Goal: Information Seeking & Learning: Find specific fact

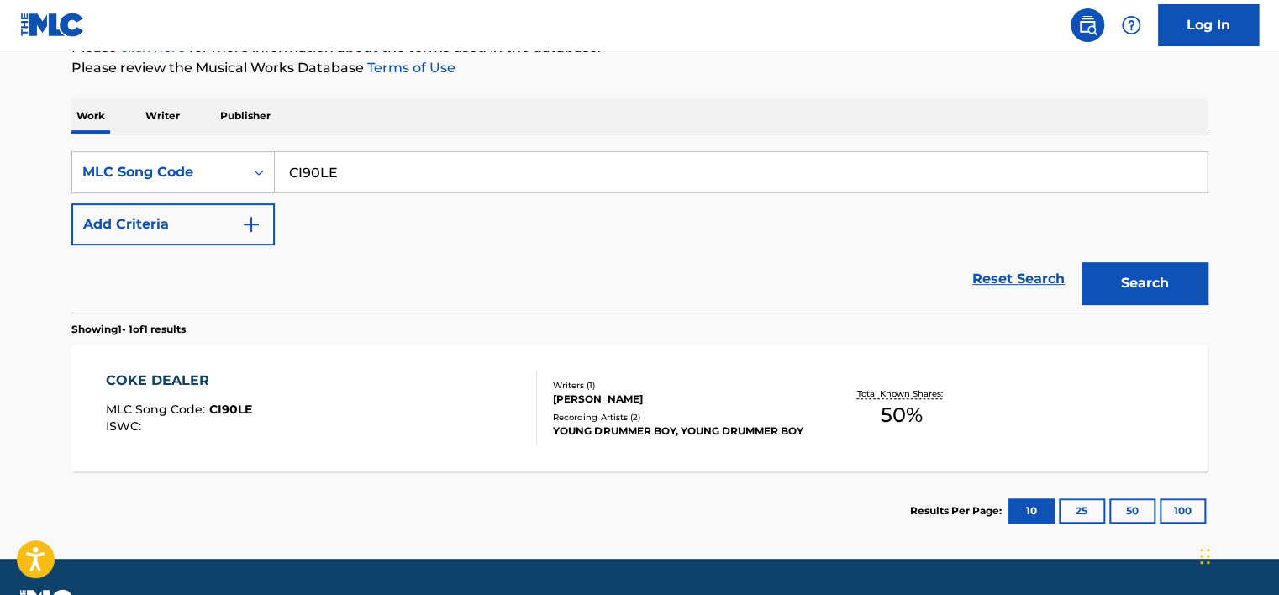
click at [202, 226] on button "Add Criteria" at bounding box center [172, 224] width 203 height 42
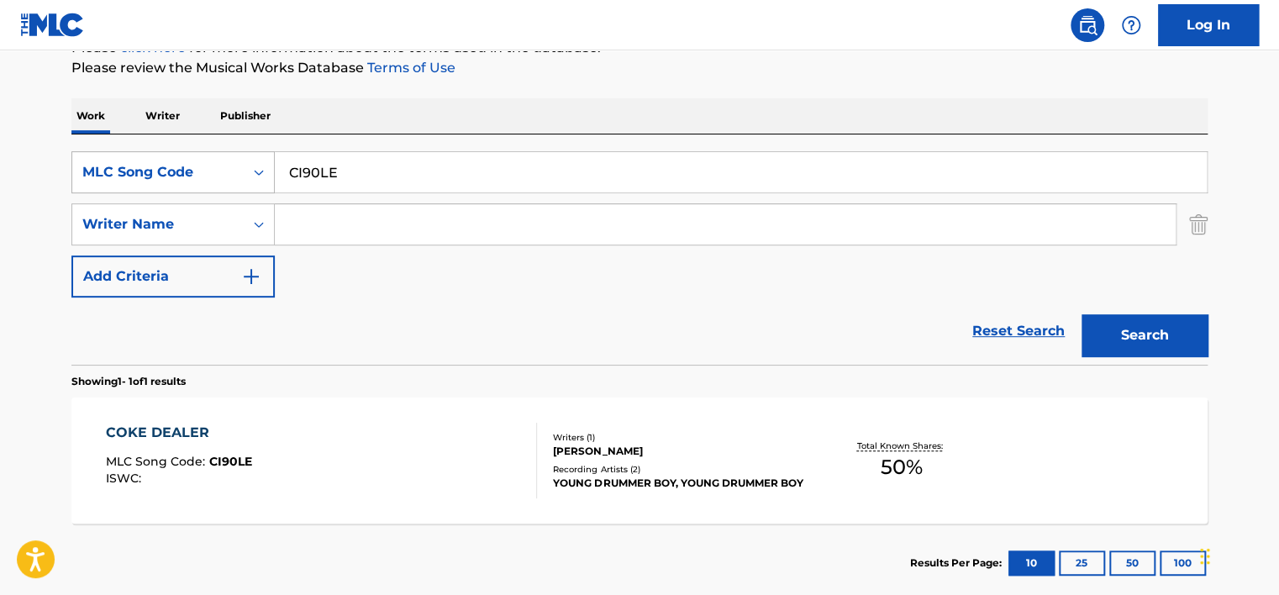
click at [190, 165] on div "MLC Song Code" at bounding box center [157, 172] width 151 height 20
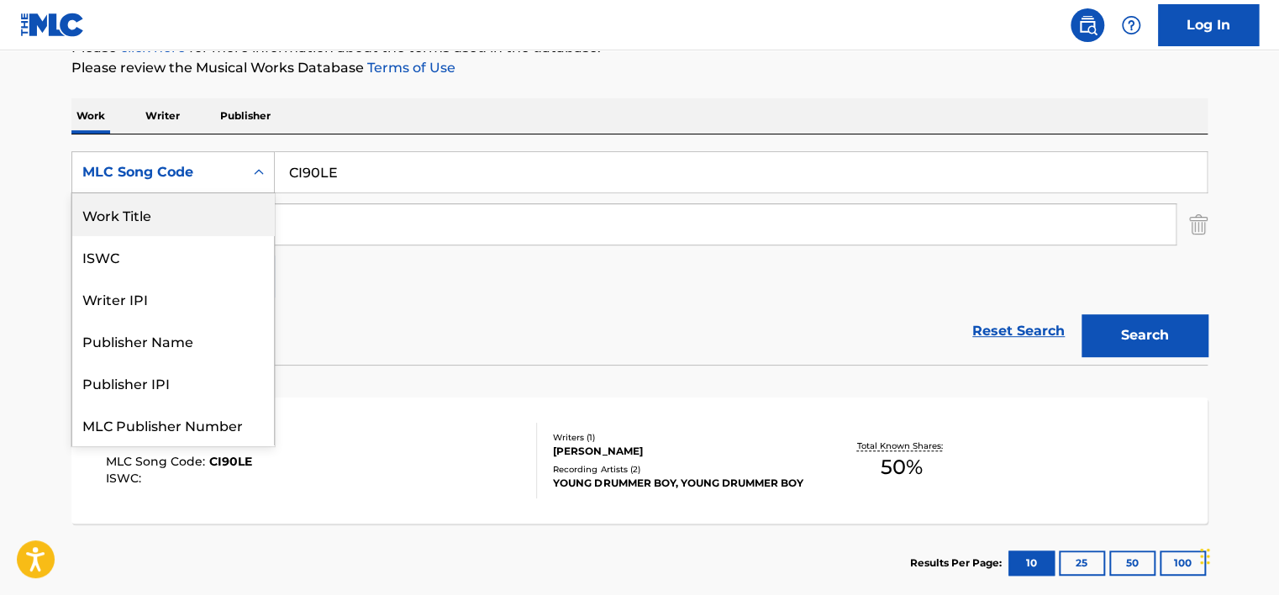
click at [184, 208] on div "Work Title" at bounding box center [173, 214] width 202 height 42
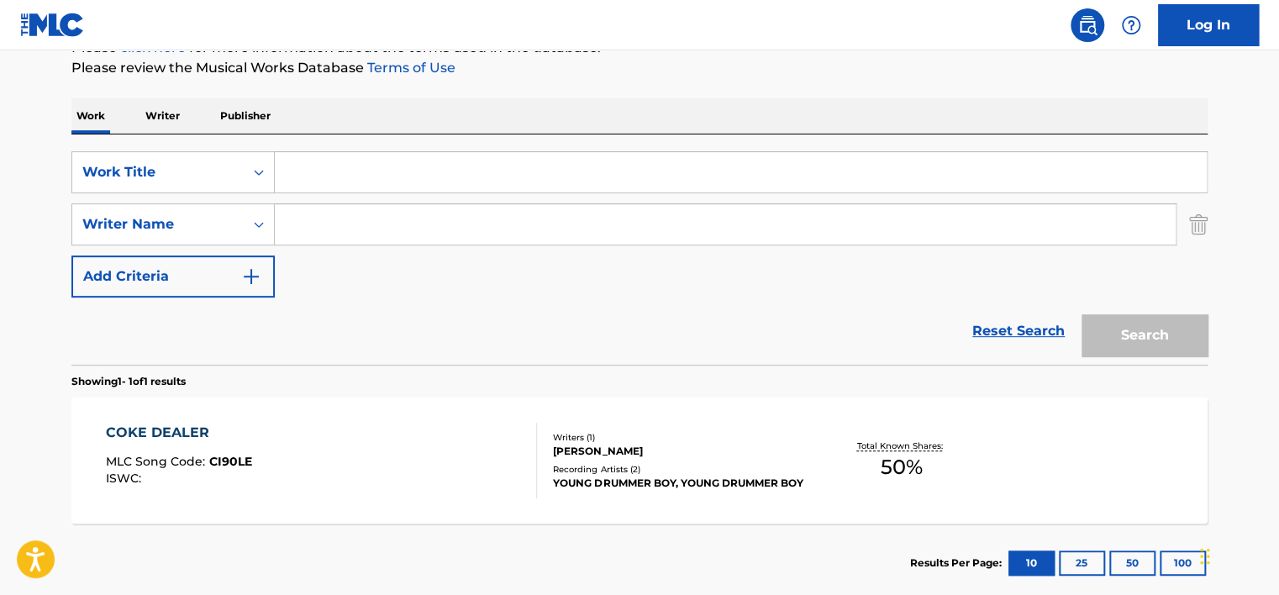
click at [318, 228] on input "Search Form" at bounding box center [725, 224] width 901 height 40
paste input "[PERSON_NAME]"
type input "[PERSON_NAME]"
click at [302, 178] on input "Search Form" at bounding box center [741, 172] width 932 height 40
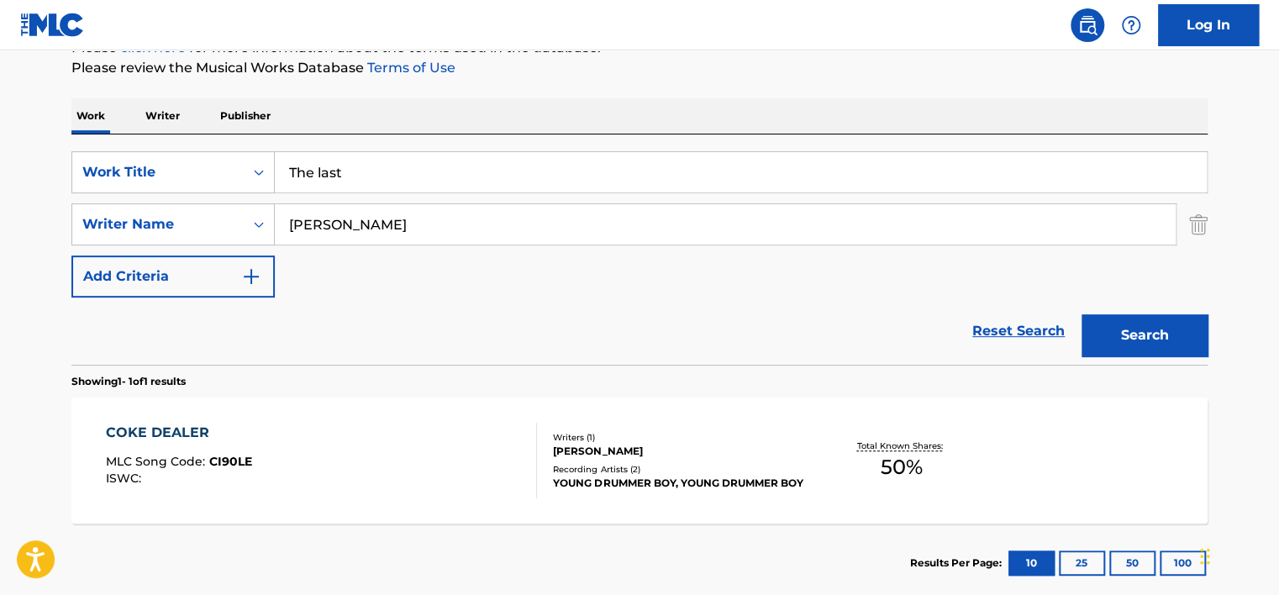
type input "The last"
click at [1081, 314] on button "Search" at bounding box center [1144, 335] width 126 height 42
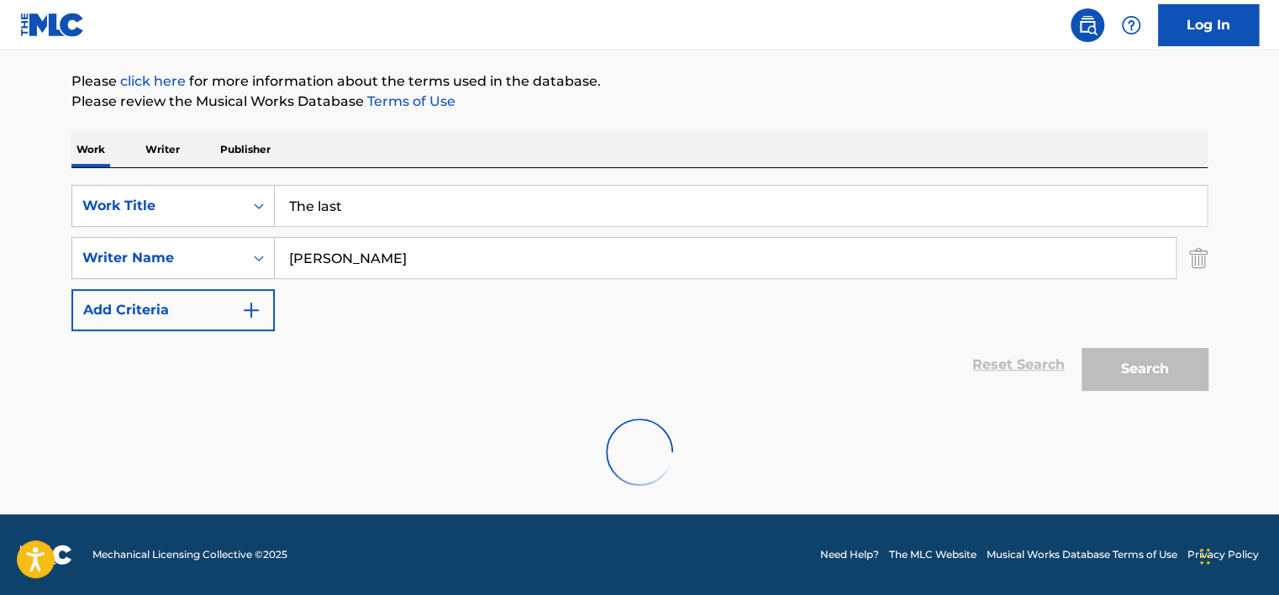
scroll to position [188, 0]
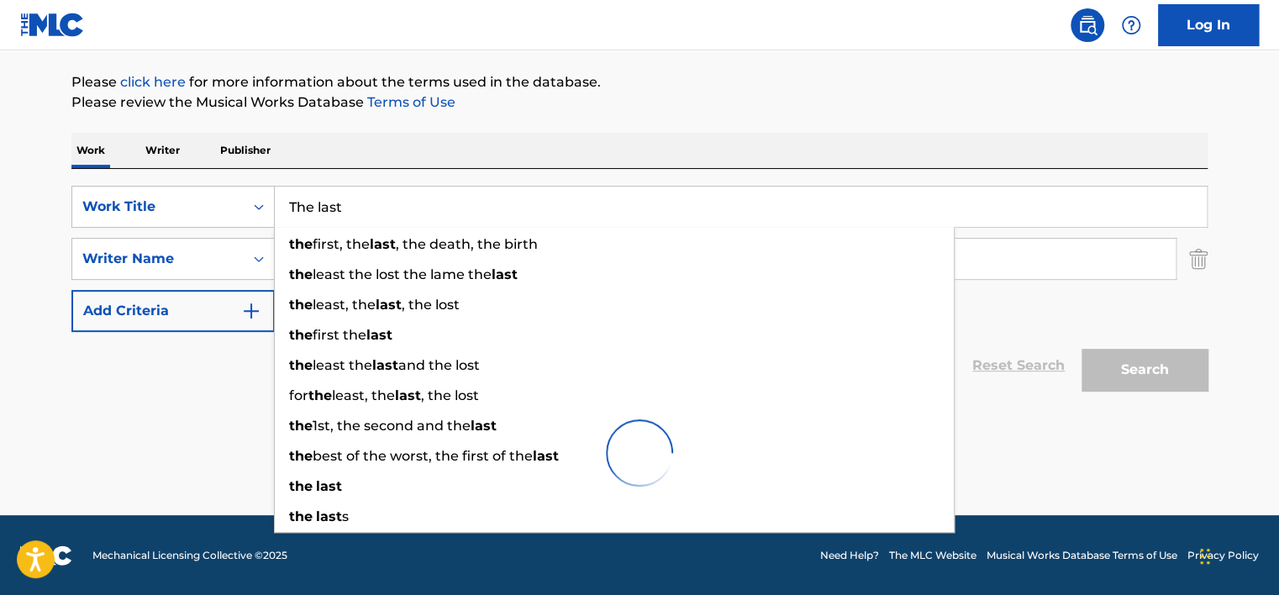
click at [659, 121] on div "The MLC Public Work Search The accuracy and completeness of The MLC's data is d…" at bounding box center [639, 205] width 1176 height 602
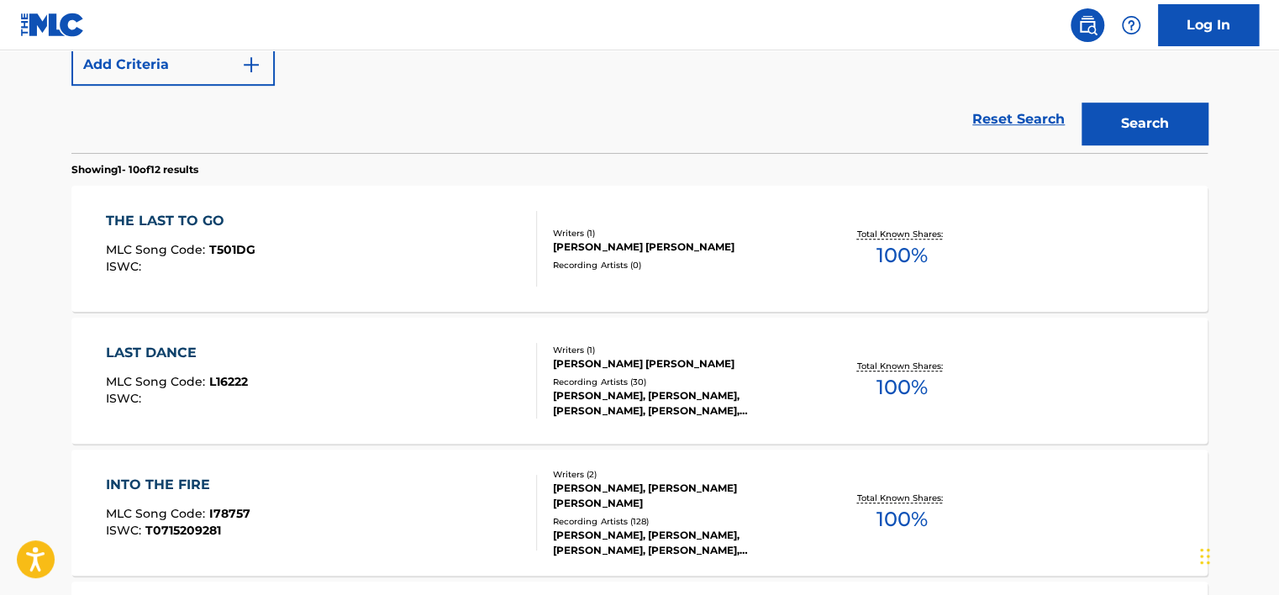
scroll to position [440, 0]
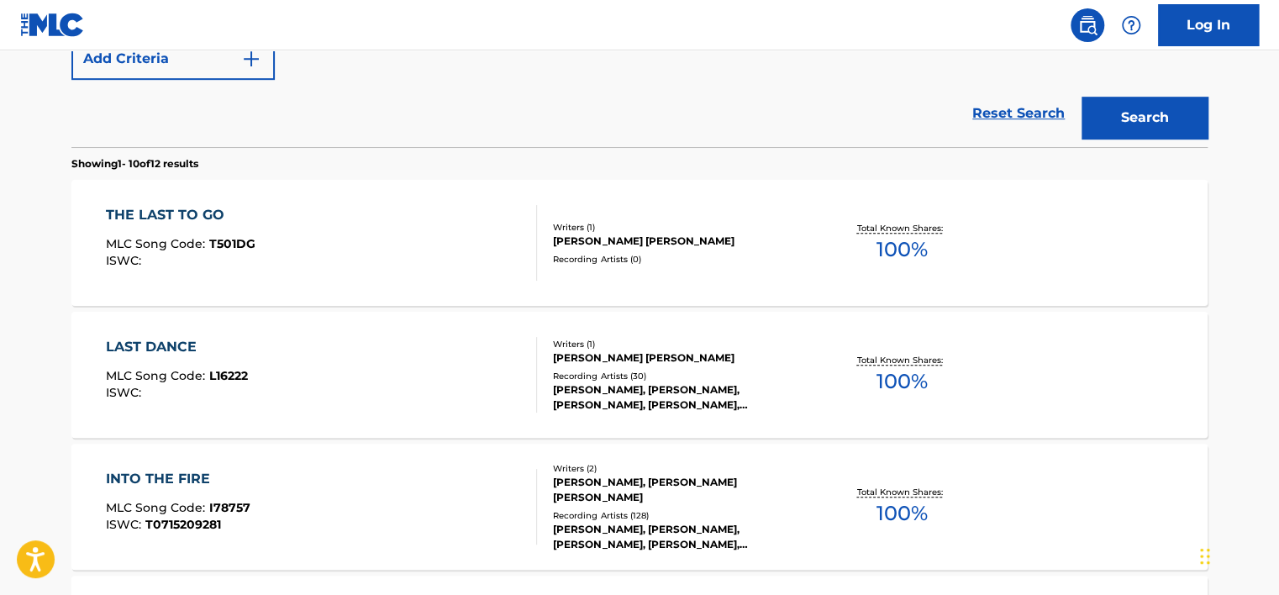
click at [418, 228] on div "THE LAST TO GO MLC Song Code : T501DG ISWC :" at bounding box center [322, 243] width 432 height 76
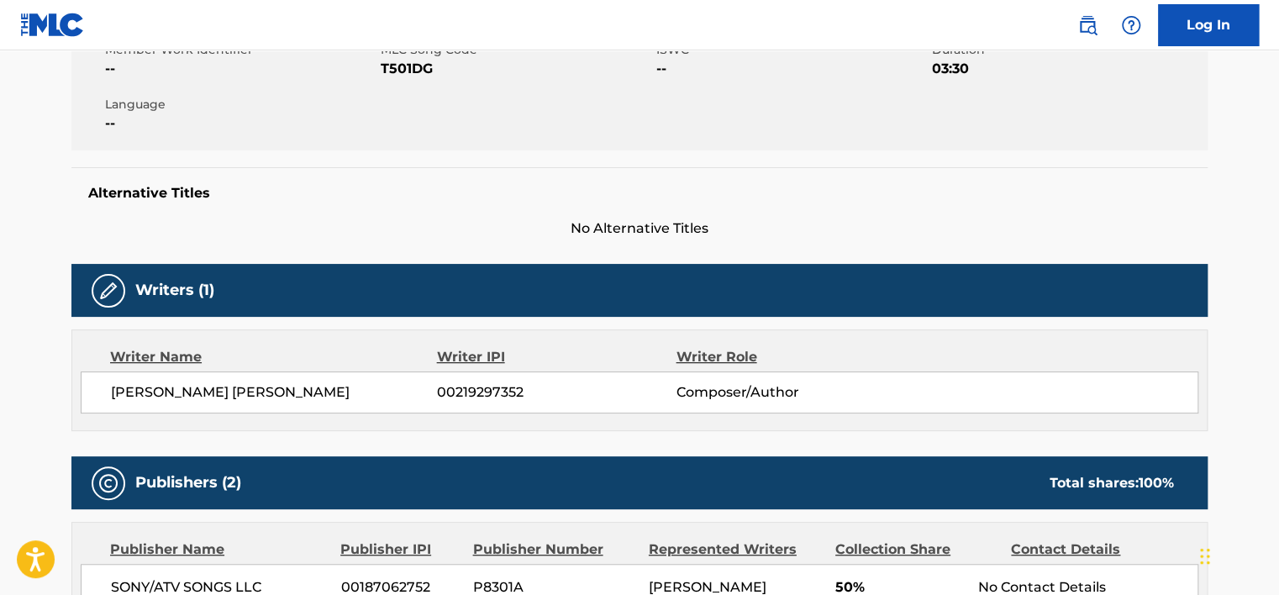
scroll to position [420, 0]
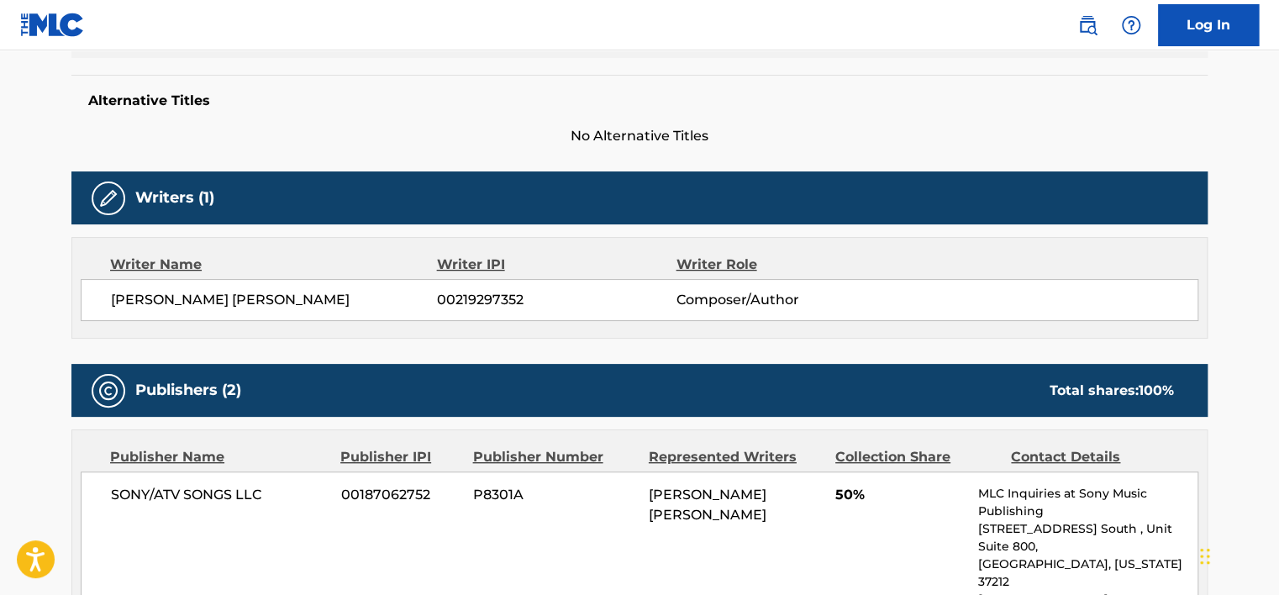
click at [470, 298] on span "00219297352" at bounding box center [556, 300] width 239 height 20
copy span "00219297352"
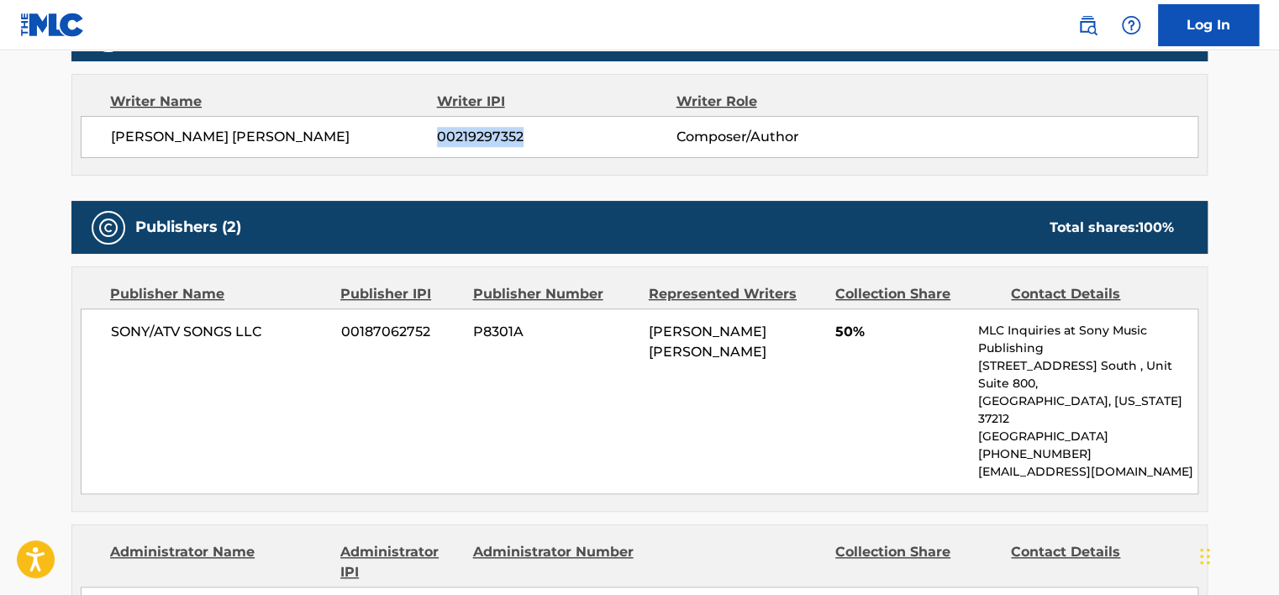
scroll to position [588, 0]
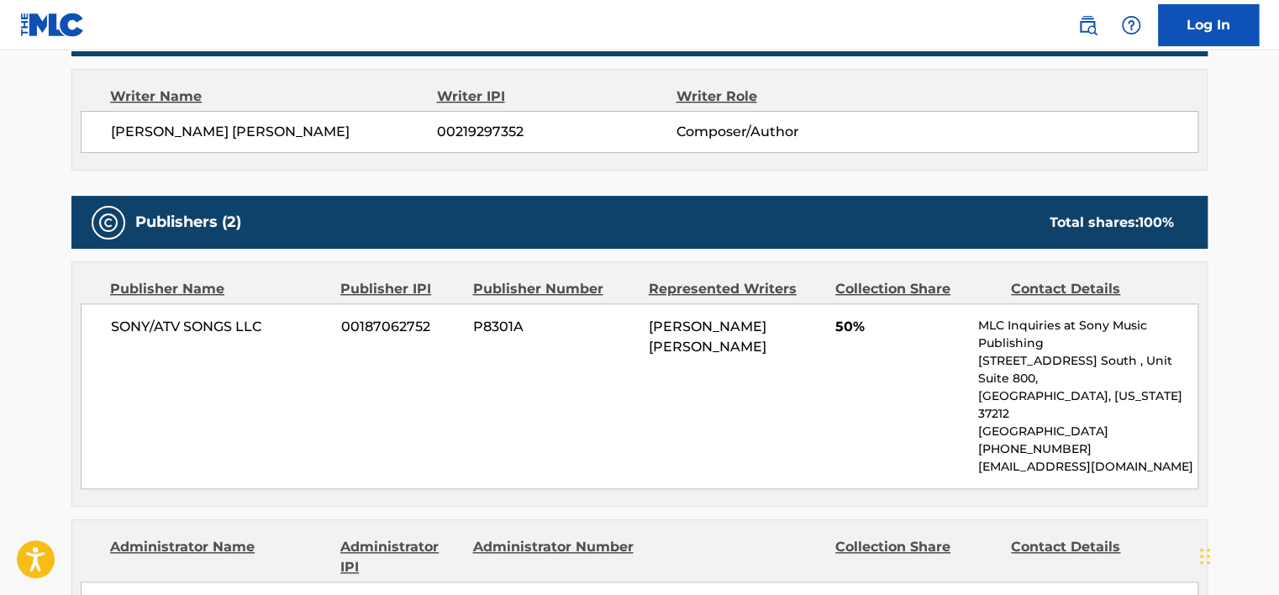
click at [206, 329] on span "SONY/ATV SONGS LLC" at bounding box center [220, 327] width 218 height 20
copy div "SONY/ATV SONGS LLC"
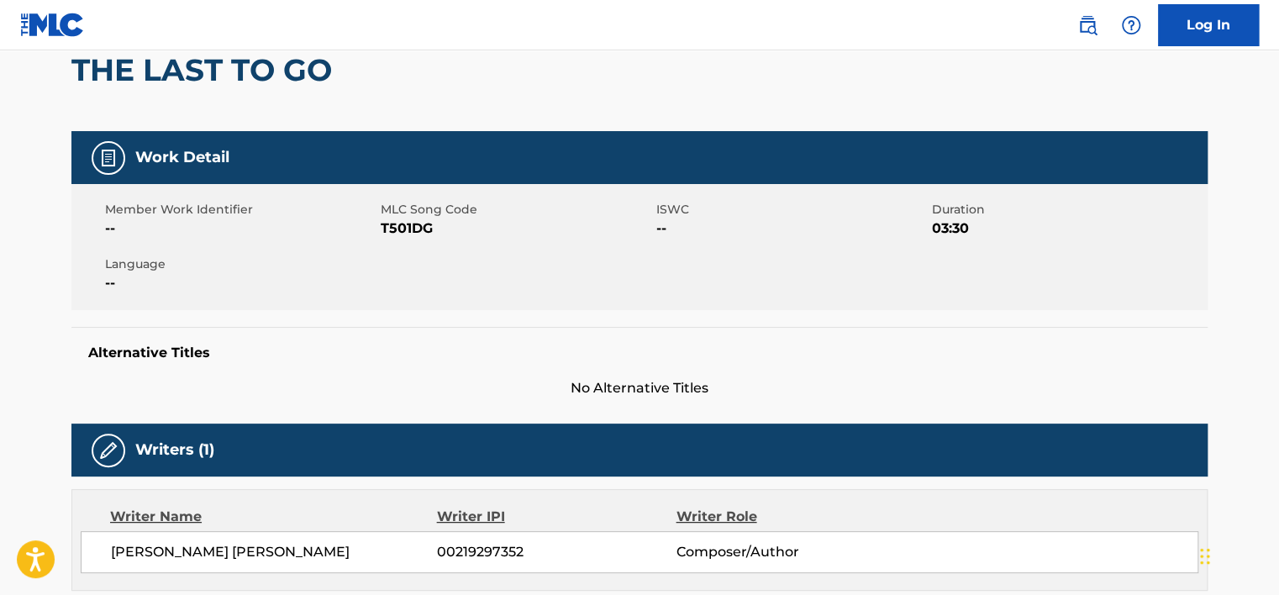
click at [427, 228] on span "T501DG" at bounding box center [516, 228] width 271 height 20
copy span "T501DG"
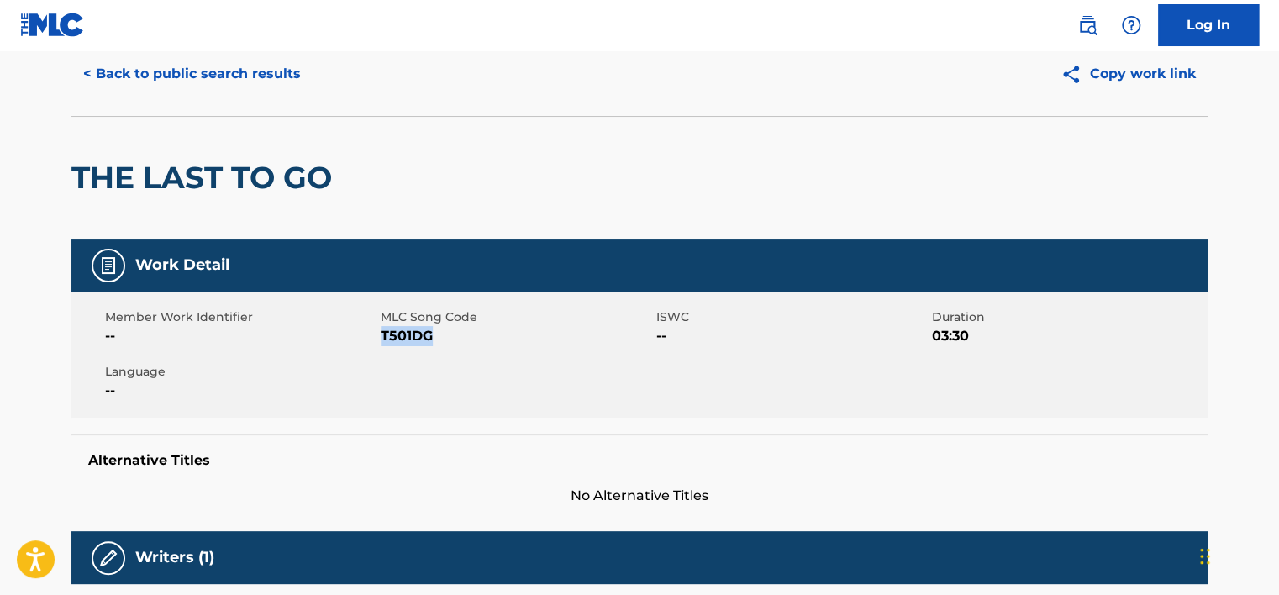
scroll to position [0, 0]
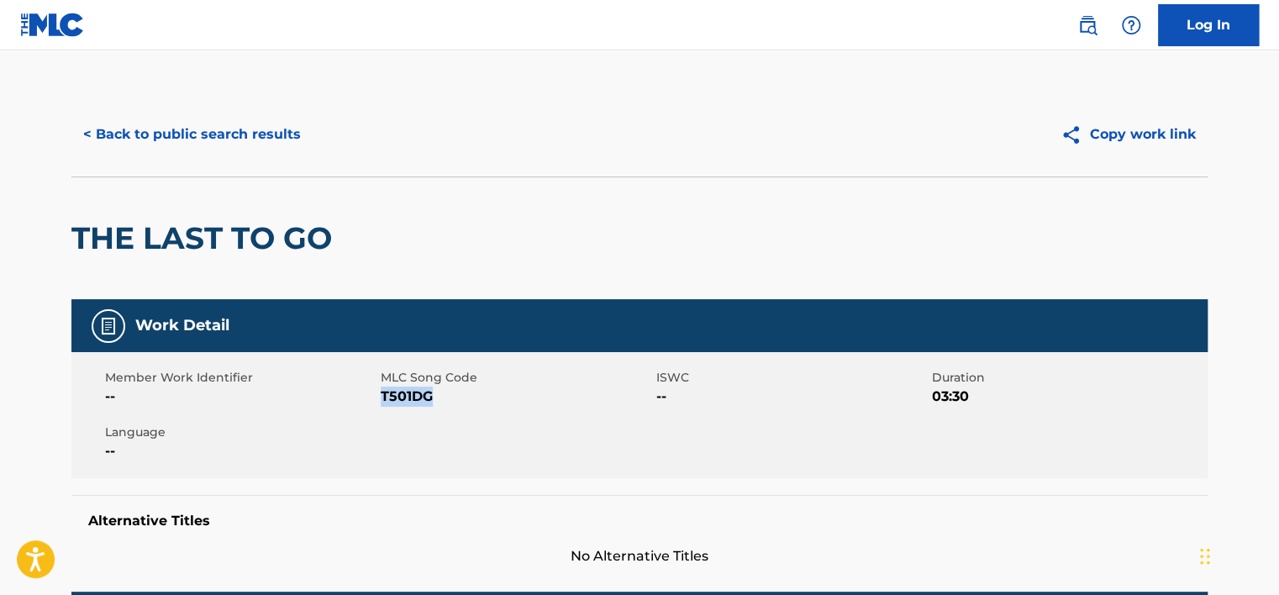
click at [173, 132] on button "< Back to public search results" at bounding box center [191, 134] width 241 height 42
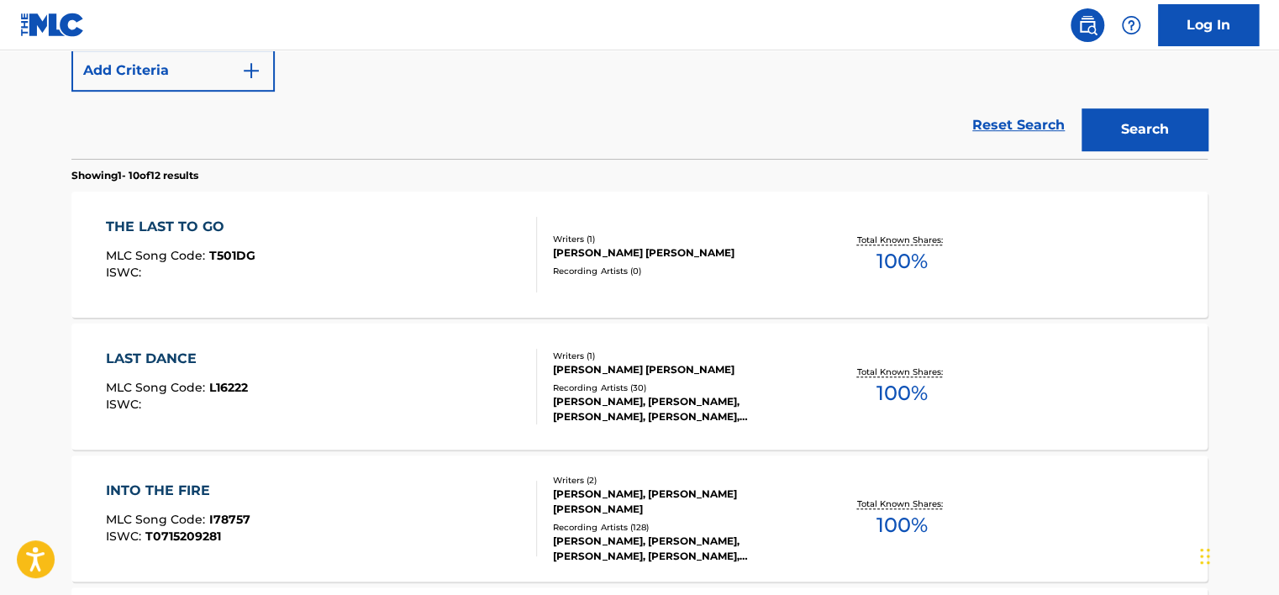
scroll to position [201, 0]
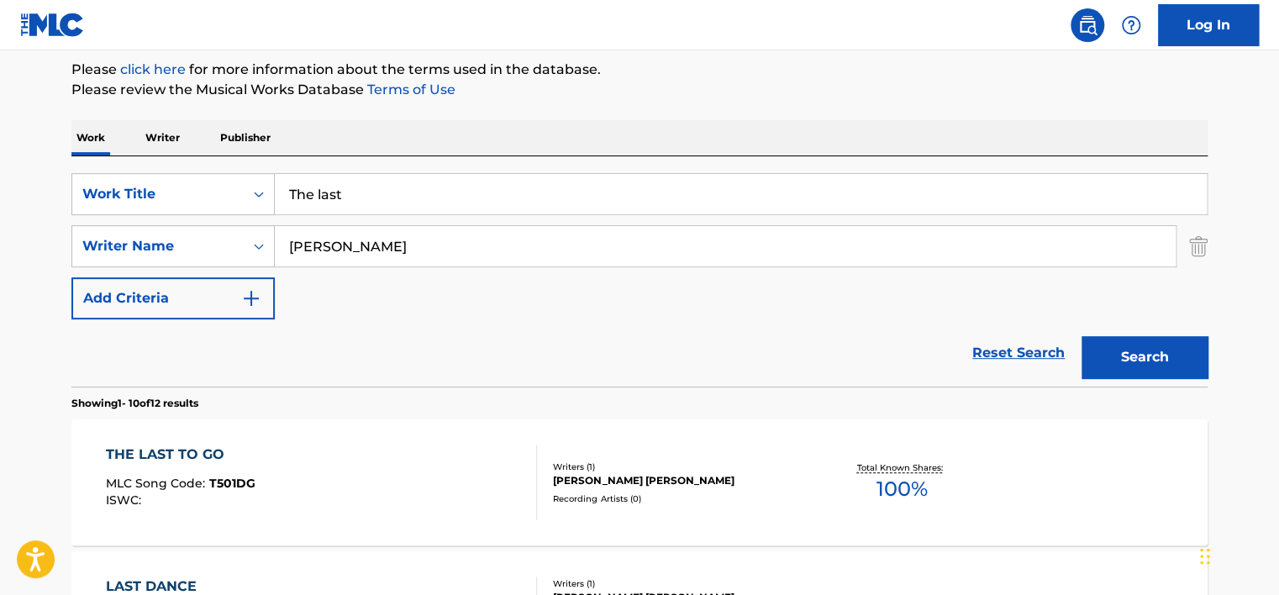
click at [352, 204] on input "The last" at bounding box center [741, 194] width 932 height 40
paste input "Only Way Out Is Through"
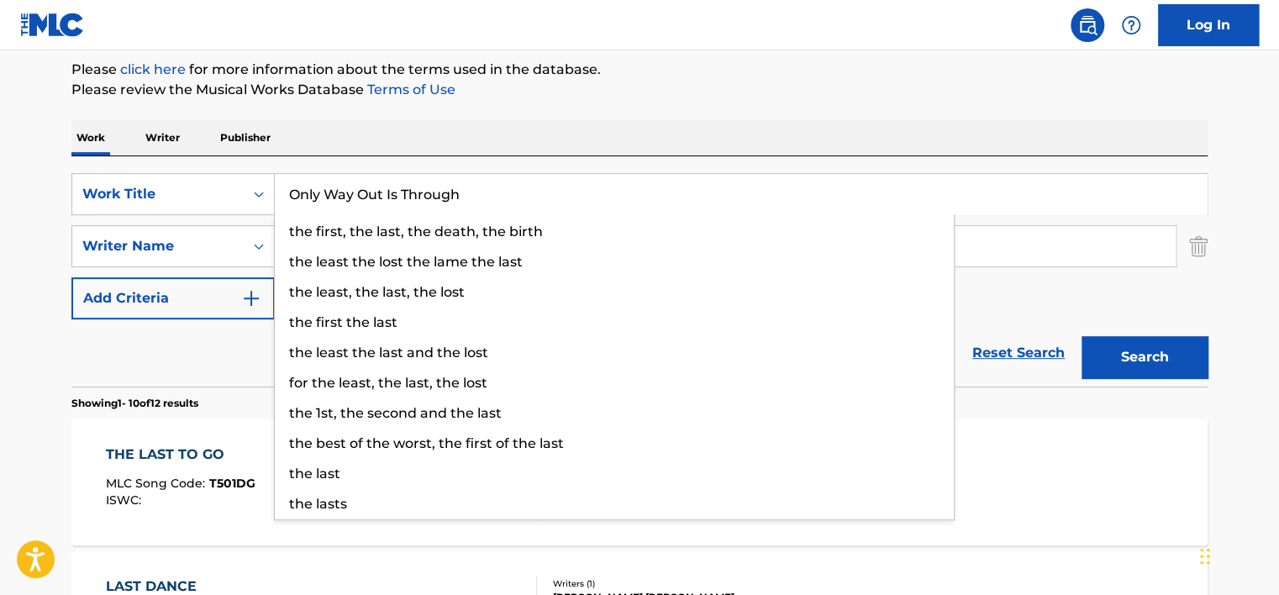
type input "Only Way Out Is Through"
click at [1203, 357] on button "Search" at bounding box center [1144, 357] width 126 height 42
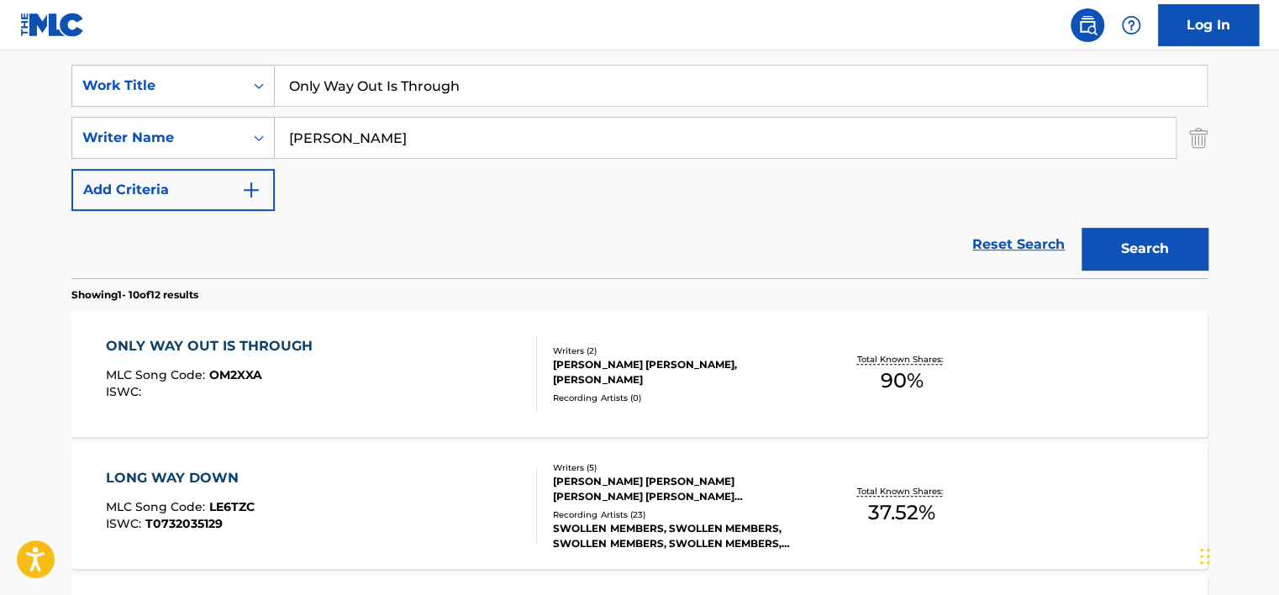
scroll to position [369, 0]
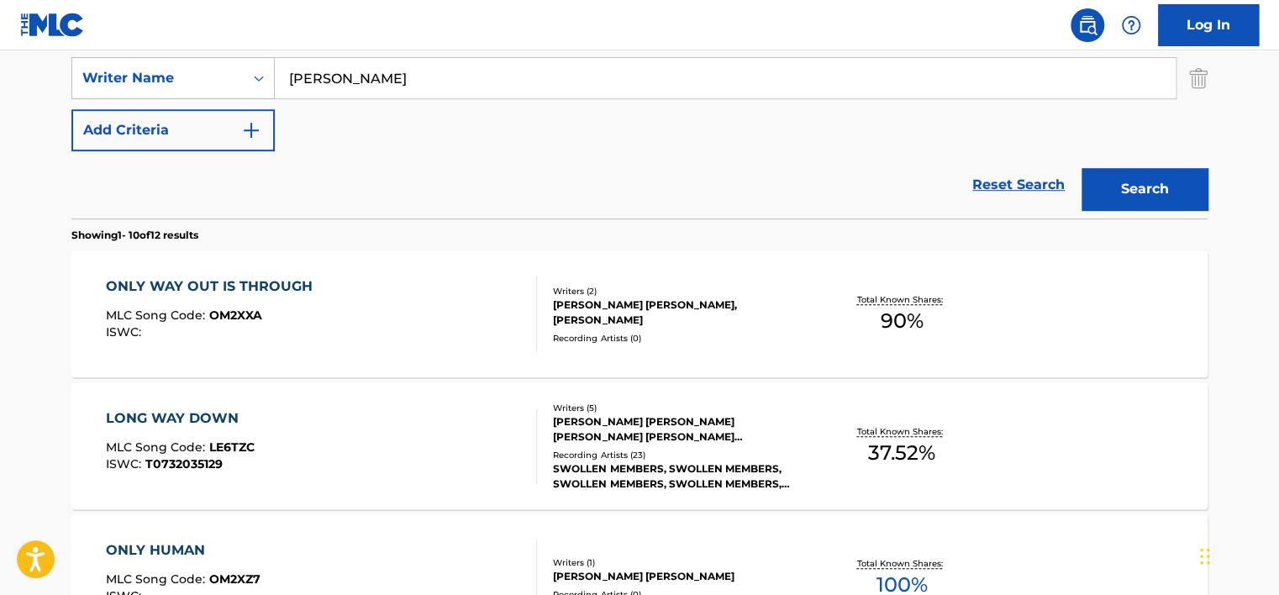
click at [372, 293] on div "ONLY WAY OUT IS THROUGH MLC Song Code : OM2XXA ISWC :" at bounding box center [322, 314] width 432 height 76
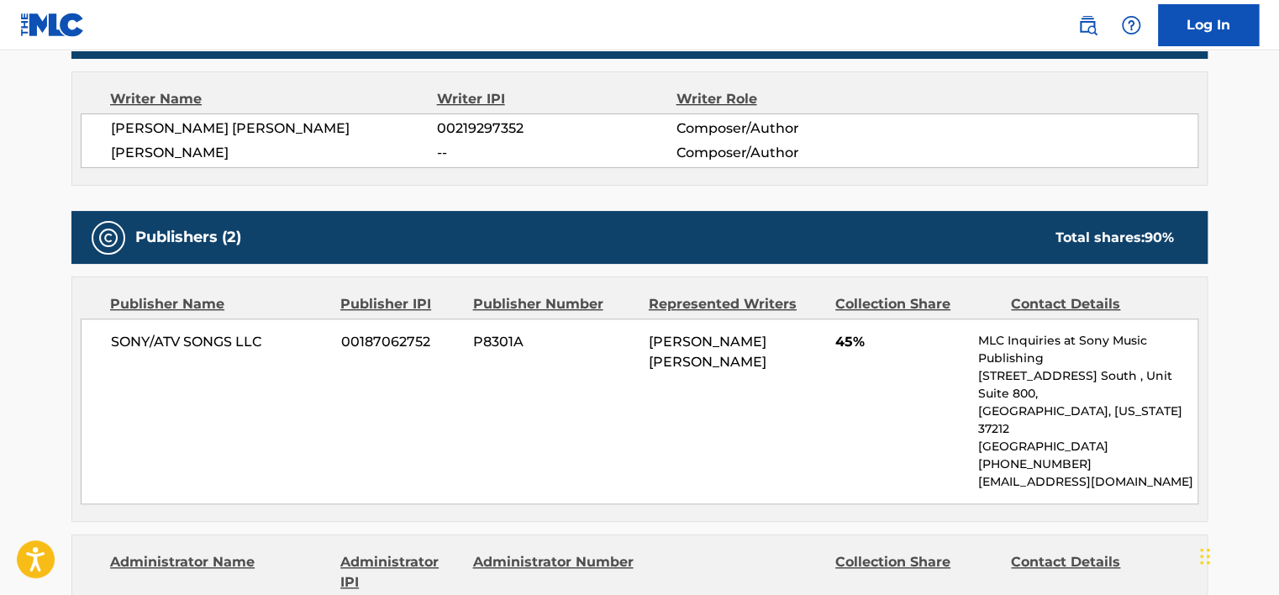
scroll to position [588, 0]
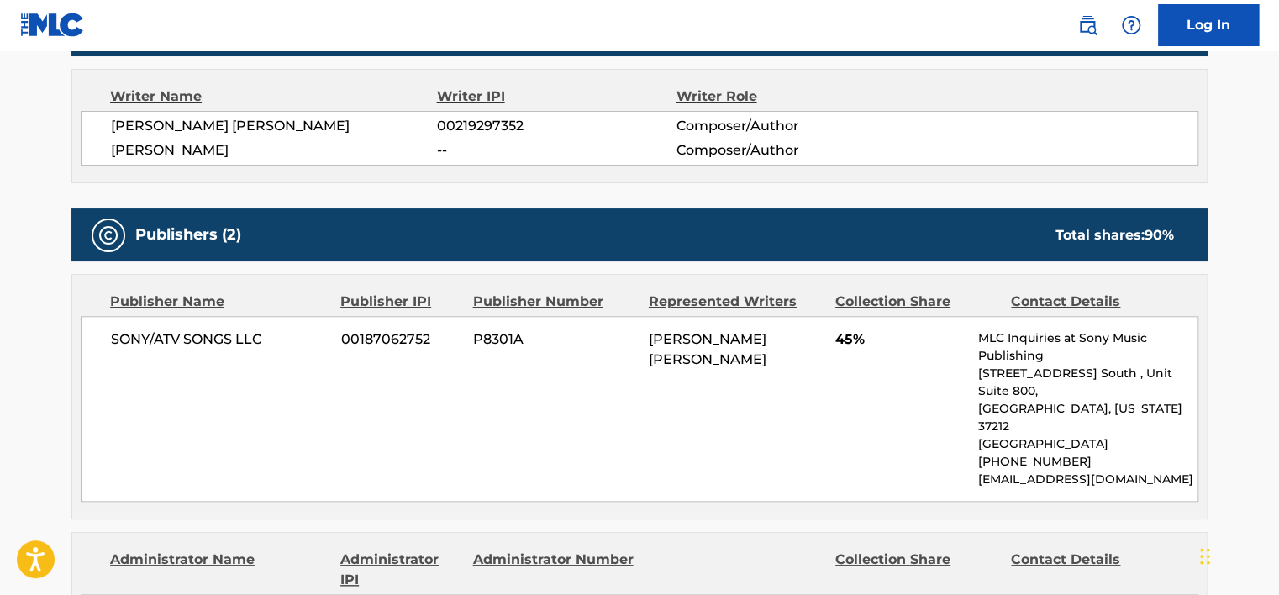
click at [474, 138] on div "[PERSON_NAME] [PERSON_NAME] 00219297352 Composer/Author [PERSON_NAME] -- Compos…" at bounding box center [639, 138] width 1117 height 55
click at [475, 129] on span "00219297352" at bounding box center [556, 126] width 239 height 20
copy span "00219297352"
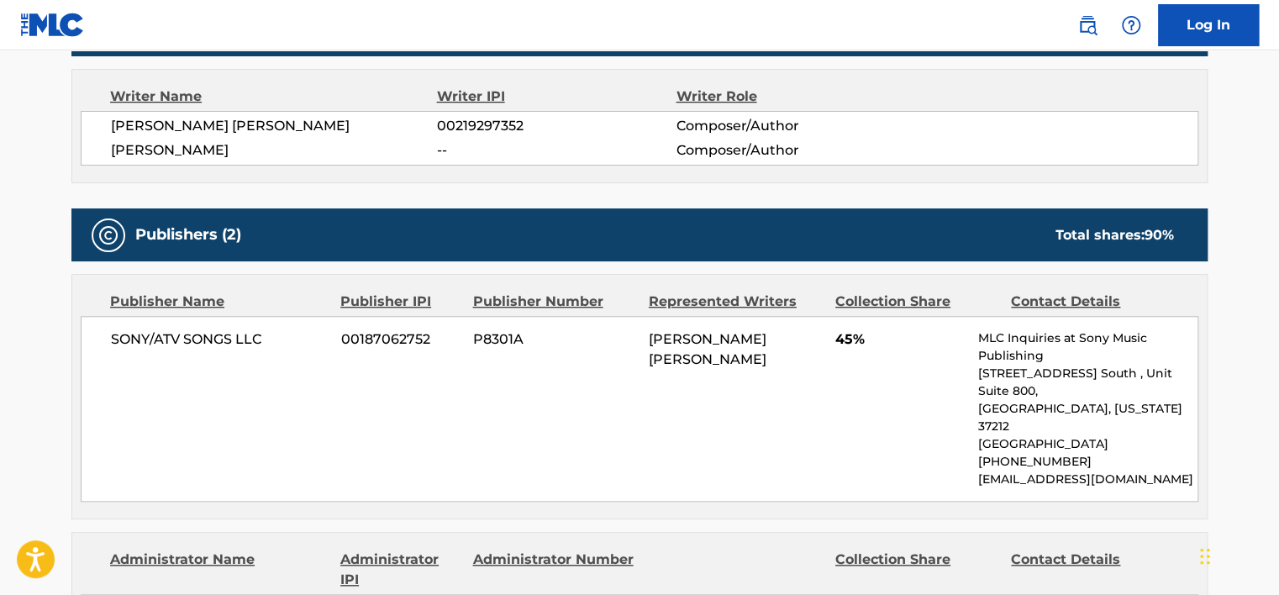
click at [177, 144] on span "[PERSON_NAME]" at bounding box center [274, 150] width 326 height 20
click at [161, 144] on span "[PERSON_NAME]" at bounding box center [274, 150] width 326 height 20
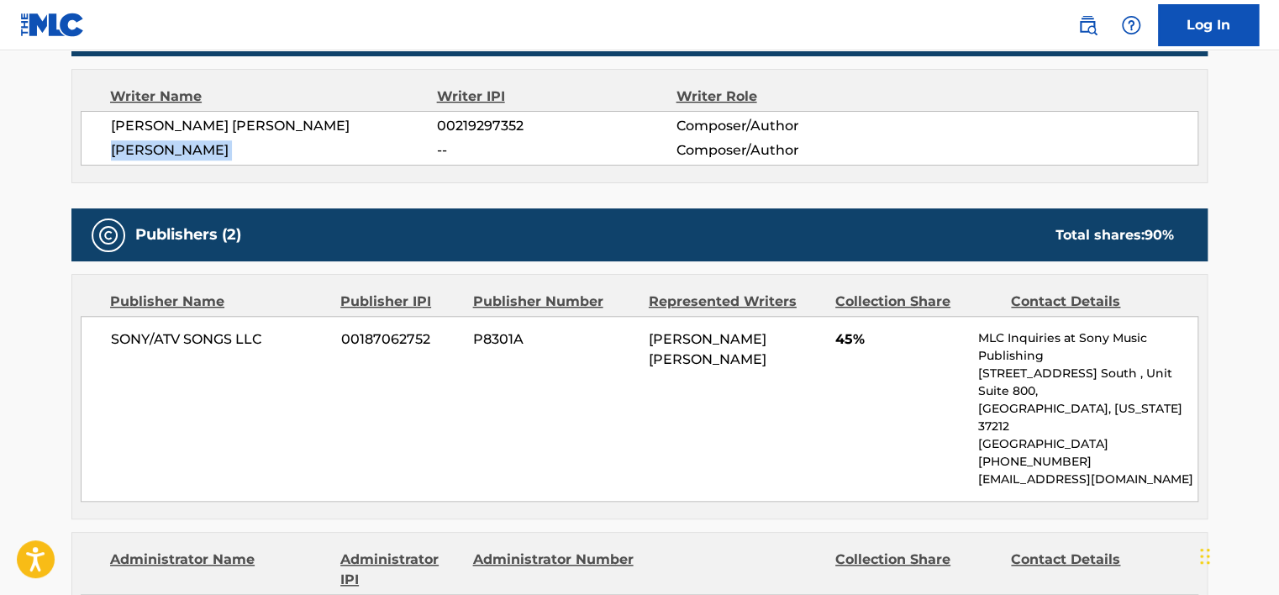
click at [161, 144] on span "[PERSON_NAME]" at bounding box center [274, 150] width 326 height 20
click at [192, 342] on span "SONY/ATV SONGS LLC" at bounding box center [220, 339] width 218 height 20
copy div "SONY/ATV SONGS LLC"
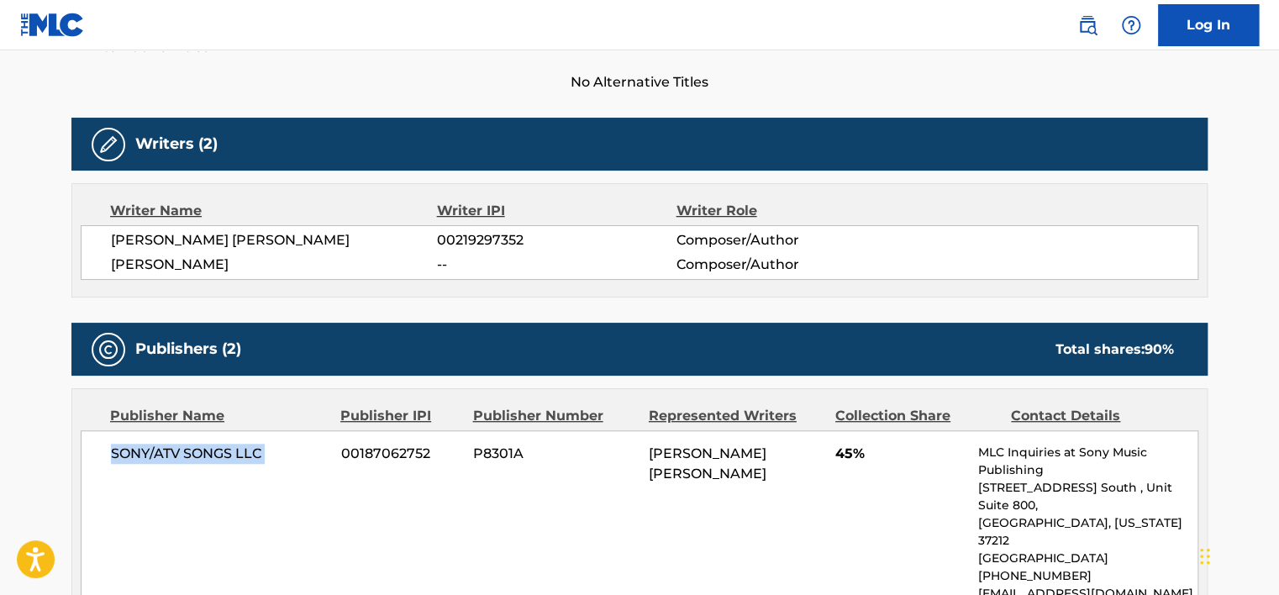
scroll to position [252, 0]
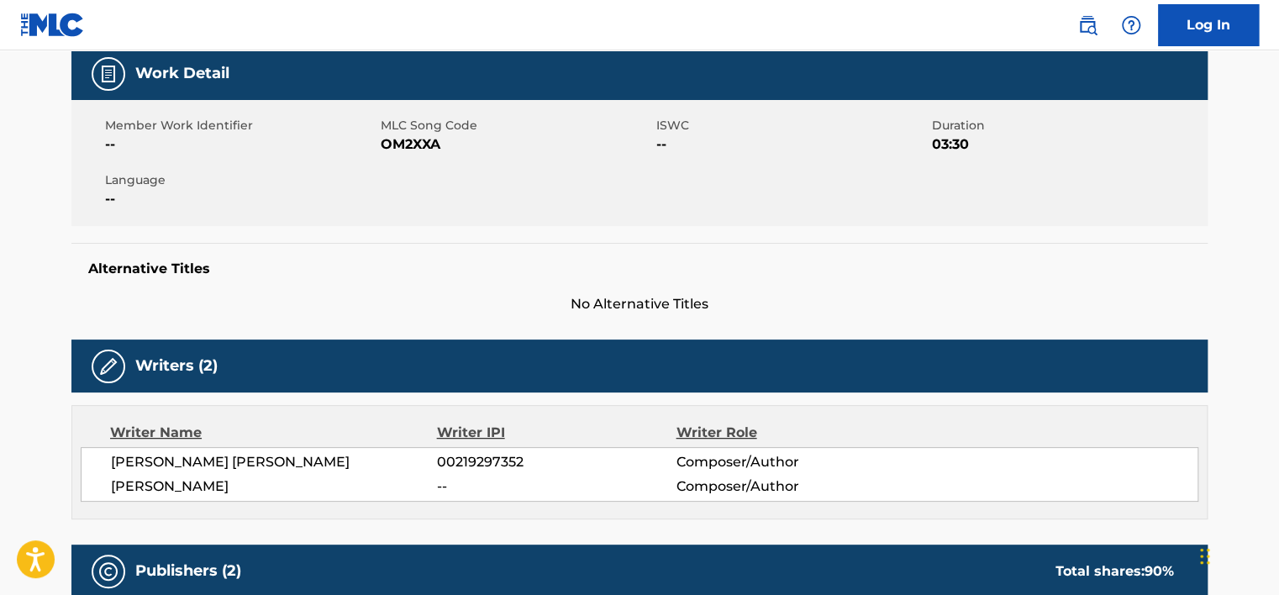
click at [412, 150] on span "OM2XXA" at bounding box center [516, 144] width 271 height 20
copy span "OM2XXA"
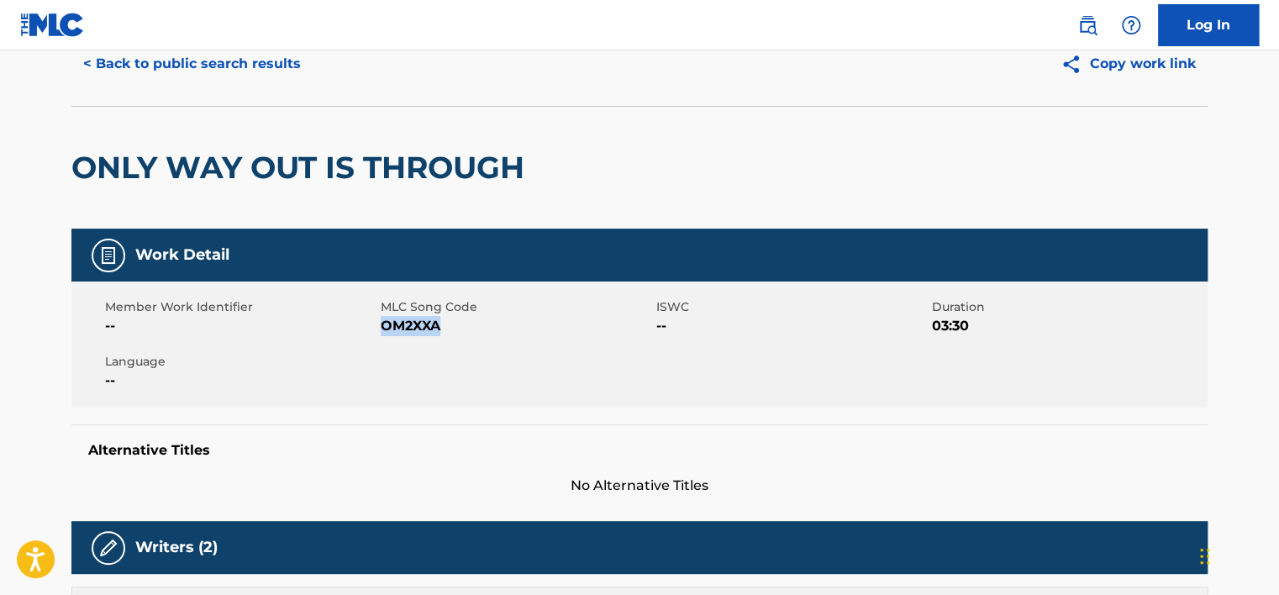
scroll to position [0, 0]
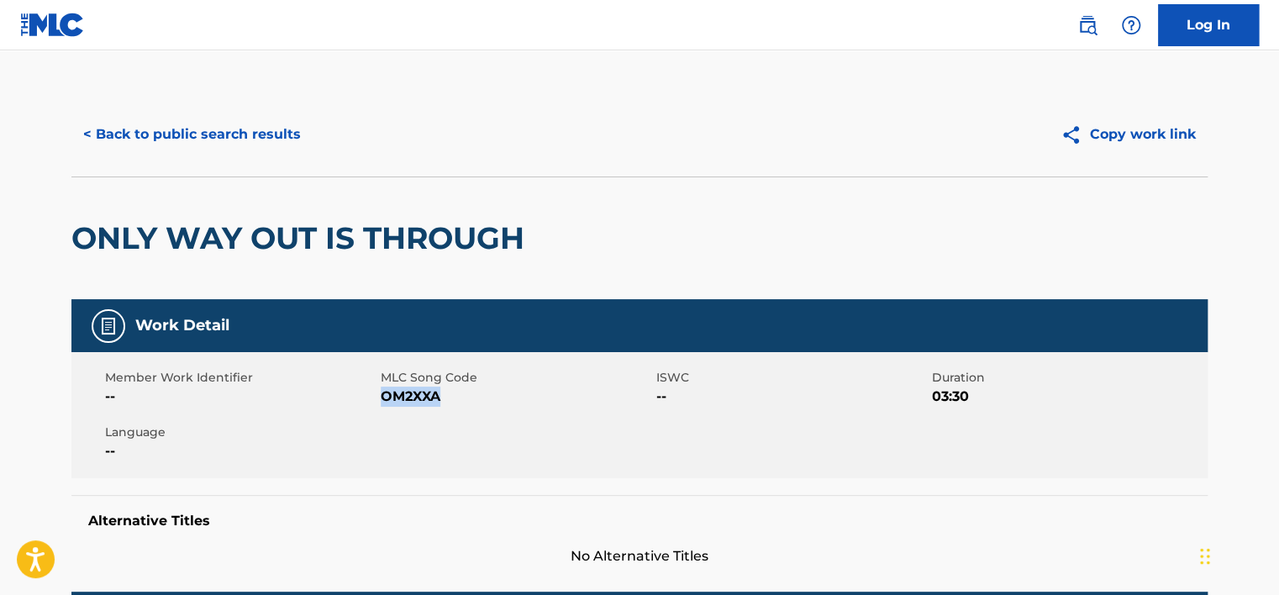
click at [165, 128] on button "< Back to public search results" at bounding box center [191, 134] width 241 height 42
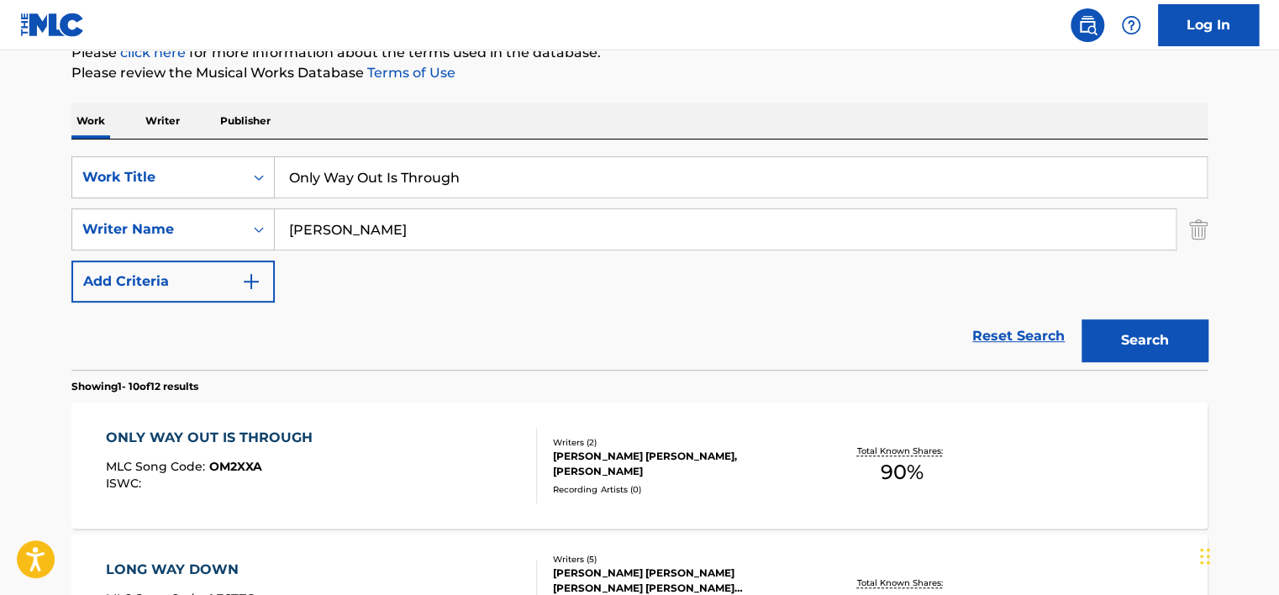
scroll to position [201, 0]
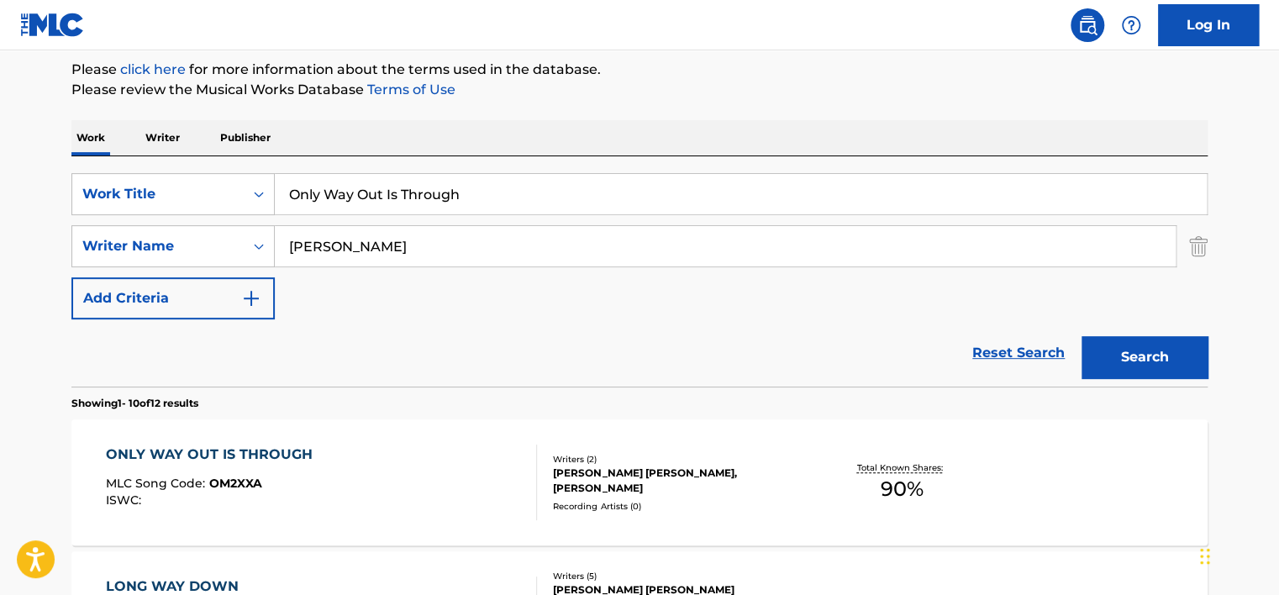
click at [392, 175] on input "Only Way Out Is Through" at bounding box center [741, 194] width 932 height 40
paste input "e In a Long Line"
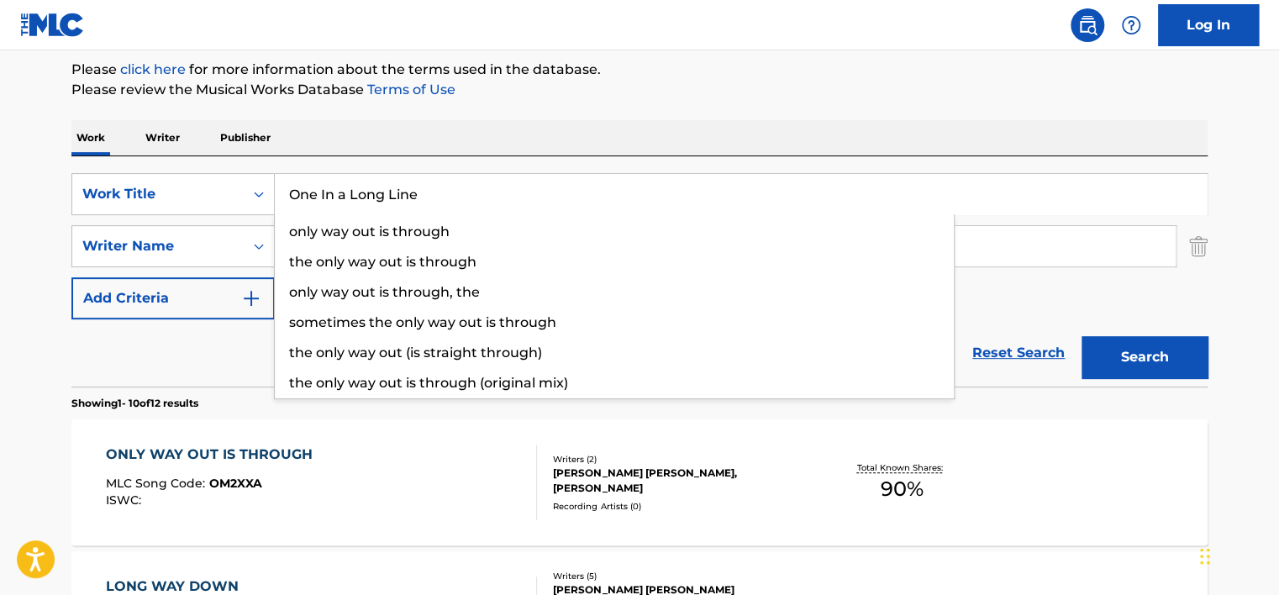
type input "One In a Long Line"
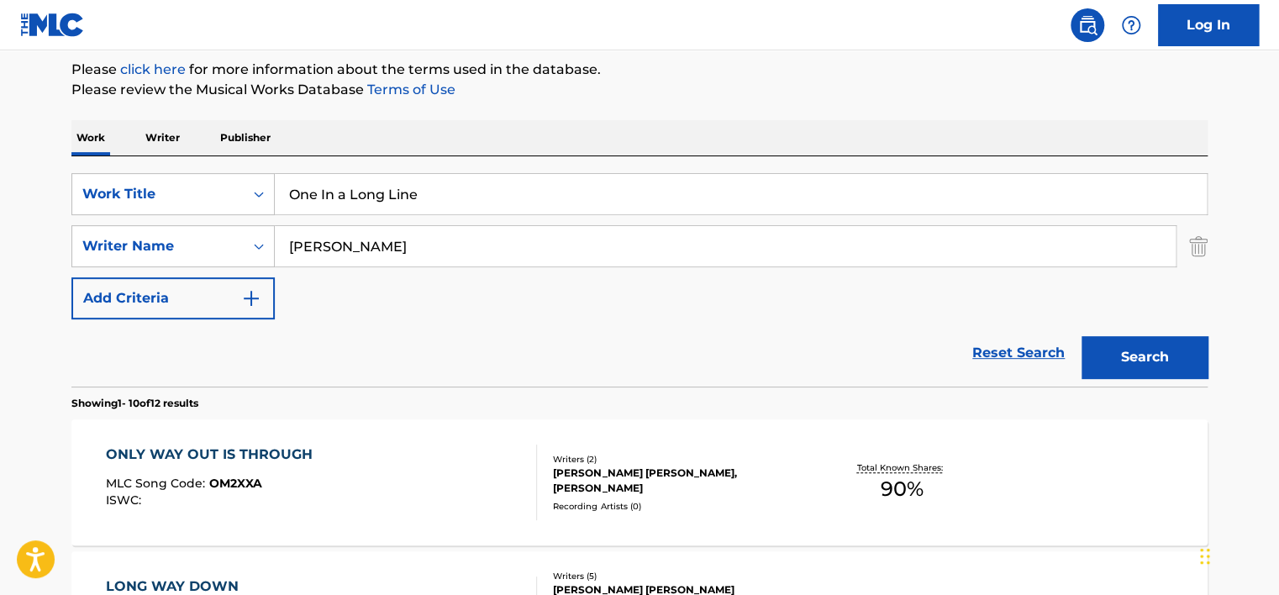
click at [1105, 356] on button "Search" at bounding box center [1144, 357] width 126 height 42
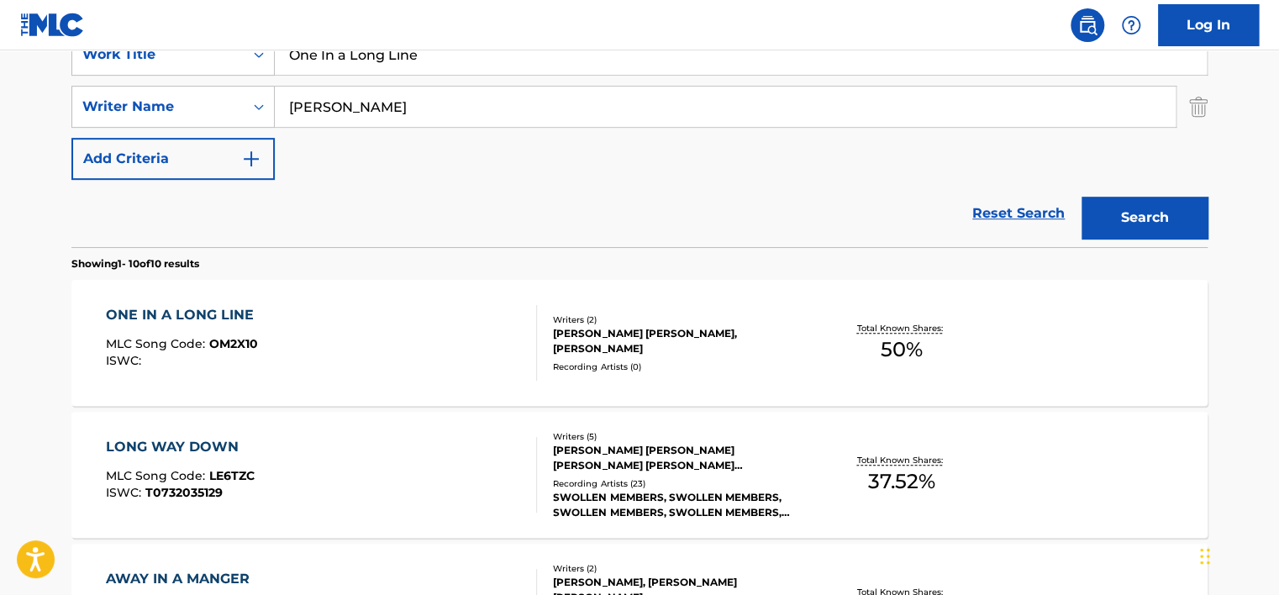
scroll to position [369, 0]
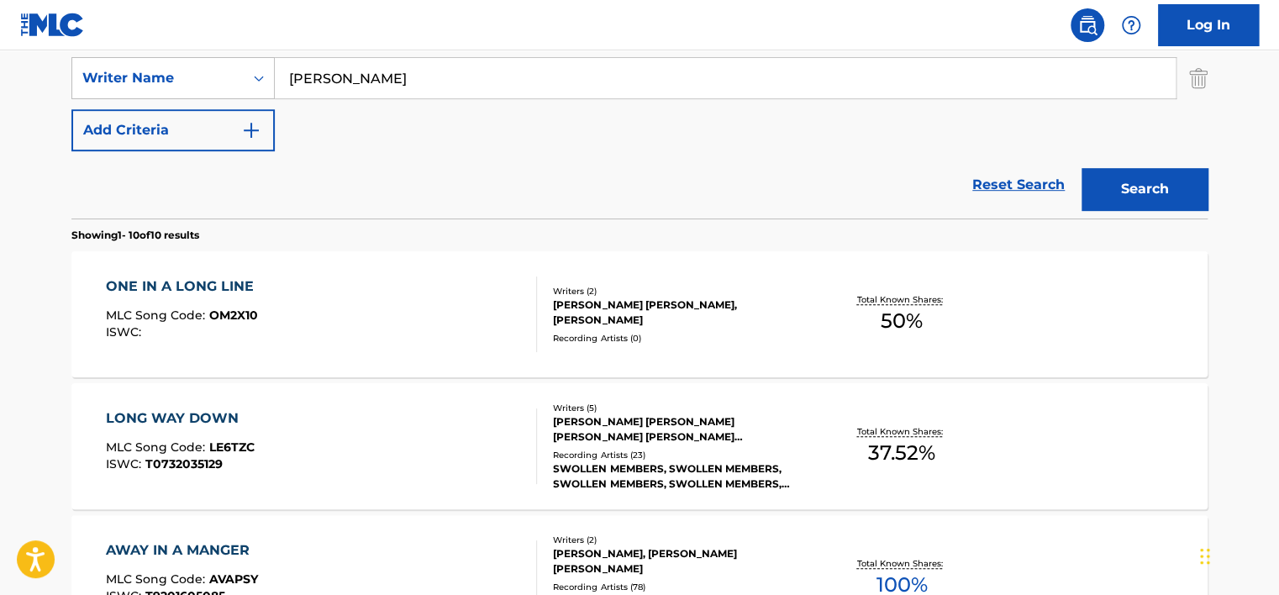
click at [380, 322] on div "ONE IN A LONG LINE MLC Song Code : OM2X10 ISWC :" at bounding box center [322, 314] width 432 height 76
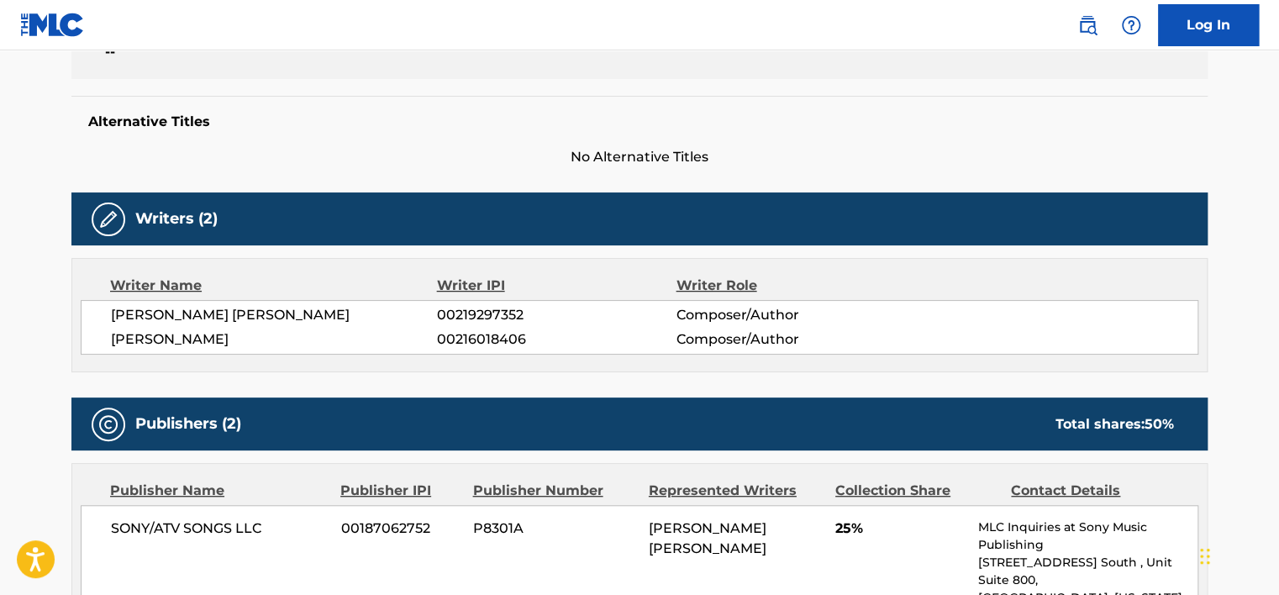
scroll to position [420, 0]
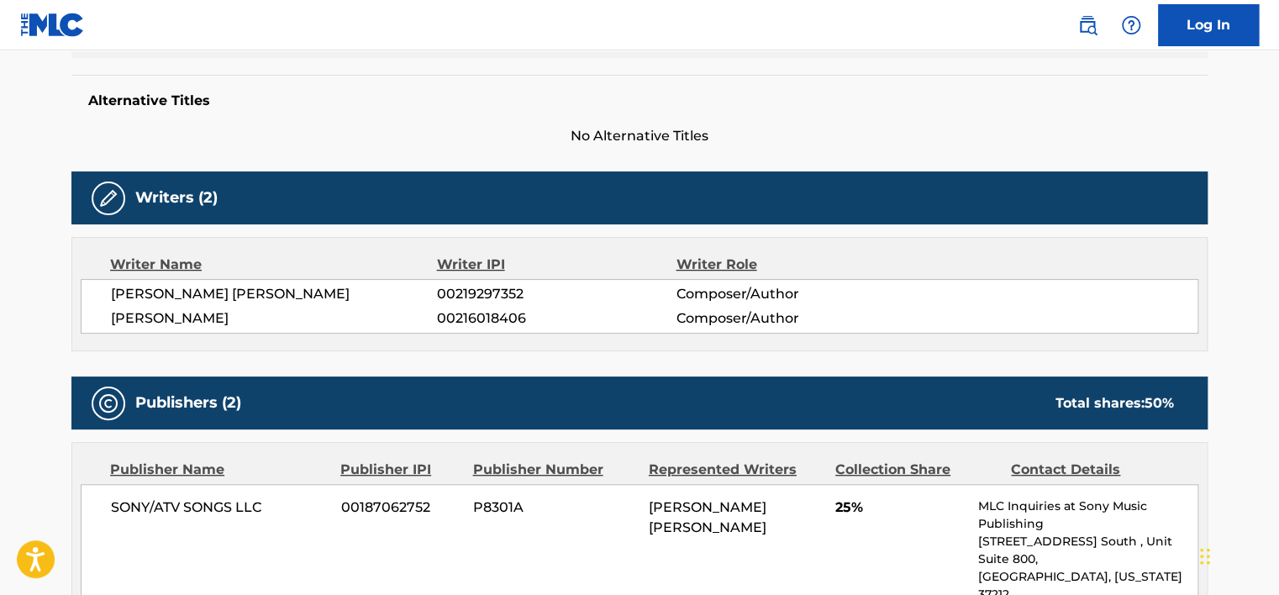
click at [457, 296] on span "00219297352" at bounding box center [556, 294] width 239 height 20
copy span "00219297352"
click at [180, 316] on span "[PERSON_NAME]" at bounding box center [274, 318] width 326 height 20
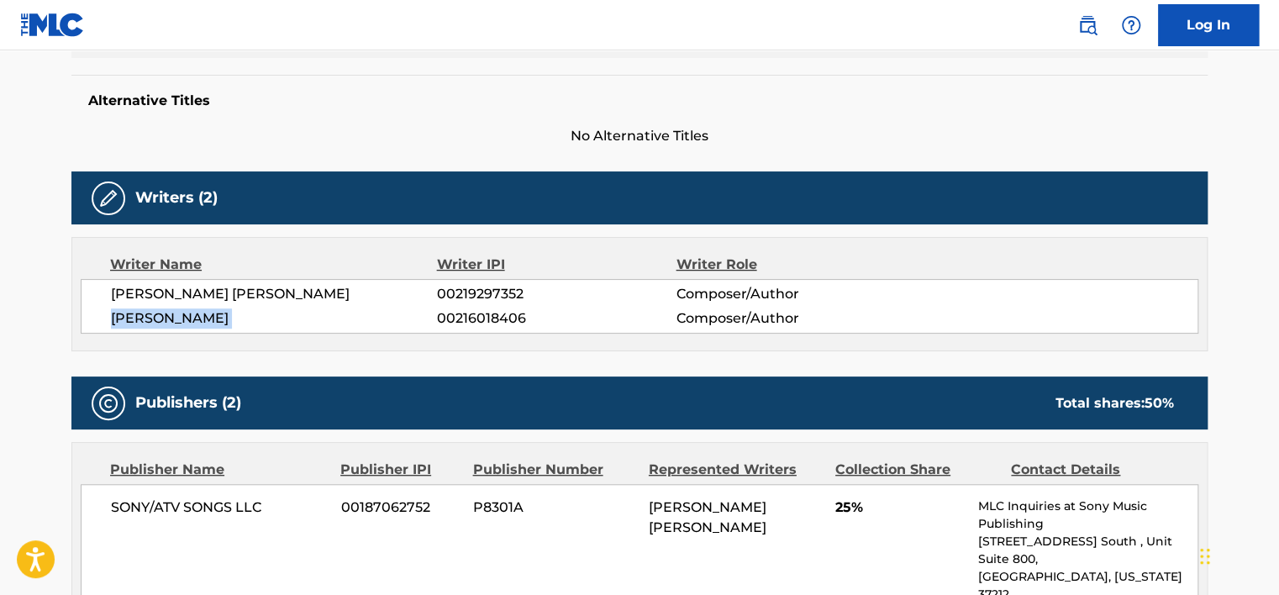
click at [180, 316] on span "[PERSON_NAME]" at bounding box center [274, 318] width 326 height 20
copy div "[PERSON_NAME]"
click at [509, 322] on span "00216018406" at bounding box center [556, 318] width 239 height 20
copy span "00216018406"
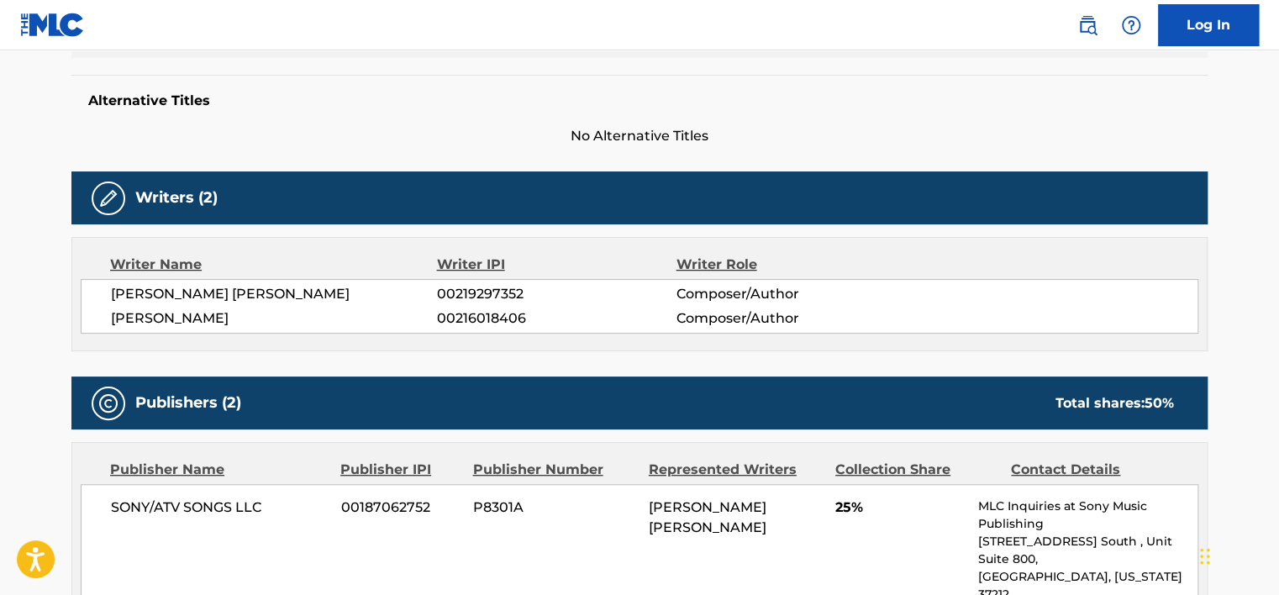
click at [219, 505] on span "SONY/ATV SONGS LLC" at bounding box center [220, 507] width 218 height 20
copy div "SONY/ATV SONGS LLC"
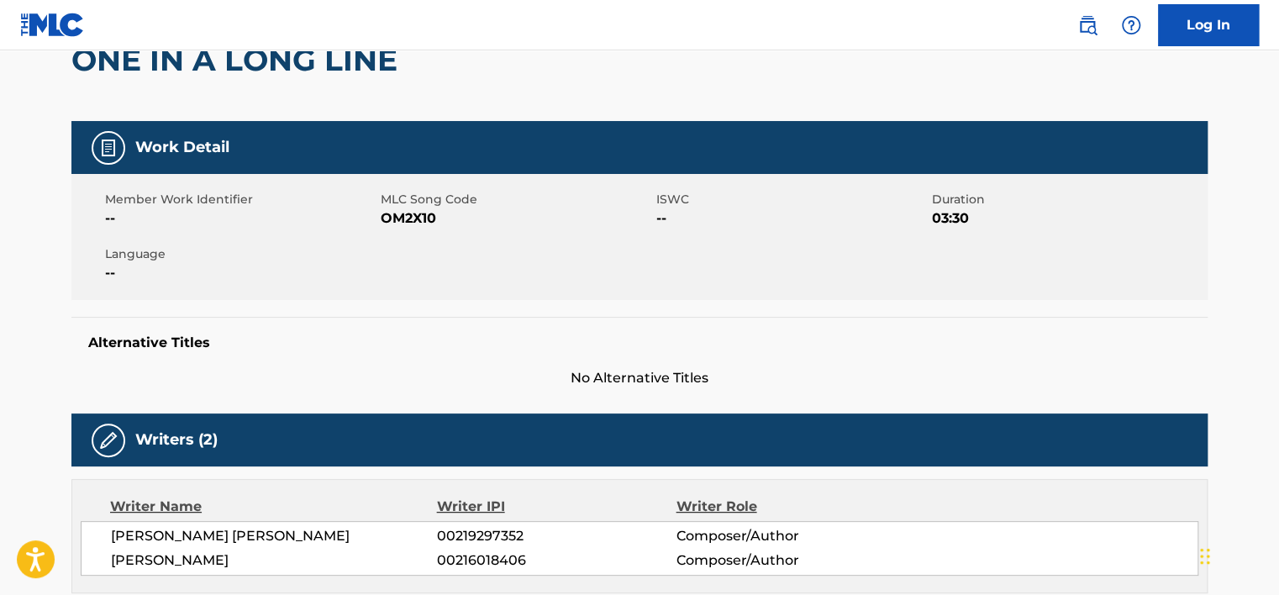
scroll to position [0, 0]
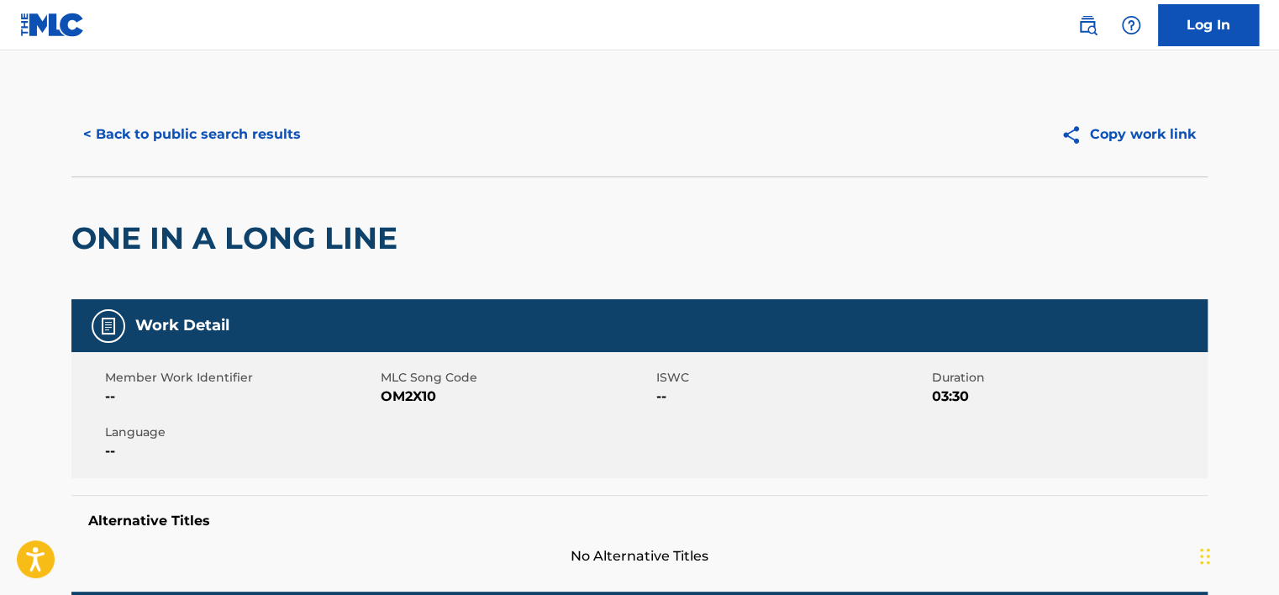
click at [409, 401] on span "OM2X10" at bounding box center [516, 396] width 271 height 20
click at [217, 121] on button "< Back to public search results" at bounding box center [191, 134] width 241 height 42
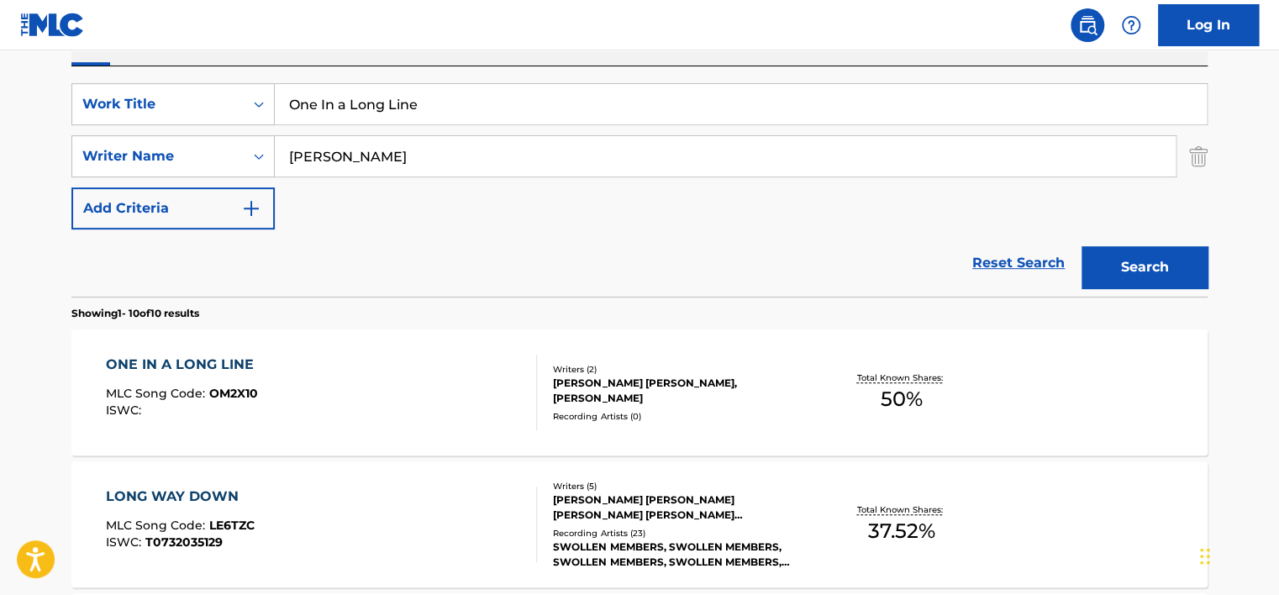
scroll to position [285, 0]
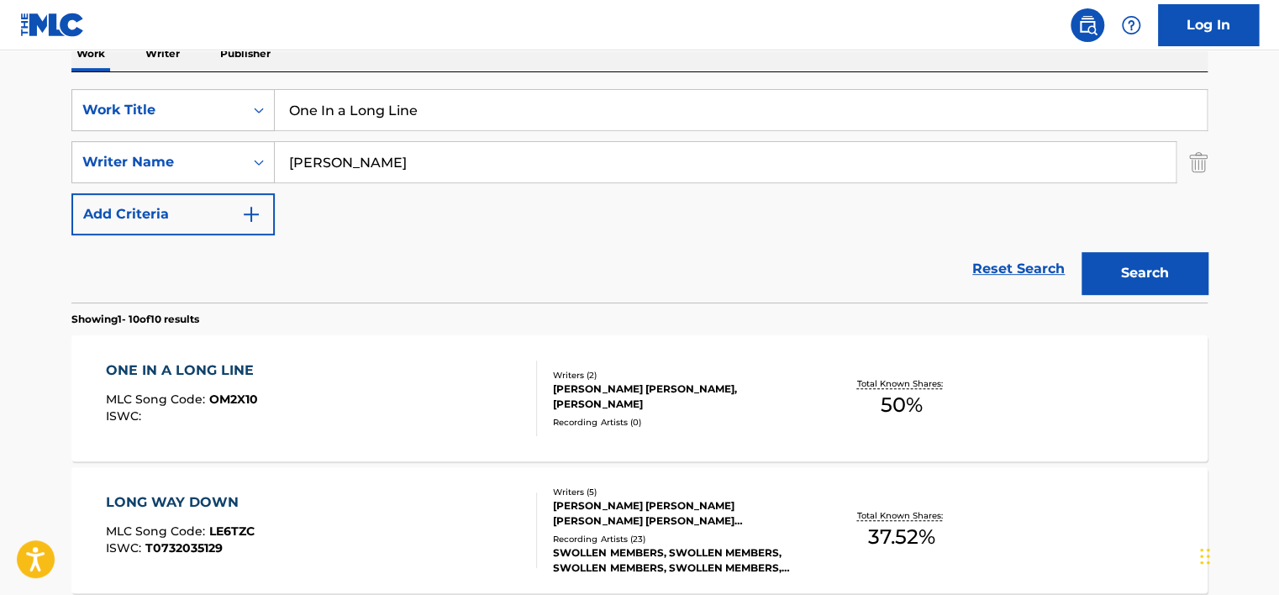
click at [422, 108] on input "One In a Long Line" at bounding box center [741, 110] width 932 height 40
paste input "ly Human"
type input "Only Human"
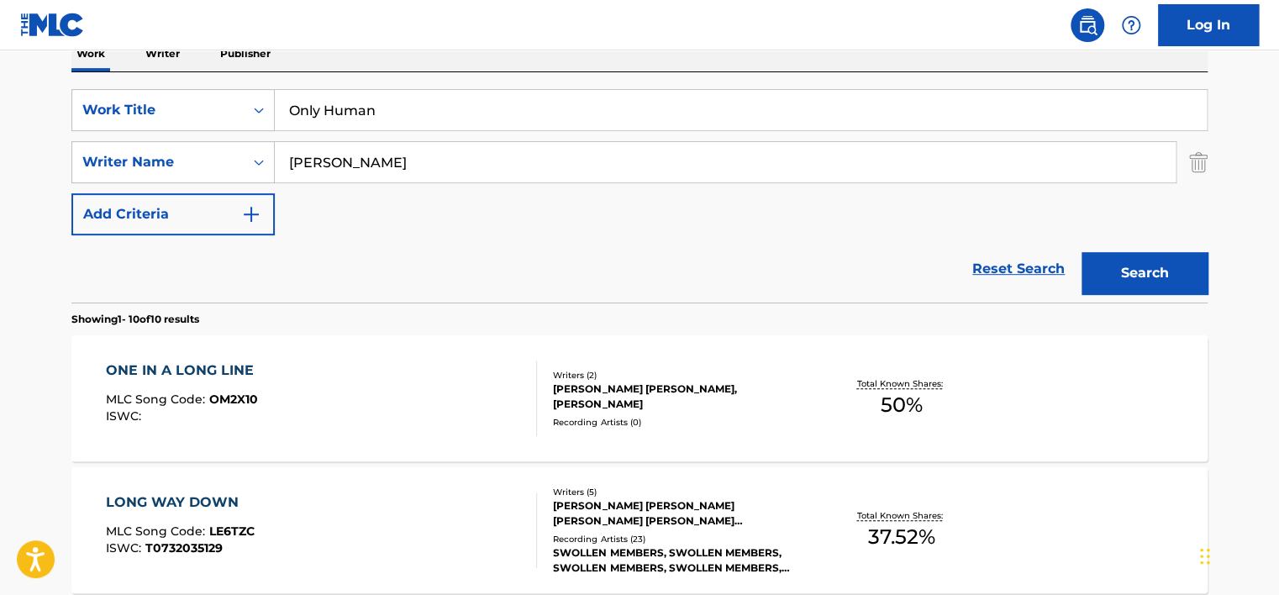
click at [1119, 254] on button "Search" at bounding box center [1144, 273] width 126 height 42
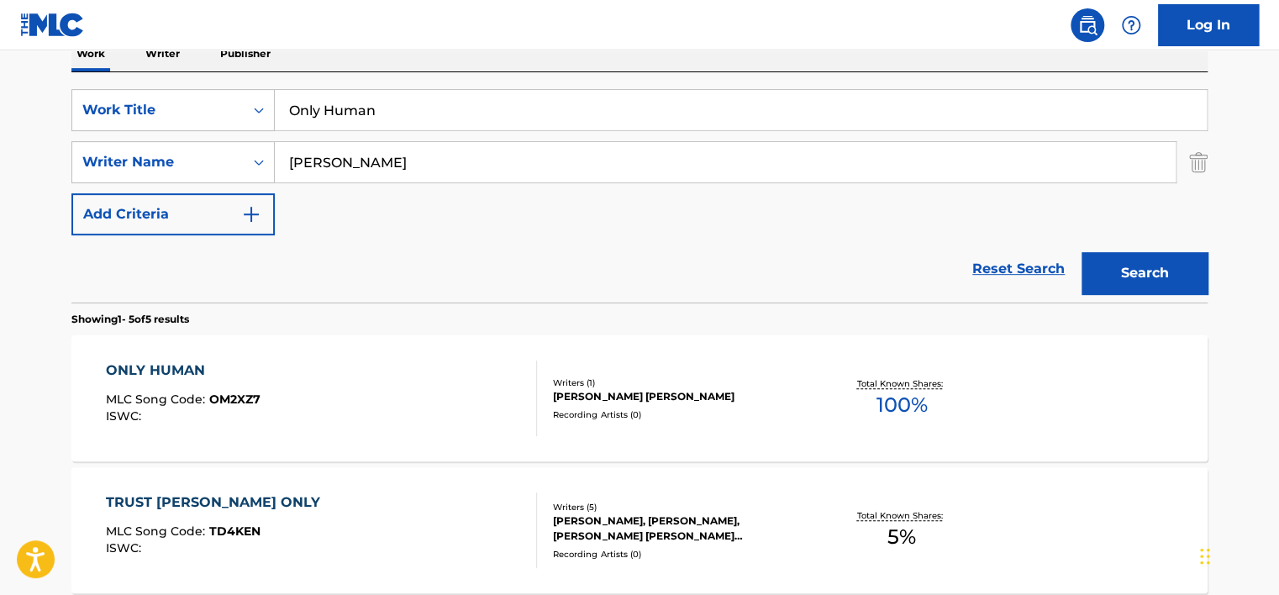
click at [324, 367] on div "ONLY HUMAN MLC Song Code : OM2XZ7 ISWC :" at bounding box center [322, 398] width 432 height 76
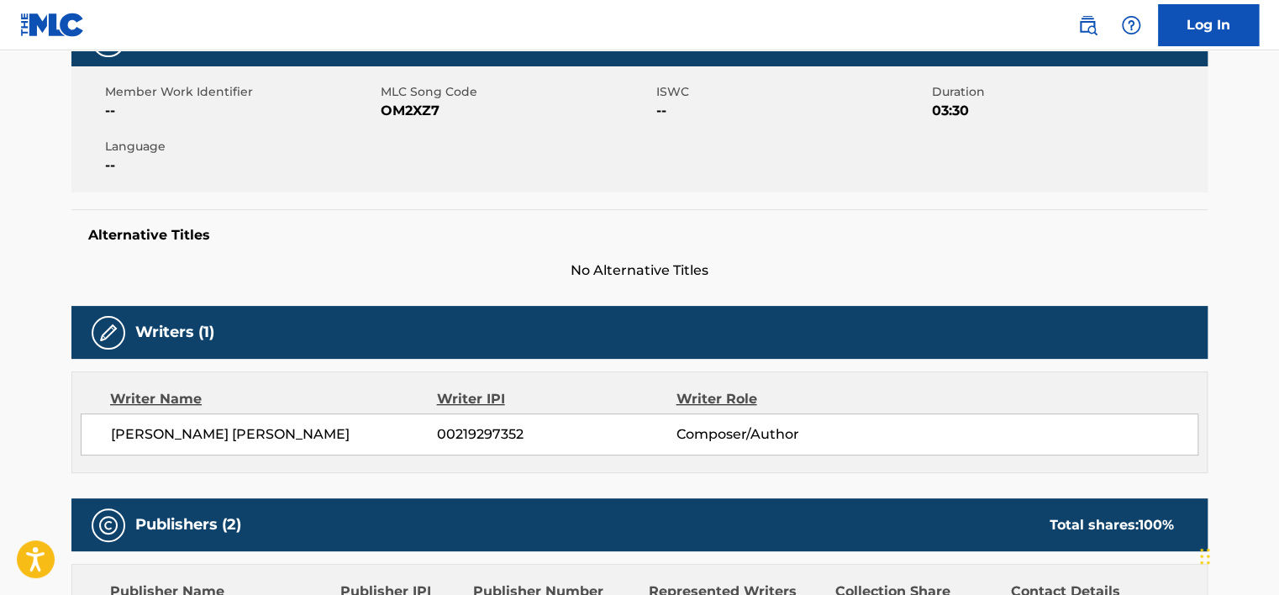
scroll to position [420, 0]
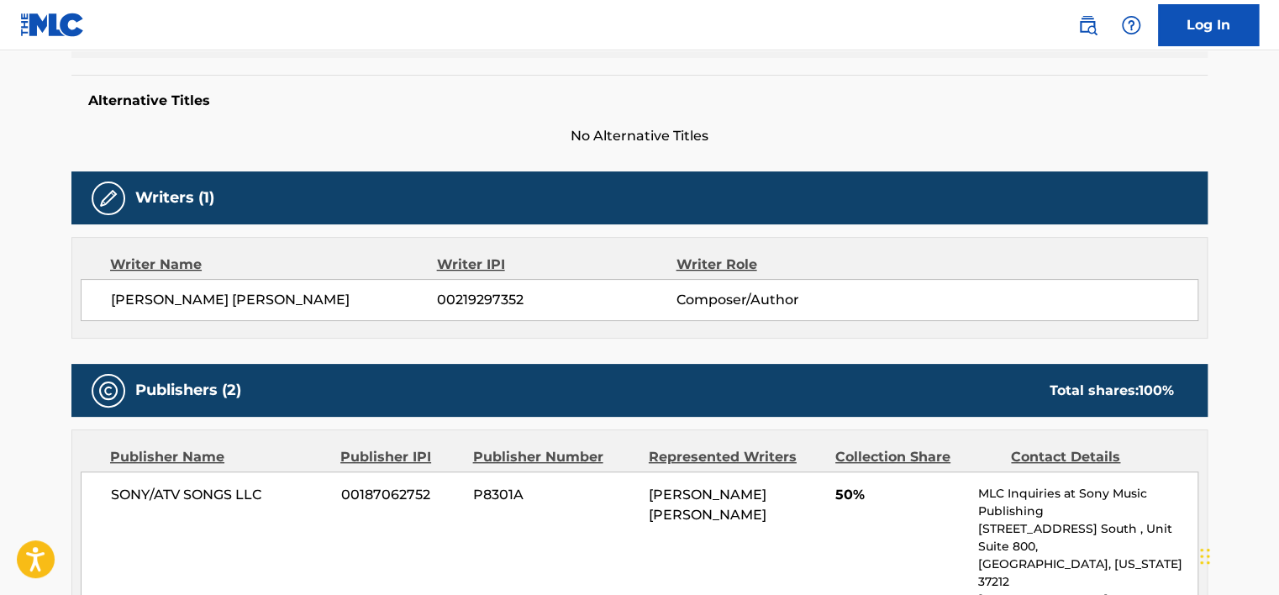
click at [462, 296] on span "00219297352" at bounding box center [556, 300] width 239 height 20
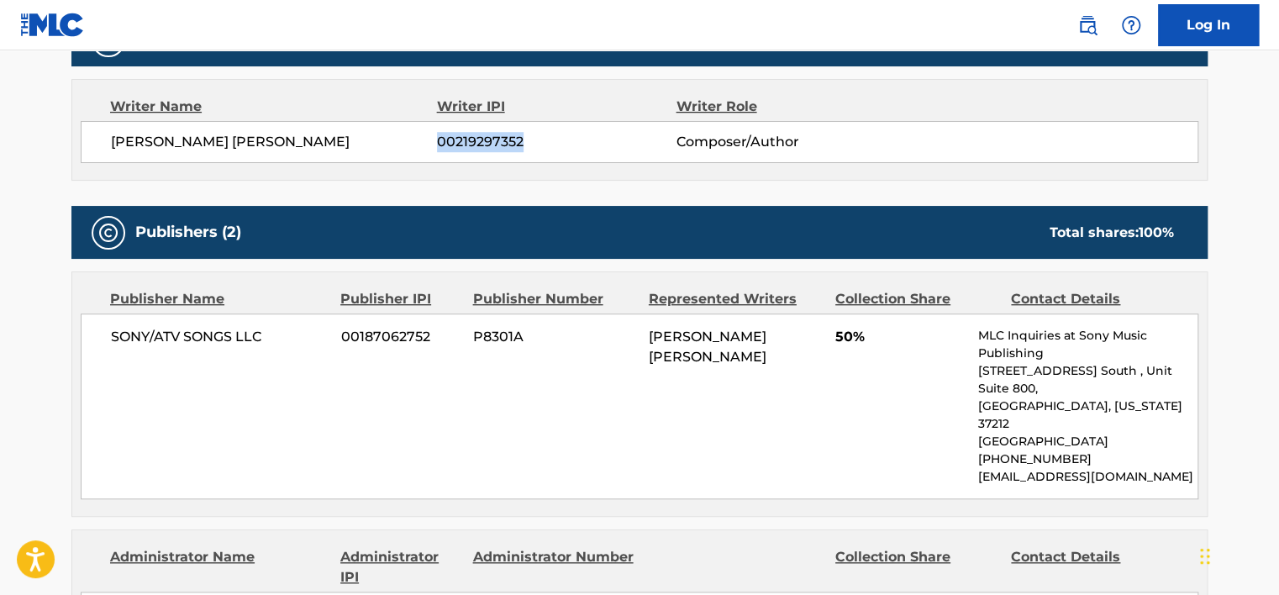
scroll to position [588, 0]
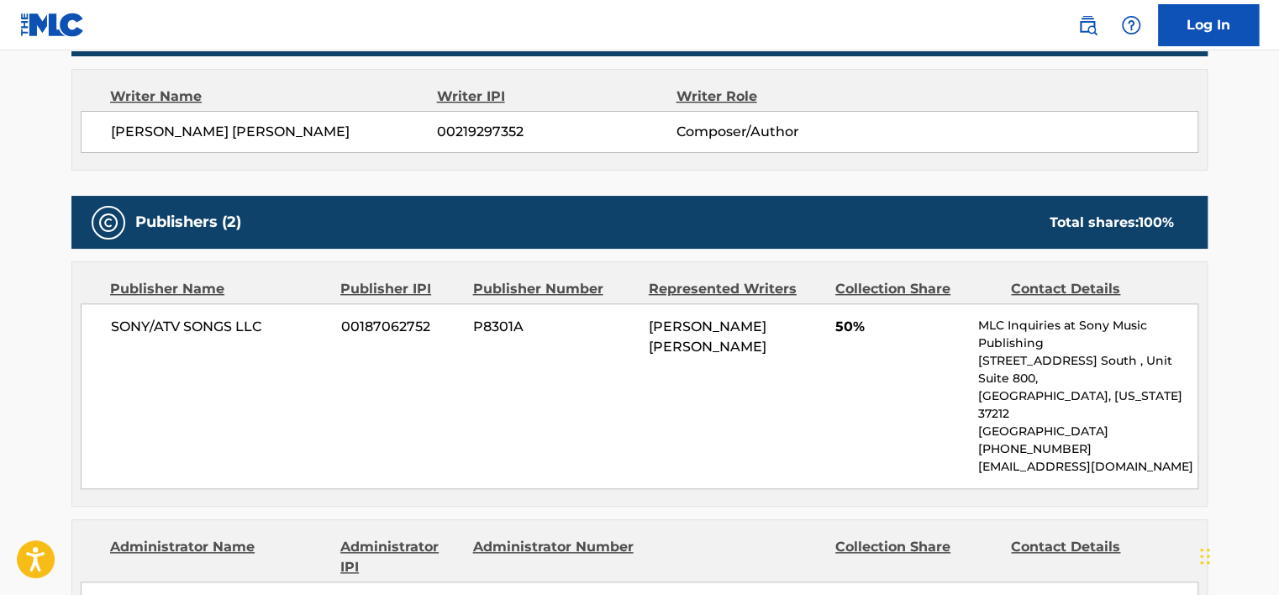
click at [190, 333] on span "SONY/ATV SONGS LLC" at bounding box center [220, 327] width 218 height 20
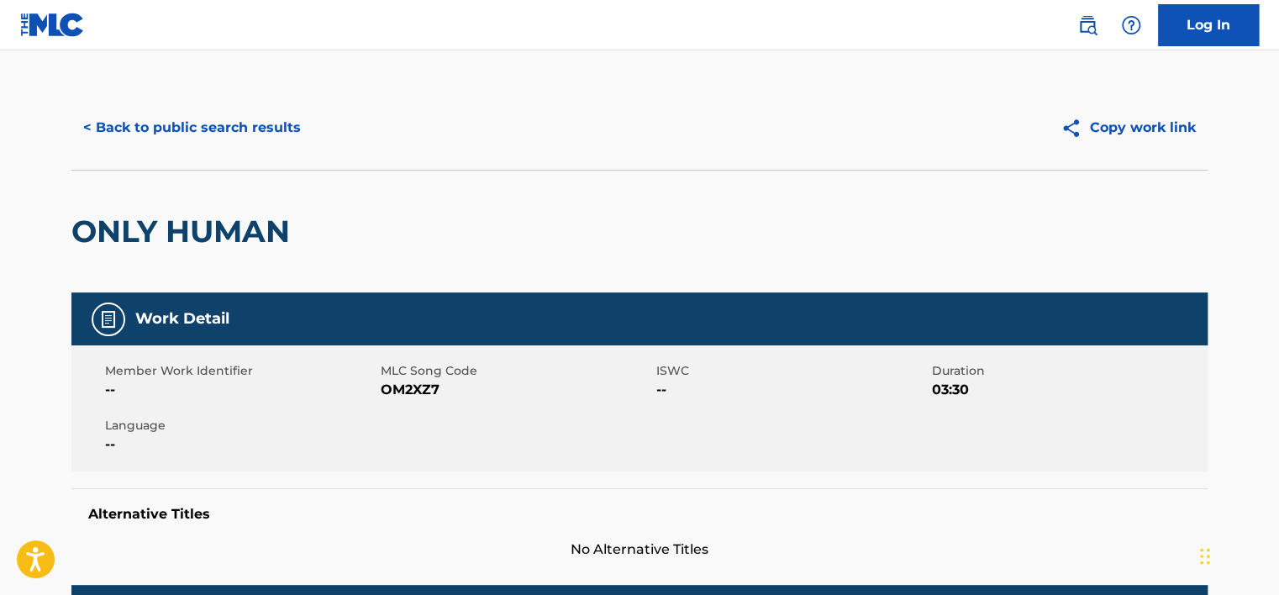
scroll to position [0, 0]
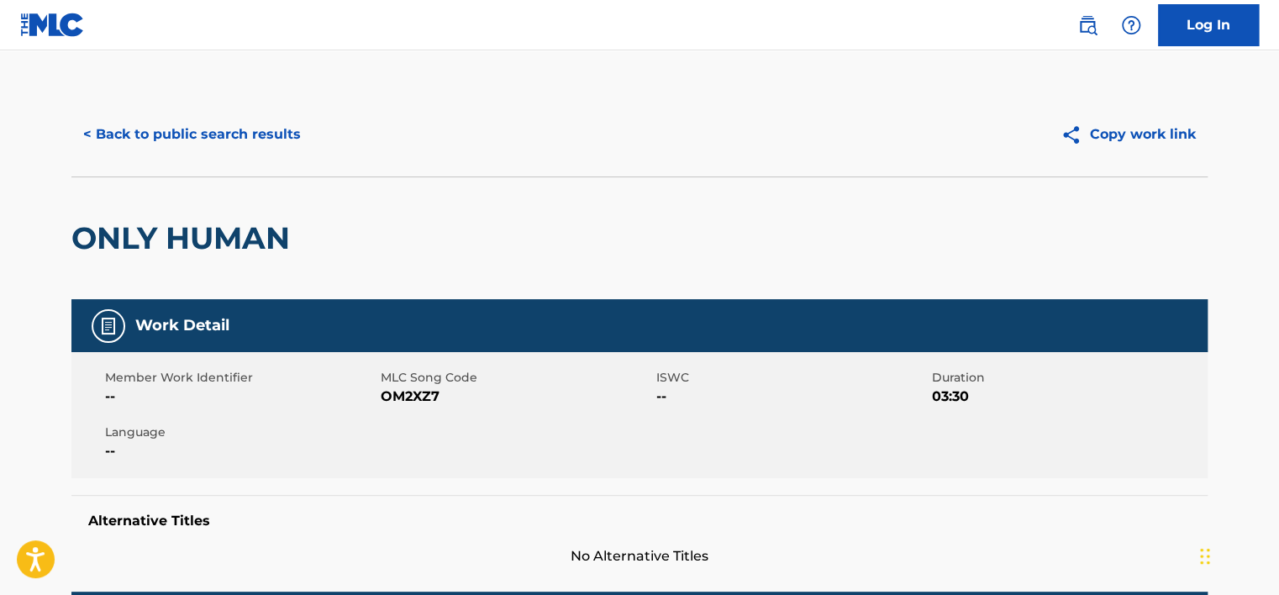
click at [410, 420] on div "Member Work Identifier -- MLC Song Code OM2XZ7 ISWC -- Duration 03:30 Language …" at bounding box center [639, 415] width 1136 height 126
click at [183, 128] on button "< Back to public search results" at bounding box center [191, 134] width 241 height 42
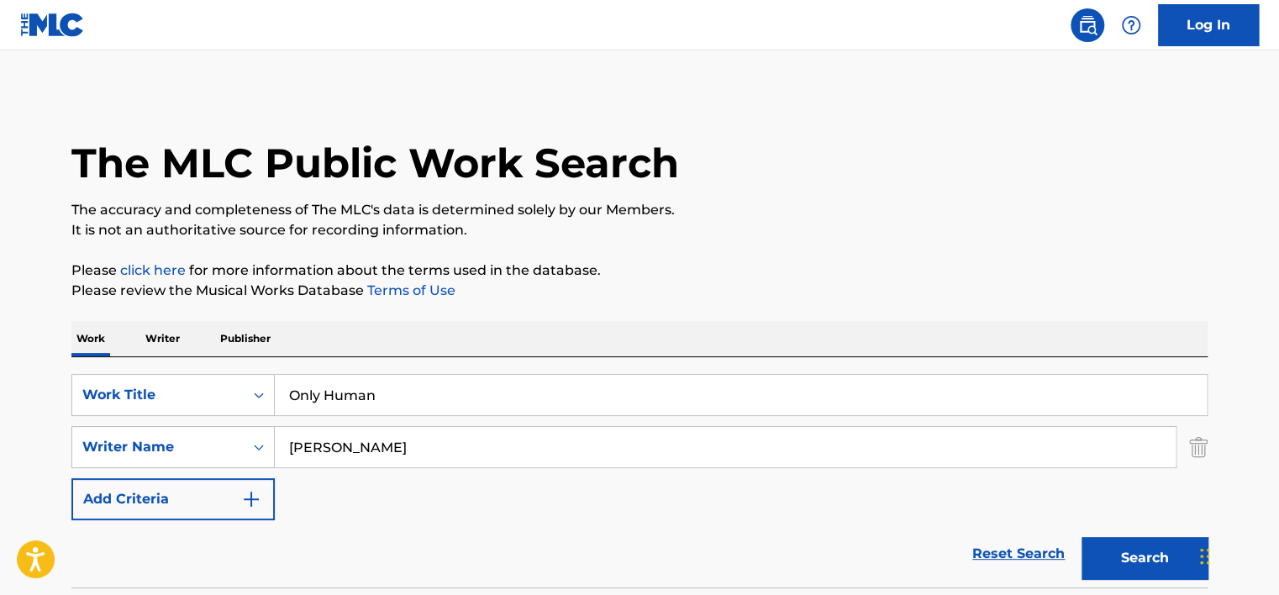
scroll to position [285, 0]
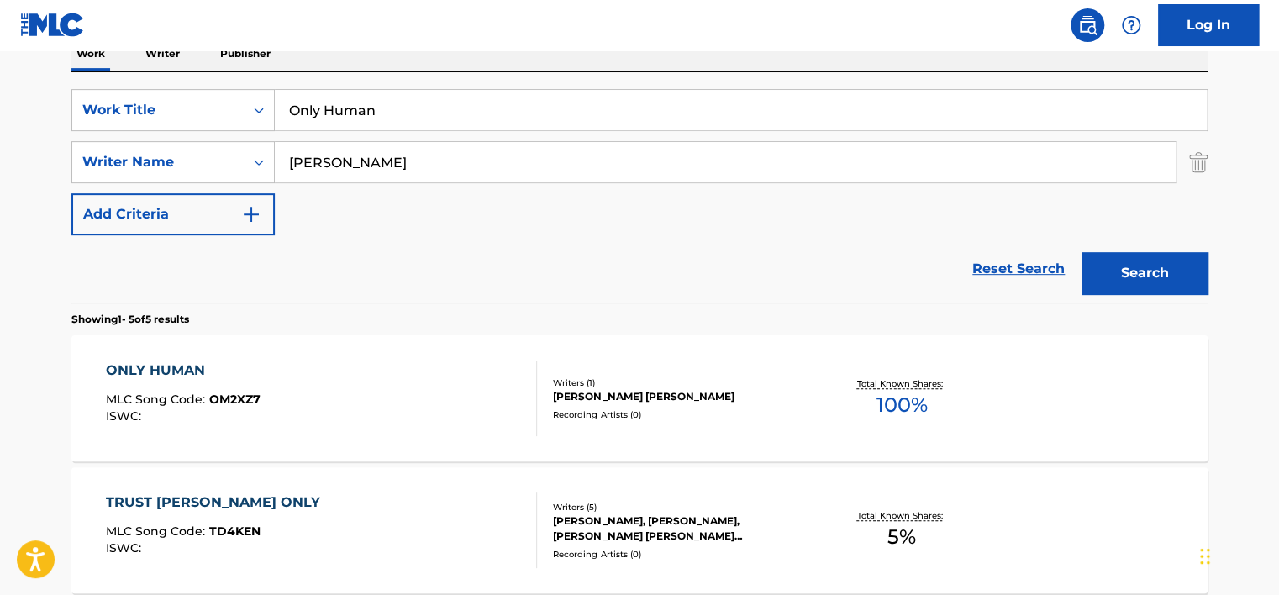
click at [323, 117] on input "Only Human" at bounding box center [741, 110] width 932 height 40
paste input "Long Road Home"
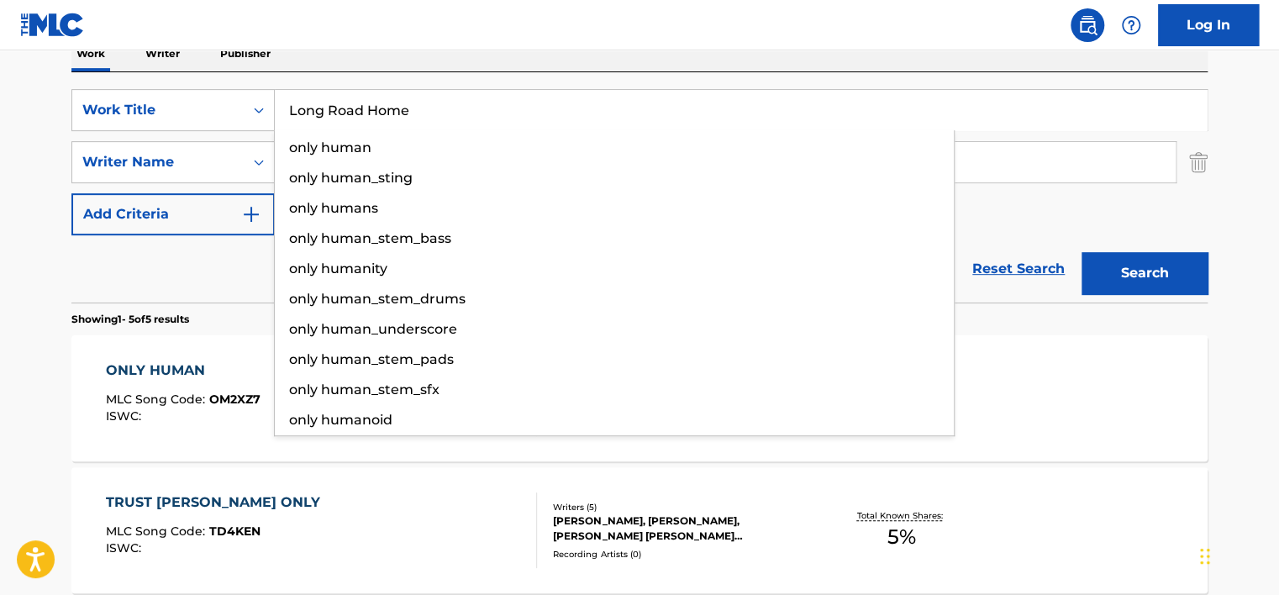
type input "Long Road Home"
click at [1158, 276] on button "Search" at bounding box center [1144, 273] width 126 height 42
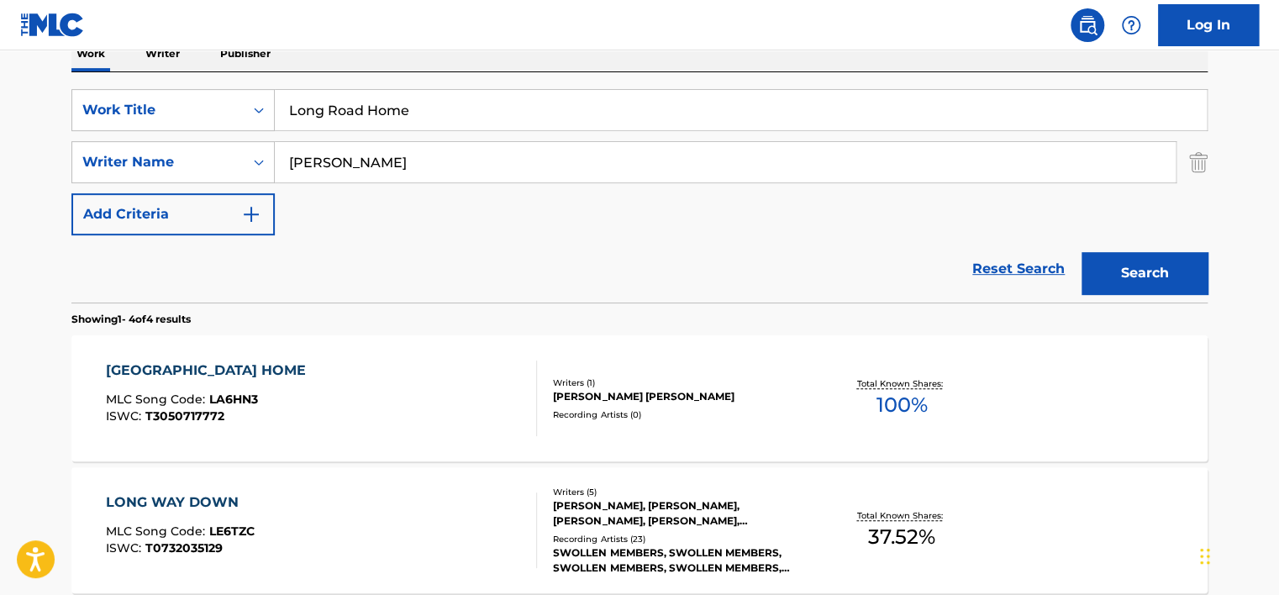
click at [383, 373] on div "LONG ROAD HOME MLC Song Code : LA6HN3 ISWC : T3050717772" at bounding box center [322, 398] width 432 height 76
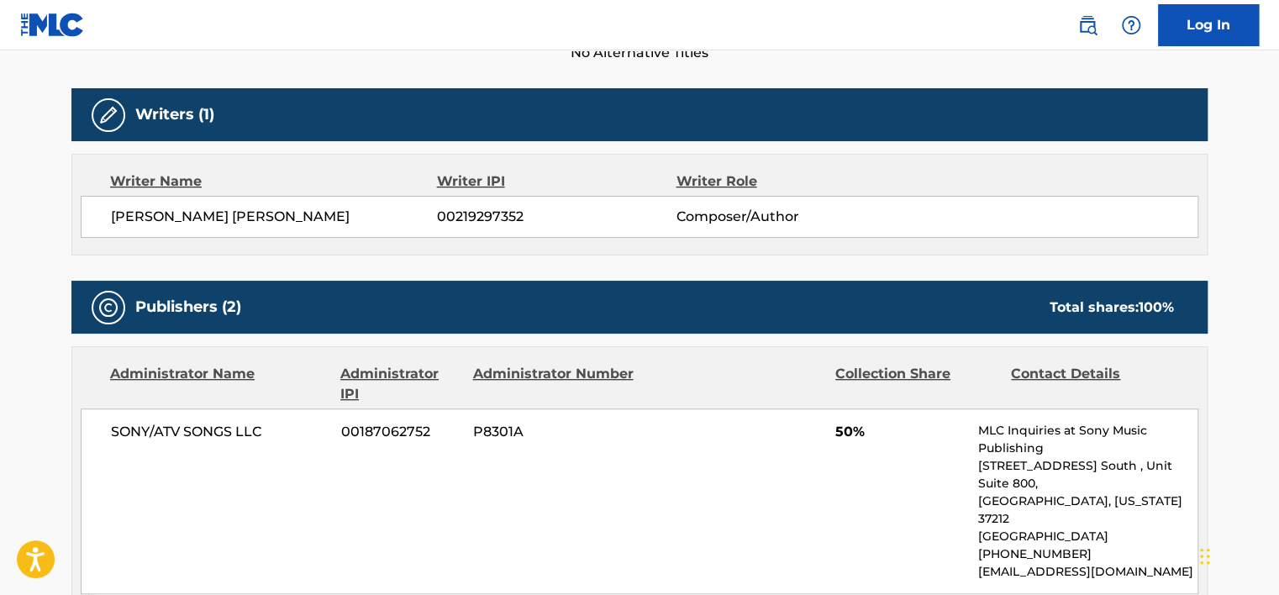
scroll to position [504, 0]
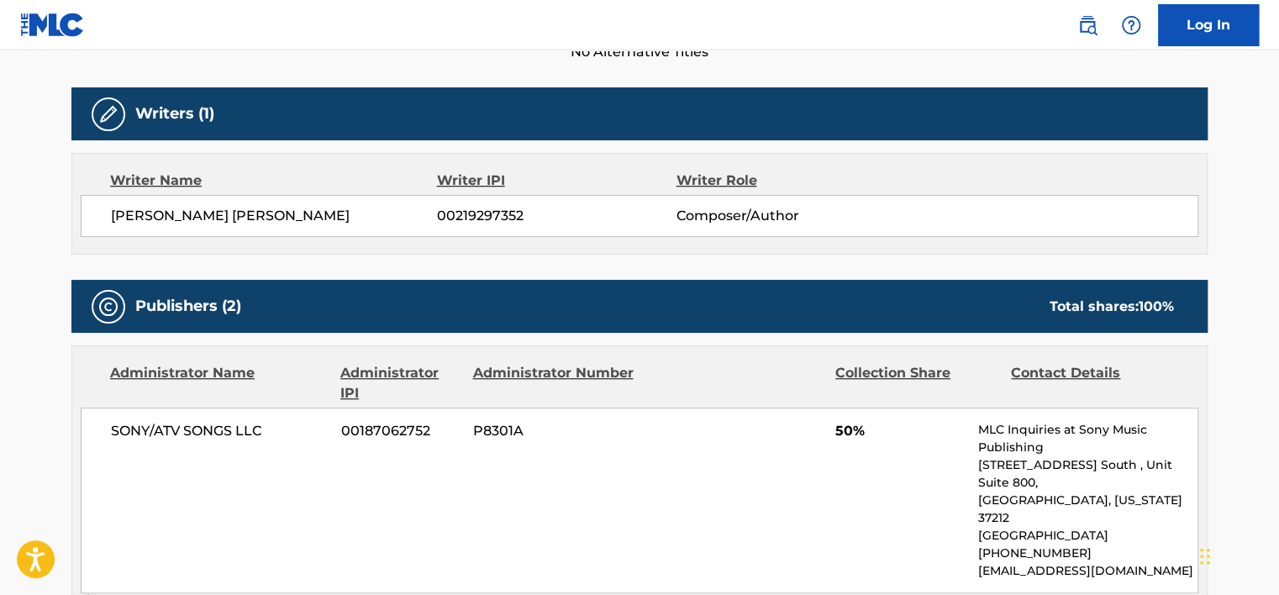
click at [484, 225] on span "00219297352" at bounding box center [556, 216] width 239 height 20
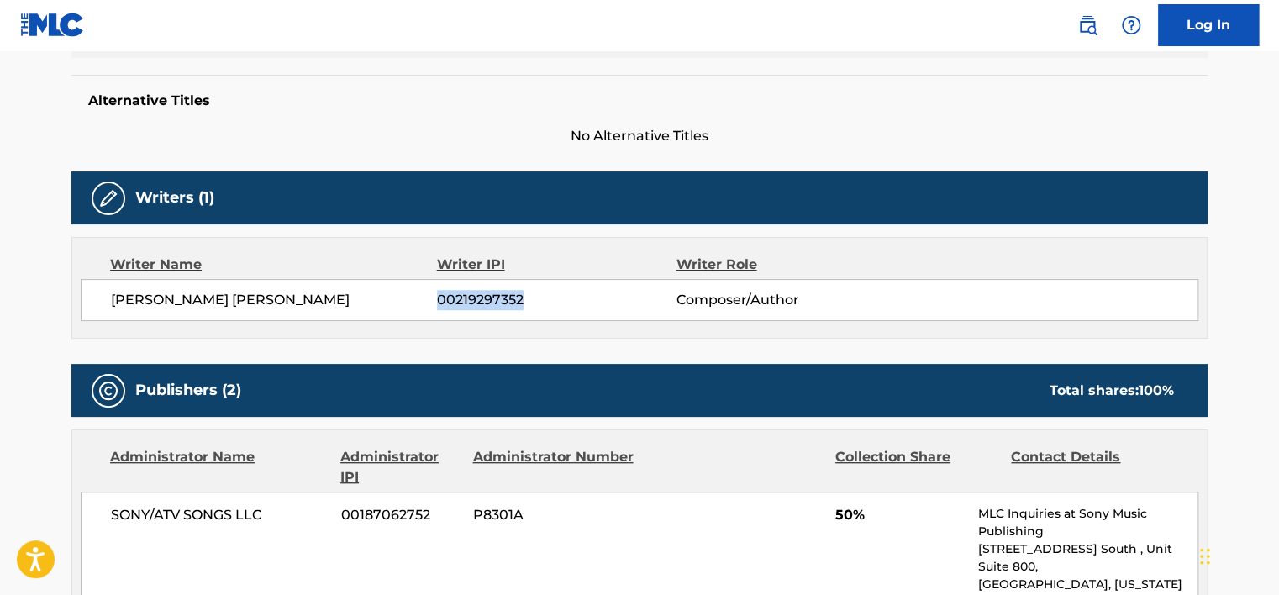
scroll to position [84, 0]
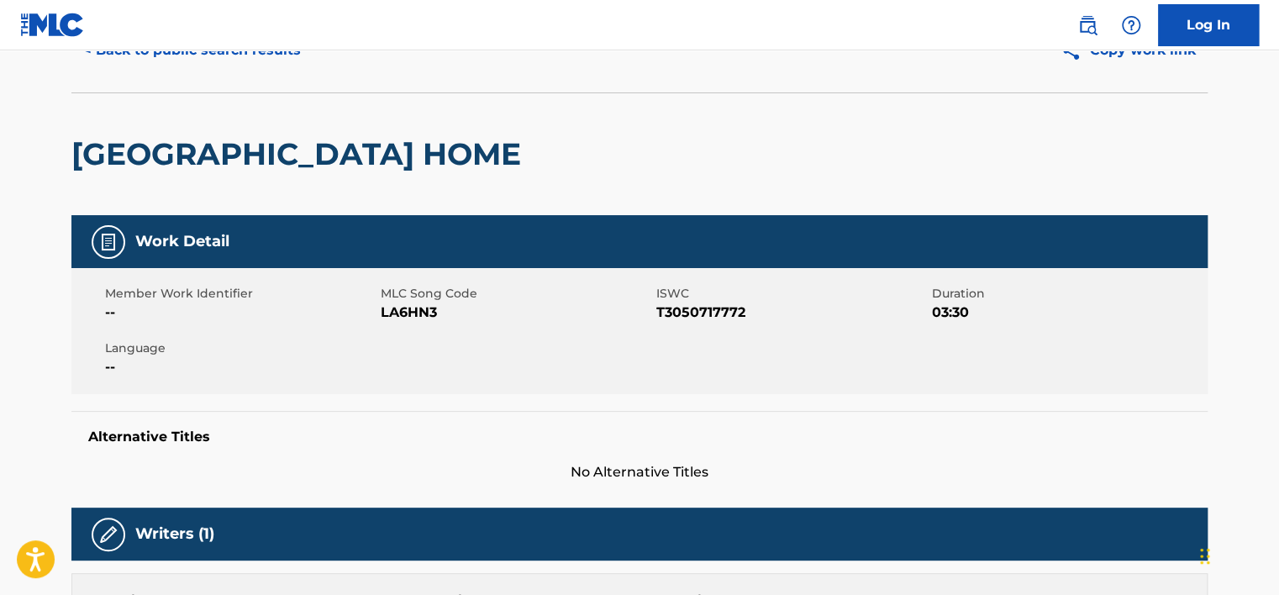
click at [681, 312] on span "T3050717772" at bounding box center [791, 312] width 271 height 20
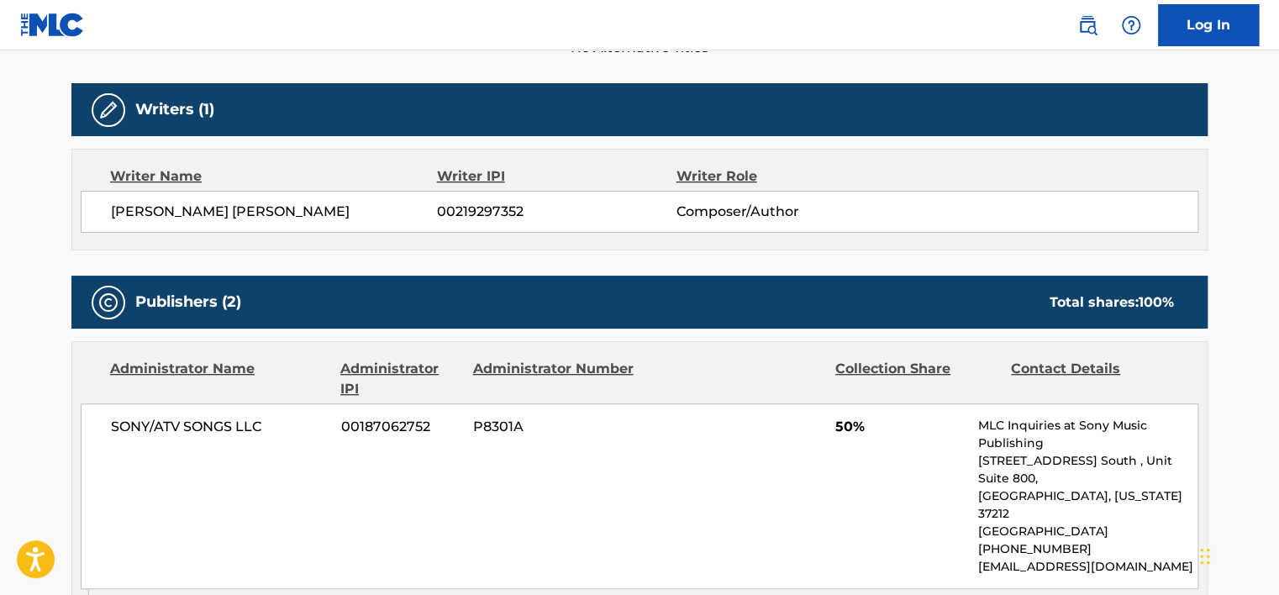
scroll to position [588, 0]
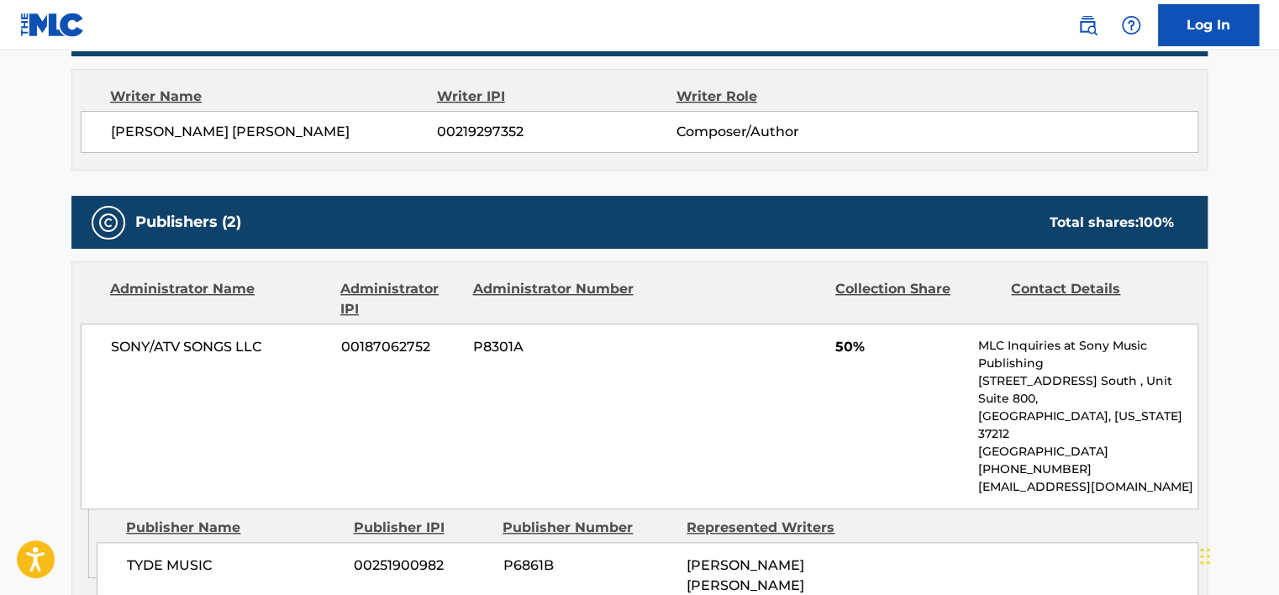
click at [197, 334] on div "SONY/ATV SONGS LLC 00187062752 P8301A 50% MLC Inquiries at Sony Music Publishin…" at bounding box center [639, 416] width 1117 height 186
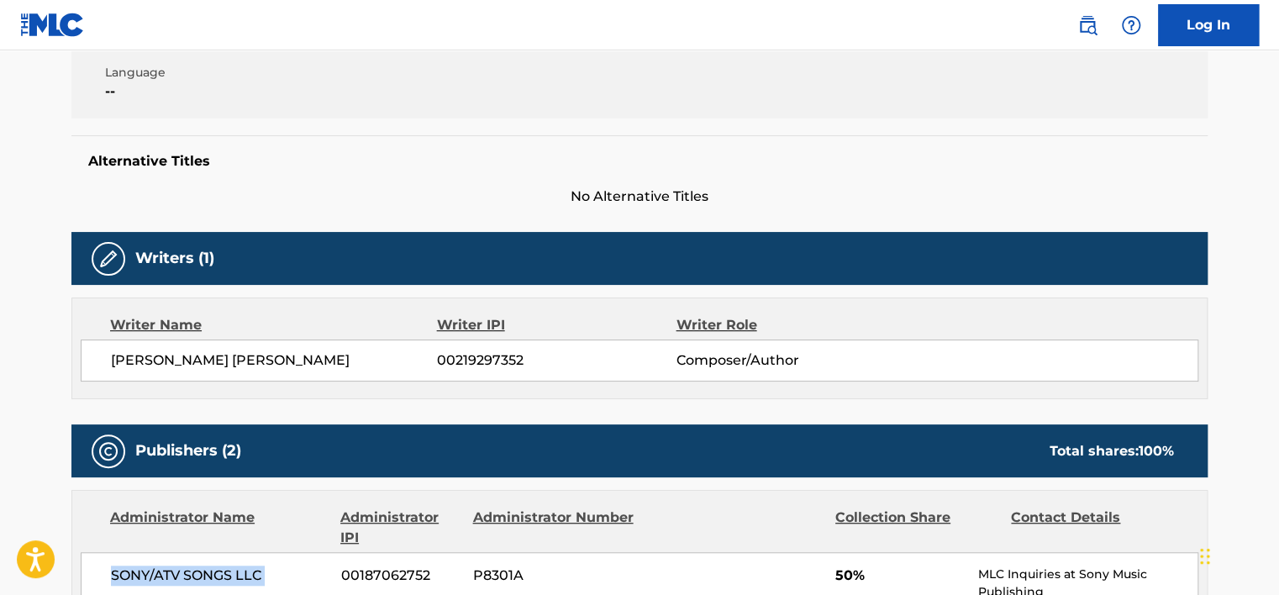
scroll to position [252, 0]
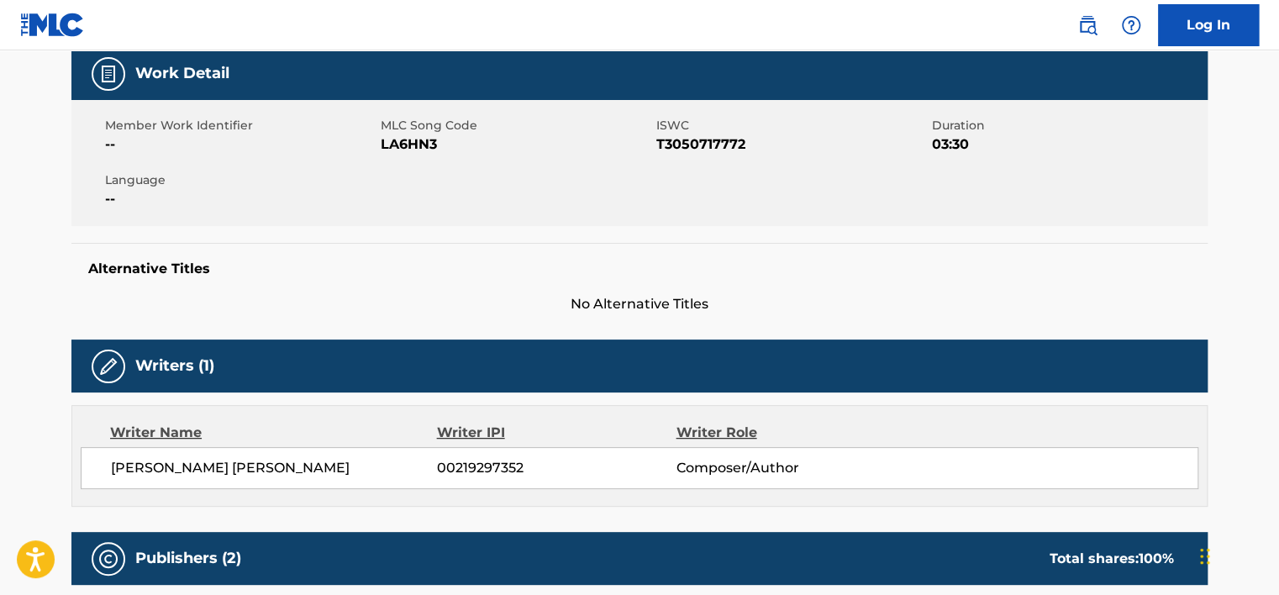
click at [403, 144] on span "LA6HN3" at bounding box center [516, 144] width 271 height 20
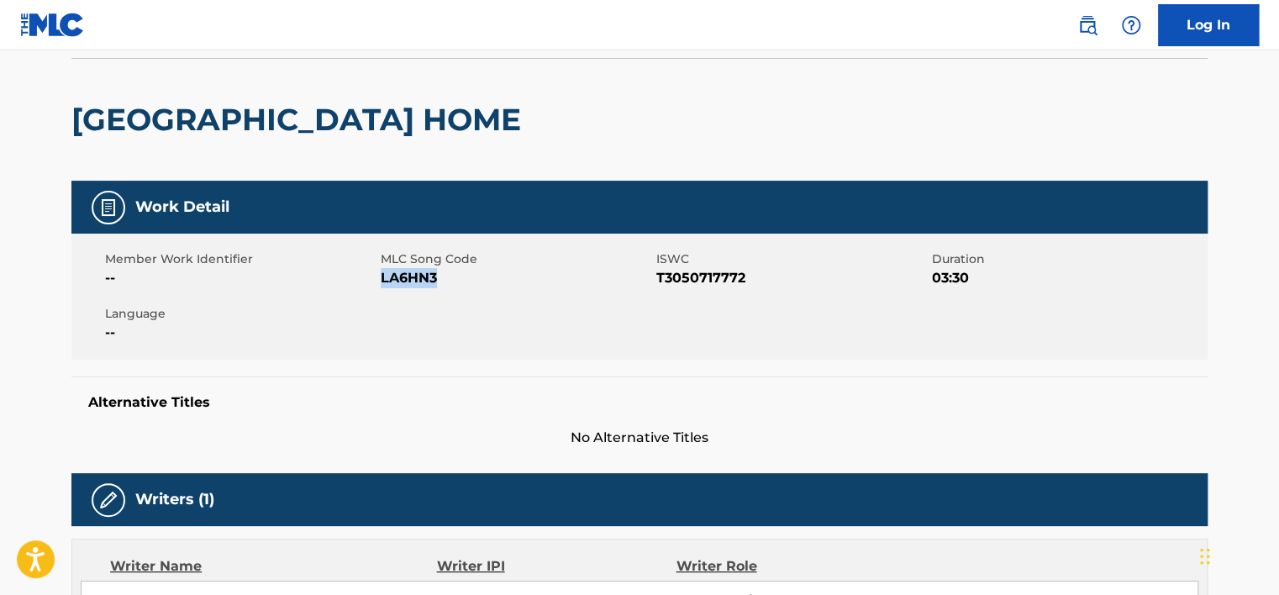
scroll to position [0, 0]
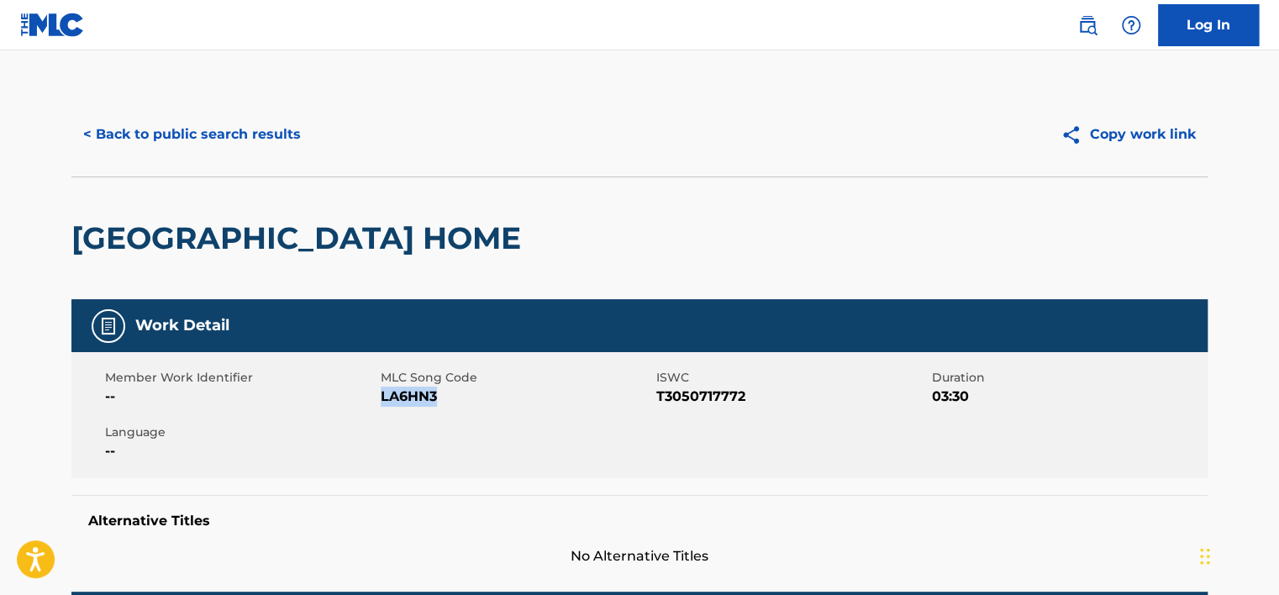
click at [210, 127] on button "< Back to public search results" at bounding box center [191, 134] width 241 height 42
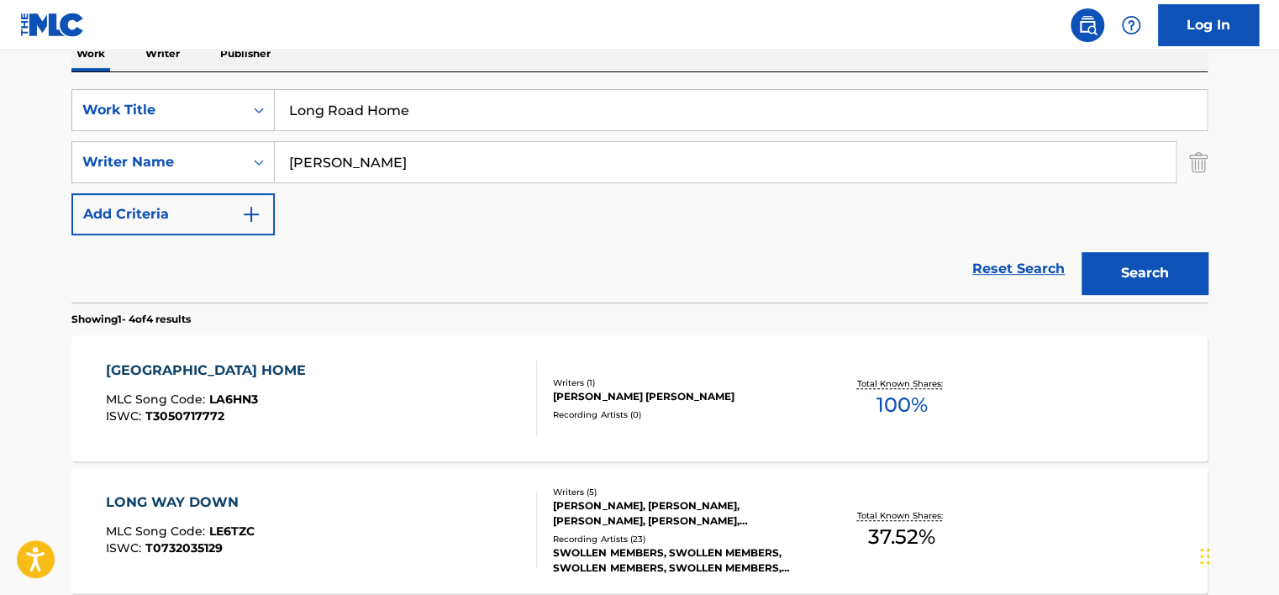
click at [391, 107] on input "Long Road Home" at bounding box center [741, 110] width 932 height 40
paste input "Ris"
type input "Rise"
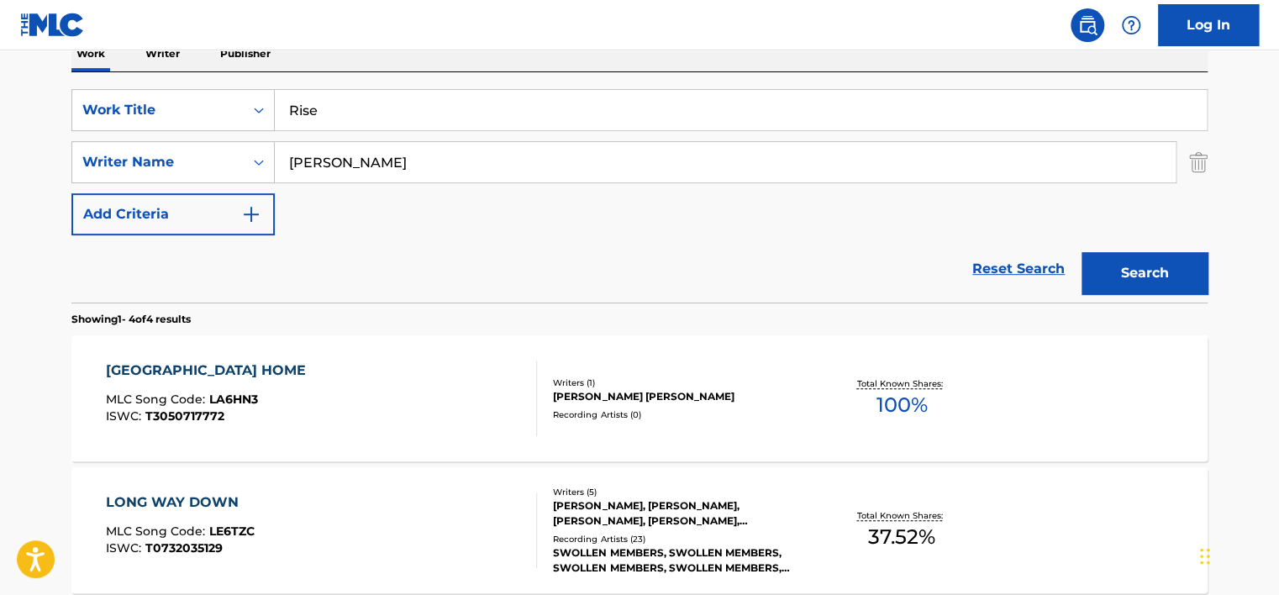
click at [1134, 280] on button "Search" at bounding box center [1144, 273] width 126 height 42
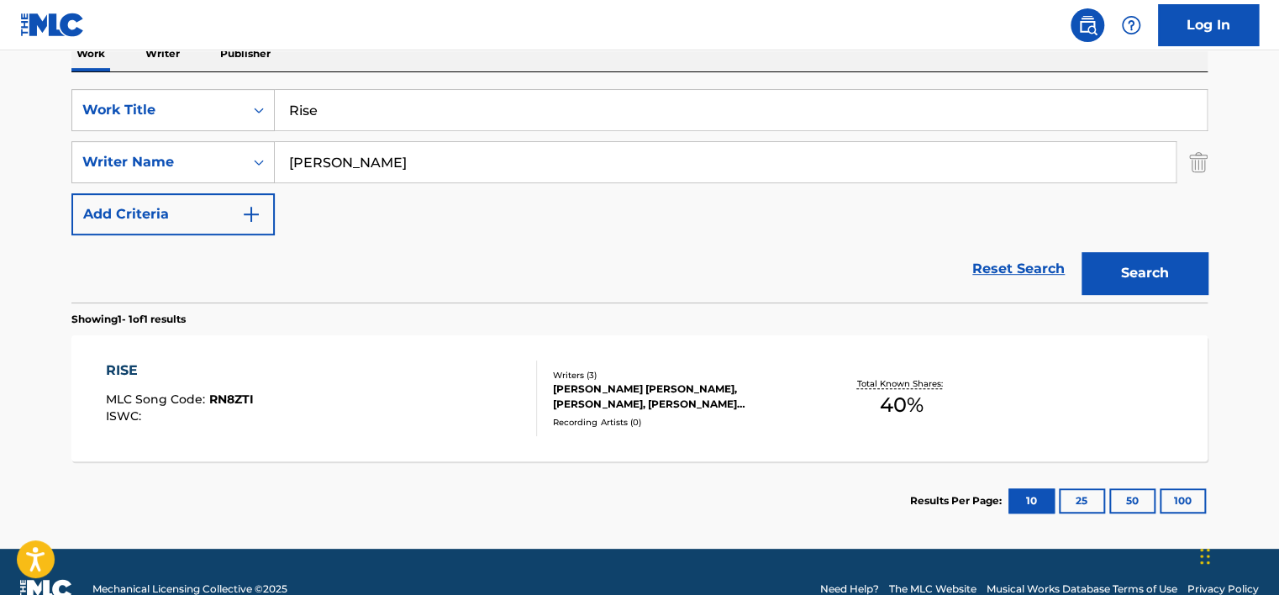
click at [393, 368] on div "RISE MLC Song Code : RN8ZTI ISWC :" at bounding box center [322, 398] width 432 height 76
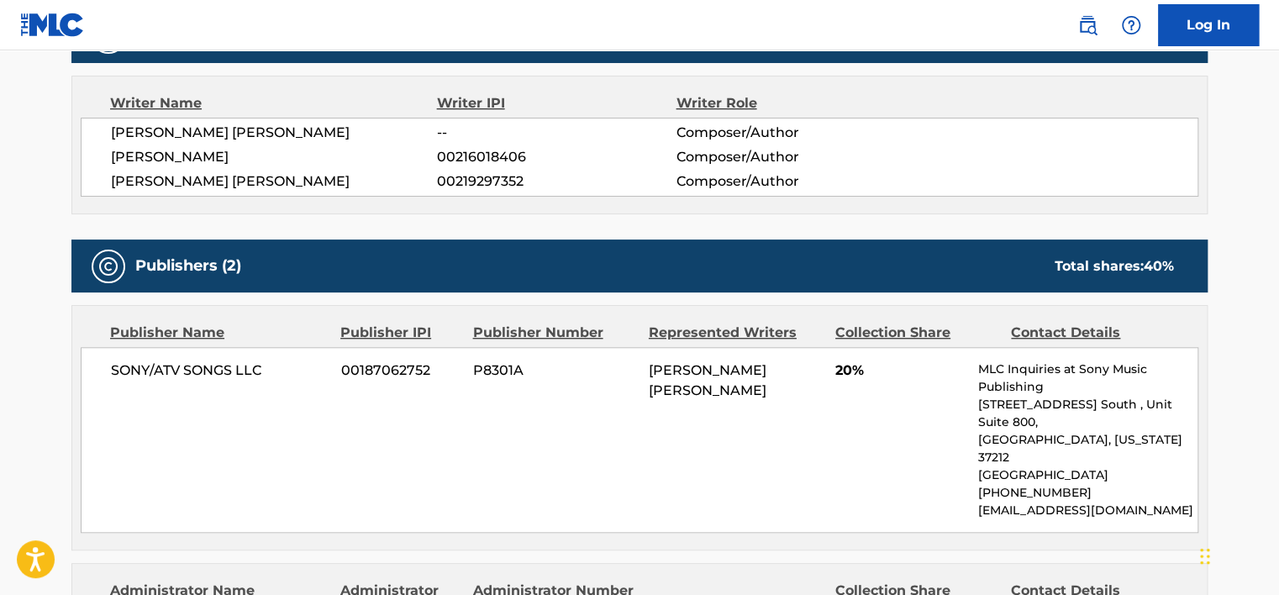
scroll to position [588, 0]
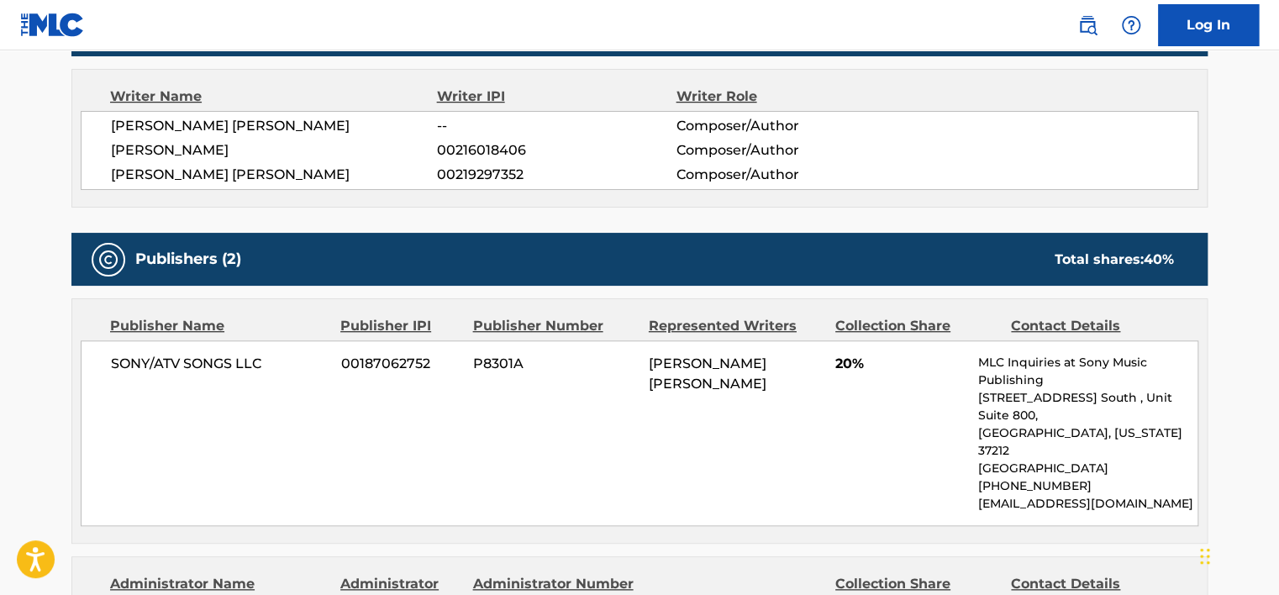
click at [458, 177] on span "00219297352" at bounding box center [556, 175] width 239 height 20
click at [186, 157] on span "[PERSON_NAME]" at bounding box center [274, 150] width 326 height 20
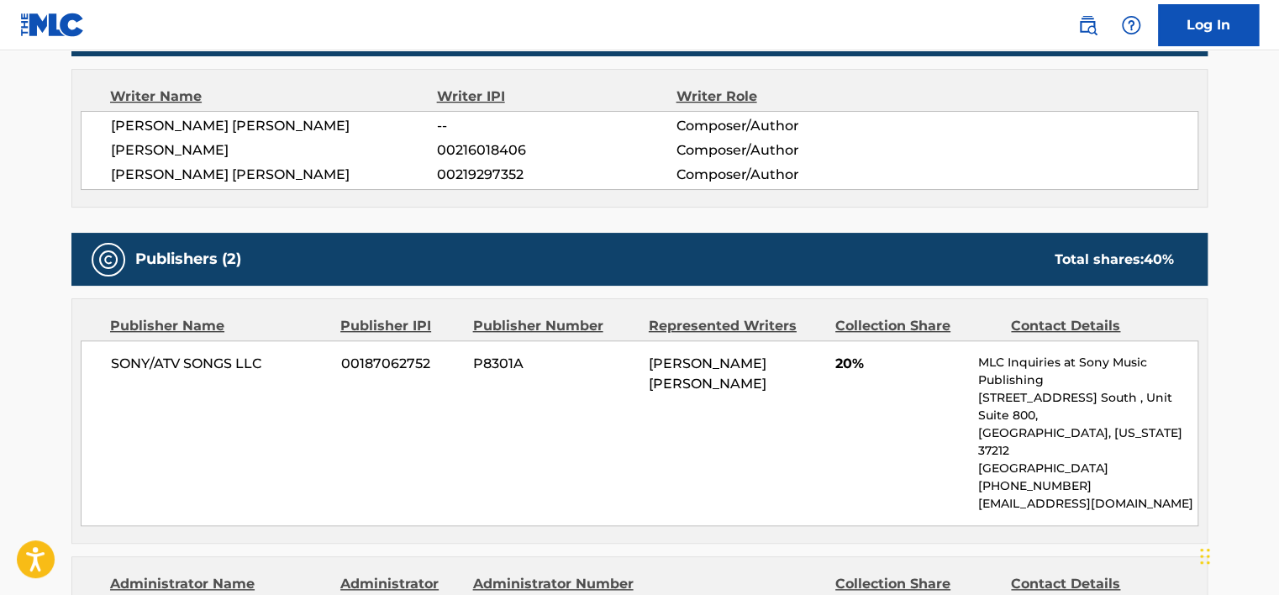
click at [176, 136] on div "[PERSON_NAME] [PERSON_NAME] -- Composer/Author [PERSON_NAME] 00216018406 Compos…" at bounding box center [639, 150] width 1117 height 79
click at [176, 140] on span "[PERSON_NAME]" at bounding box center [274, 150] width 326 height 20
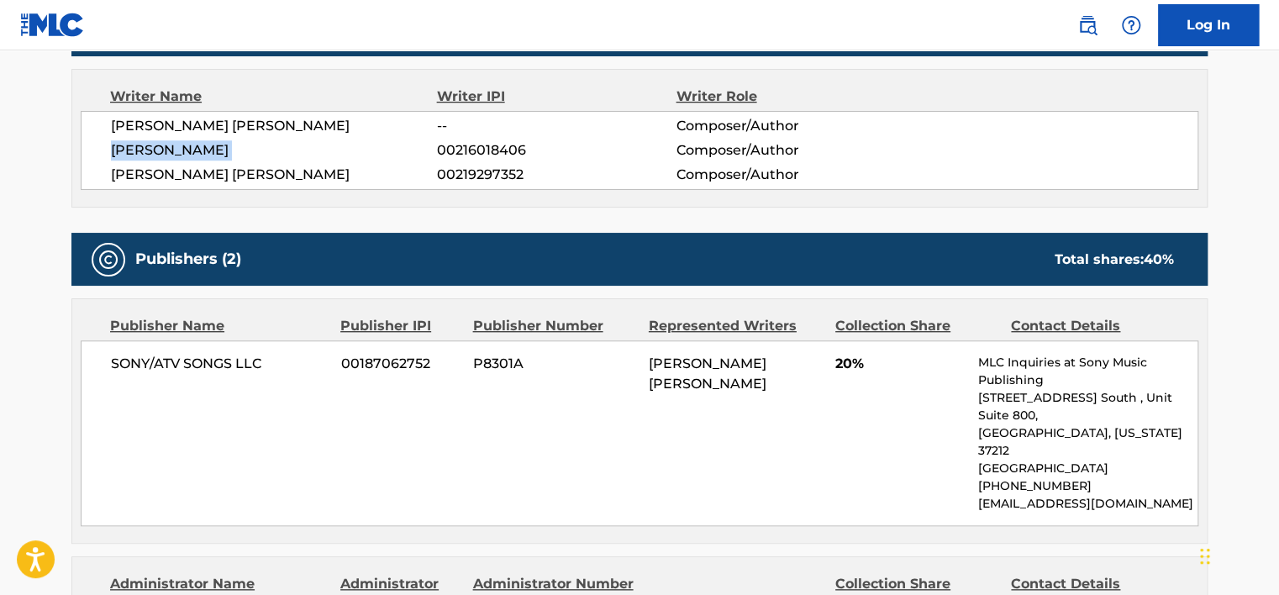
click at [176, 140] on span "[PERSON_NAME]" at bounding box center [274, 150] width 326 height 20
click at [447, 166] on span "00219297352" at bounding box center [556, 175] width 239 height 20
drag, startPoint x: 447, startPoint y: 166, endPoint x: 447, endPoint y: 151, distance: 15.1
click at [447, 151] on span "00216018406" at bounding box center [556, 150] width 239 height 20
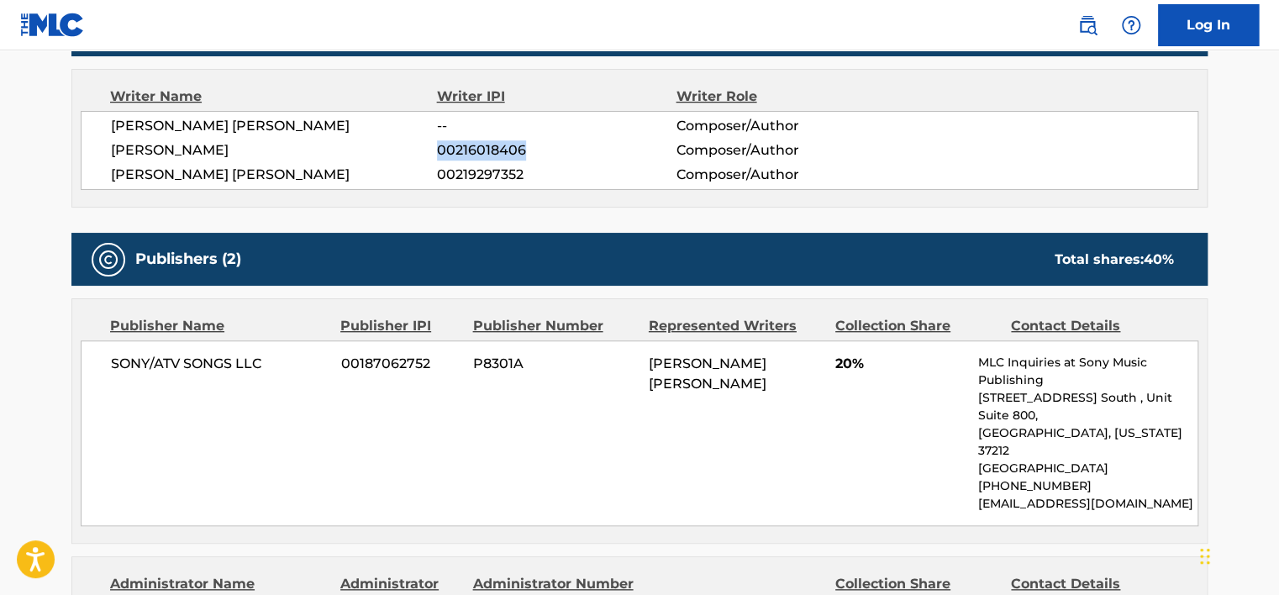
click at [447, 151] on span "00216018406" at bounding box center [556, 150] width 239 height 20
click at [235, 124] on span "[PERSON_NAME] [PERSON_NAME]" at bounding box center [274, 126] width 326 height 20
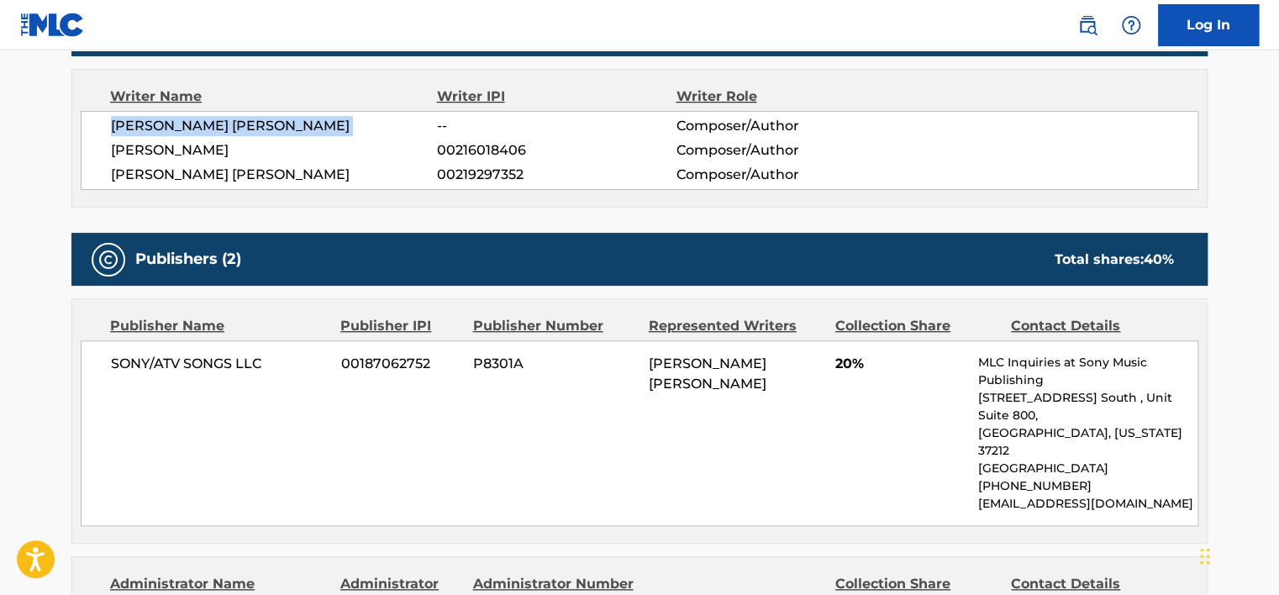
click at [235, 124] on span "[PERSON_NAME] [PERSON_NAME]" at bounding box center [274, 126] width 326 height 20
click at [219, 359] on span "SONY/ATV SONGS LLC" at bounding box center [220, 364] width 218 height 20
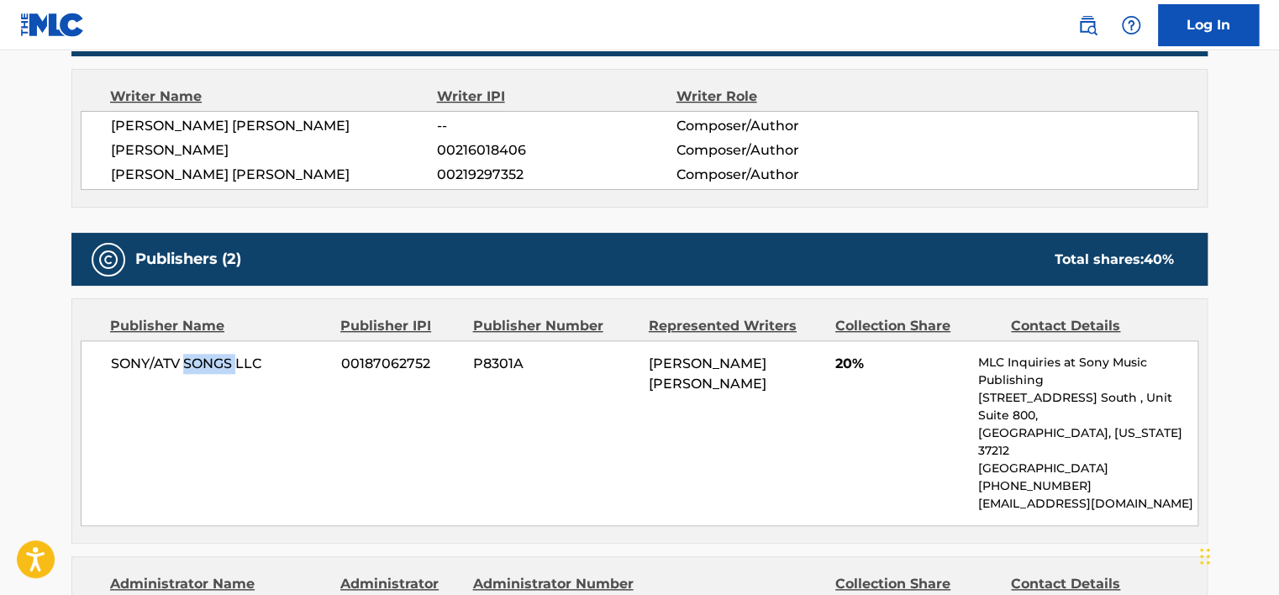
click at [219, 359] on span "SONY/ATV SONGS LLC" at bounding box center [220, 364] width 218 height 20
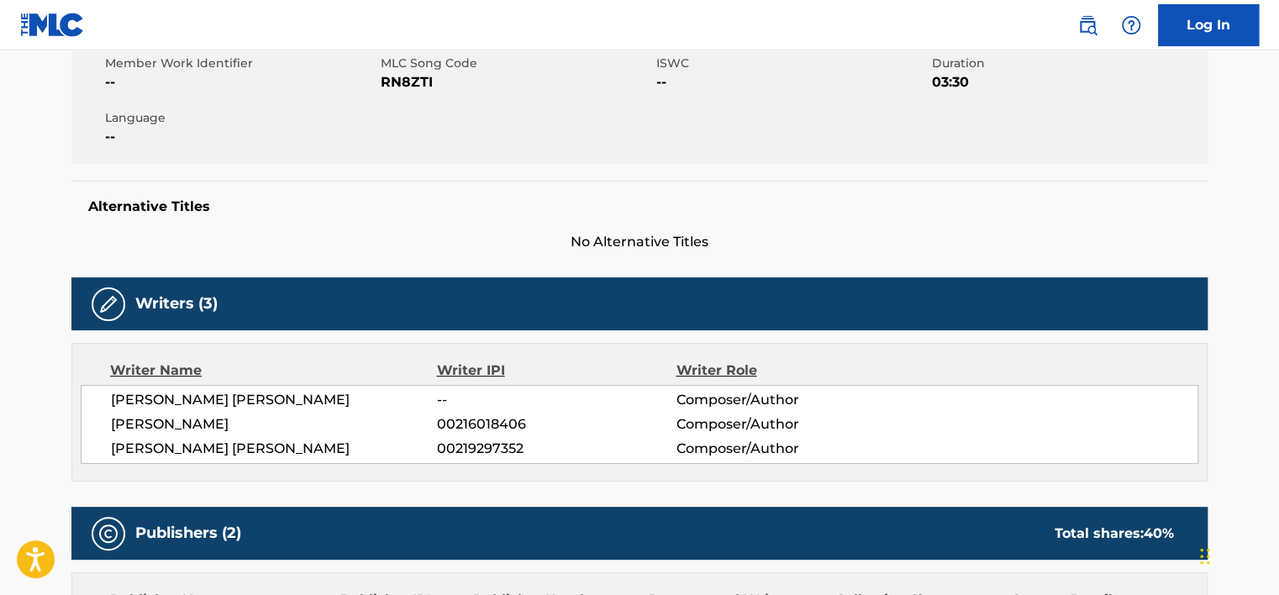
scroll to position [252, 0]
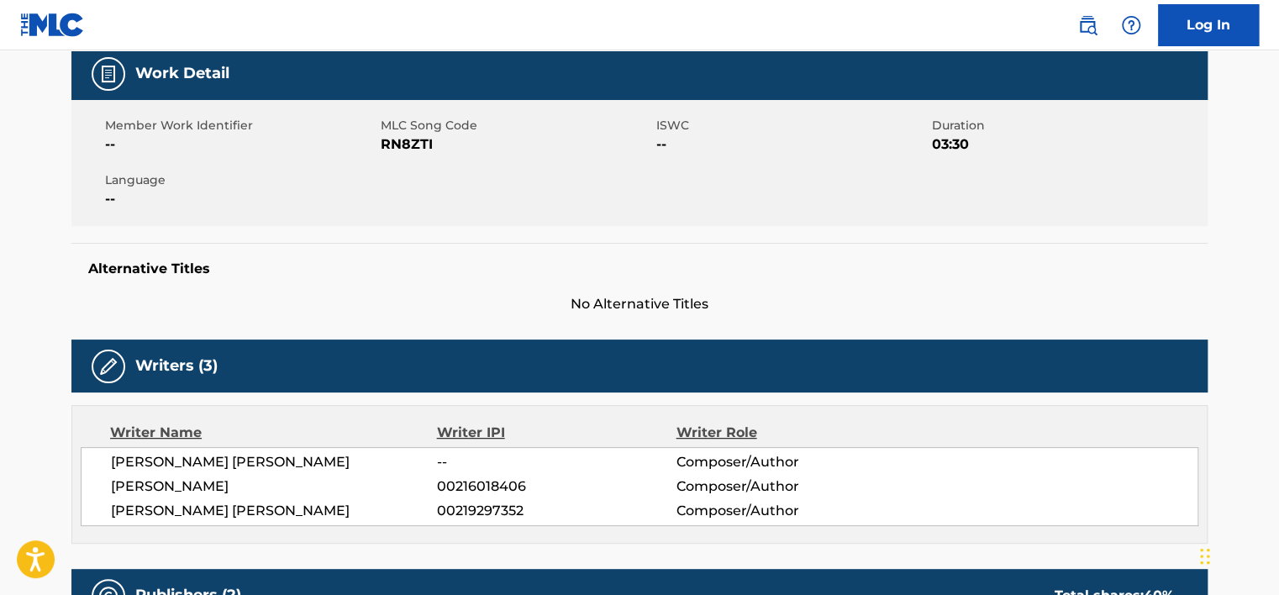
click at [397, 155] on div "Member Work Identifier -- MLC Song Code RN8ZTI ISWC -- Duration 03:30 Language …" at bounding box center [639, 163] width 1136 height 126
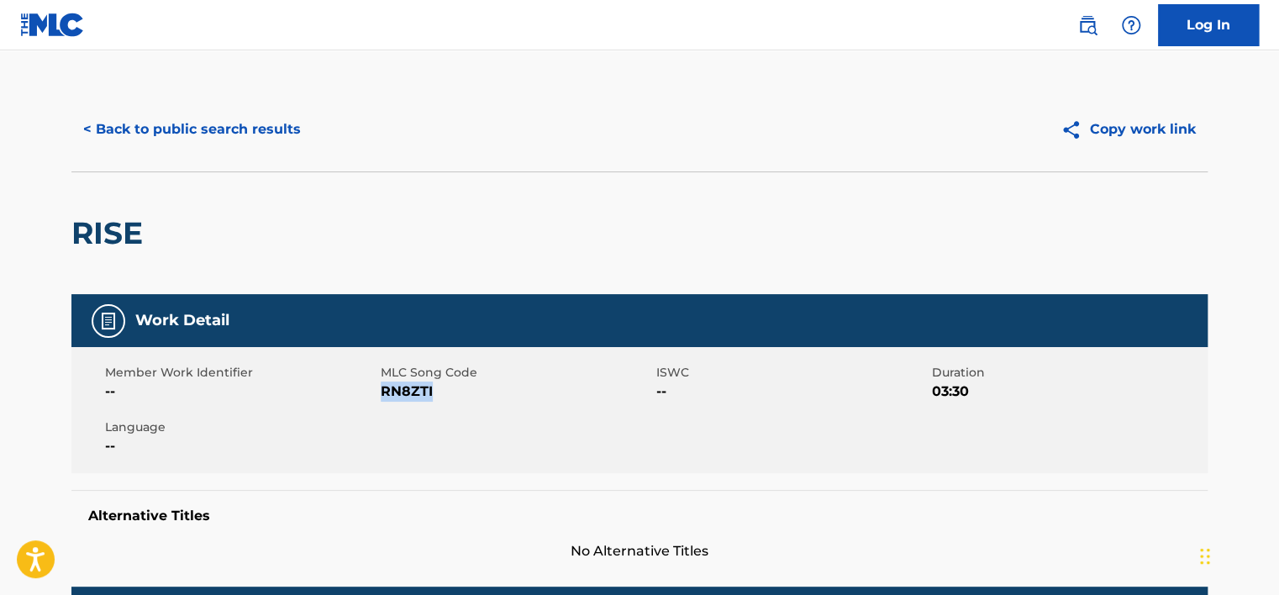
scroll to position [0, 0]
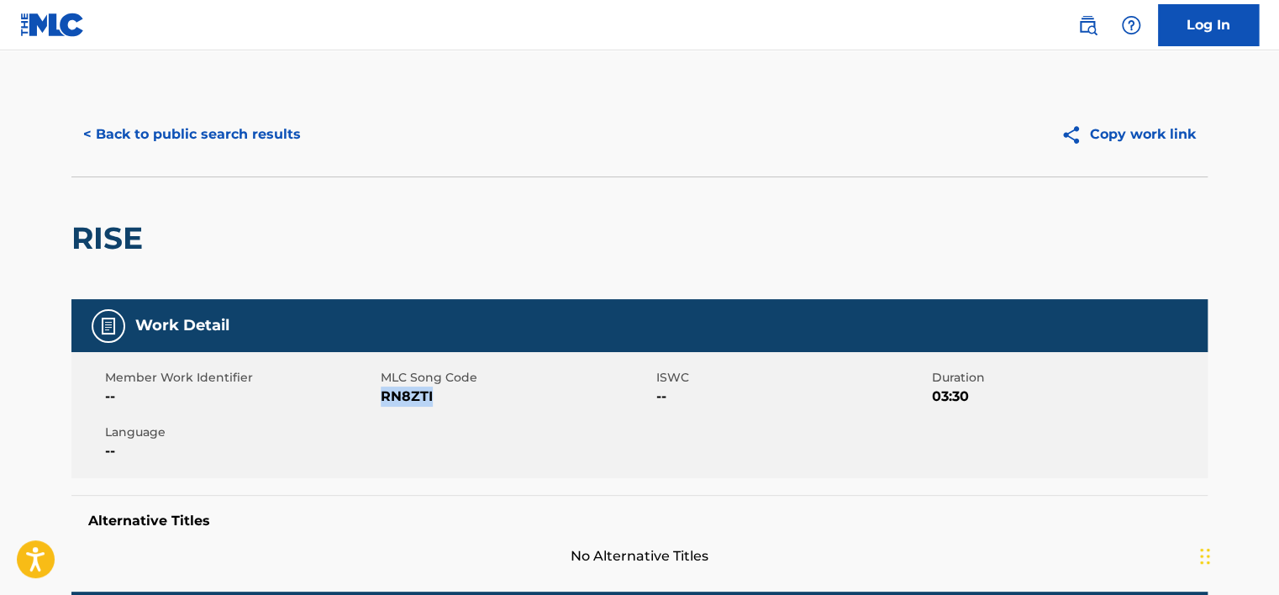
click at [186, 148] on button "< Back to public search results" at bounding box center [191, 134] width 241 height 42
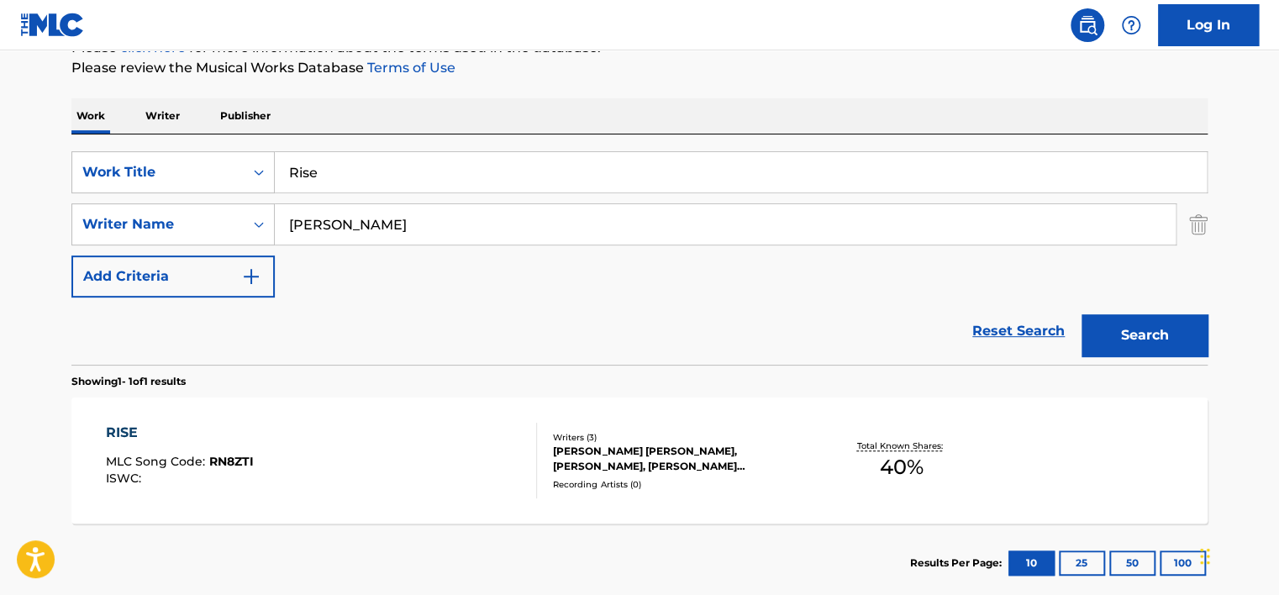
click at [360, 158] on input "Rise" at bounding box center [741, 172] width 932 height 40
paste input "Wilderness"
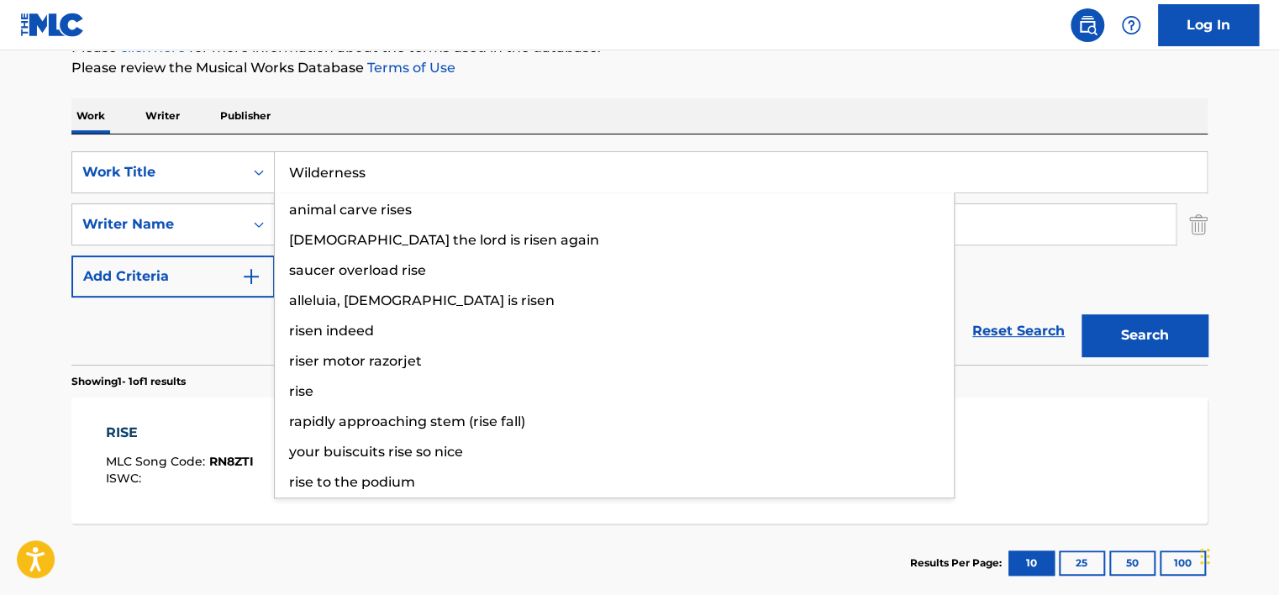
type input "Wilderness"
click at [1178, 336] on button "Search" at bounding box center [1144, 335] width 126 height 42
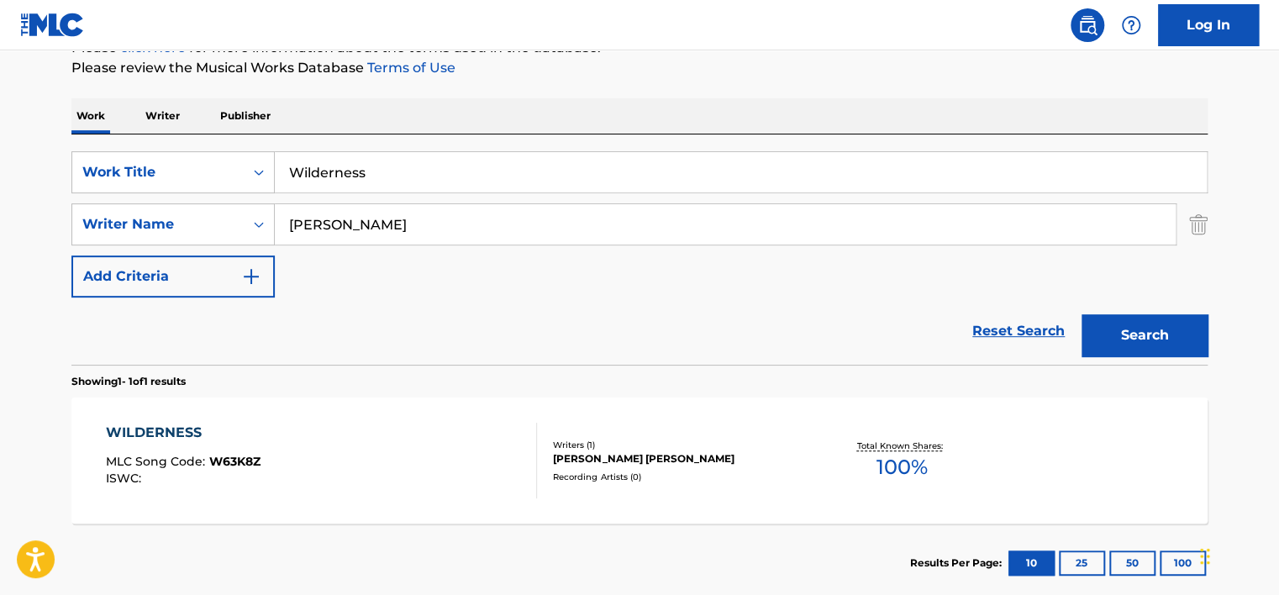
click at [390, 426] on div "WILDERNESS MLC Song Code : W63K8Z ISWC :" at bounding box center [322, 461] width 432 height 76
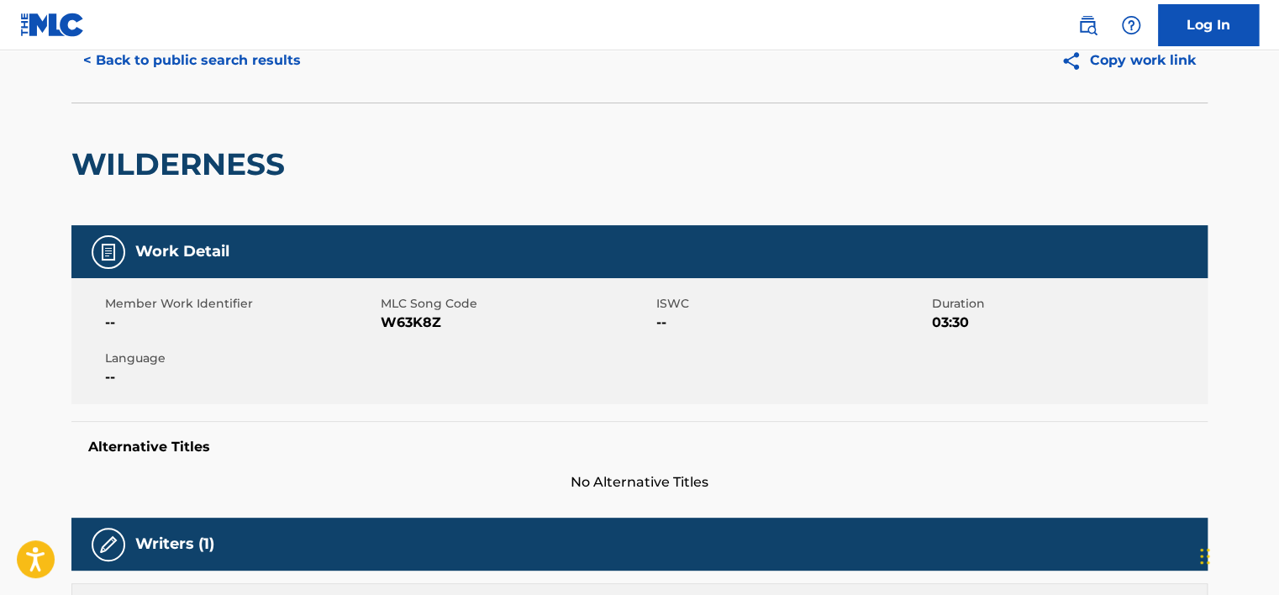
scroll to position [420, 0]
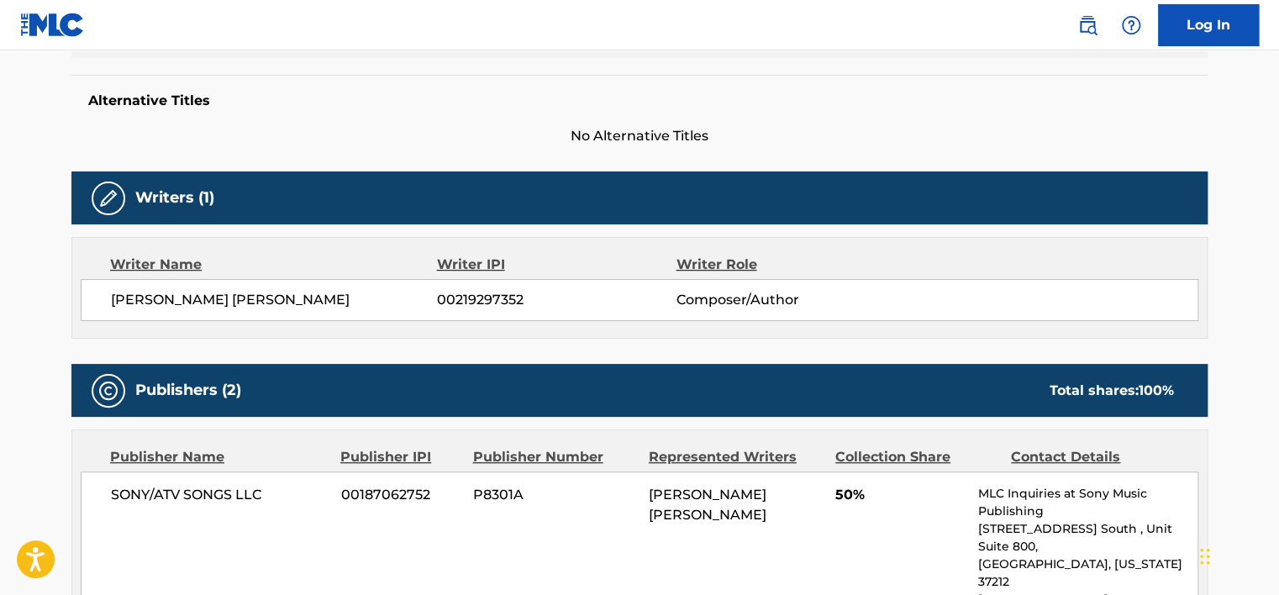
click at [465, 293] on span "00219297352" at bounding box center [556, 300] width 239 height 20
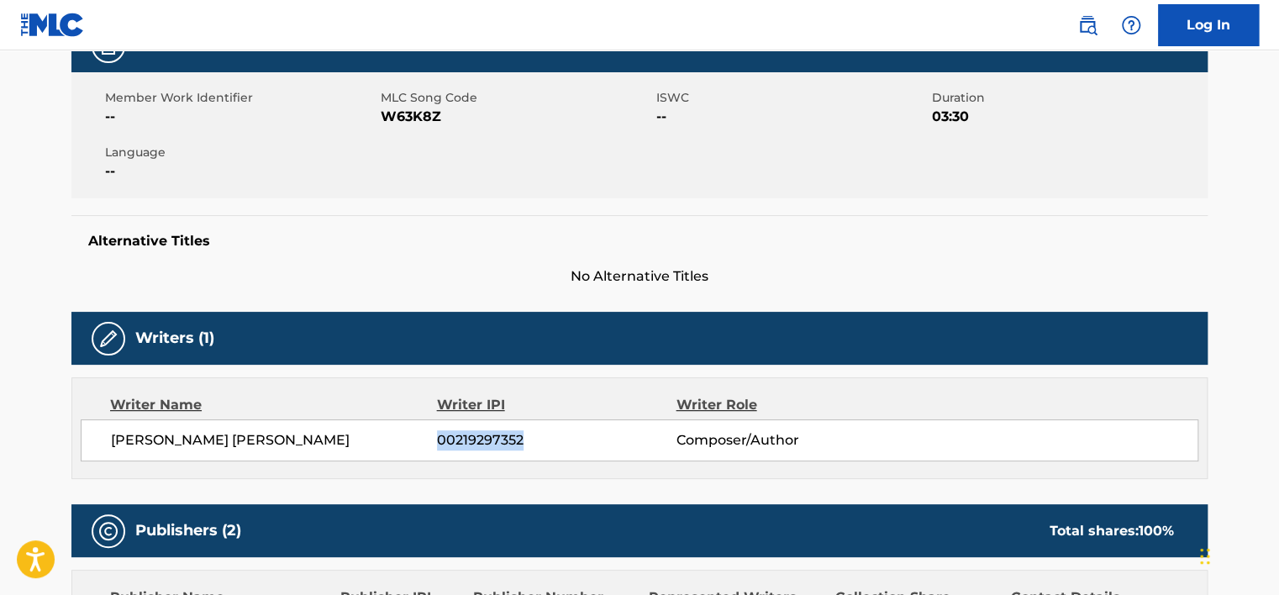
scroll to position [588, 0]
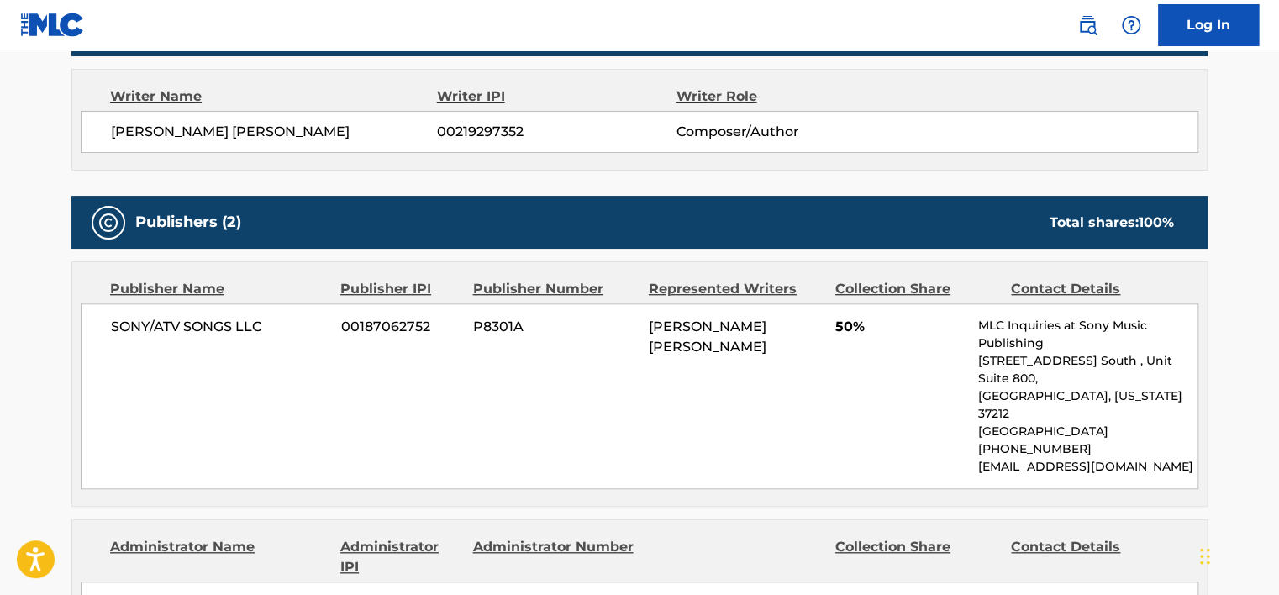
click at [216, 341] on div "SONY/ATV SONGS LLC 00187062752 P8301A [PERSON_NAME] [PERSON_NAME] 50% MLC Inqui…" at bounding box center [639, 396] width 1117 height 186
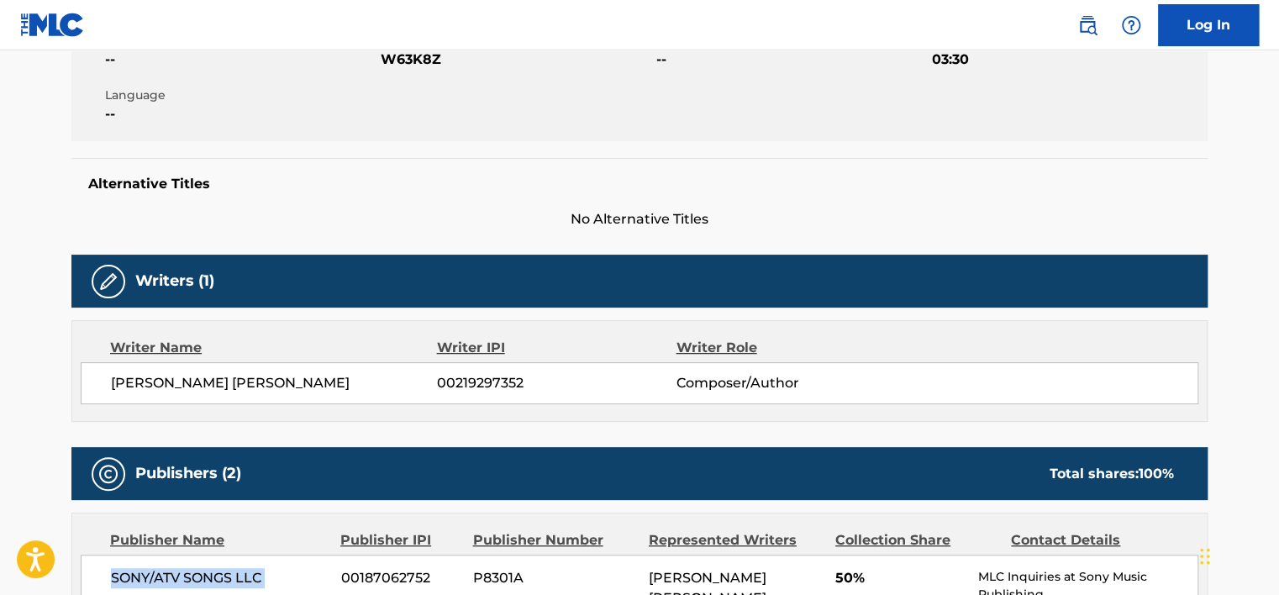
scroll to position [336, 0]
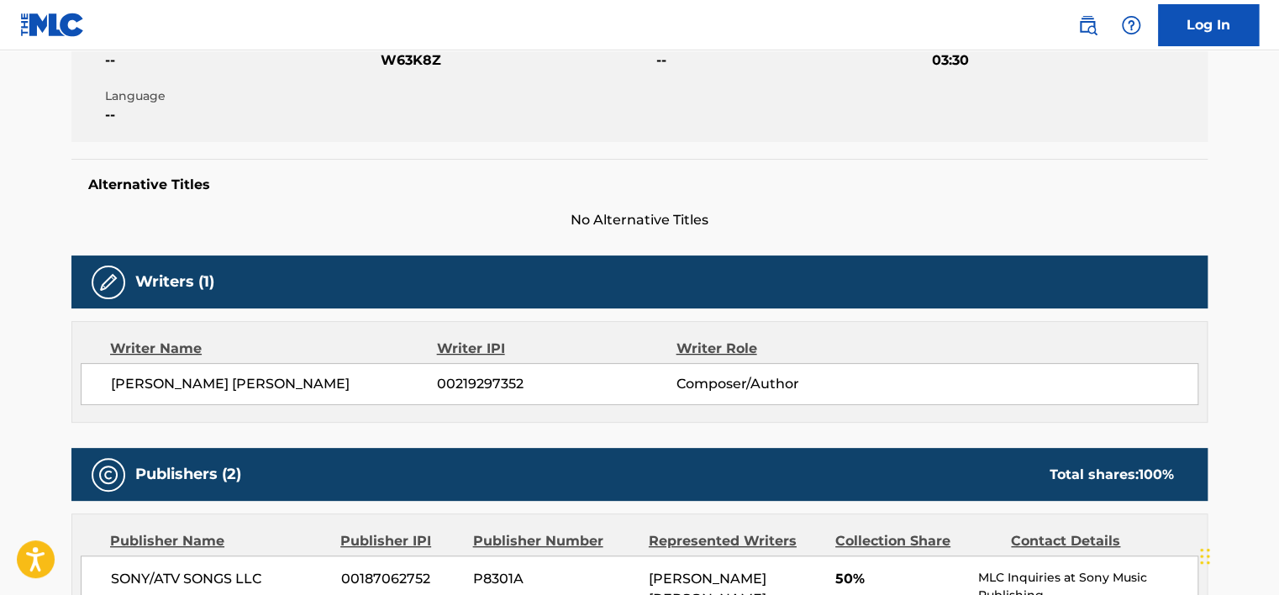
click at [391, 50] on nav "Log In" at bounding box center [639, 25] width 1279 height 50
click at [392, 54] on span "W63K8Z" at bounding box center [516, 60] width 271 height 20
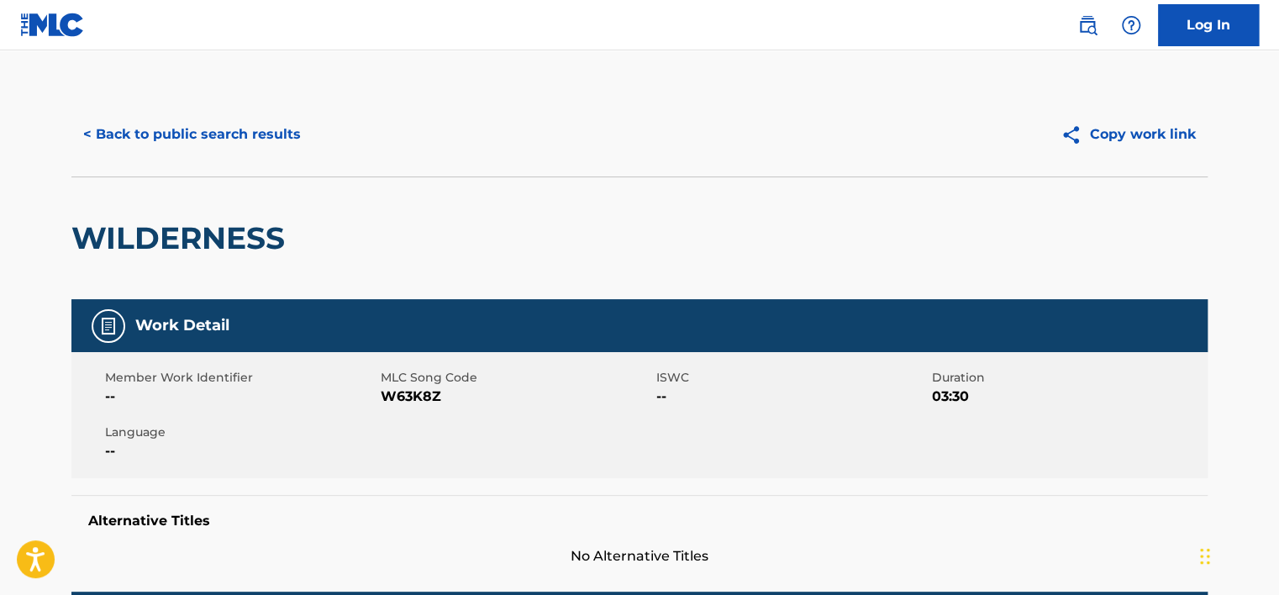
click at [208, 165] on div "< Back to public search results Copy work link" at bounding box center [639, 134] width 1136 height 84
click at [207, 148] on button "< Back to public search results" at bounding box center [191, 134] width 241 height 42
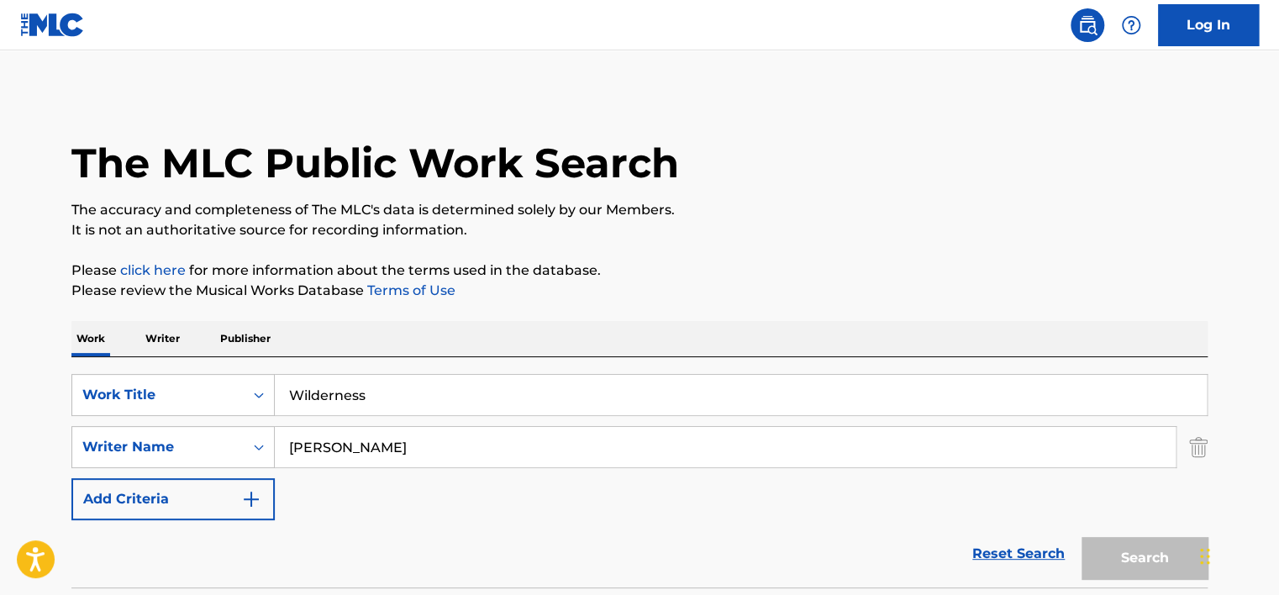
scroll to position [223, 0]
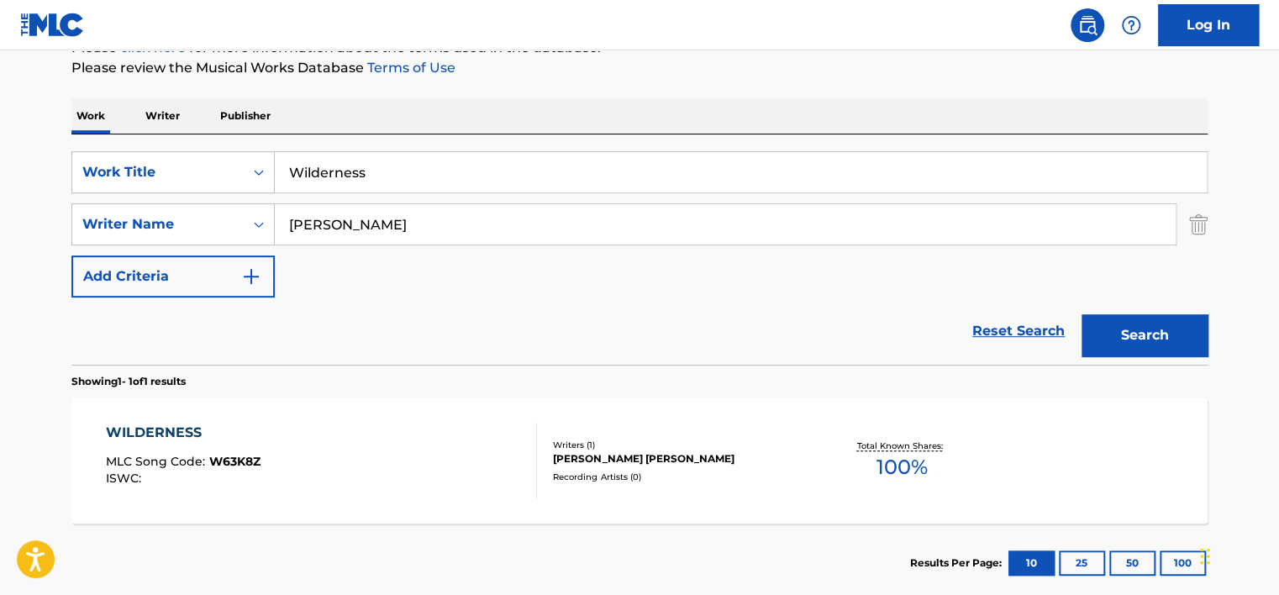
click at [308, 210] on input "[PERSON_NAME]" at bounding box center [725, 224] width 901 height 40
paste input "[PERSON_NAME]"
type input "[PERSON_NAME]"
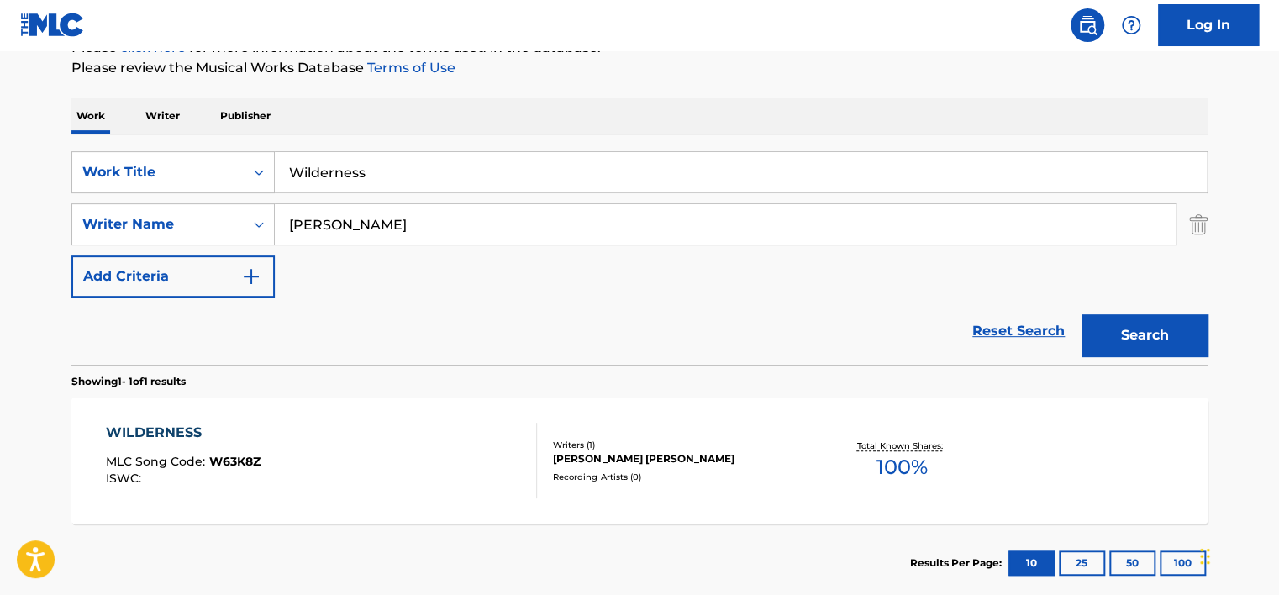
click at [325, 156] on input "Wilderness" at bounding box center [741, 172] width 932 height 40
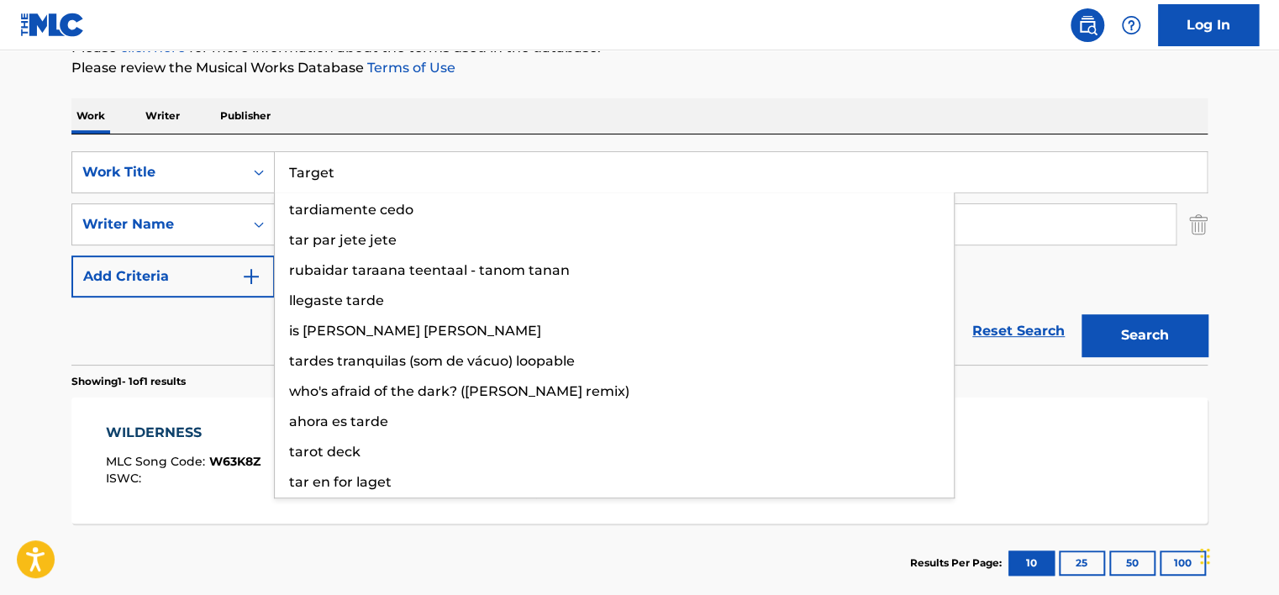
click at [1081, 314] on button "Search" at bounding box center [1144, 335] width 126 height 42
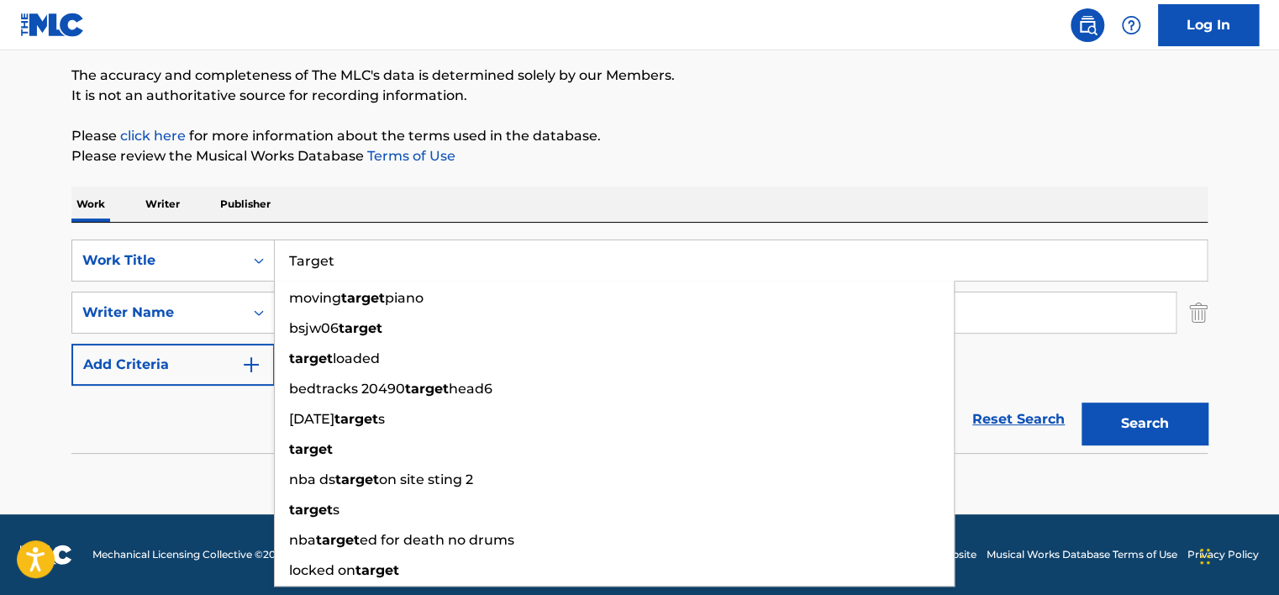
scroll to position [134, 0]
click at [811, 141] on p "Please click here for more information about the terms used in the database." at bounding box center [639, 136] width 1136 height 20
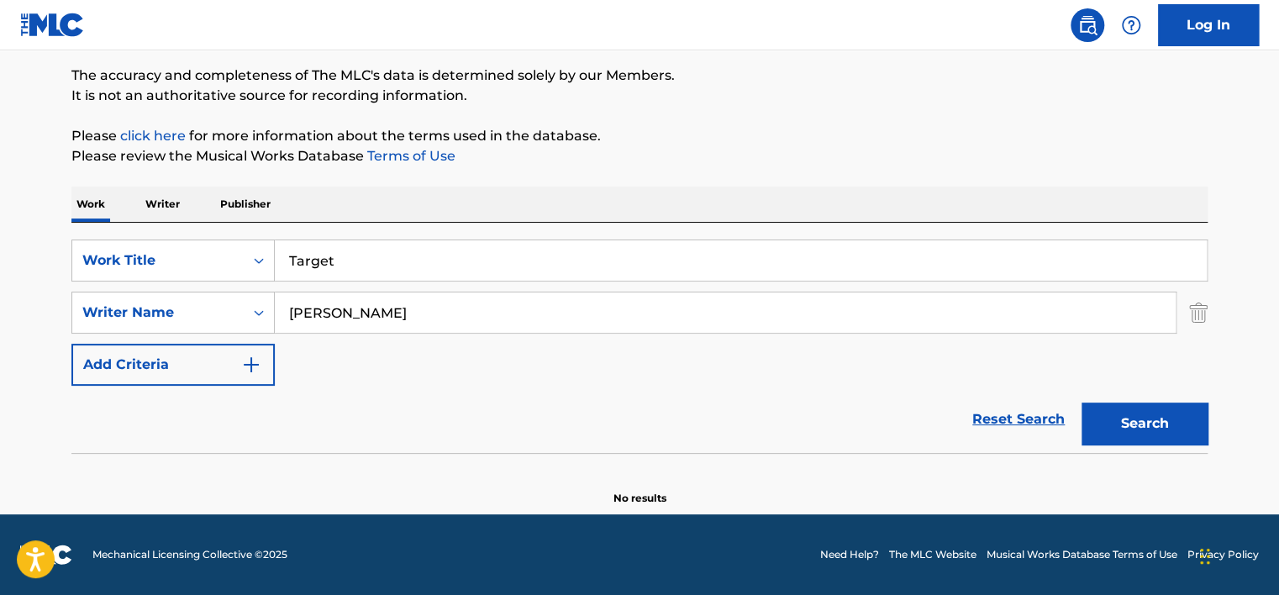
click at [1163, 413] on button "Search" at bounding box center [1144, 423] width 126 height 42
click at [329, 270] on input "Target" at bounding box center [741, 260] width 932 height 40
paste input "What's Right For Me"
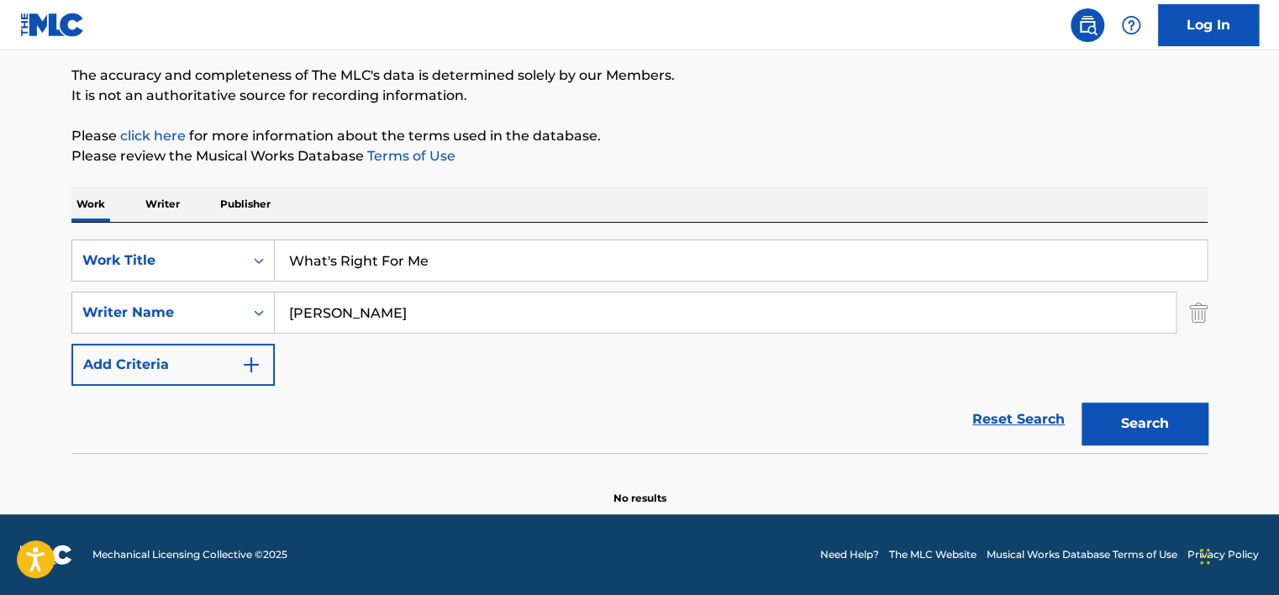
type input "What's Right For Me"
click at [440, 222] on div "Work Writer Publisher SearchWithCriteria6255278e-c1fb-4621-84f4-963f50808225 Wo…" at bounding box center [639, 345] width 1136 height 319
drag, startPoint x: 440, startPoint y: 222, endPoint x: 407, endPoint y: 298, distance: 83.2
click at [407, 298] on input "[PERSON_NAME]" at bounding box center [725, 312] width 901 height 40
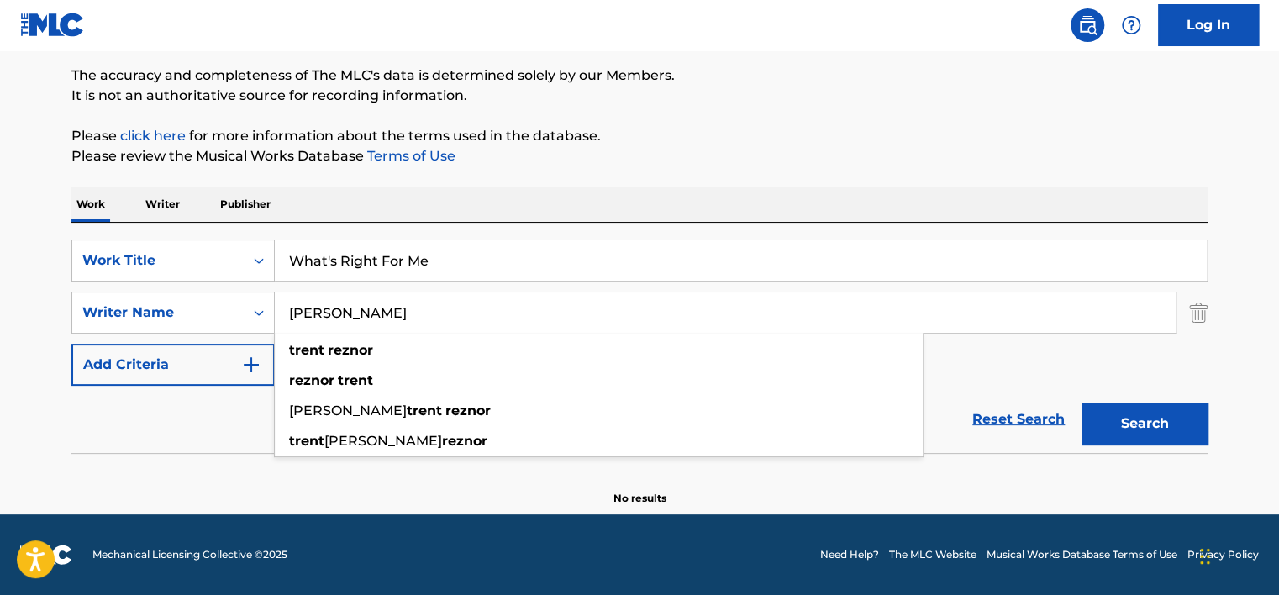
click at [407, 298] on input "[PERSON_NAME]" at bounding box center [725, 312] width 901 height 40
click at [1081, 402] on button "Search" at bounding box center [1144, 423] width 126 height 42
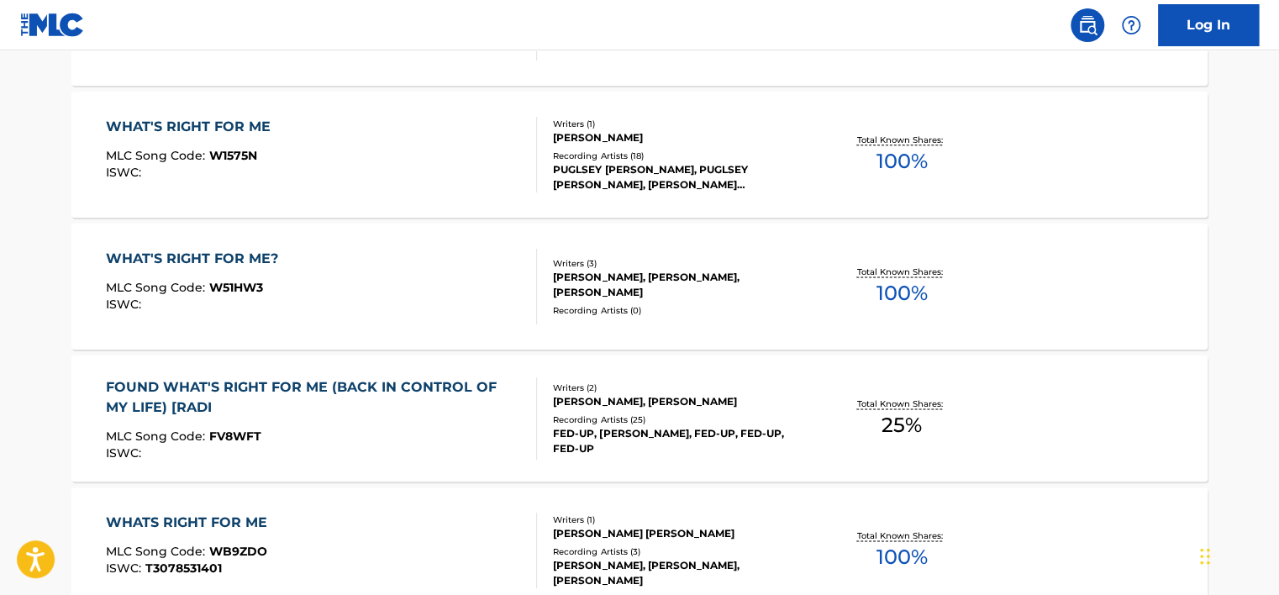
scroll to position [974, 0]
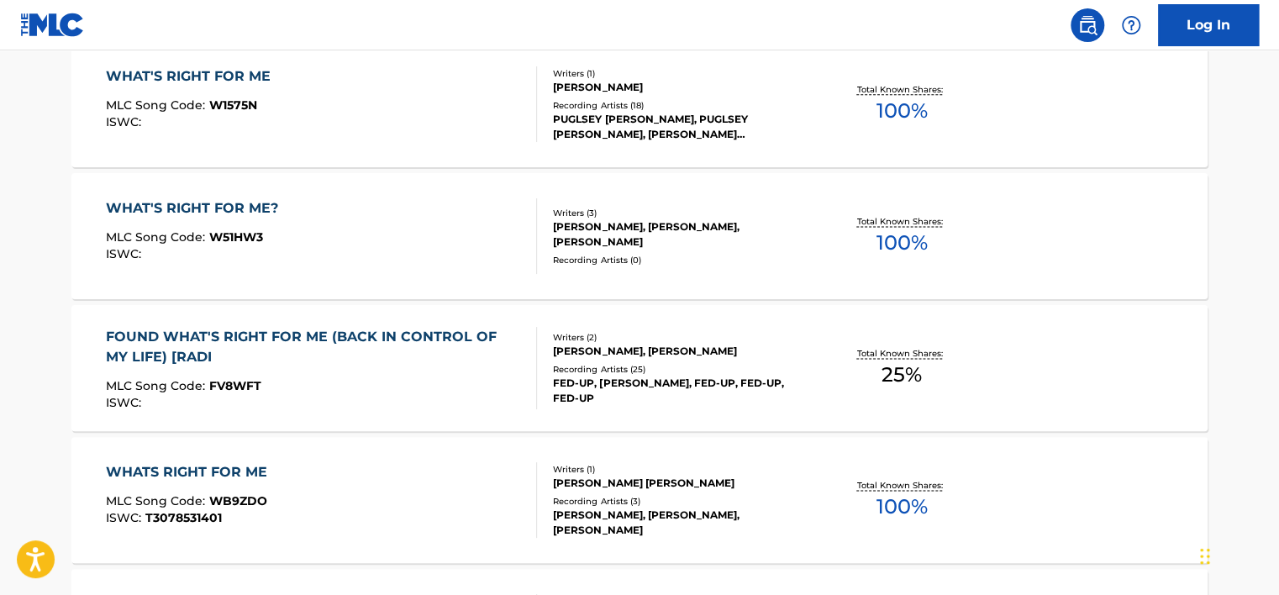
click at [381, 234] on div "WHAT'S RIGHT FOR ME? MLC Song Code : W51HW3 ISWC :" at bounding box center [322, 236] width 432 height 76
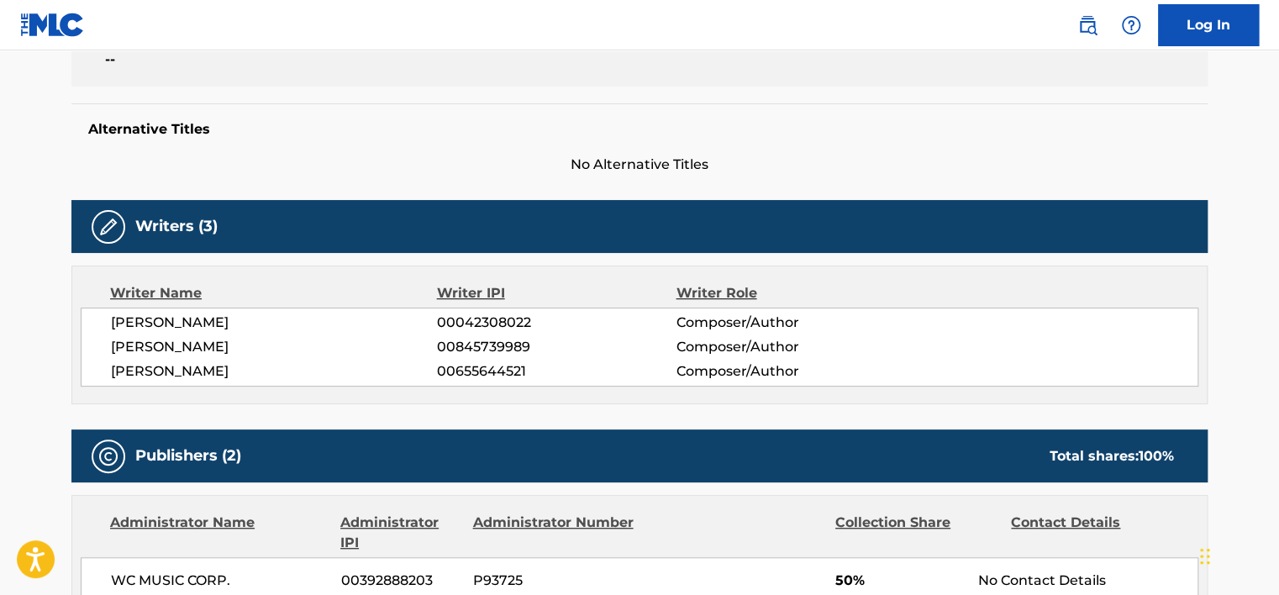
scroll to position [420, 0]
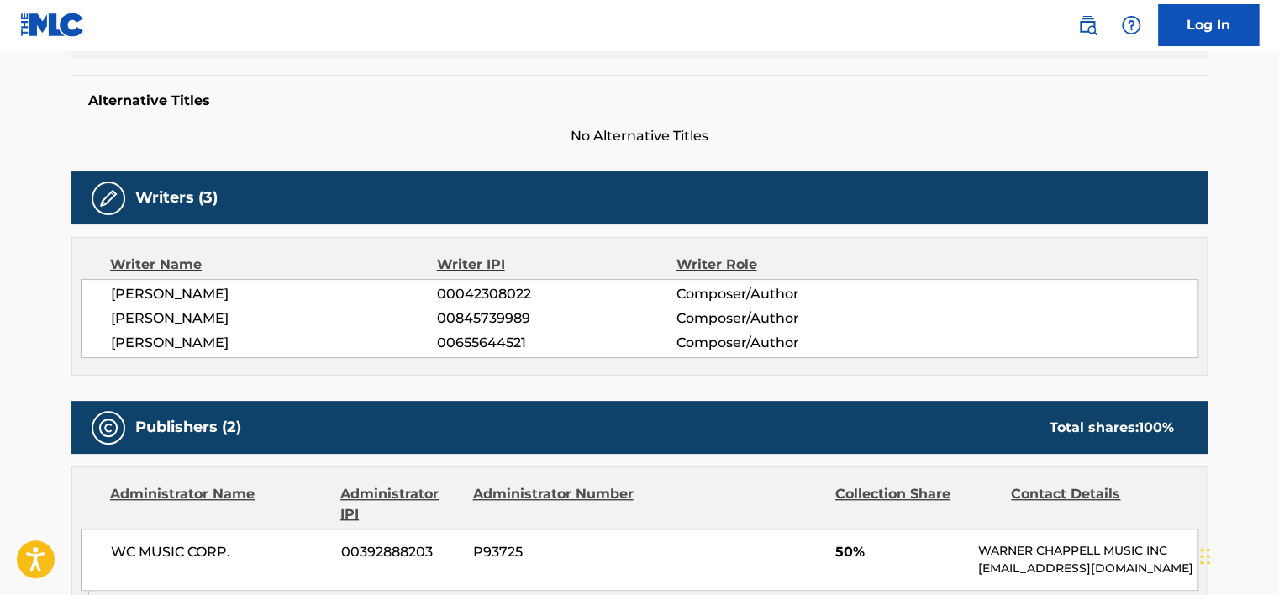
click at [440, 288] on span "00042308022" at bounding box center [556, 294] width 239 height 20
click at [172, 281] on div "[PERSON_NAME] 00042308022 Composer/Author [PERSON_NAME] 00845739989 Composer/Au…" at bounding box center [639, 318] width 1117 height 79
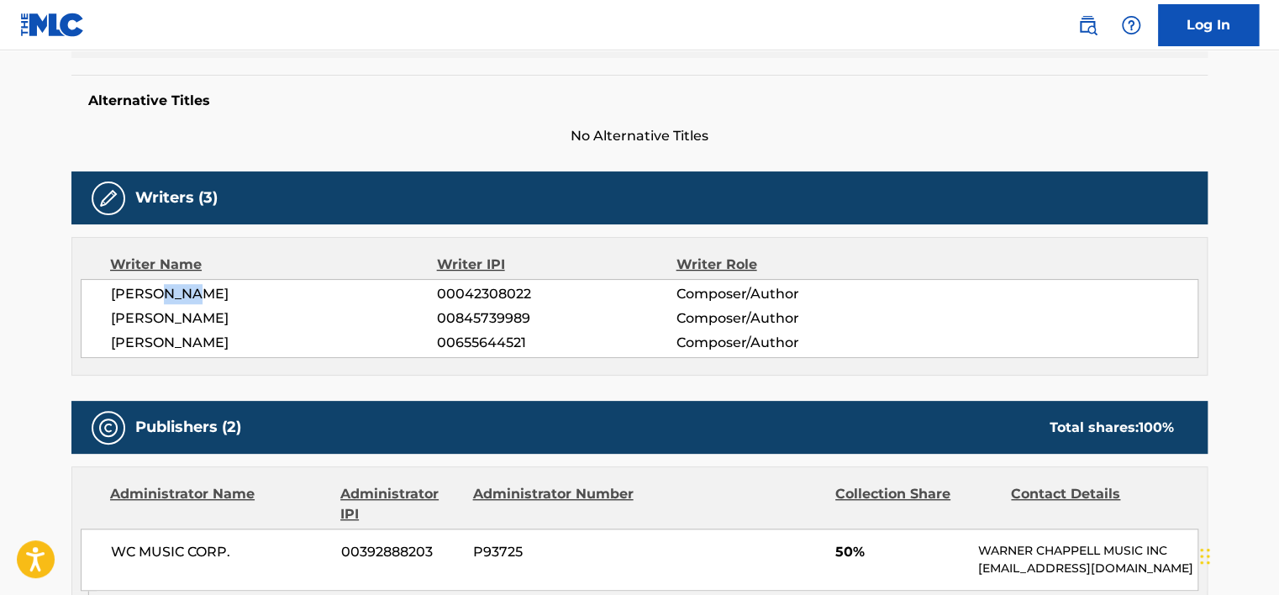
click at [178, 281] on div "[PERSON_NAME] 00042308022 Composer/Author [PERSON_NAME] 00845739989 Composer/Au…" at bounding box center [639, 318] width 1117 height 79
click at [184, 308] on span "[PERSON_NAME]" at bounding box center [274, 318] width 326 height 20
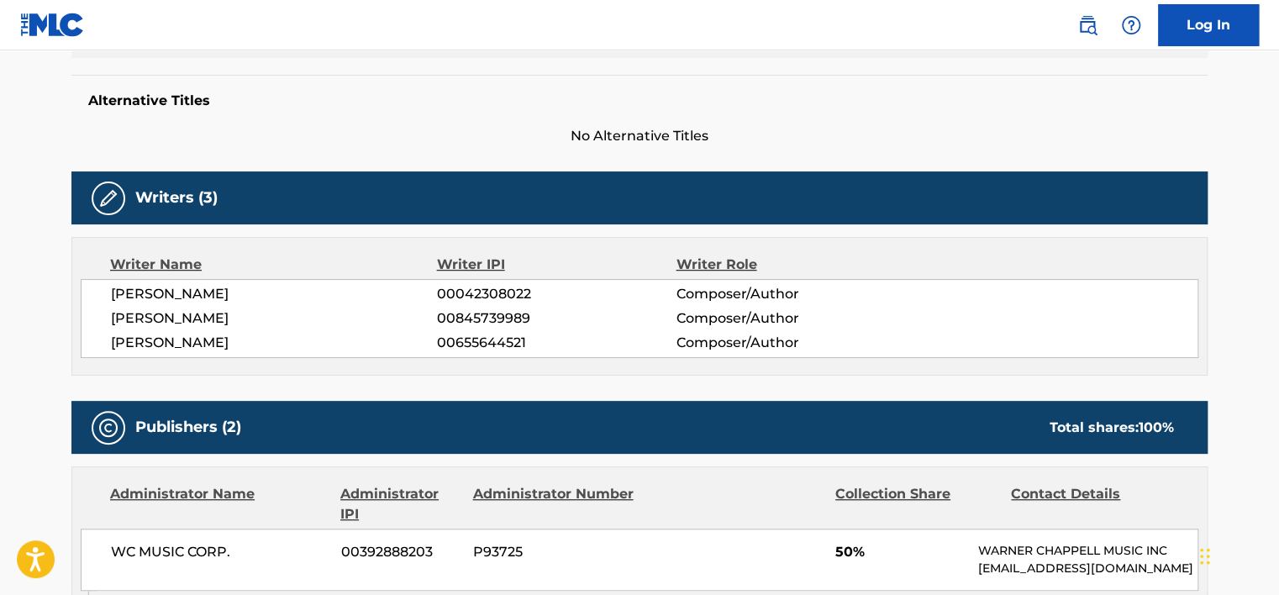
click at [184, 308] on span "[PERSON_NAME]" at bounding box center [274, 318] width 326 height 20
click at [214, 314] on span "[PERSON_NAME]" at bounding box center [274, 318] width 326 height 20
click at [492, 326] on span "00845739989" at bounding box center [556, 318] width 239 height 20
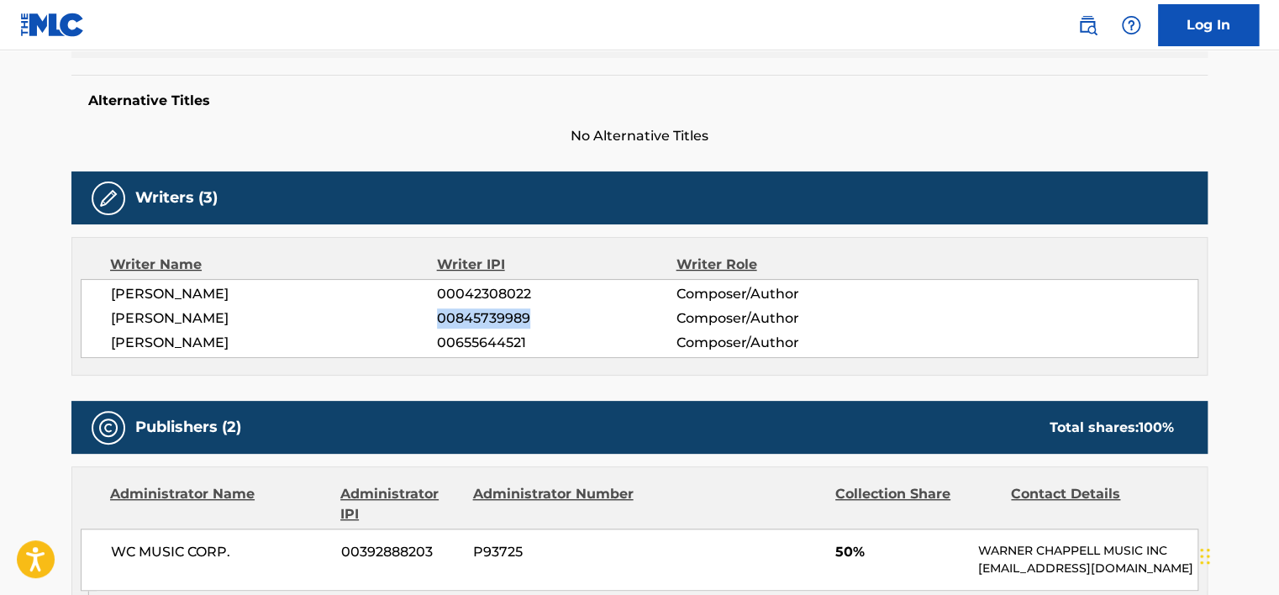
click at [492, 326] on span "00845739989" at bounding box center [556, 318] width 239 height 20
click at [155, 336] on span "[PERSON_NAME]" at bounding box center [274, 343] width 326 height 20
click at [484, 355] on div "[PERSON_NAME] 00042308022 Composer/Author [PERSON_NAME] 00845739989 Composer/Au…" at bounding box center [639, 318] width 1117 height 79
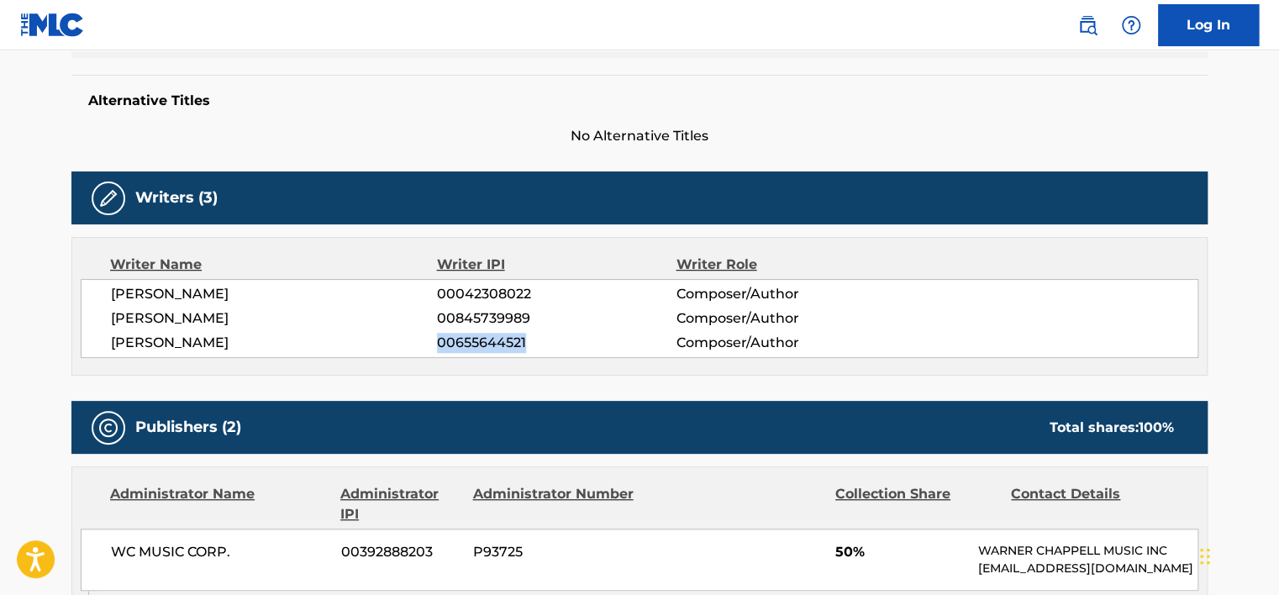
click at [484, 355] on div "[PERSON_NAME] 00042308022 Composer/Author [PERSON_NAME] 00845739989 Composer/Au…" at bounding box center [639, 318] width 1117 height 79
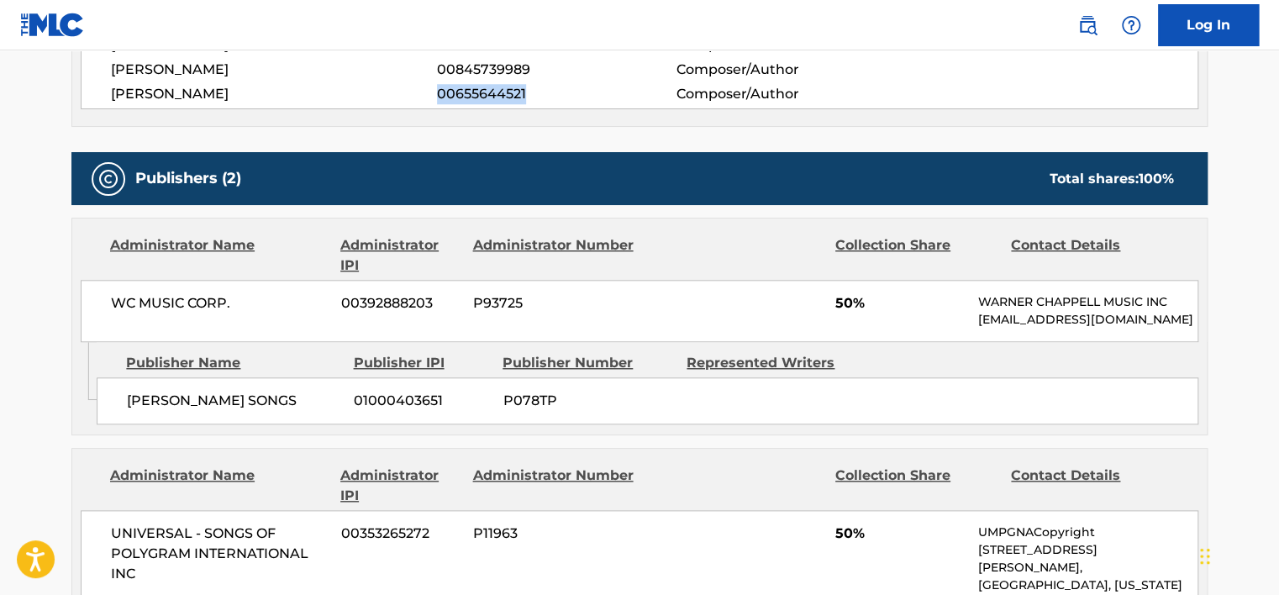
scroll to position [756, 0]
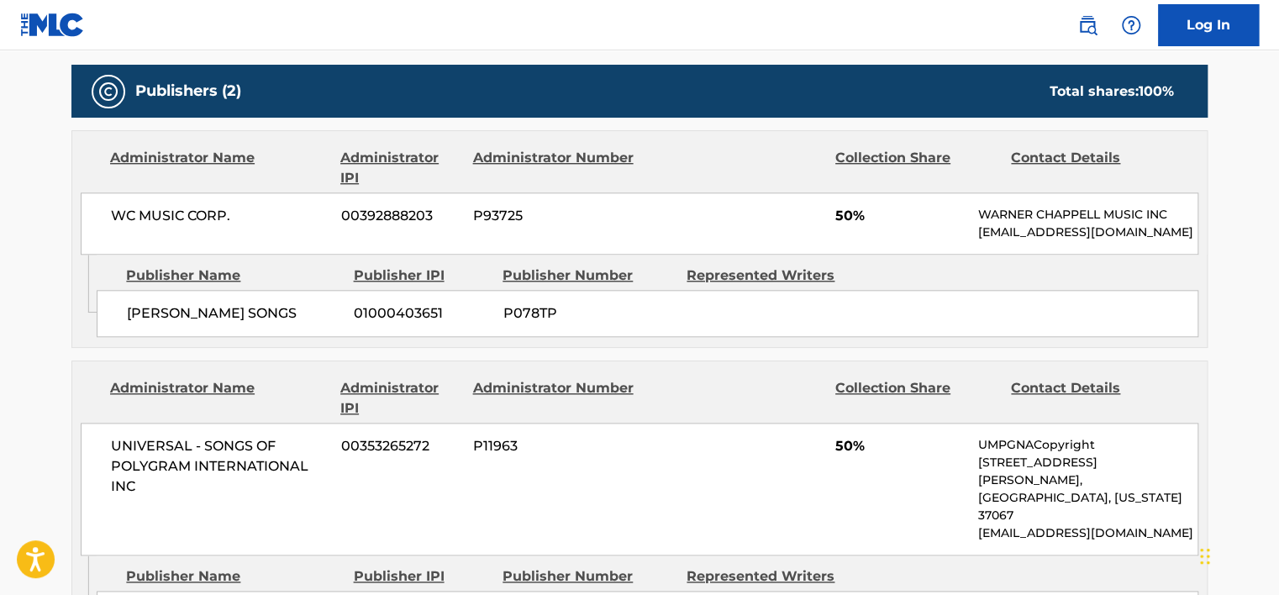
click at [169, 201] on div "WC MUSIC CORP. 00392888203 P93725 50% [PERSON_NAME] MUSIC INC [EMAIL_ADDRESS][D…" at bounding box center [639, 223] width 1117 height 62
click at [223, 443] on span "UNIVERSAL - SONGS OF POLYGRAM INTERNATIONAL INC" at bounding box center [220, 466] width 218 height 60
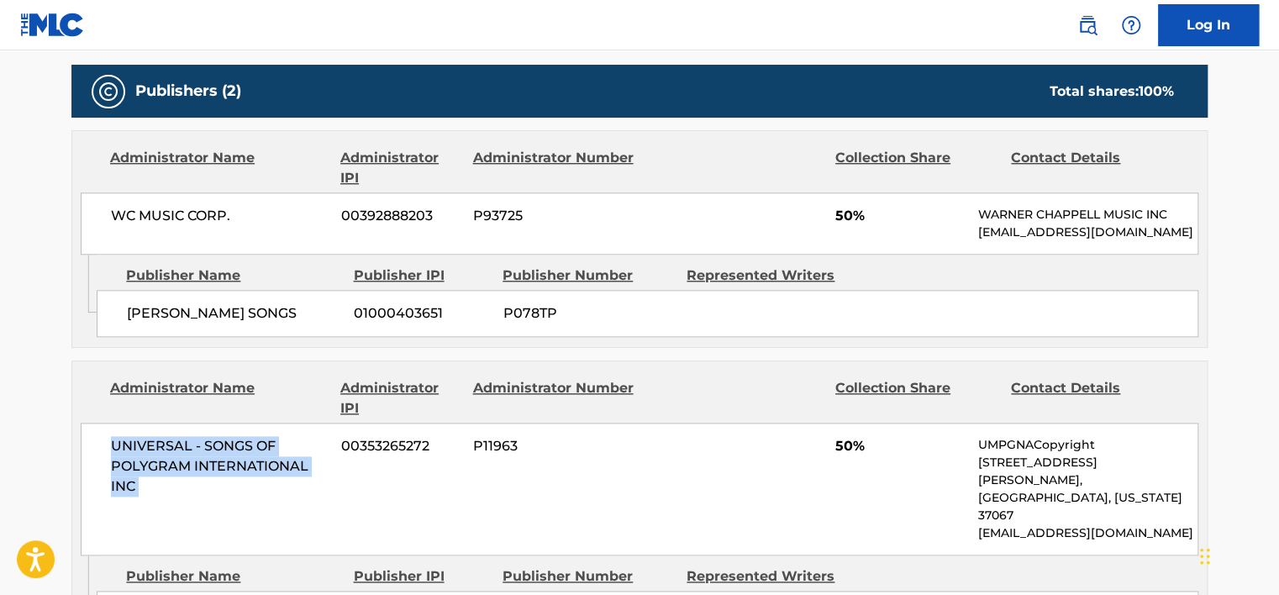
click at [223, 443] on span "UNIVERSAL - SONGS OF POLYGRAM INTERNATIONAL INC" at bounding box center [220, 466] width 218 height 60
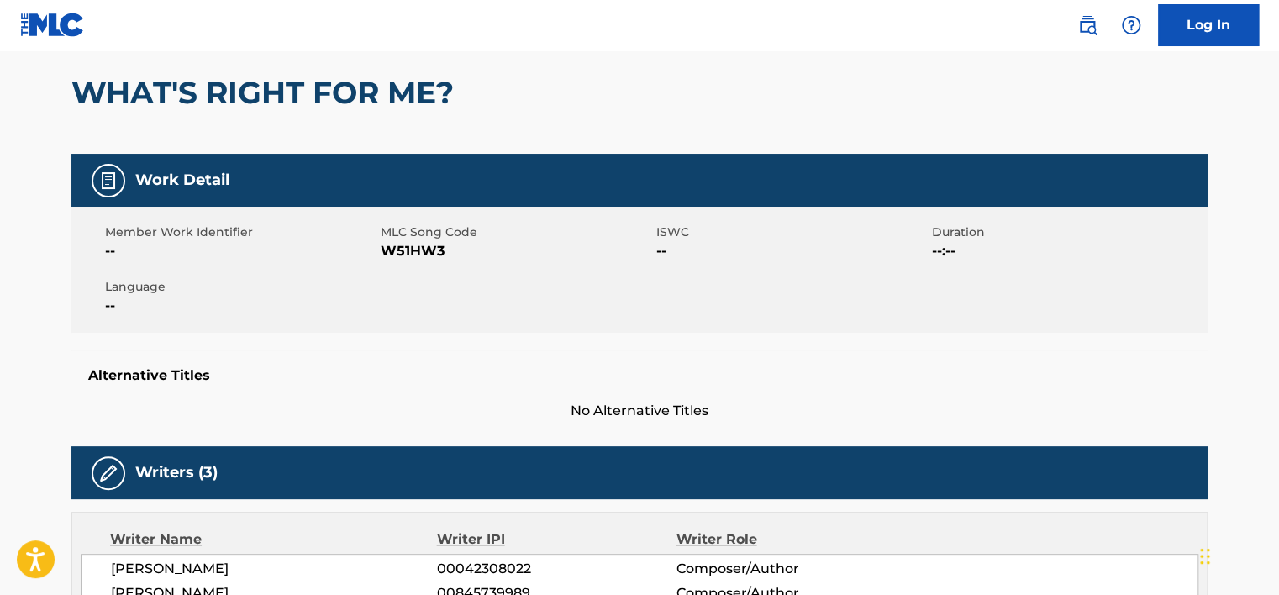
scroll to position [86, 0]
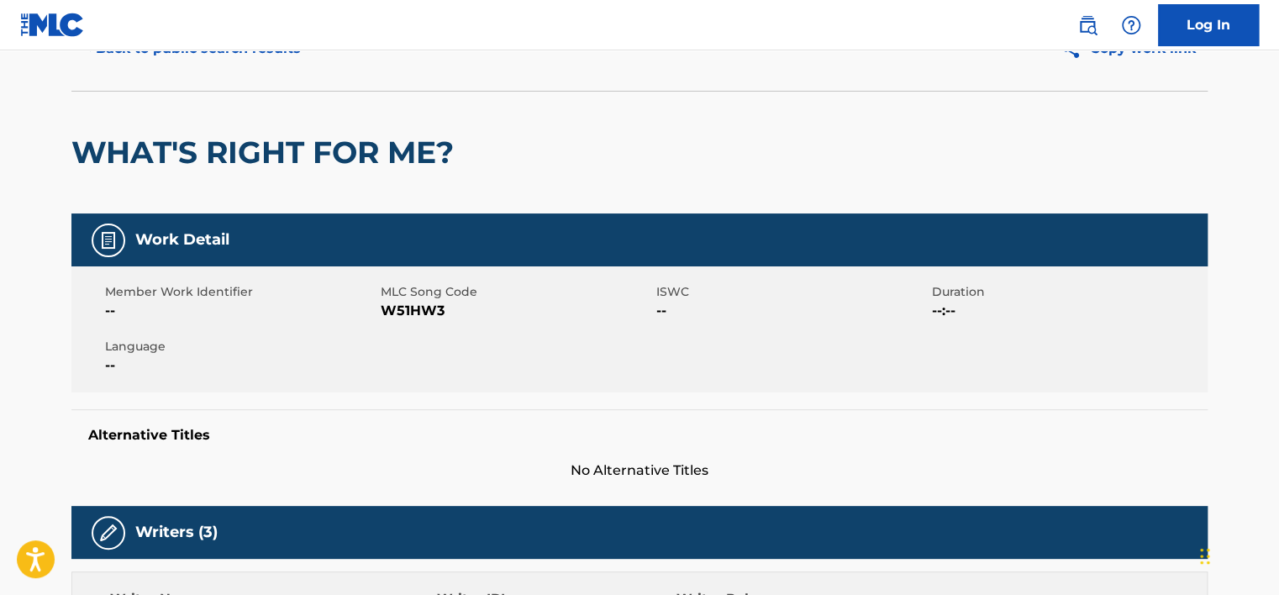
click at [400, 304] on span "W51HW3" at bounding box center [516, 311] width 271 height 20
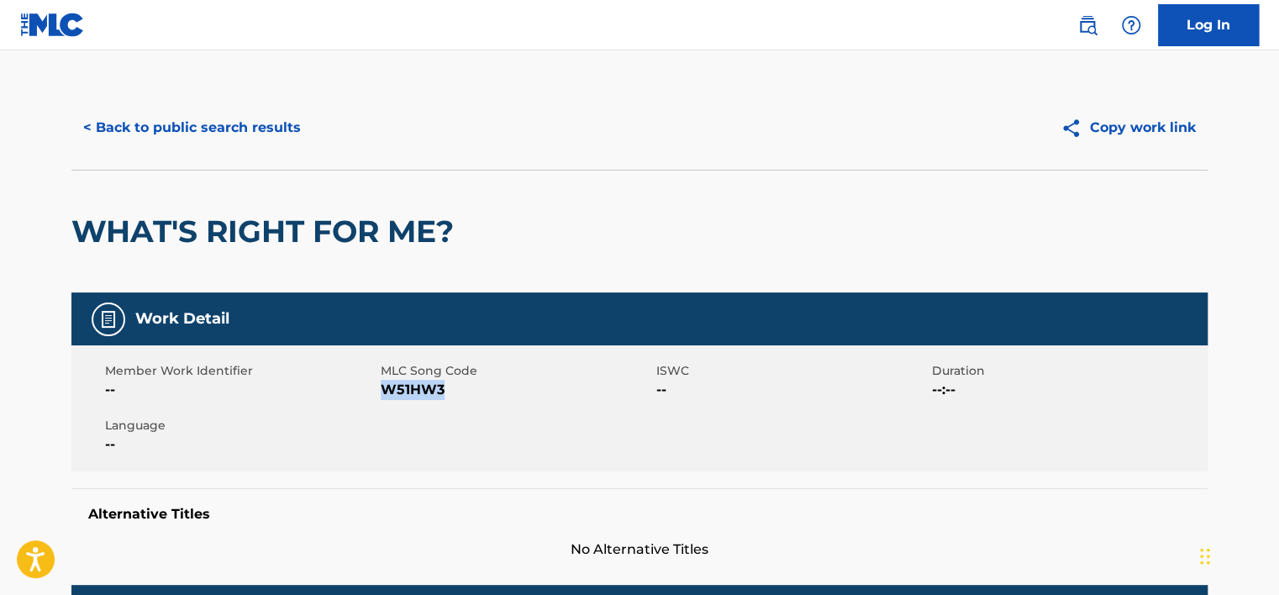
scroll to position [0, 0]
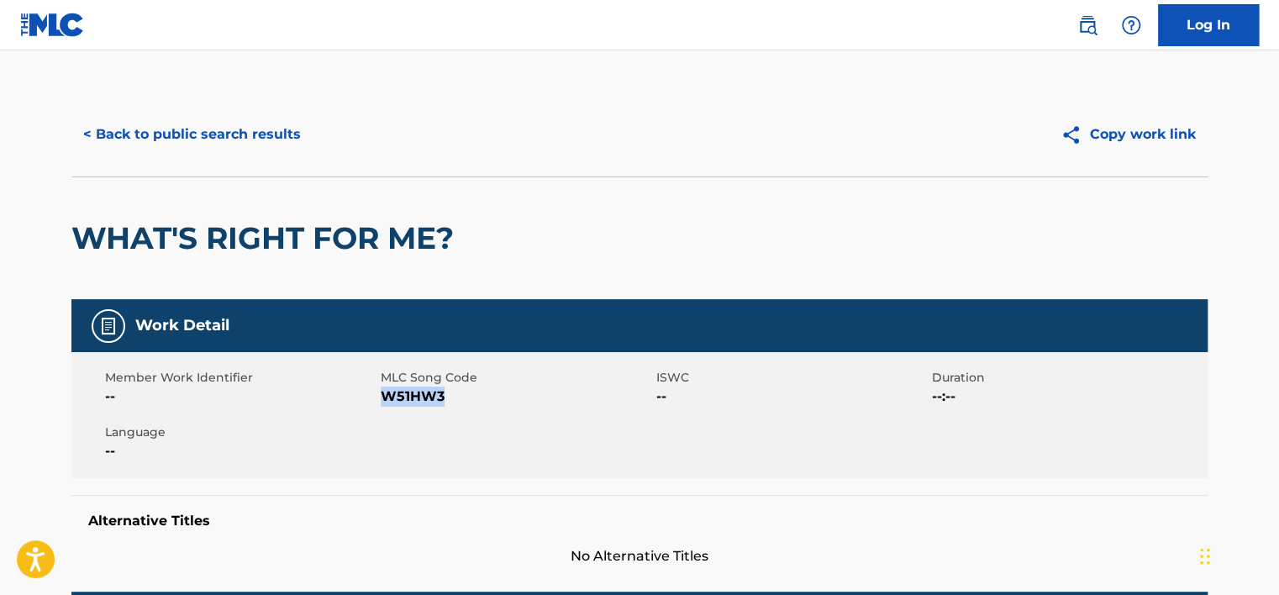
click at [262, 150] on button "< Back to public search results" at bounding box center [191, 134] width 241 height 42
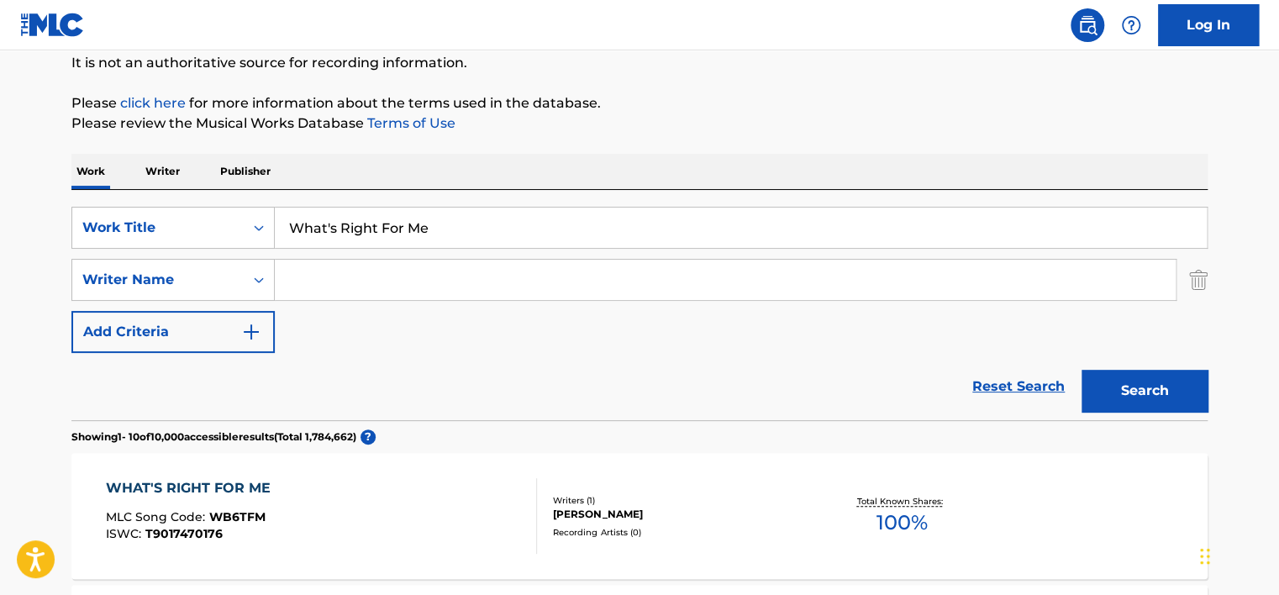
scroll to position [145, 0]
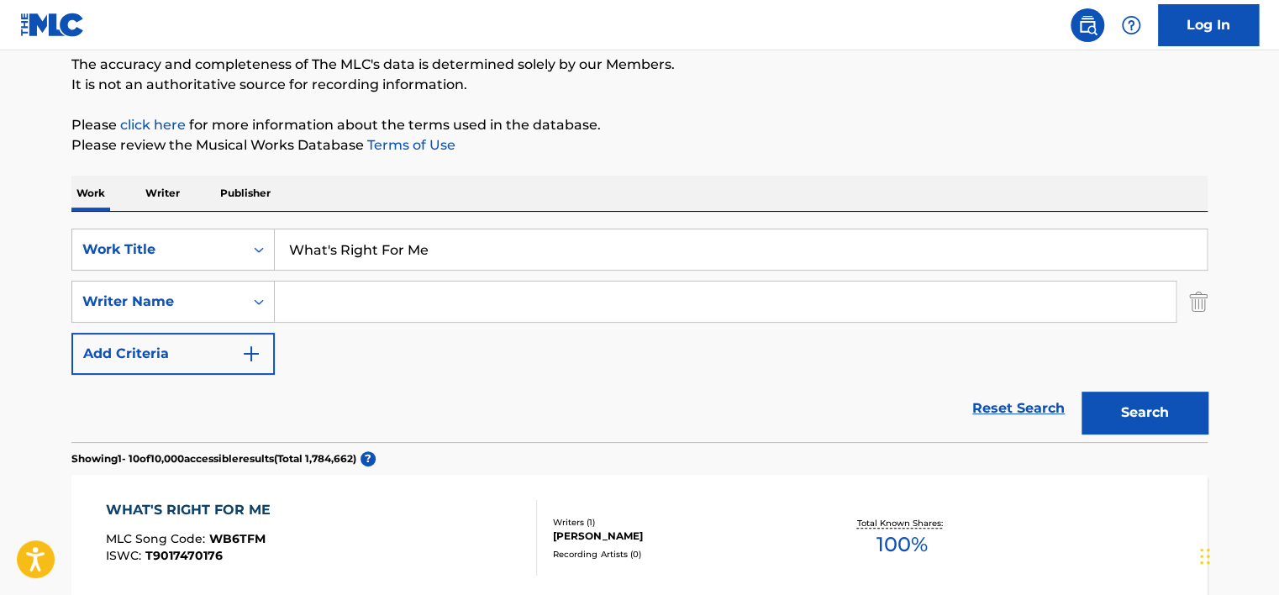
click at [385, 249] on input "What's Right For Me" at bounding box center [741, 249] width 932 height 40
paste input "Stay On Top"
type input "Stay On Top"
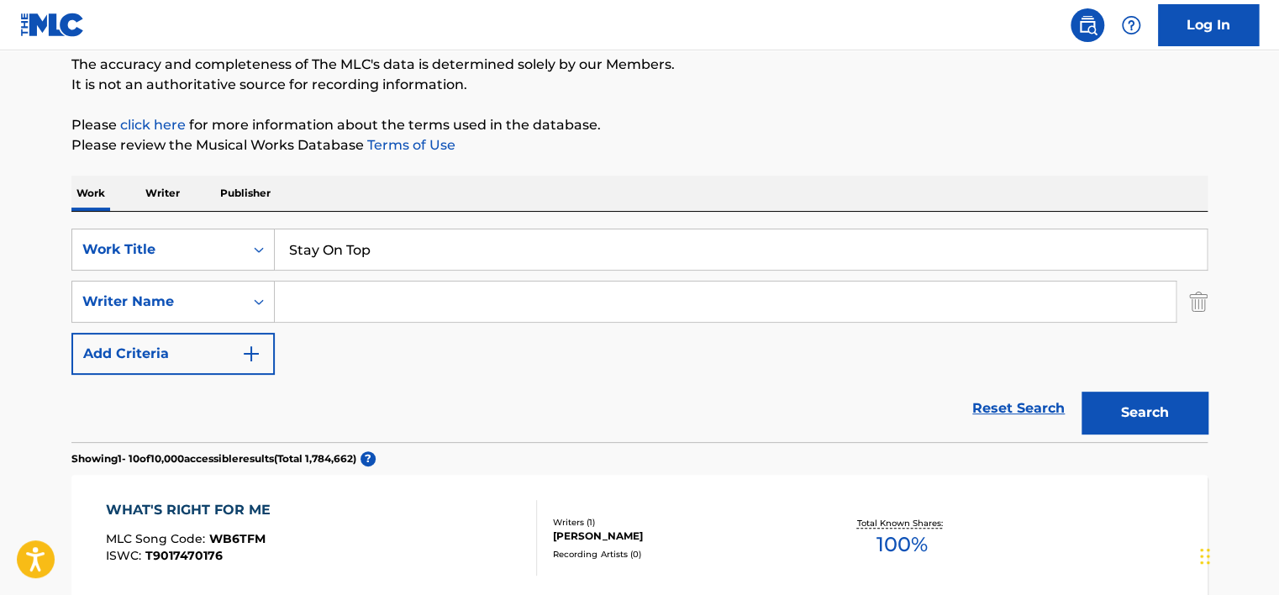
click at [397, 302] on input "Search Form" at bounding box center [725, 301] width 901 height 40
paste input "[PERSON_NAME]"
type input "[PERSON_NAME]"
click at [1153, 413] on button "Search" at bounding box center [1144, 412] width 126 height 42
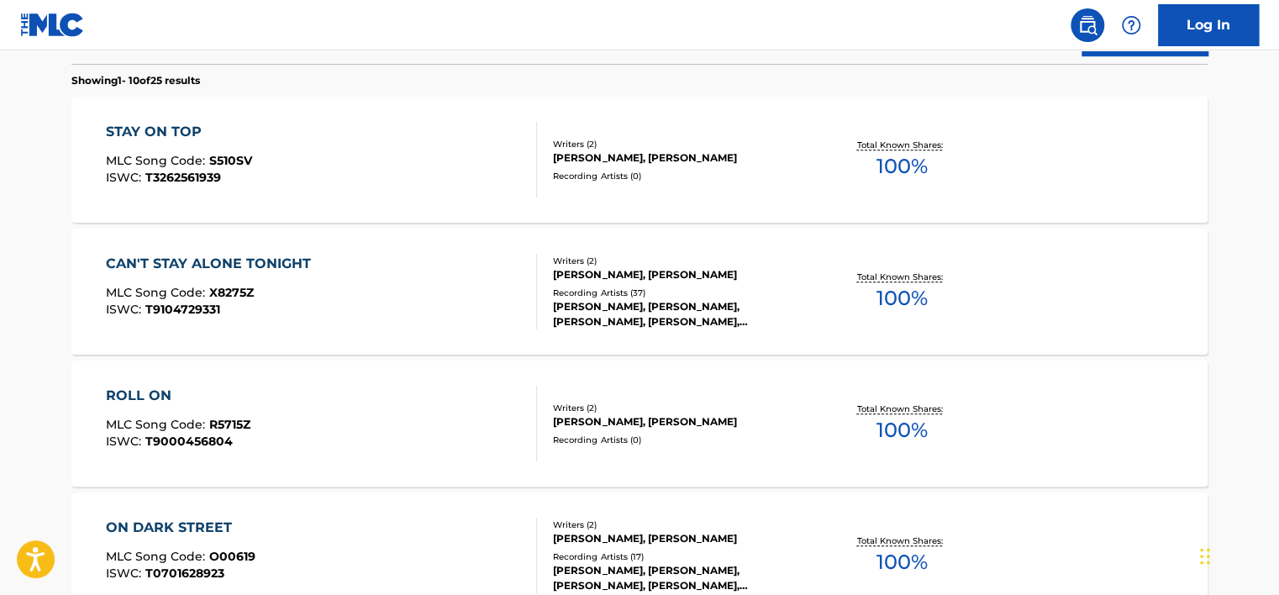
scroll to position [524, 0]
click at [383, 148] on div "STAY ON TOP MLC Song Code : S510SV ISWC : T3262561939" at bounding box center [322, 159] width 432 height 76
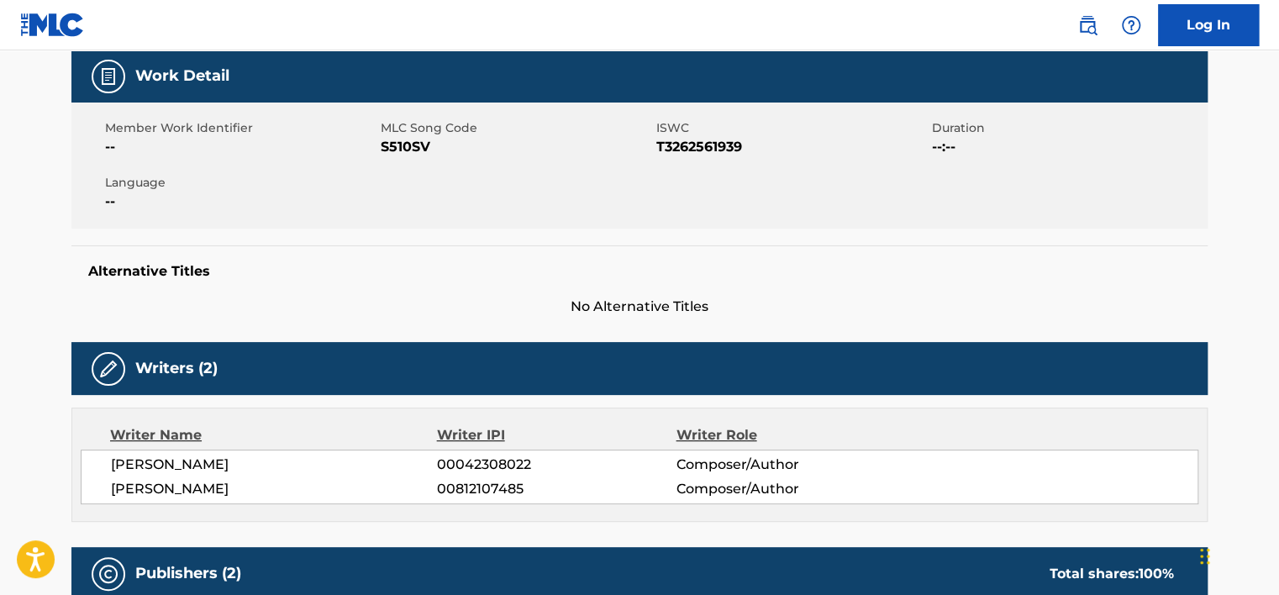
scroll to position [252, 0]
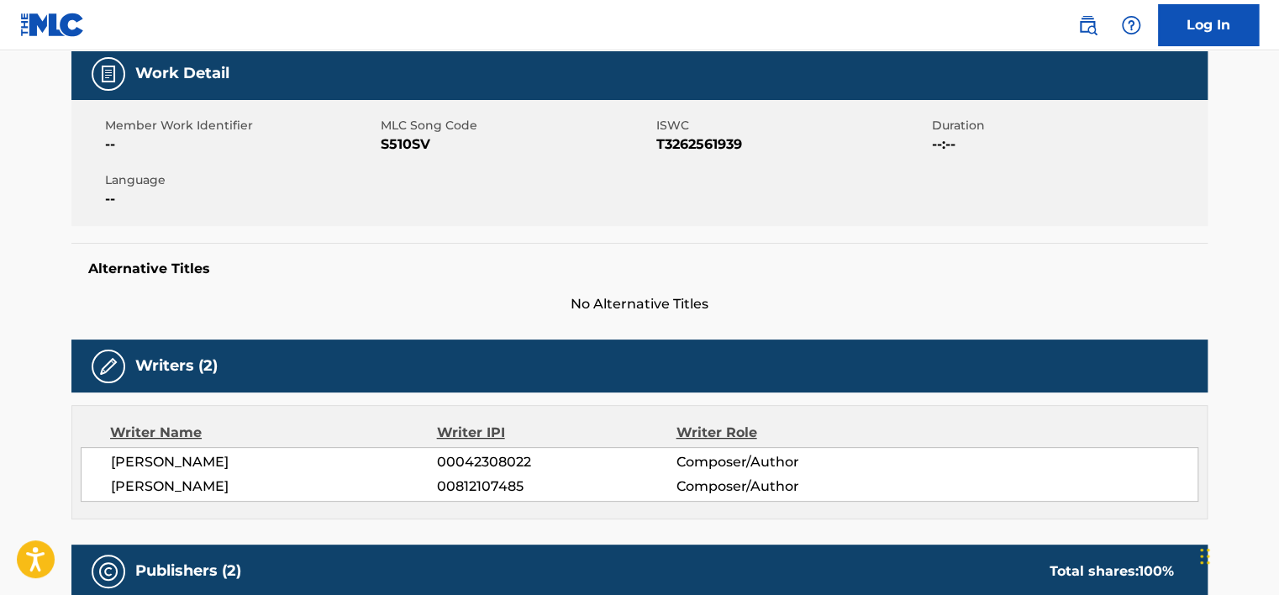
click at [664, 151] on span "T3262561939" at bounding box center [791, 144] width 271 height 20
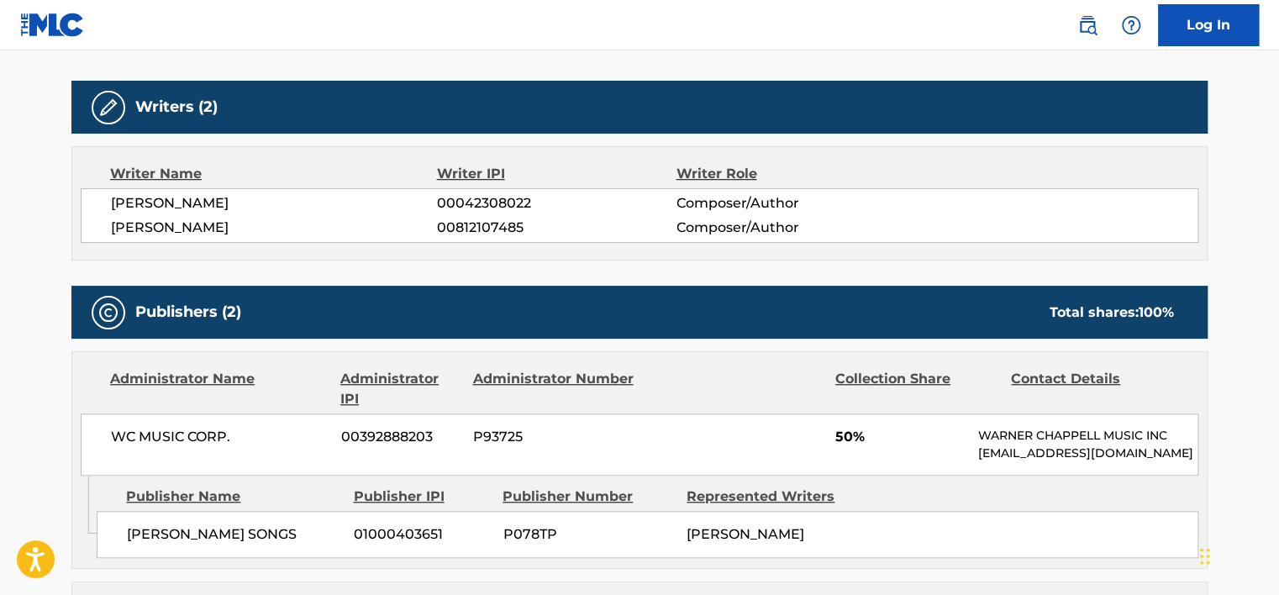
scroll to position [504, 0]
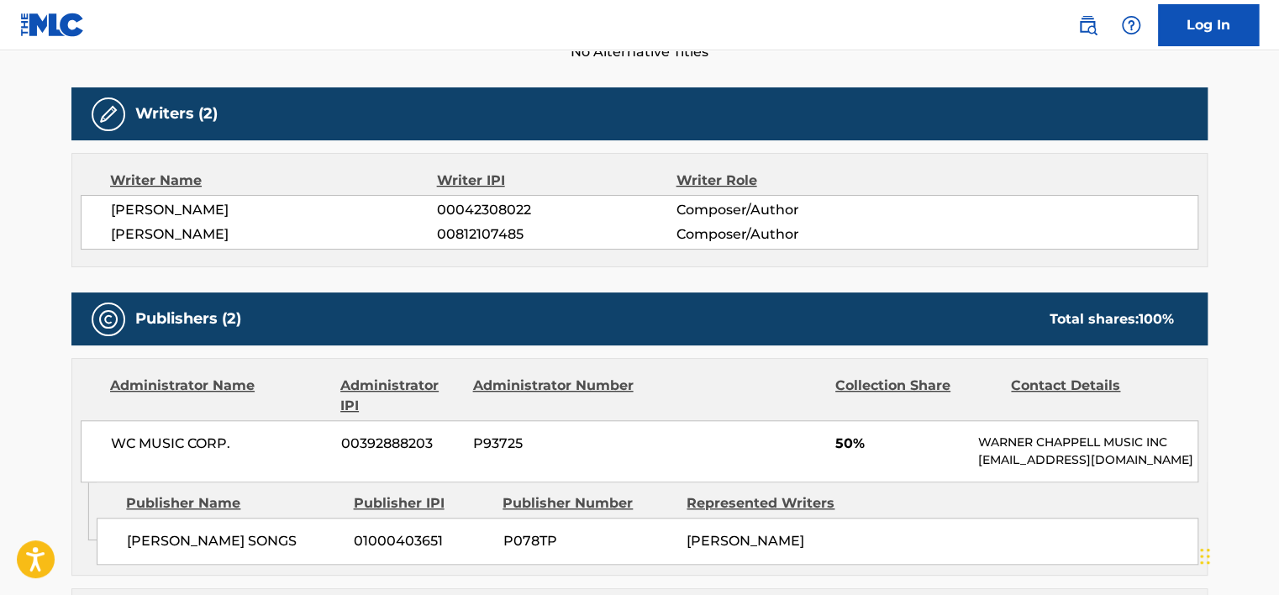
click at [165, 195] on div "[PERSON_NAME] 00042308022 Composer/Author [PERSON_NAME] 00812107485 Composer/Au…" at bounding box center [639, 222] width 1117 height 55
click at [478, 220] on div "[PERSON_NAME] 00042308022 Composer/Author [PERSON_NAME] 00812107485 Composer/Au…" at bounding box center [639, 222] width 1117 height 55
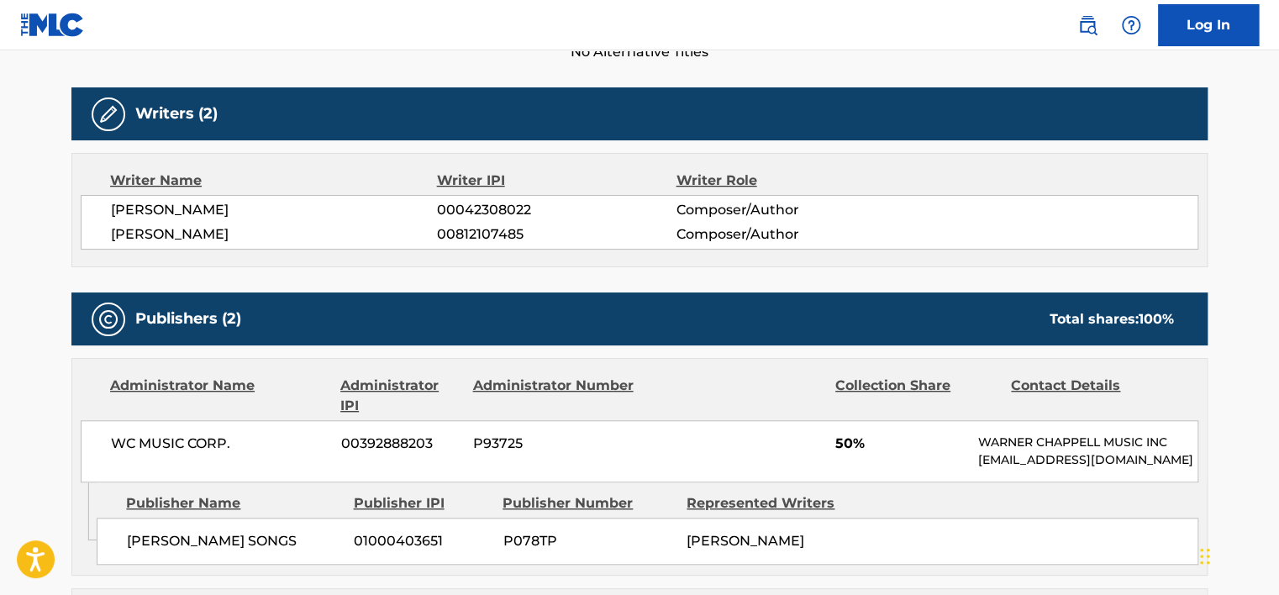
click at [173, 235] on span "[PERSON_NAME]" at bounding box center [274, 234] width 326 height 20
click at [472, 232] on span "00812107485" at bounding box center [556, 234] width 239 height 20
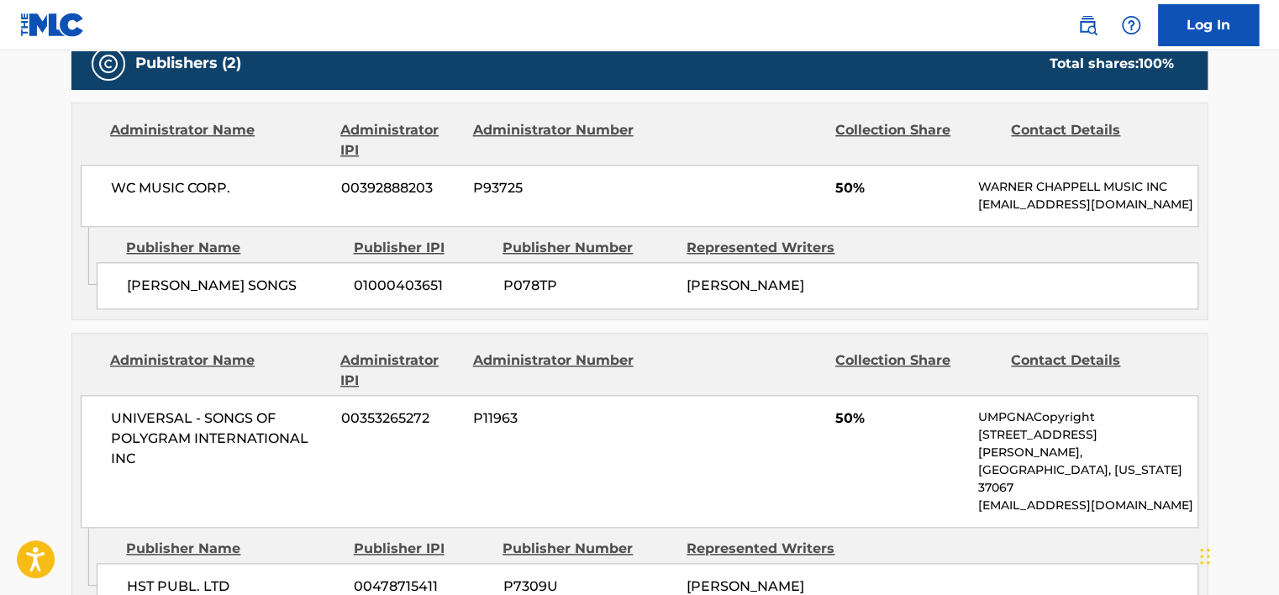
scroll to position [756, 0]
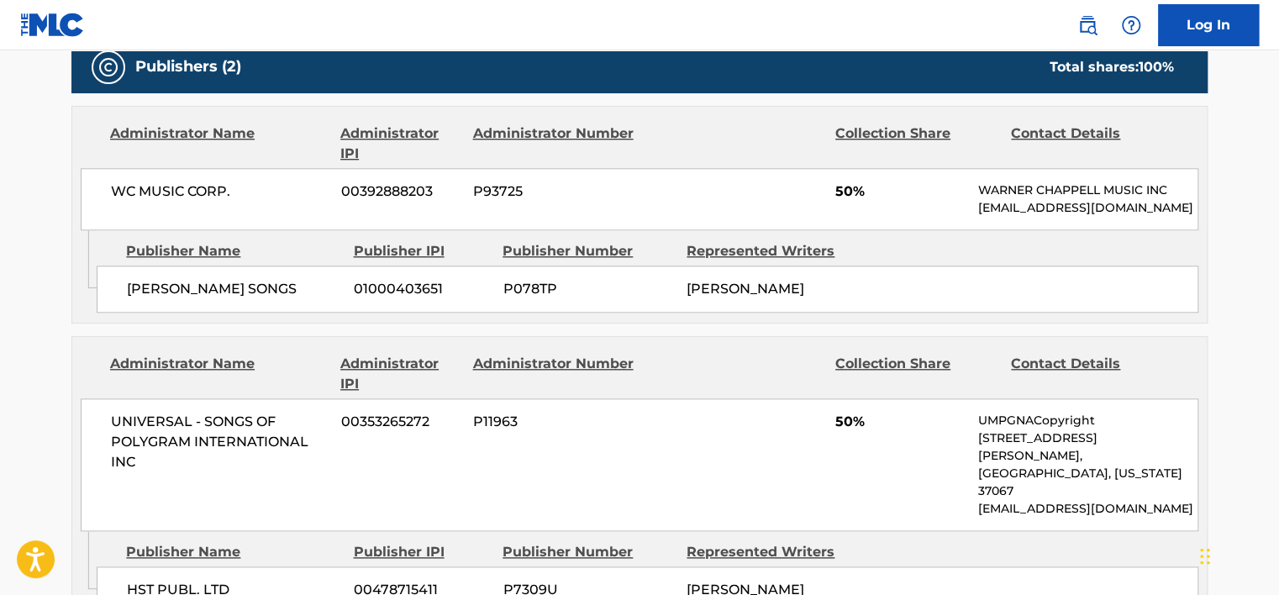
click at [197, 184] on span "WC MUSIC CORP." at bounding box center [220, 191] width 218 height 20
click at [234, 423] on span "UNIVERSAL - SONGS OF POLYGRAM INTERNATIONAL INC" at bounding box center [220, 442] width 218 height 60
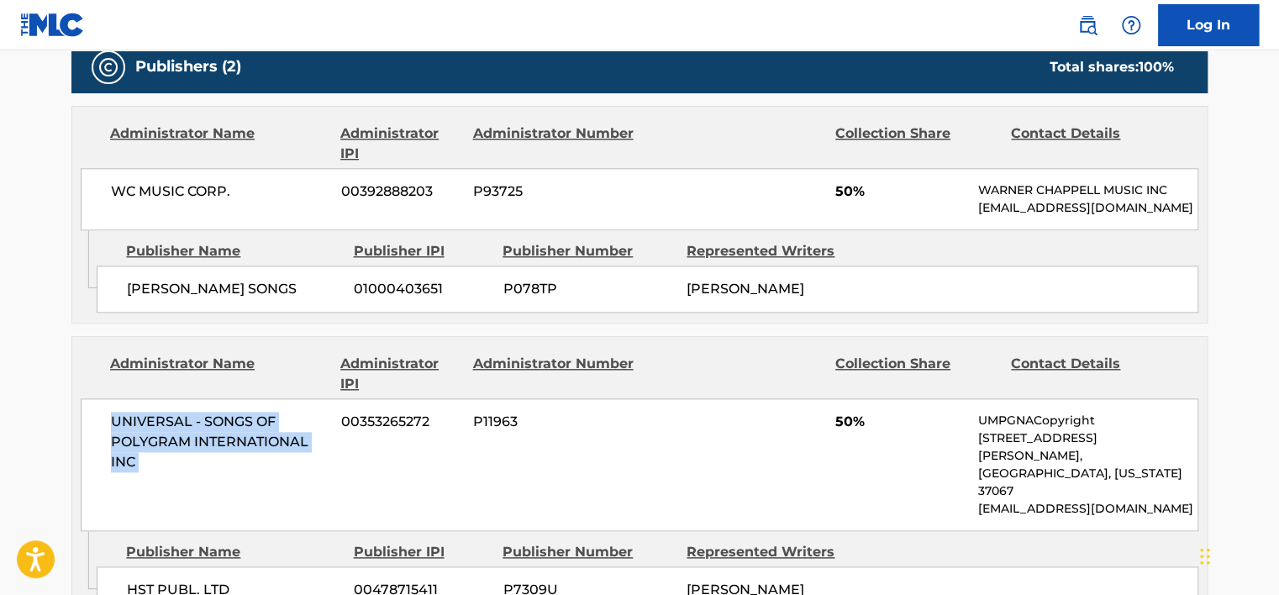
click at [234, 423] on span "UNIVERSAL - SONGS OF POLYGRAM INTERNATIONAL INC" at bounding box center [220, 442] width 218 height 60
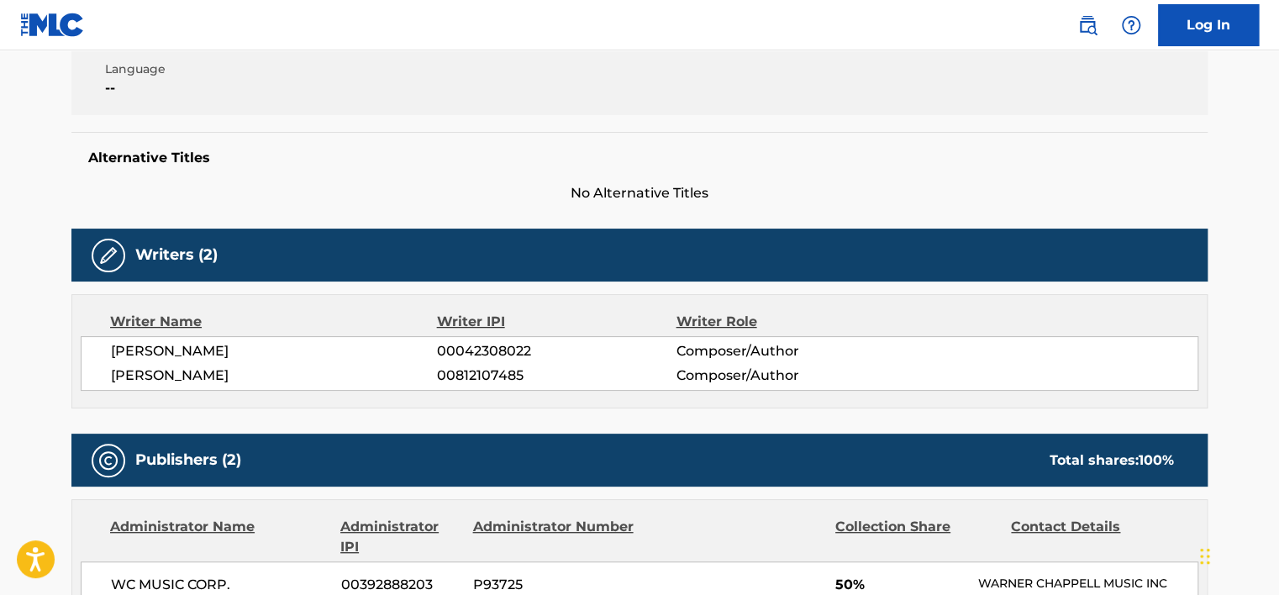
scroll to position [336, 0]
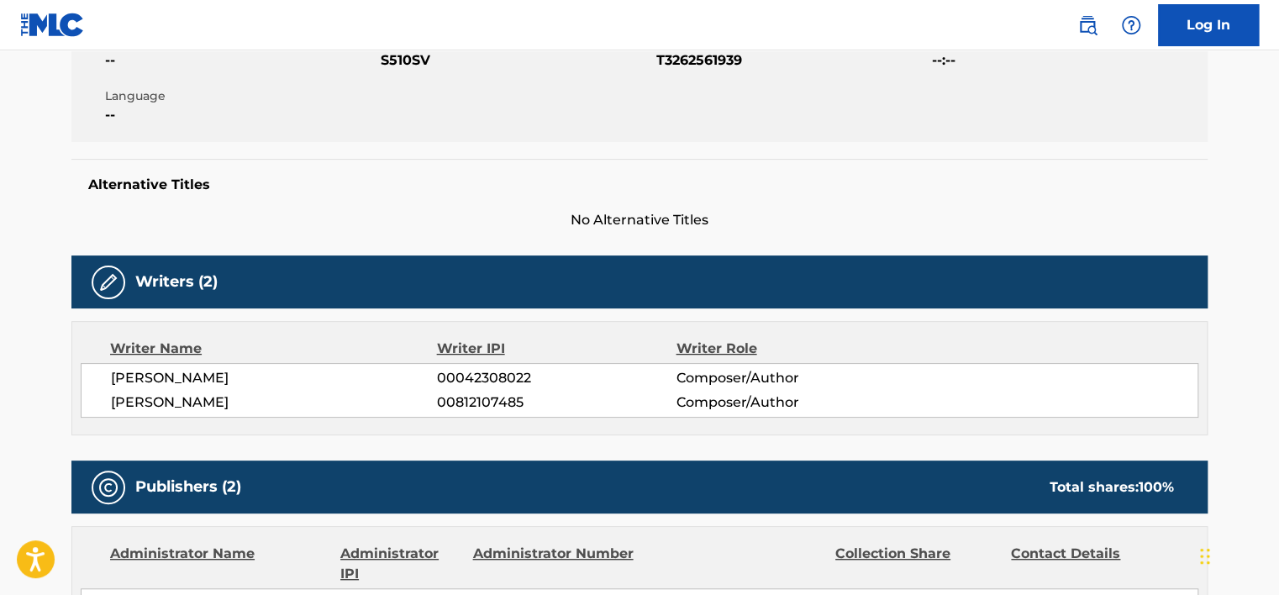
click at [410, 74] on div "Member Work Identifier -- MLC Song Code S510SV ISWC T3262561939 Duration --:-- …" at bounding box center [639, 79] width 1136 height 126
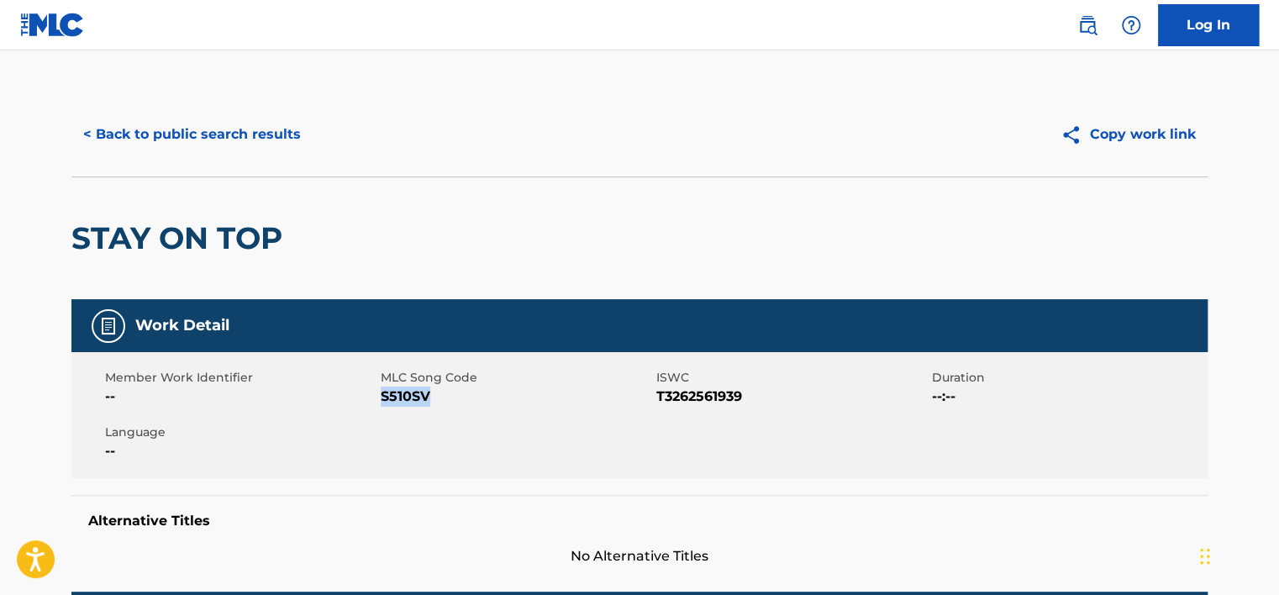
click at [202, 134] on button "< Back to public search results" at bounding box center [191, 134] width 241 height 42
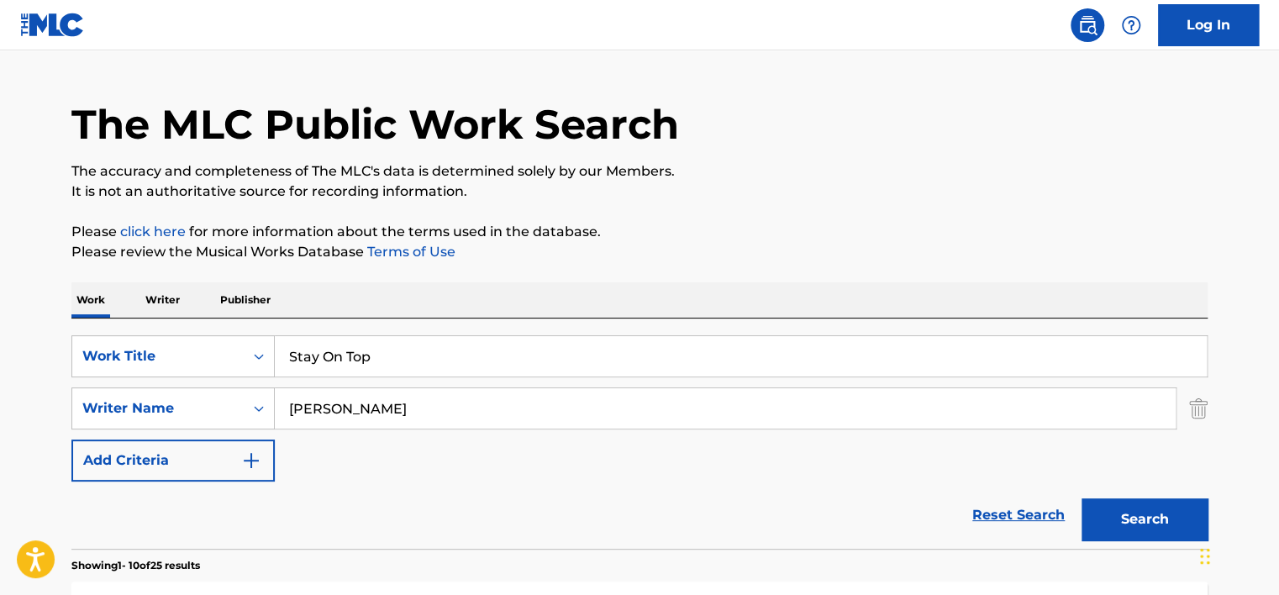
scroll to position [33, 0]
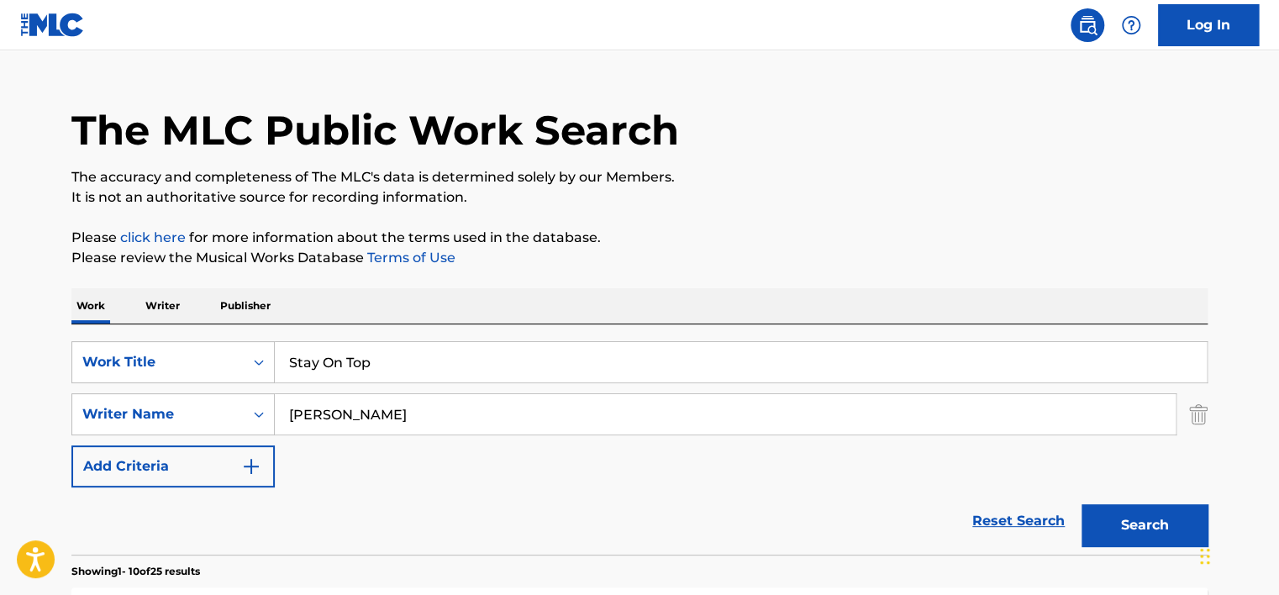
click at [410, 355] on input "Stay On Top" at bounding box center [741, 362] width 932 height 40
paste input "Your Twenties"
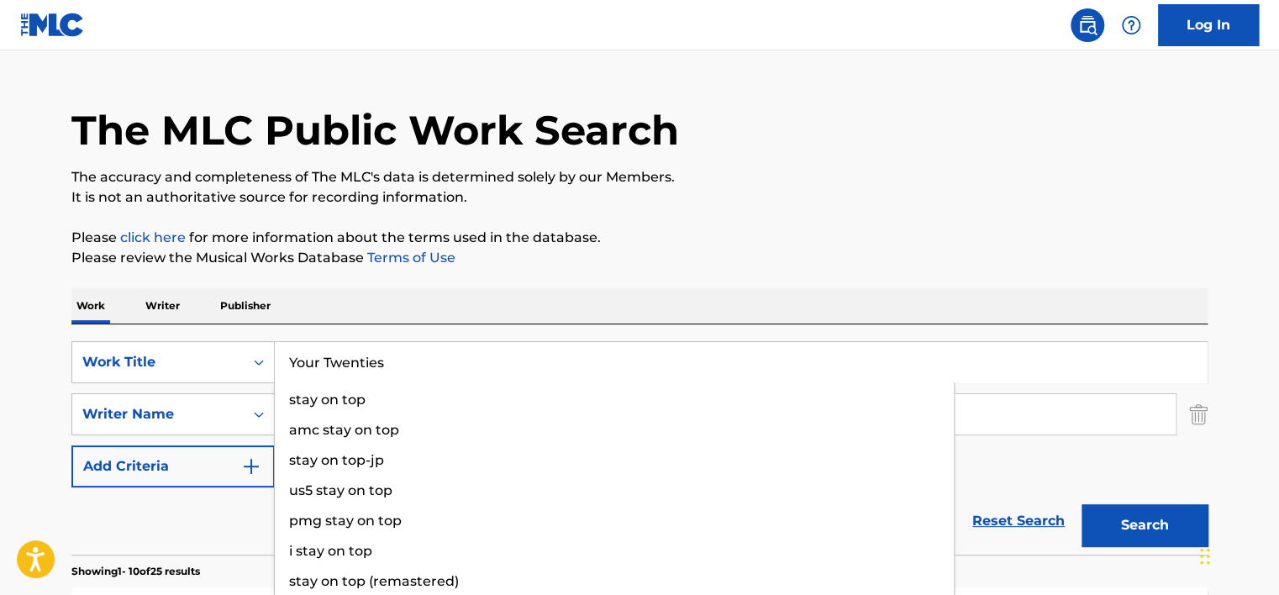
type input "Your Twenties"
click at [1169, 525] on button "Search" at bounding box center [1144, 525] width 126 height 42
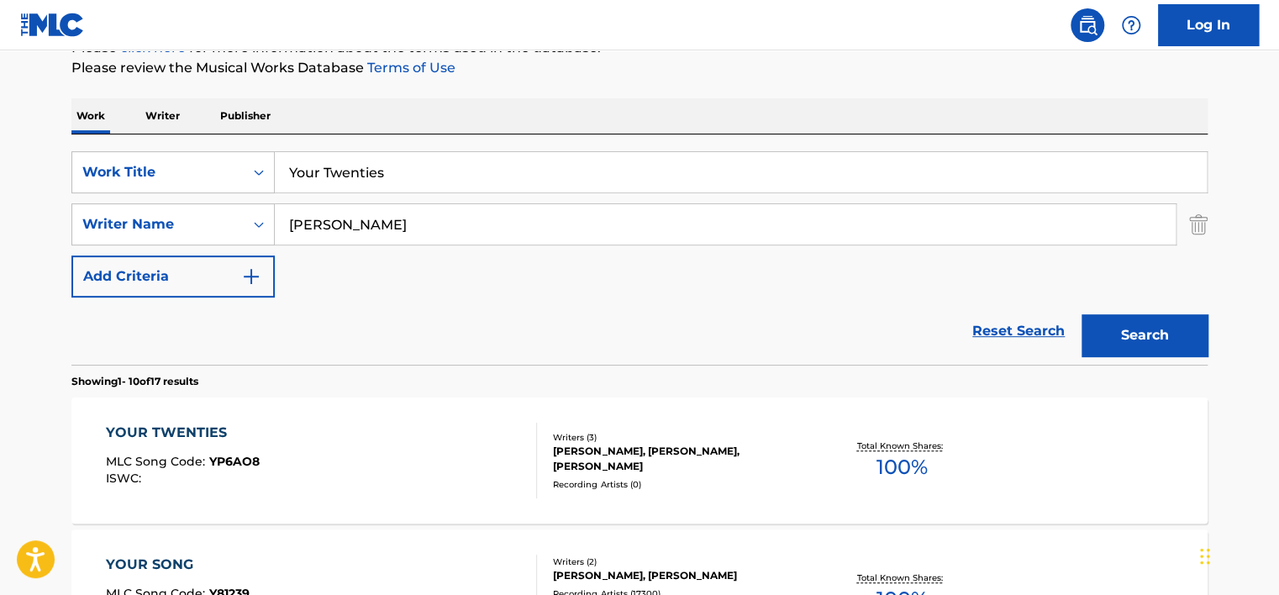
scroll to position [356, 0]
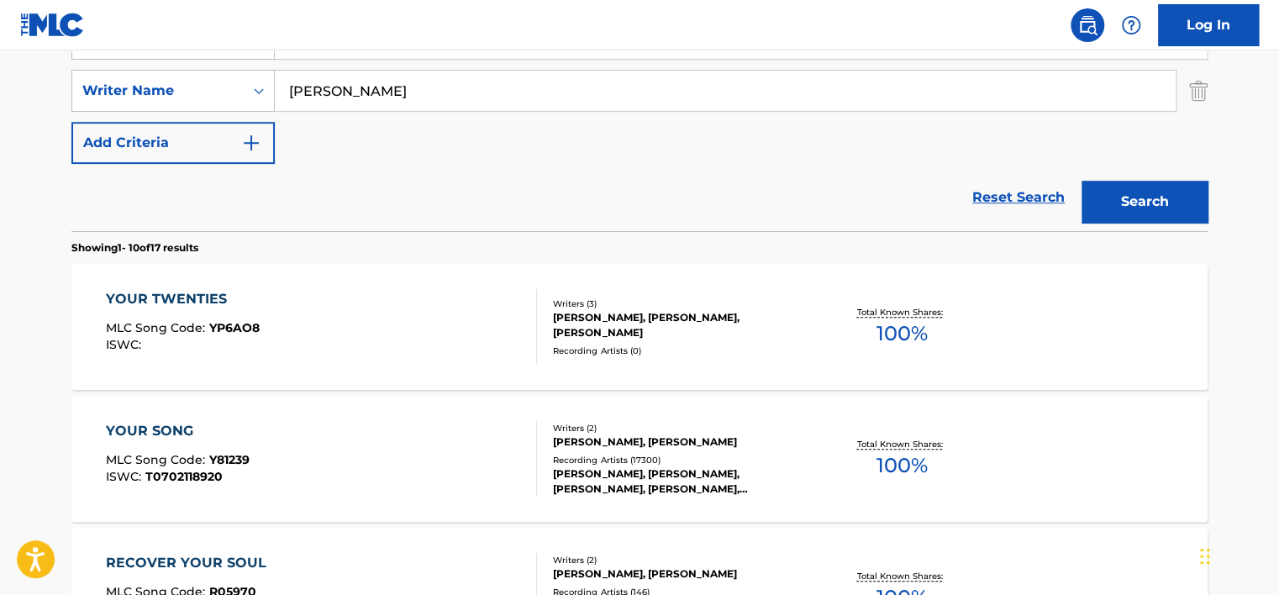
click at [399, 275] on div "YOUR TWENTIES MLC Song Code : YP6AO8 ISWC : Writers ( 3 ) [PERSON_NAME], [PERSO…" at bounding box center [639, 327] width 1136 height 126
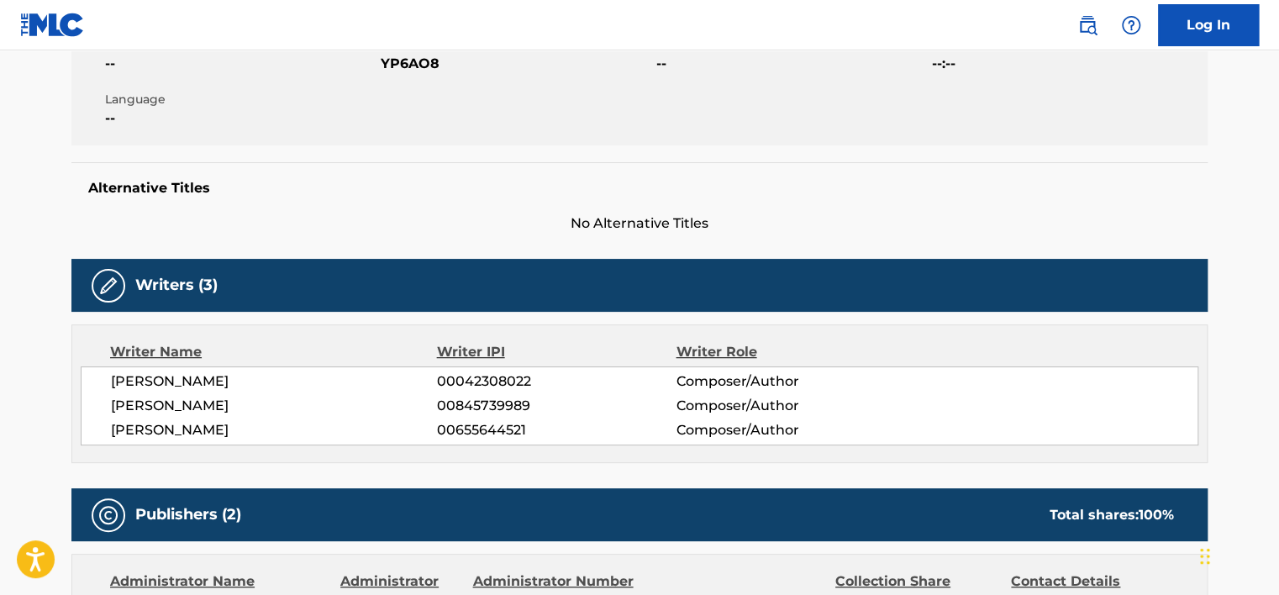
scroll to position [504, 0]
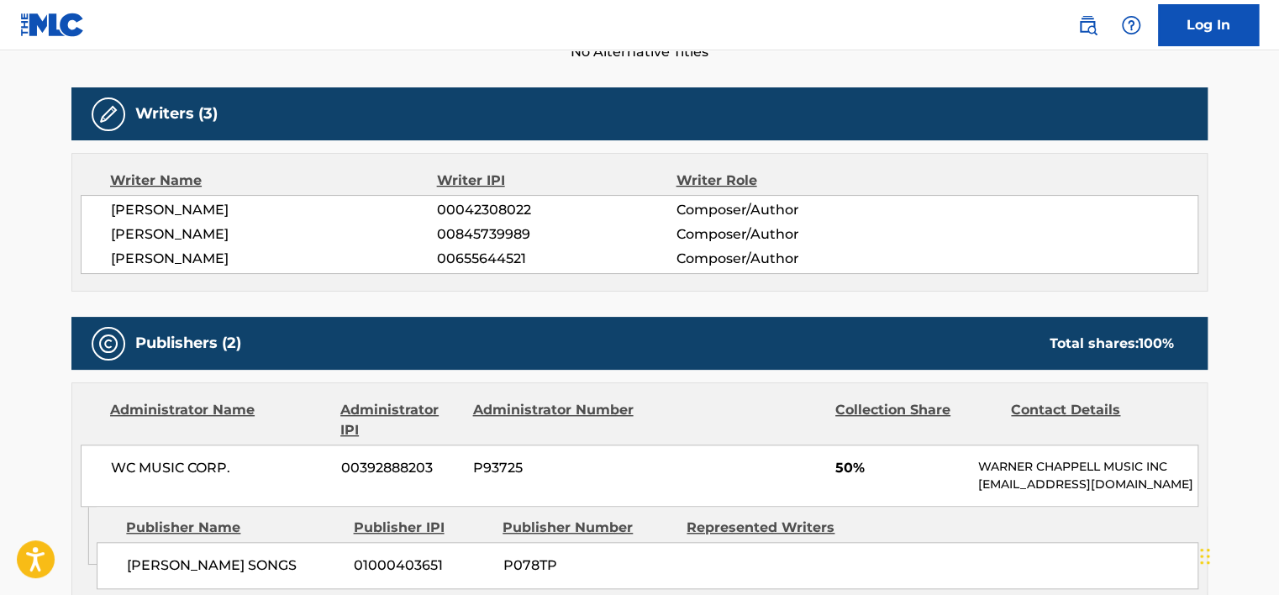
click at [170, 205] on span "[PERSON_NAME]" at bounding box center [274, 210] width 326 height 20
click at [491, 228] on span "00845739989" at bounding box center [556, 234] width 239 height 20
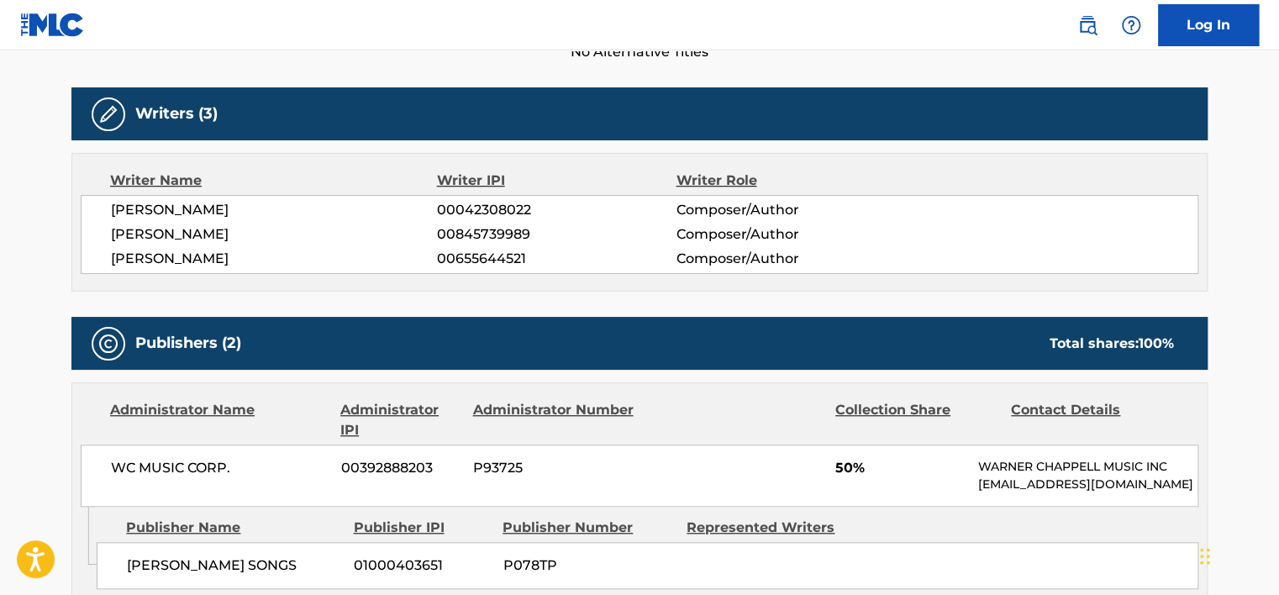
click at [487, 219] on div "[PERSON_NAME] 00042308022 Composer/Author [PERSON_NAME] 00845739989 Composer/Au…" at bounding box center [639, 234] width 1117 height 79
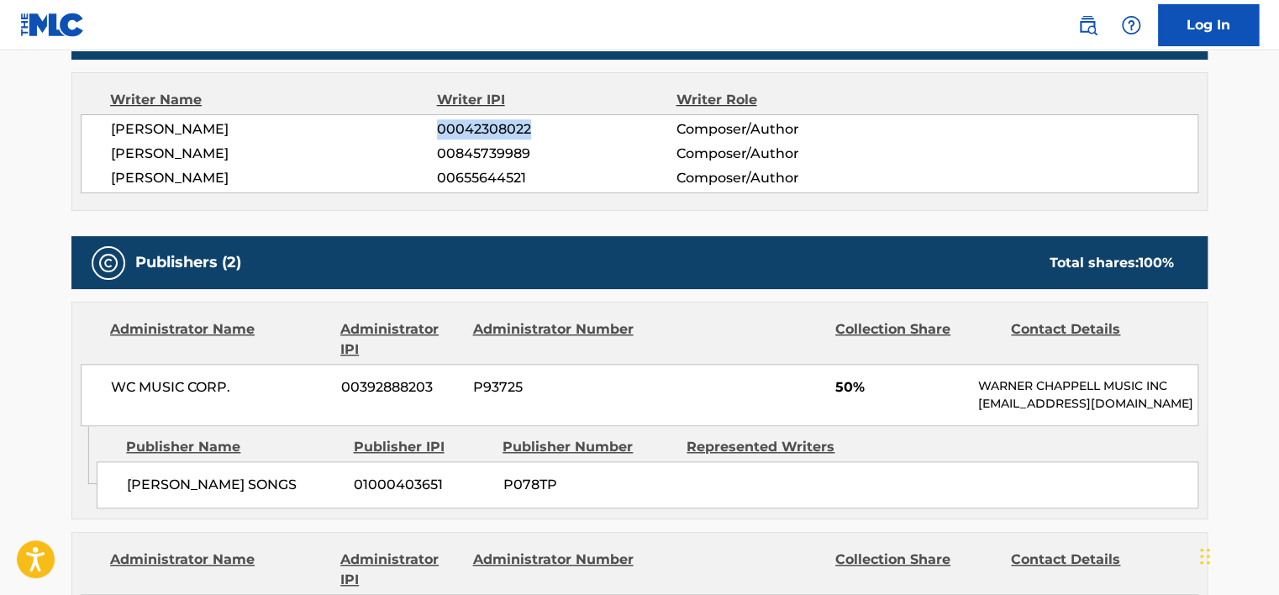
scroll to position [588, 0]
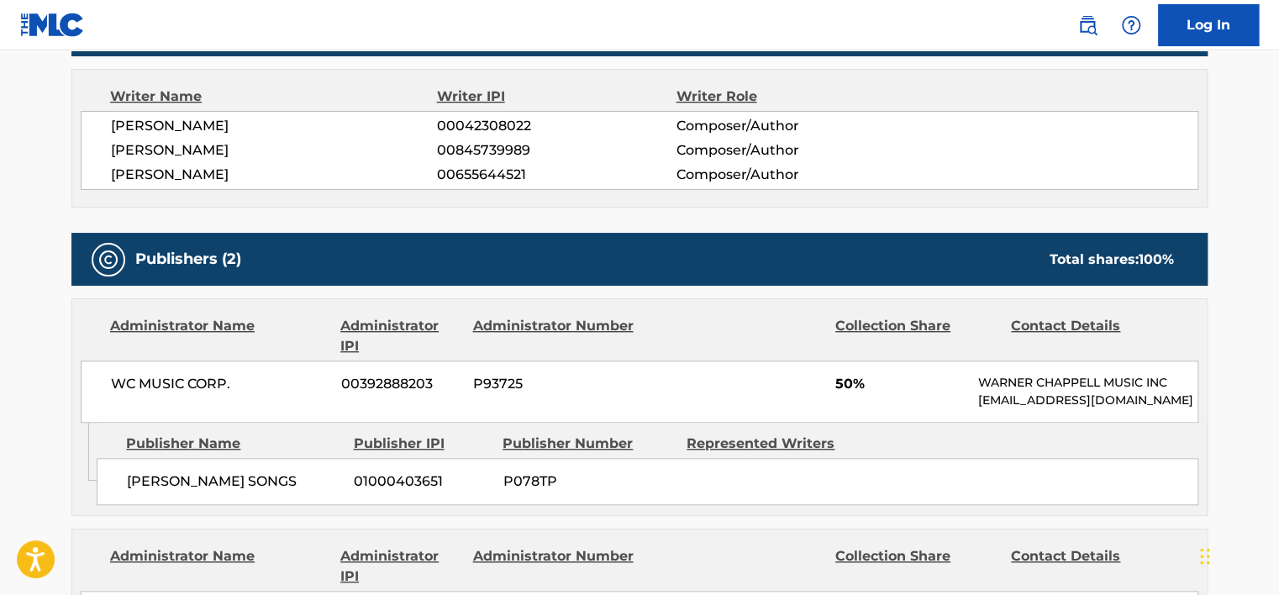
click at [214, 146] on span "[PERSON_NAME]" at bounding box center [274, 150] width 326 height 20
click at [465, 149] on span "00845739989" at bounding box center [556, 150] width 239 height 20
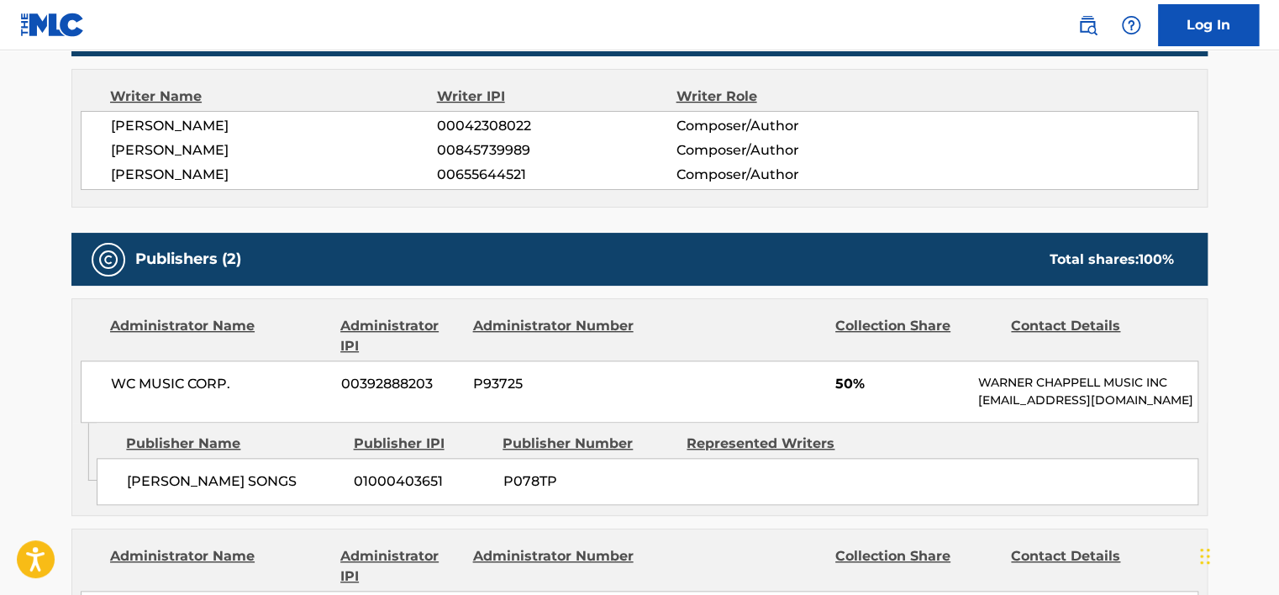
click at [187, 171] on span "[PERSON_NAME]" at bounding box center [274, 175] width 326 height 20
click at [460, 181] on span "00655644521" at bounding box center [556, 175] width 239 height 20
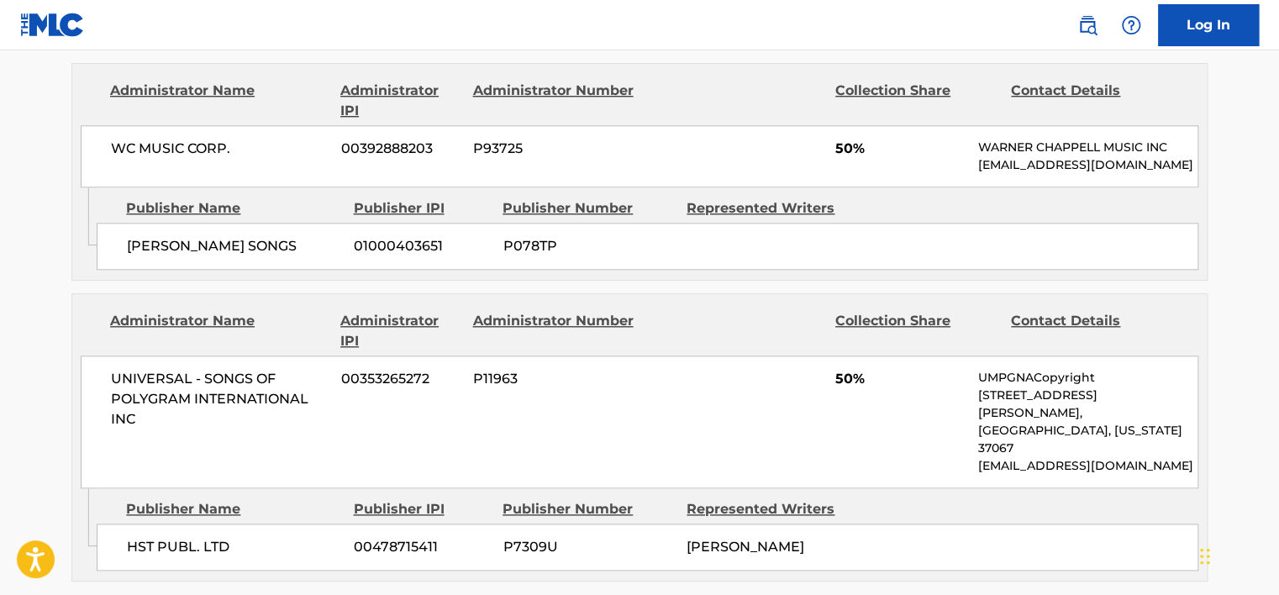
scroll to position [840, 0]
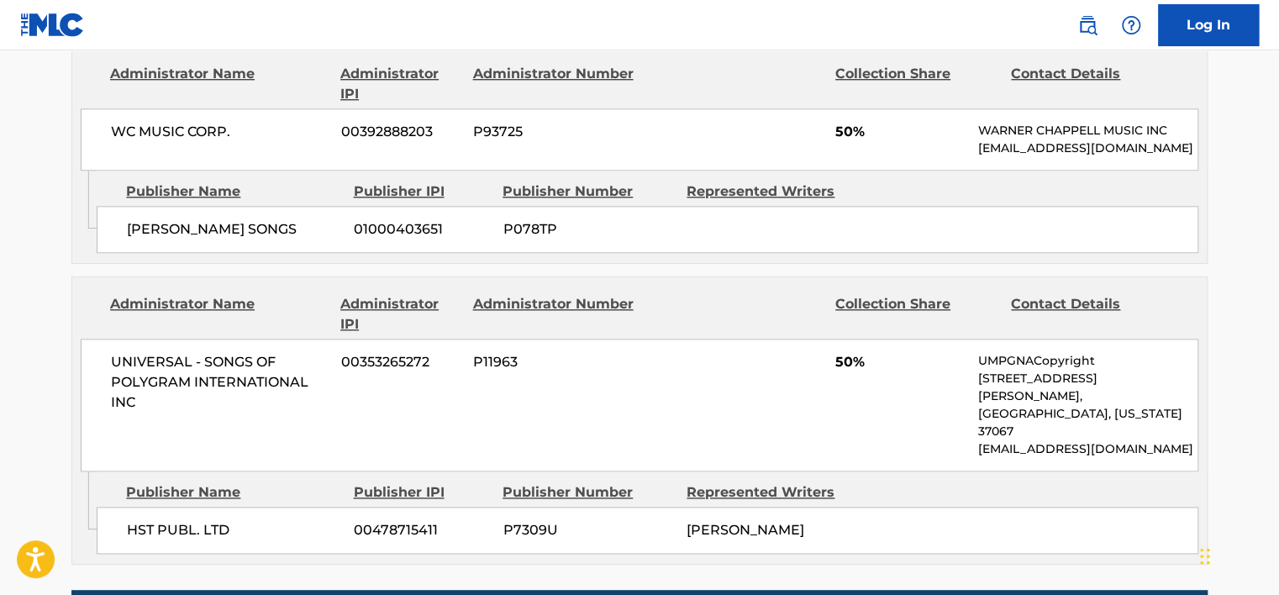
click at [201, 136] on span "WC MUSIC CORP." at bounding box center [220, 132] width 218 height 20
click at [212, 360] on span "UNIVERSAL - SONGS OF POLYGRAM INTERNATIONAL INC" at bounding box center [220, 382] width 218 height 60
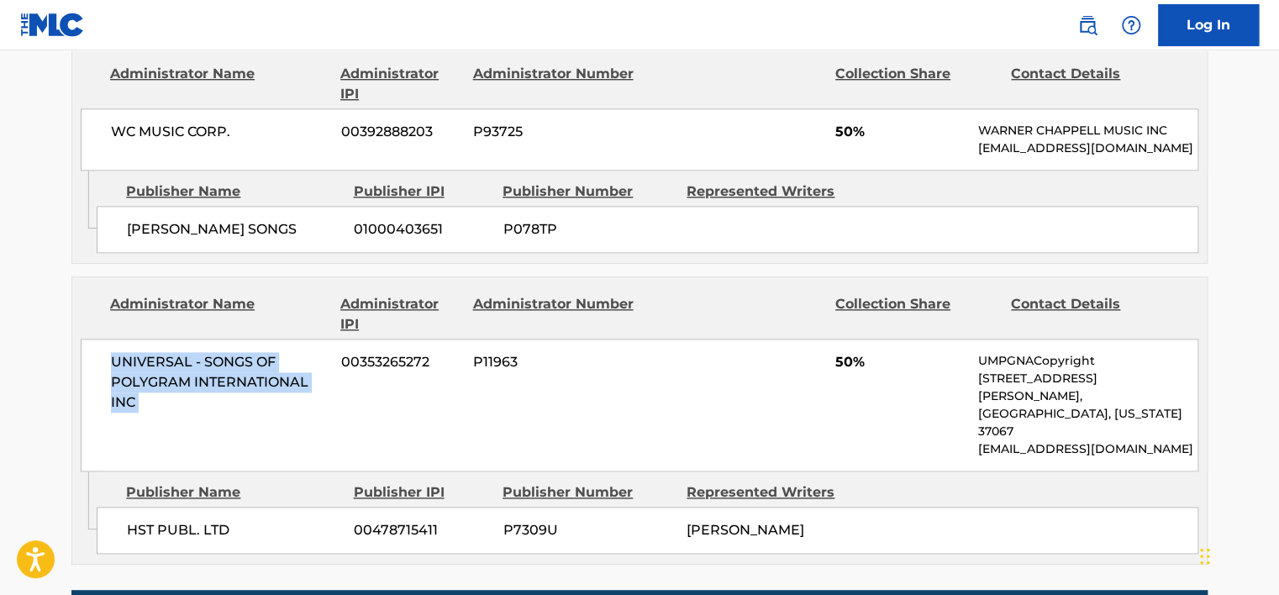
click at [212, 360] on span "UNIVERSAL - SONGS OF POLYGRAM INTERNATIONAL INC" at bounding box center [220, 382] width 218 height 60
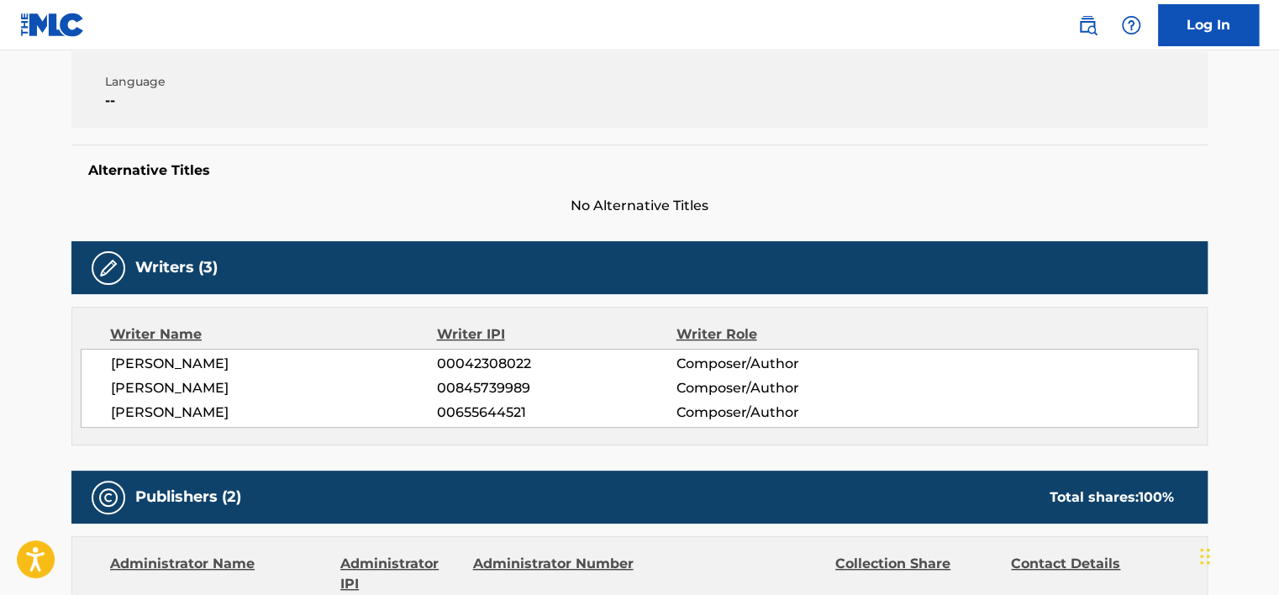
scroll to position [336, 0]
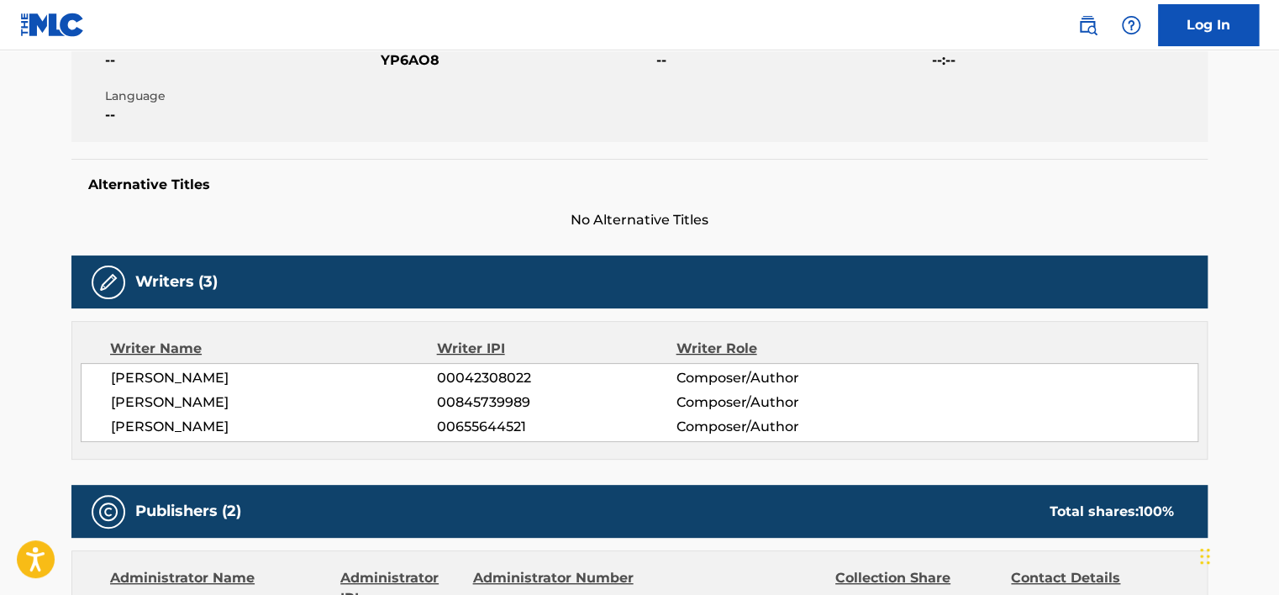
click at [404, 69] on span "YP6AO8" at bounding box center [516, 60] width 271 height 20
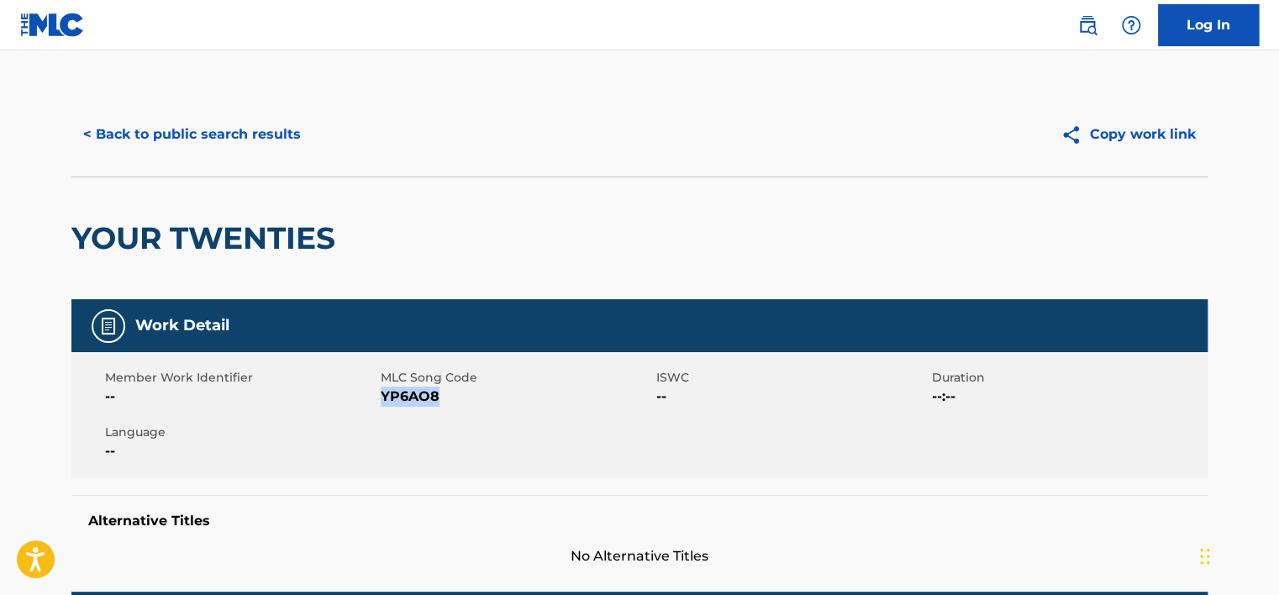
scroll to position [0, 0]
click at [228, 145] on button "< Back to public search results" at bounding box center [191, 134] width 241 height 42
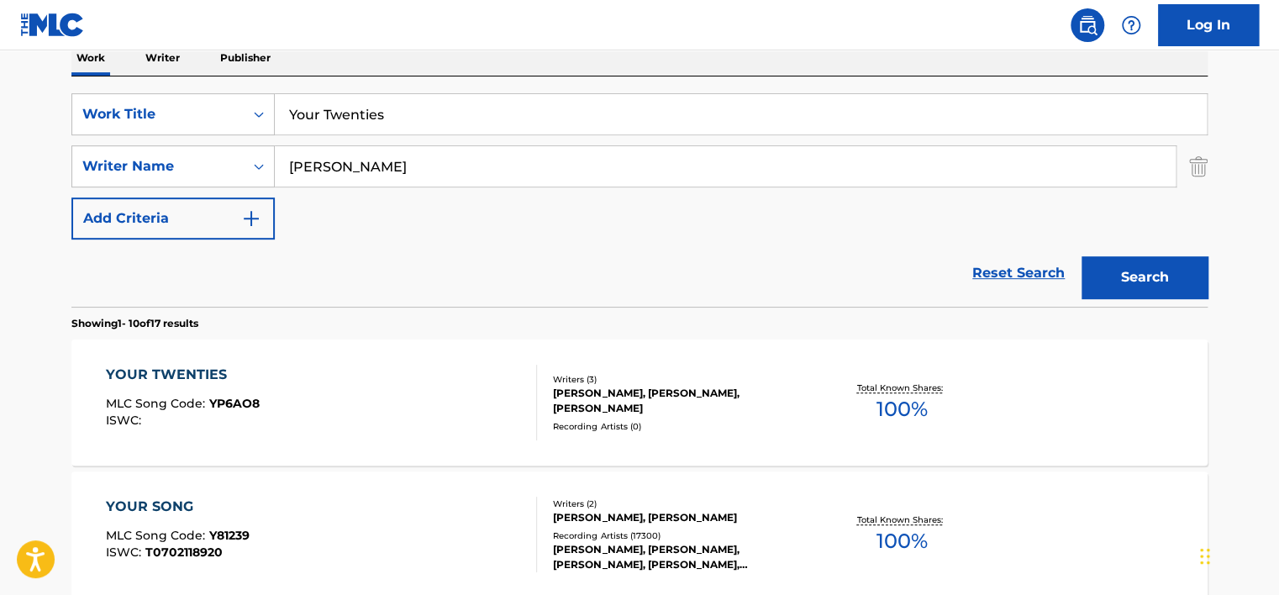
scroll to position [272, 0]
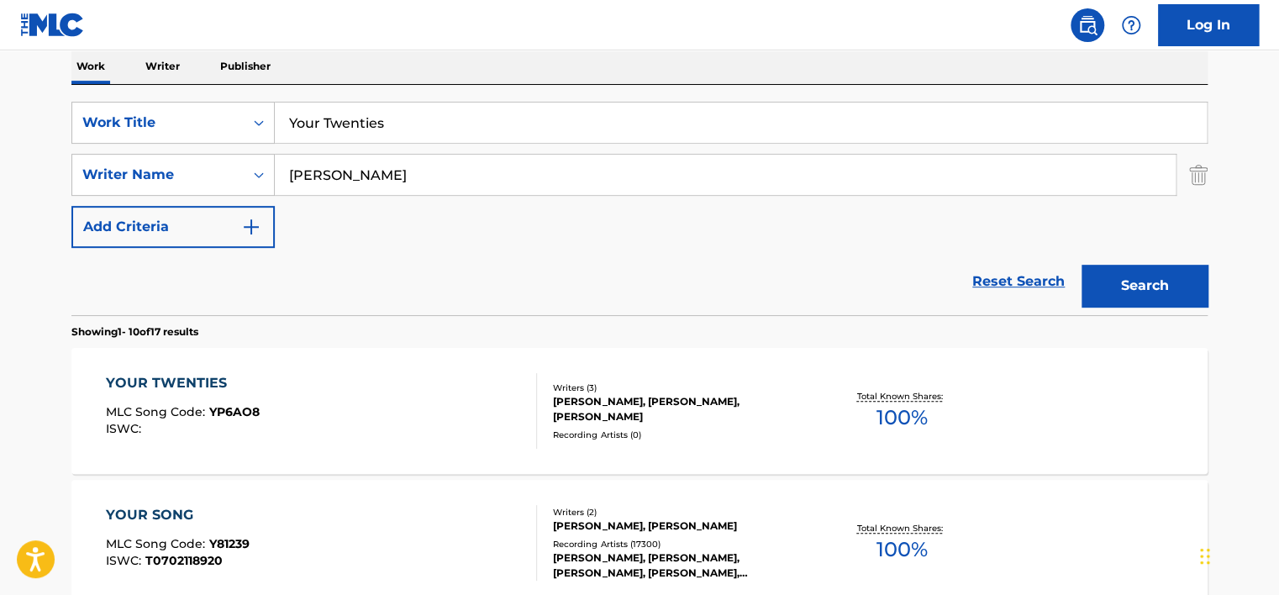
click at [365, 126] on input "Your Twenties" at bounding box center [741, 122] width 932 height 40
paste input "The Old You"
type input "The Old You"
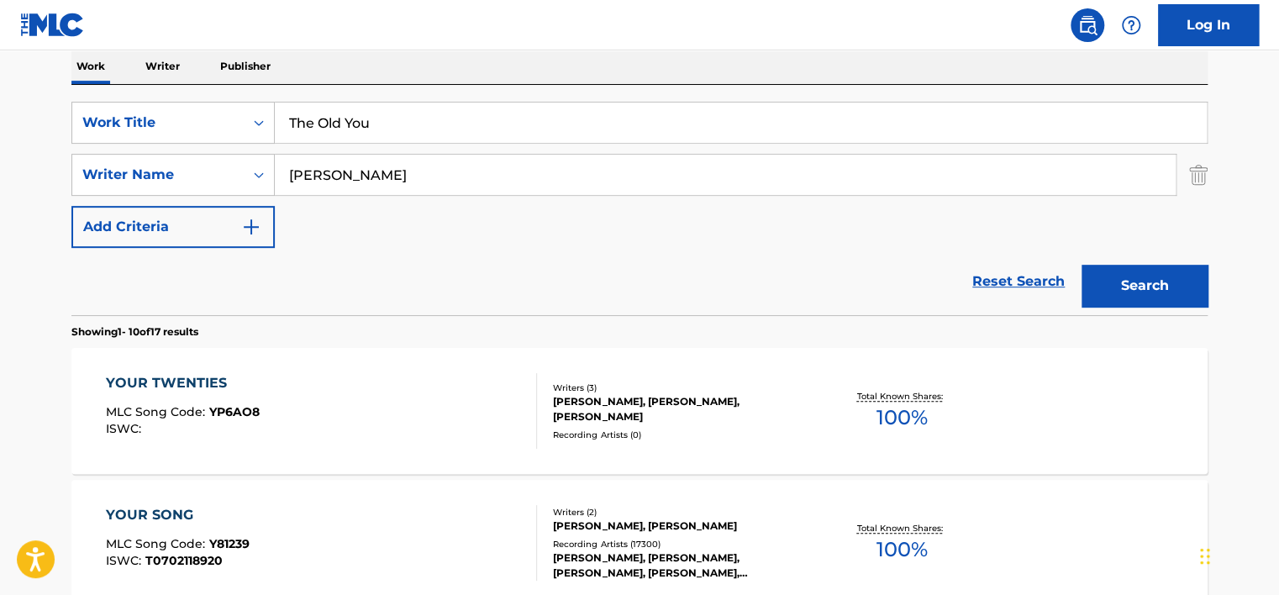
click at [1120, 270] on button "Search" at bounding box center [1144, 286] width 126 height 42
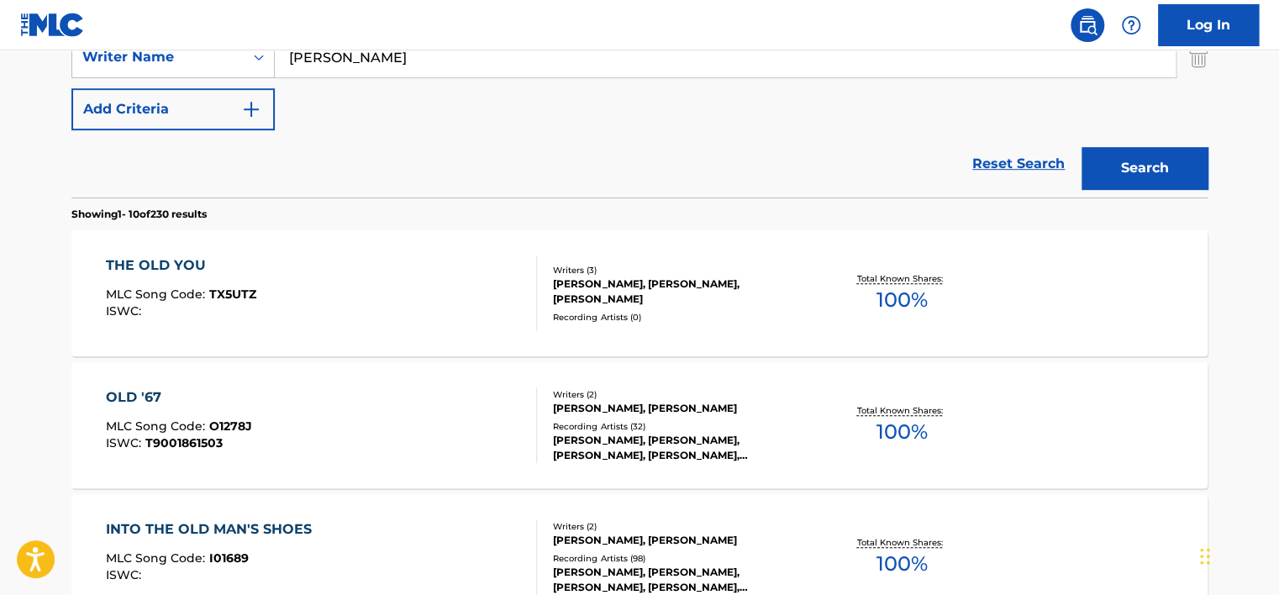
scroll to position [440, 0]
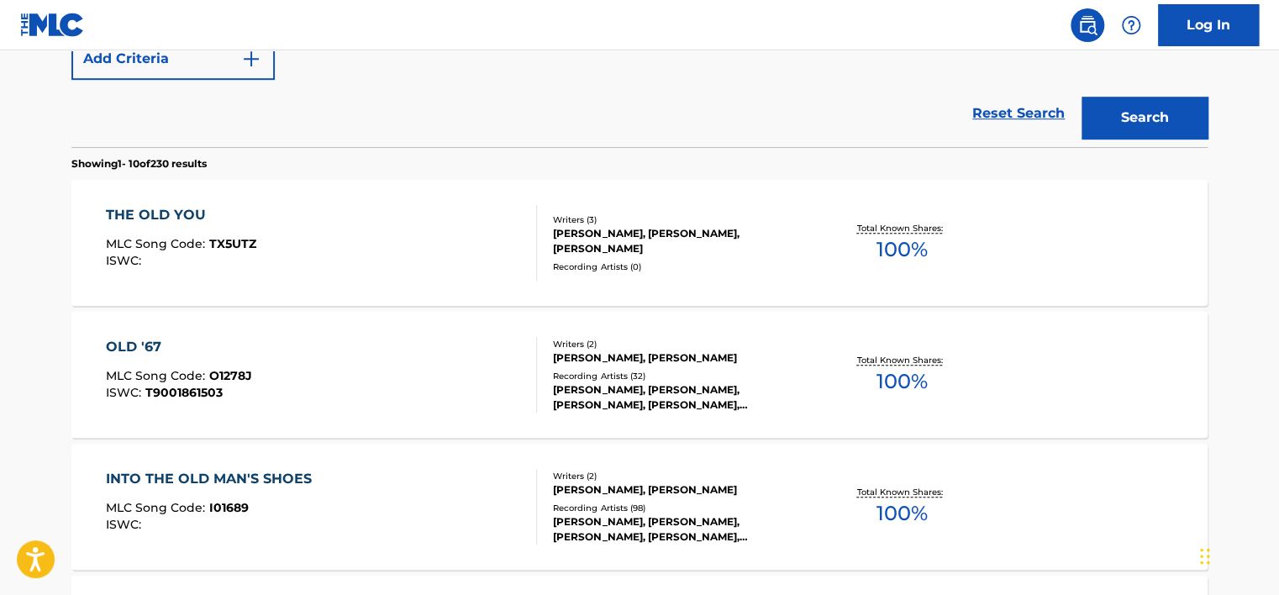
click at [397, 249] on div "THE OLD YOU MLC Song Code : TX5UTZ ISWC :" at bounding box center [322, 243] width 432 height 76
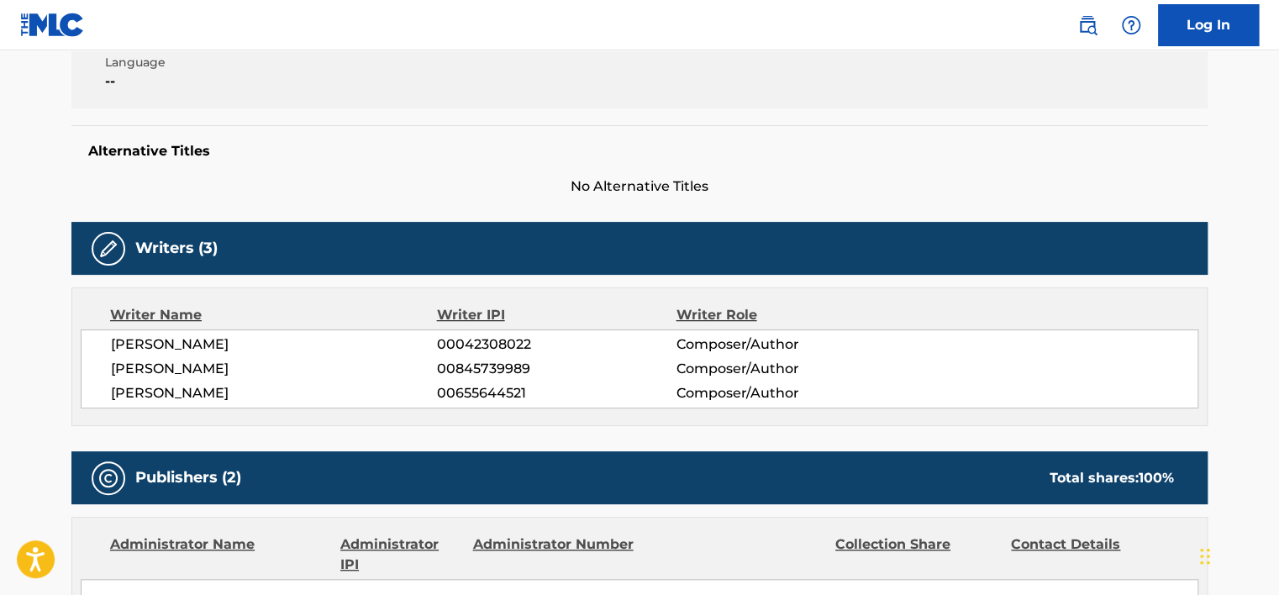
scroll to position [420, 0]
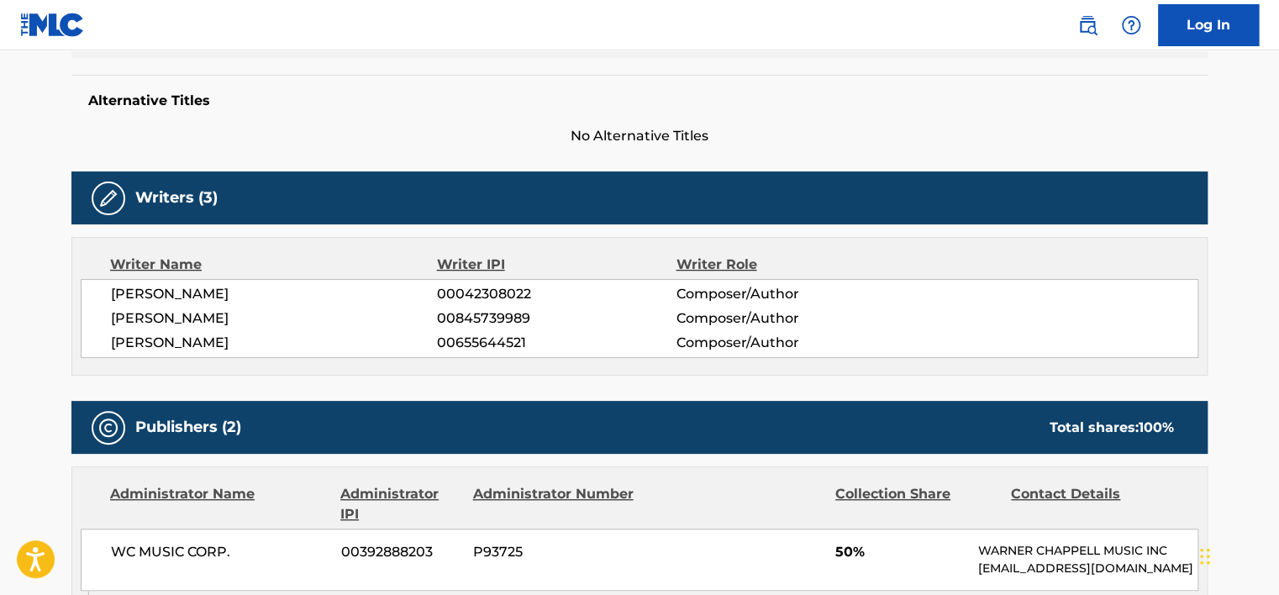
click at [174, 286] on span "[PERSON_NAME]" at bounding box center [274, 294] width 326 height 20
click at [496, 301] on span "00042308022" at bounding box center [556, 294] width 239 height 20
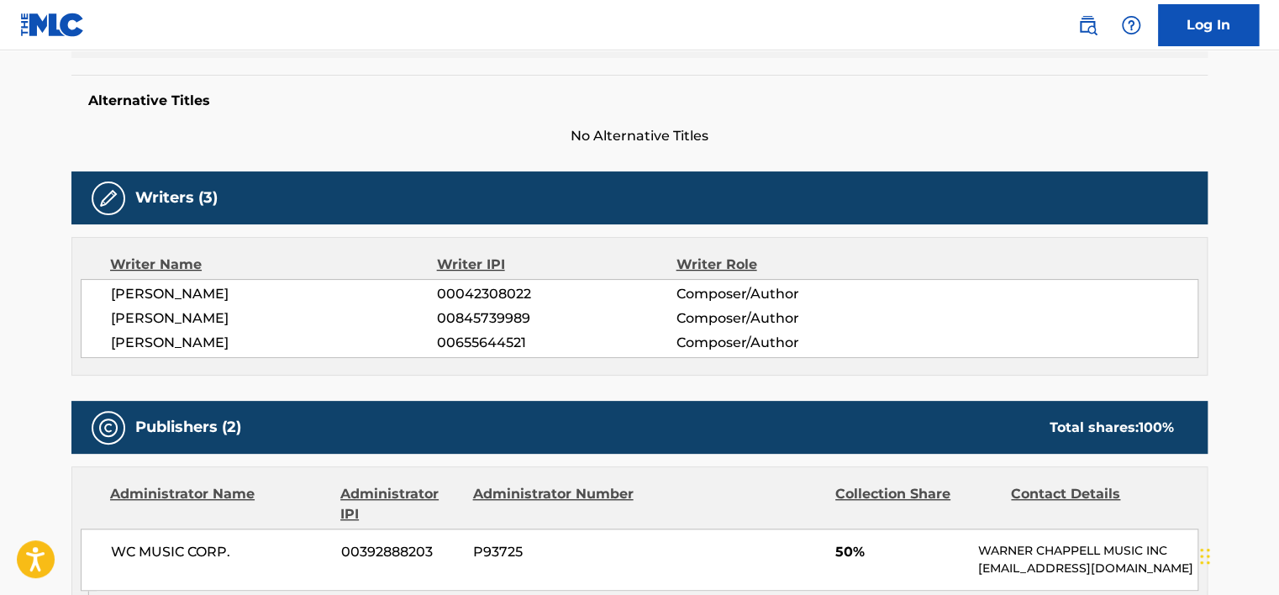
click at [213, 305] on div "[PERSON_NAME] 00042308022 Composer/Author [PERSON_NAME] 00845739989 Composer/Au…" at bounding box center [639, 318] width 1117 height 79
click at [216, 316] on span "[PERSON_NAME]" at bounding box center [274, 318] width 326 height 20
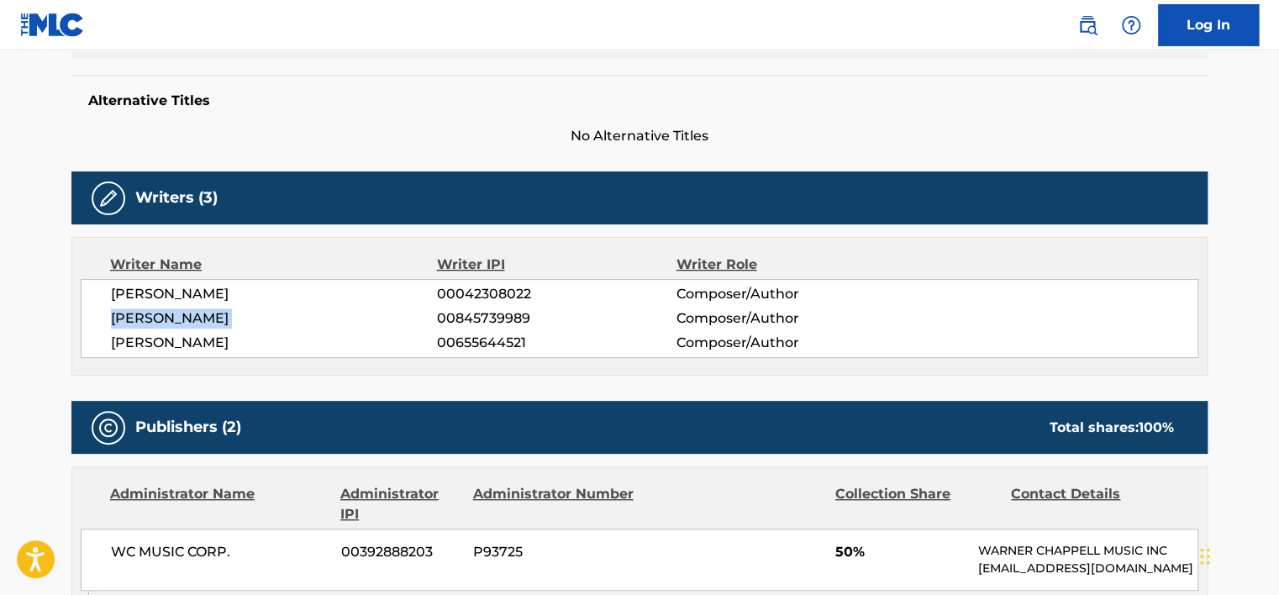
click at [216, 316] on span "[PERSON_NAME]" at bounding box center [274, 318] width 326 height 20
click at [481, 317] on span "00845739989" at bounding box center [556, 318] width 239 height 20
click at [185, 349] on span "[PERSON_NAME]" at bounding box center [274, 343] width 326 height 20
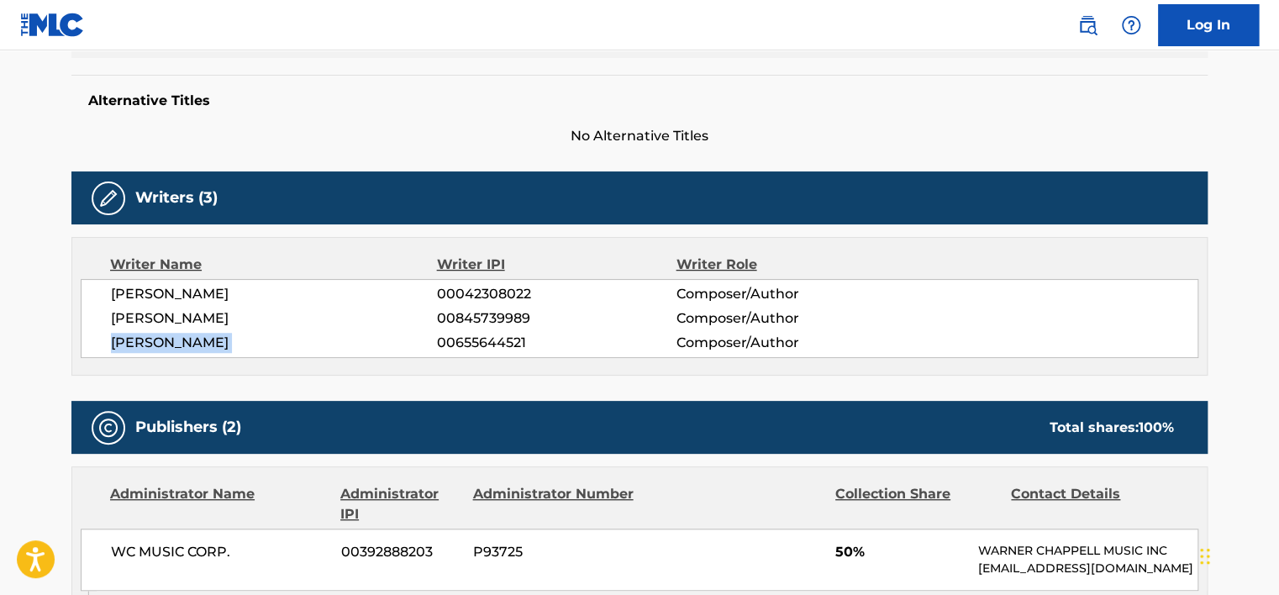
click at [185, 349] on span "[PERSON_NAME]" at bounding box center [274, 343] width 326 height 20
click at [498, 343] on span "00655644521" at bounding box center [556, 343] width 239 height 20
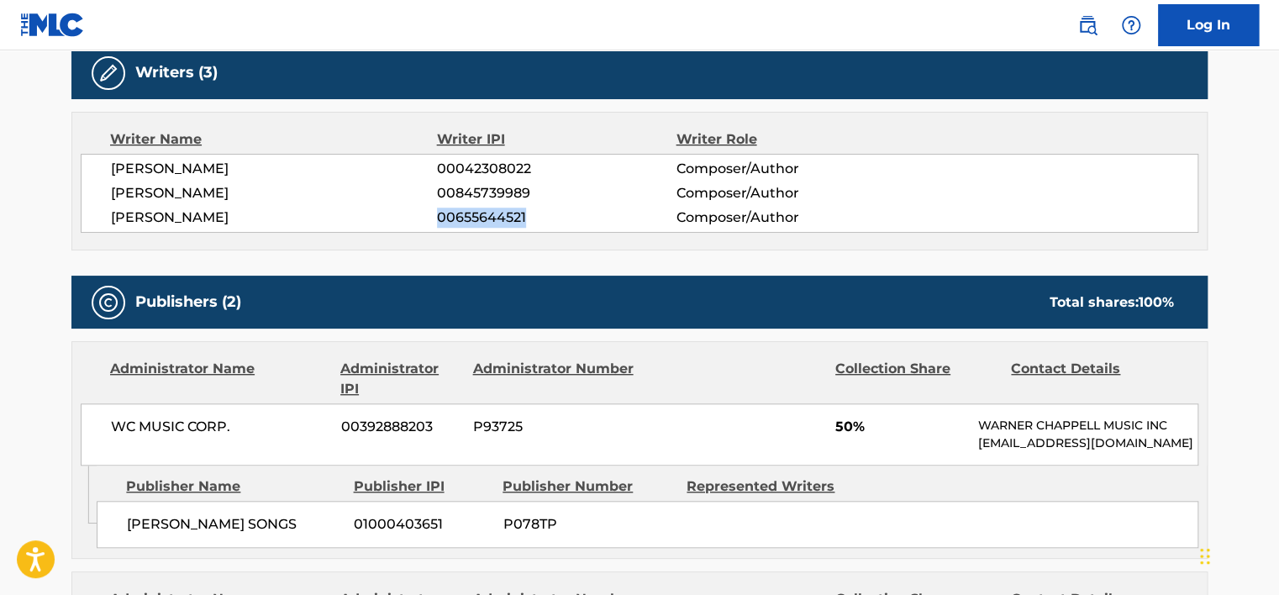
scroll to position [588, 0]
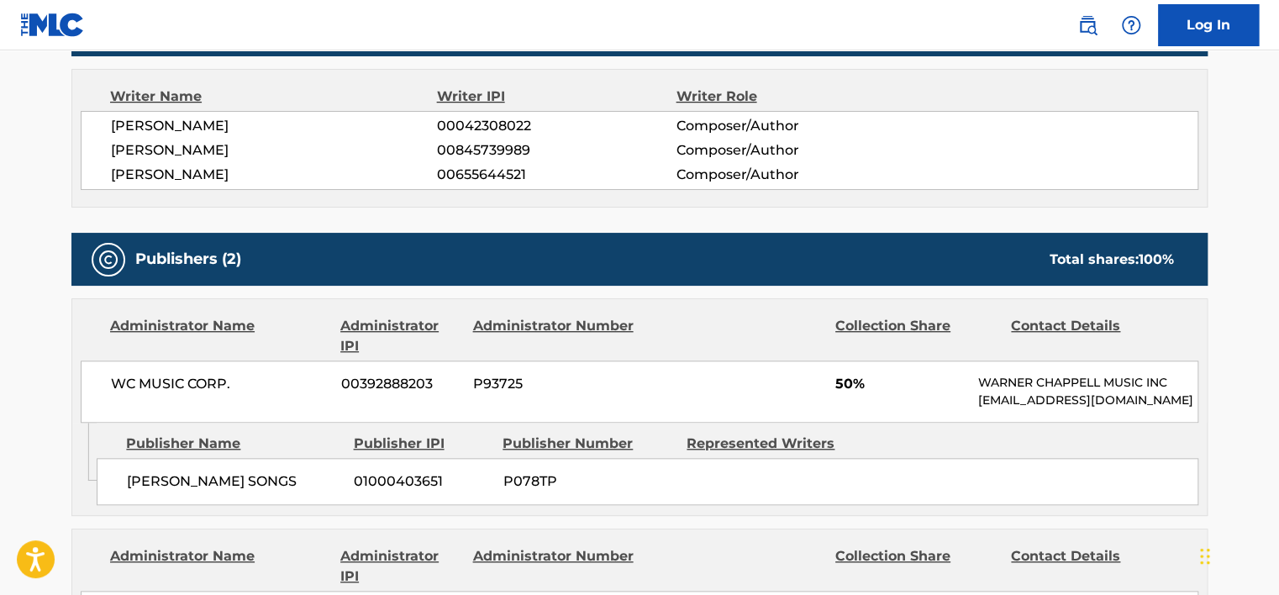
click at [192, 386] on span "WC MUSIC CORP." at bounding box center [220, 384] width 218 height 20
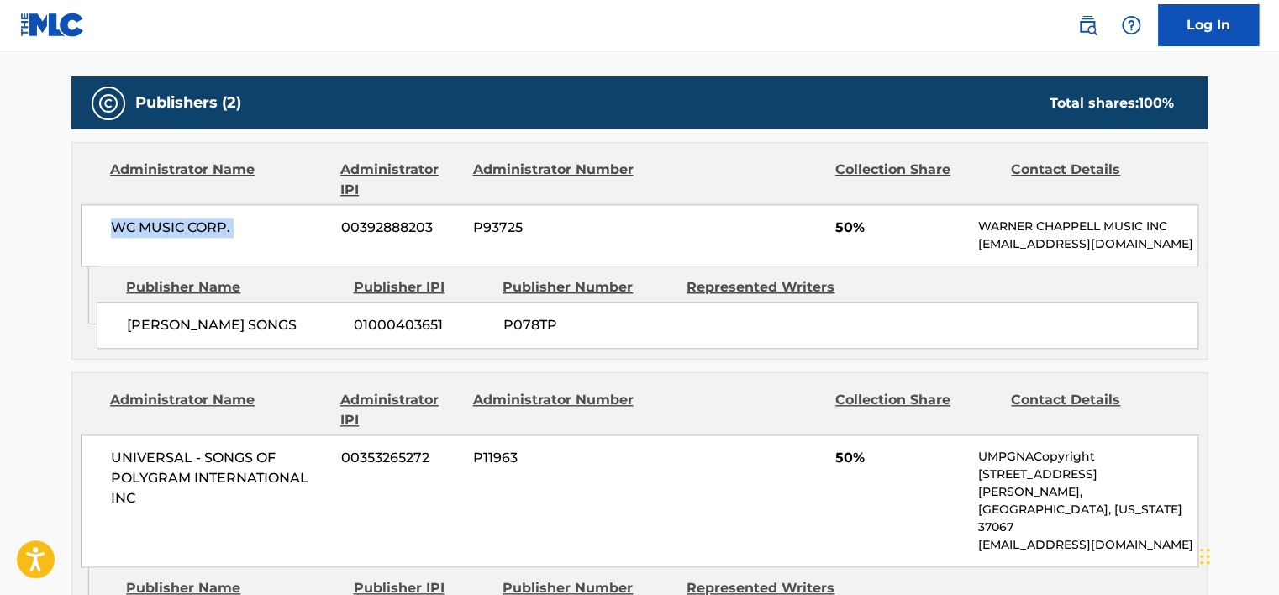
scroll to position [756, 0]
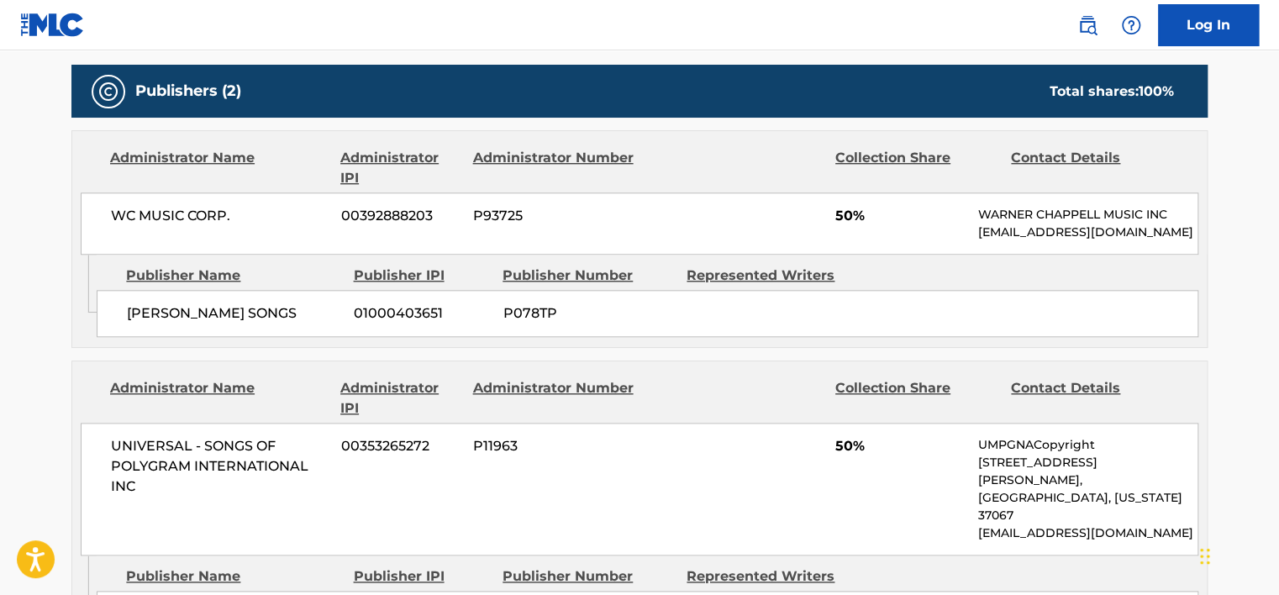
click at [218, 432] on div "UNIVERSAL - SONGS OF POLYGRAM INTERNATIONAL INC 00353265272 P11963 50% UMPGNACo…" at bounding box center [639, 489] width 1117 height 133
click at [218, 433] on div "UNIVERSAL - SONGS OF POLYGRAM INTERNATIONAL INC 00353265272 P11963 50% UMPGNACo…" at bounding box center [639, 489] width 1117 height 133
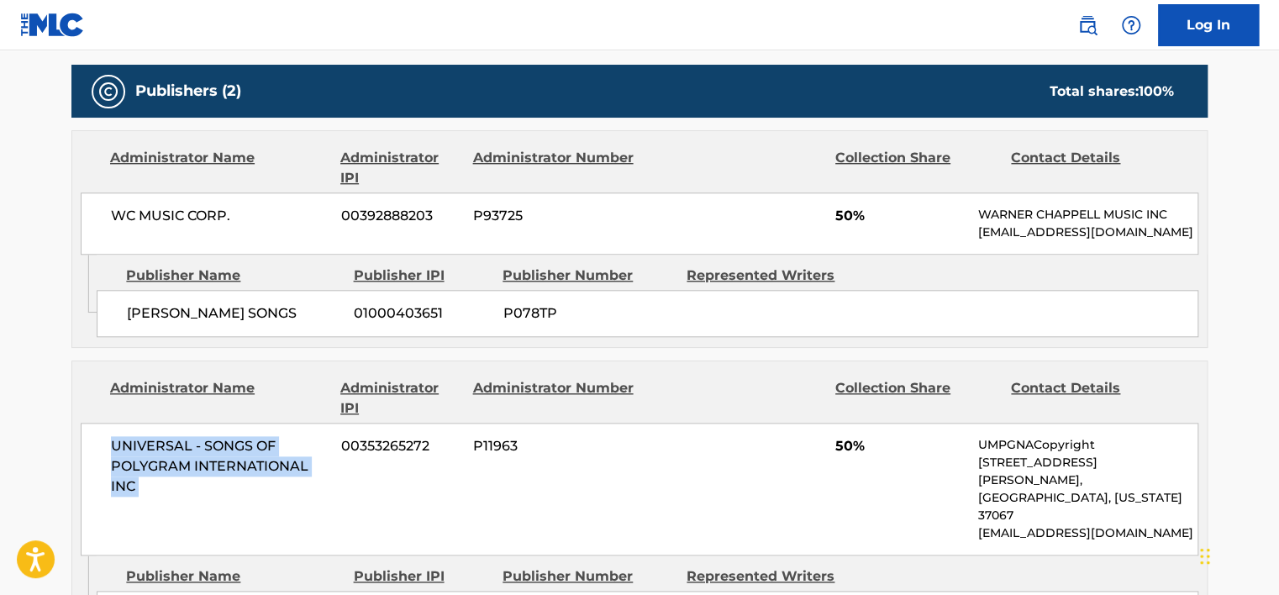
click at [218, 433] on div "UNIVERSAL - SONGS OF POLYGRAM INTERNATIONAL INC 00353265272 P11963 50% UMPGNACo…" at bounding box center [639, 489] width 1117 height 133
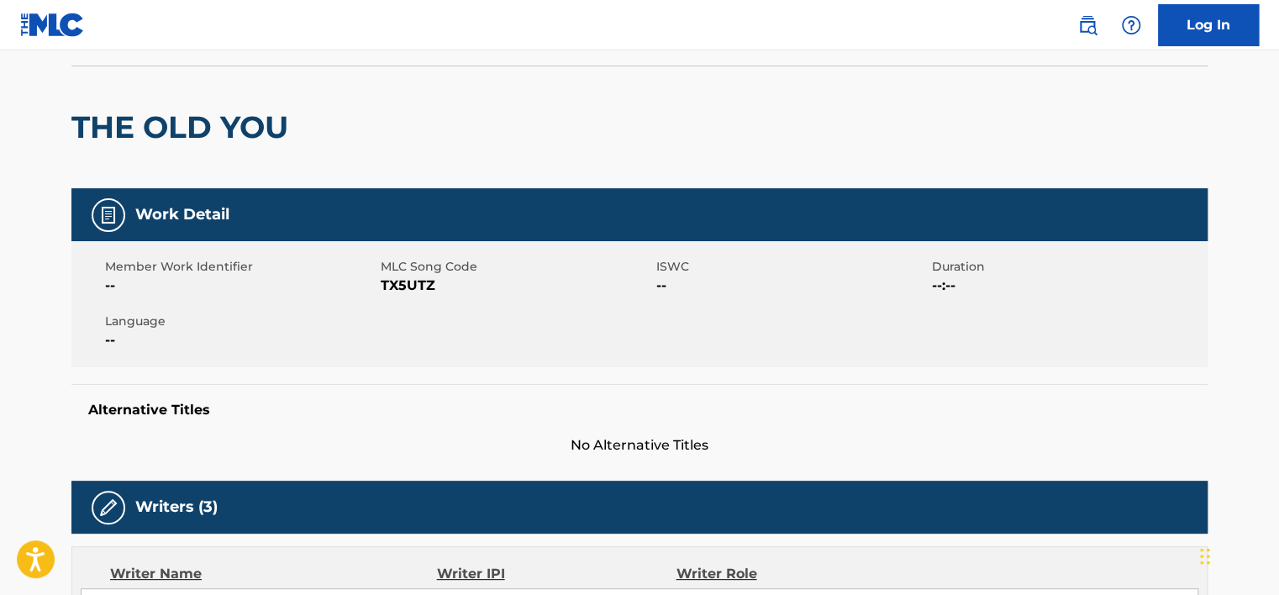
scroll to position [86, 0]
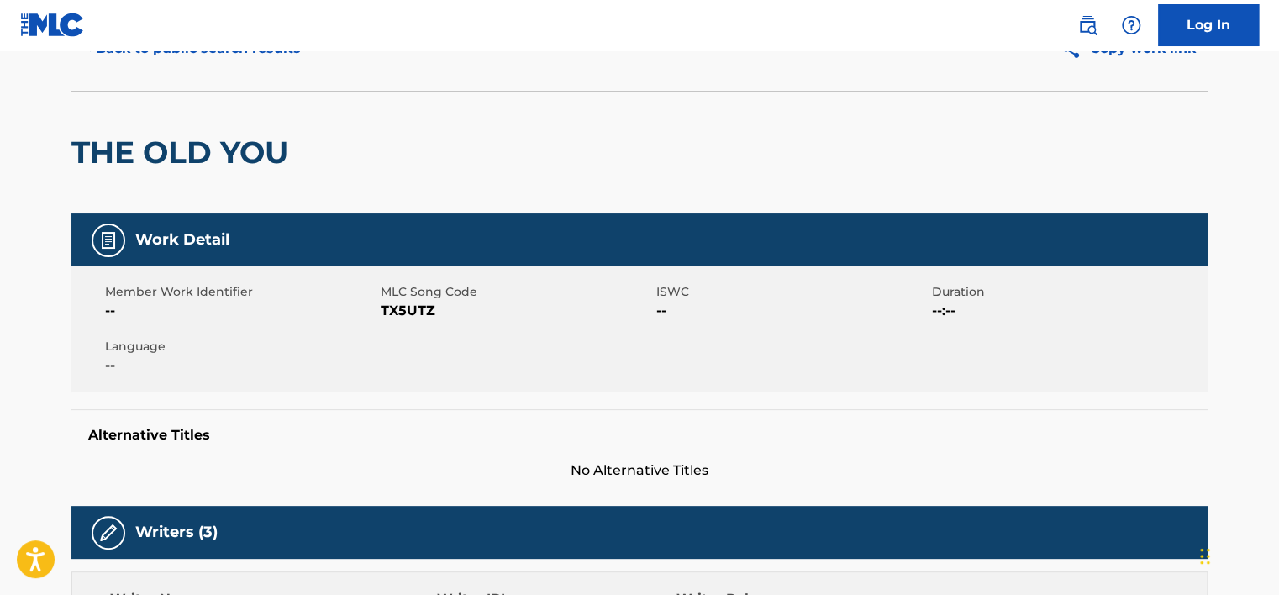
click at [404, 308] on span "TX5UTZ" at bounding box center [516, 311] width 271 height 20
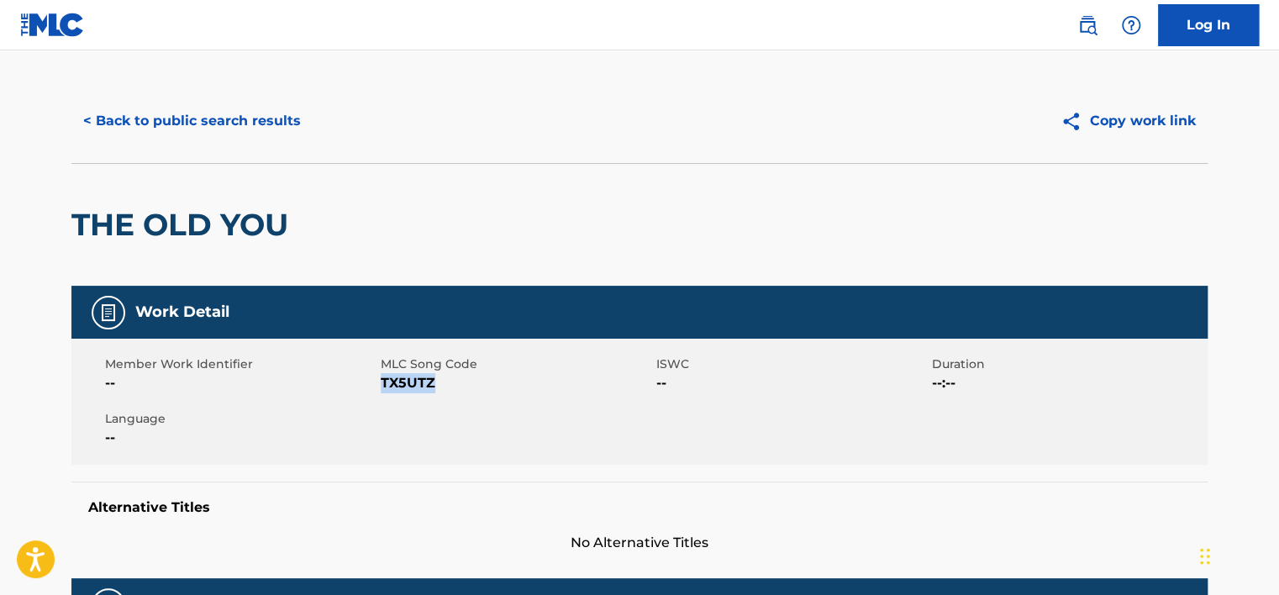
scroll to position [0, 0]
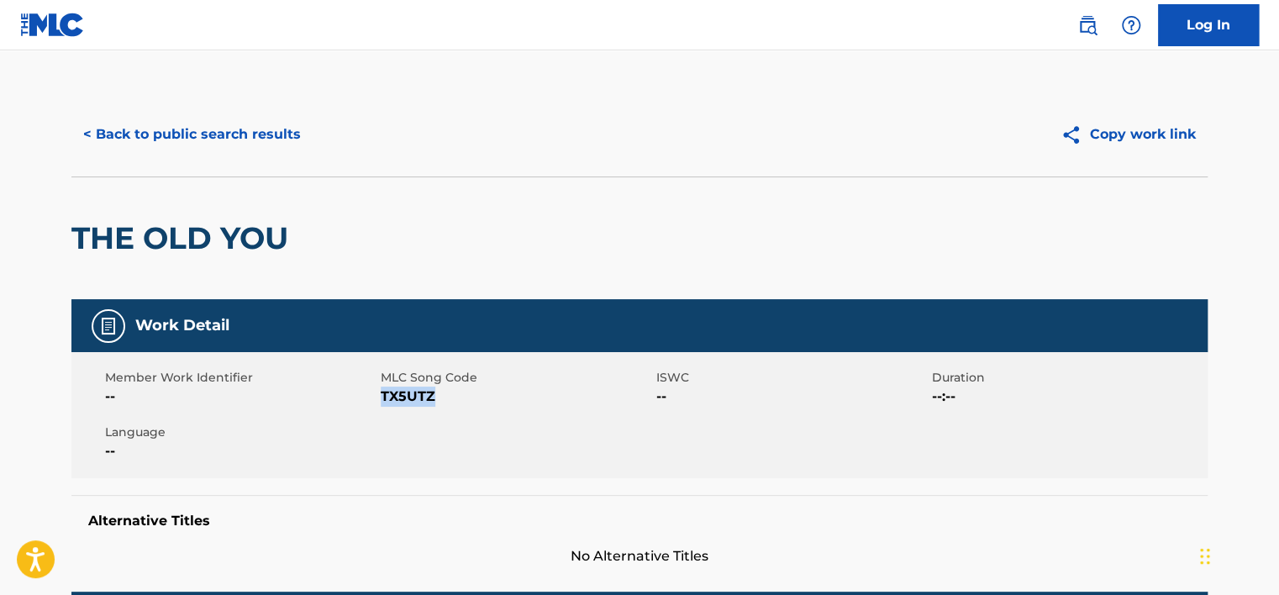
click at [185, 118] on button "< Back to public search results" at bounding box center [191, 134] width 241 height 42
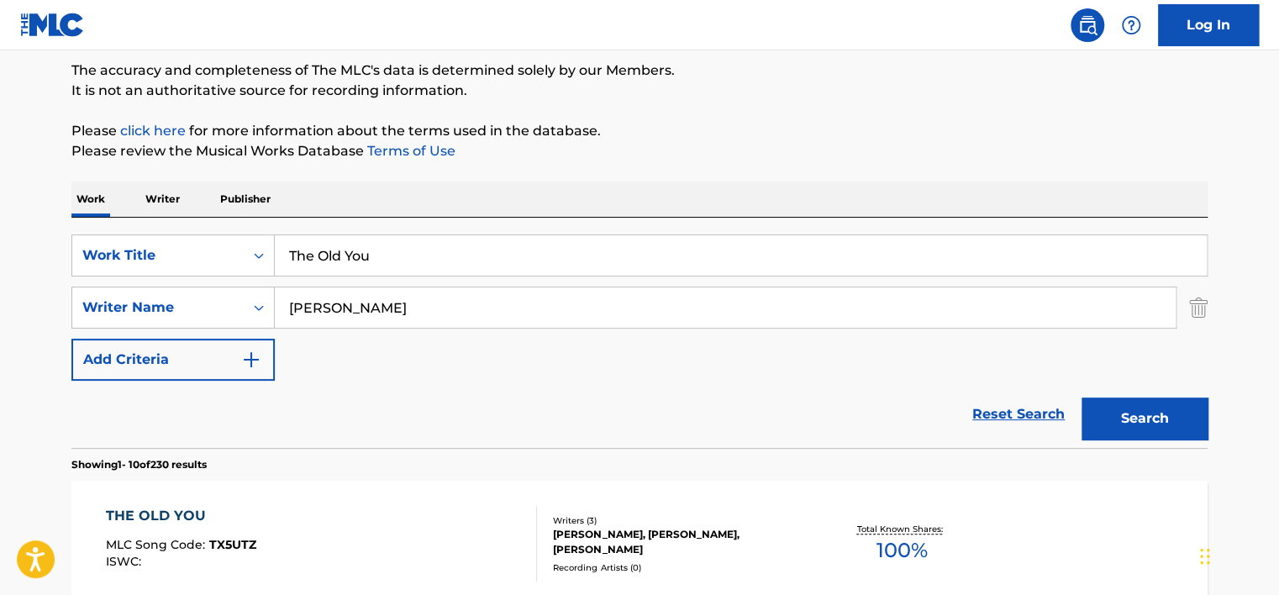
scroll to position [117, 0]
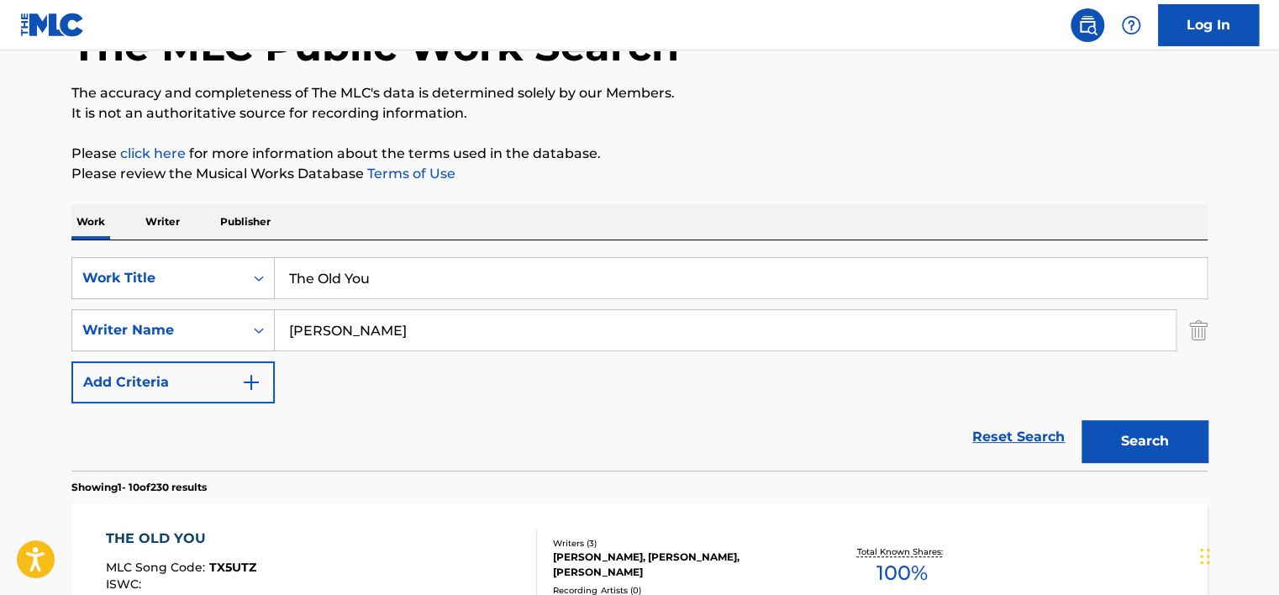
click at [349, 269] on input "The Old You" at bounding box center [741, 278] width 932 height 40
paste input "City Of Dreams"
type input "City Of Dreams"
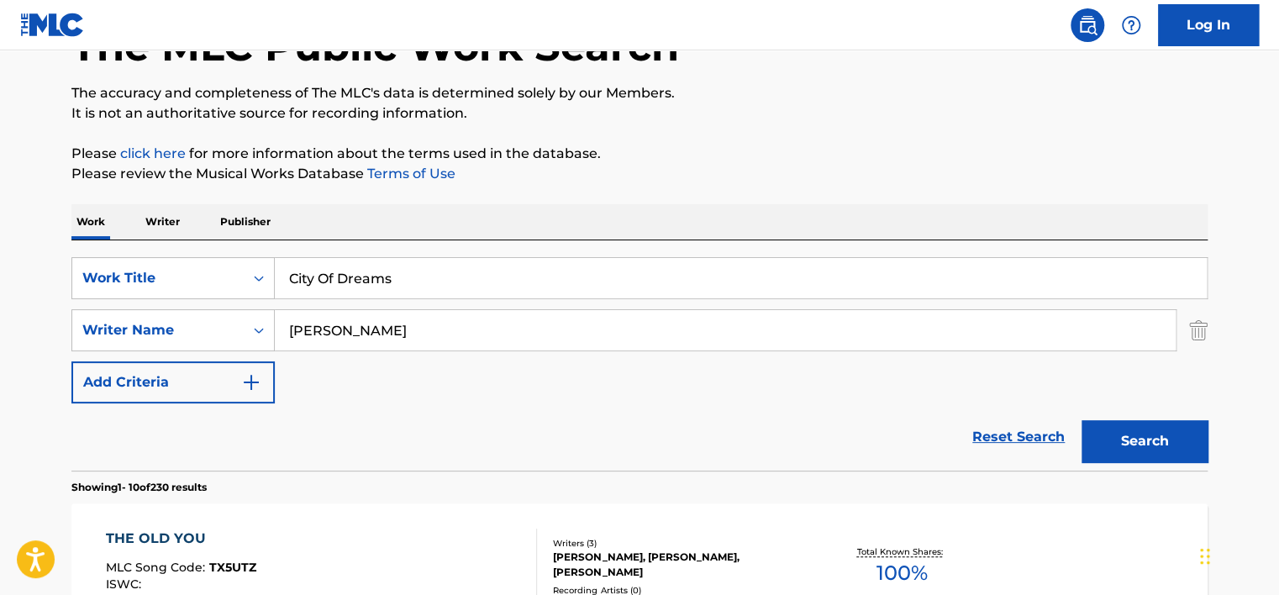
click at [1119, 415] on div "Search" at bounding box center [1140, 436] width 134 height 67
drag, startPoint x: 1119, startPoint y: 415, endPoint x: 1121, endPoint y: 428, distance: 12.7
click at [1121, 427] on button "Search" at bounding box center [1144, 441] width 126 height 42
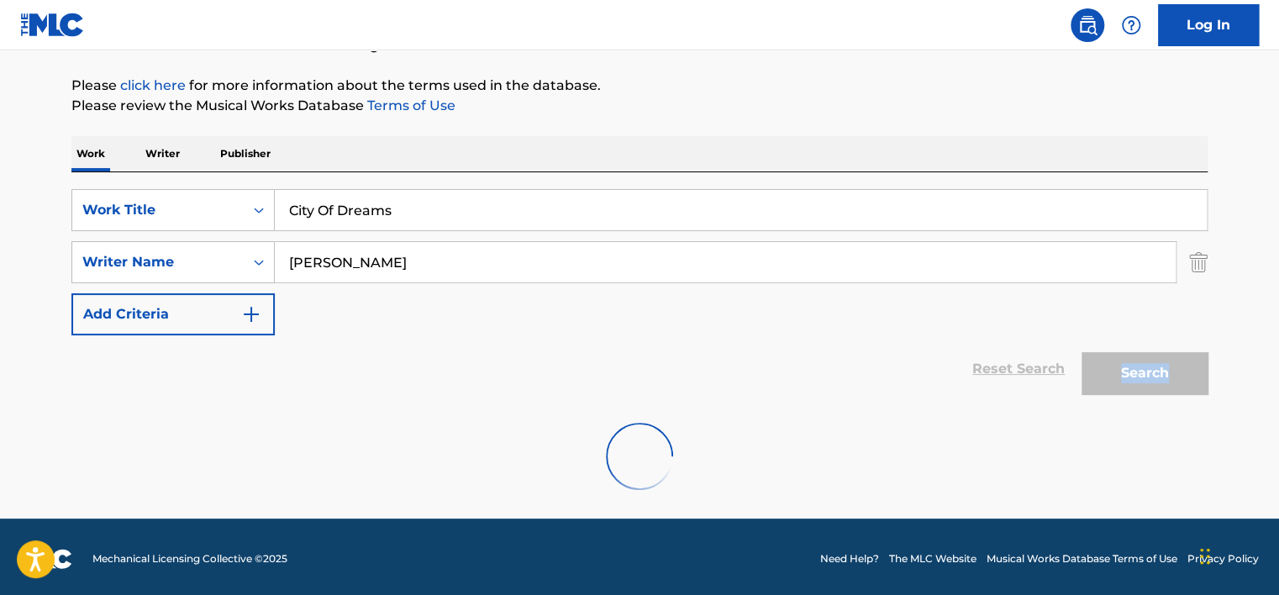
scroll to position [188, 0]
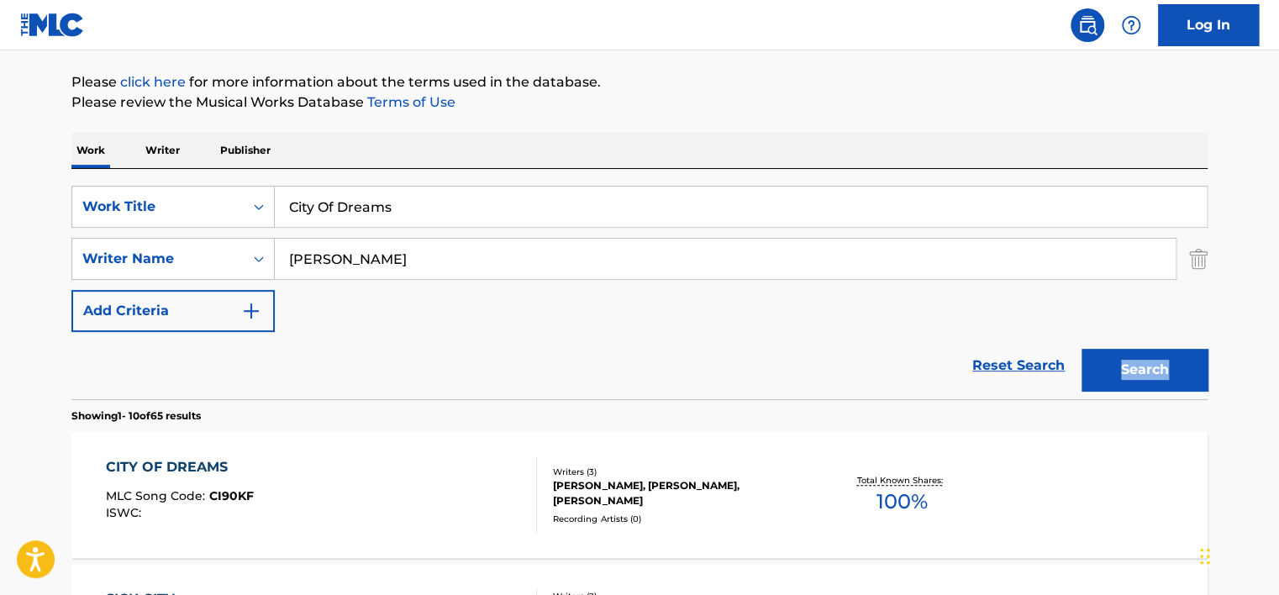
click at [312, 450] on div "CITY OF DREAMS MLC Song Code : CI90KF ISWC : Writers ( 3 ) [PERSON_NAME], [PERS…" at bounding box center [639, 495] width 1136 height 126
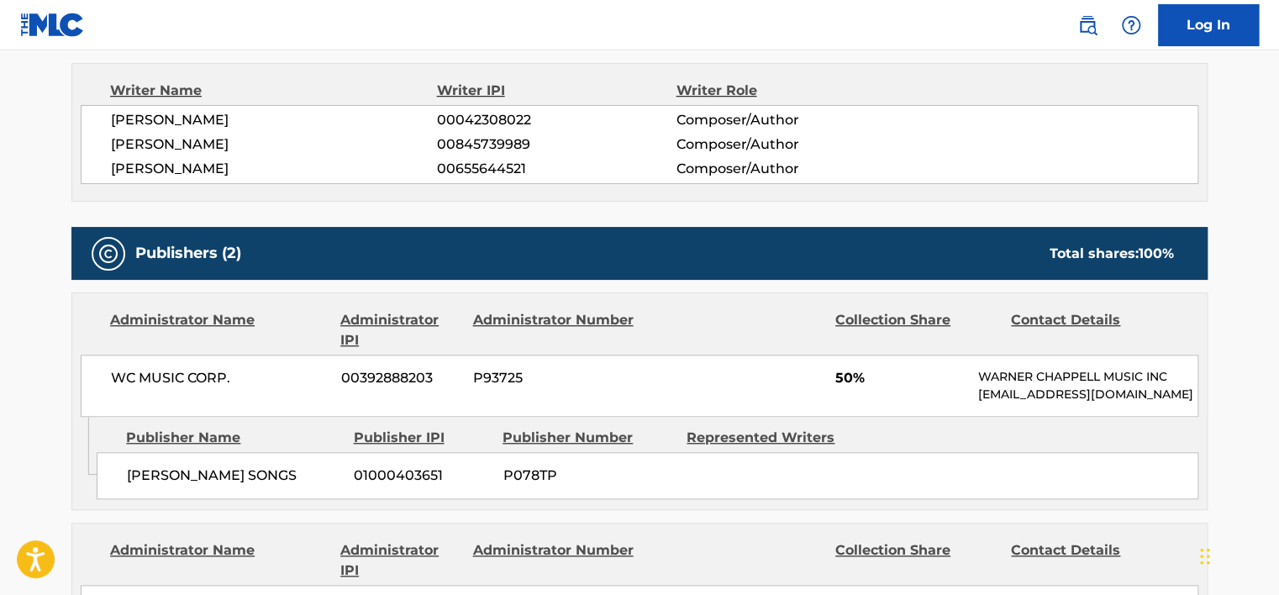
scroll to position [588, 0]
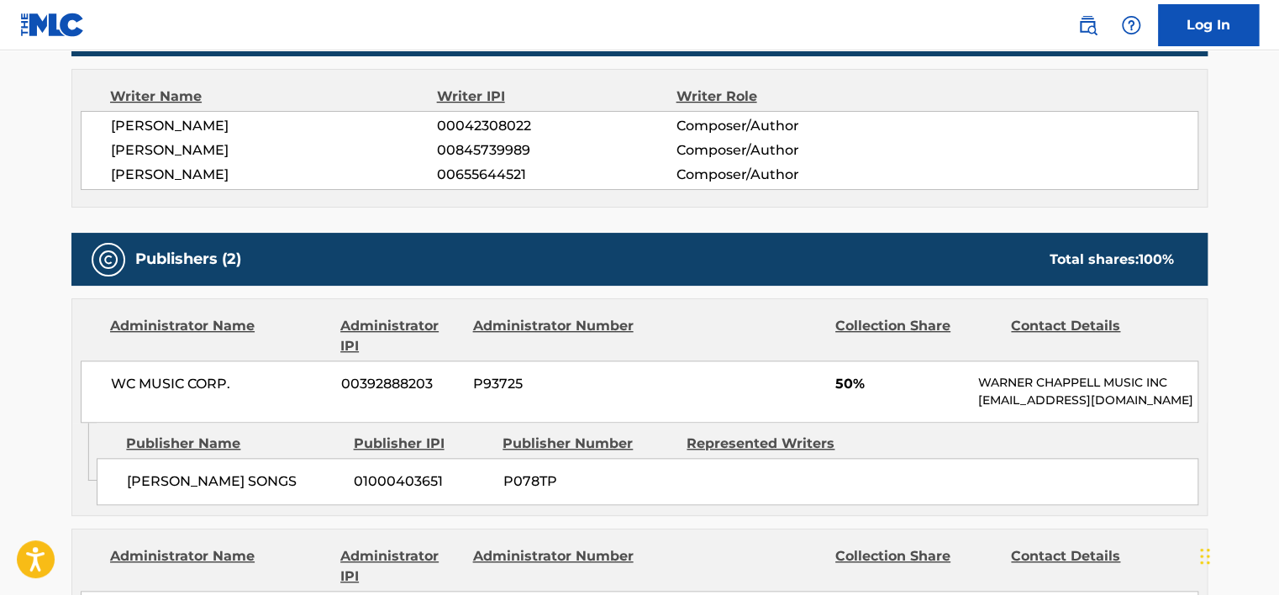
click at [178, 116] on span "[PERSON_NAME]" at bounding box center [274, 126] width 326 height 20
click at [238, 129] on span "[PERSON_NAME]" at bounding box center [274, 126] width 326 height 20
click at [238, 131] on span "[PERSON_NAME]" at bounding box center [274, 126] width 326 height 20
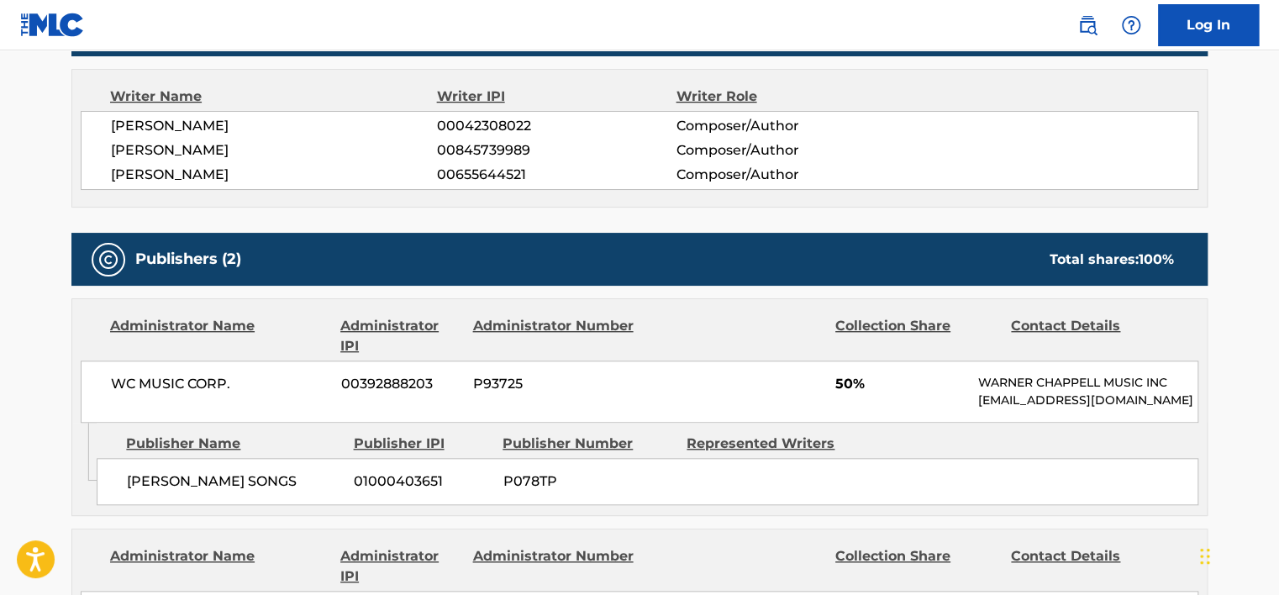
click at [232, 150] on span "[PERSON_NAME]" at bounding box center [274, 150] width 326 height 20
click at [171, 181] on span "[PERSON_NAME]" at bounding box center [274, 175] width 326 height 20
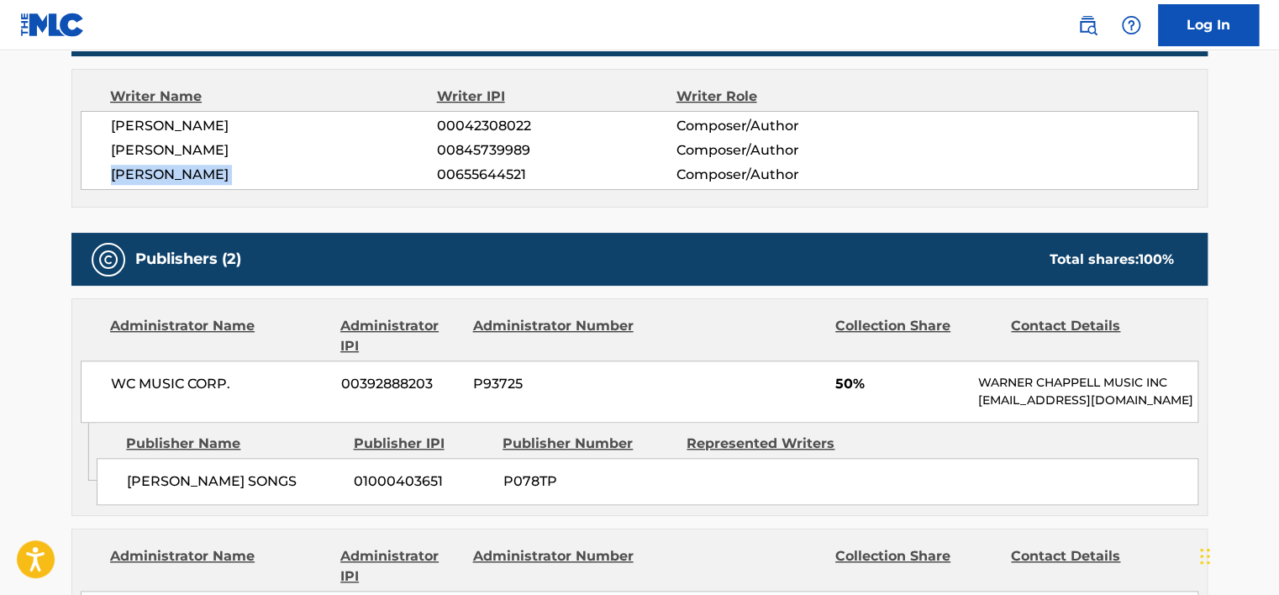
click at [171, 181] on span "[PERSON_NAME]" at bounding box center [274, 175] width 326 height 20
click at [462, 175] on span "00655644521" at bounding box center [556, 175] width 239 height 20
click at [476, 156] on span "00845739989" at bounding box center [556, 150] width 239 height 20
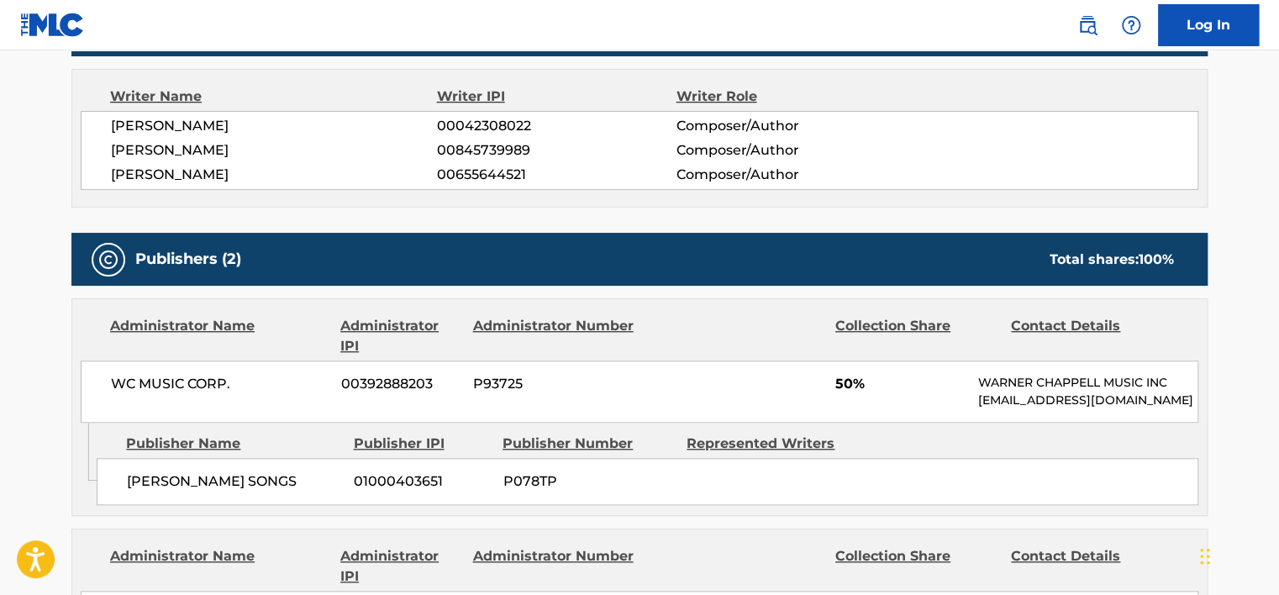
click at [487, 118] on span "00042308022" at bounding box center [556, 126] width 239 height 20
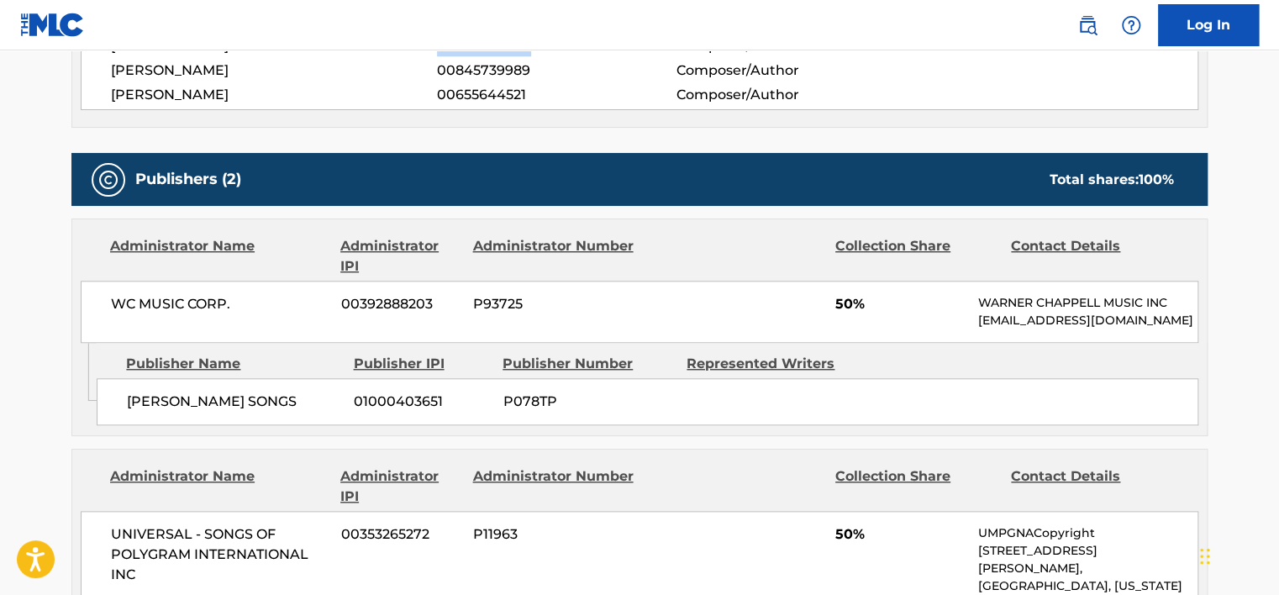
scroll to position [672, 0]
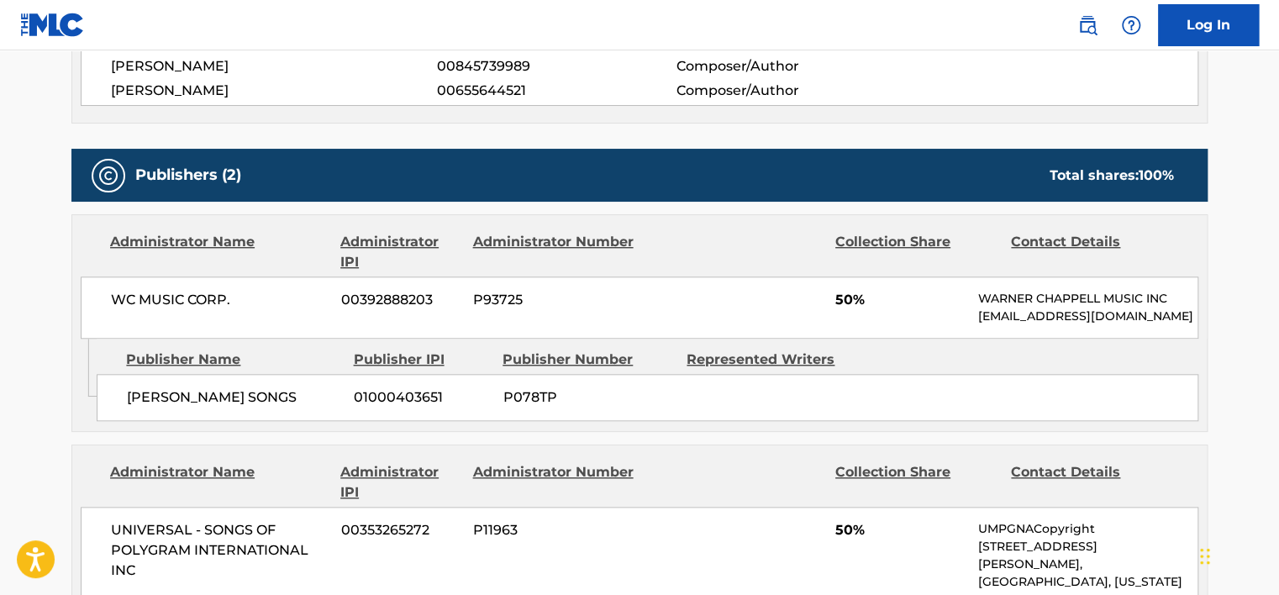
click at [161, 303] on span "WC MUSIC CORP." at bounding box center [220, 300] width 218 height 20
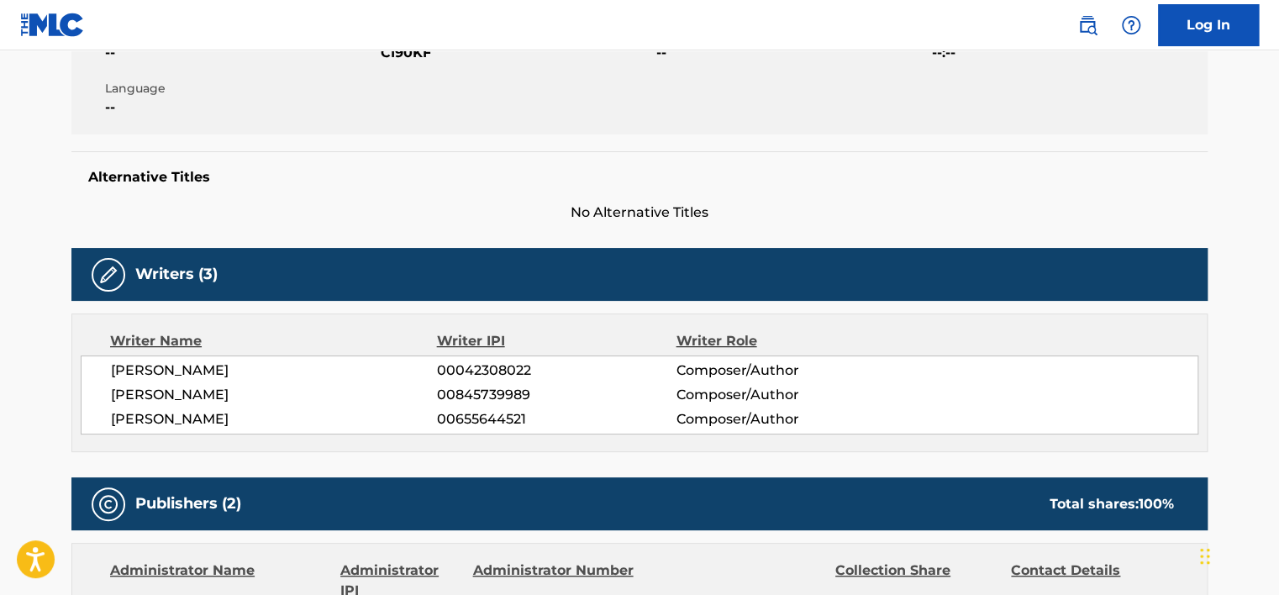
scroll to position [336, 0]
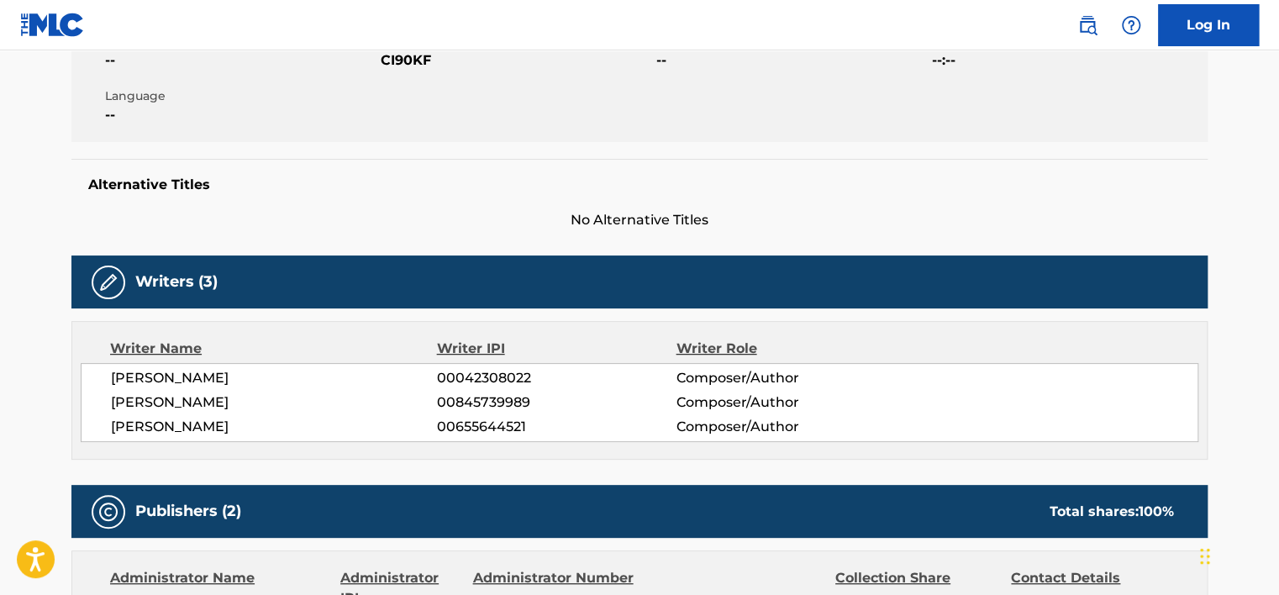
click at [404, 73] on div "Member Work Identifier -- MLC Song Code CI90KF ISWC -- Duration --:-- Language …" at bounding box center [639, 79] width 1136 height 126
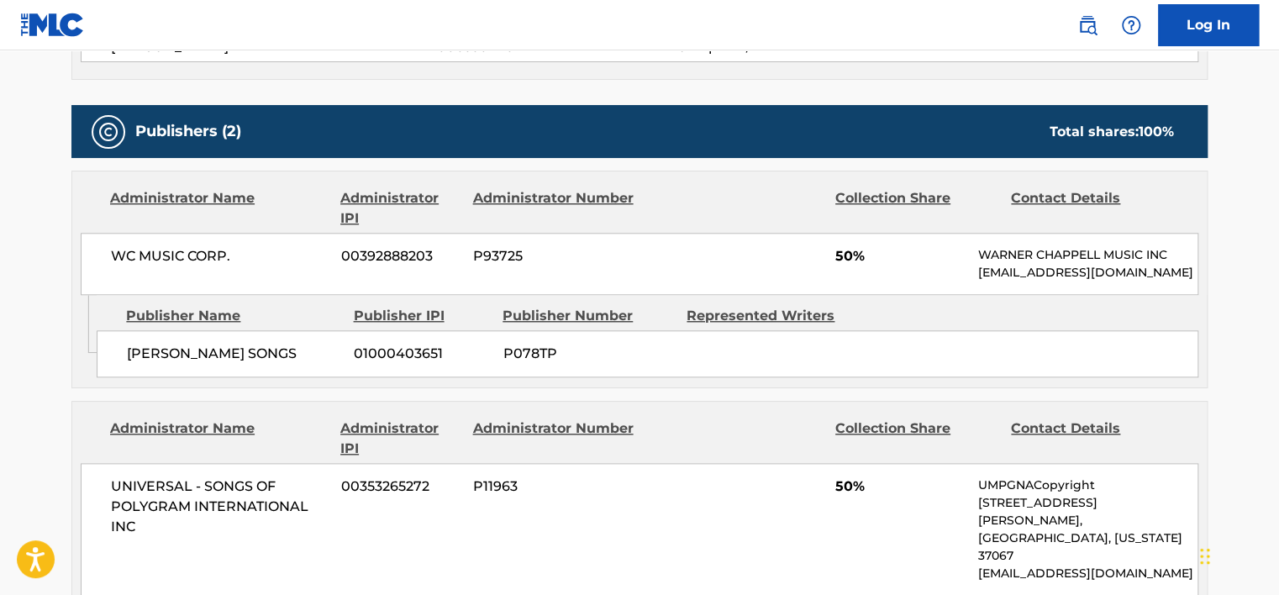
scroll to position [924, 0]
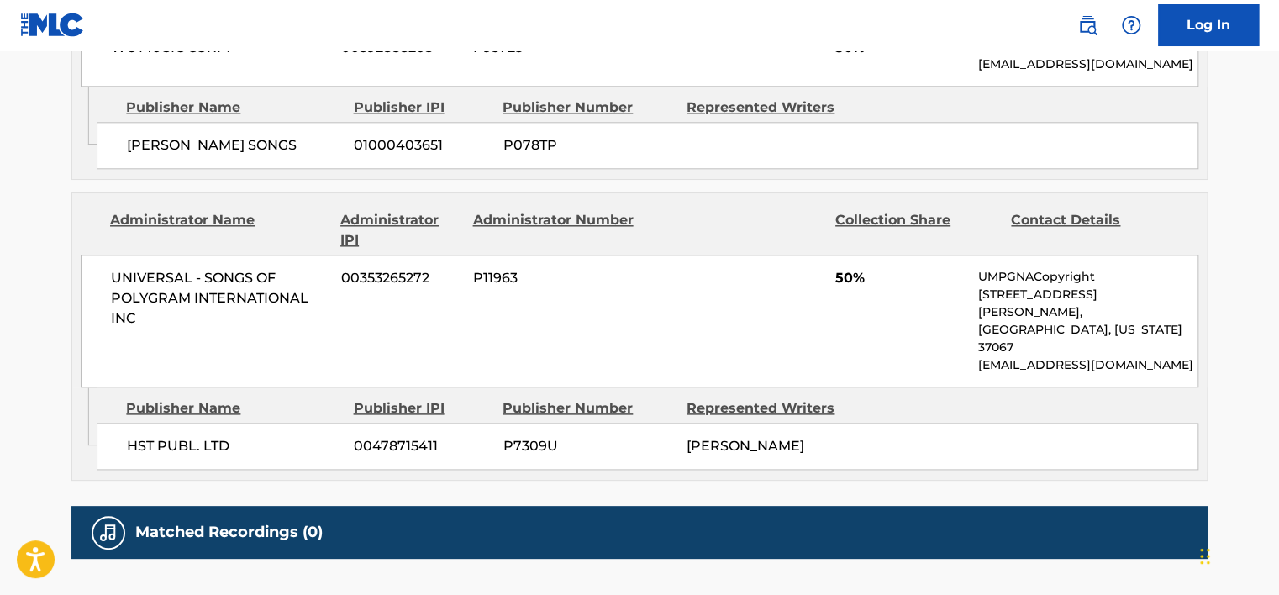
click at [221, 309] on span "UNIVERSAL - SONGS OF POLYGRAM INTERNATIONAL INC" at bounding box center [220, 298] width 218 height 60
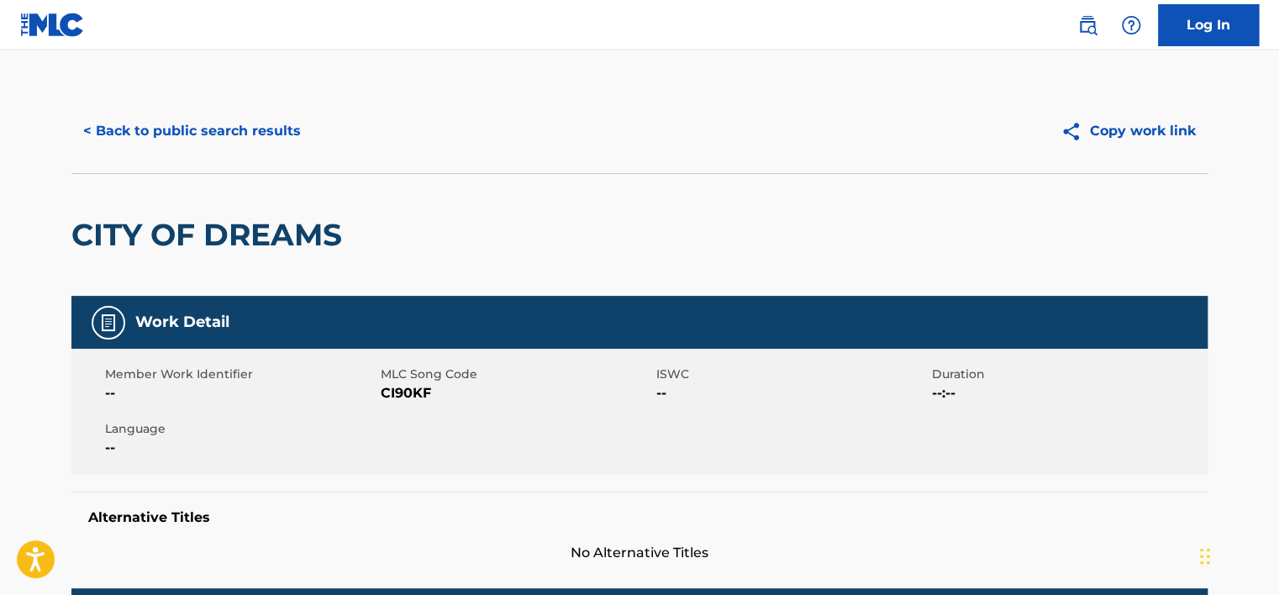
scroll to position [0, 0]
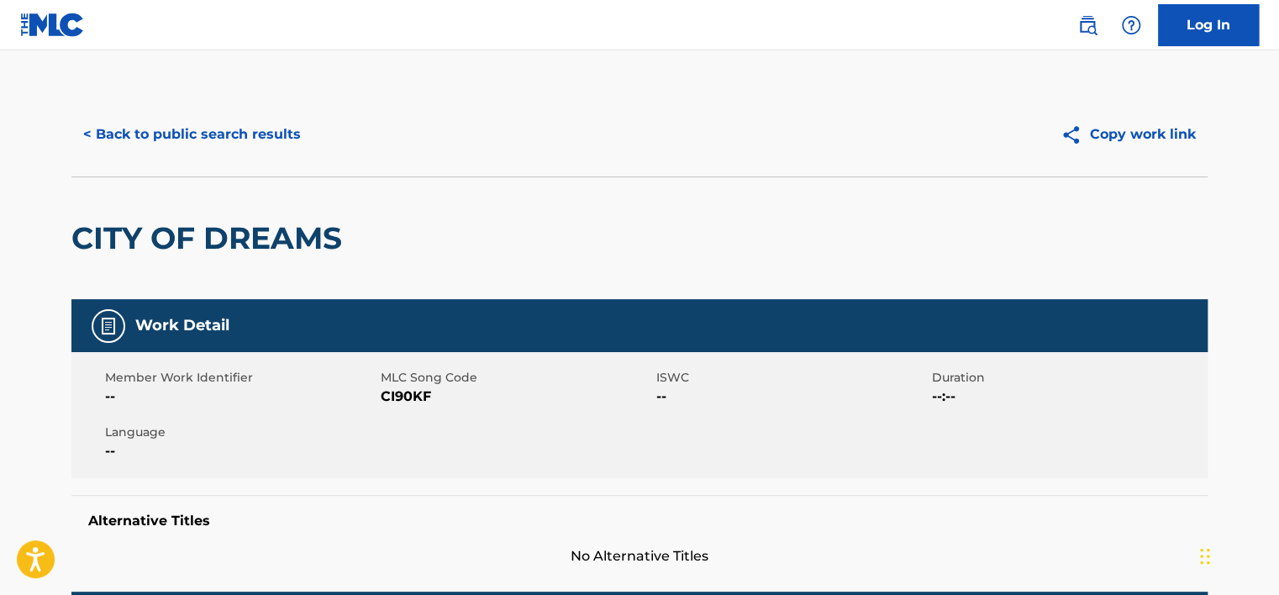
click at [233, 156] on div "< Back to public search results Copy work link" at bounding box center [639, 134] width 1136 height 84
click at [238, 148] on button "< Back to public search results" at bounding box center [191, 134] width 241 height 42
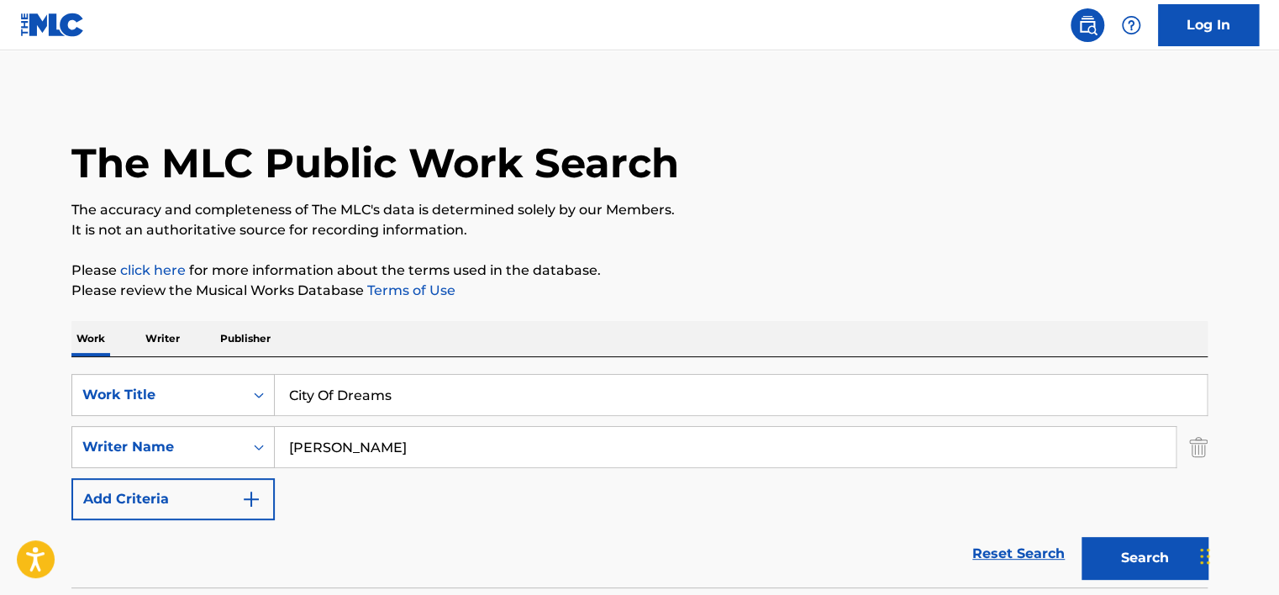
scroll to position [188, 0]
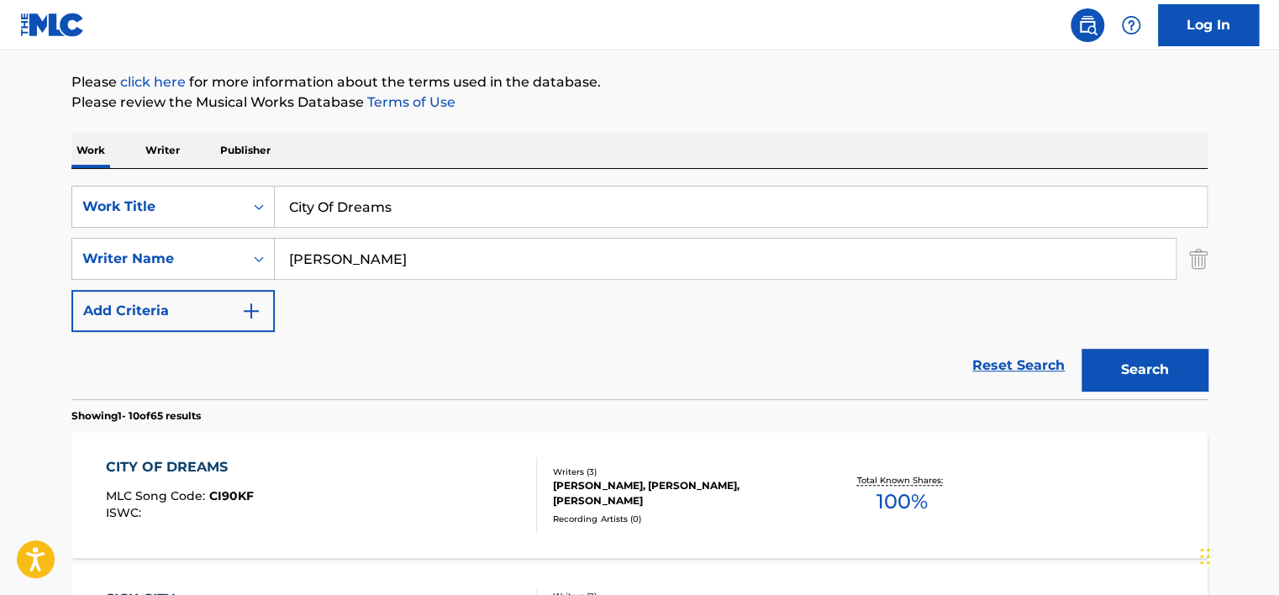
click at [381, 194] on input "City Of Dreams" at bounding box center [741, 206] width 932 height 40
paste input "Who's She"
type input "Who's She"
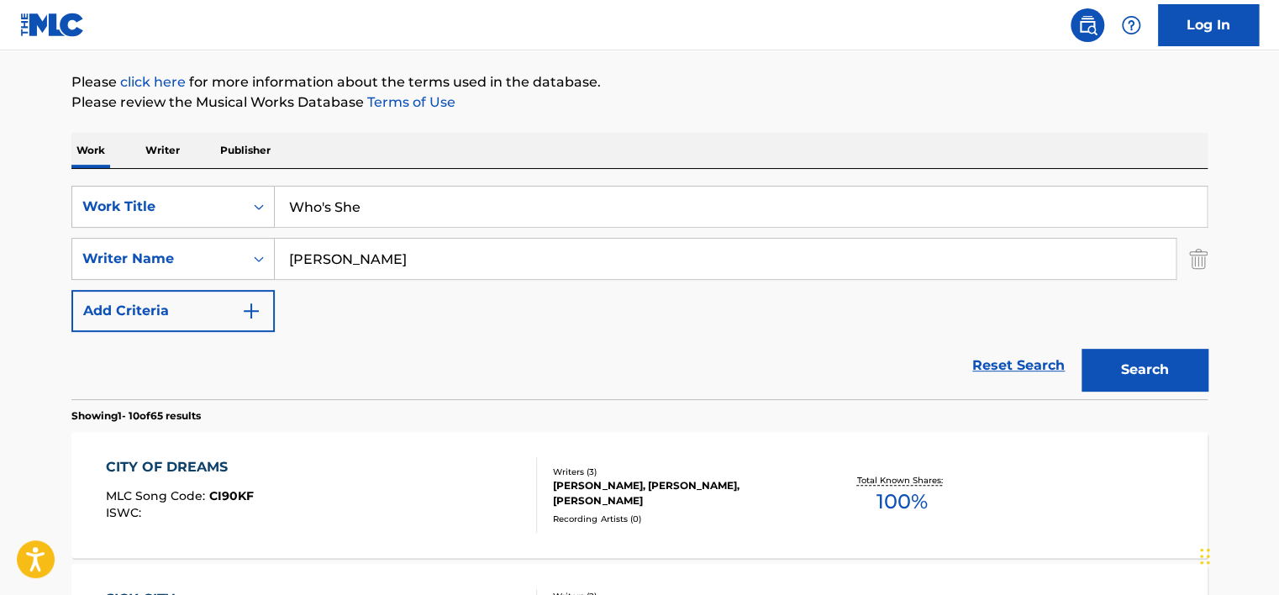
click at [1129, 366] on button "Search" at bounding box center [1144, 370] width 126 height 42
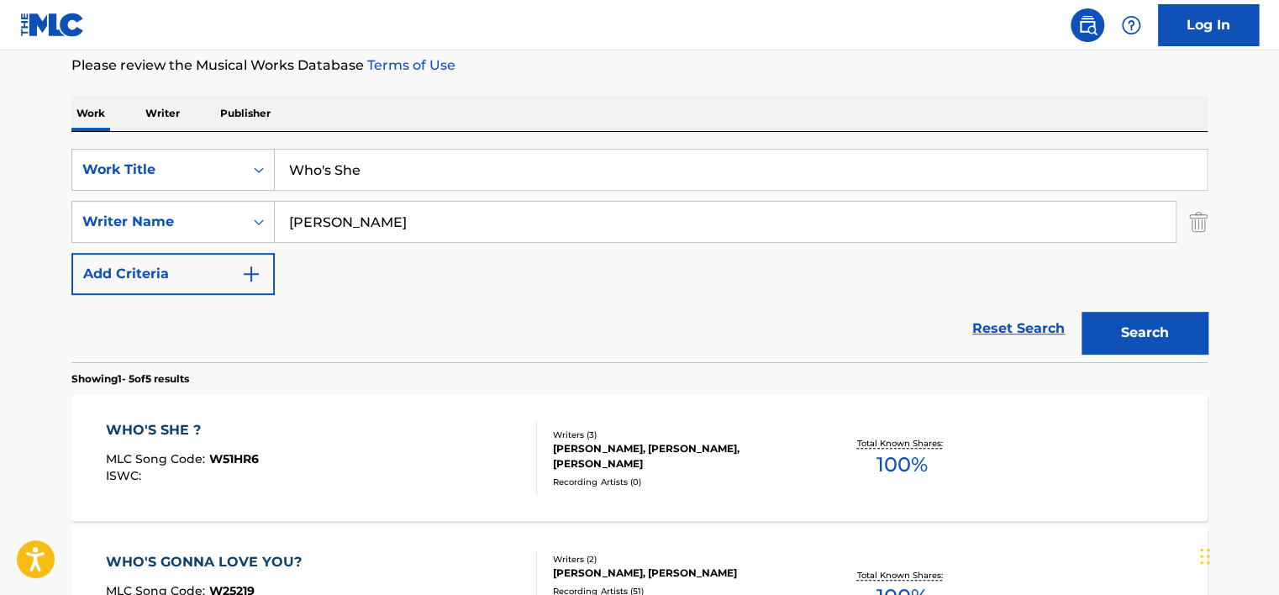
scroll to position [272, 0]
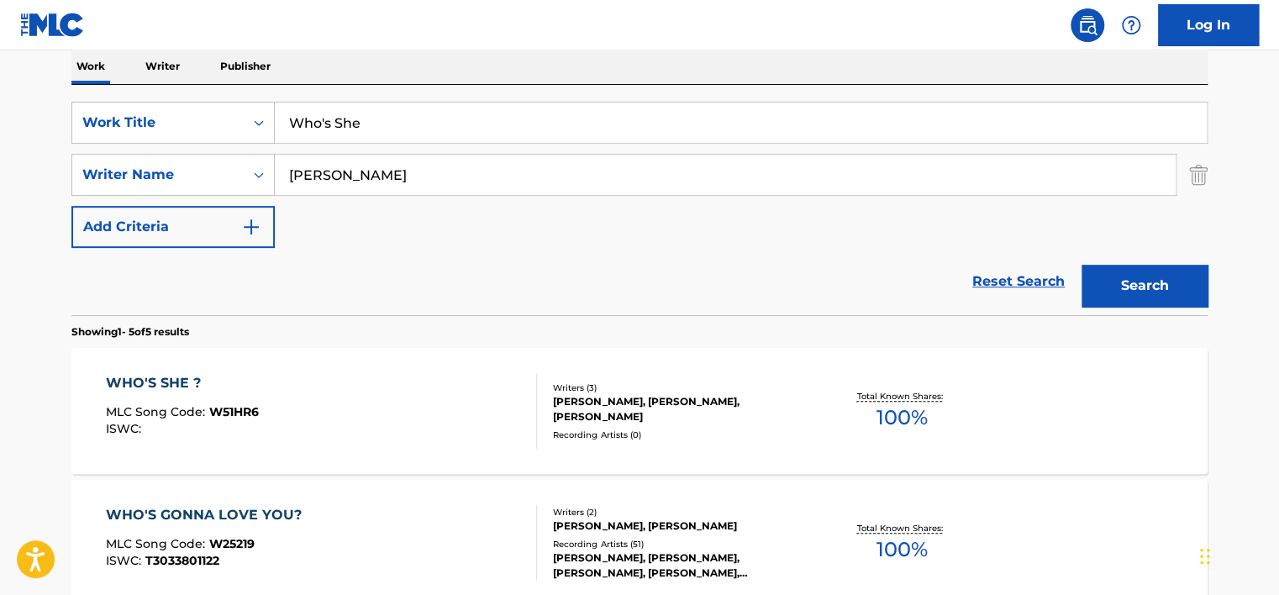
click at [382, 377] on div "WHO'S SHE ? MLC Song Code : W51HR6 ISWC :" at bounding box center [322, 411] width 432 height 76
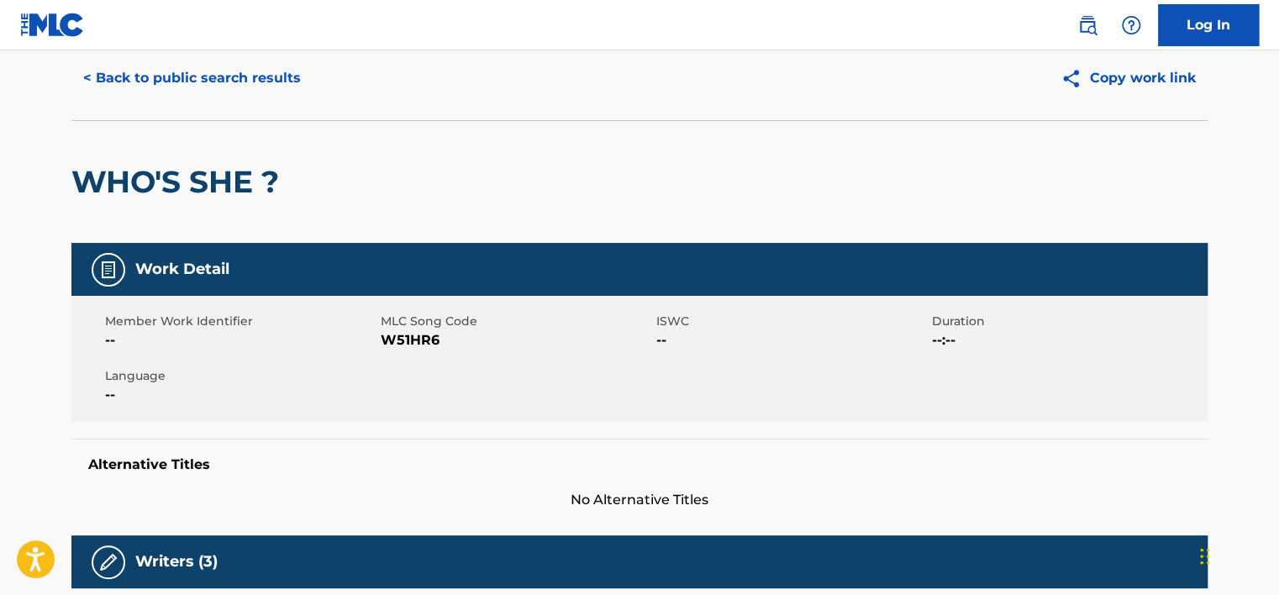
scroll to position [504, 0]
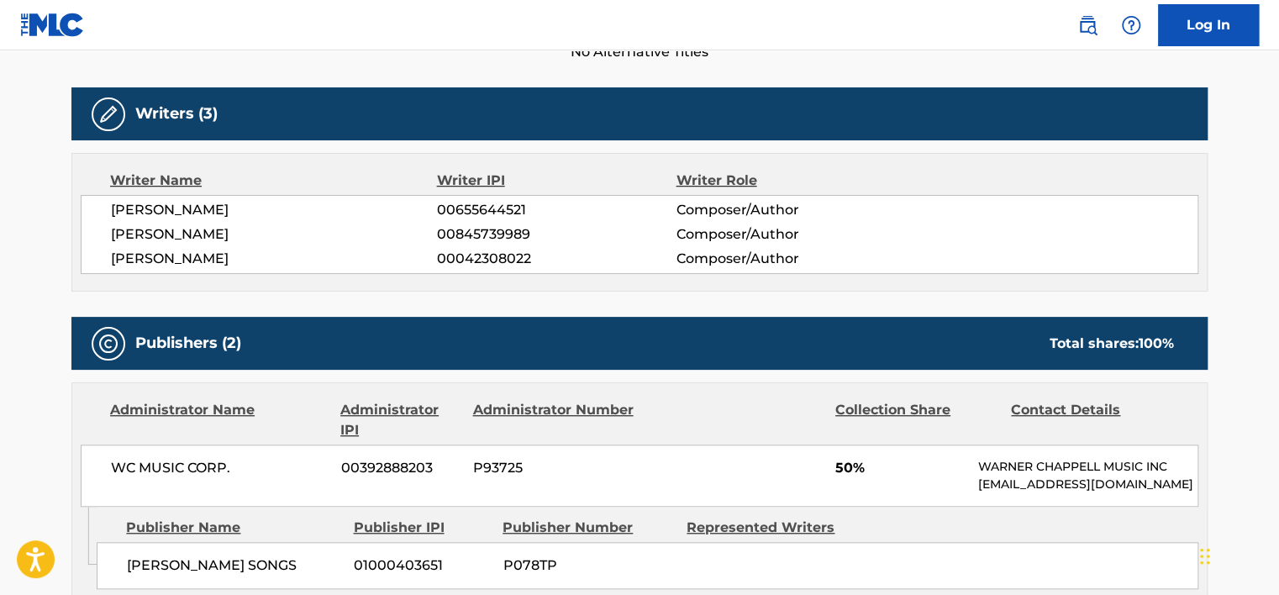
click at [165, 207] on span "[PERSON_NAME]" at bounding box center [274, 210] width 326 height 20
click at [214, 224] on span "[PERSON_NAME]" at bounding box center [274, 234] width 326 height 20
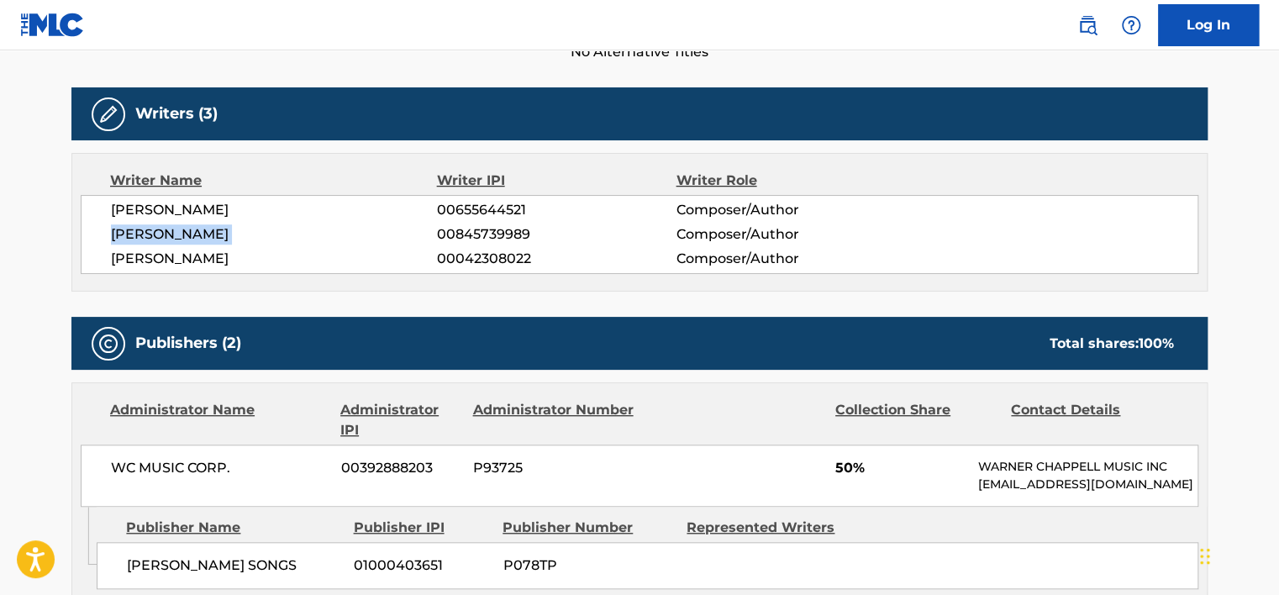
click at [214, 224] on span "[PERSON_NAME]" at bounding box center [274, 234] width 326 height 20
click at [189, 272] on div "Writer Name Writer IPI Writer Role [PERSON_NAME] 00655644521 Composer/Author [P…" at bounding box center [639, 222] width 1136 height 139
click at [189, 272] on div "[PERSON_NAME] 00655644521 Composer/Author [PERSON_NAME] 00845739989 Composer/Au…" at bounding box center [639, 234] width 1117 height 79
drag, startPoint x: 189, startPoint y: 272, endPoint x: 187, endPoint y: 249, distance: 22.7
click at [189, 272] on div "[PERSON_NAME] 00655644521 Composer/Author [PERSON_NAME] 00845739989 Composer/Au…" at bounding box center [639, 234] width 1117 height 79
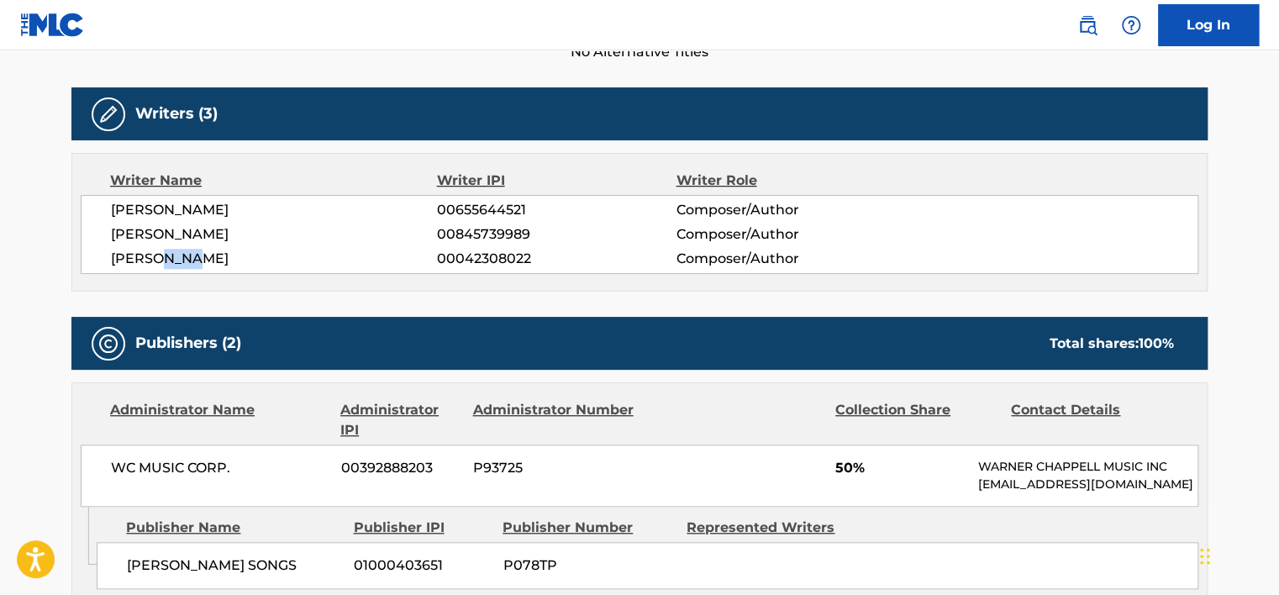
click at [177, 265] on span "[PERSON_NAME]" at bounding box center [274, 259] width 326 height 20
click at [506, 261] on span "00042308022" at bounding box center [556, 259] width 239 height 20
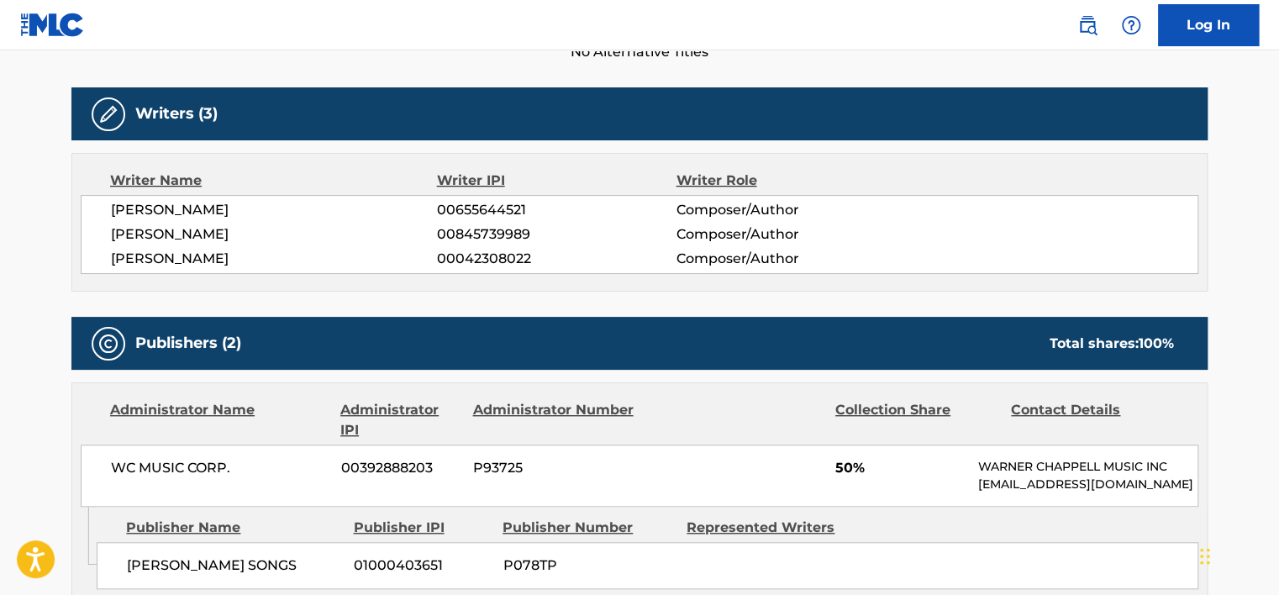
click at [506, 244] on div "[PERSON_NAME] 00655644521 Composer/Author [PERSON_NAME] 00845739989 Composer/Au…" at bounding box center [639, 234] width 1117 height 79
click at [492, 200] on span "00655644521" at bounding box center [556, 210] width 239 height 20
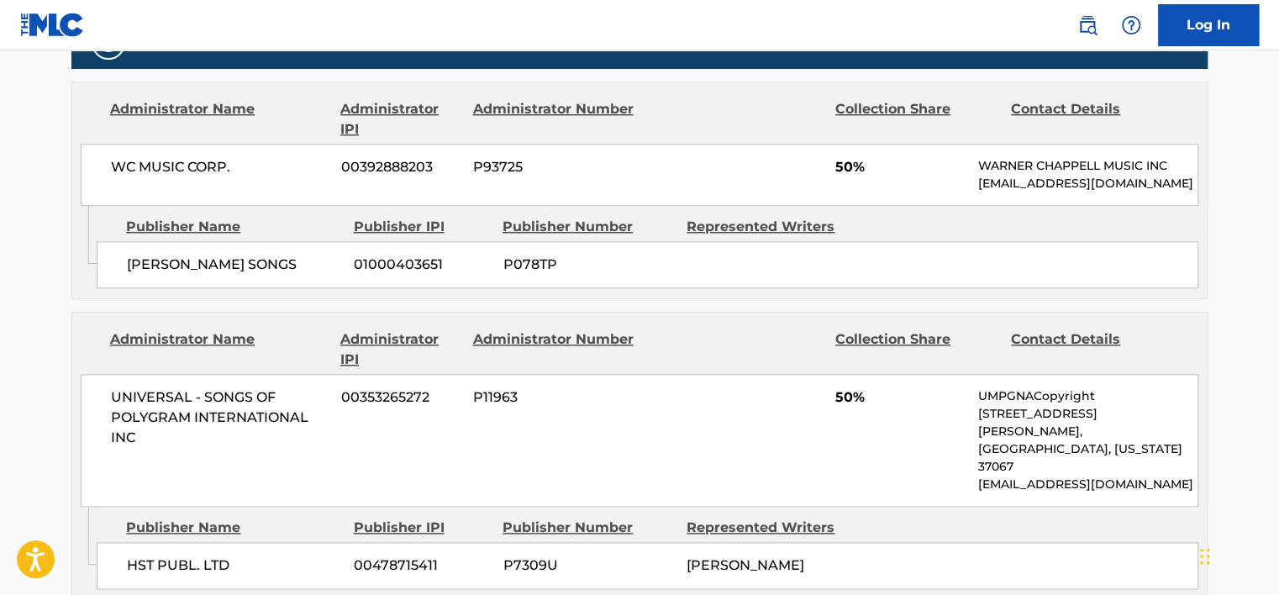
scroll to position [756, 0]
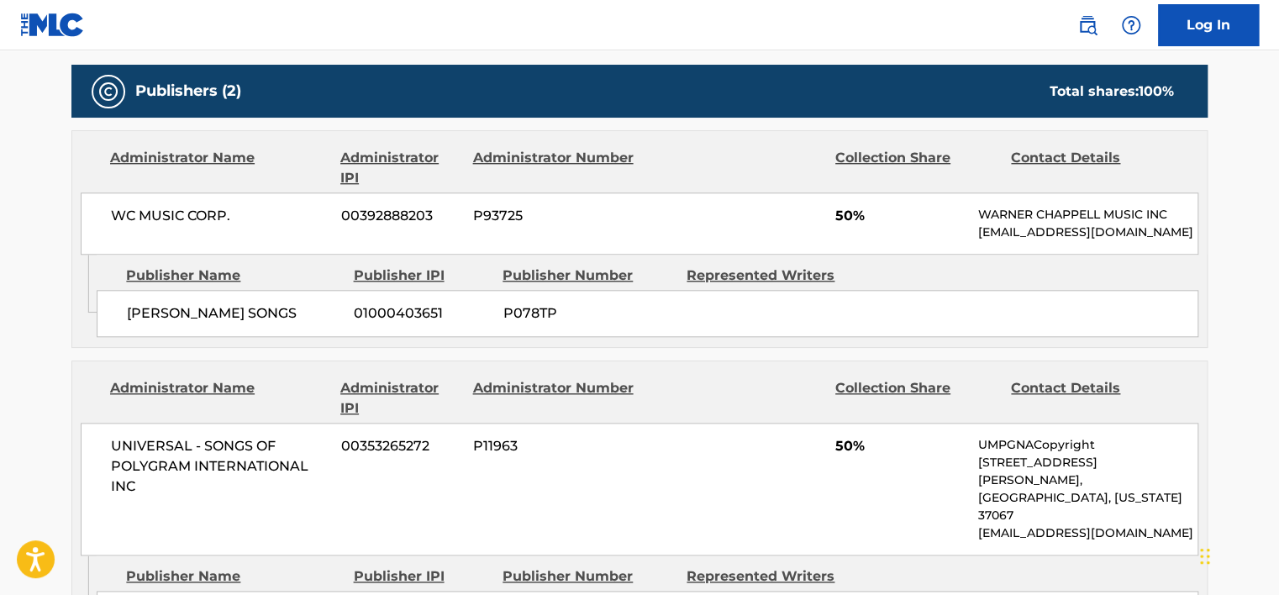
click at [183, 209] on span "WC MUSIC CORP." at bounding box center [220, 216] width 218 height 20
click at [239, 437] on span "UNIVERSAL - SONGS OF POLYGRAM INTERNATIONAL INC" at bounding box center [220, 466] width 218 height 60
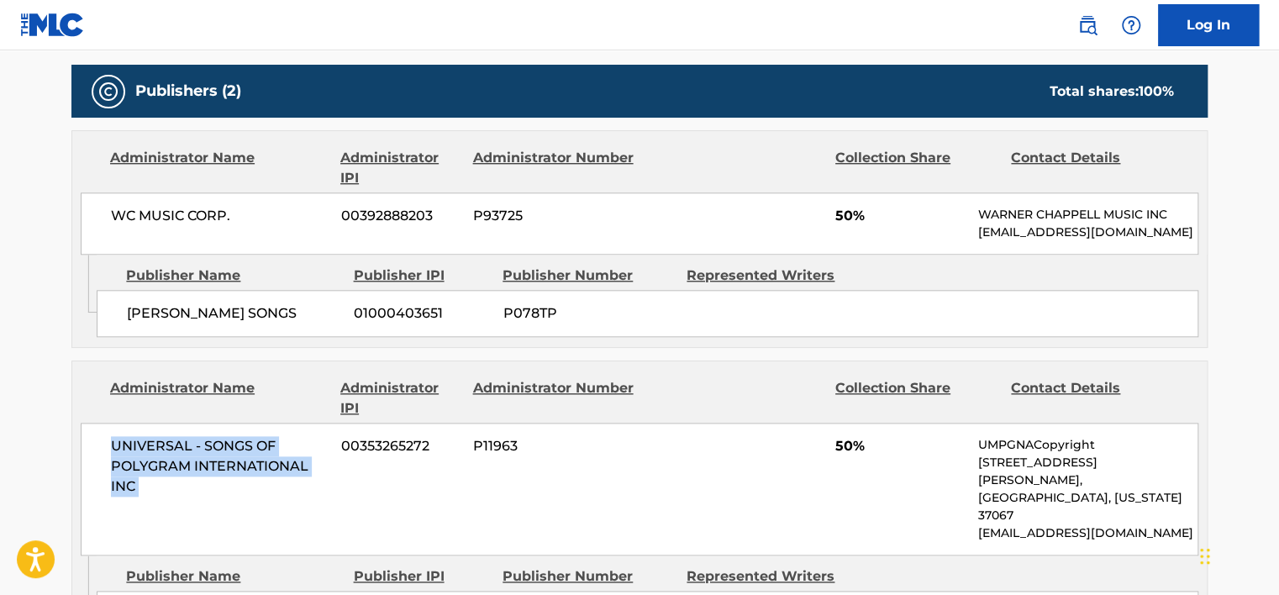
click at [239, 437] on span "UNIVERSAL - SONGS OF POLYGRAM INTERNATIONAL INC" at bounding box center [220, 466] width 218 height 60
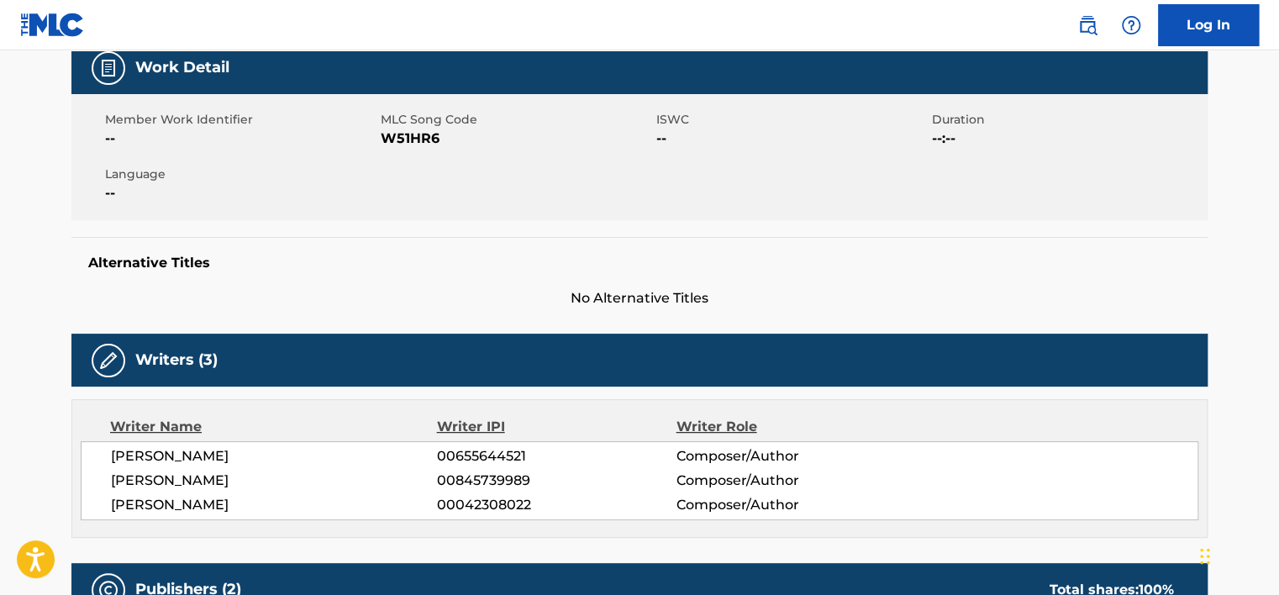
scroll to position [252, 0]
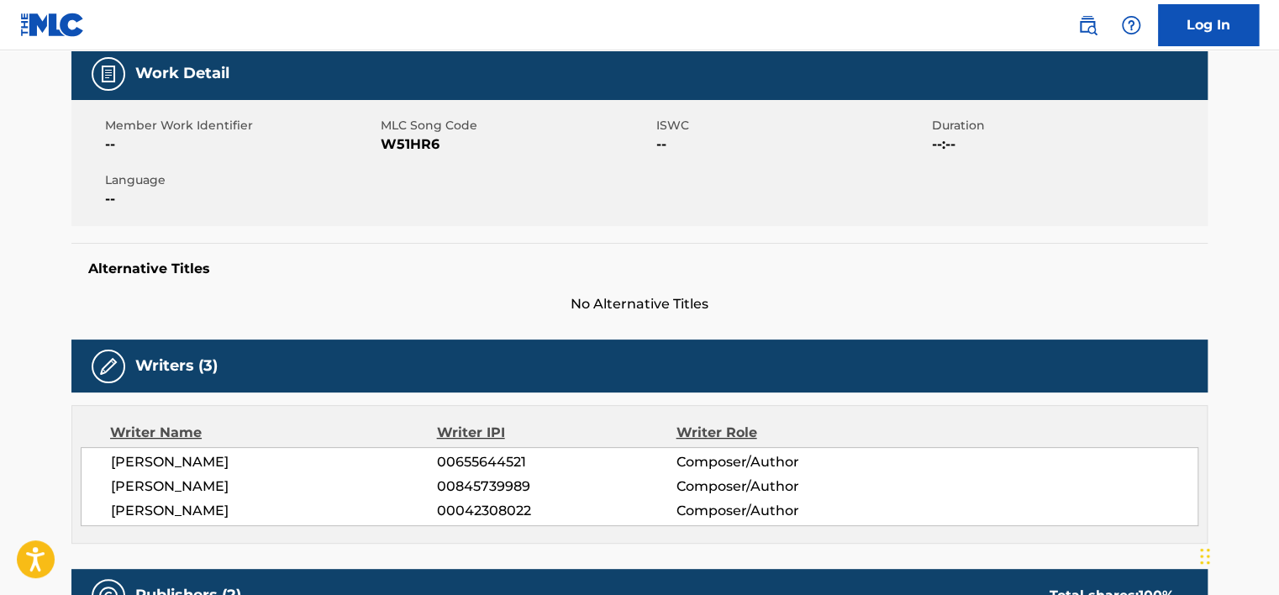
click at [413, 161] on div "Member Work Identifier -- MLC Song Code W51HR6 ISWC -- Duration --:-- Language …" at bounding box center [639, 163] width 1136 height 126
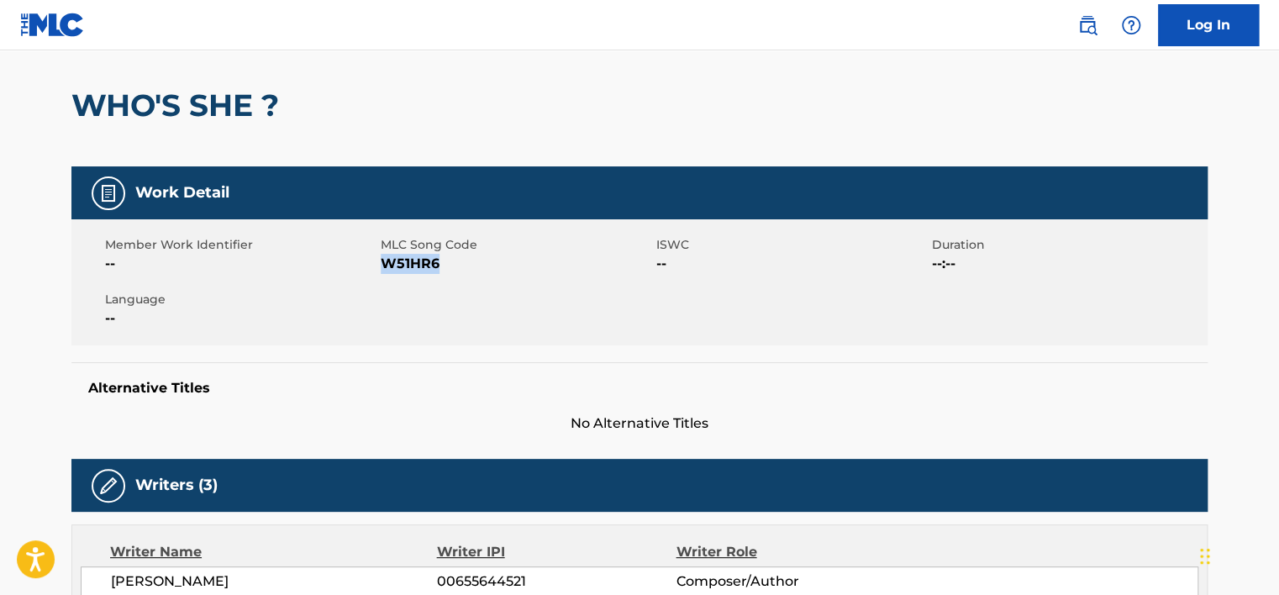
scroll to position [0, 0]
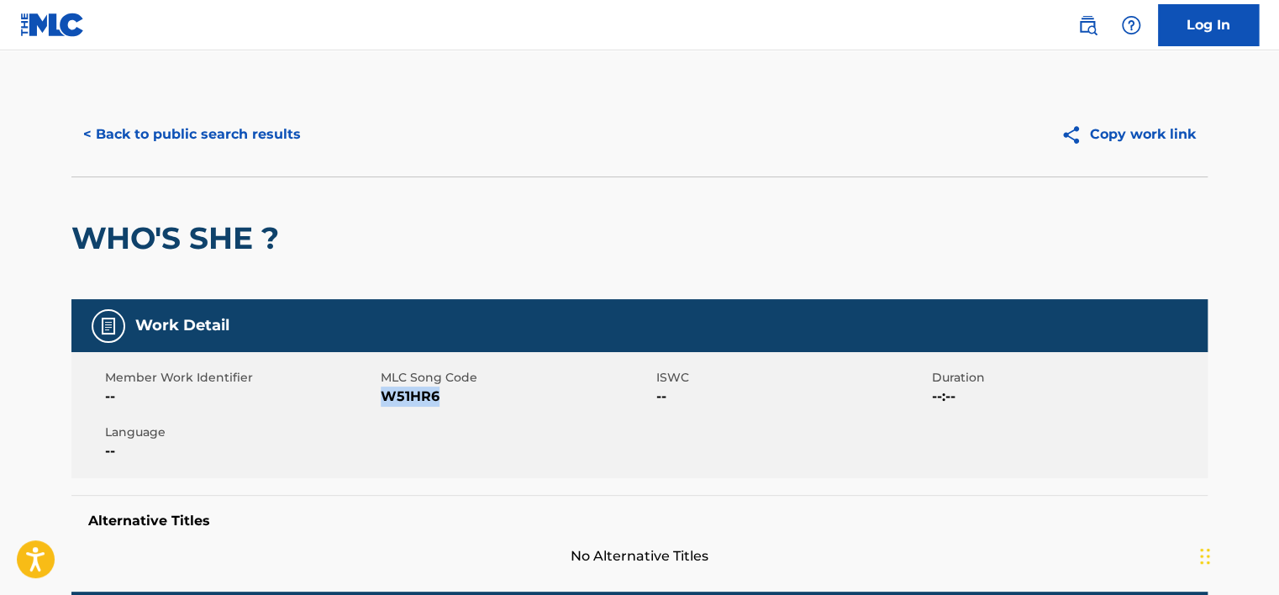
click at [218, 139] on button "< Back to public search results" at bounding box center [191, 134] width 241 height 42
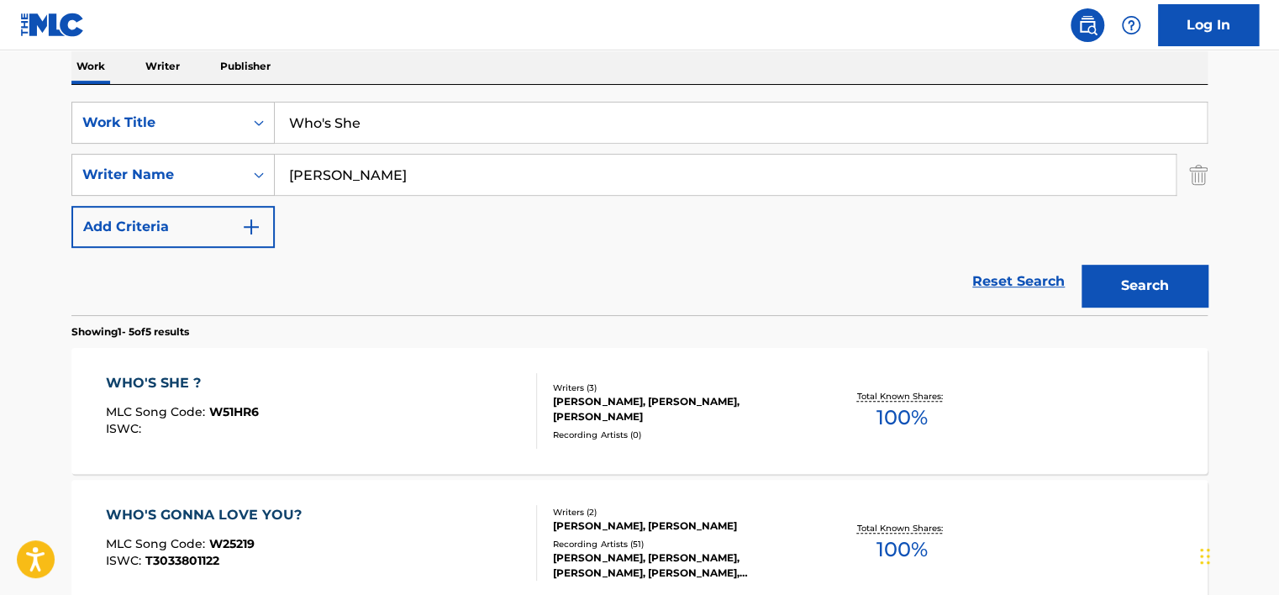
click at [363, 127] on input "Who's She" at bounding box center [741, 122] width 932 height 40
paste input "Bon Voyage"
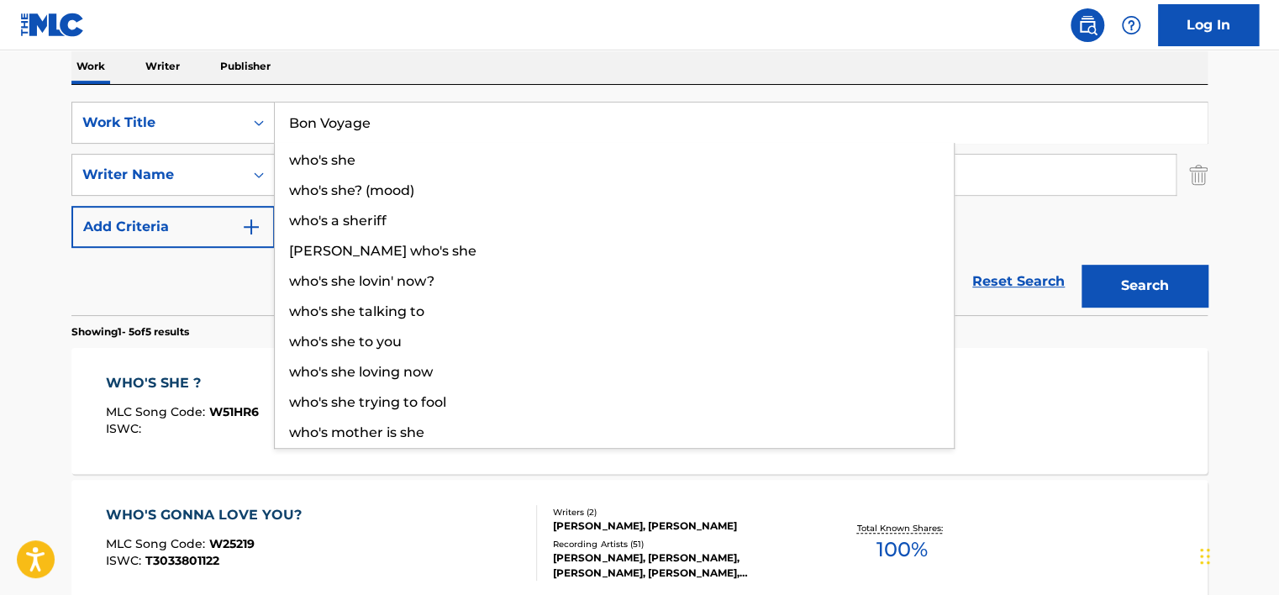
type input "Bon Voyage"
click at [1158, 272] on button "Search" at bounding box center [1144, 286] width 126 height 42
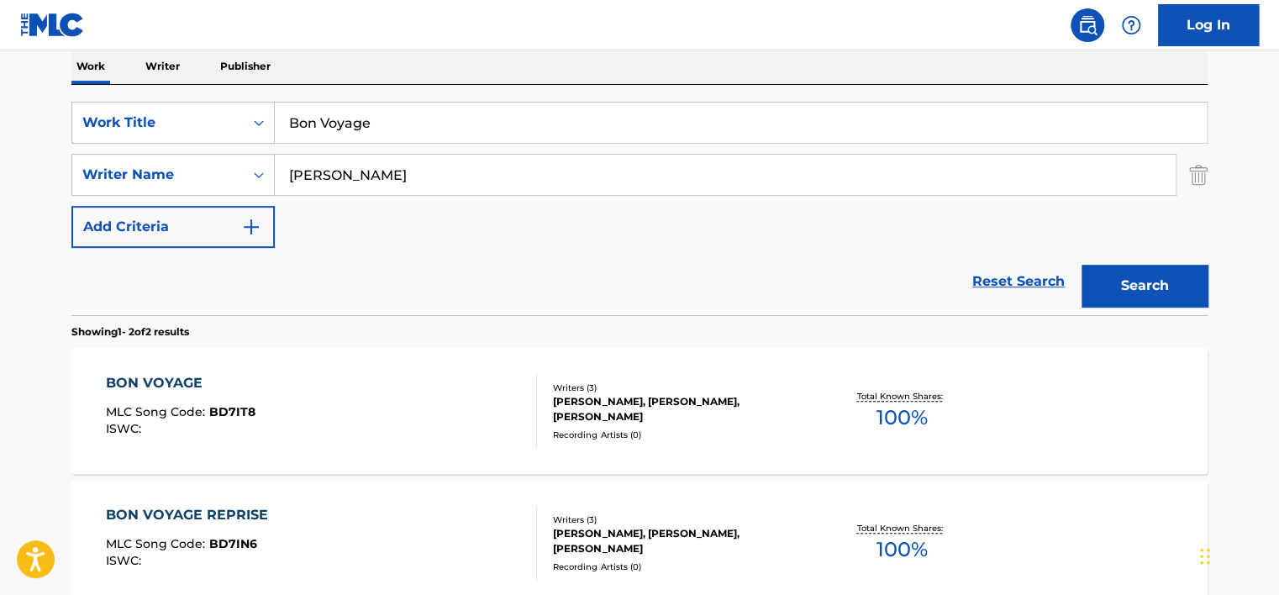
click at [365, 383] on div "BON VOYAGE MLC Song Code : BD7IT8 ISWC :" at bounding box center [322, 411] width 432 height 76
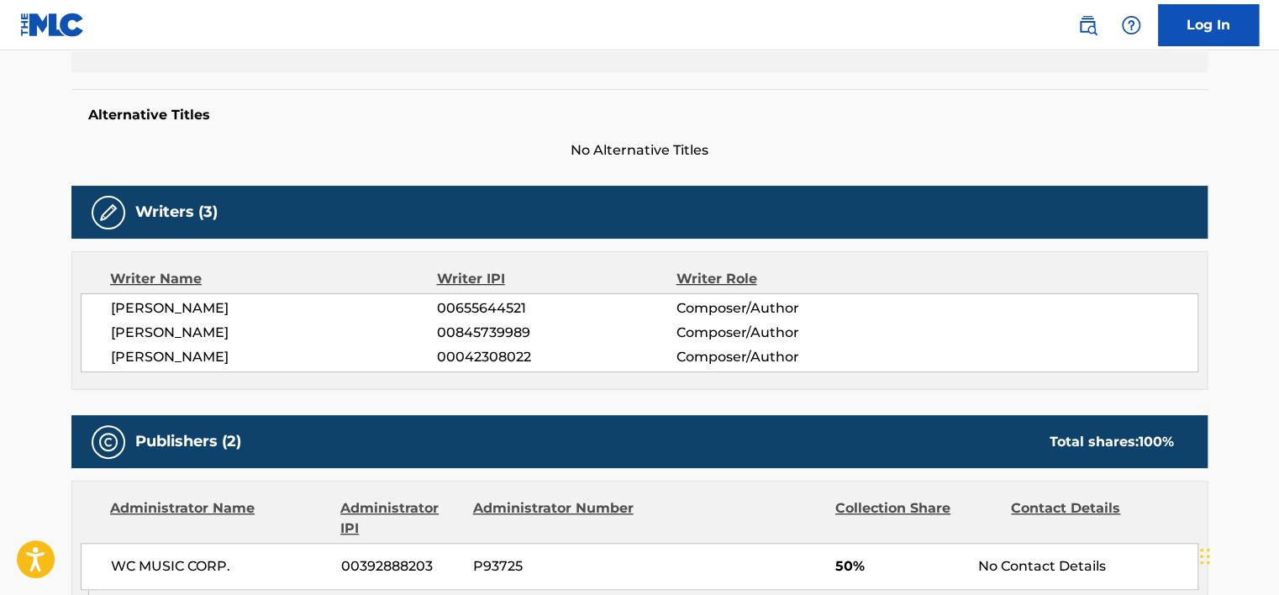
scroll to position [420, 0]
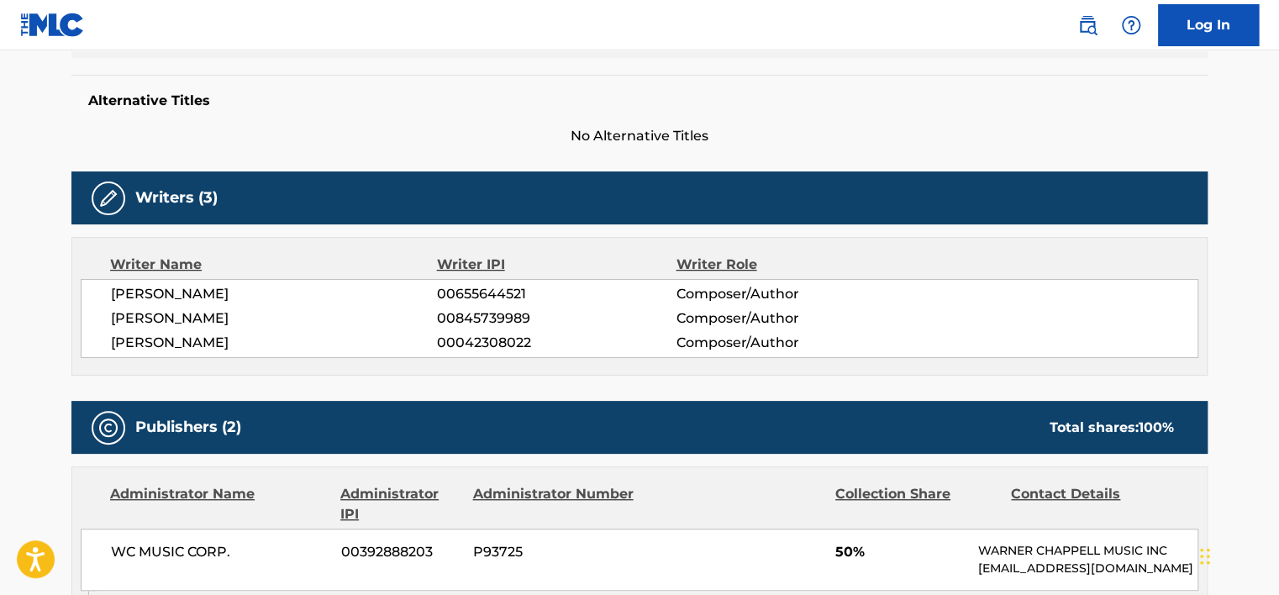
click at [171, 295] on span "[PERSON_NAME]" at bounding box center [274, 294] width 326 height 20
click at [463, 289] on span "00655644521" at bounding box center [556, 294] width 239 height 20
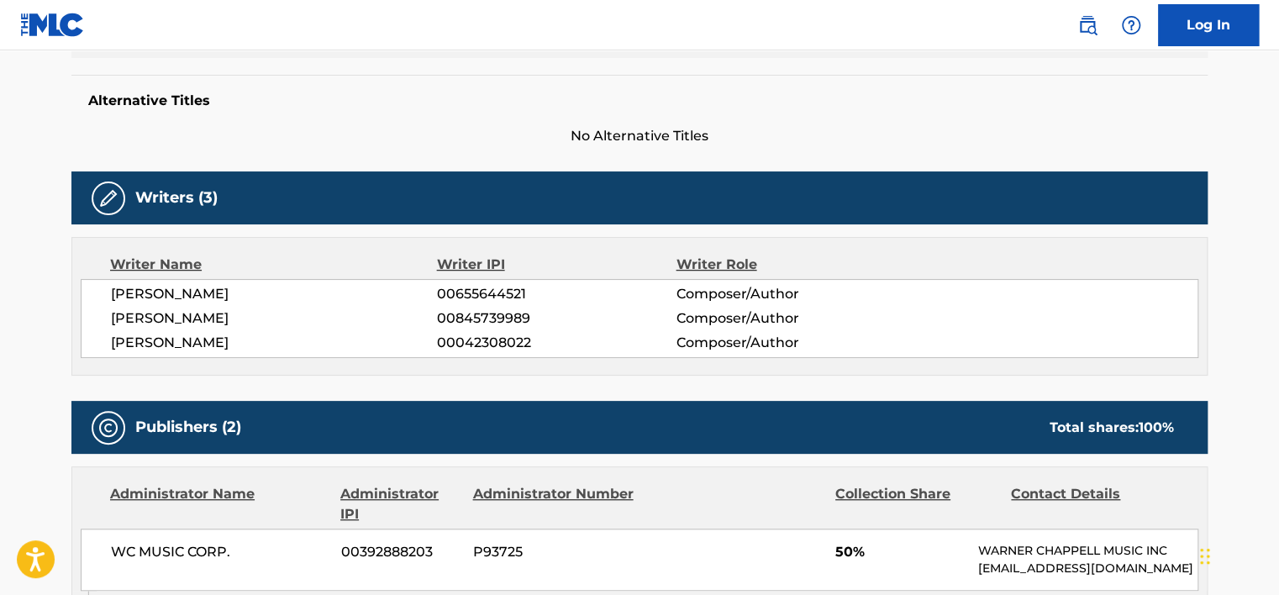
click at [207, 304] on div "[PERSON_NAME] 00655644521 Composer/Author [PERSON_NAME] 00845739989 Composer/Au…" at bounding box center [639, 318] width 1117 height 79
drag, startPoint x: 207, startPoint y: 304, endPoint x: 208, endPoint y: 319, distance: 15.2
click at [208, 319] on span "[PERSON_NAME]" at bounding box center [274, 318] width 326 height 20
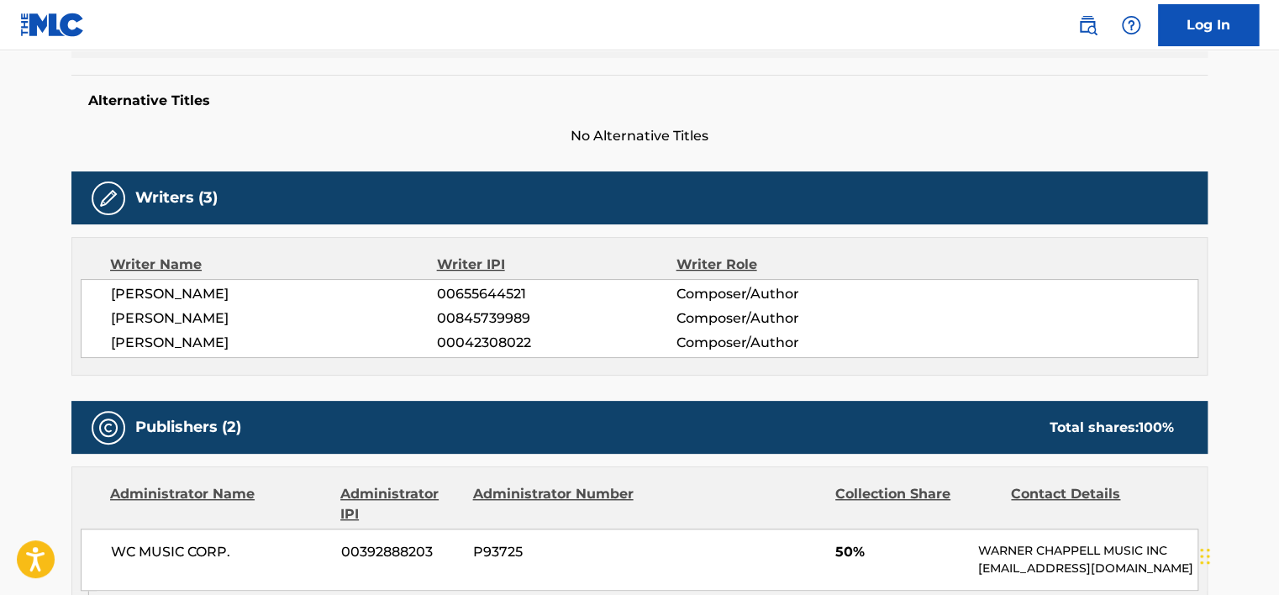
click at [208, 319] on span "[PERSON_NAME]" at bounding box center [274, 318] width 326 height 20
click at [455, 299] on span "00655644521" at bounding box center [556, 294] width 239 height 20
click at [465, 319] on span "00845739989" at bounding box center [556, 318] width 239 height 20
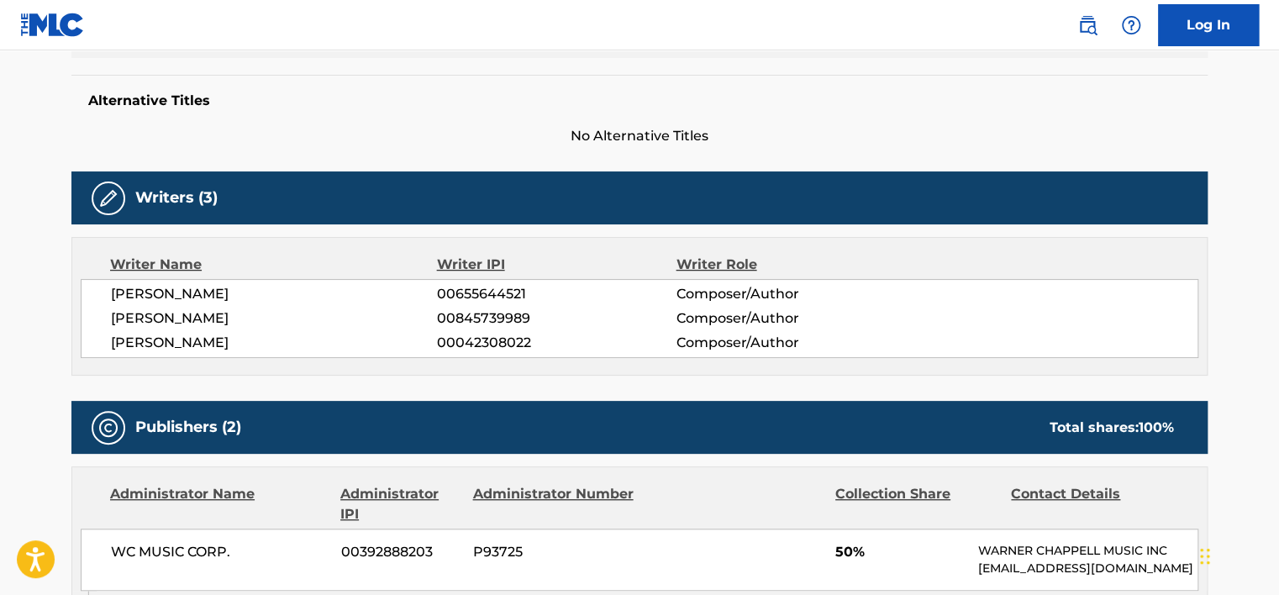
click at [198, 331] on div "[PERSON_NAME] 00655644521 Composer/Author [PERSON_NAME] 00845739989 Composer/Au…" at bounding box center [639, 318] width 1117 height 79
click at [457, 340] on span "00042308022" at bounding box center [556, 343] width 239 height 20
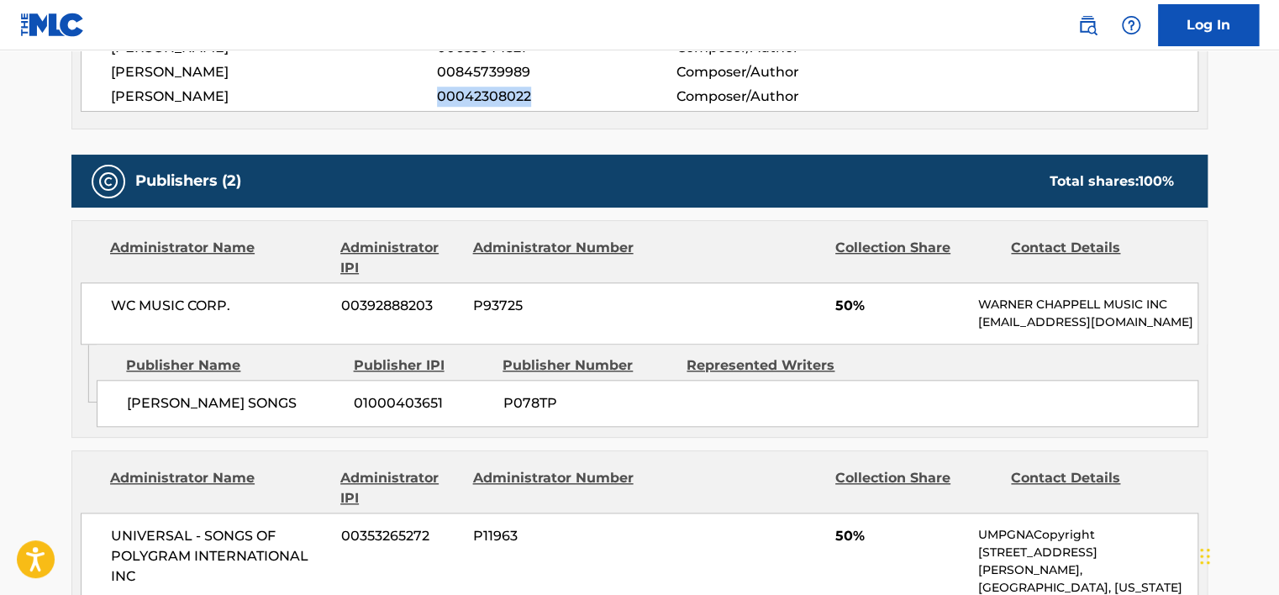
scroll to position [672, 0]
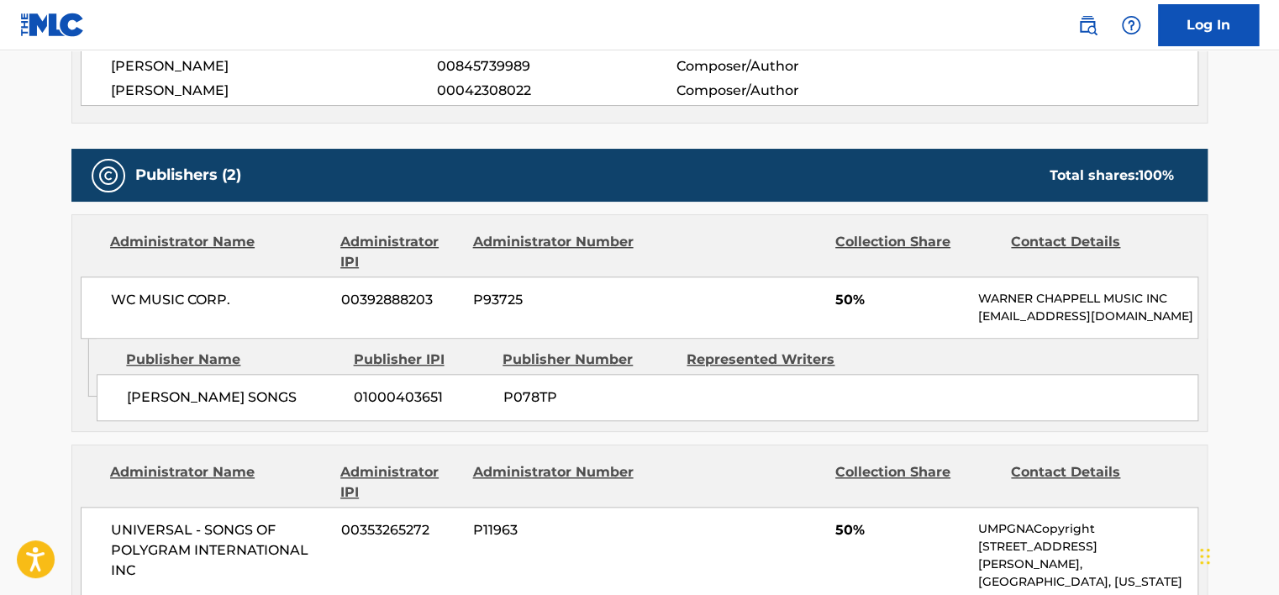
click at [144, 302] on span "WC MUSIC CORP." at bounding box center [220, 300] width 218 height 20
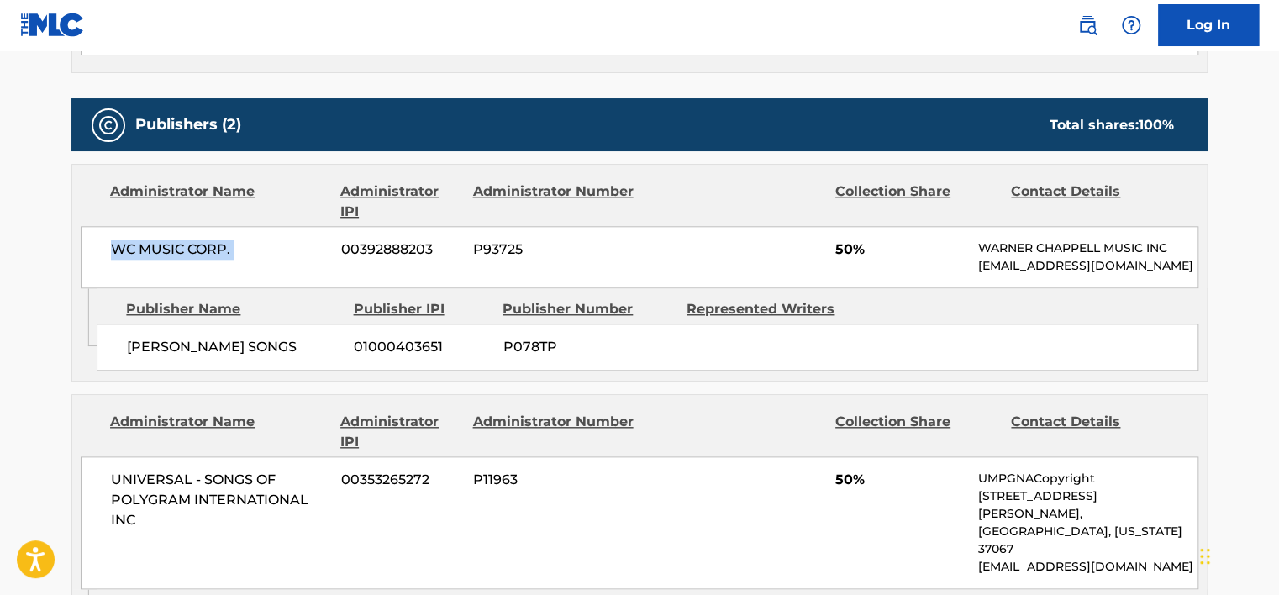
scroll to position [840, 0]
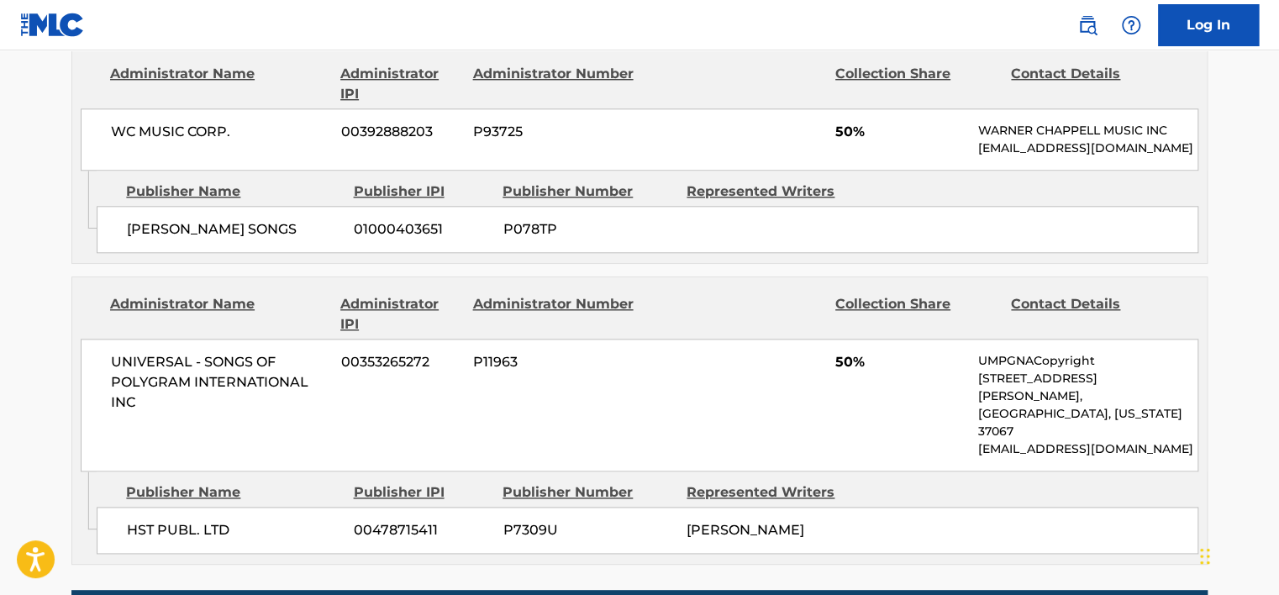
click at [218, 343] on div "UNIVERSAL - SONGS OF POLYGRAM INTERNATIONAL INC 00353265272 P11963 50% UMPGNACo…" at bounding box center [639, 405] width 1117 height 133
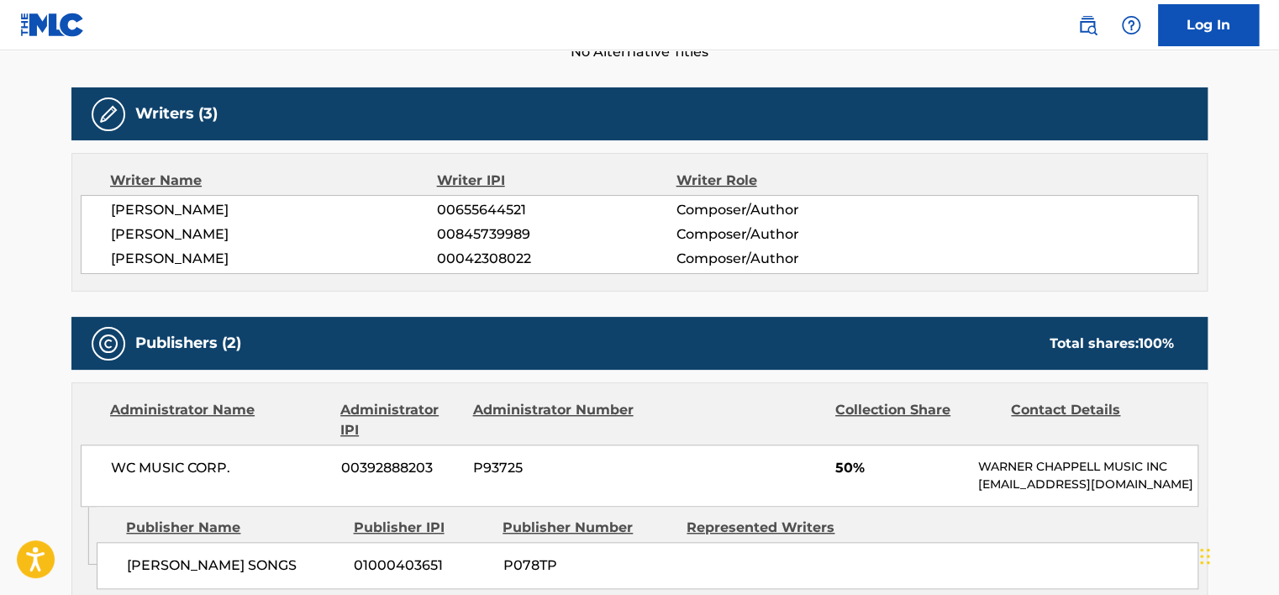
scroll to position [84, 0]
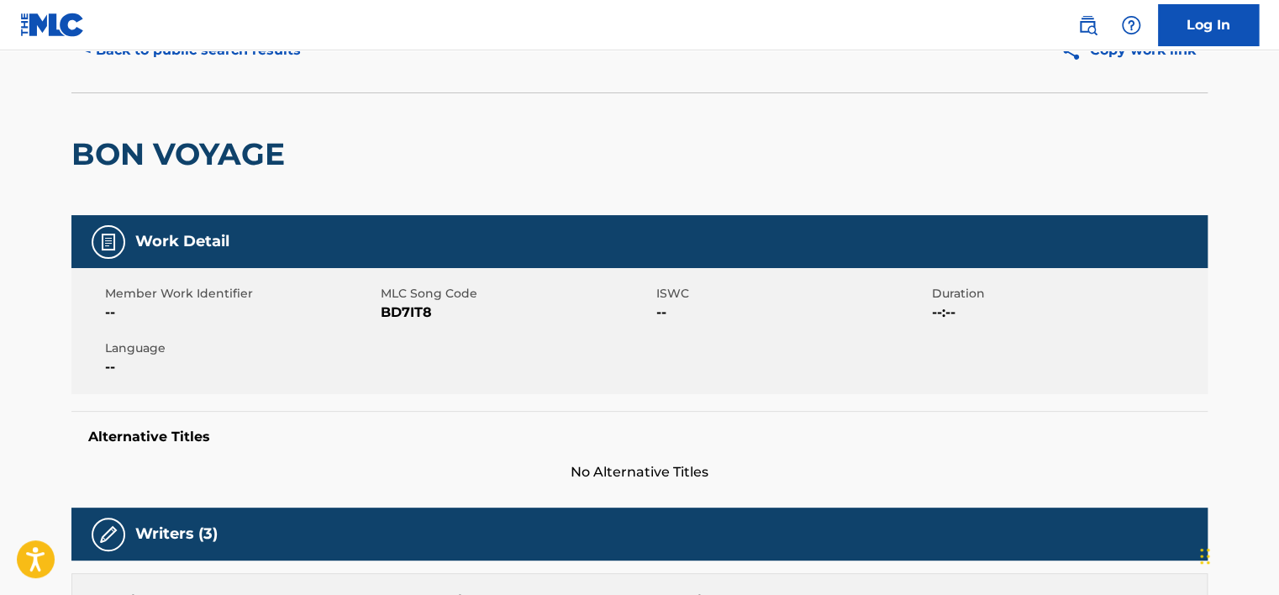
click at [417, 301] on span "MLC Song Code" at bounding box center [516, 294] width 271 height 18
click at [402, 322] on span "BD7IT8" at bounding box center [516, 312] width 271 height 20
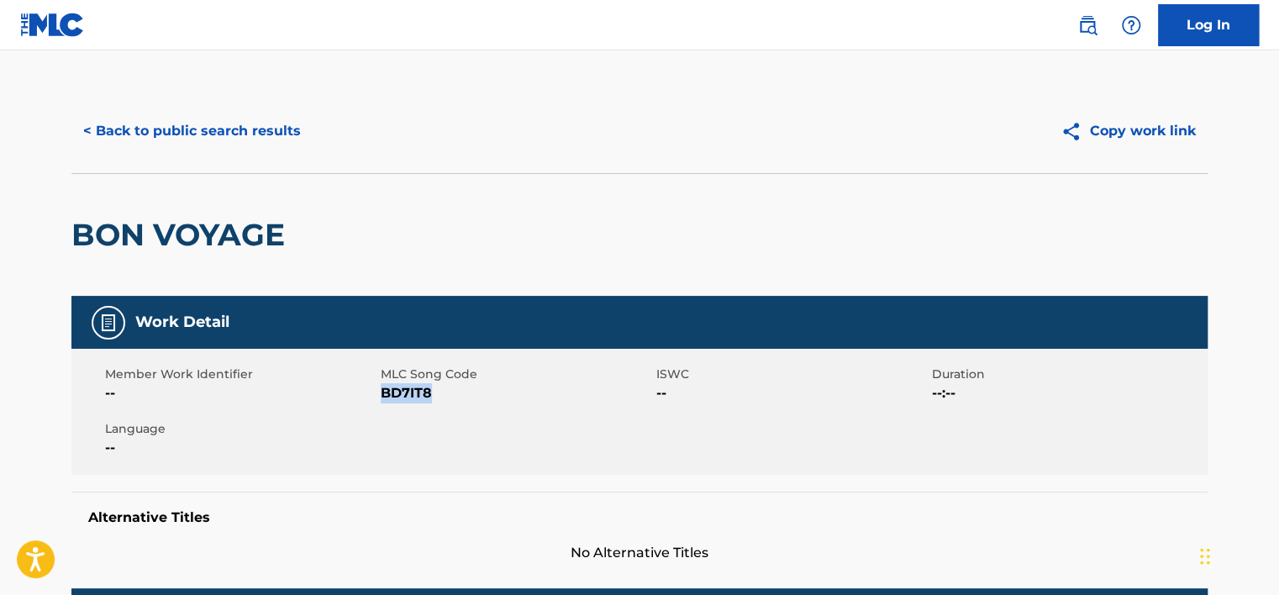
scroll to position [0, 0]
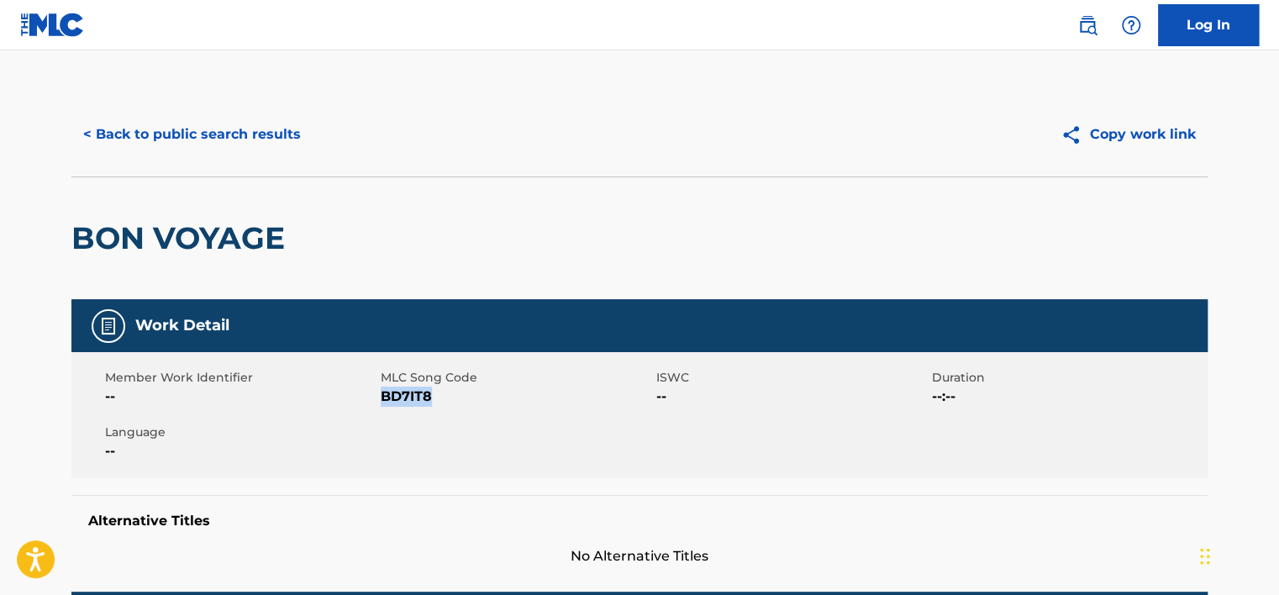
click at [210, 125] on button "< Back to public search results" at bounding box center [191, 134] width 241 height 42
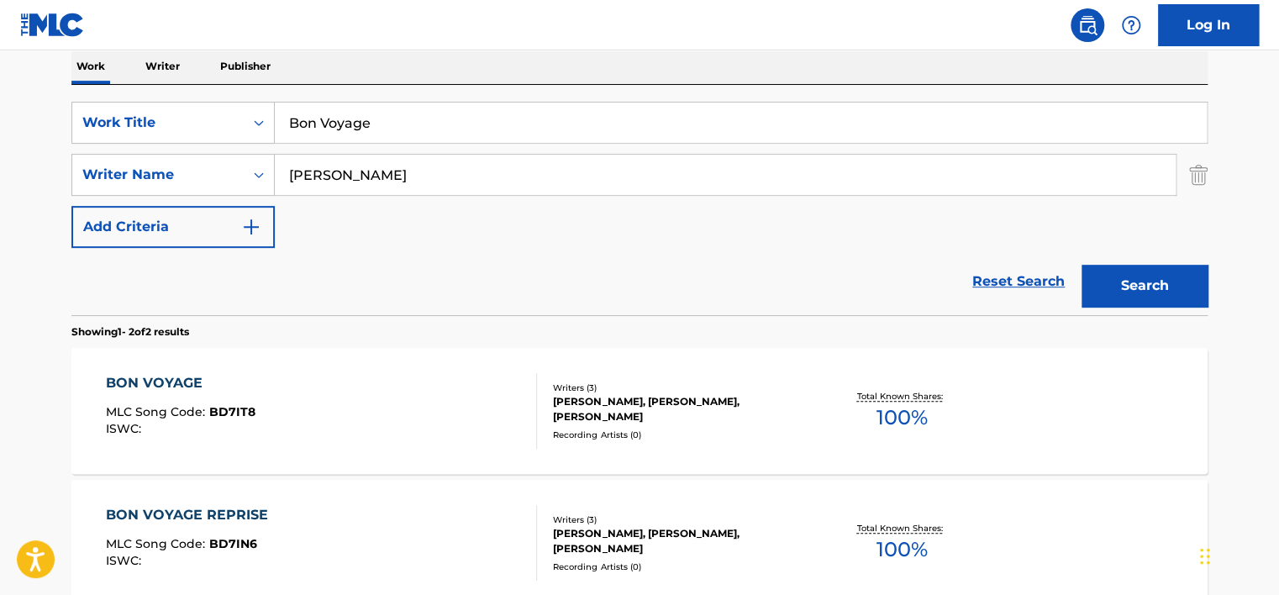
click at [334, 118] on input "Bon Voyage" at bounding box center [741, 122] width 932 height 40
paste input "Dress Your Way Up"
type input "Dress Your Way Up"
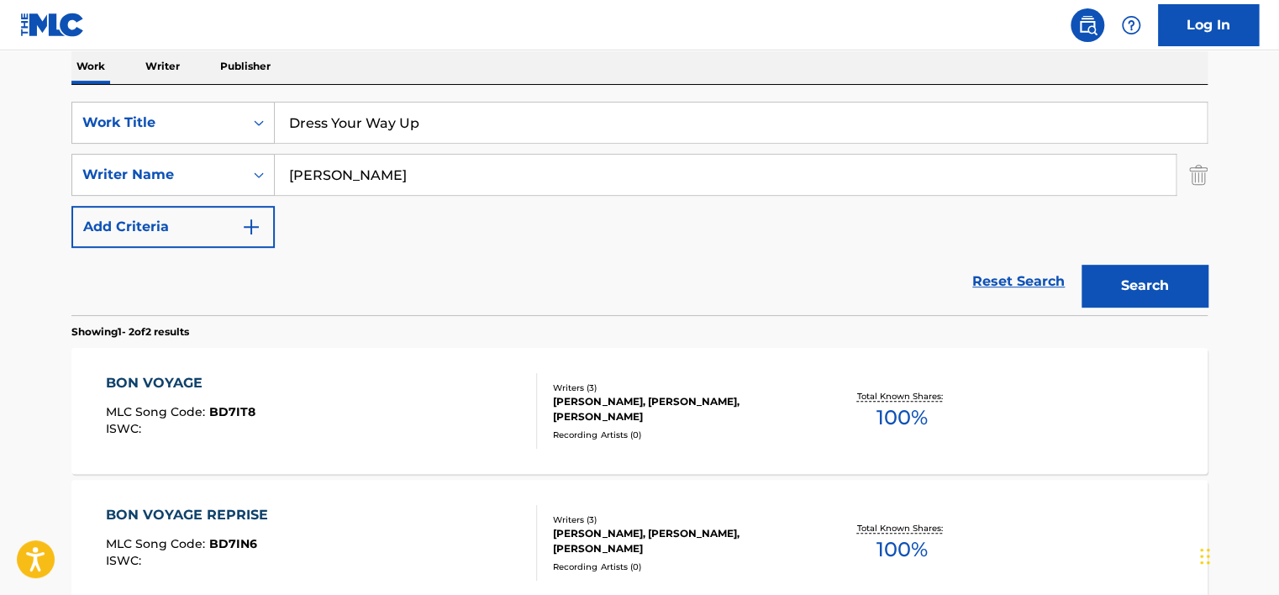
click at [1132, 276] on button "Search" at bounding box center [1144, 286] width 126 height 42
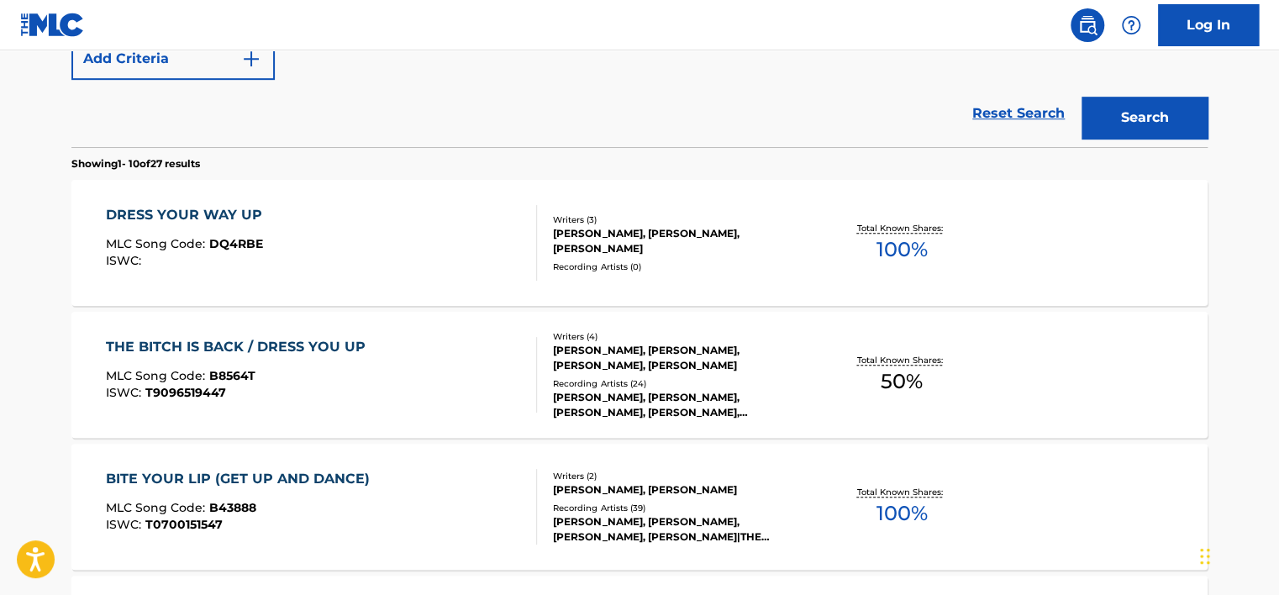
scroll to position [440, 0]
click at [440, 251] on div "DRESS YOUR WAY UP MLC Song Code : DQ4RBE ISWC :" at bounding box center [322, 243] width 432 height 76
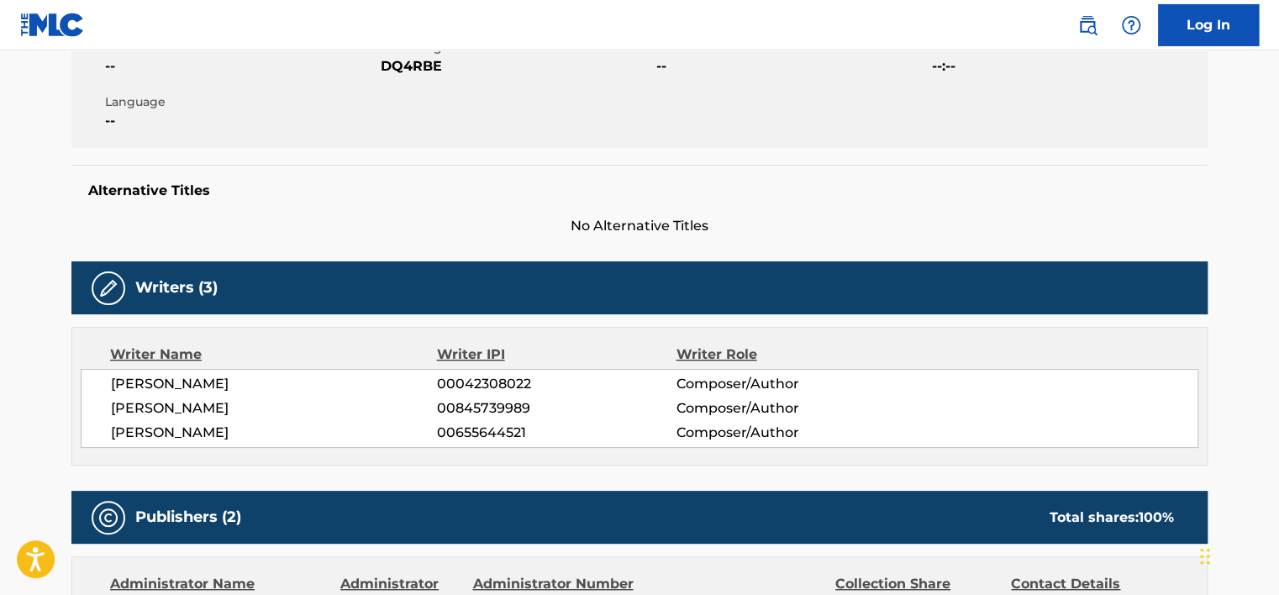
scroll to position [336, 0]
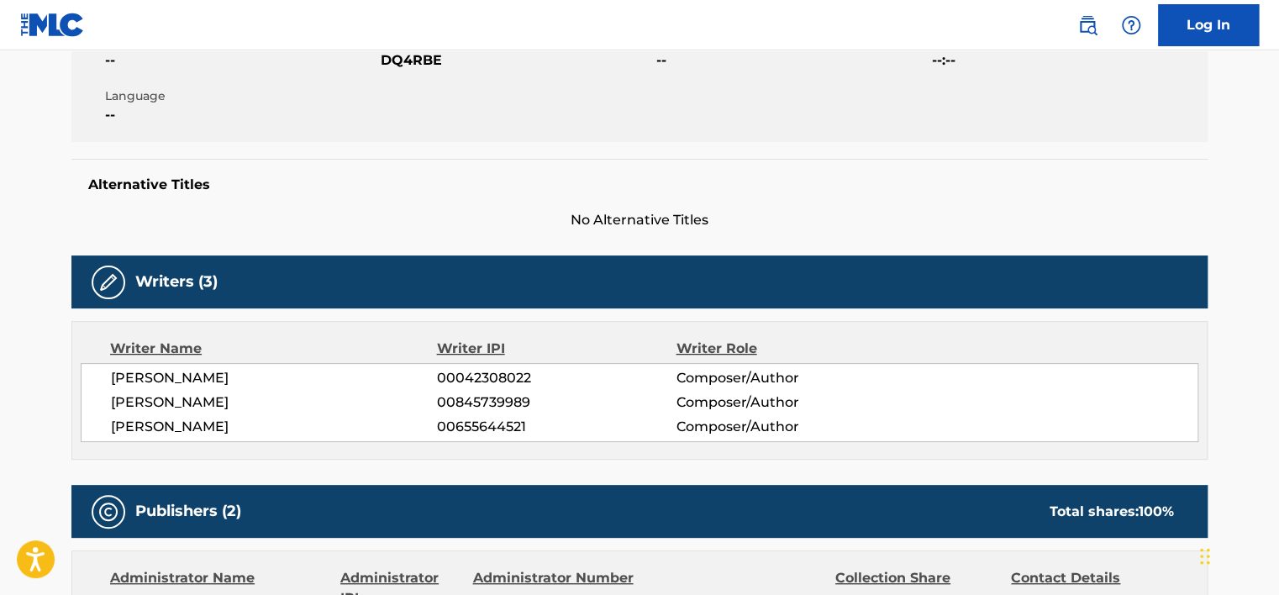
click at [193, 360] on div "Writer Name Writer IPI Writer Role [PERSON_NAME] 00042308022 Composer/Author [P…" at bounding box center [639, 390] width 1136 height 139
drag, startPoint x: 193, startPoint y: 360, endPoint x: 162, endPoint y: 376, distance: 35.3
click at [163, 388] on div "[PERSON_NAME] 00042308022 Composer/Author [PERSON_NAME] 00845739989 Composer/Au…" at bounding box center [639, 402] width 1117 height 79
click at [160, 372] on span "[PERSON_NAME]" at bounding box center [274, 378] width 326 height 20
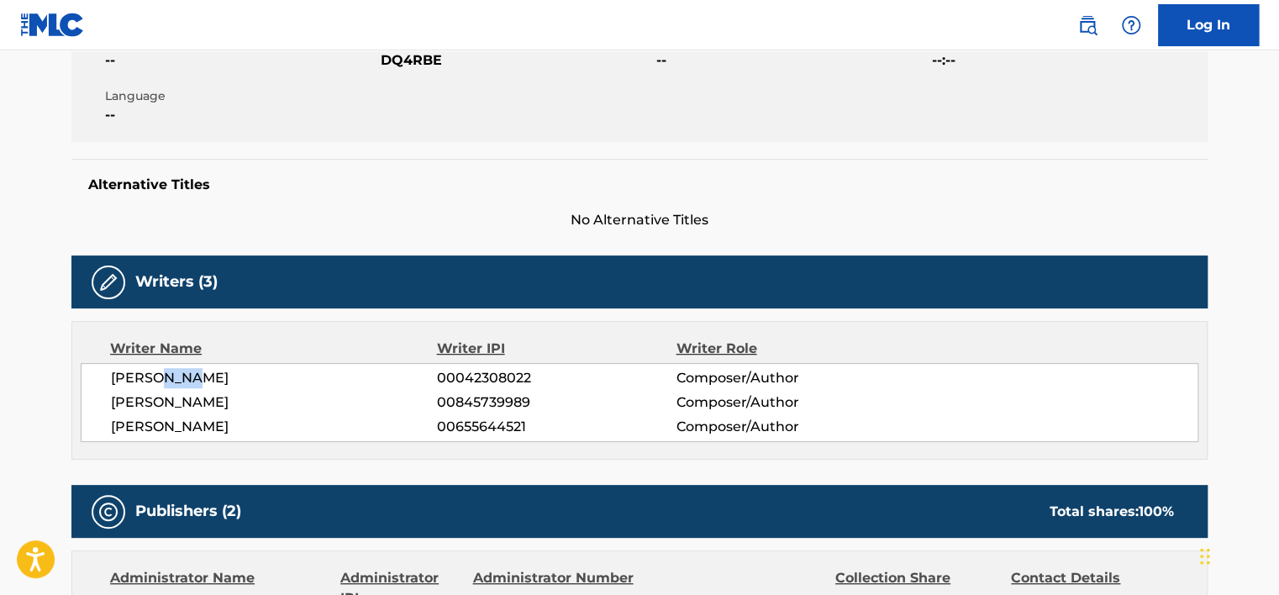
click at [160, 371] on span "[PERSON_NAME]" at bounding box center [274, 378] width 326 height 20
click at [161, 370] on span "[PERSON_NAME]" at bounding box center [274, 378] width 326 height 20
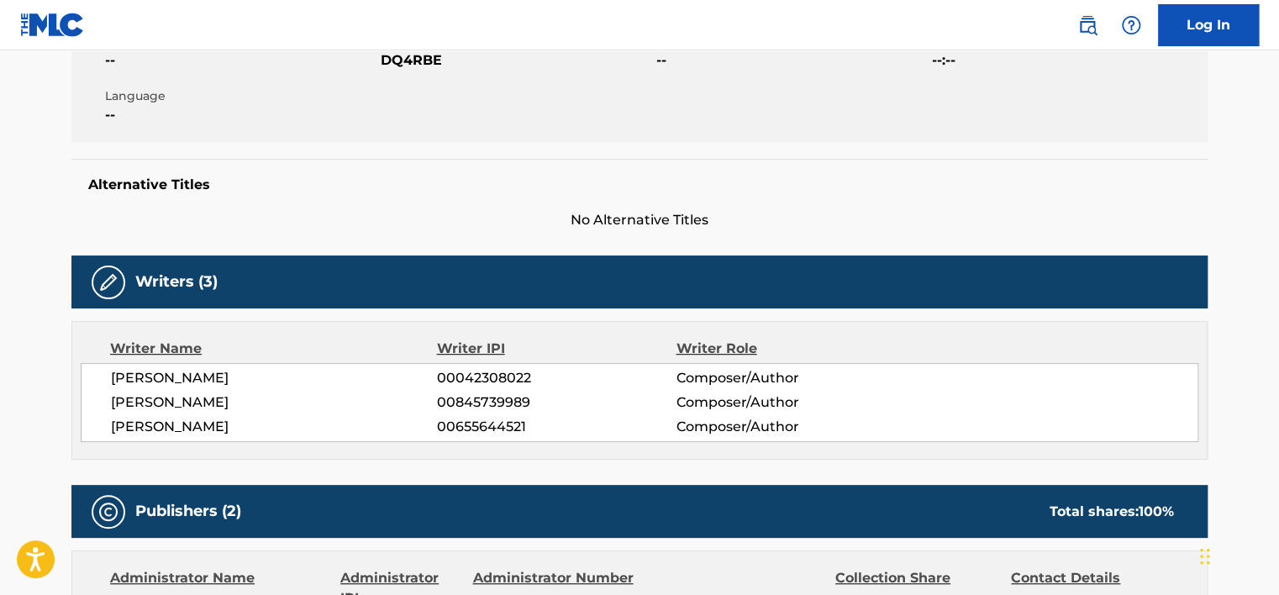
click at [454, 370] on span "00042308022" at bounding box center [556, 378] width 239 height 20
click at [178, 392] on span "[PERSON_NAME]" at bounding box center [274, 402] width 326 height 20
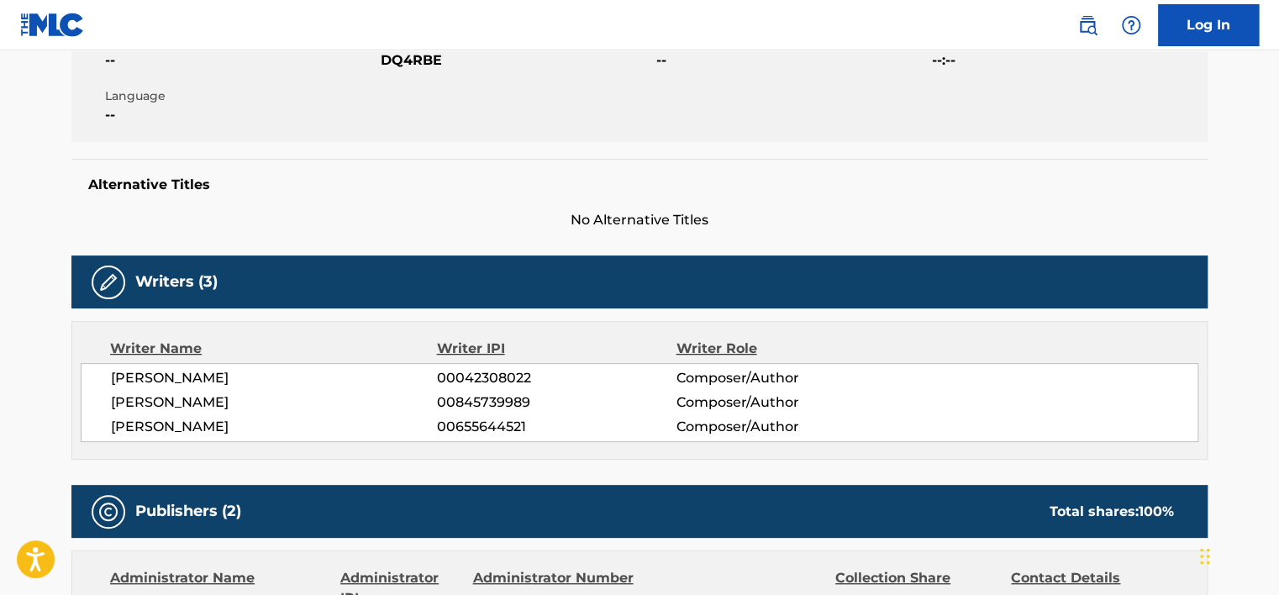
click at [478, 399] on span "00845739989" at bounding box center [556, 402] width 239 height 20
click at [201, 415] on div "[PERSON_NAME] 00042308022 Composer/Author [PERSON_NAME] 00845739989 Composer/Au…" at bounding box center [639, 402] width 1117 height 79
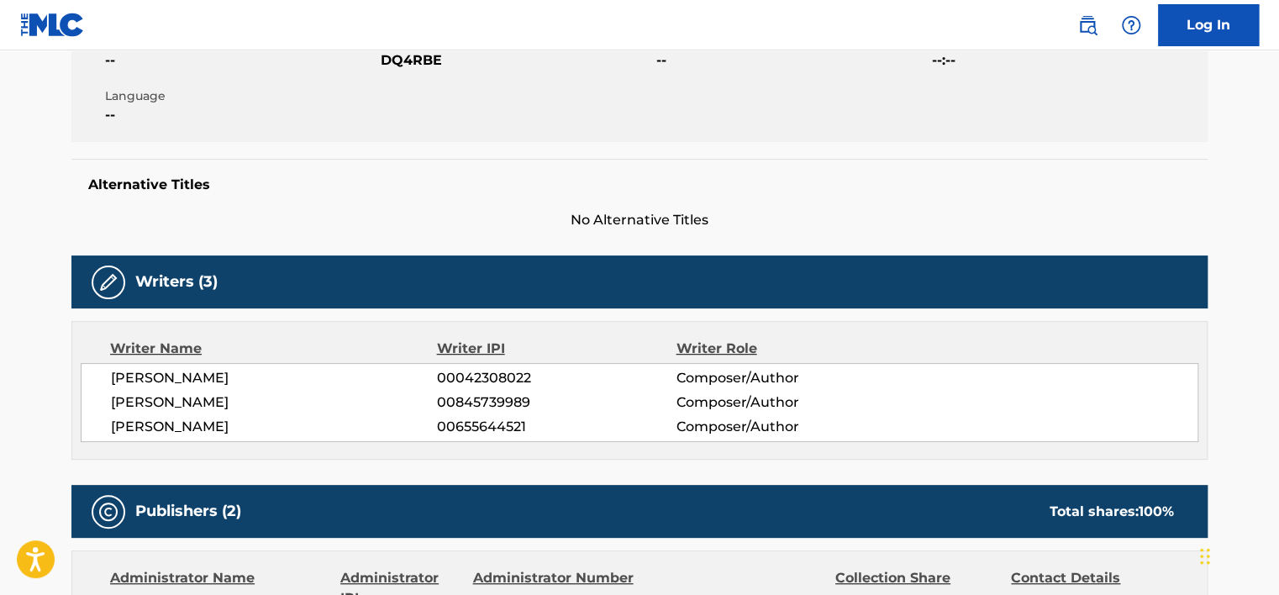
click at [451, 421] on span "00655644521" at bounding box center [556, 427] width 239 height 20
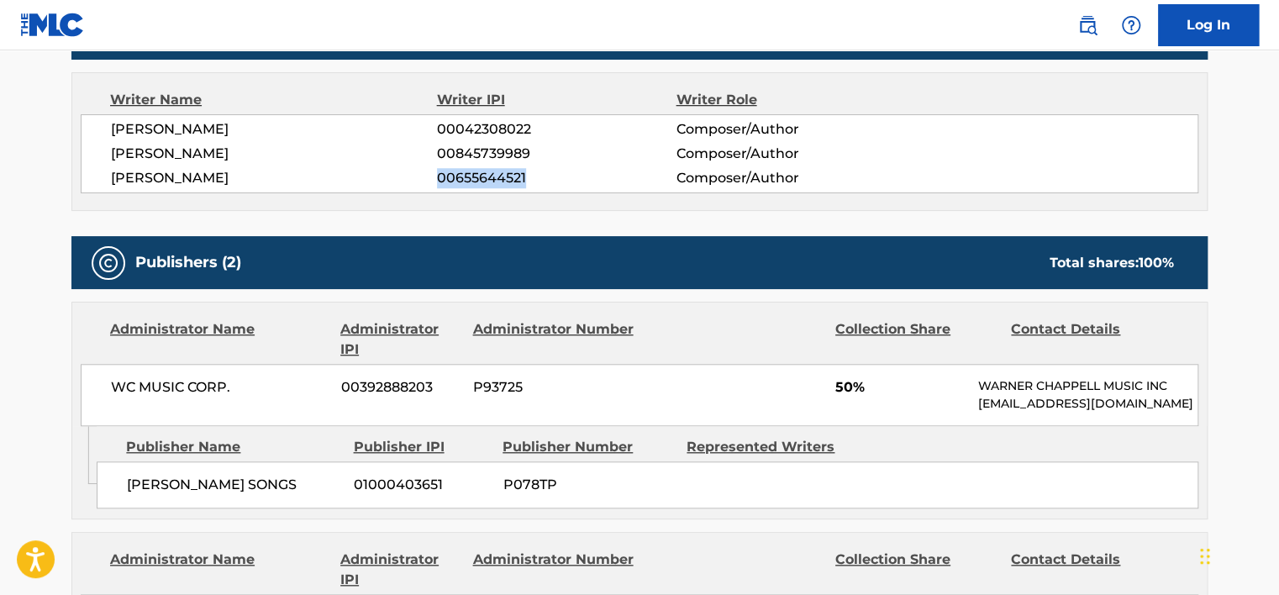
scroll to position [588, 0]
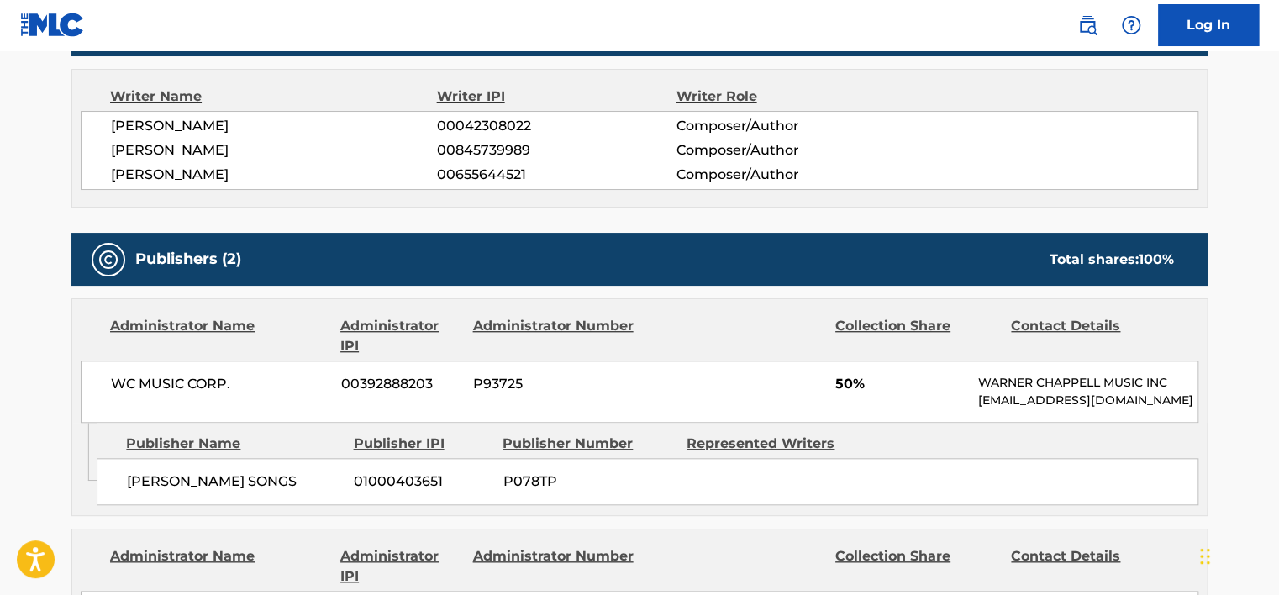
click at [186, 367] on div "WC MUSIC CORP. 00392888203 P93725 50% [PERSON_NAME] MUSIC INC [EMAIL_ADDRESS][D…" at bounding box center [639, 391] width 1117 height 62
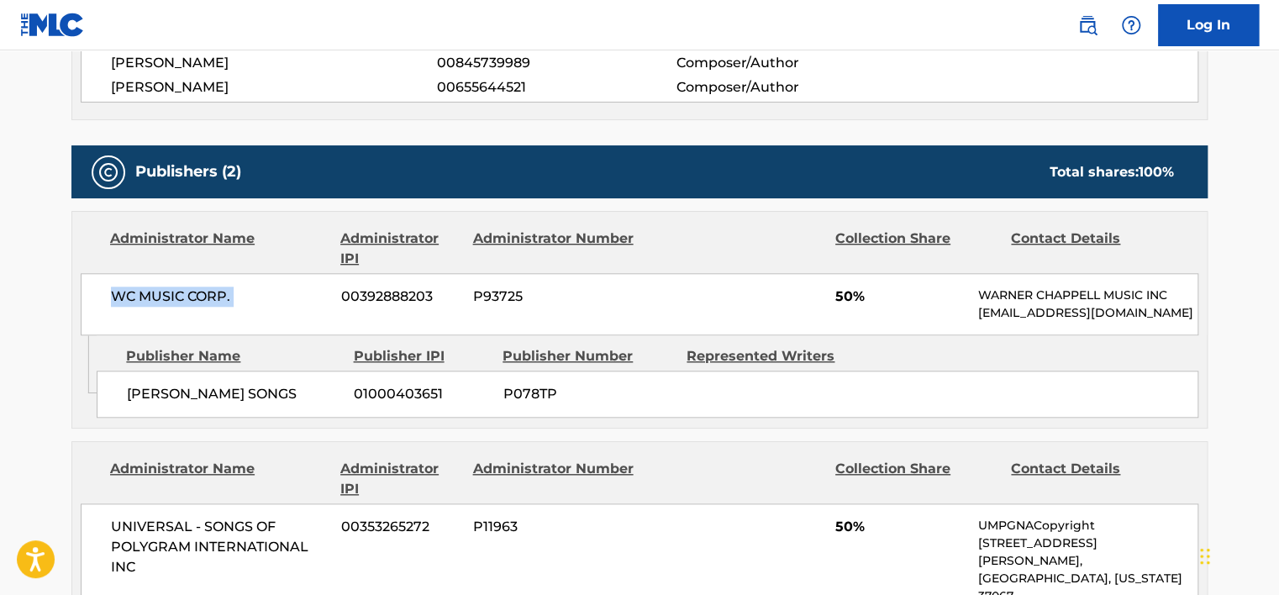
scroll to position [924, 0]
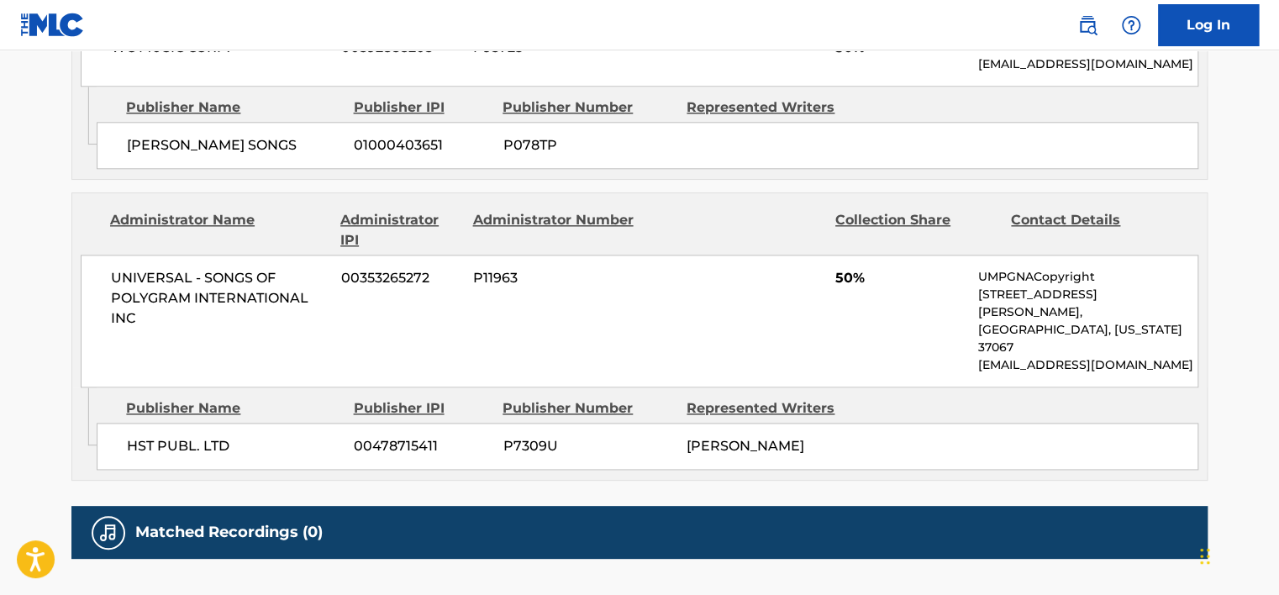
click at [185, 299] on span "UNIVERSAL - SONGS OF POLYGRAM INTERNATIONAL INC" at bounding box center [220, 298] width 218 height 60
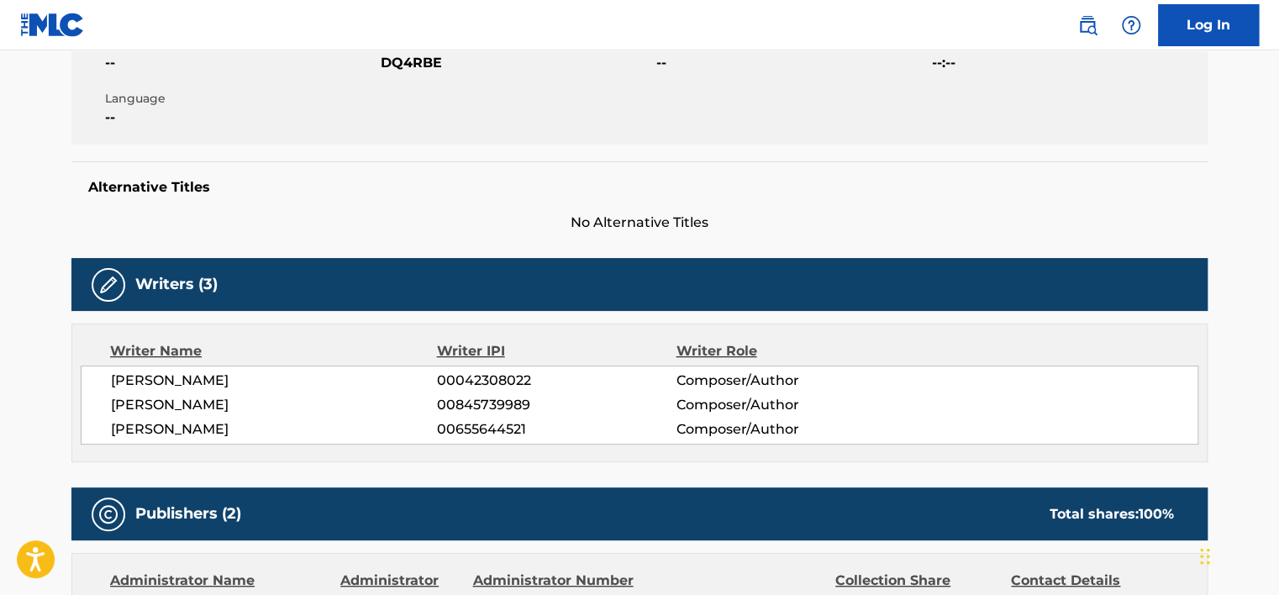
scroll to position [336, 0]
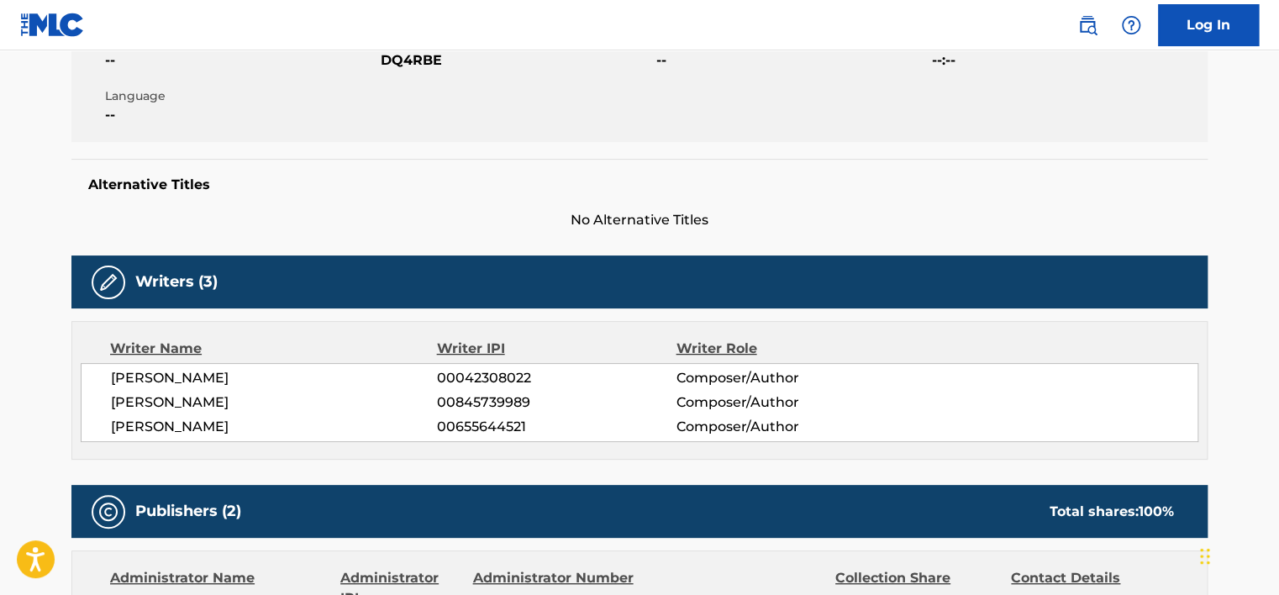
click at [407, 80] on div "Member Work Identifier -- MLC Song Code DQ4RBE ISWC -- Duration --:-- Language …" at bounding box center [639, 79] width 1136 height 126
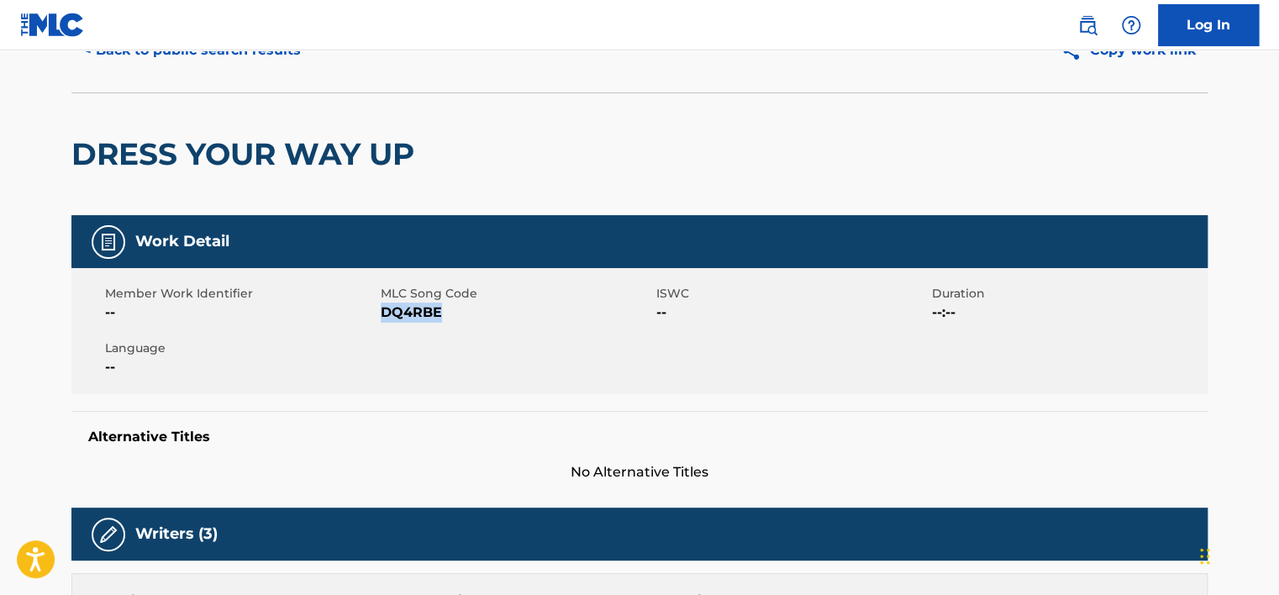
click at [175, 59] on button "< Back to public search results" at bounding box center [191, 50] width 241 height 42
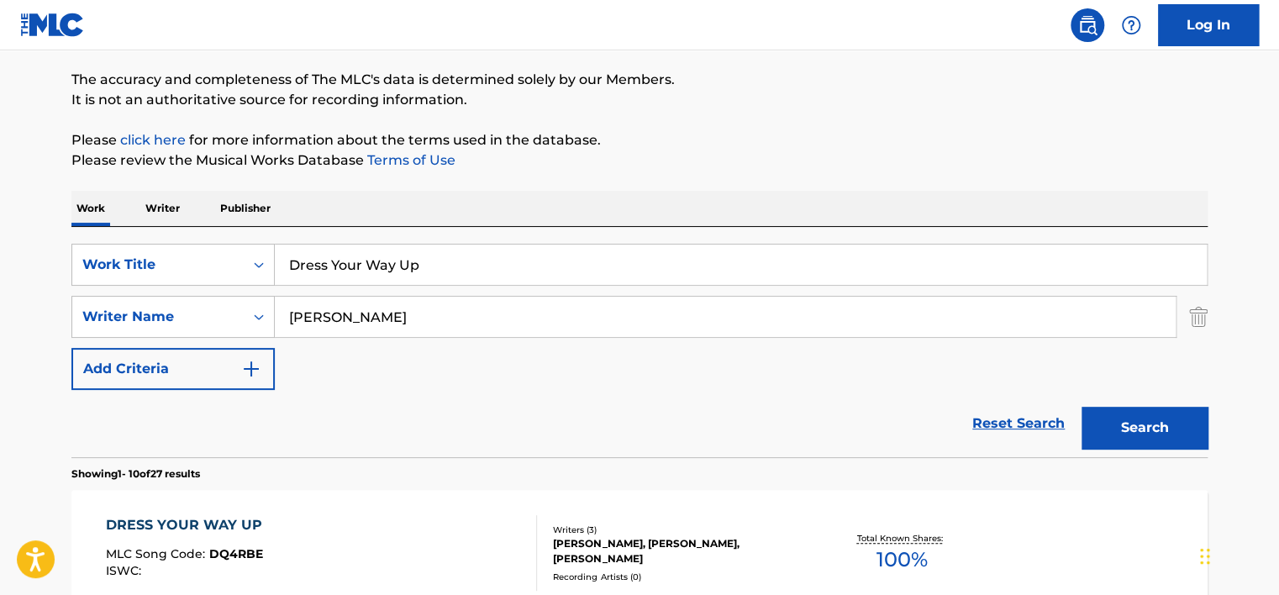
scroll to position [117, 0]
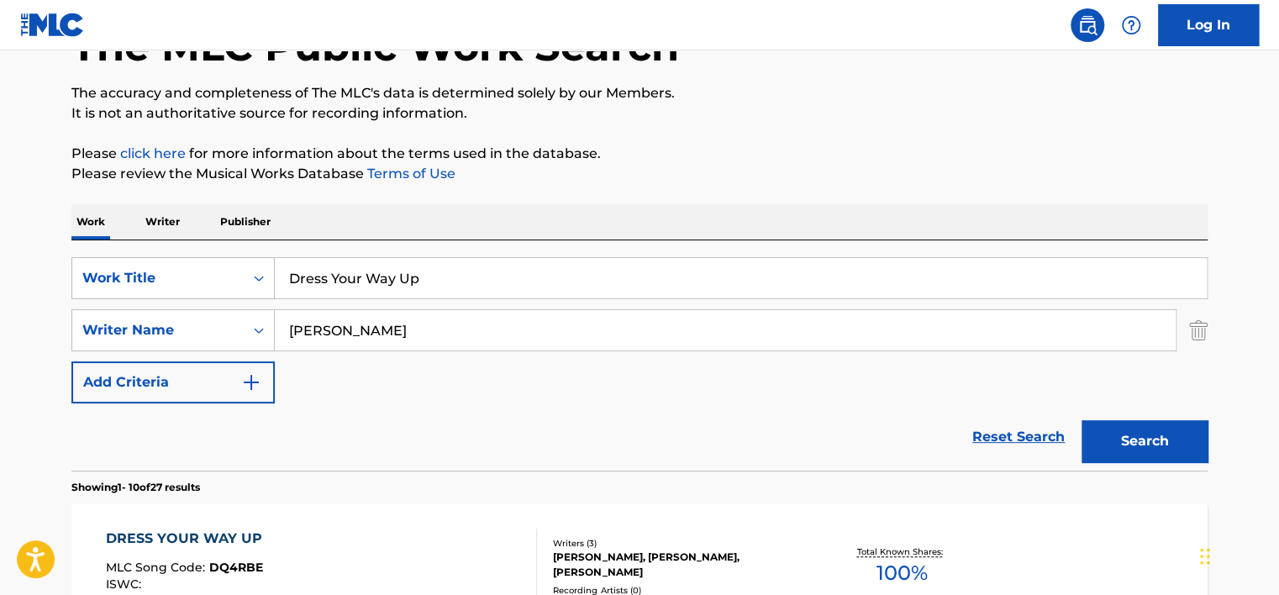
click at [349, 276] on input "Dress Your Way Up" at bounding box center [741, 278] width 932 height 40
paste input "In Or Out"
type input "In Or Out"
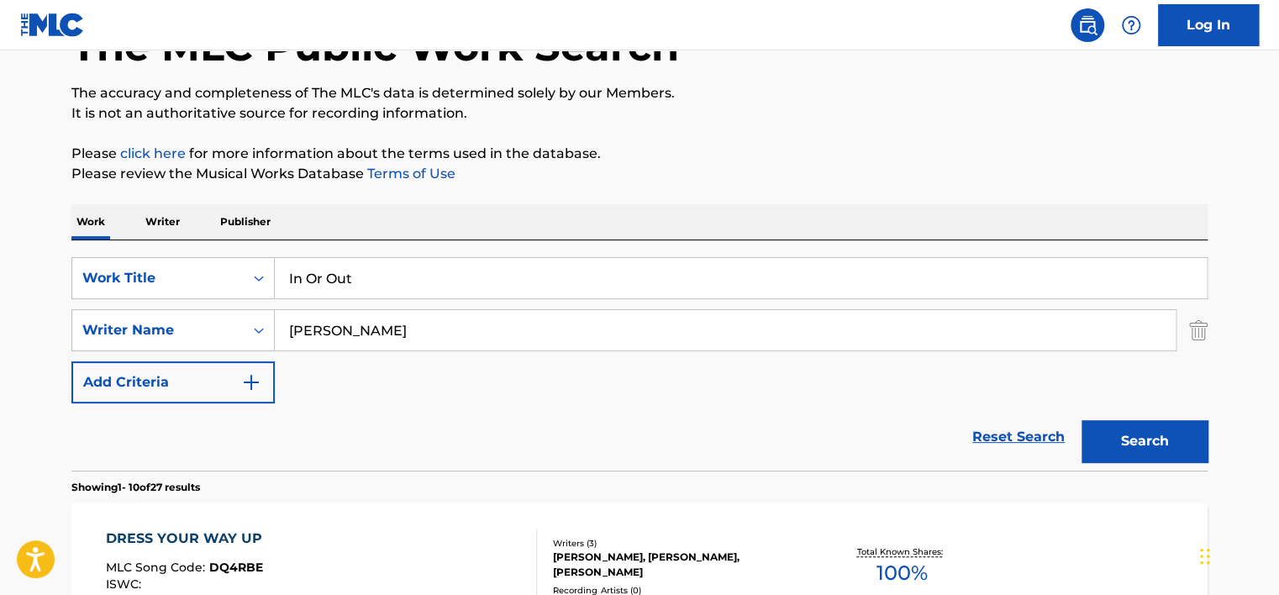
click at [1119, 441] on button "Search" at bounding box center [1144, 441] width 126 height 42
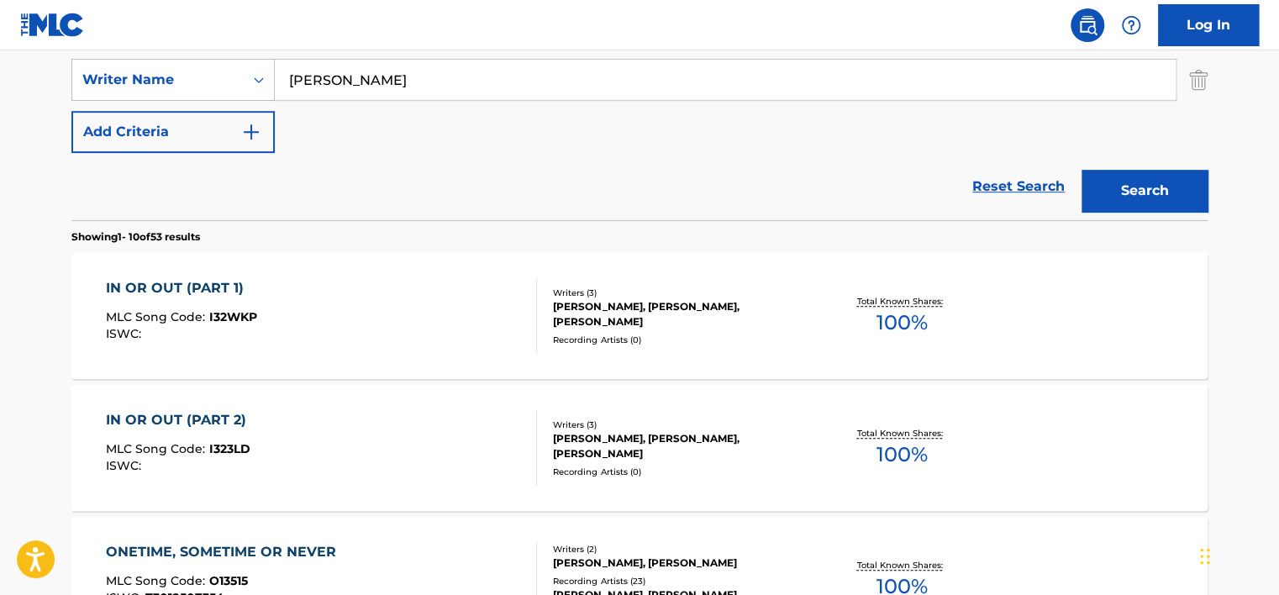
scroll to position [369, 0]
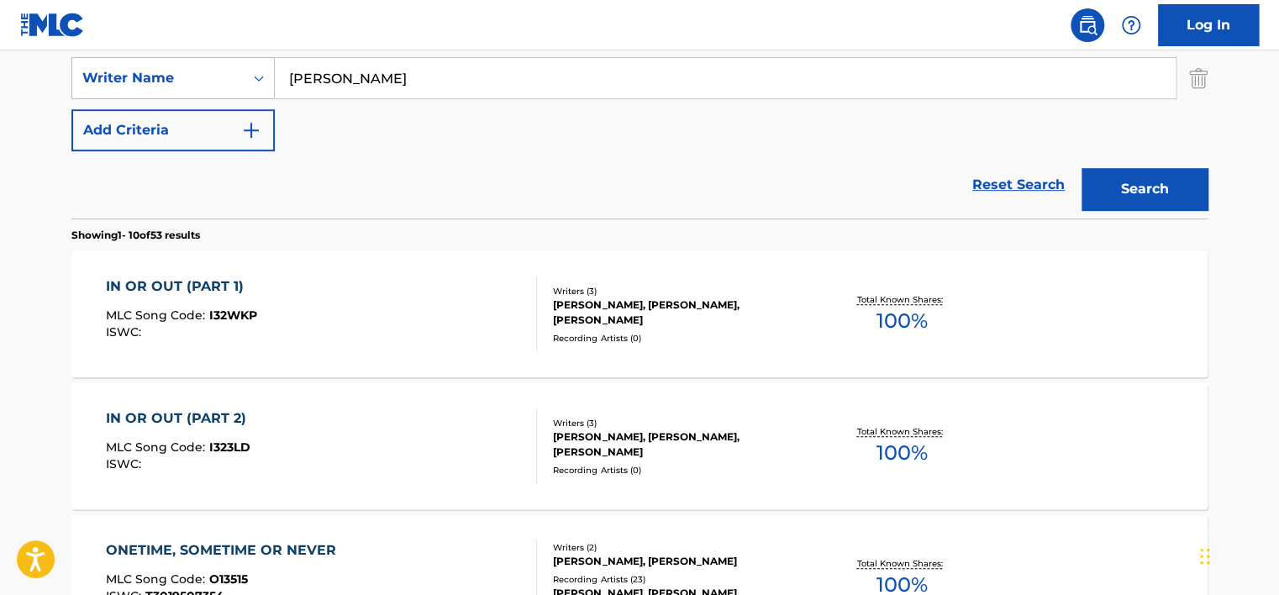
click at [423, 287] on div "IN OR OUT (PART 1) MLC Song Code : I32WKP ISWC :" at bounding box center [322, 314] width 432 height 76
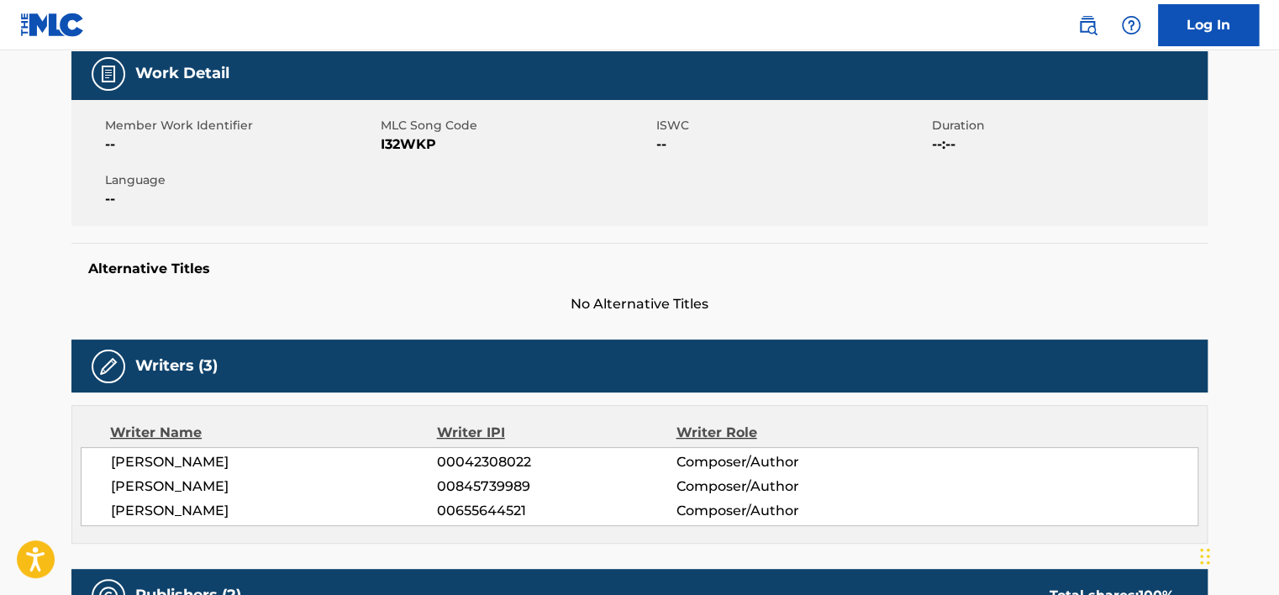
scroll to position [336, 0]
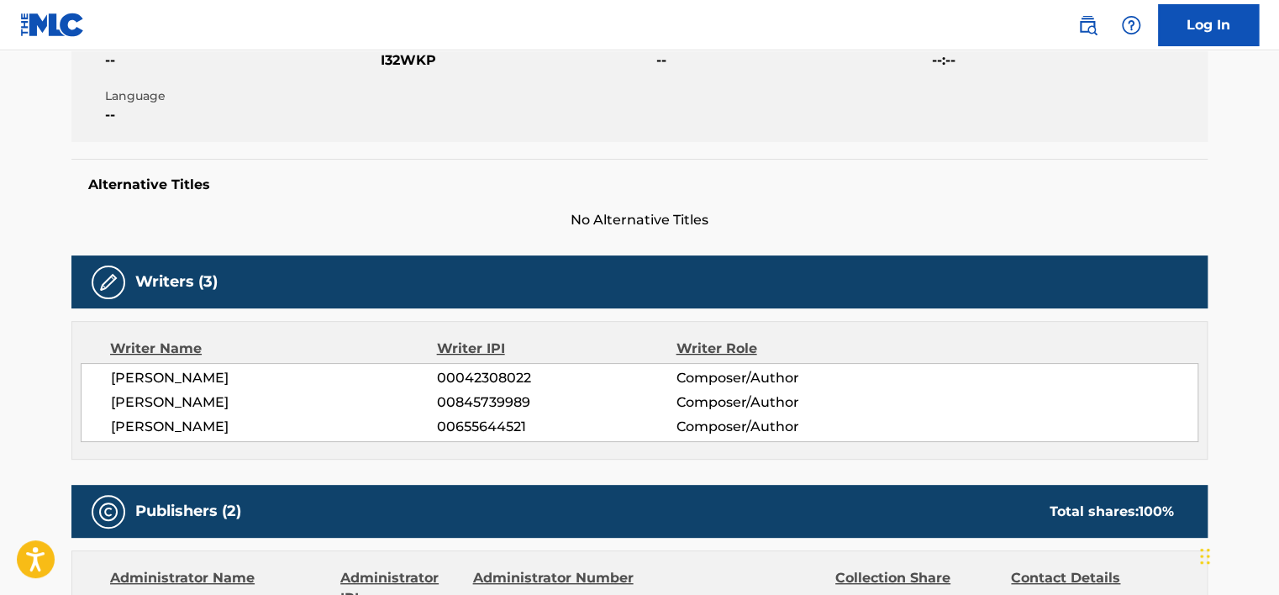
click at [189, 376] on span "[PERSON_NAME]" at bounding box center [274, 378] width 326 height 20
click at [454, 366] on div "[PERSON_NAME] 00042308022 Composer/Author [PERSON_NAME] 00845739989 Composer/Au…" at bounding box center [639, 402] width 1117 height 79
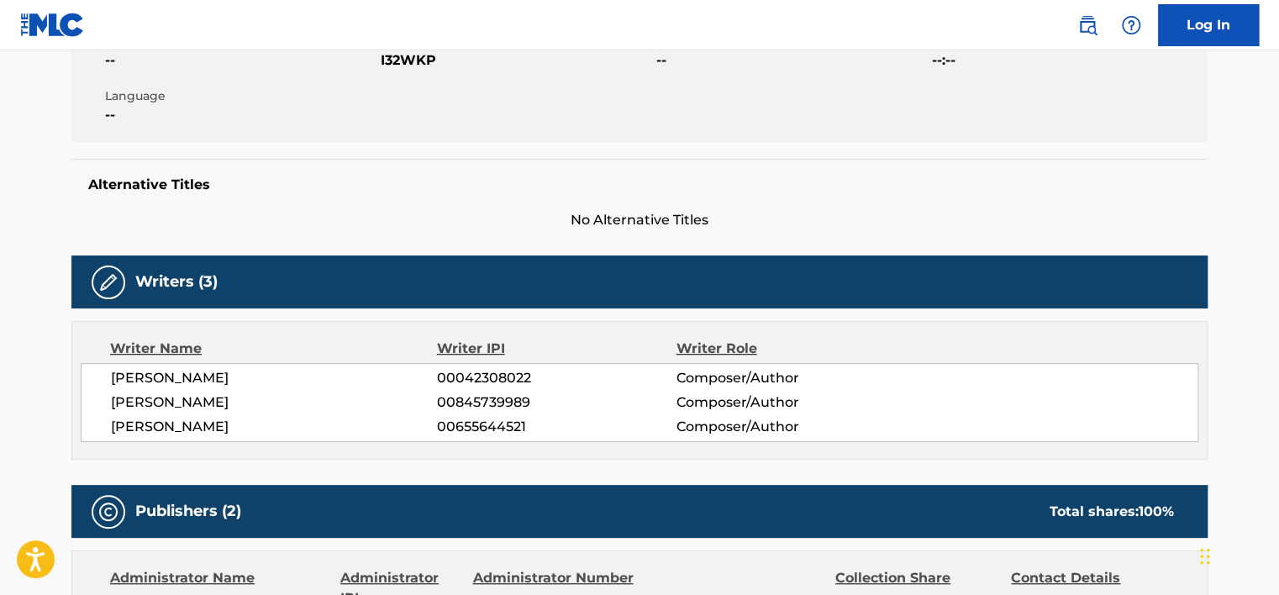
click at [194, 398] on span "[PERSON_NAME]" at bounding box center [274, 402] width 326 height 20
click at [488, 403] on span "00845739989" at bounding box center [556, 402] width 239 height 20
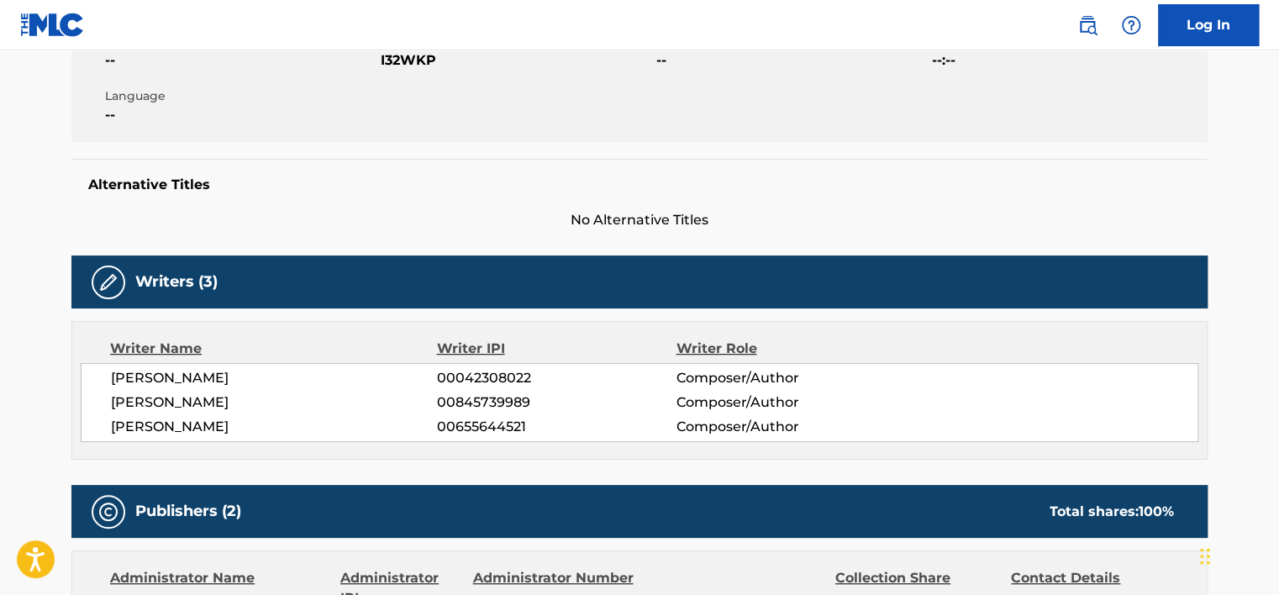
click at [187, 439] on div "[PERSON_NAME] 00042308022 Composer/Author [PERSON_NAME] 00845739989 Composer/Au…" at bounding box center [639, 402] width 1117 height 79
click at [474, 443] on div "Writer Name Writer IPI Writer Role [PERSON_NAME] 00042308022 Composer/Author [P…" at bounding box center [639, 390] width 1136 height 139
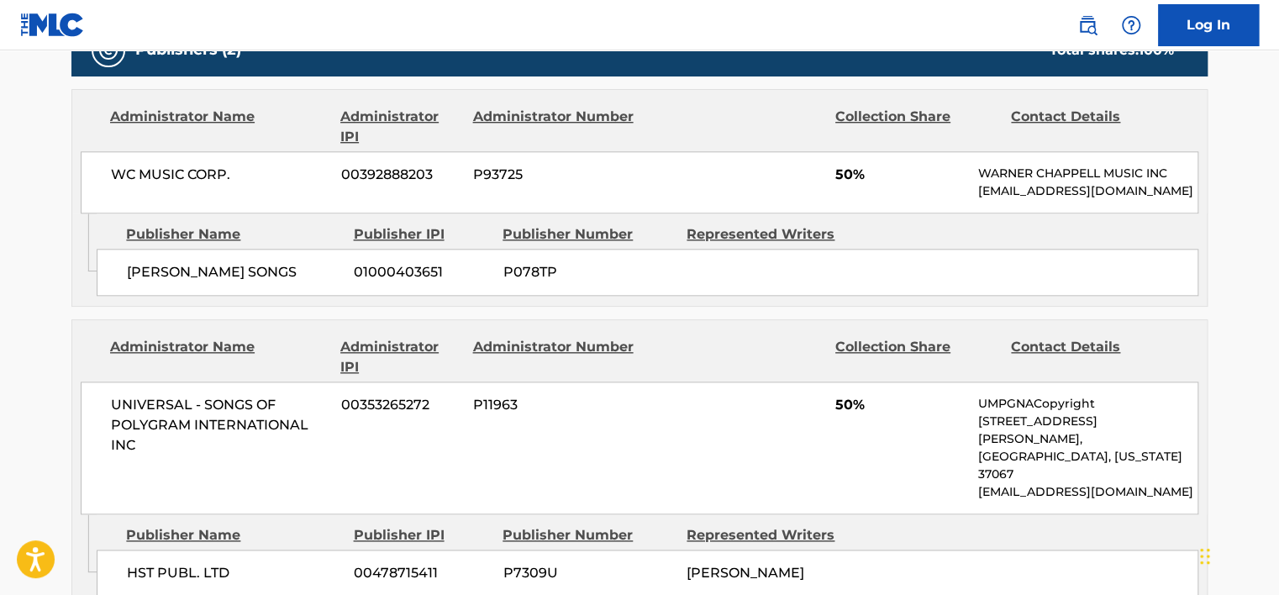
scroll to position [756, 0]
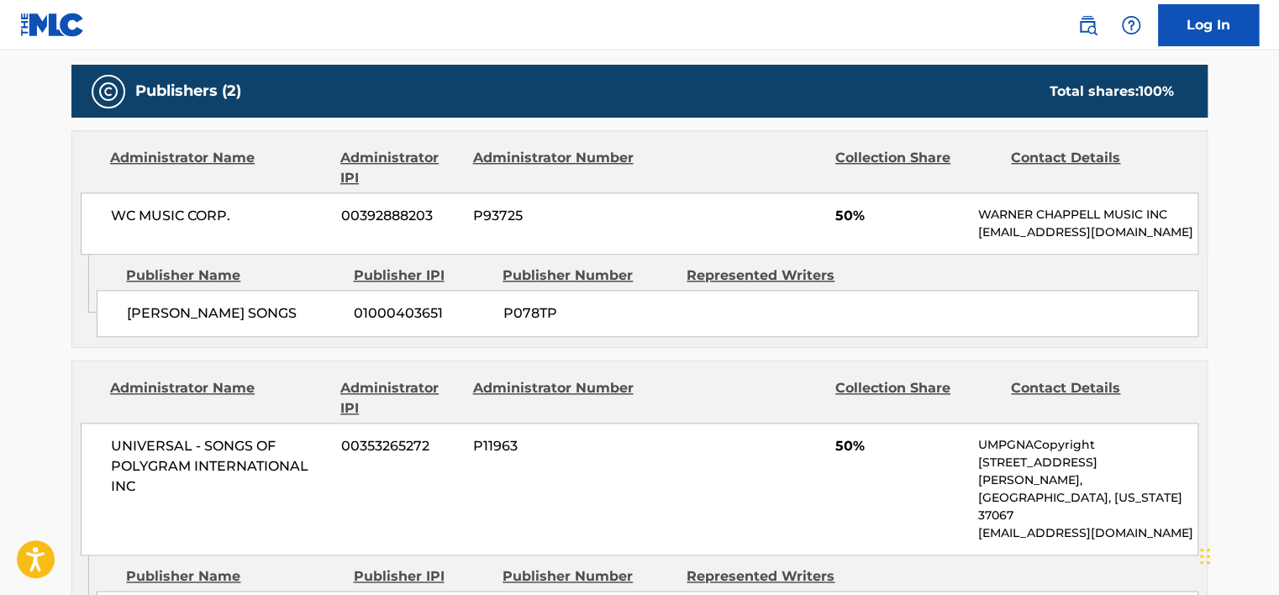
click at [168, 206] on span "WC MUSIC CORP." at bounding box center [220, 216] width 218 height 20
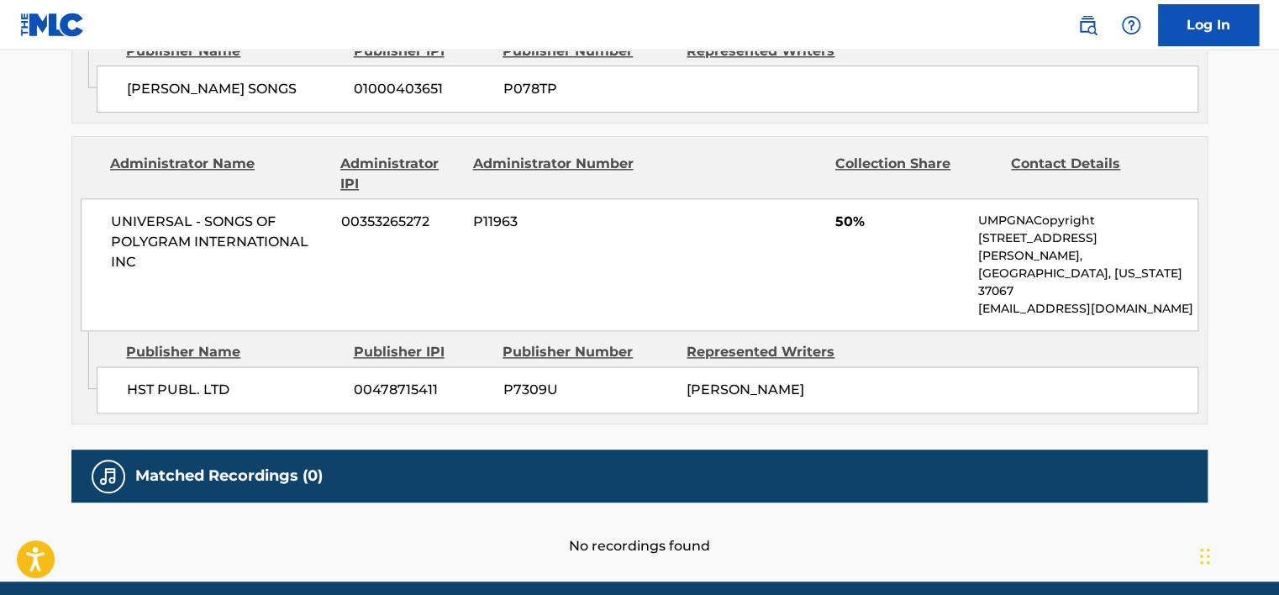
scroll to position [1008, 0]
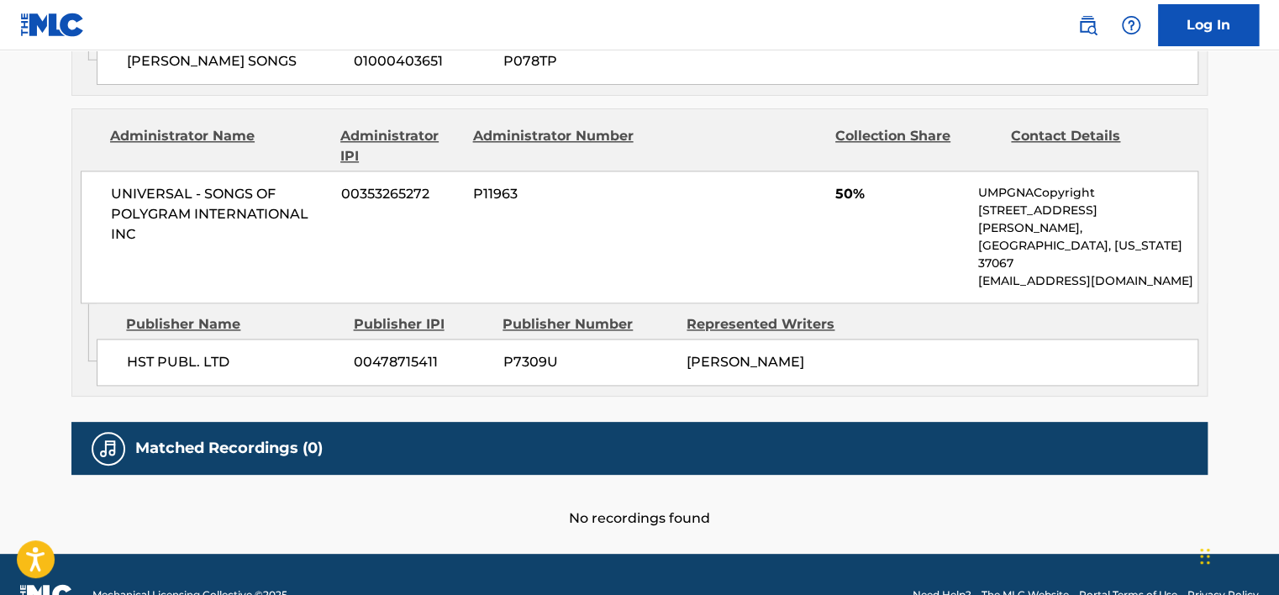
click at [217, 213] on span "UNIVERSAL - SONGS OF POLYGRAM INTERNATIONAL INC" at bounding box center [220, 214] width 218 height 60
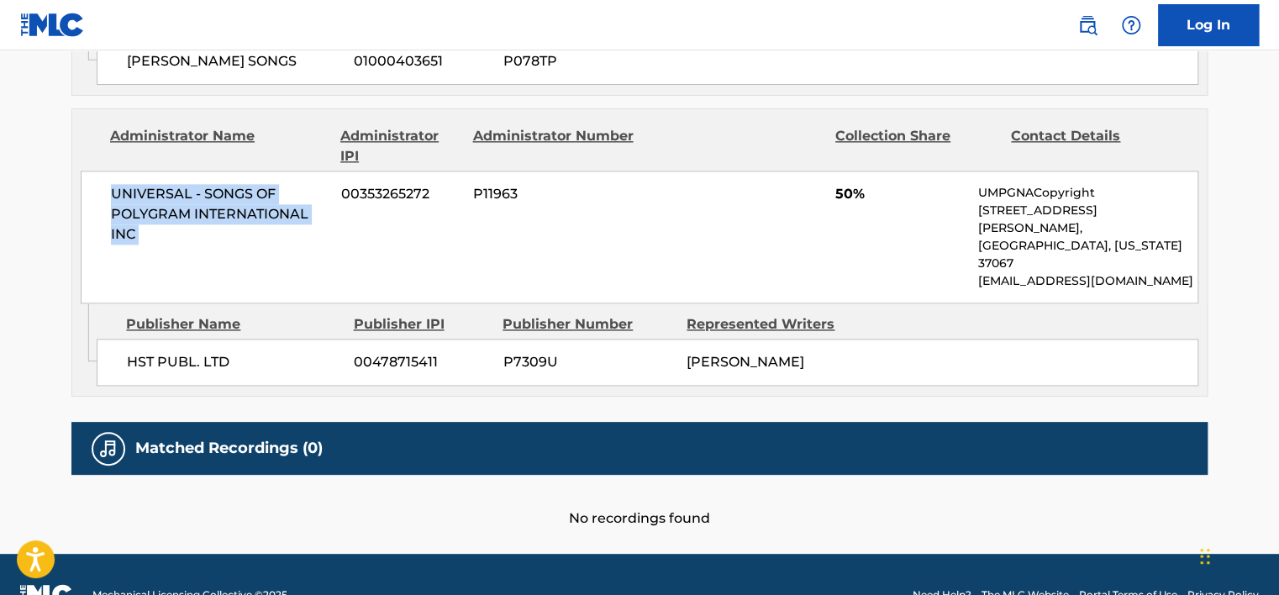
click at [217, 213] on span "UNIVERSAL - SONGS OF POLYGRAM INTERNATIONAL INC" at bounding box center [220, 214] width 218 height 60
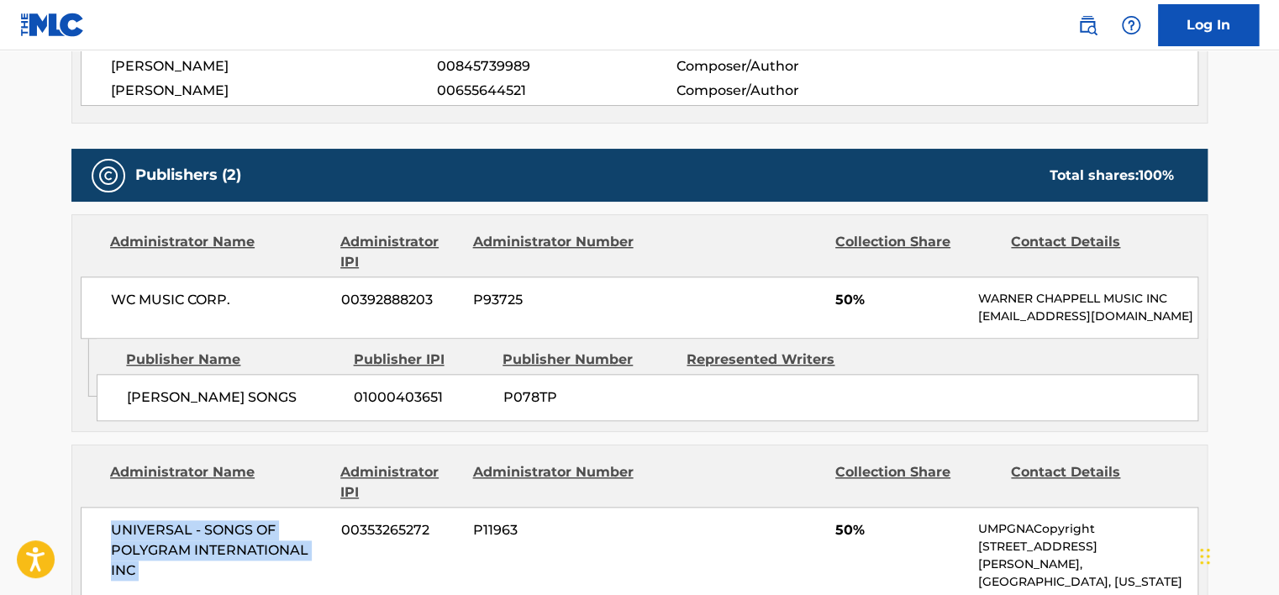
scroll to position [252, 0]
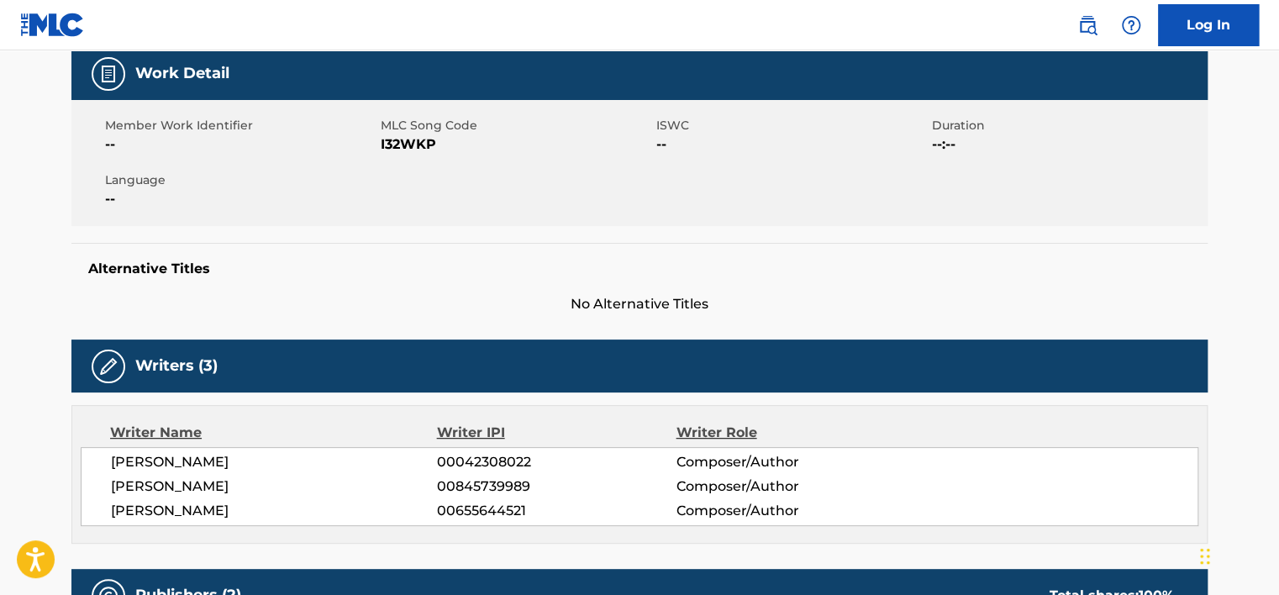
click at [412, 148] on span "I32WKP" at bounding box center [516, 144] width 271 height 20
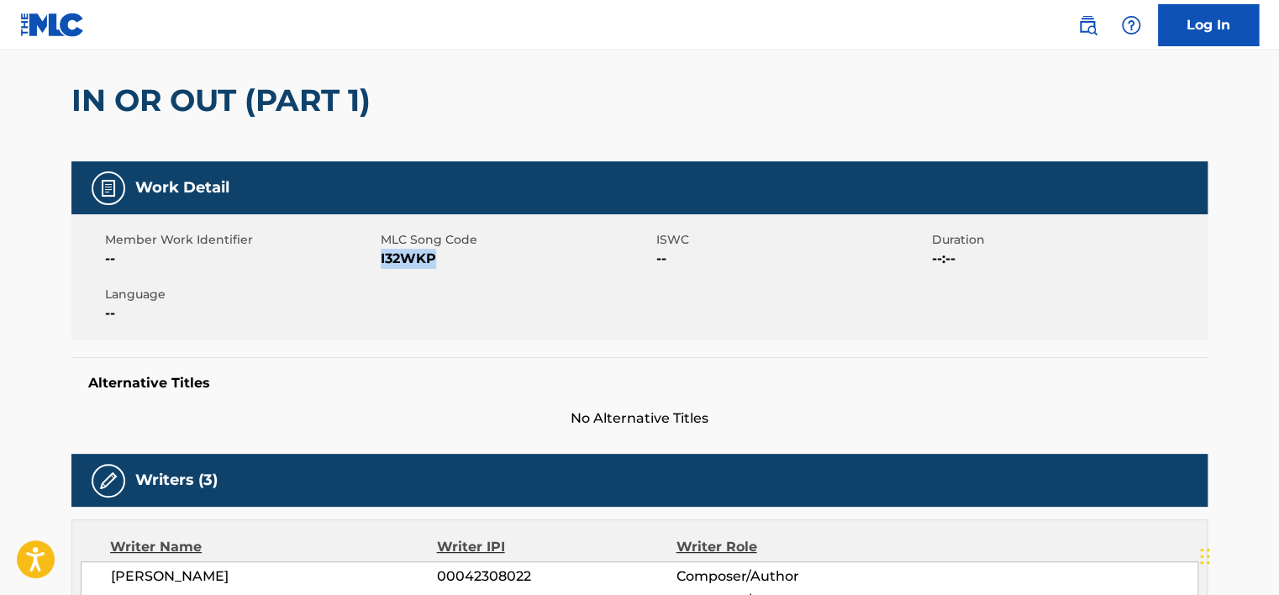
scroll to position [0, 0]
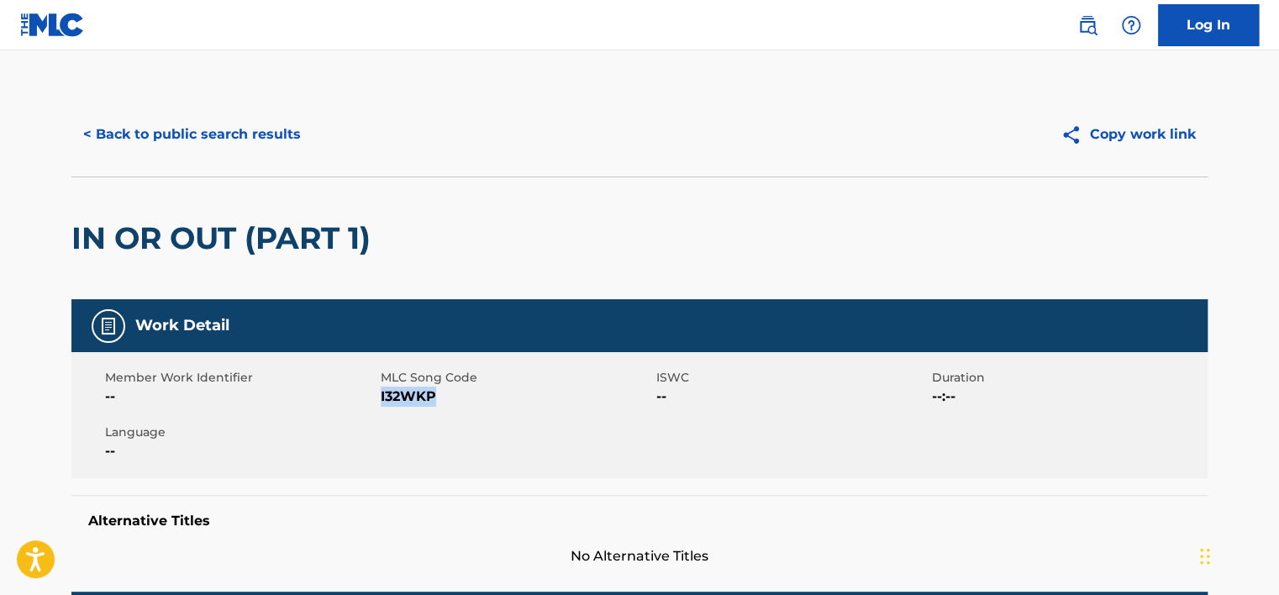
click at [218, 128] on button "< Back to public search results" at bounding box center [191, 134] width 241 height 42
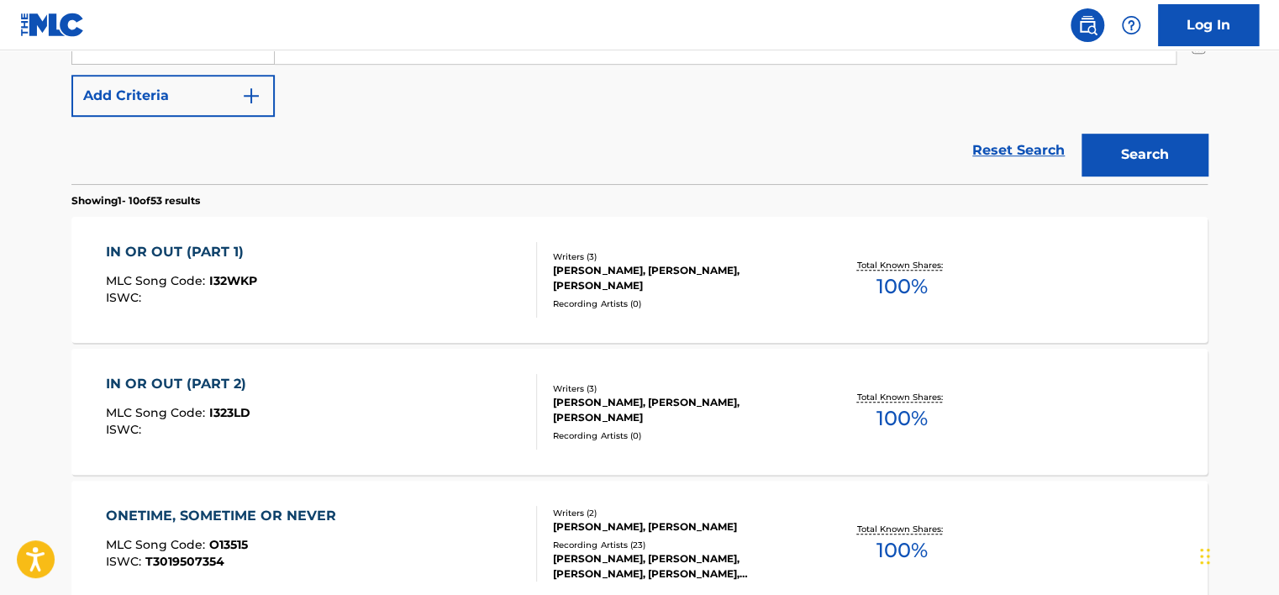
scroll to position [537, 0]
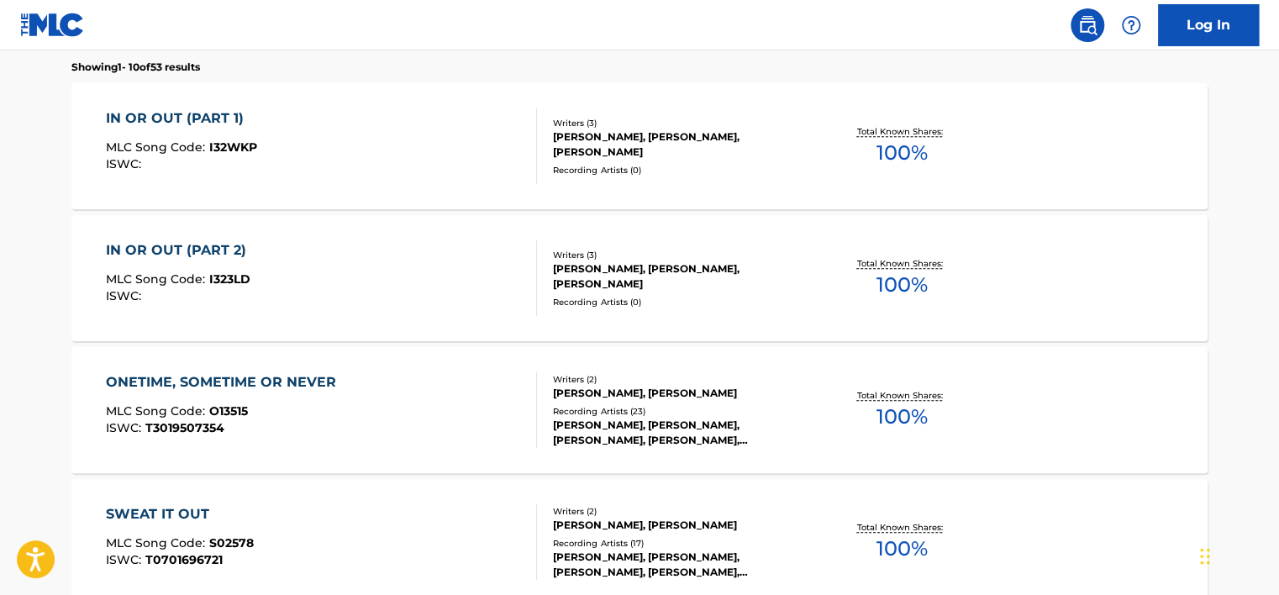
click at [373, 250] on div "IN OR OUT (PART 2) MLC Song Code : I323LD ISWC :" at bounding box center [322, 278] width 432 height 76
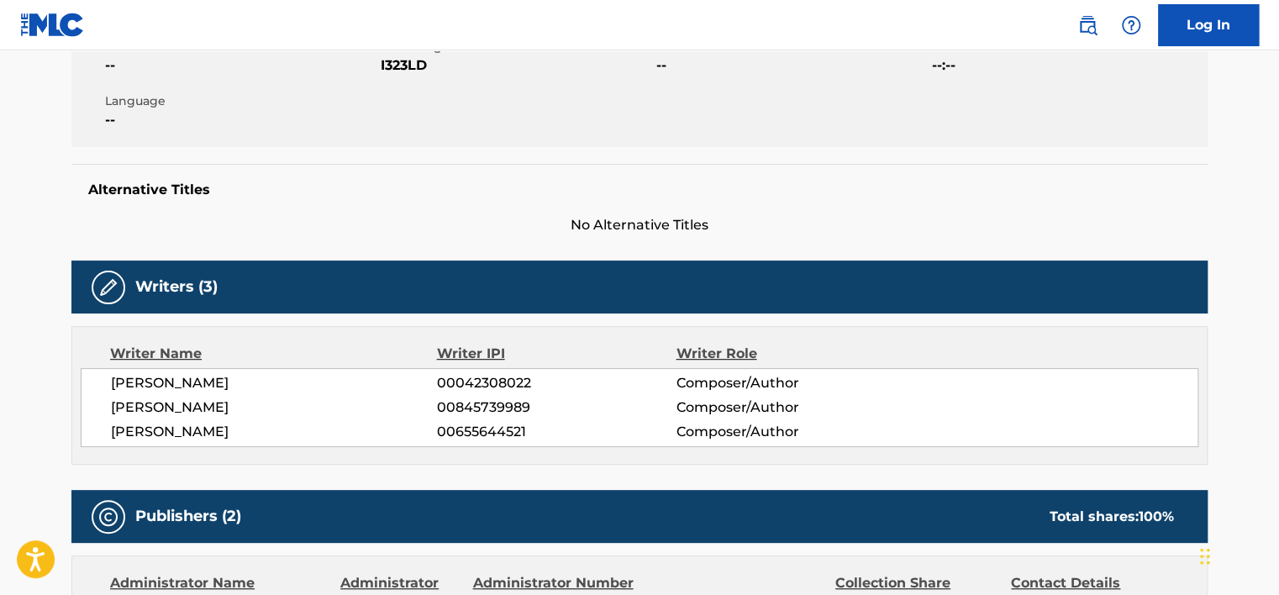
scroll to position [504, 0]
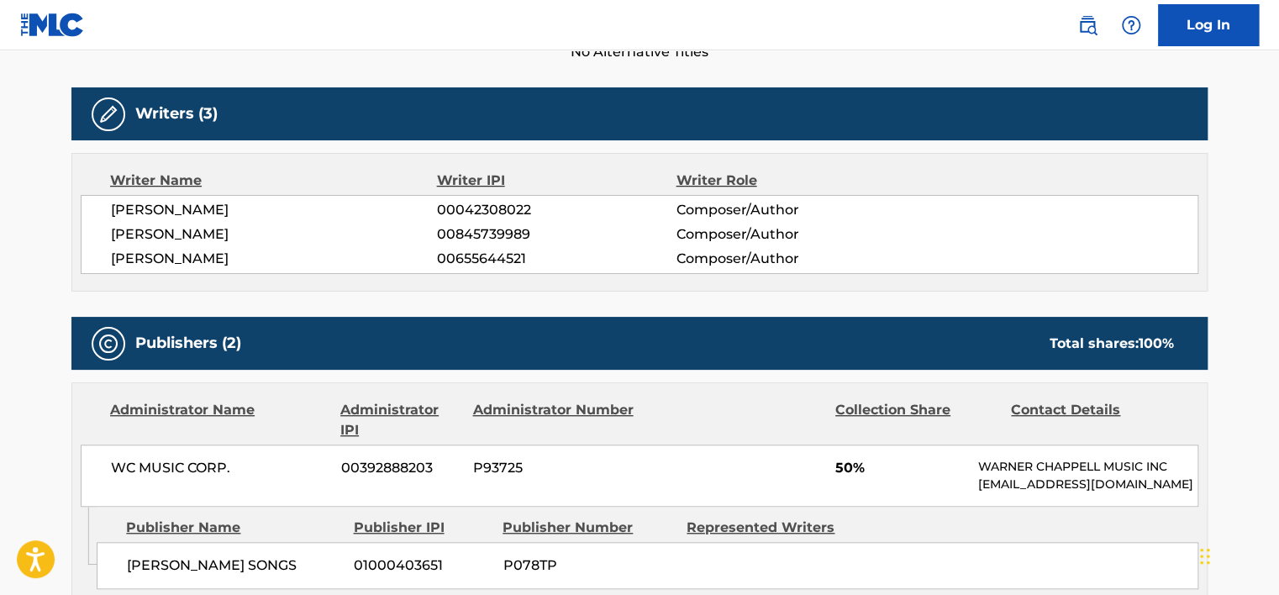
click at [192, 195] on div "[PERSON_NAME] 00042308022 Composer/Author [PERSON_NAME] 00845739989 Composer/Au…" at bounding box center [639, 234] width 1117 height 79
click at [486, 202] on span "00042308022" at bounding box center [556, 210] width 239 height 20
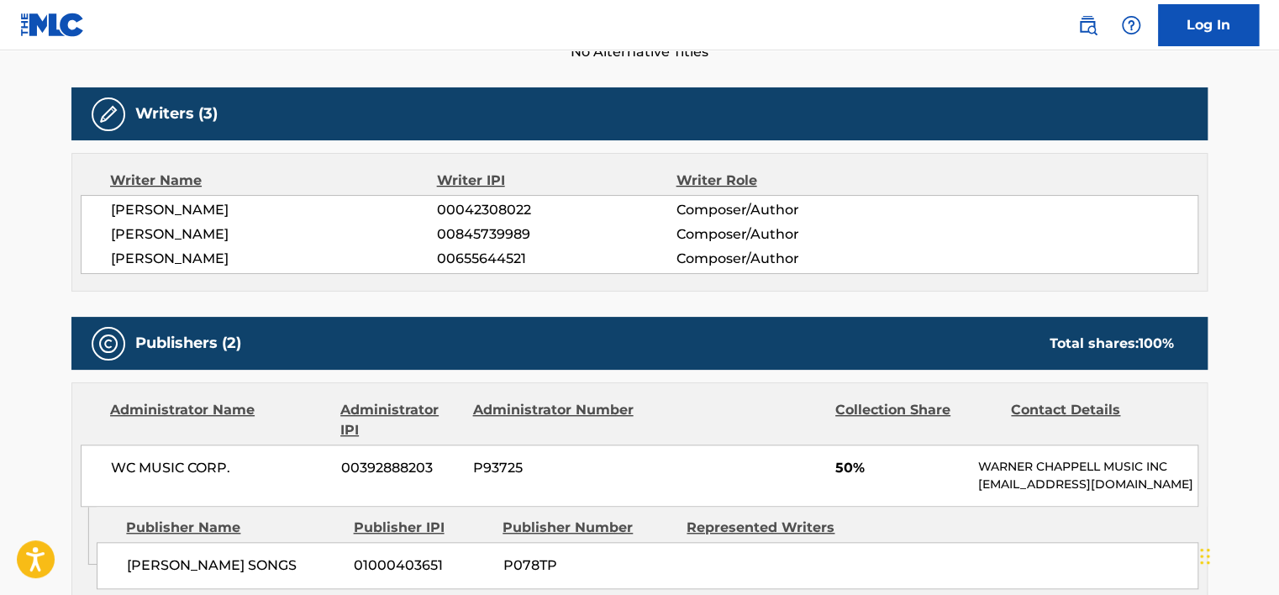
click at [195, 228] on span "[PERSON_NAME]" at bounding box center [274, 234] width 326 height 20
click at [477, 228] on span "00845739989" at bounding box center [556, 234] width 239 height 20
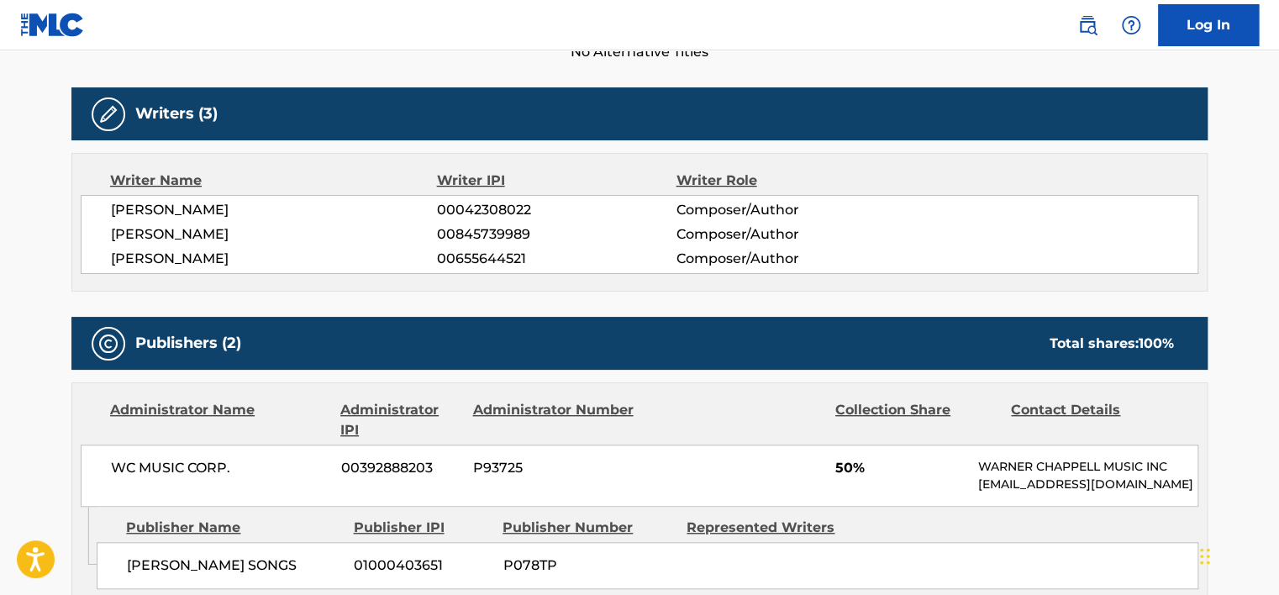
click at [200, 263] on span "[PERSON_NAME]" at bounding box center [274, 259] width 326 height 20
click at [463, 264] on span "00655644521" at bounding box center [556, 259] width 239 height 20
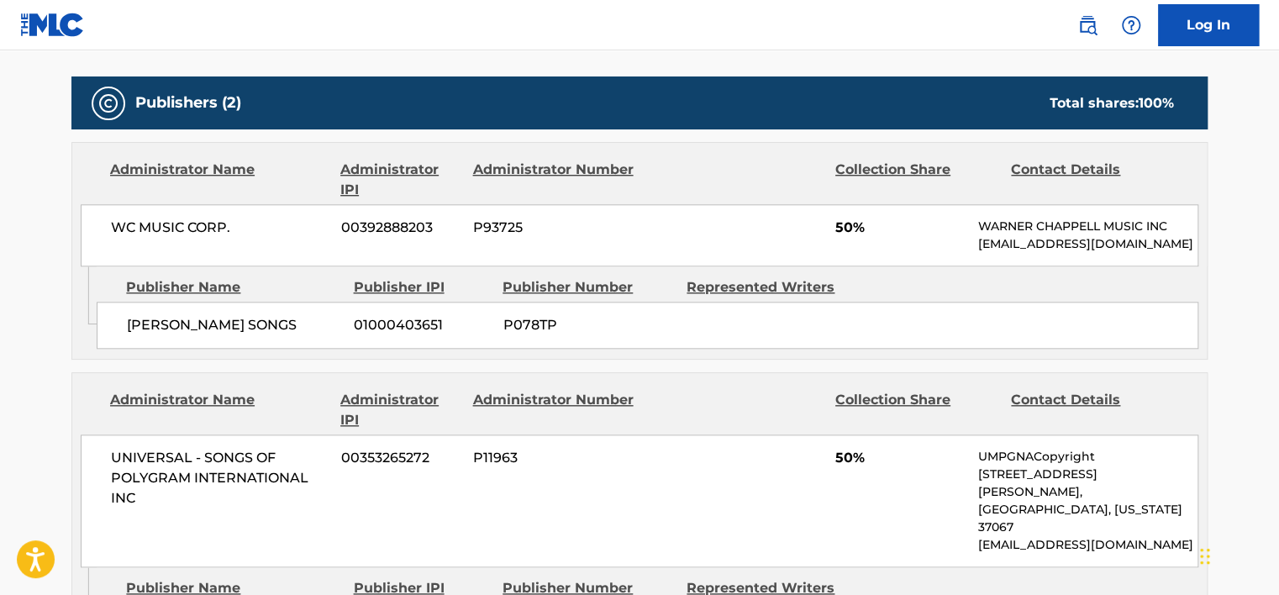
scroll to position [756, 0]
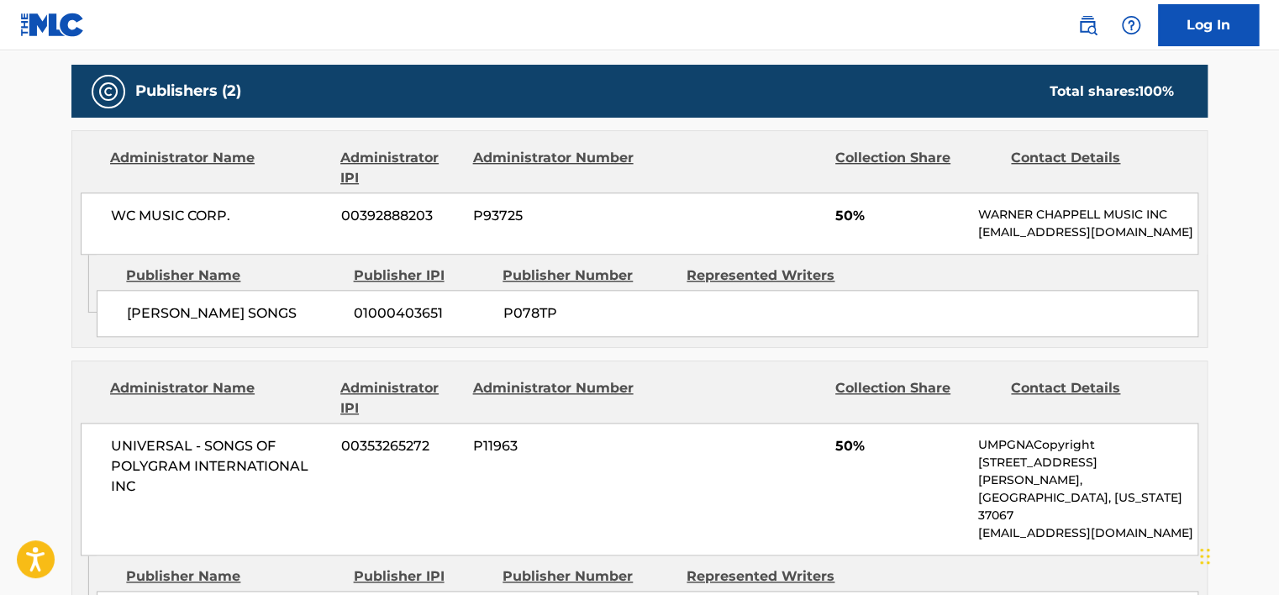
click at [180, 208] on span "WC MUSIC CORP." at bounding box center [220, 216] width 218 height 20
click at [239, 429] on div "UNIVERSAL - SONGS OF POLYGRAM INTERNATIONAL INC 00353265272 P11963 50% UMPGNACo…" at bounding box center [639, 489] width 1117 height 133
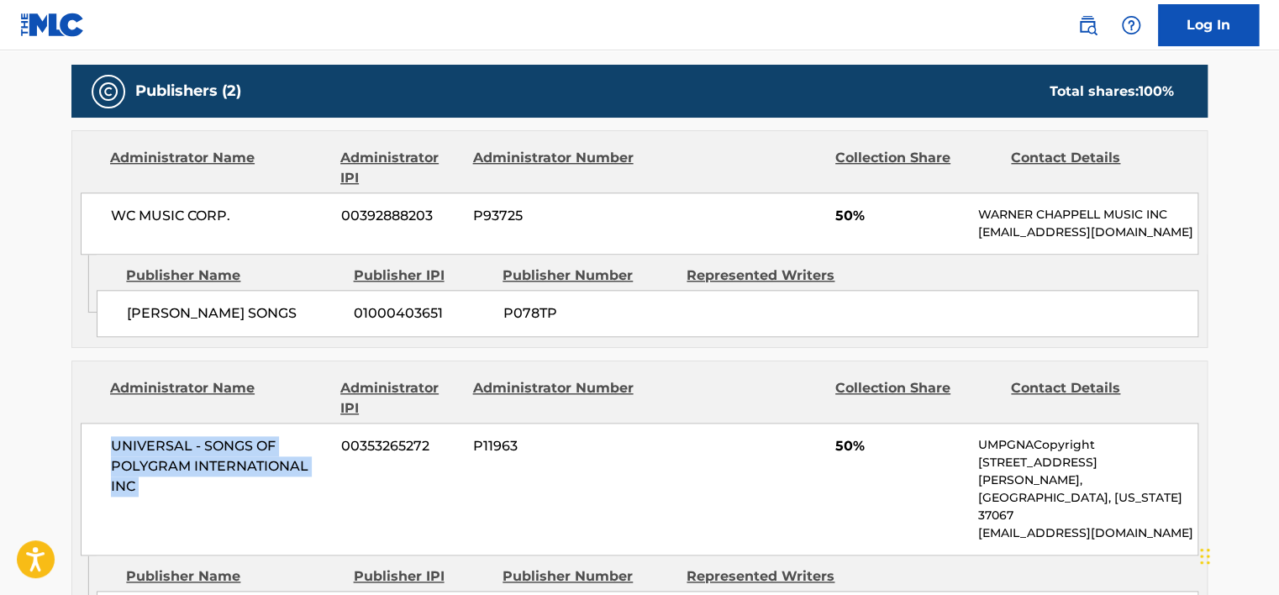
click at [239, 429] on div "UNIVERSAL - SONGS OF POLYGRAM INTERNATIONAL INC 00353265272 P11963 50% UMPGNACo…" at bounding box center [639, 489] width 1117 height 133
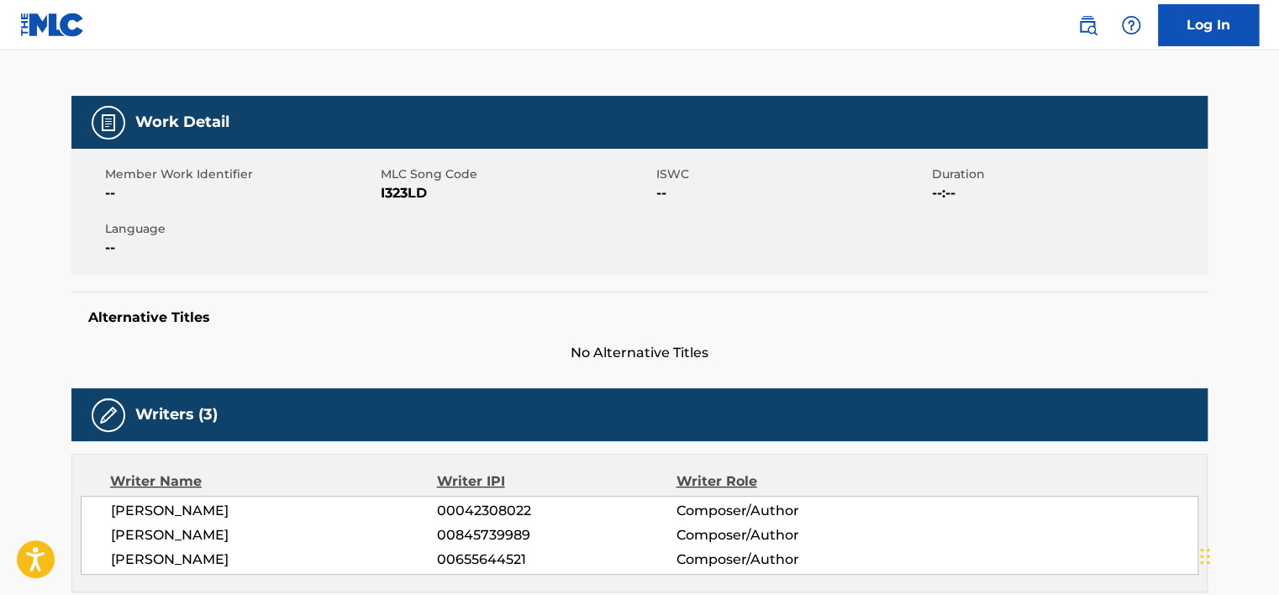
scroll to position [168, 0]
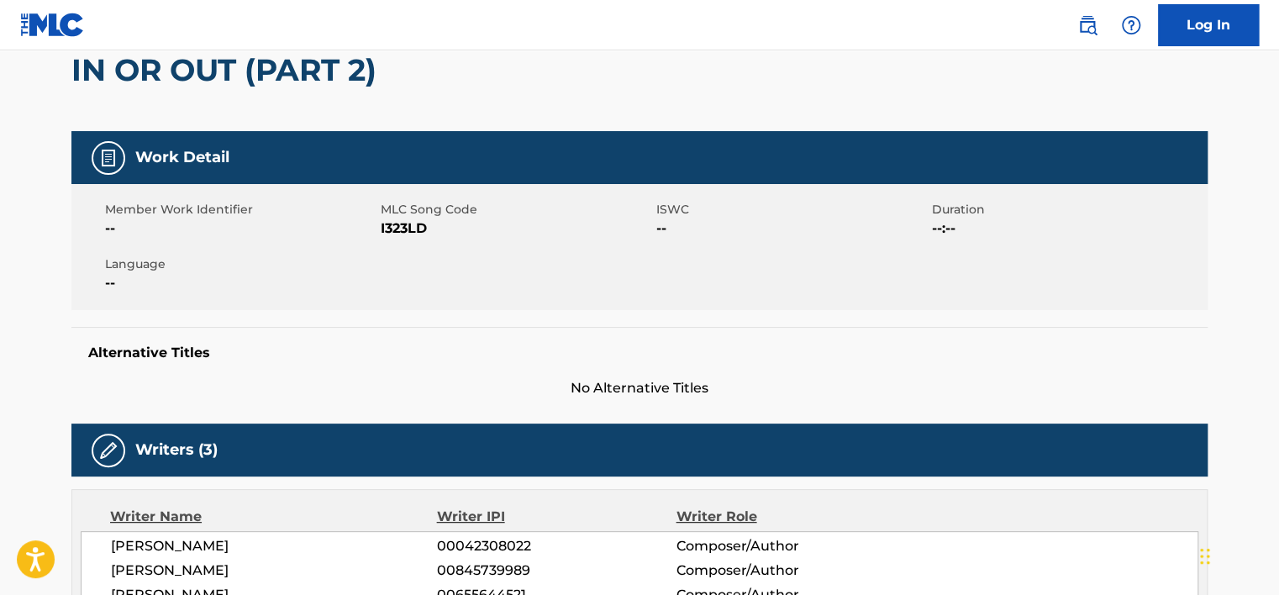
click at [424, 238] on span "I323LD" at bounding box center [516, 228] width 271 height 20
click at [406, 234] on span "I323LD" at bounding box center [516, 228] width 271 height 20
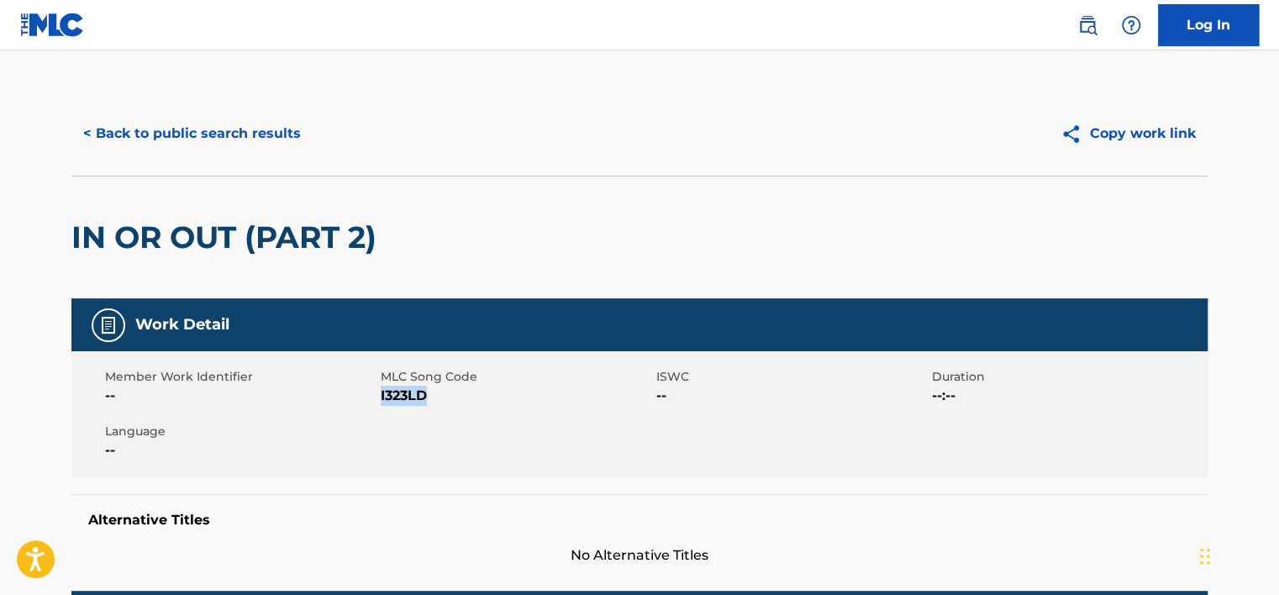
scroll to position [0, 0]
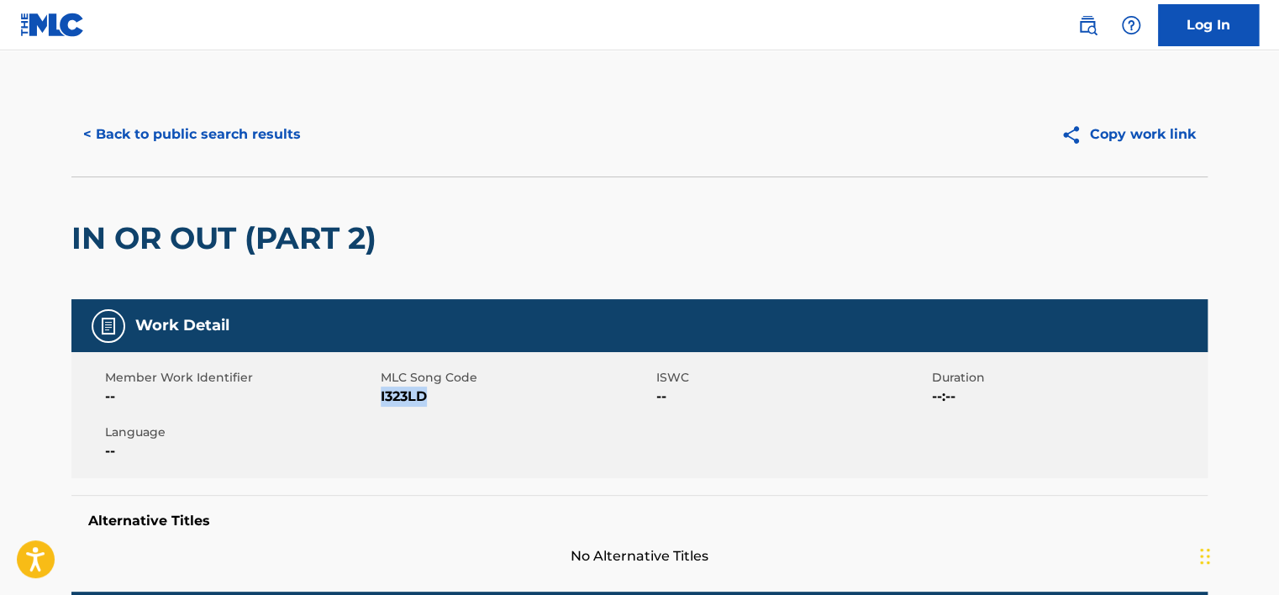
click at [185, 123] on button "< Back to public search results" at bounding box center [191, 134] width 241 height 42
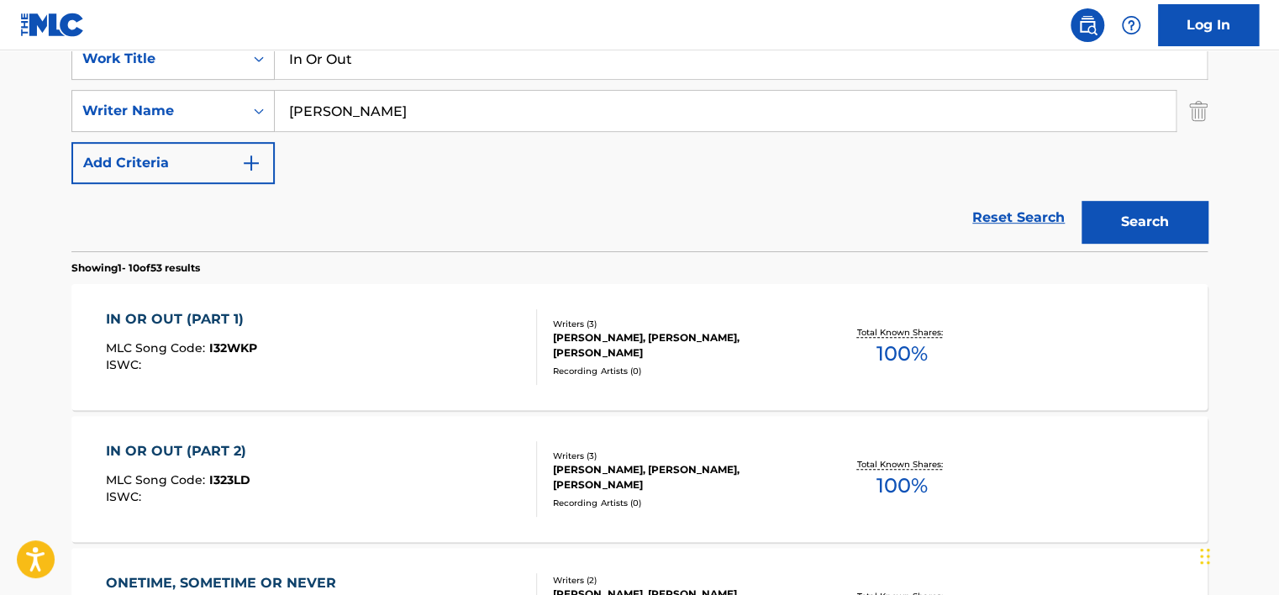
scroll to position [213, 0]
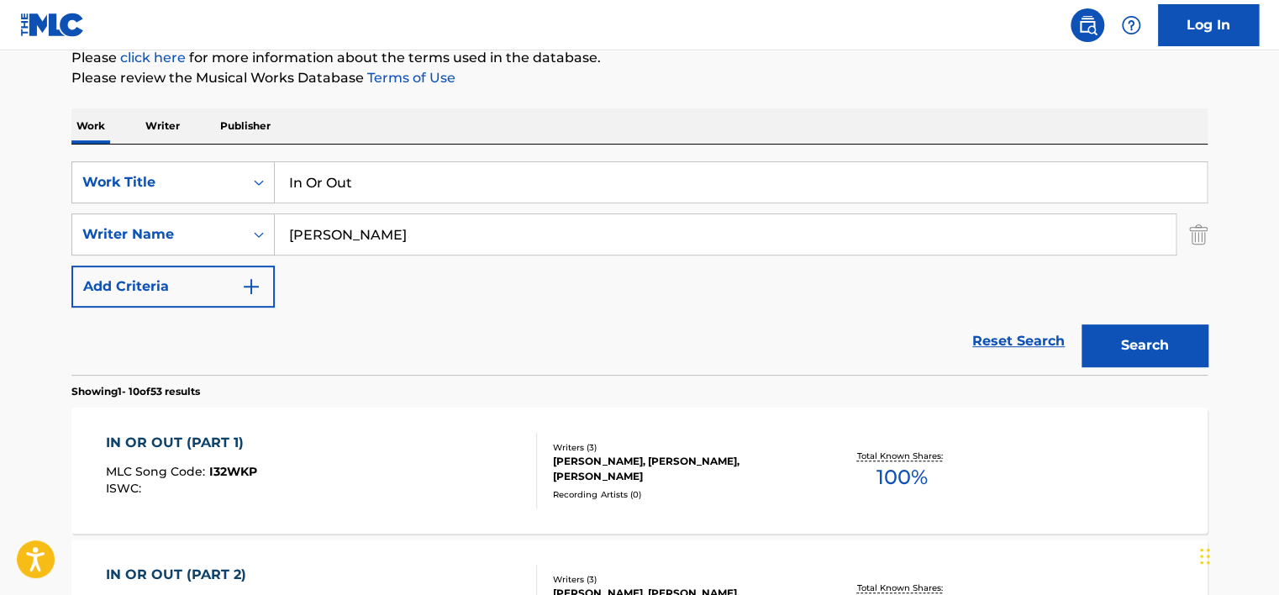
click at [334, 178] on input "In Or Out" at bounding box center [741, 182] width 932 height 40
paste input "Seen"
type input "Seen"
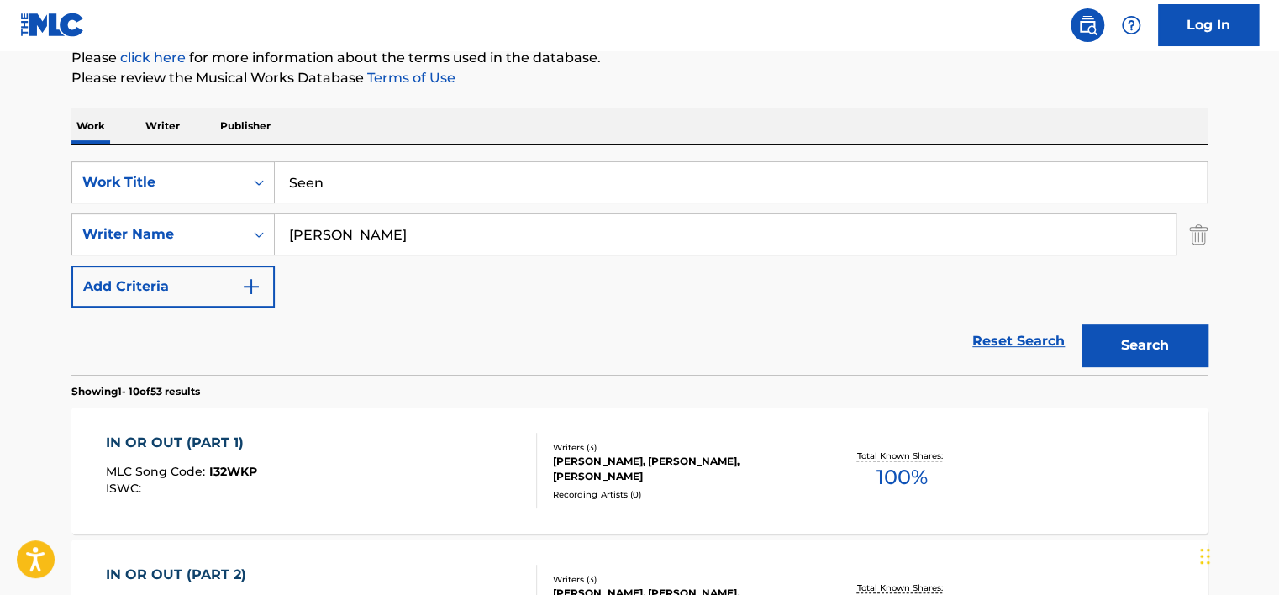
click at [1144, 344] on button "Search" at bounding box center [1144, 345] width 126 height 42
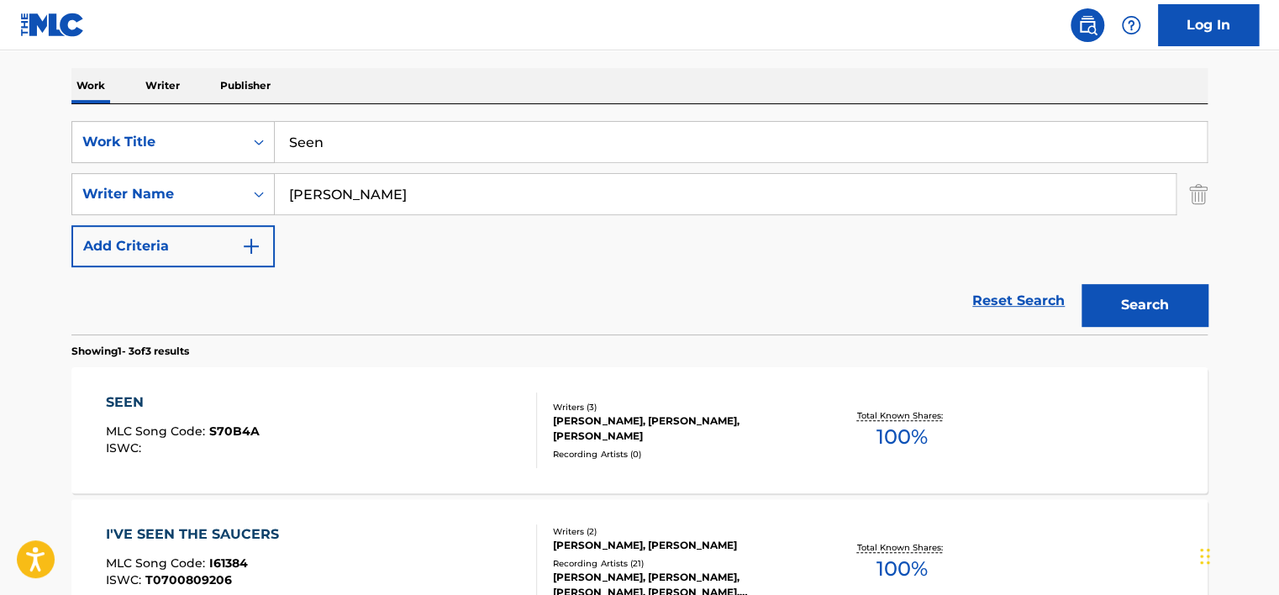
scroll to position [381, 0]
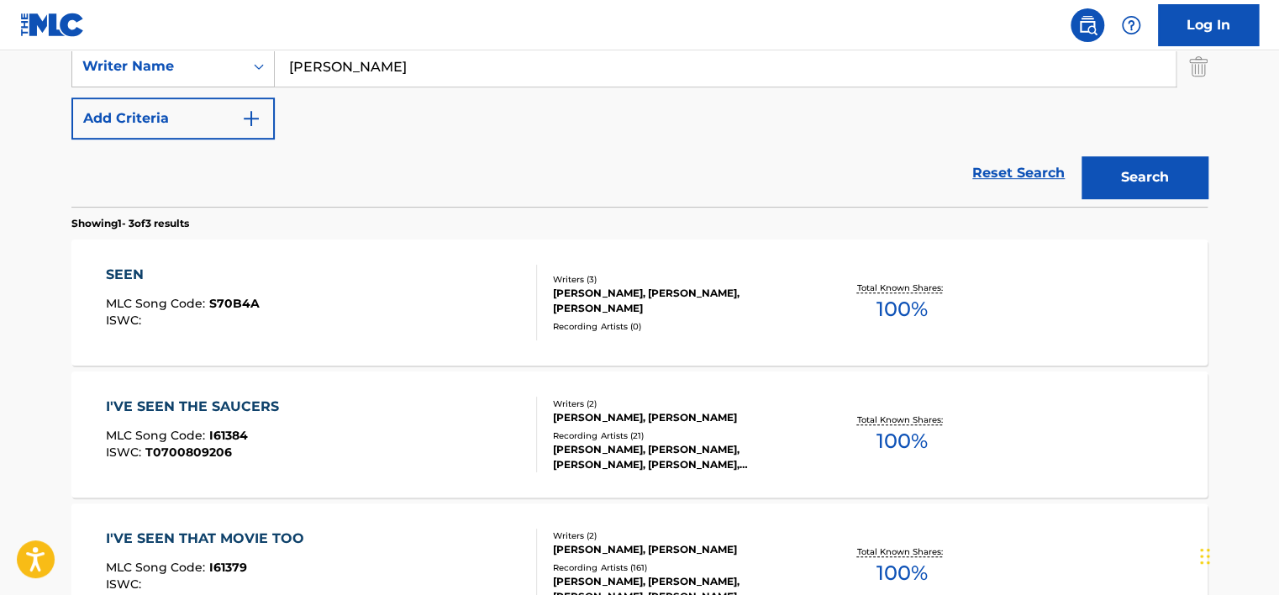
click at [501, 286] on div "SEEN MLC Song Code : S70B4A ISWC :" at bounding box center [322, 303] width 432 height 76
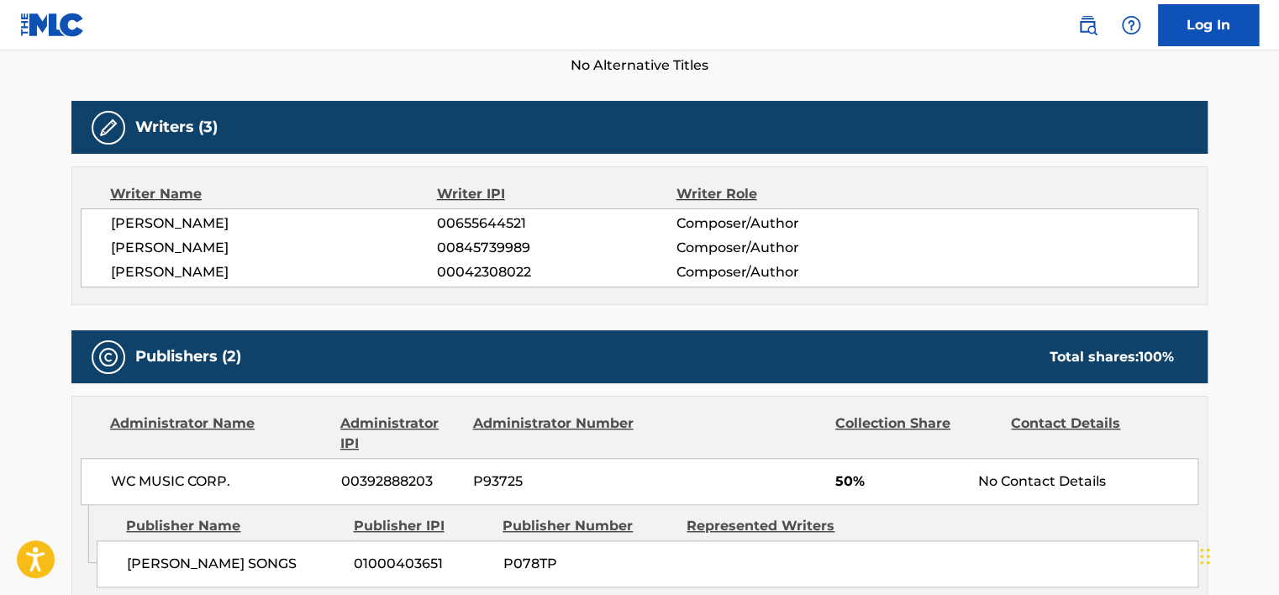
scroll to position [504, 0]
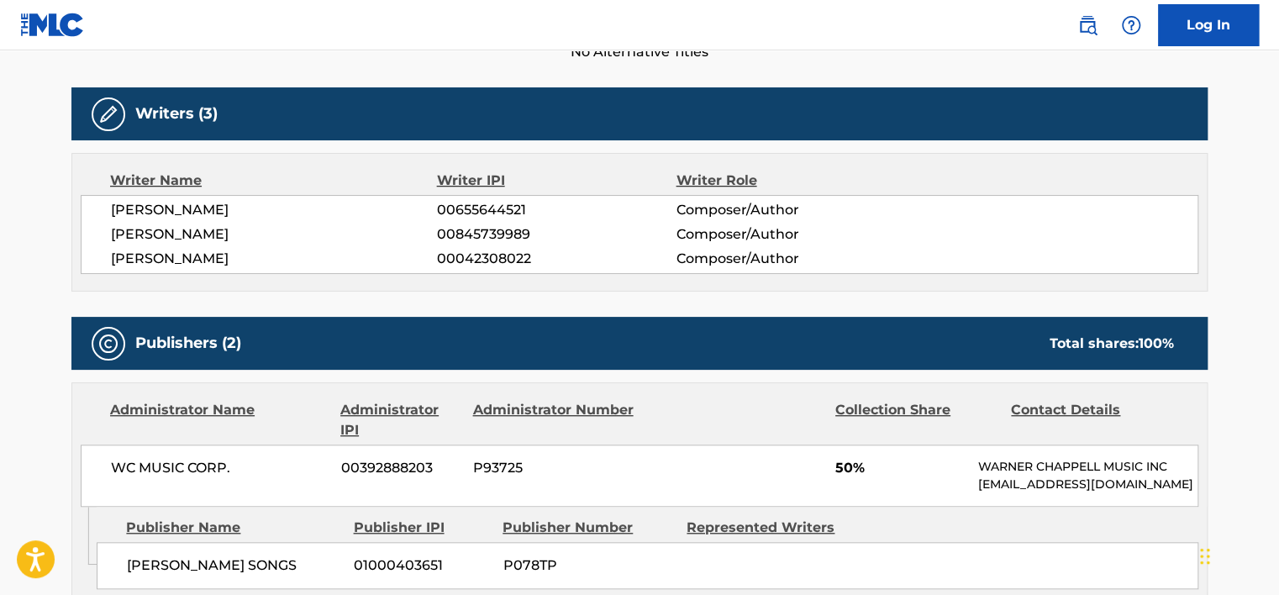
click at [128, 203] on span "[PERSON_NAME]" at bounding box center [274, 210] width 326 height 20
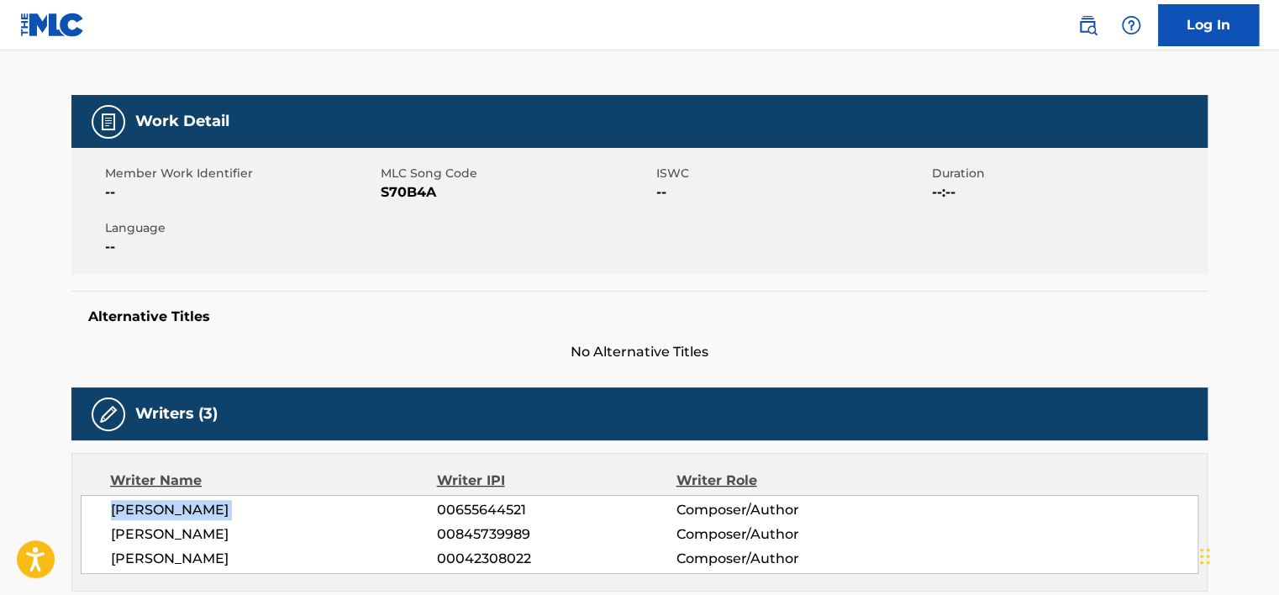
scroll to position [252, 0]
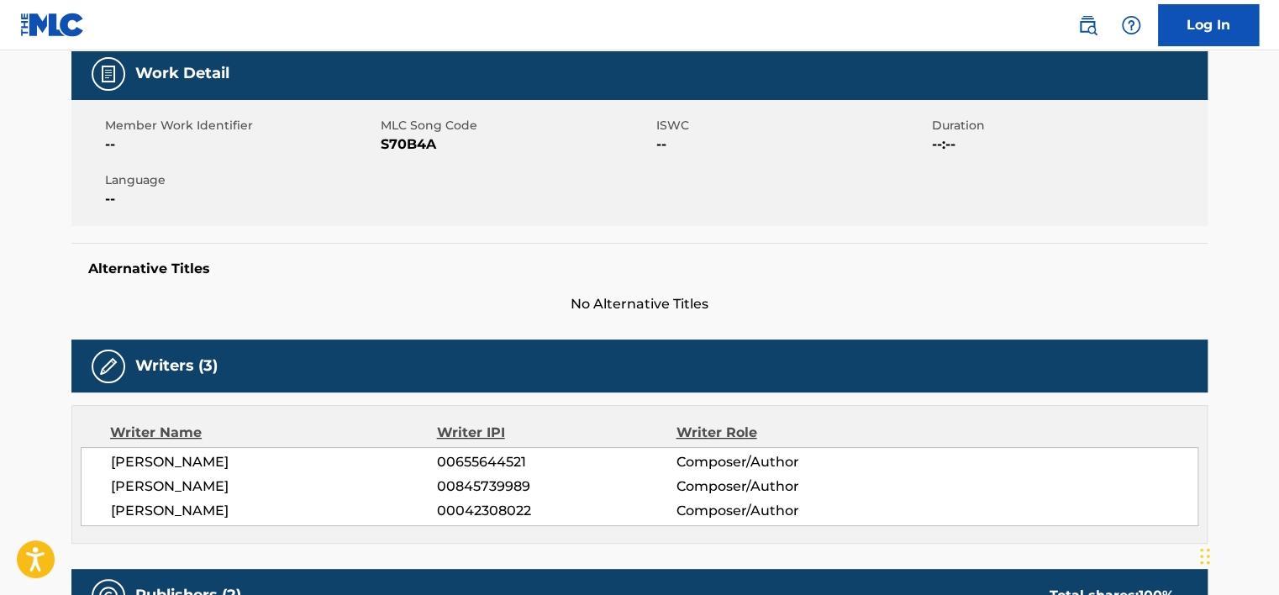
click at [481, 469] on span "00655644521" at bounding box center [556, 462] width 239 height 20
click at [156, 484] on span "[PERSON_NAME]" at bounding box center [274, 486] width 326 height 20
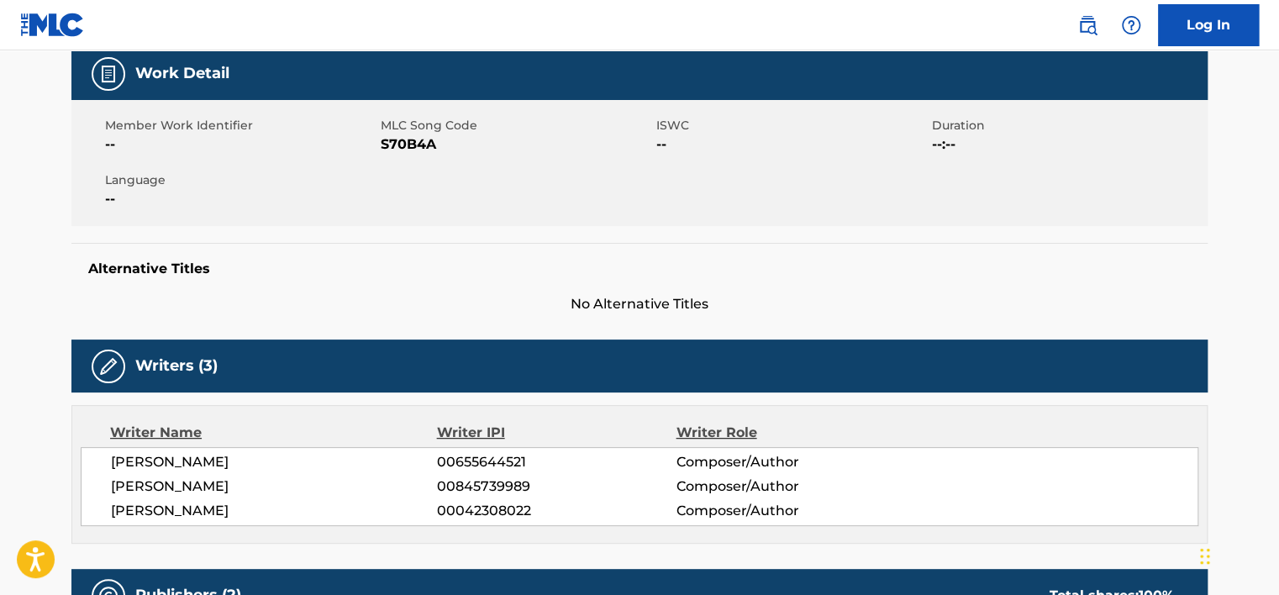
click at [471, 494] on span "00845739989" at bounding box center [556, 486] width 239 height 20
click at [190, 510] on span "[PERSON_NAME]" at bounding box center [274, 511] width 326 height 20
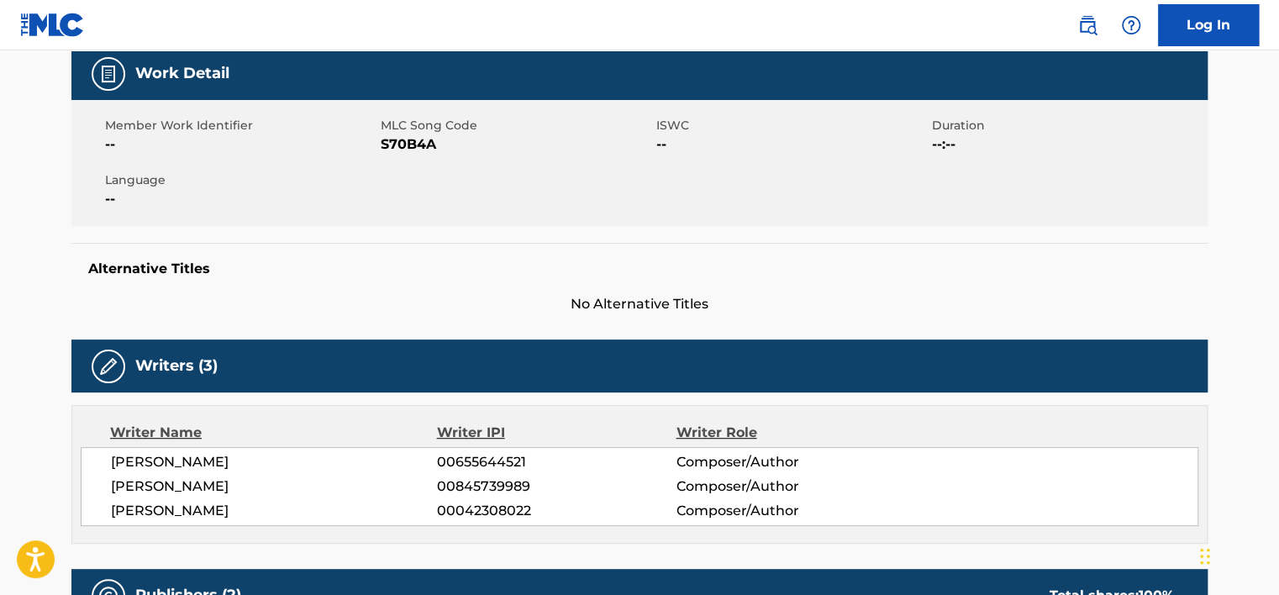
click at [469, 514] on span "00042308022" at bounding box center [556, 511] width 239 height 20
click at [470, 514] on span "00042308022" at bounding box center [556, 511] width 239 height 20
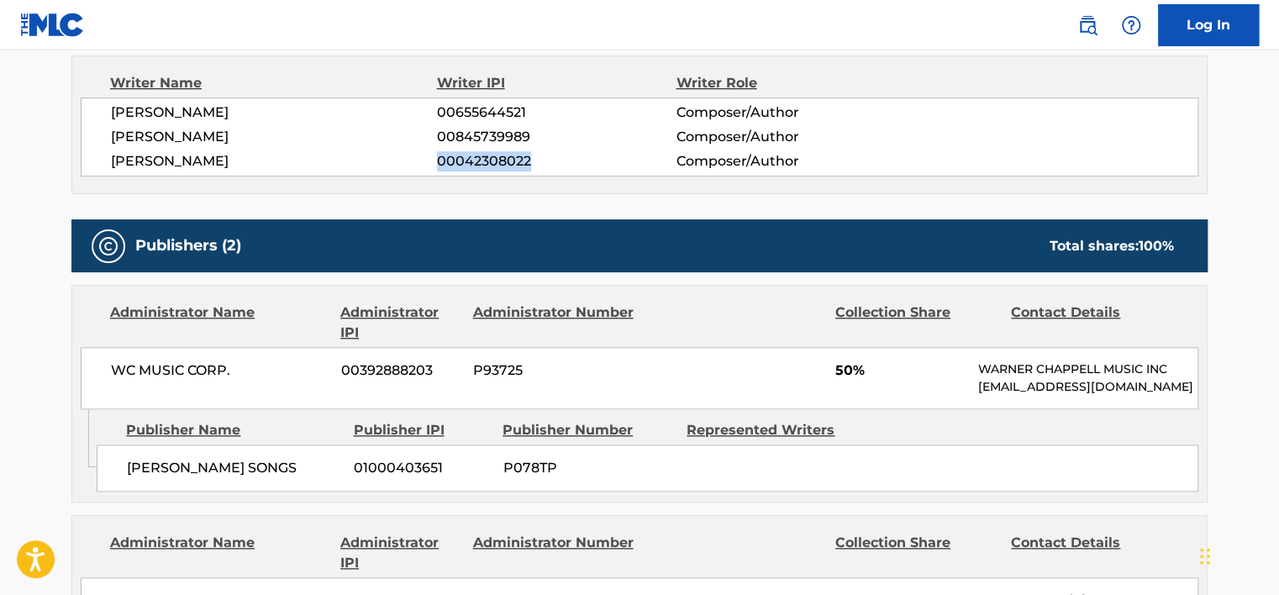
scroll to position [672, 0]
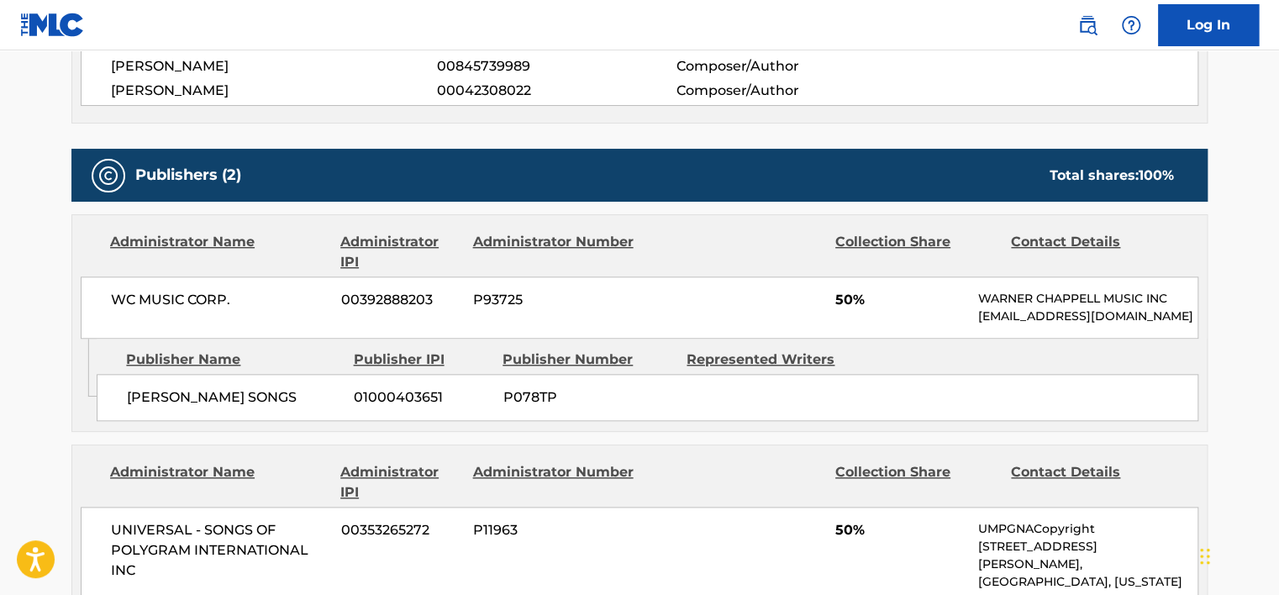
click at [154, 295] on span "WC MUSIC CORP." at bounding box center [220, 300] width 218 height 20
click at [230, 547] on span "UNIVERSAL - SONGS OF POLYGRAM INTERNATIONAL INC" at bounding box center [220, 550] width 218 height 60
click at [230, 548] on span "UNIVERSAL - SONGS OF POLYGRAM INTERNATIONAL INC" at bounding box center [220, 550] width 218 height 60
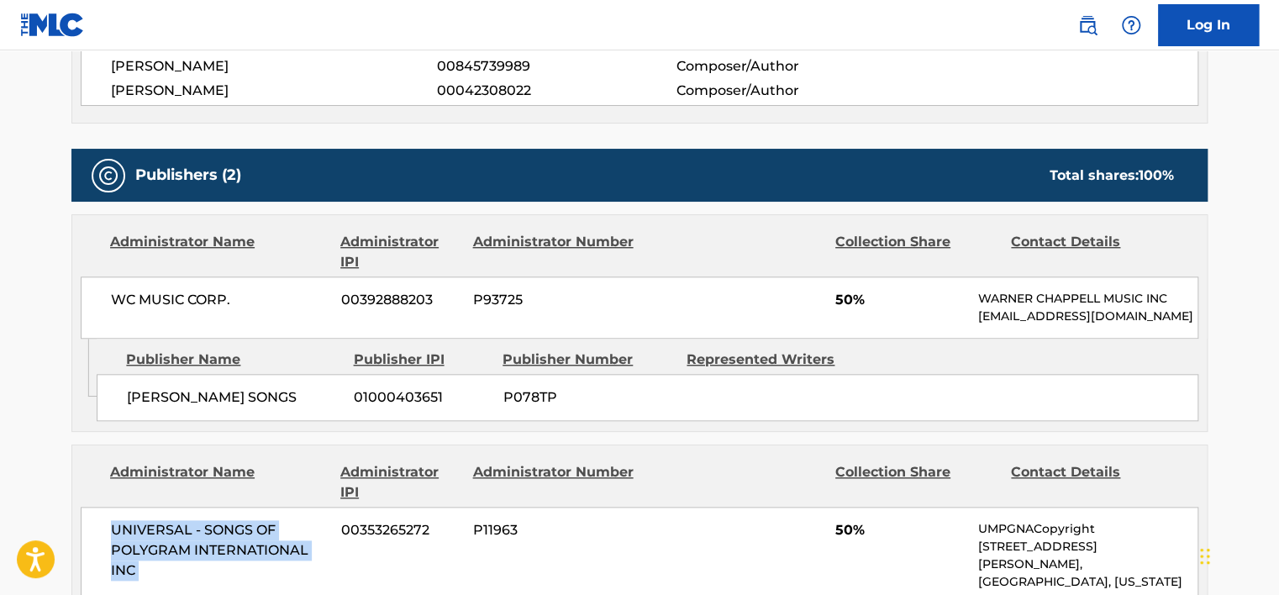
click at [230, 548] on span "UNIVERSAL - SONGS OF POLYGRAM INTERNATIONAL INC" at bounding box center [220, 550] width 218 height 60
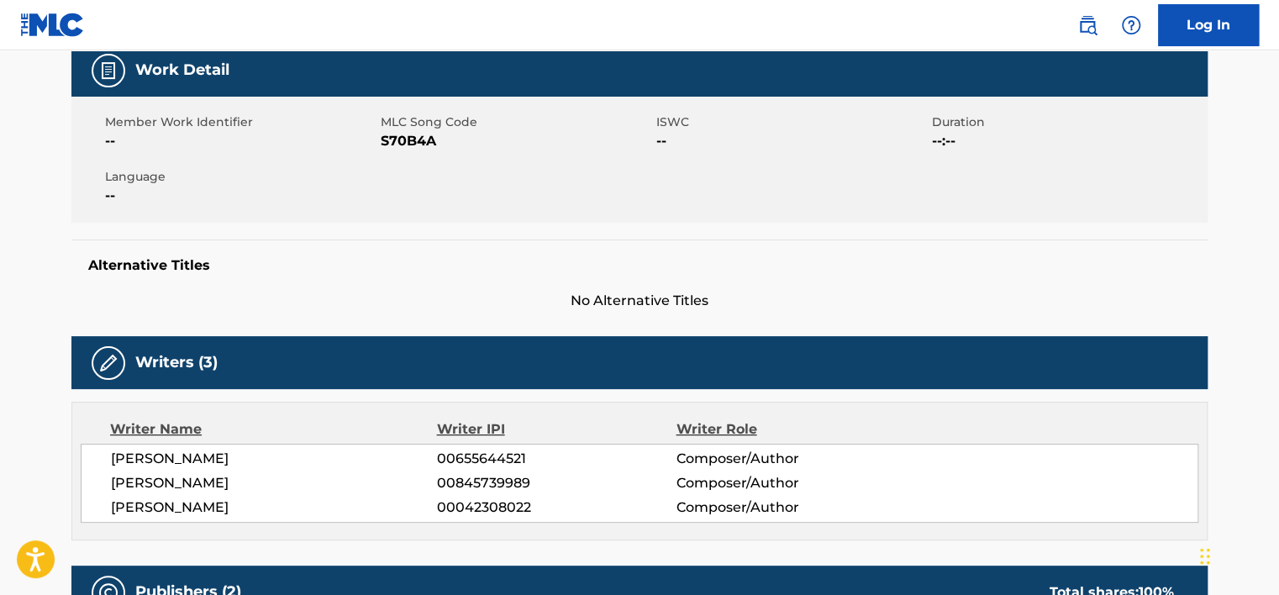
scroll to position [168, 0]
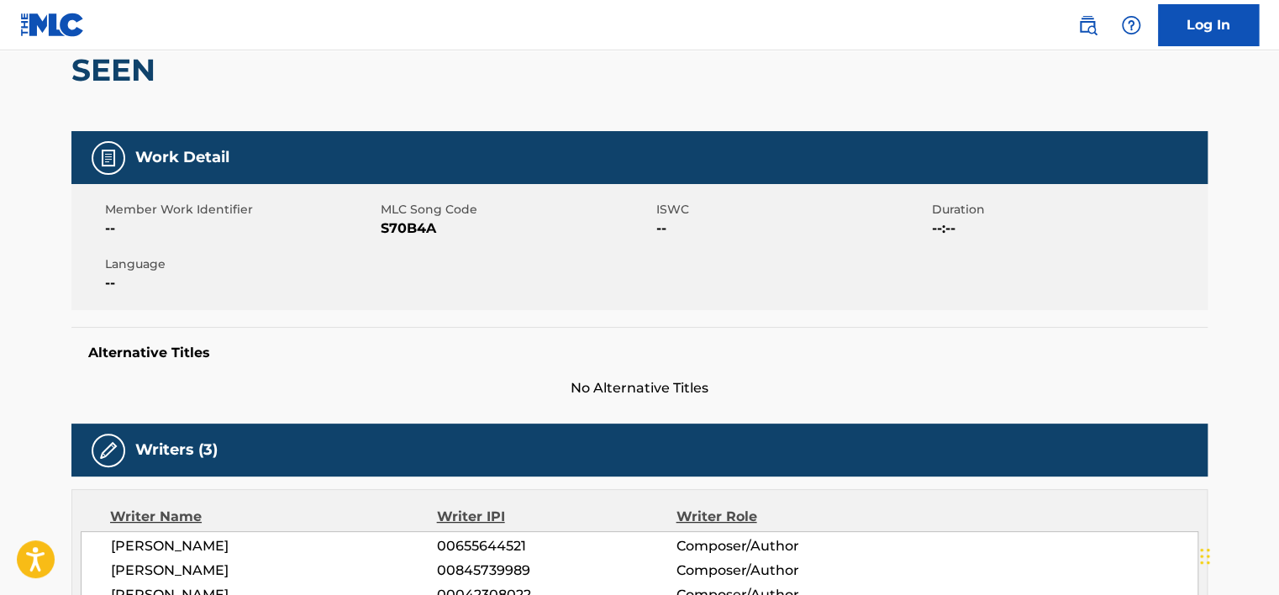
click at [409, 227] on span "S70B4A" at bounding box center [516, 228] width 271 height 20
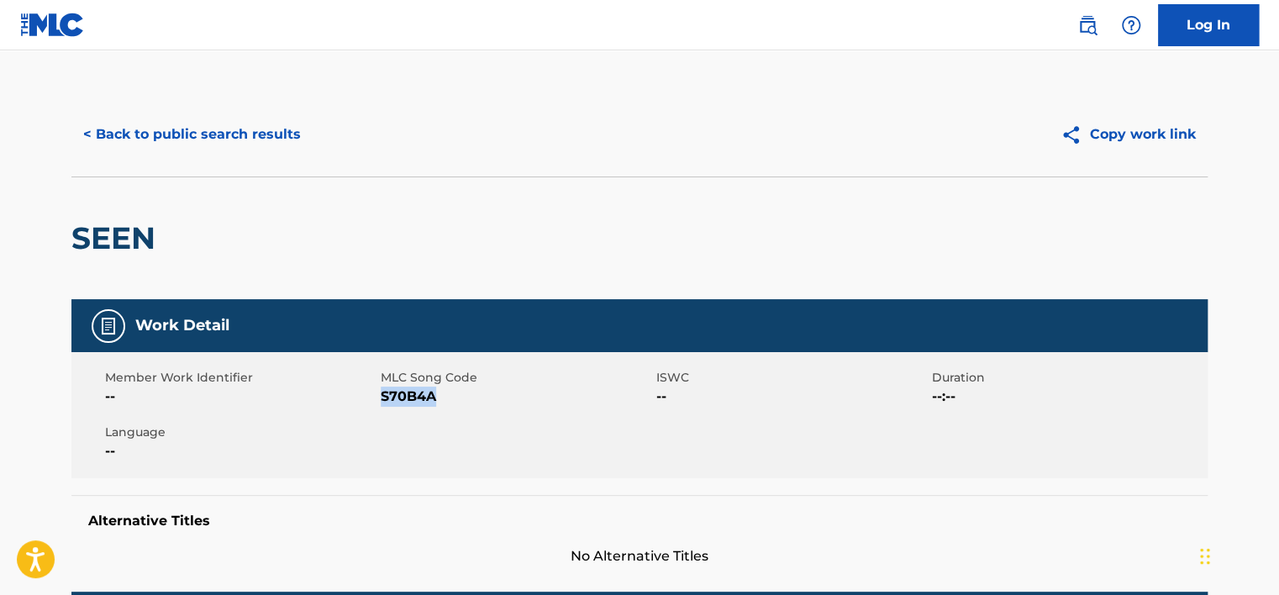
scroll to position [0, 0]
click at [190, 141] on button "< Back to public search results" at bounding box center [191, 134] width 241 height 42
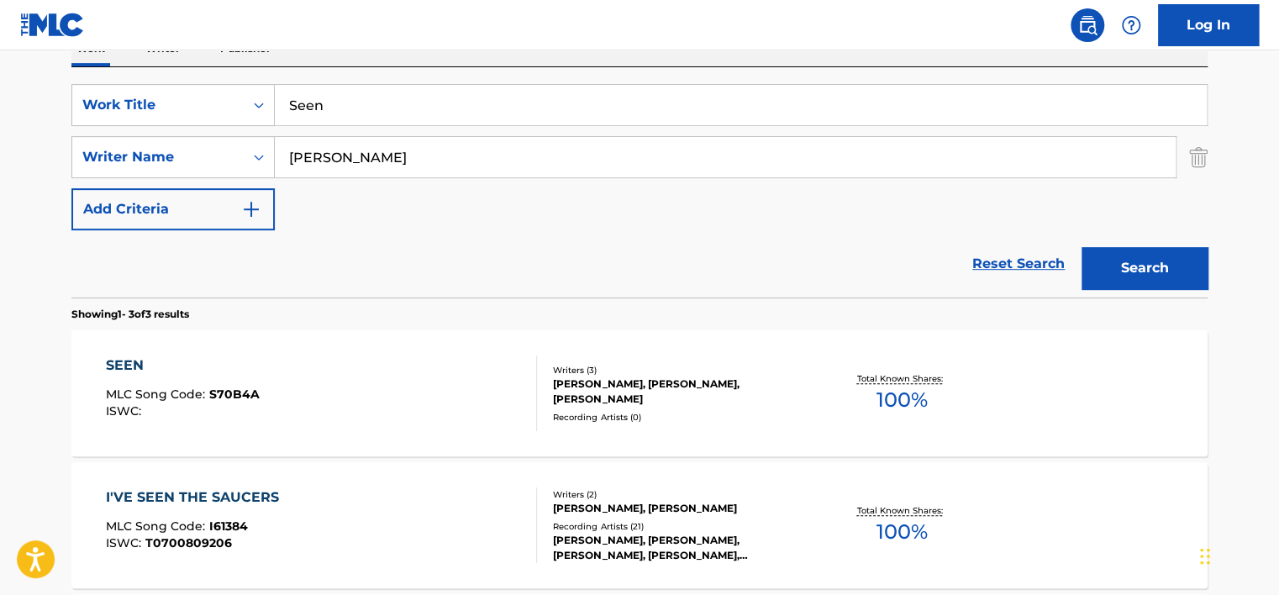
scroll to position [288, 0]
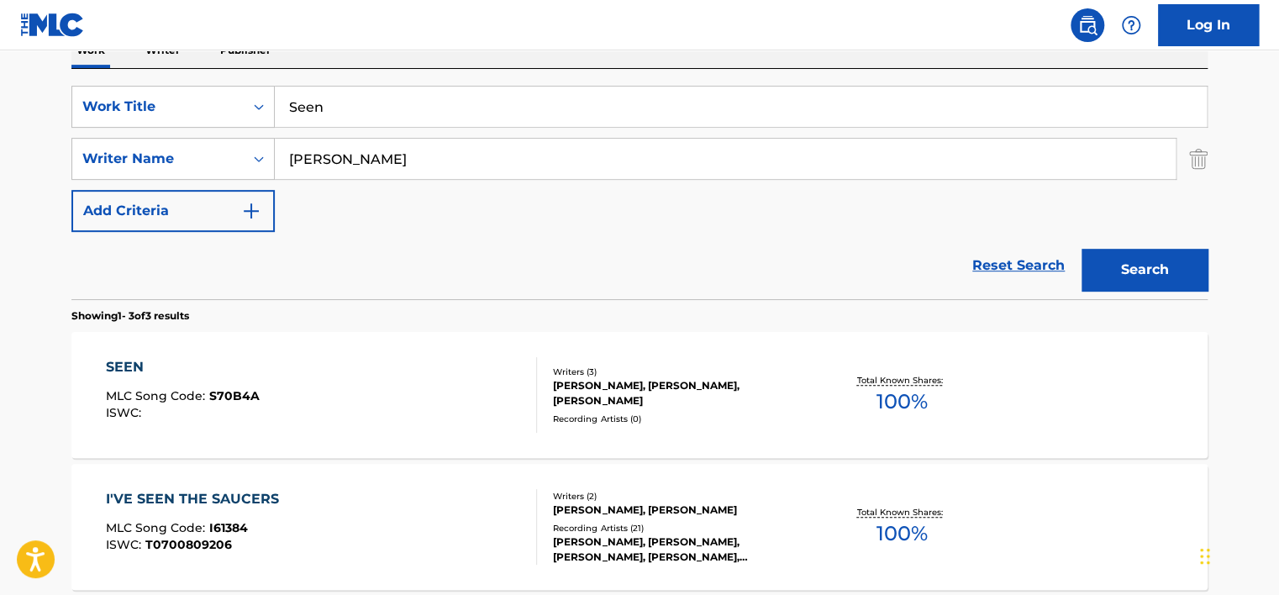
click at [359, 124] on input "Seen" at bounding box center [741, 107] width 932 height 40
paste input "Girl For The Job"
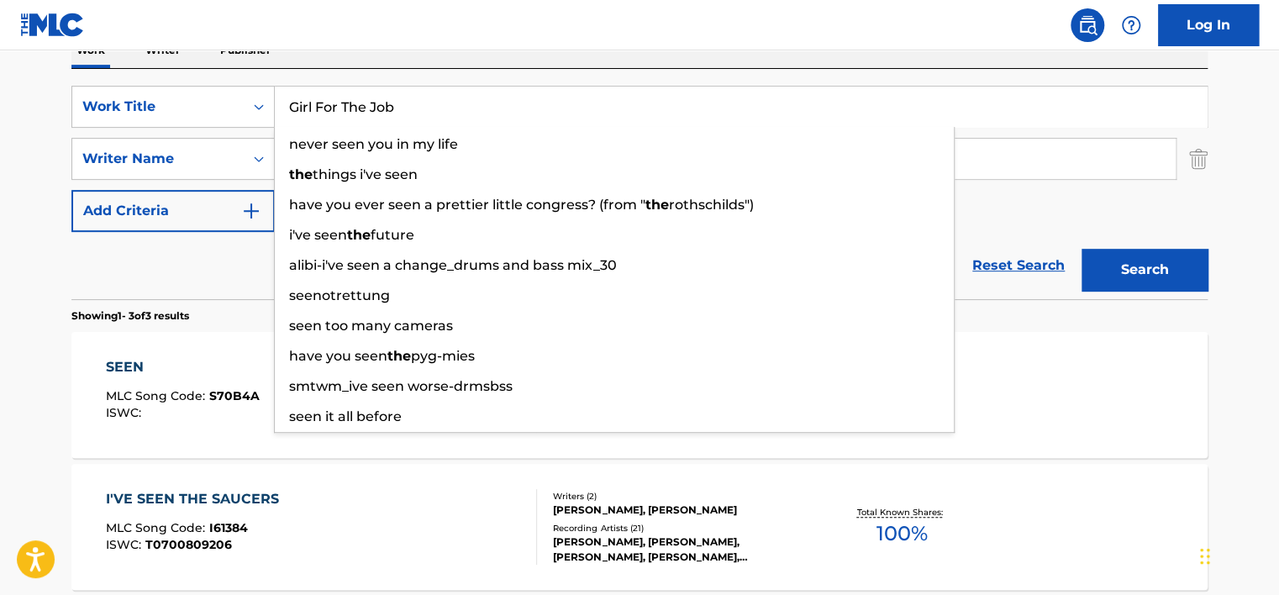
type input "Girl For The Job"
click at [1124, 265] on button "Search" at bounding box center [1144, 270] width 126 height 42
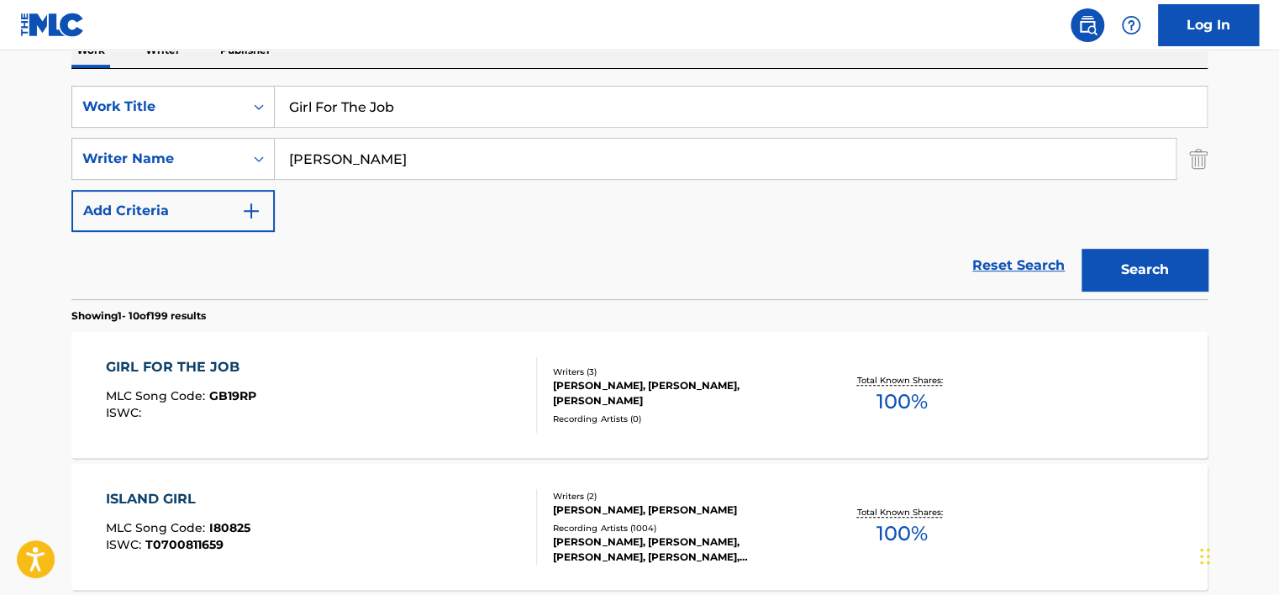
click at [427, 375] on div "GIRL FOR THE JOB MLC Song Code : GB19RP ISWC :" at bounding box center [322, 395] width 432 height 76
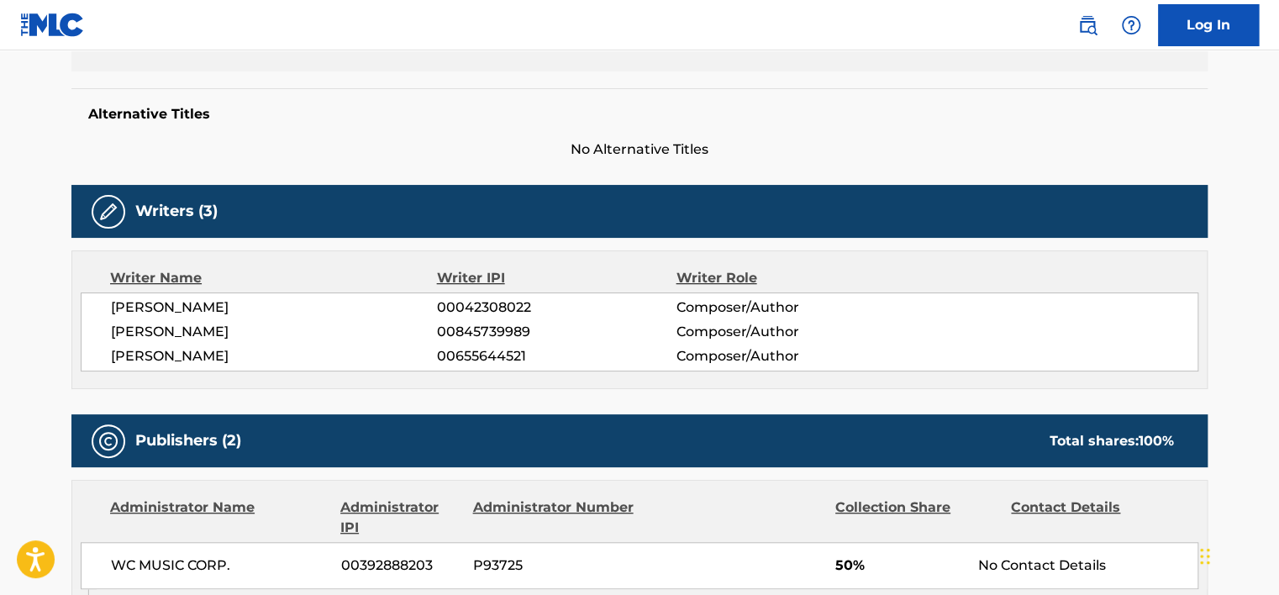
scroll to position [420, 0]
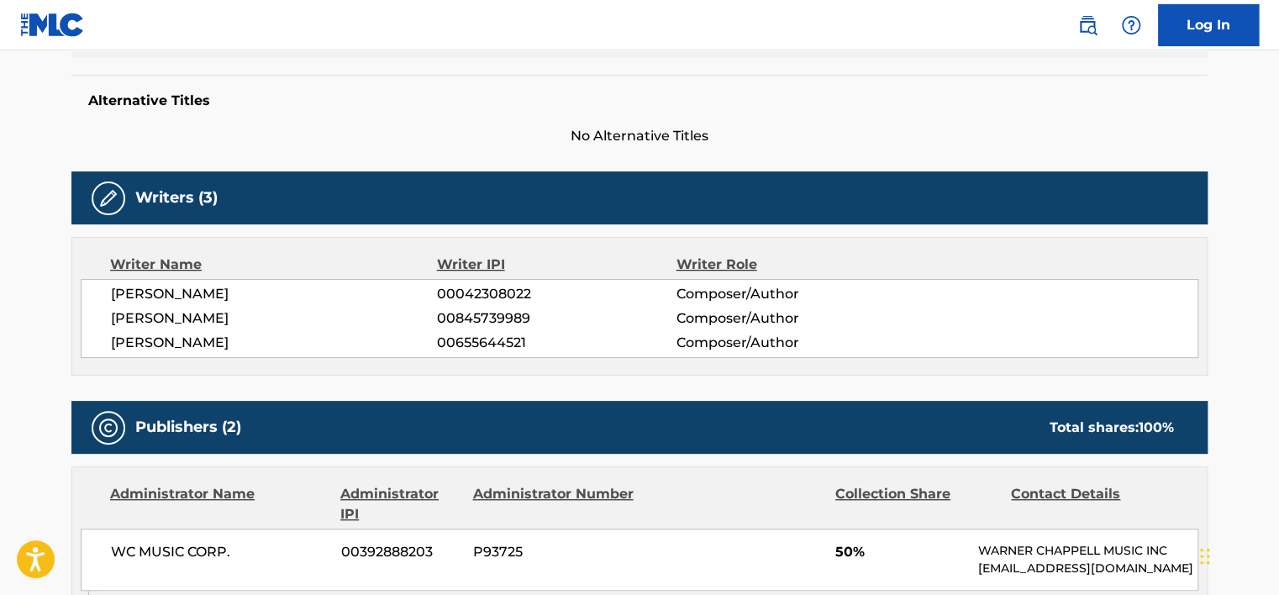
click at [161, 292] on span "[PERSON_NAME]" at bounding box center [274, 294] width 326 height 20
click at [486, 303] on div "[PERSON_NAME] 00042308022 Composer/Author [PERSON_NAME] 00845739989 Composer/Au…" at bounding box center [639, 318] width 1117 height 79
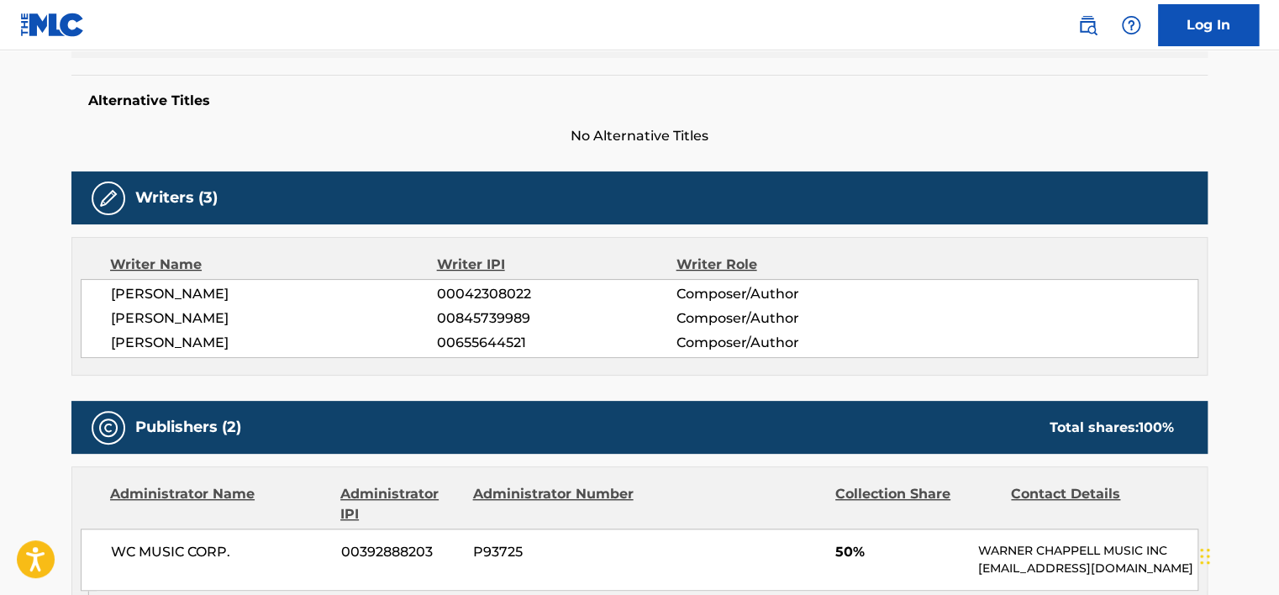
click at [239, 302] on span "[PERSON_NAME]" at bounding box center [274, 294] width 326 height 20
drag, startPoint x: 239, startPoint y: 302, endPoint x: 230, endPoint y: 315, distance: 15.1
click at [230, 315] on span "[PERSON_NAME]" at bounding box center [274, 318] width 326 height 20
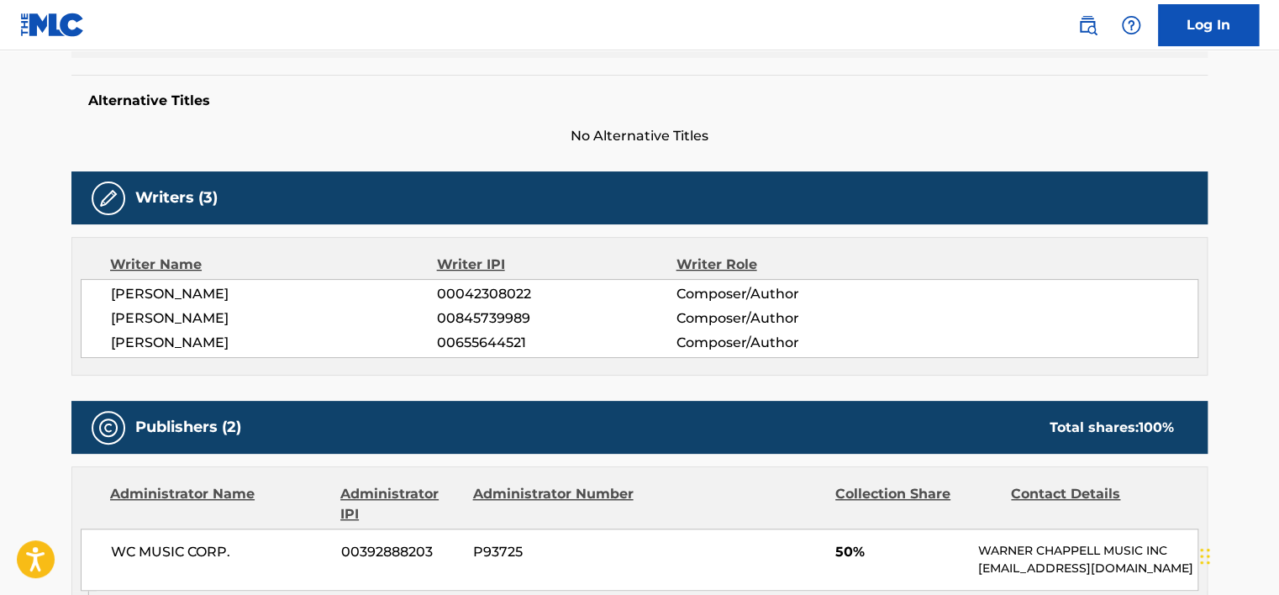
click at [230, 315] on span "[PERSON_NAME]" at bounding box center [274, 318] width 326 height 20
click at [475, 312] on span "00845739989" at bounding box center [556, 318] width 239 height 20
click at [192, 336] on span "[PERSON_NAME]" at bounding box center [274, 343] width 326 height 20
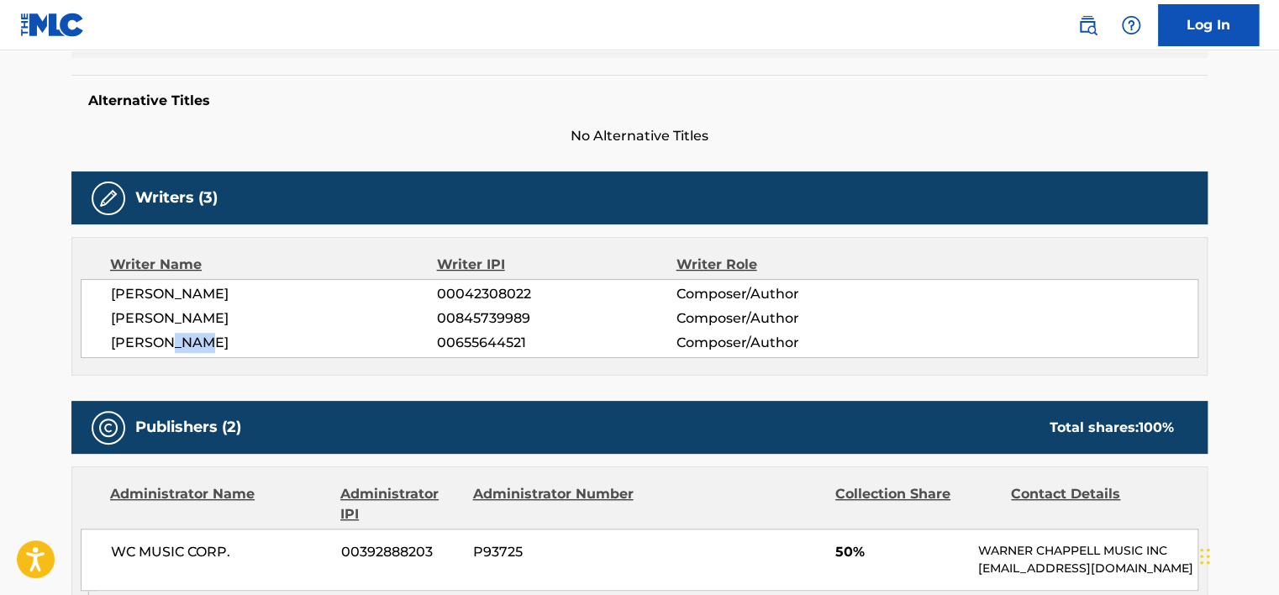
click at [192, 336] on span "[PERSON_NAME]" at bounding box center [274, 343] width 326 height 20
click at [476, 344] on span "00655644521" at bounding box center [556, 343] width 239 height 20
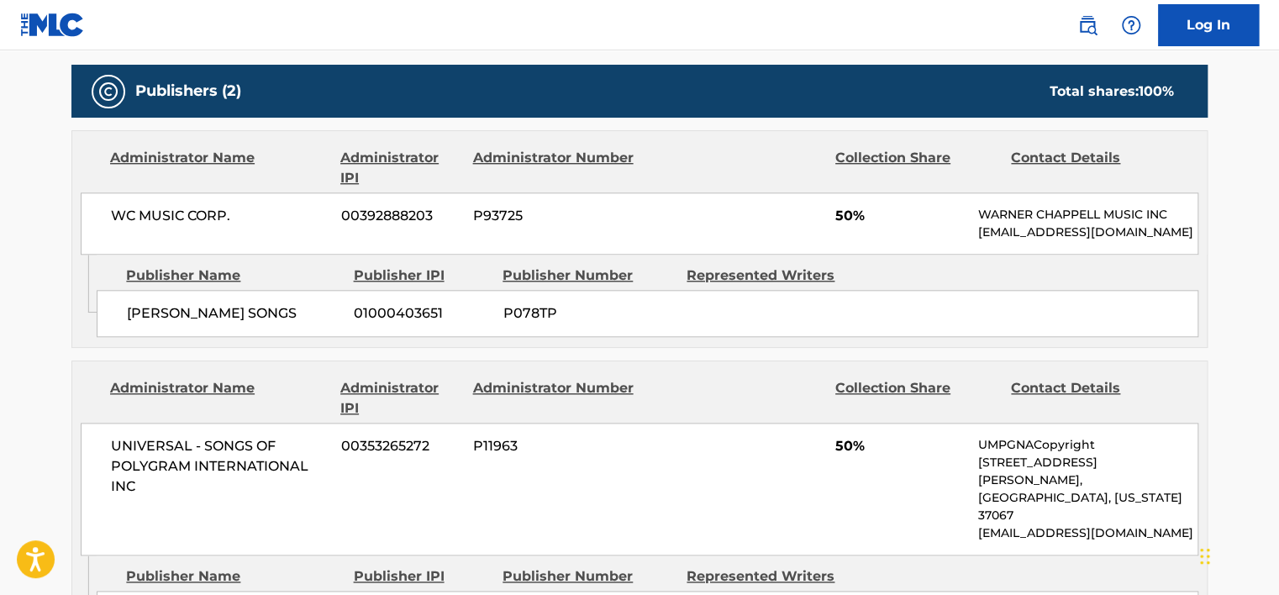
click at [192, 218] on span "WC MUSIC CORP." at bounding box center [220, 216] width 218 height 20
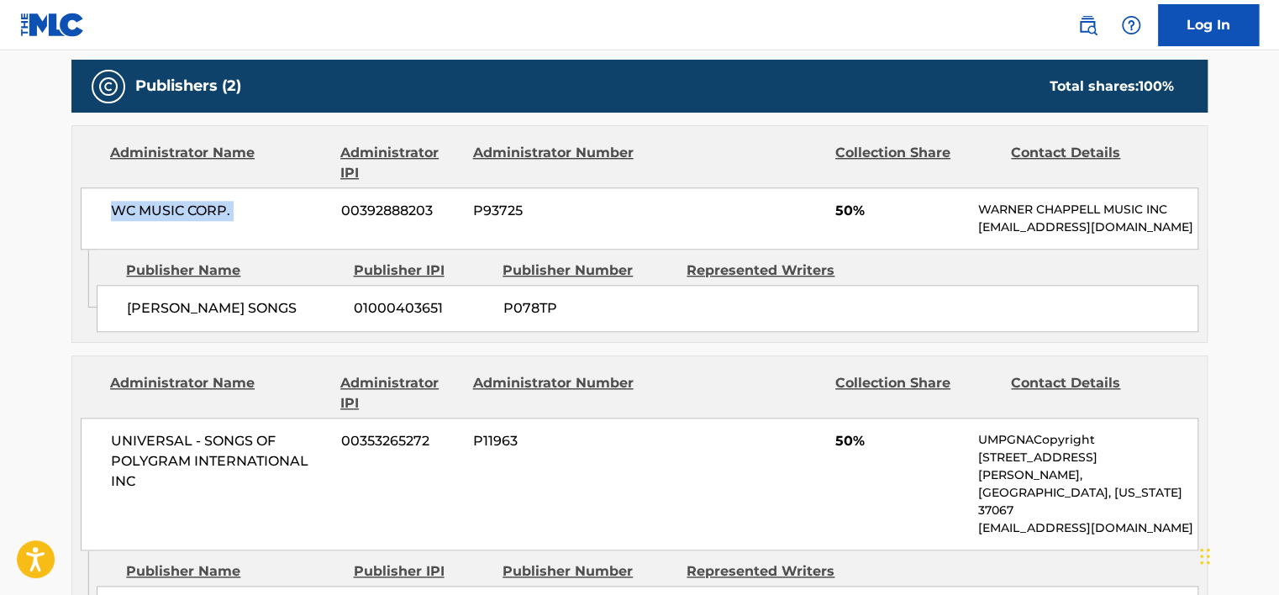
scroll to position [840, 0]
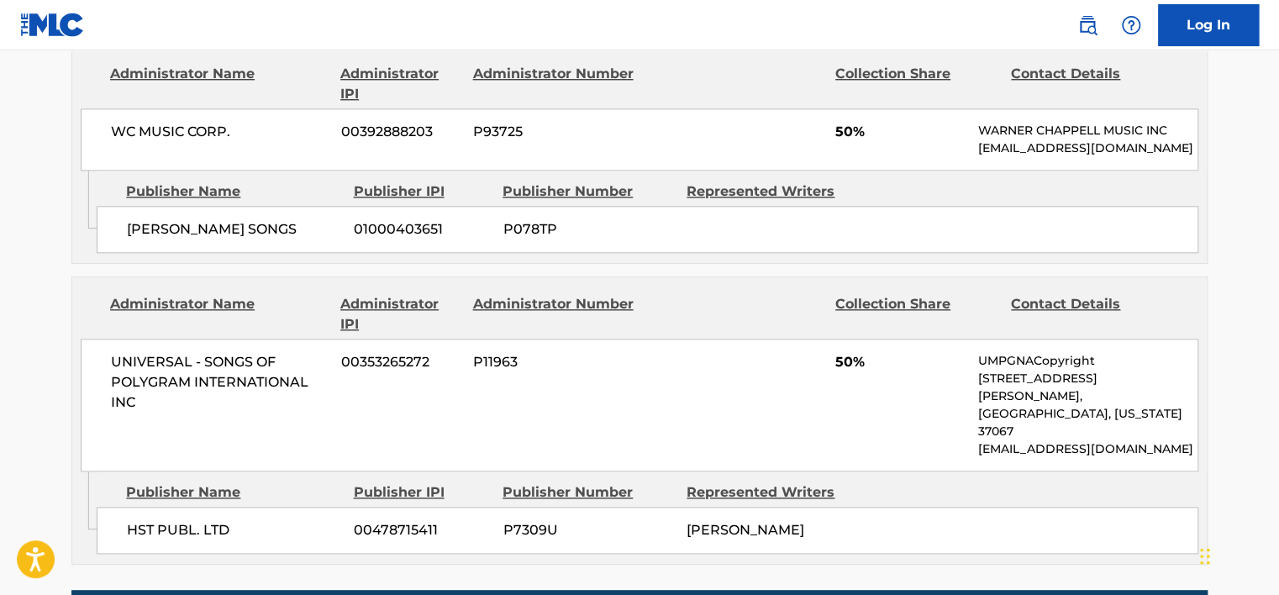
click at [208, 383] on span "UNIVERSAL - SONGS OF POLYGRAM INTERNATIONAL INC" at bounding box center [220, 382] width 218 height 60
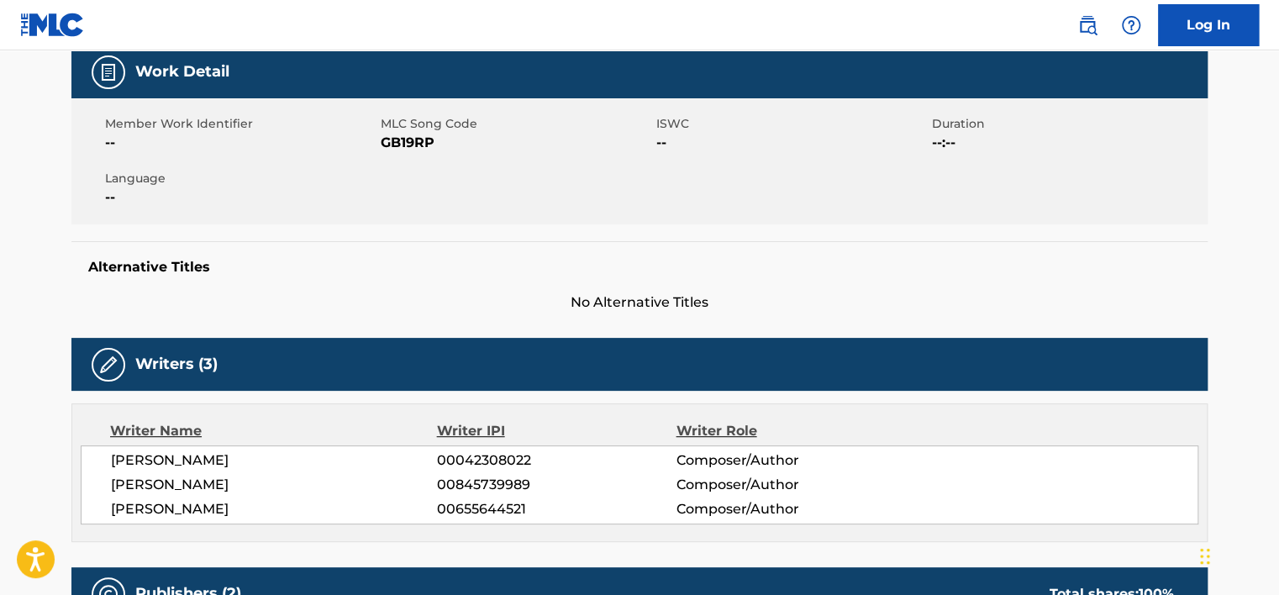
scroll to position [252, 0]
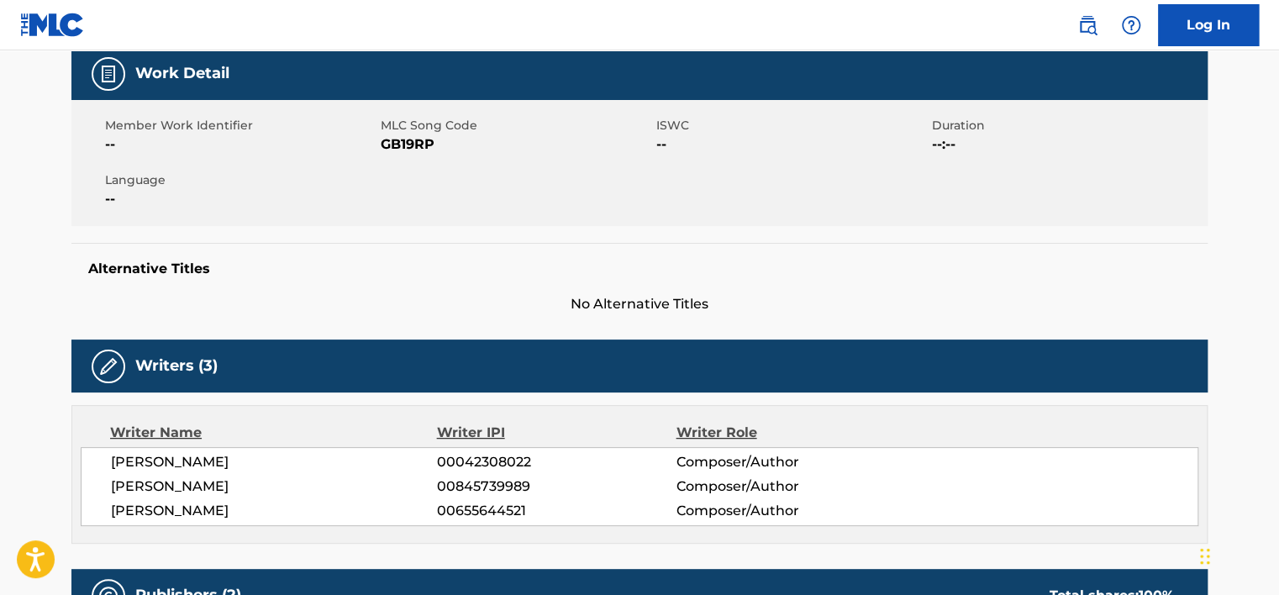
click at [417, 159] on div "Member Work Identifier -- MLC Song Code GB19RP ISWC -- Duration --:-- Language …" at bounding box center [639, 163] width 1136 height 126
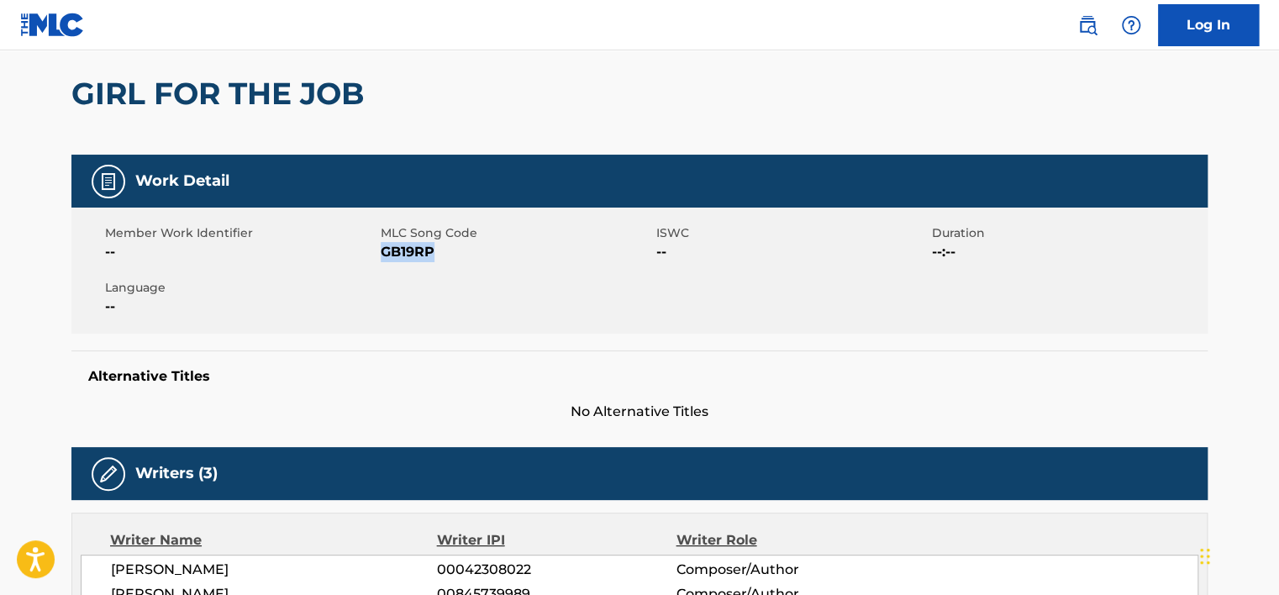
scroll to position [0, 0]
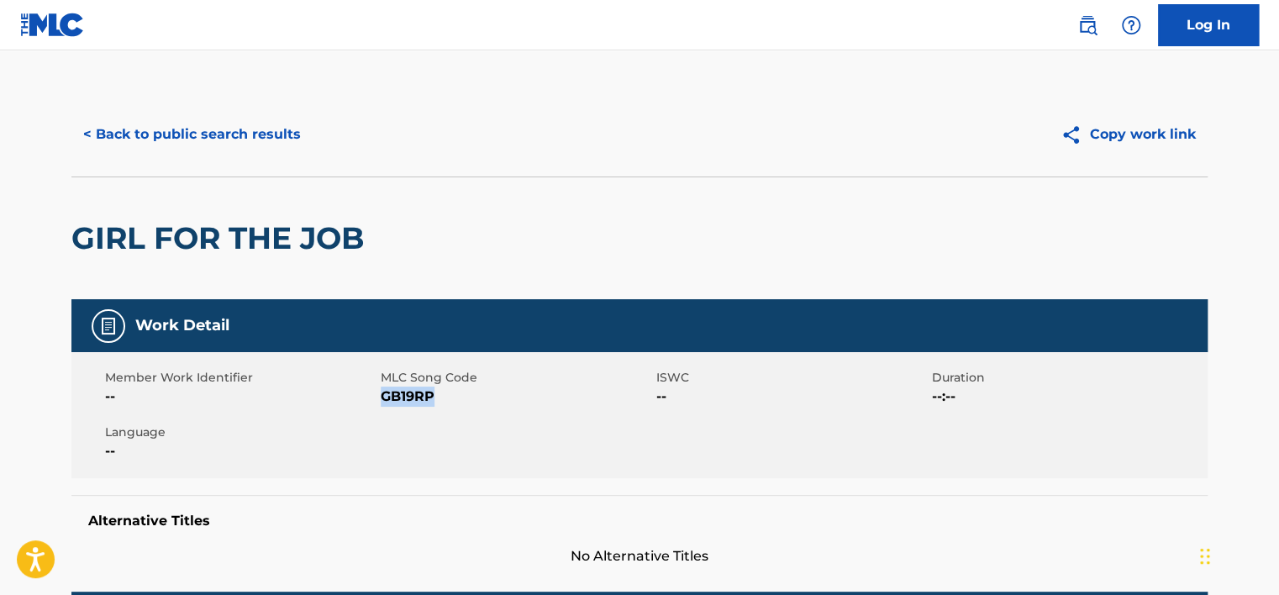
click at [216, 155] on button "< Back to public search results" at bounding box center [191, 134] width 241 height 42
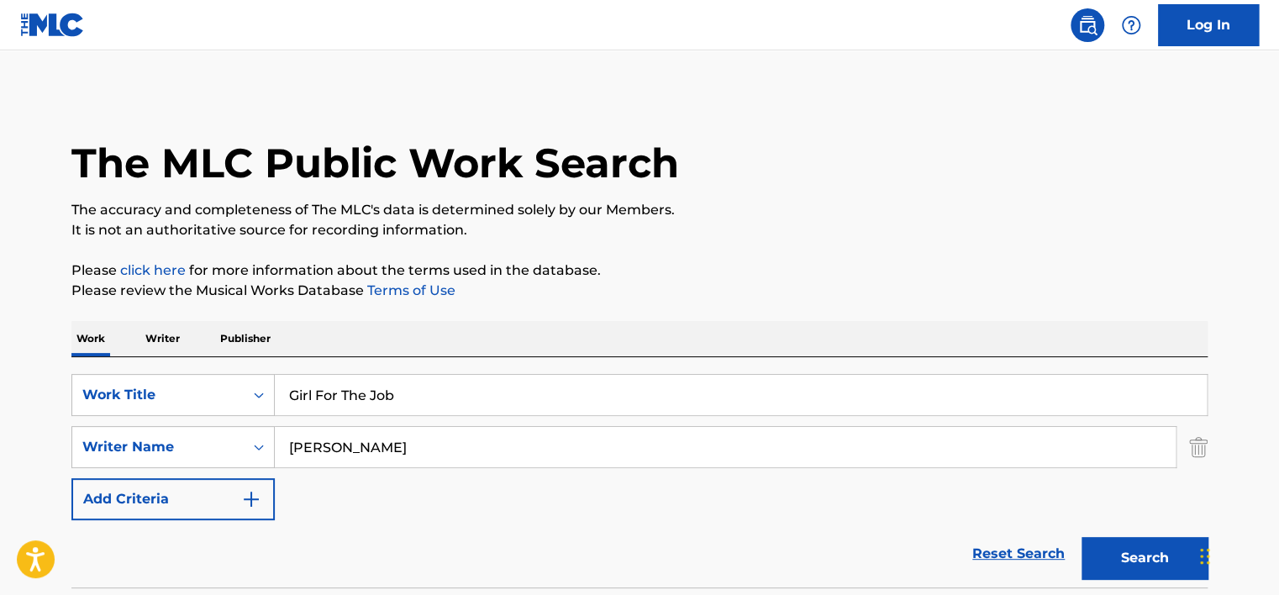
scroll to position [288, 0]
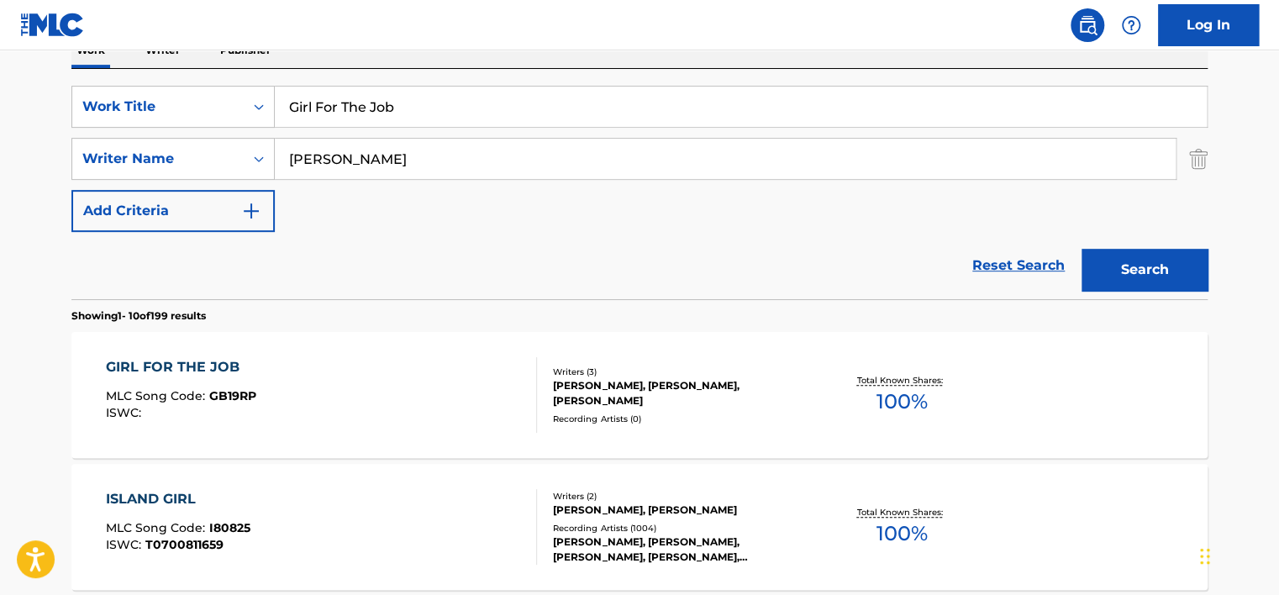
click at [355, 99] on input "Girl For The Job" at bounding box center [741, 107] width 932 height 40
paste input "I Only Love You For Your Body"
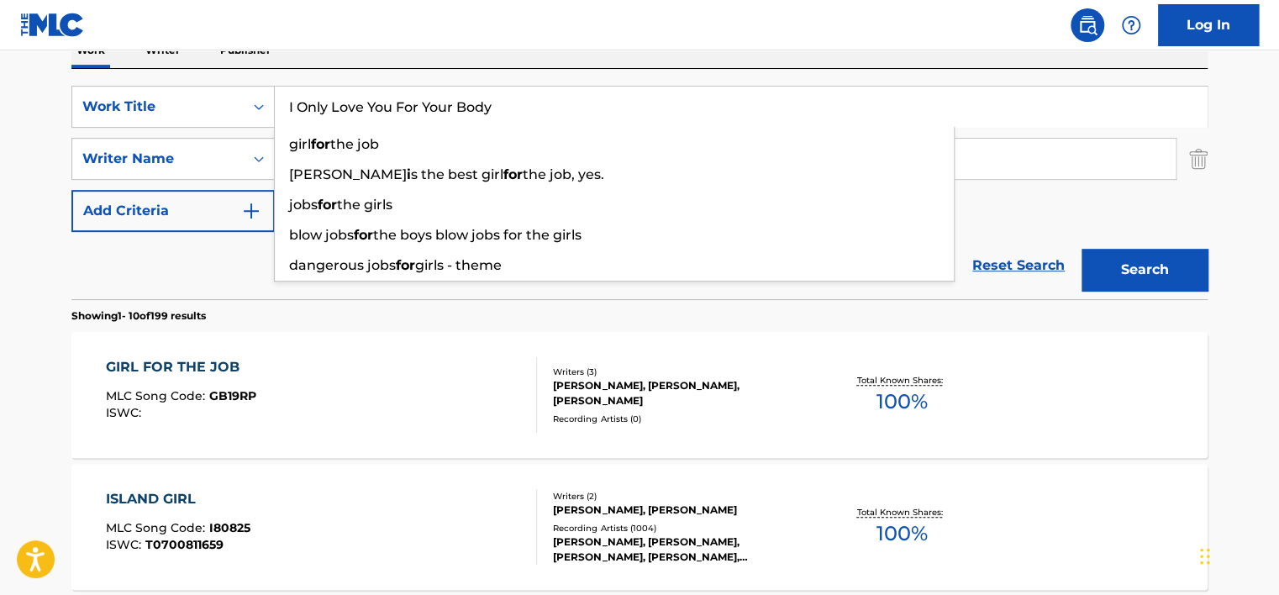
type input "I Only Love You For Your Body"
click at [1169, 269] on button "Search" at bounding box center [1144, 270] width 126 height 42
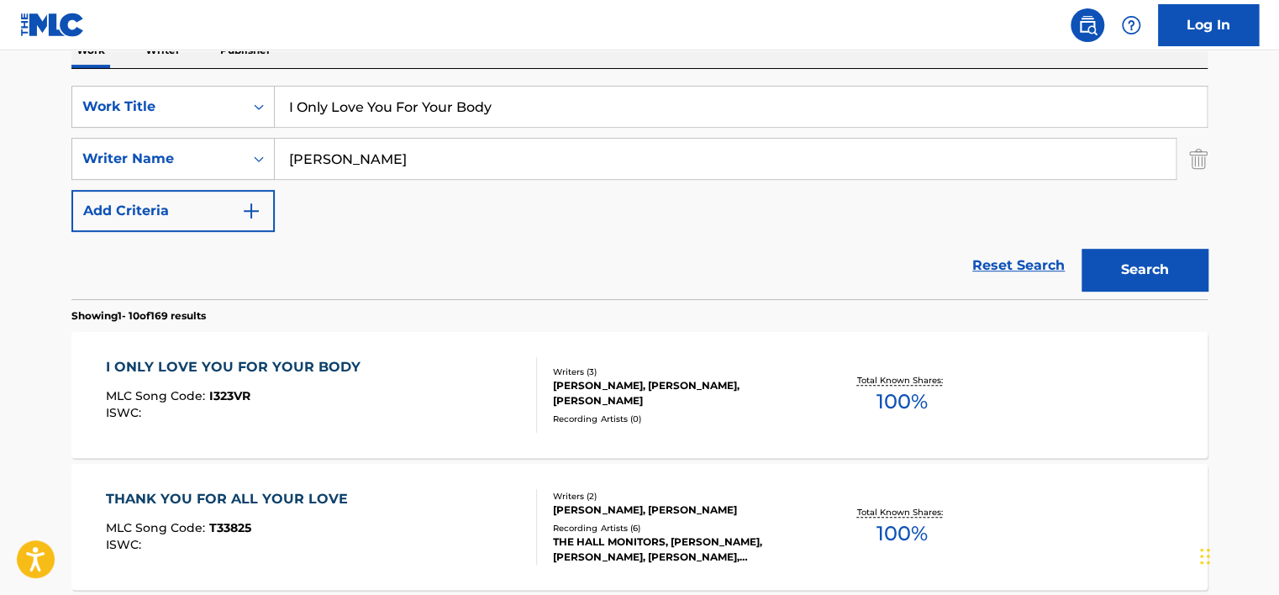
click at [410, 358] on div "I ONLY LOVE YOU FOR YOUR BODY MLC Song Code : I323VR ISWC :" at bounding box center [322, 395] width 432 height 76
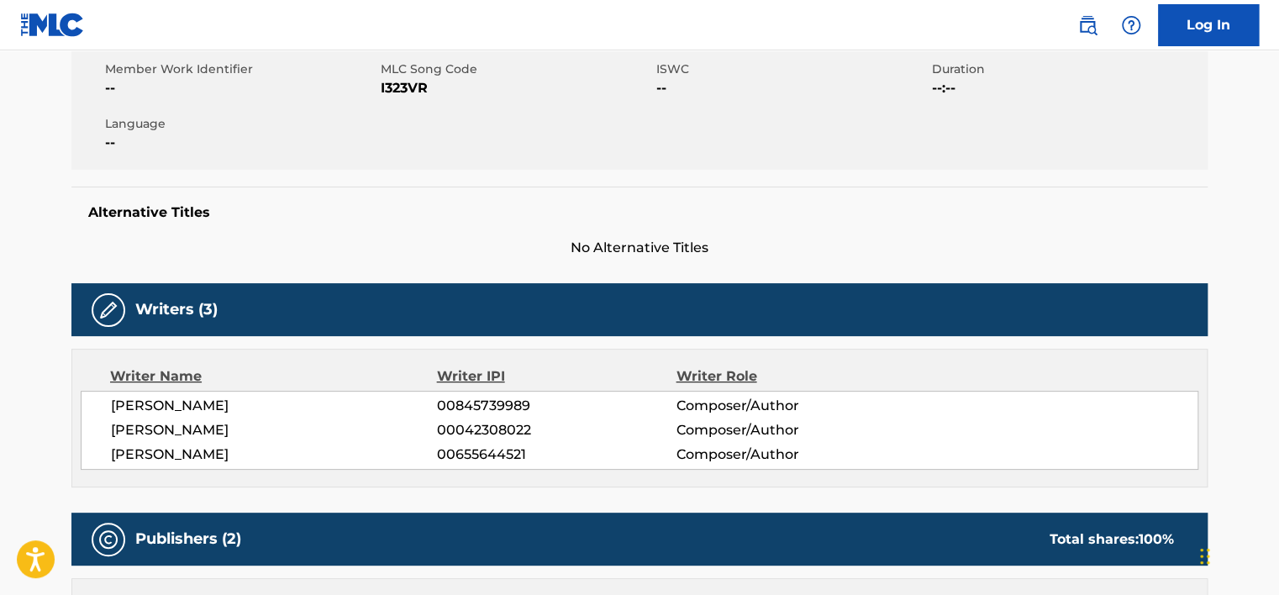
scroll to position [336, 0]
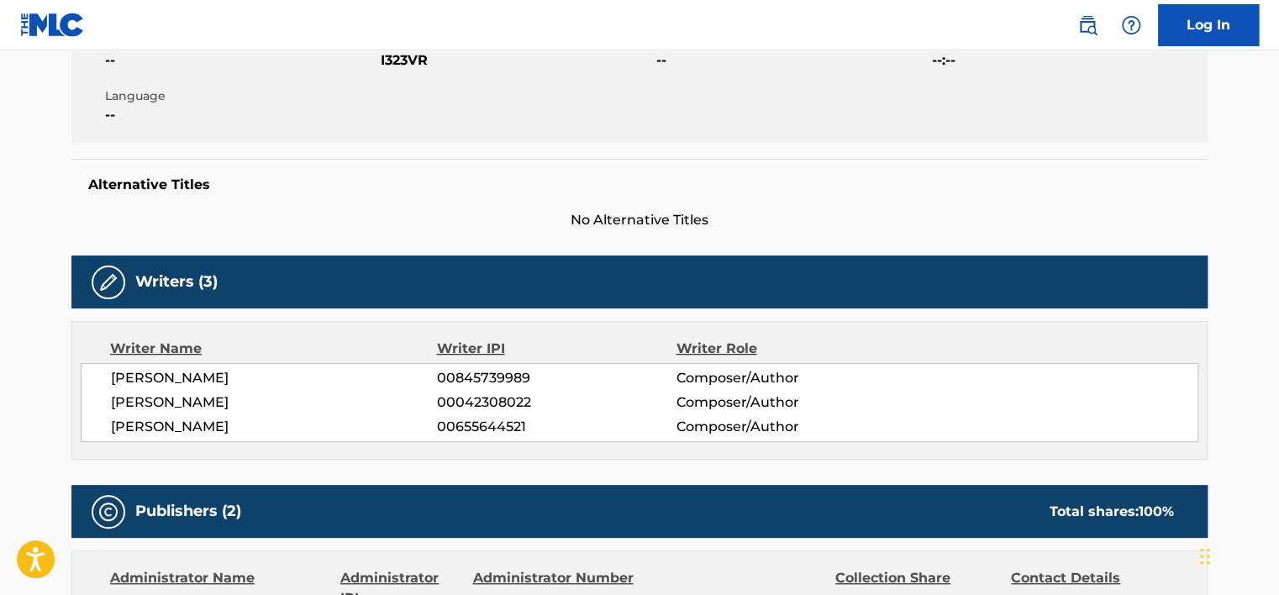
click at [222, 374] on span "[PERSON_NAME]" at bounding box center [274, 378] width 326 height 20
click at [510, 377] on span "00845739989" at bounding box center [556, 378] width 239 height 20
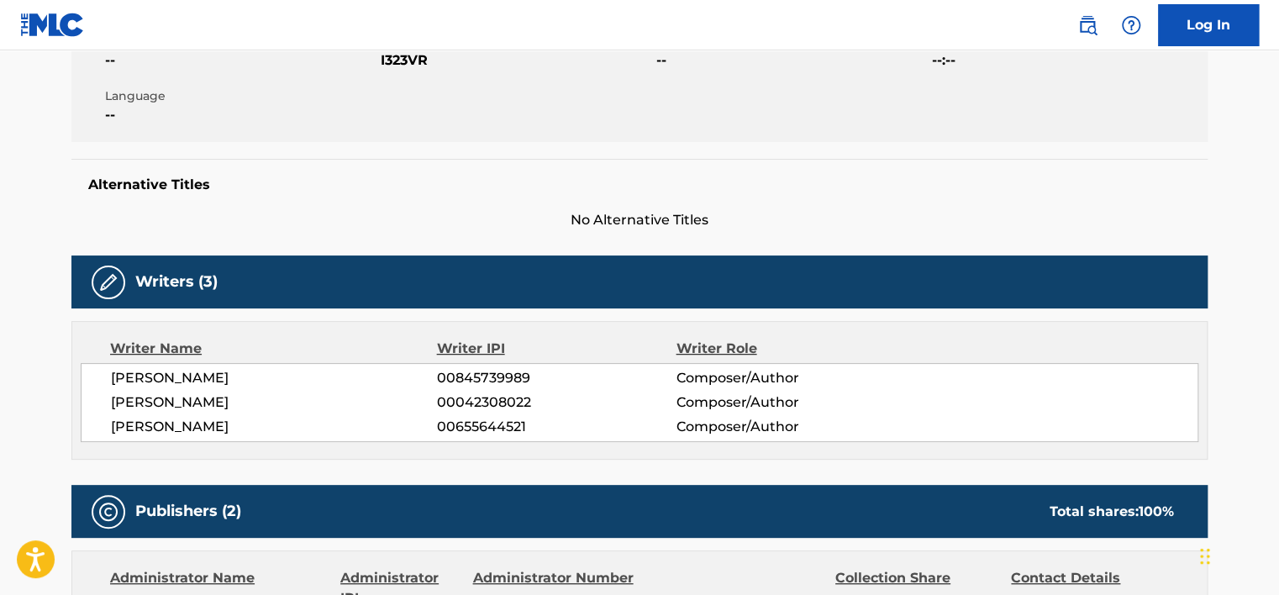
click at [184, 402] on span "[PERSON_NAME]" at bounding box center [274, 402] width 326 height 20
drag, startPoint x: 184, startPoint y: 402, endPoint x: 185, endPoint y: 382, distance: 19.3
click at [184, 402] on span "[PERSON_NAME]" at bounding box center [274, 402] width 326 height 20
click at [460, 388] on div "[PERSON_NAME] 00845739989 Composer/Author [PERSON_NAME] 00042308022 Composer/Au…" at bounding box center [639, 402] width 1117 height 79
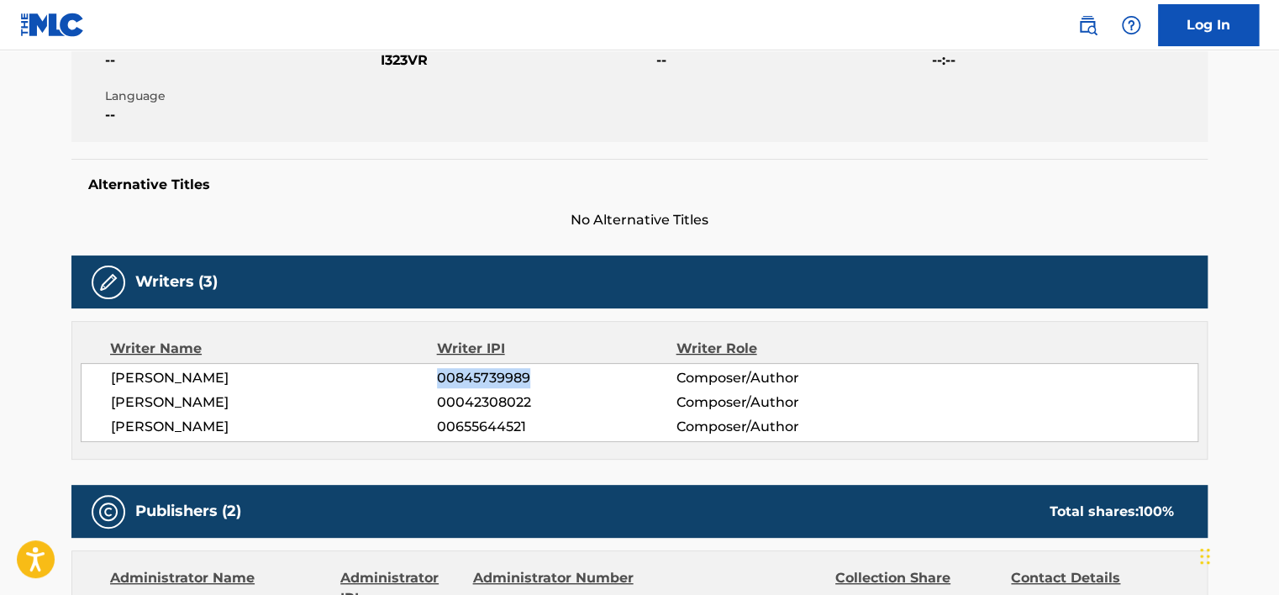
click at [460, 388] on div "[PERSON_NAME] 00845739989 Composer/Author [PERSON_NAME] 00042308022 Composer/Au…" at bounding box center [639, 402] width 1117 height 79
click at [466, 403] on span "00042308022" at bounding box center [556, 402] width 239 height 20
click at [175, 417] on span "[PERSON_NAME]" at bounding box center [274, 427] width 326 height 20
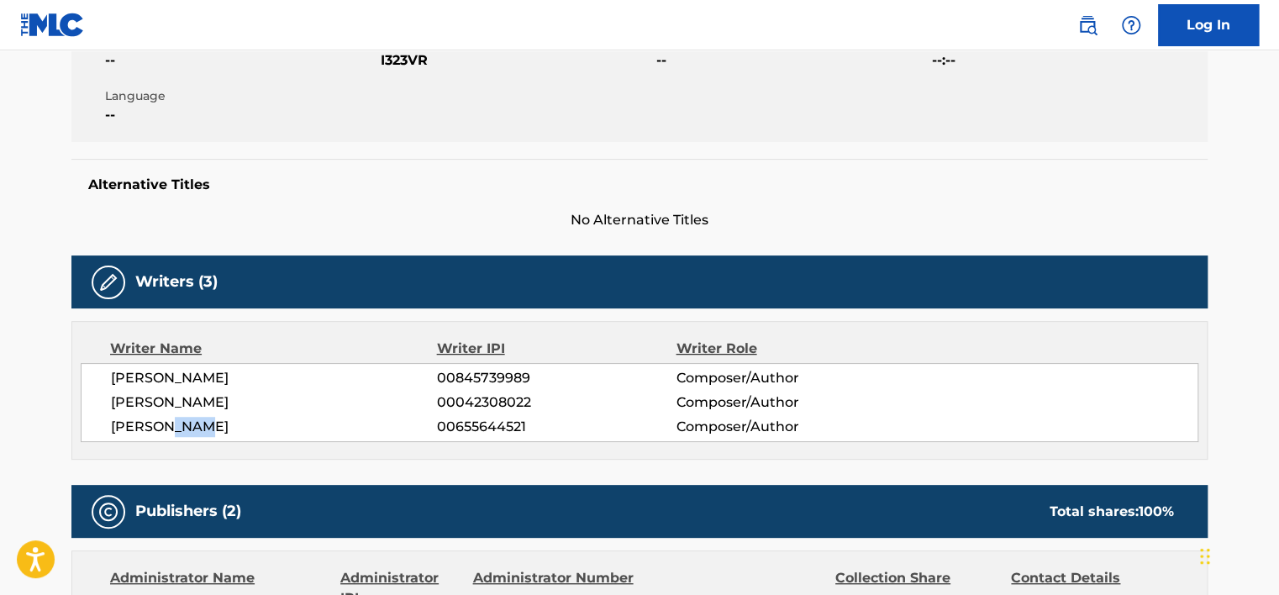
click at [175, 417] on span "[PERSON_NAME]" at bounding box center [274, 427] width 326 height 20
click at [472, 433] on span "00655644521" at bounding box center [556, 427] width 239 height 20
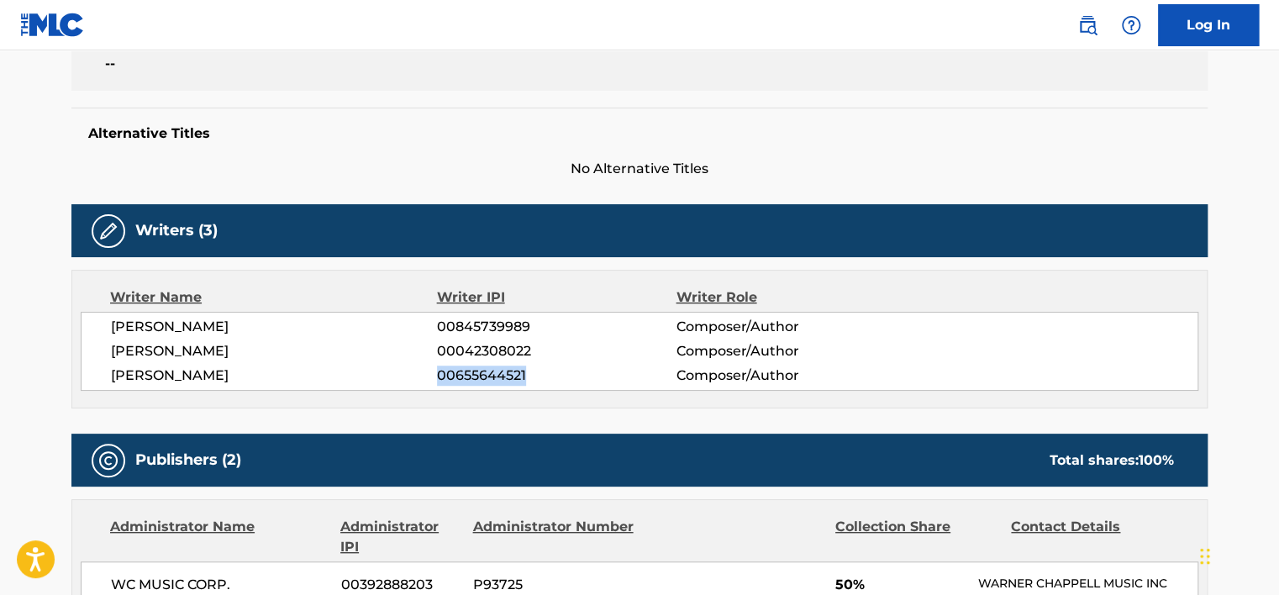
scroll to position [672, 0]
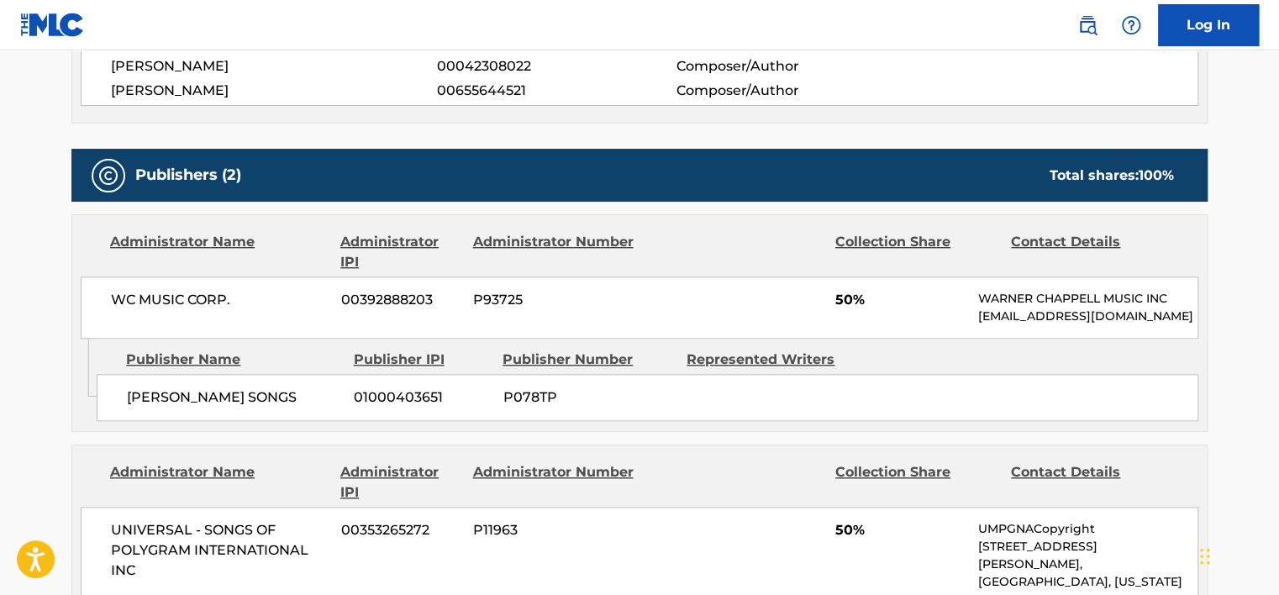
click at [184, 317] on div "WC MUSIC CORP. 00392888203 P93725 50% [PERSON_NAME] MUSIC INC [EMAIL_ADDRESS][D…" at bounding box center [639, 307] width 1117 height 62
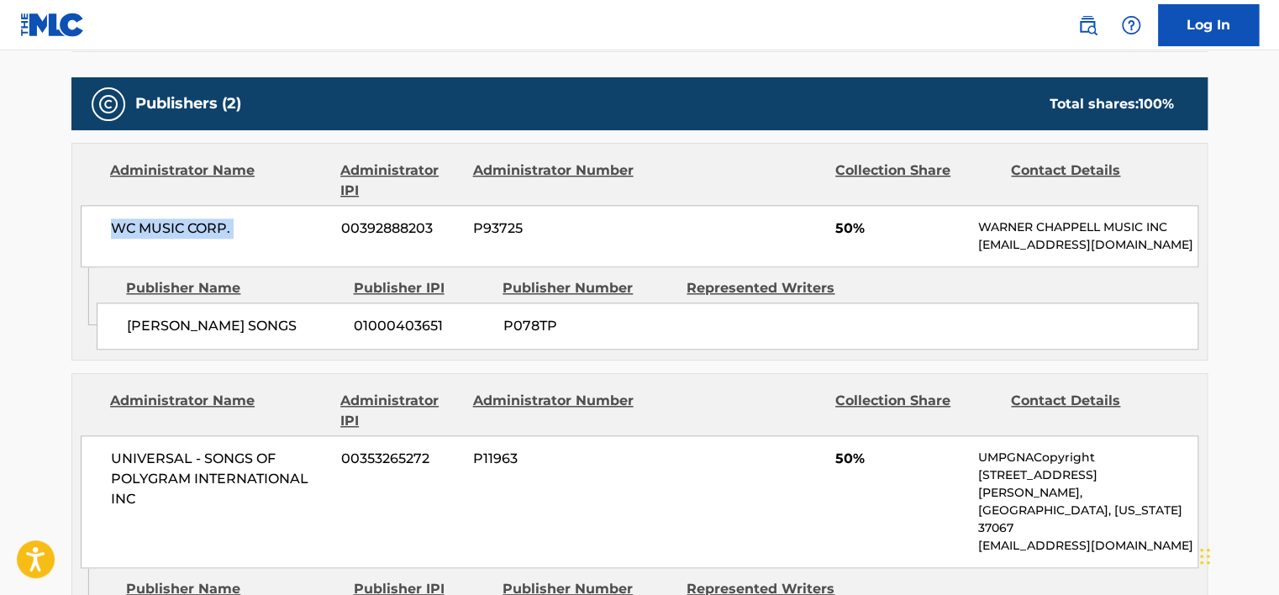
scroll to position [756, 0]
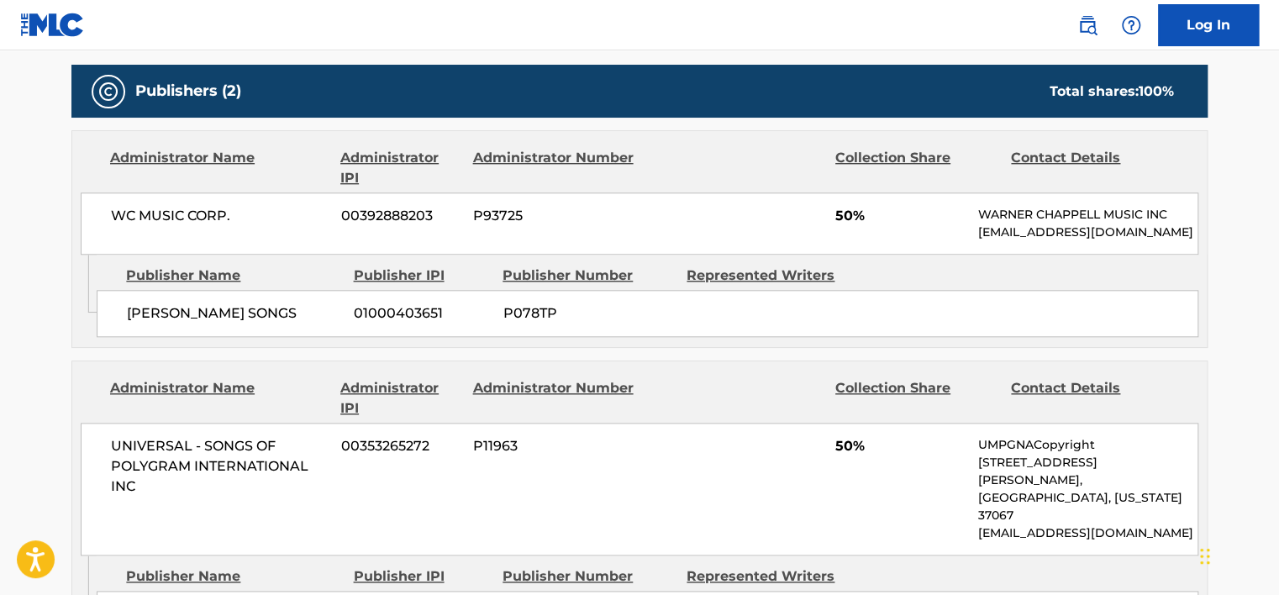
click at [219, 451] on span "UNIVERSAL - SONGS OF POLYGRAM INTERNATIONAL INC" at bounding box center [220, 466] width 218 height 60
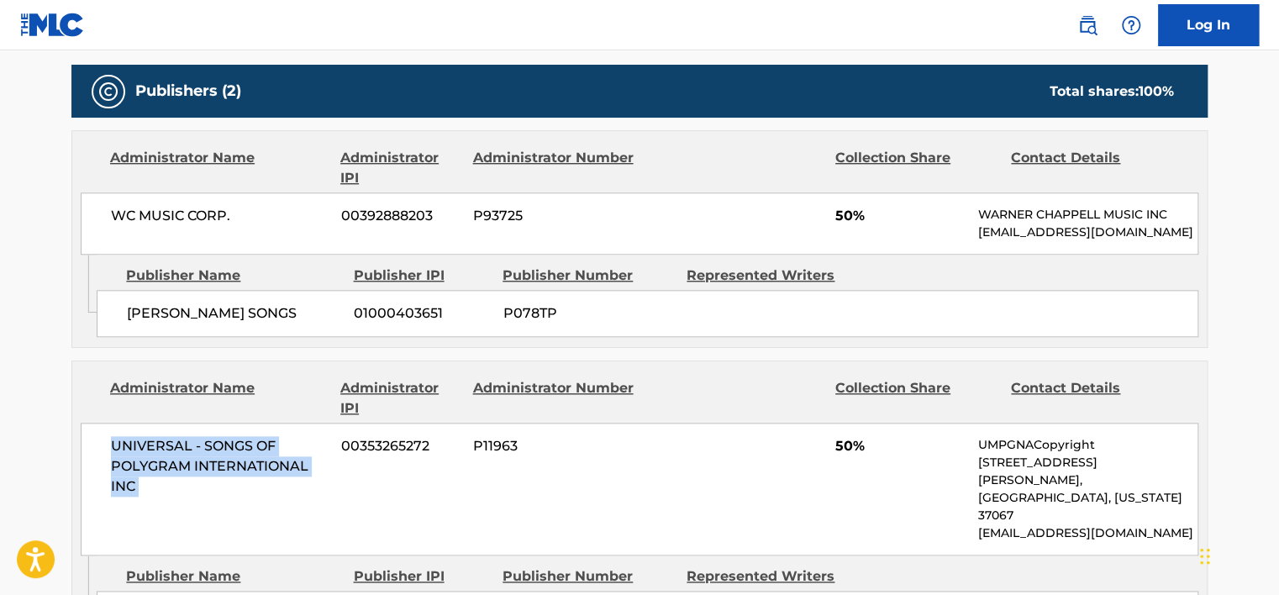
click at [219, 451] on span "UNIVERSAL - SONGS OF POLYGRAM INTERNATIONAL INC" at bounding box center [220, 466] width 218 height 60
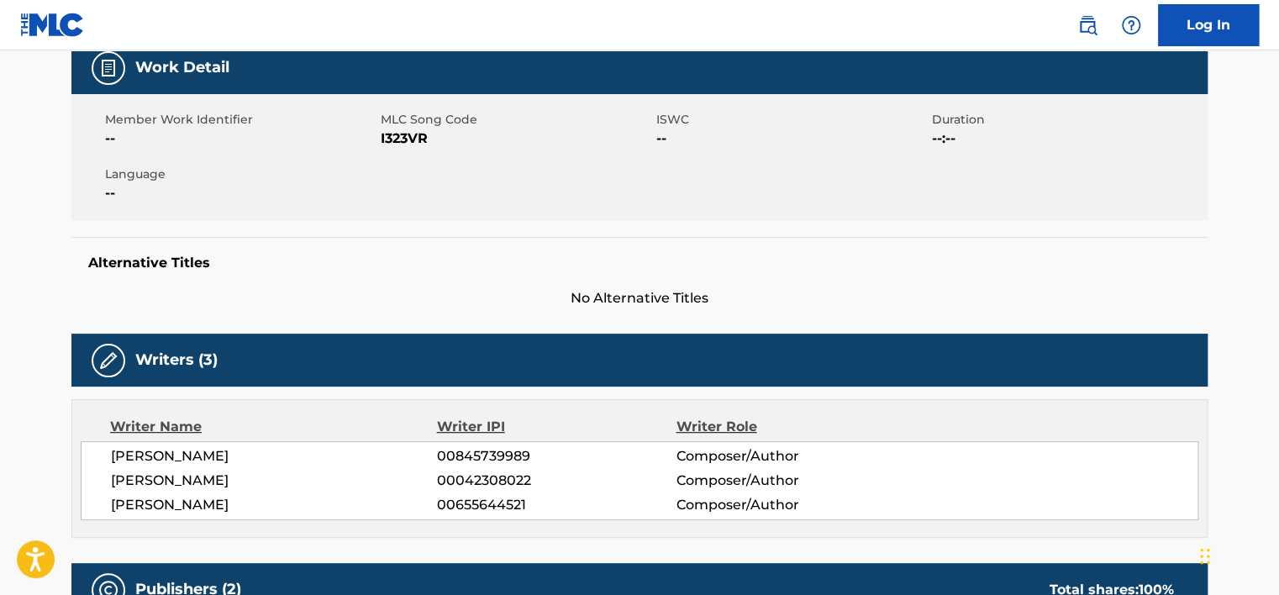
scroll to position [252, 0]
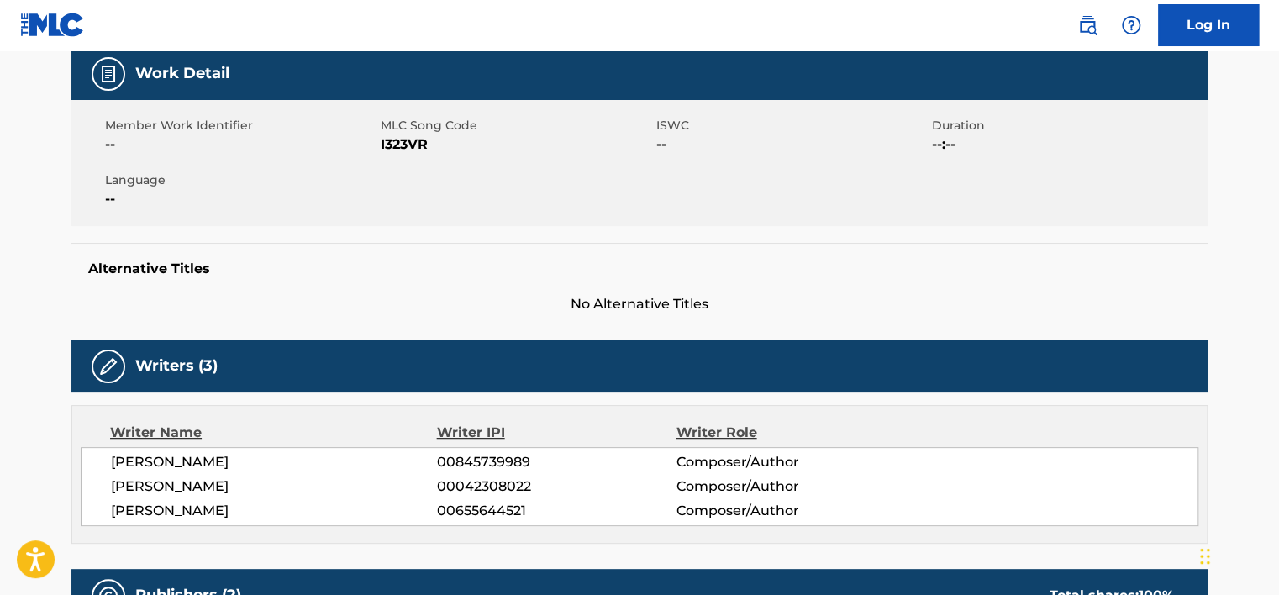
click at [391, 153] on span "I323VR" at bounding box center [516, 144] width 271 height 20
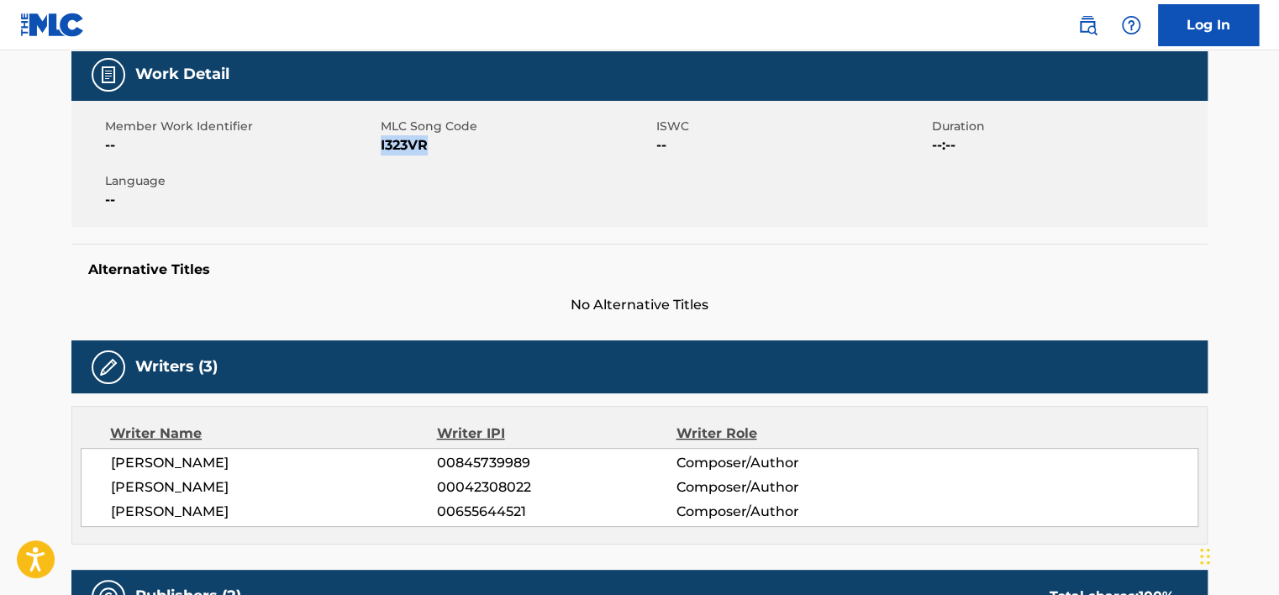
scroll to position [0, 0]
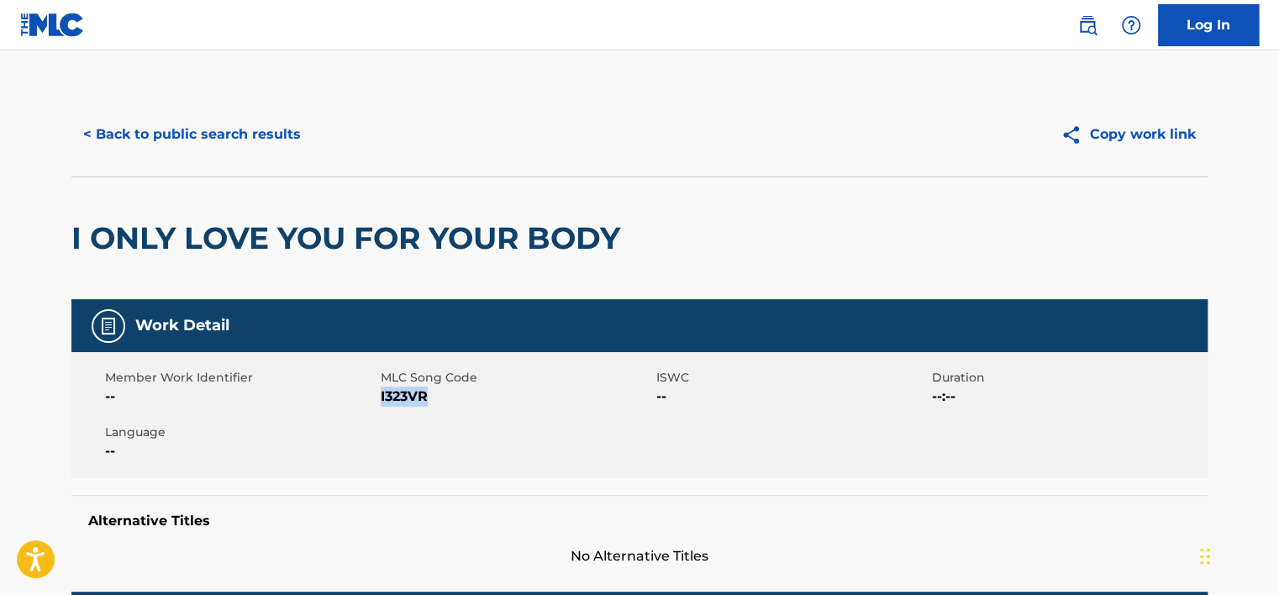
click at [217, 134] on button "< Back to public search results" at bounding box center [191, 134] width 241 height 42
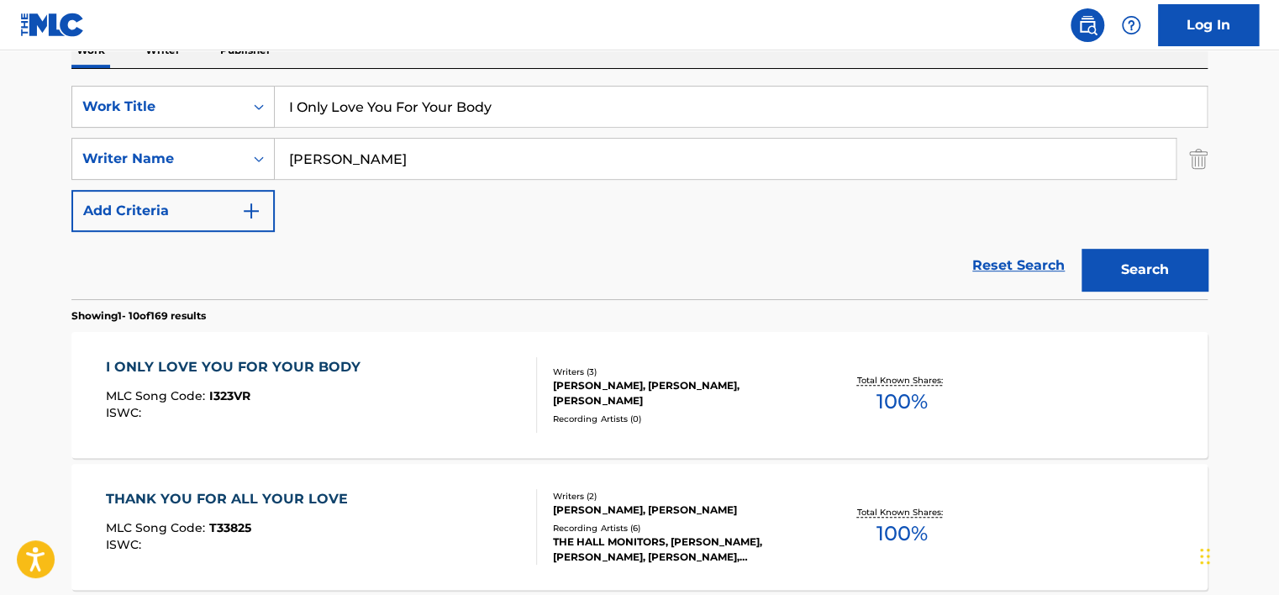
click at [355, 108] on input "I Only Love You For Your Body" at bounding box center [741, 107] width 932 height 40
paste input "Mean Business"
type input "I Mean Business"
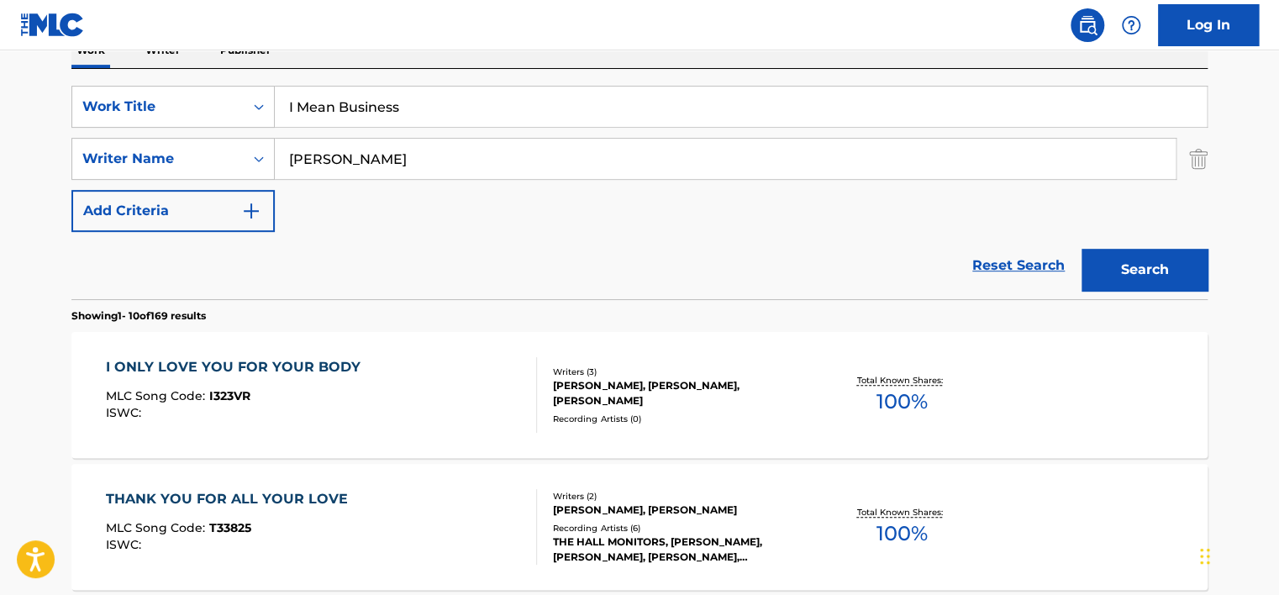
click at [1114, 259] on button "Search" at bounding box center [1144, 270] width 126 height 42
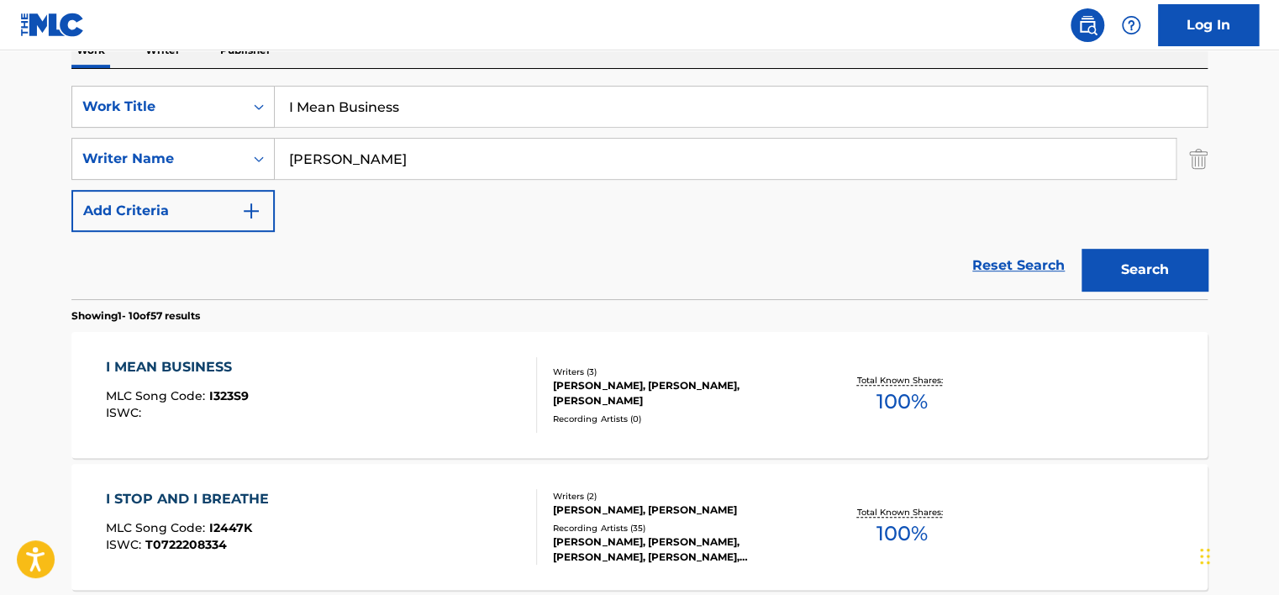
click at [407, 395] on div "I MEAN BUSINESS MLC Song Code : I323S9 ISWC :" at bounding box center [322, 395] width 432 height 76
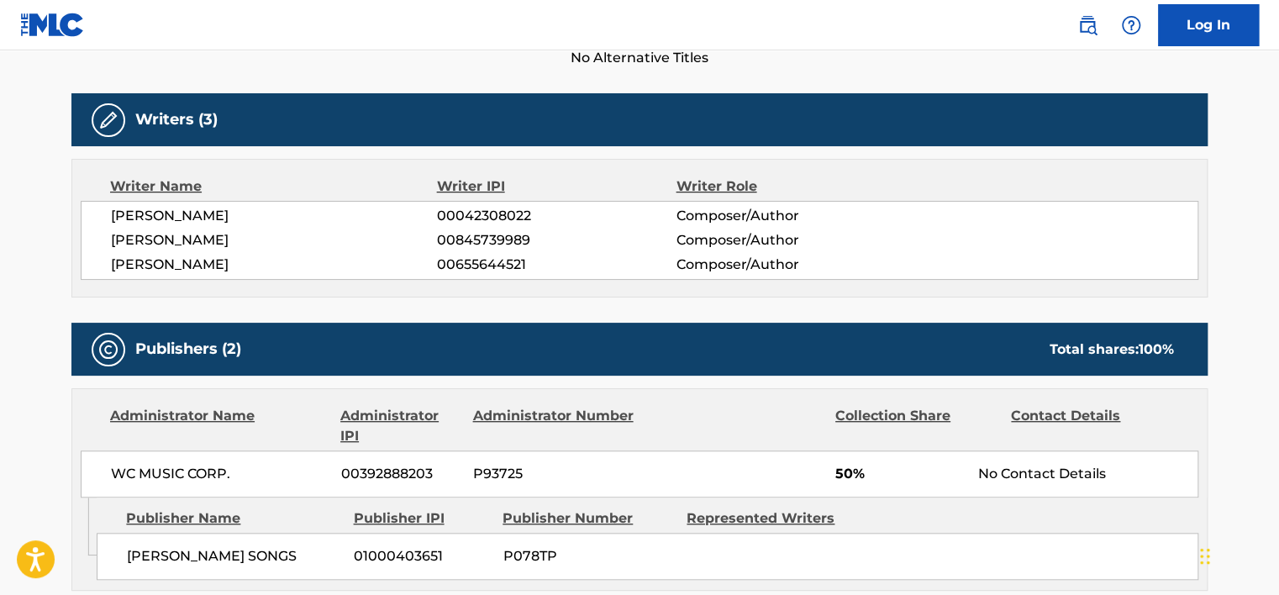
scroll to position [504, 0]
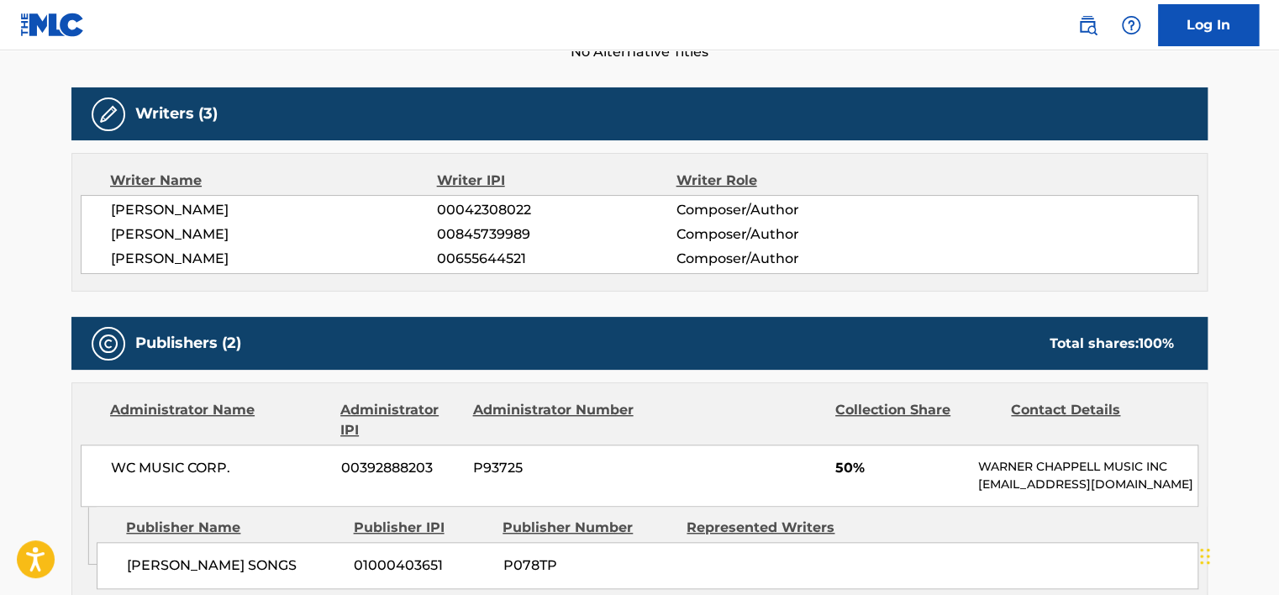
click at [175, 213] on span "[PERSON_NAME]" at bounding box center [274, 210] width 326 height 20
click at [499, 202] on span "00042308022" at bounding box center [556, 210] width 239 height 20
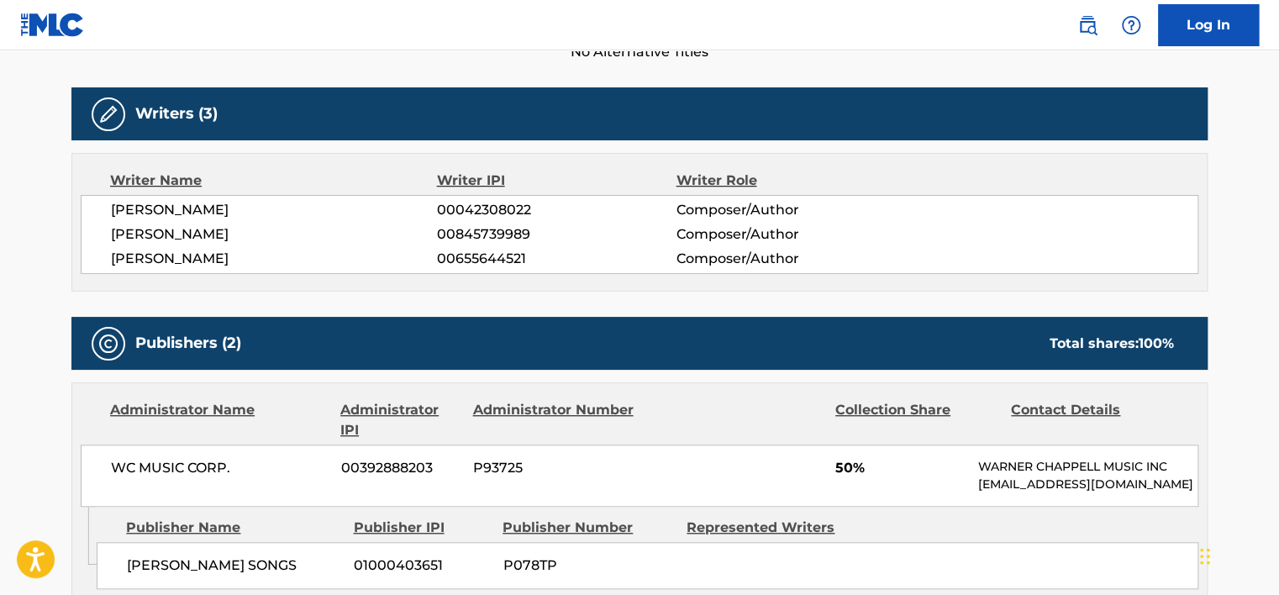
click at [202, 217] on span "[PERSON_NAME]" at bounding box center [274, 210] width 326 height 20
drag, startPoint x: 202, startPoint y: 217, endPoint x: 204, endPoint y: 232, distance: 15.3
click at [204, 232] on span "[PERSON_NAME]" at bounding box center [274, 234] width 326 height 20
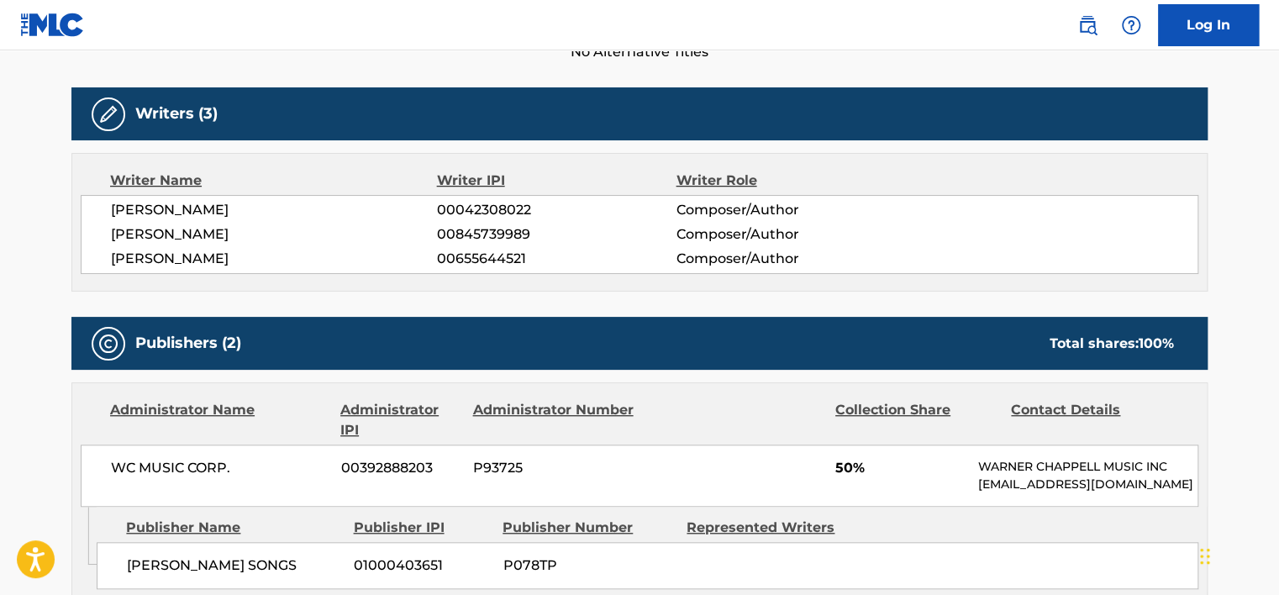
click at [204, 232] on span "[PERSON_NAME]" at bounding box center [274, 234] width 326 height 20
click at [491, 212] on span "00042308022" at bounding box center [556, 210] width 239 height 20
click at [491, 230] on span "00845739989" at bounding box center [556, 234] width 239 height 20
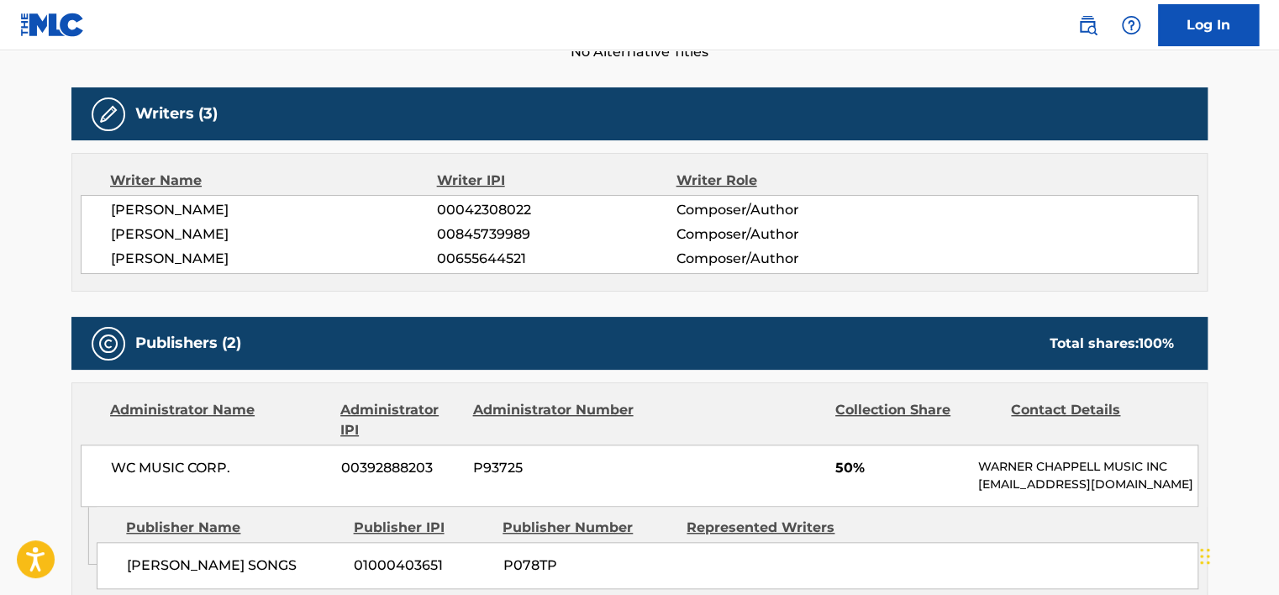
click at [196, 252] on span "[PERSON_NAME]" at bounding box center [274, 259] width 326 height 20
click at [464, 269] on div "[PERSON_NAME] 00042308022 Composer/Author [PERSON_NAME] 00845739989 Composer/Au…" at bounding box center [639, 234] width 1117 height 79
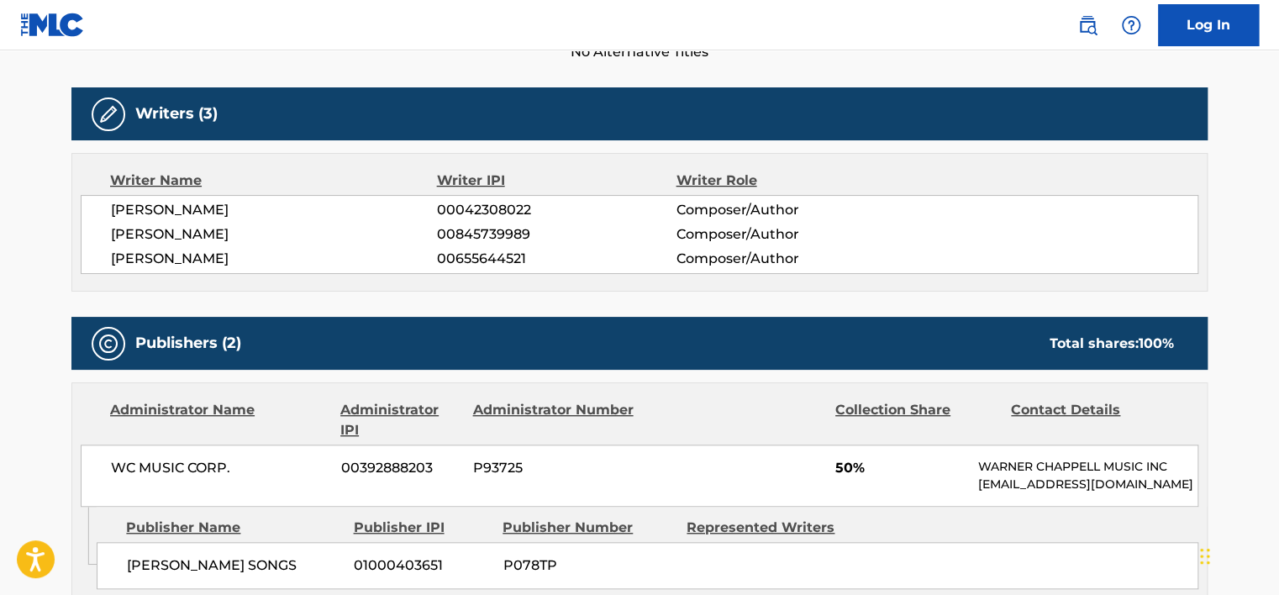
click at [173, 475] on span "WC MUSIC CORP." at bounding box center [220, 468] width 218 height 20
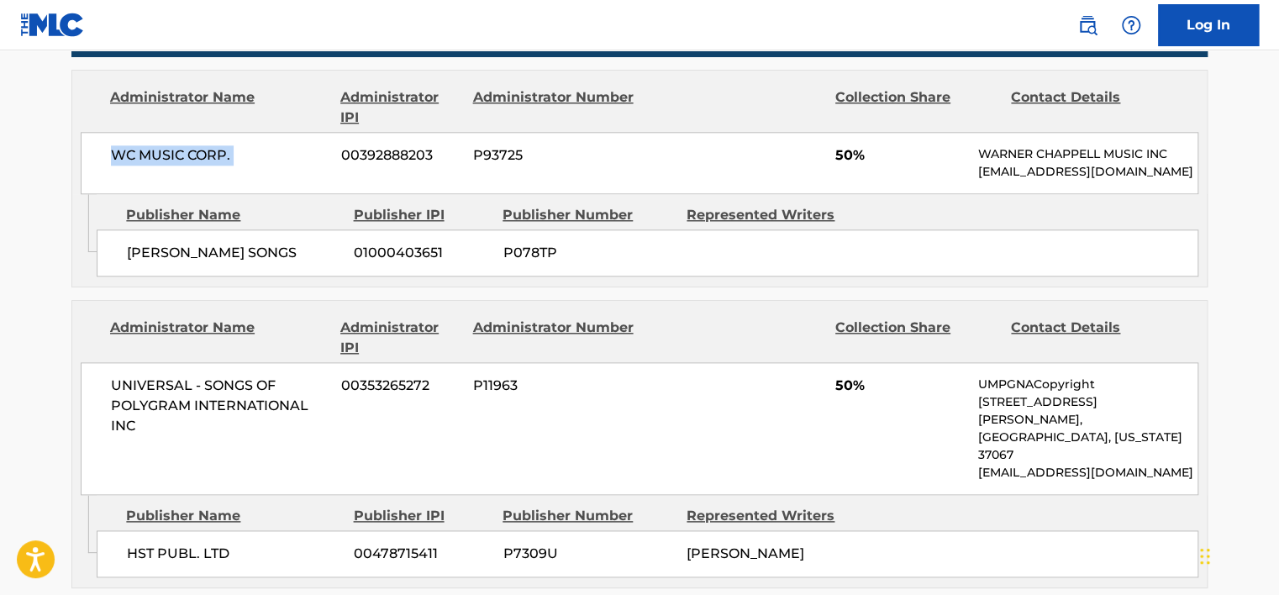
scroll to position [840, 0]
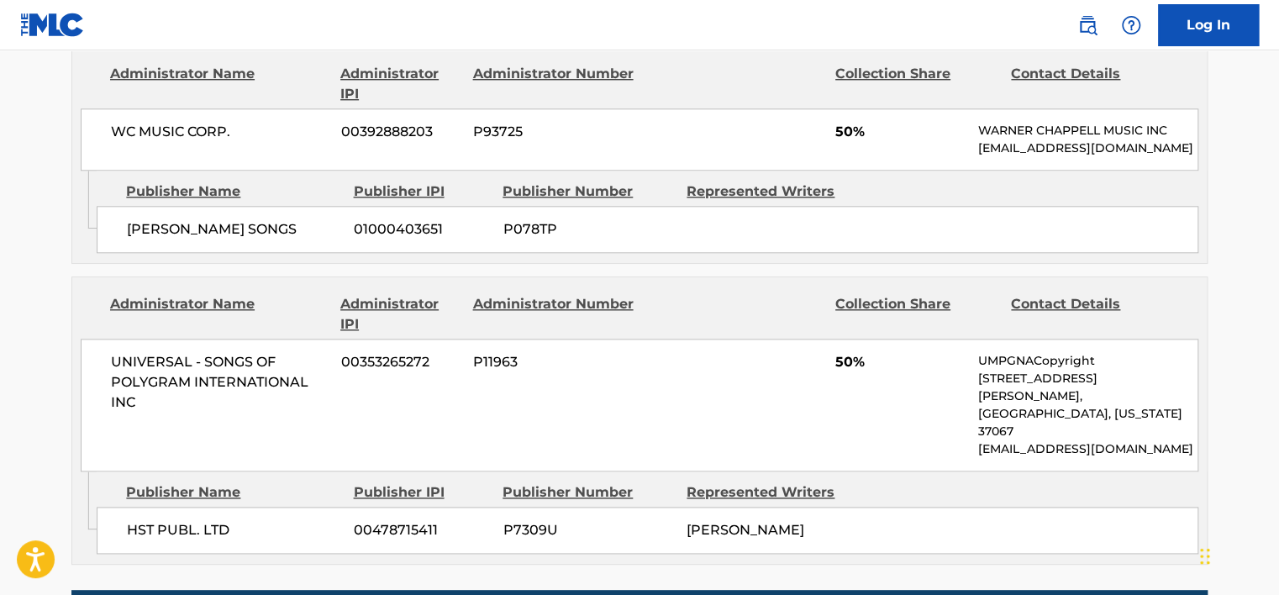
click at [235, 354] on span "UNIVERSAL - SONGS OF POLYGRAM INTERNATIONAL INC" at bounding box center [220, 382] width 218 height 60
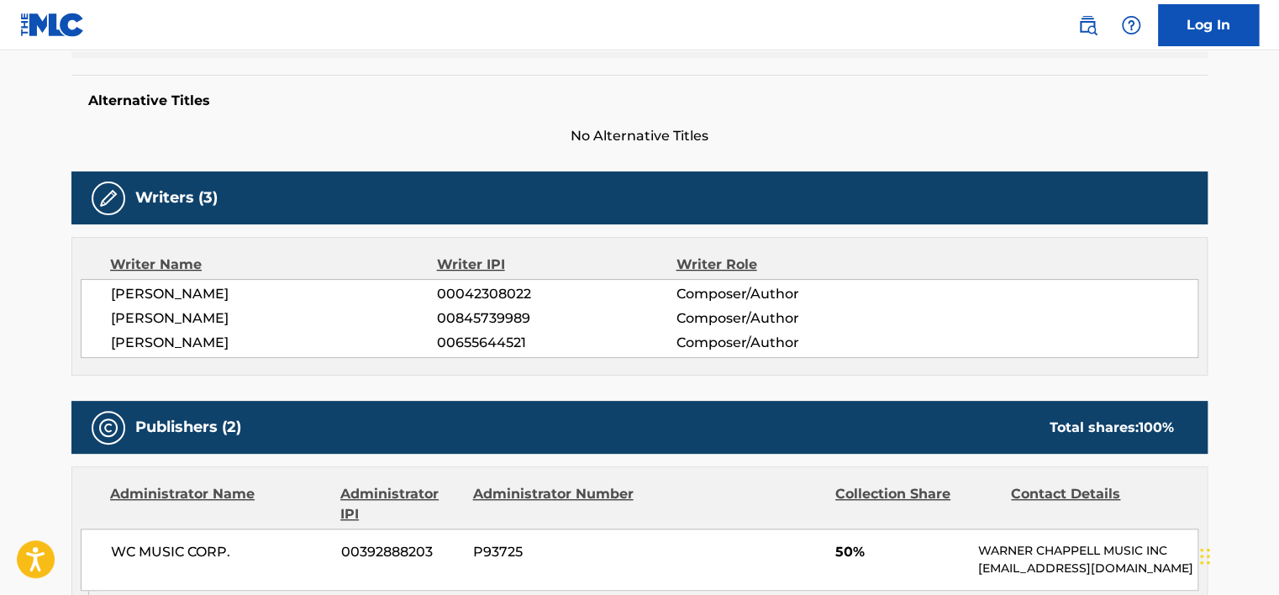
scroll to position [0, 0]
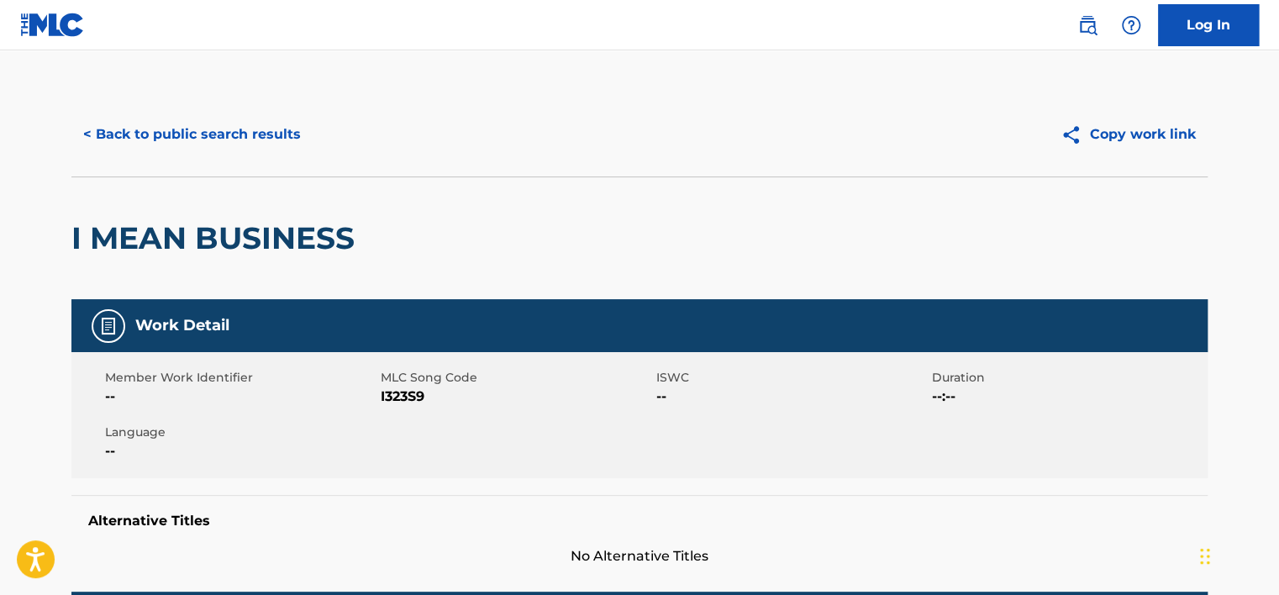
click at [396, 393] on span "I323S9" at bounding box center [516, 396] width 271 height 20
click at [190, 132] on button "< Back to public search results" at bounding box center [191, 134] width 241 height 42
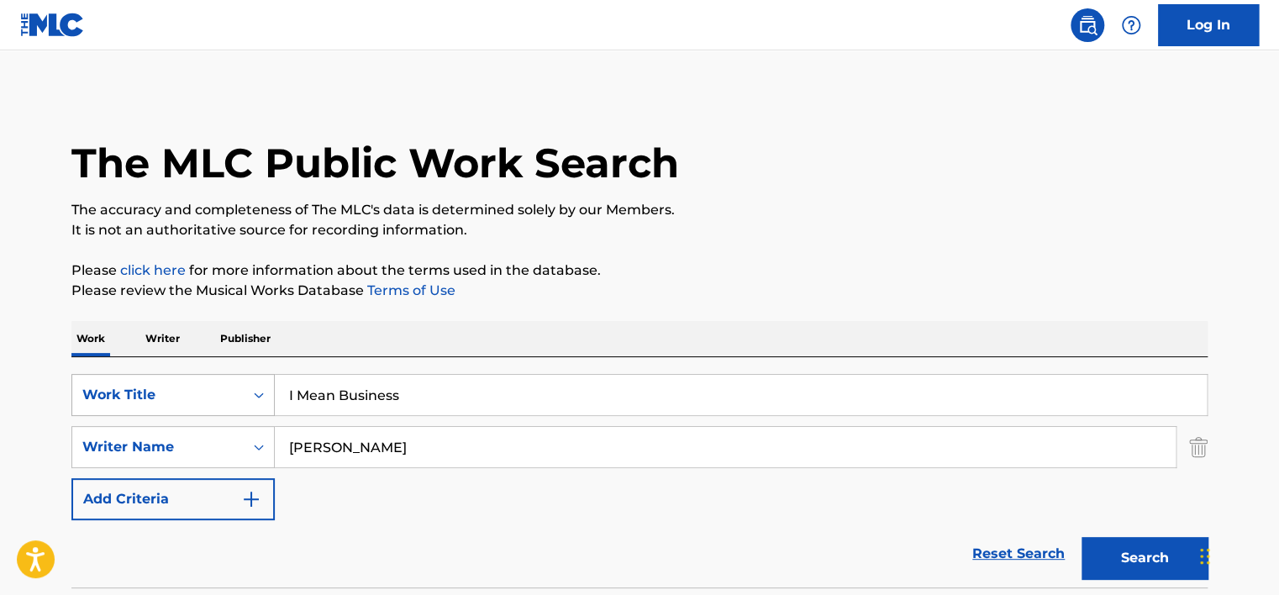
scroll to position [288, 0]
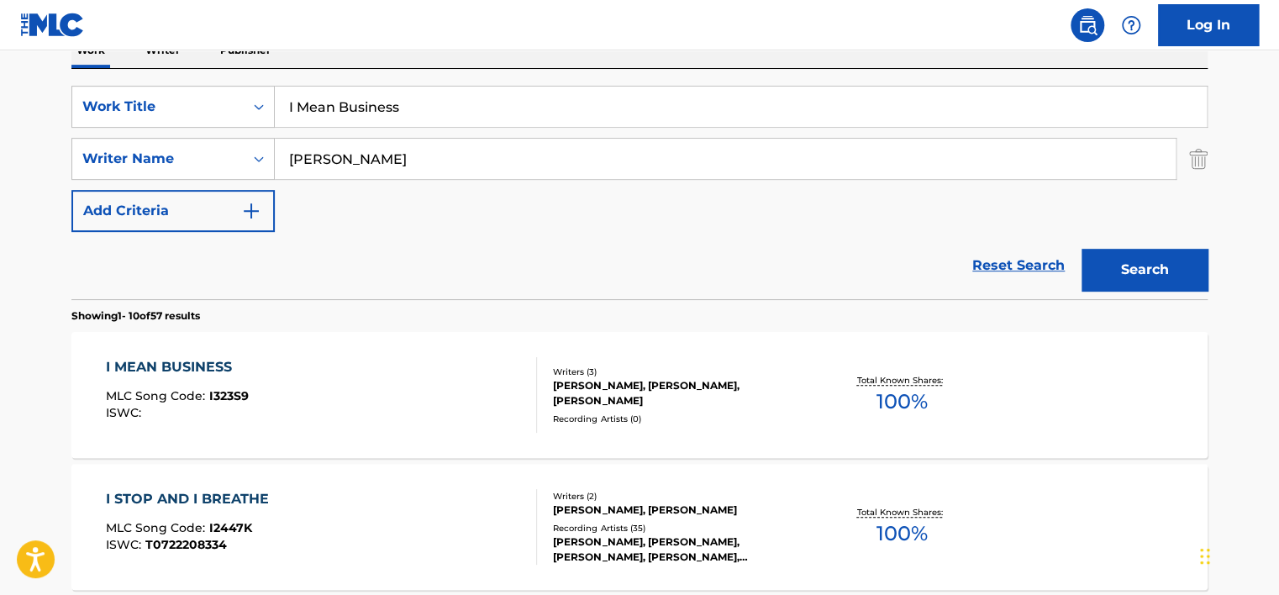
click at [336, 163] on input "[PERSON_NAME]" at bounding box center [725, 159] width 901 height 40
paste input "[PERSON_NAME]"
type input "[PERSON_NAME]"
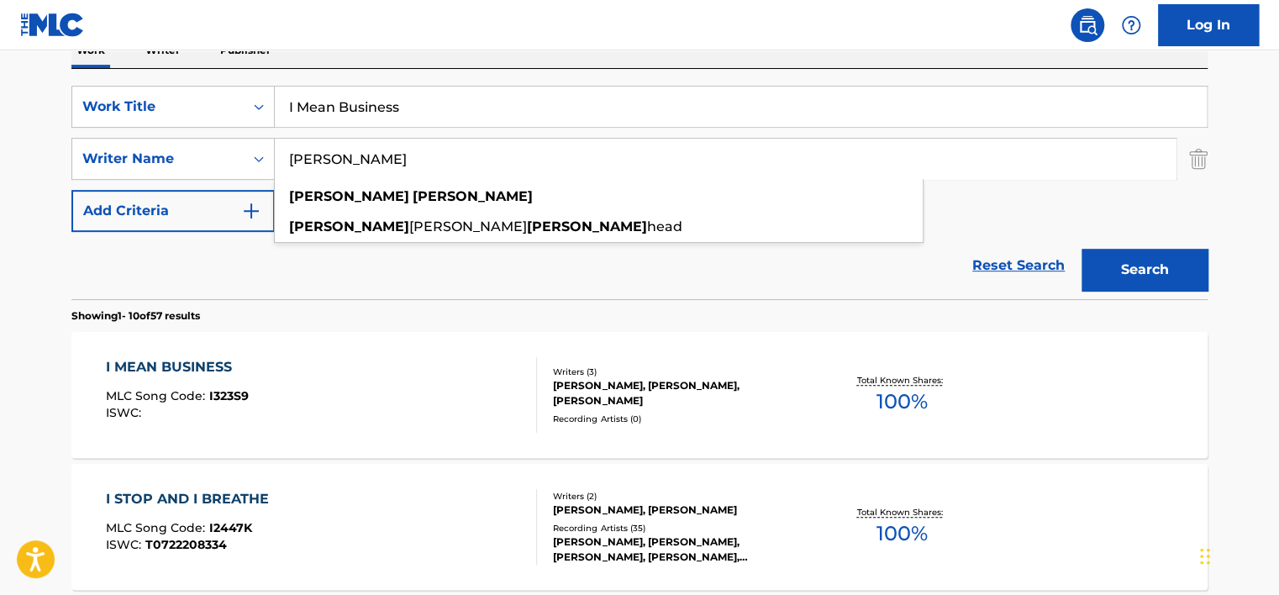
click at [415, 97] on input "I Mean Business" at bounding box center [741, 107] width 932 height 40
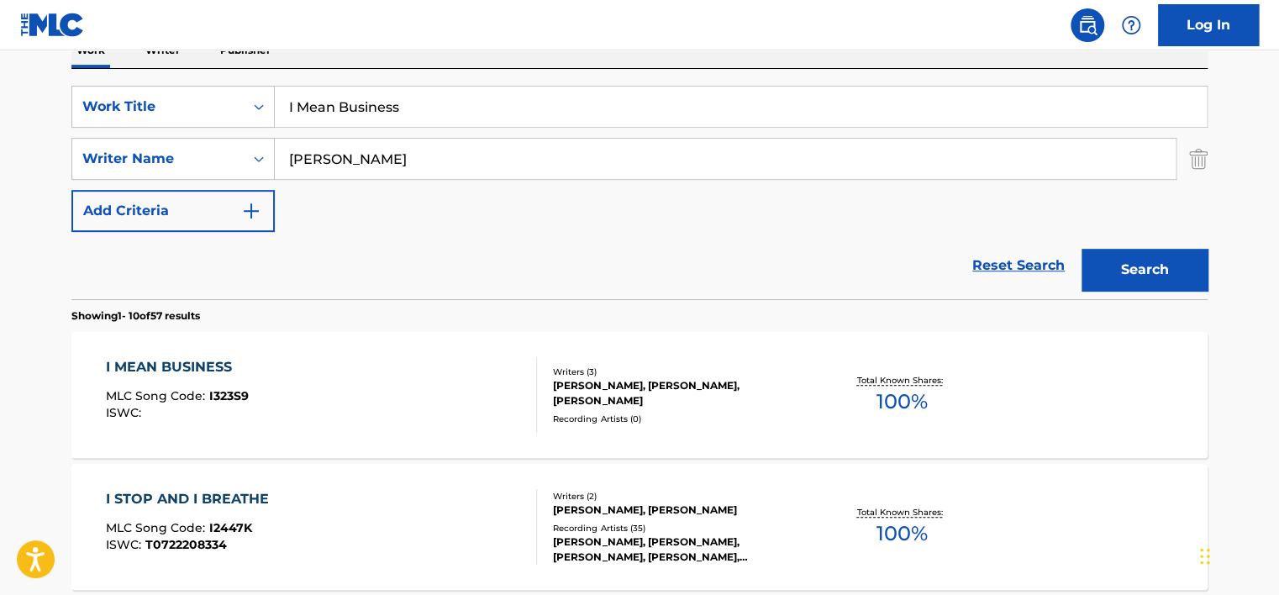
click at [415, 97] on input "I Mean Business" at bounding box center [741, 107] width 932 height 40
paste input "There You Are"
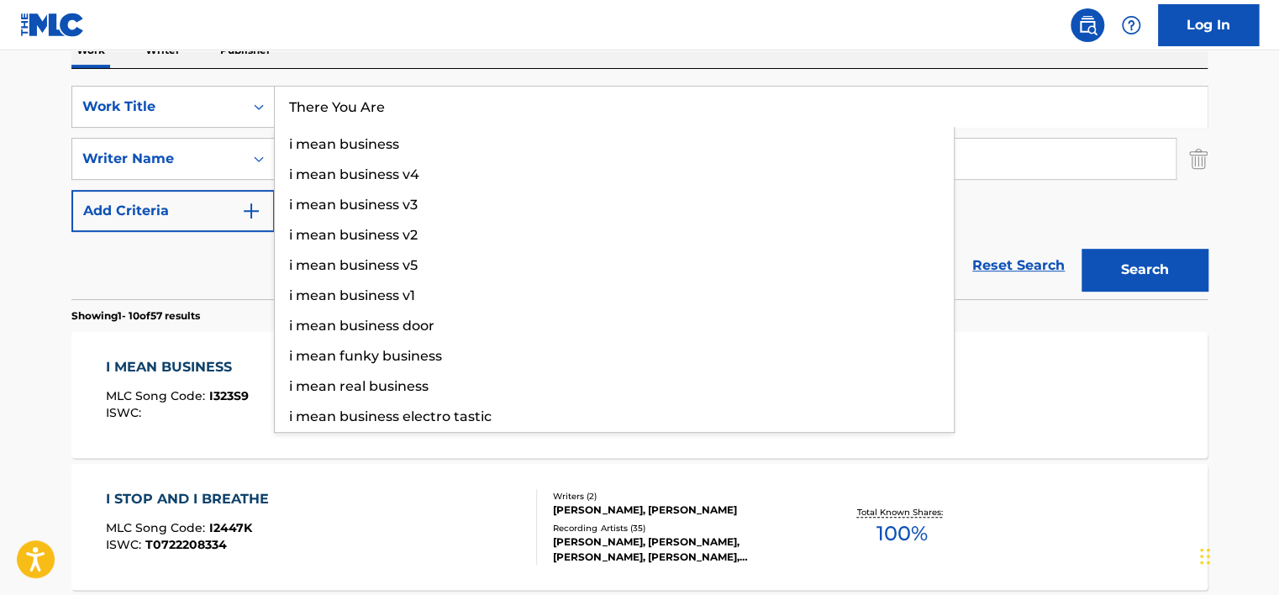
type input "There You Are"
click at [1119, 275] on button "Search" at bounding box center [1144, 270] width 126 height 42
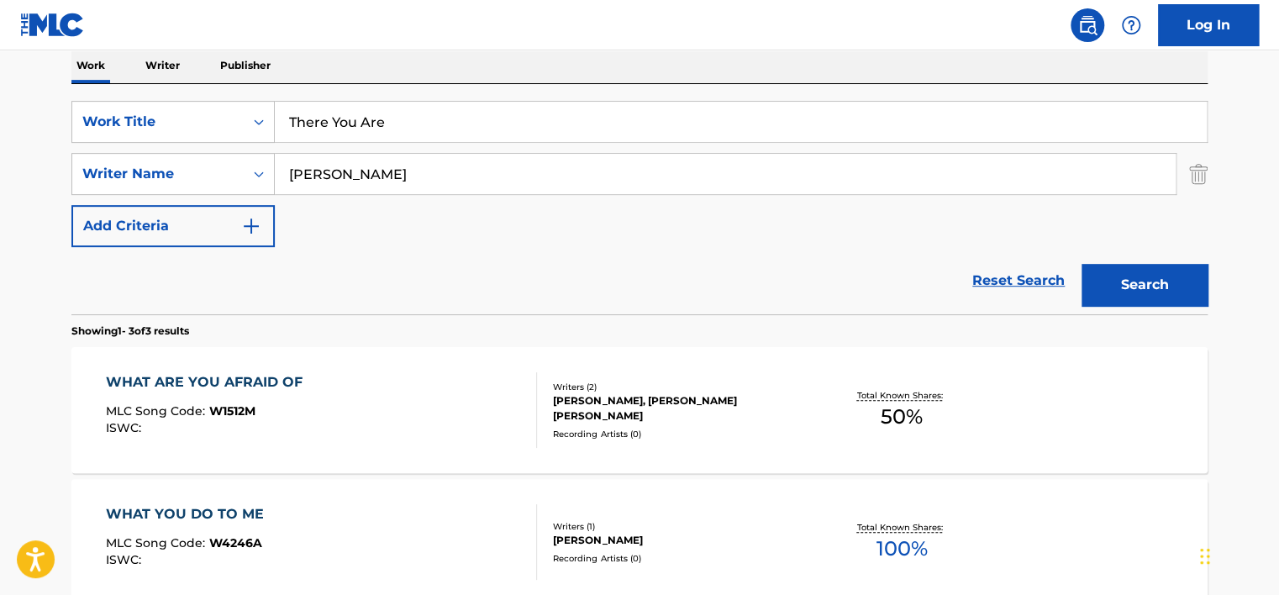
scroll to position [246, 0]
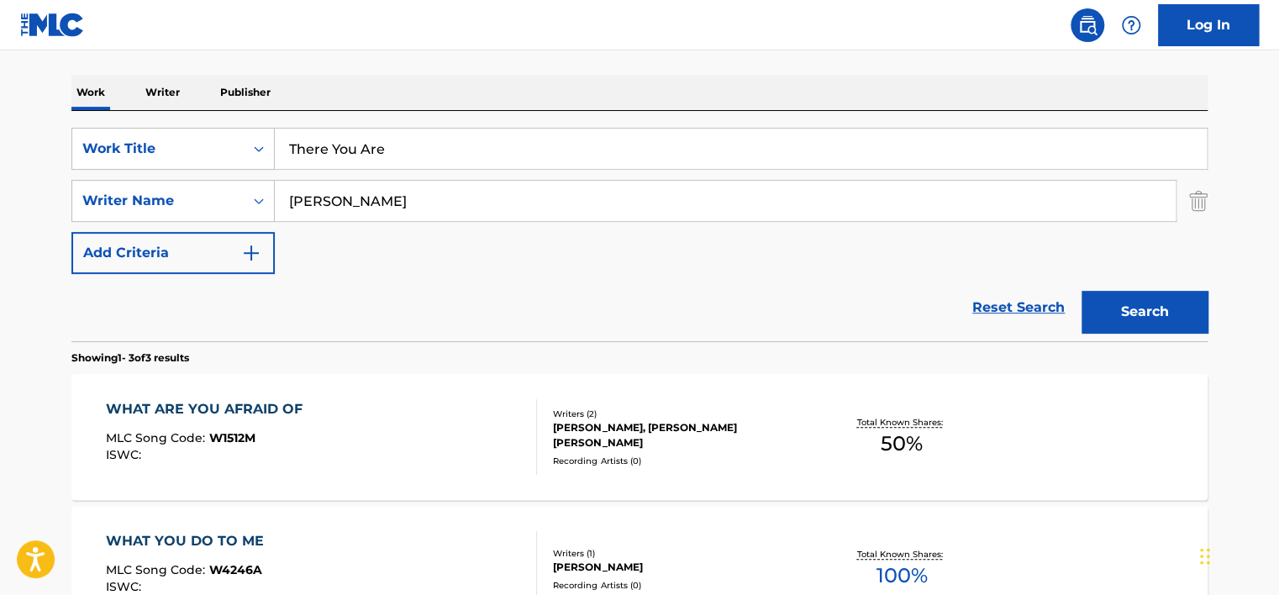
click at [327, 194] on input "[PERSON_NAME]" at bounding box center [725, 201] width 901 height 40
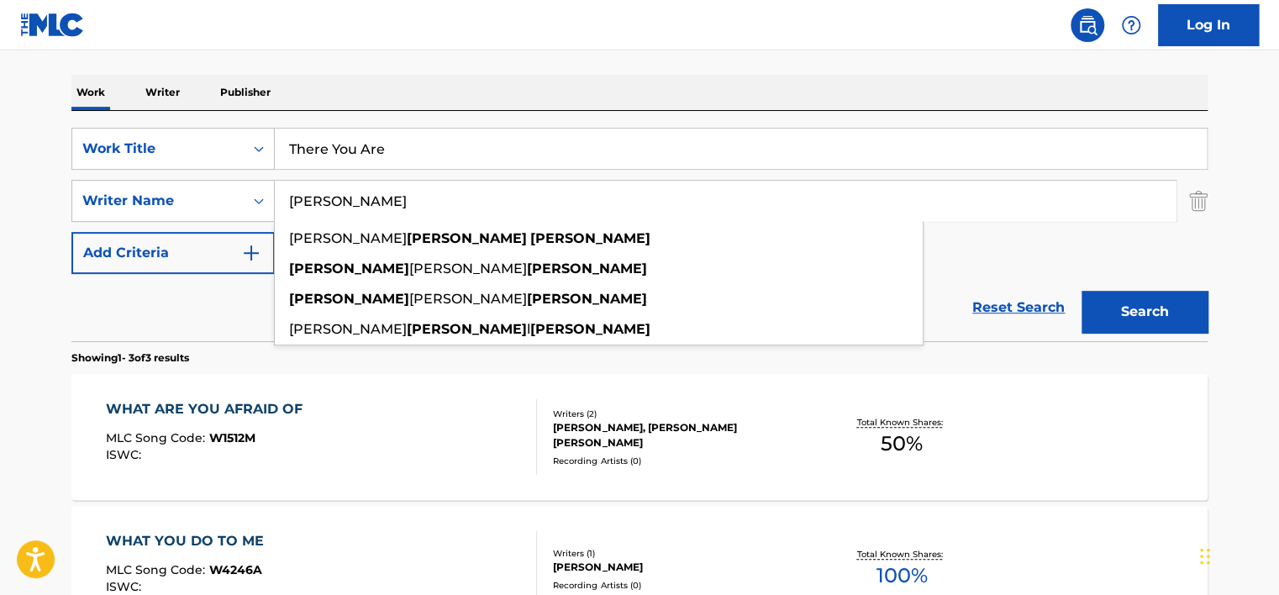
click at [1135, 302] on button "Search" at bounding box center [1144, 312] width 126 height 42
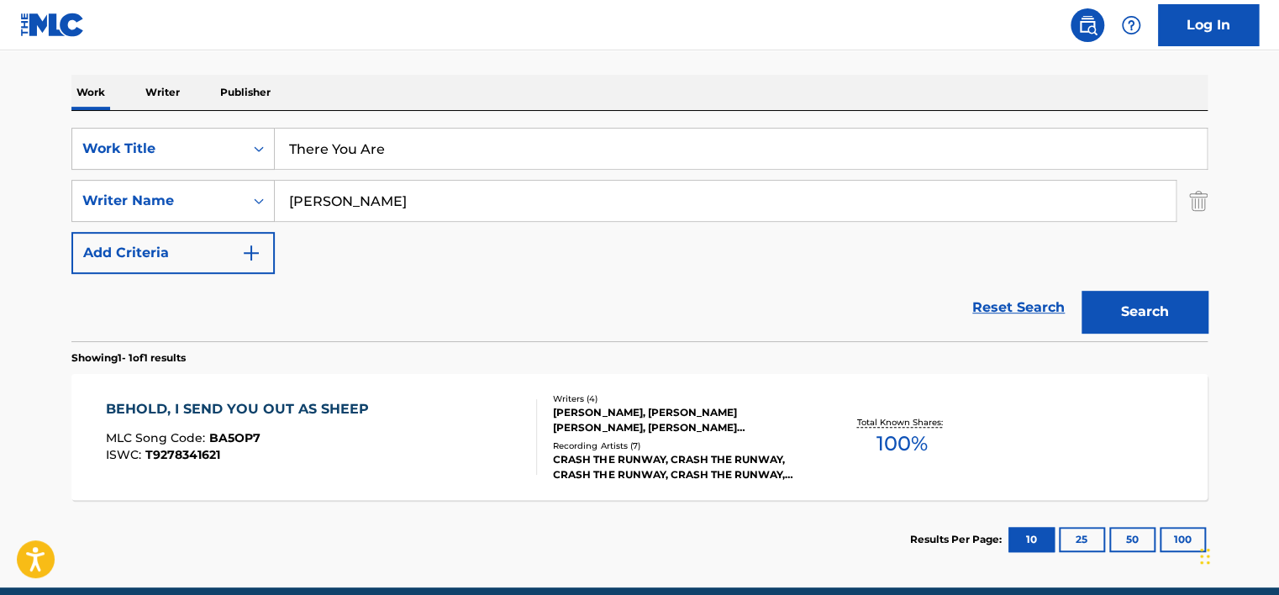
click at [333, 197] on input "[PERSON_NAME]" at bounding box center [725, 201] width 901 height 40
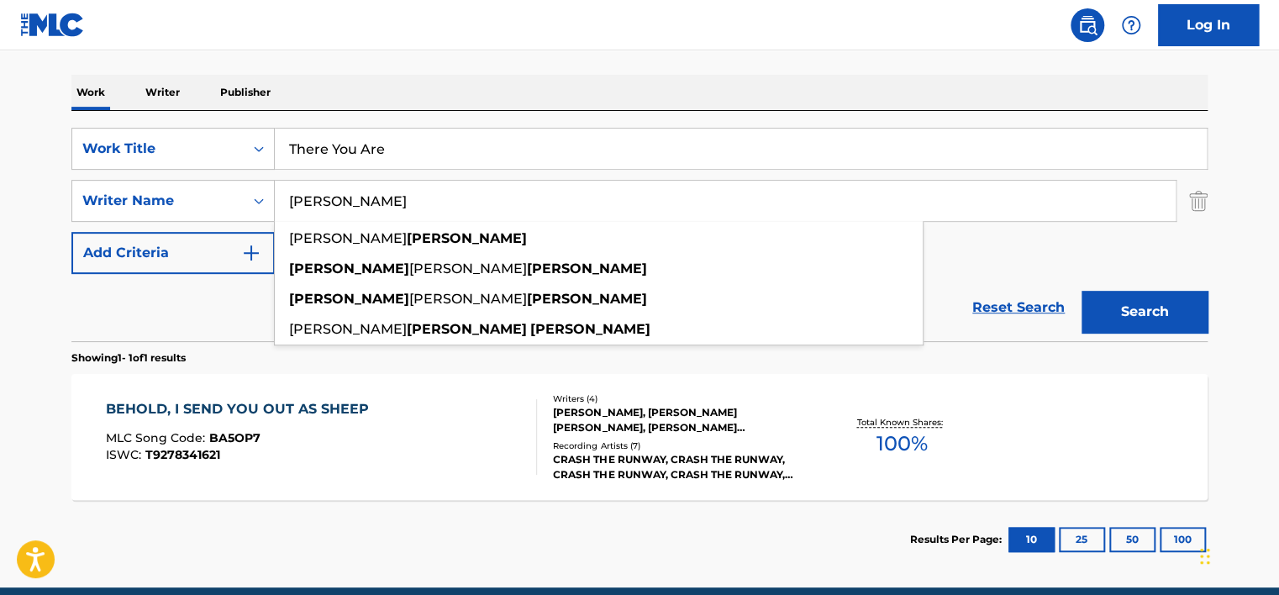
click at [1175, 316] on button "Search" at bounding box center [1144, 312] width 126 height 42
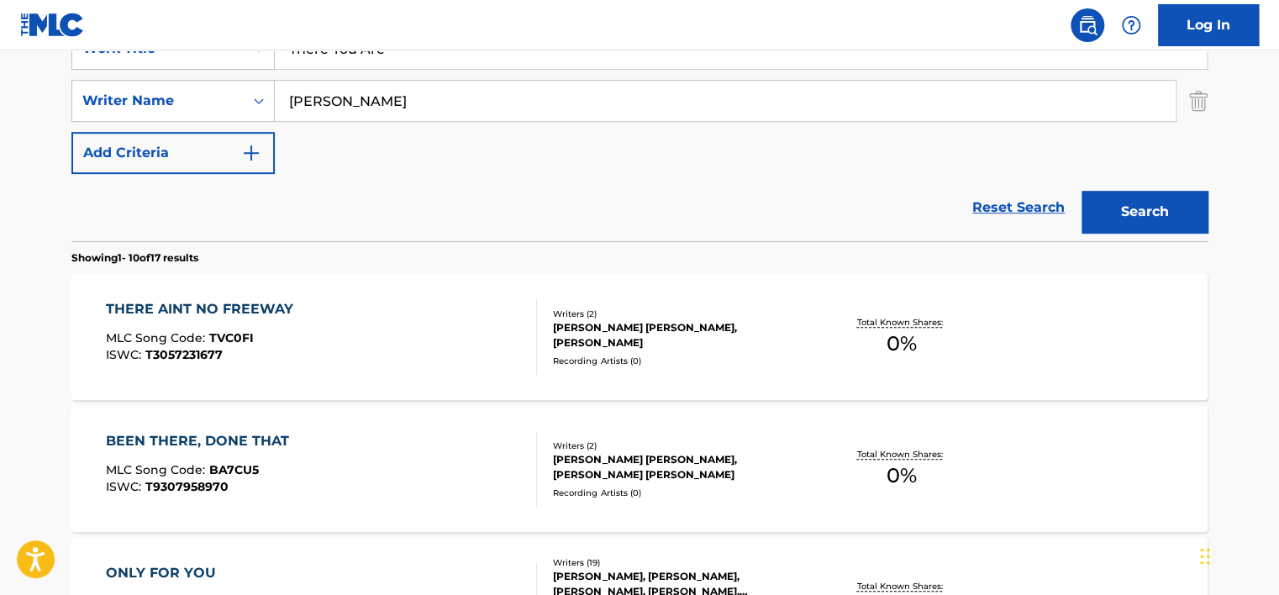
scroll to position [330, 0]
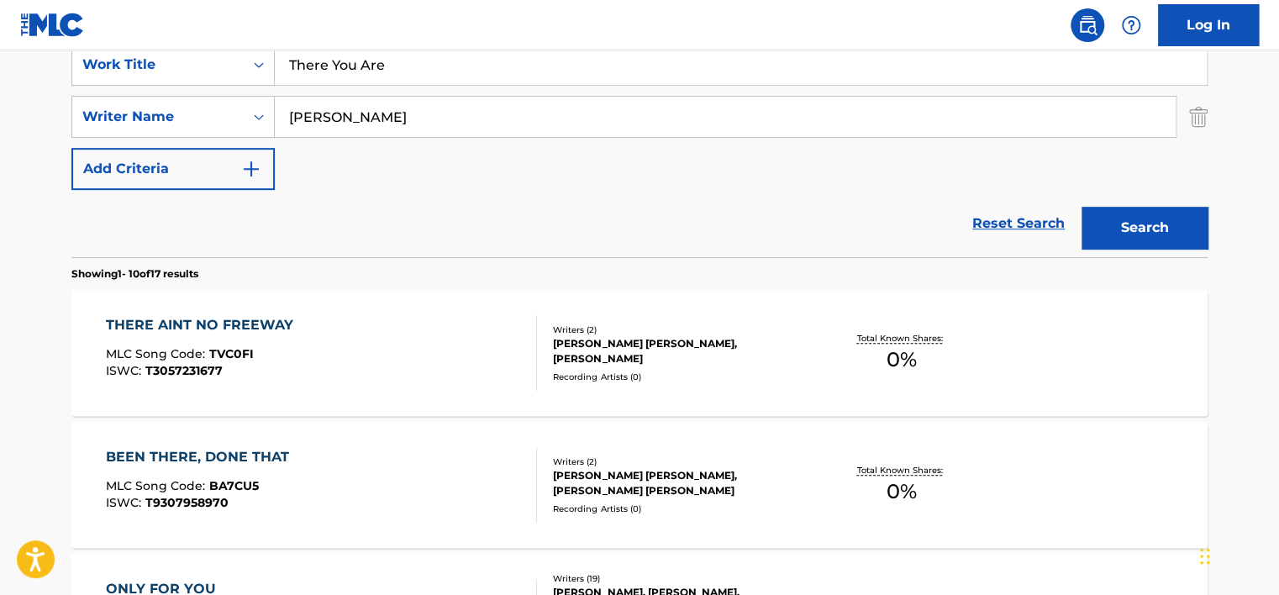
click at [363, 129] on input "[PERSON_NAME]" at bounding box center [725, 117] width 901 height 40
click at [363, 128] on input "[PERSON_NAME]" at bounding box center [725, 117] width 901 height 40
paste input "Belcalis [PERSON_NAME]"
type input "Belcalis [PERSON_NAME]"
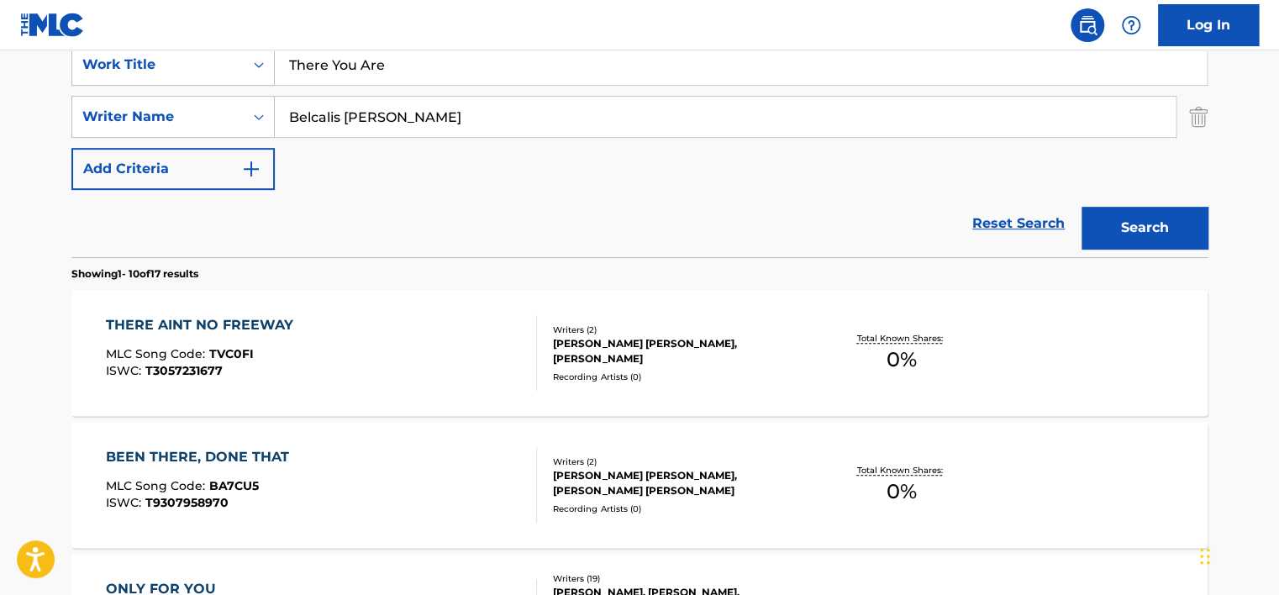
click at [363, 50] on input "There You Are" at bounding box center [741, 65] width 932 height 40
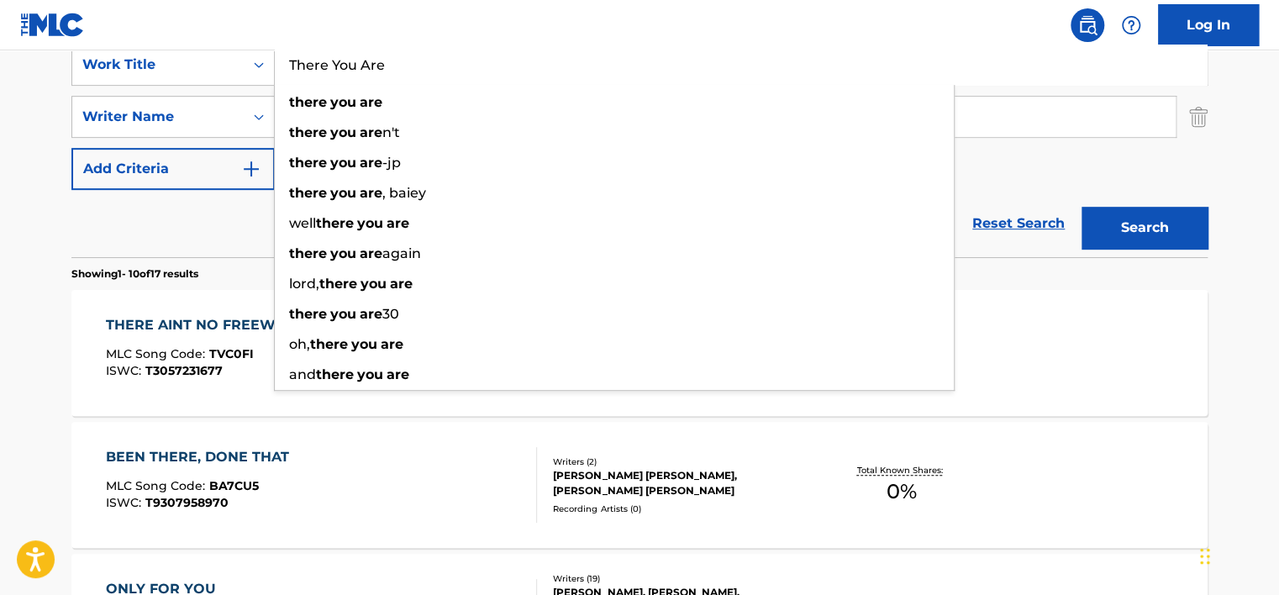
click at [363, 50] on input "There You Are" at bounding box center [741, 65] width 932 height 40
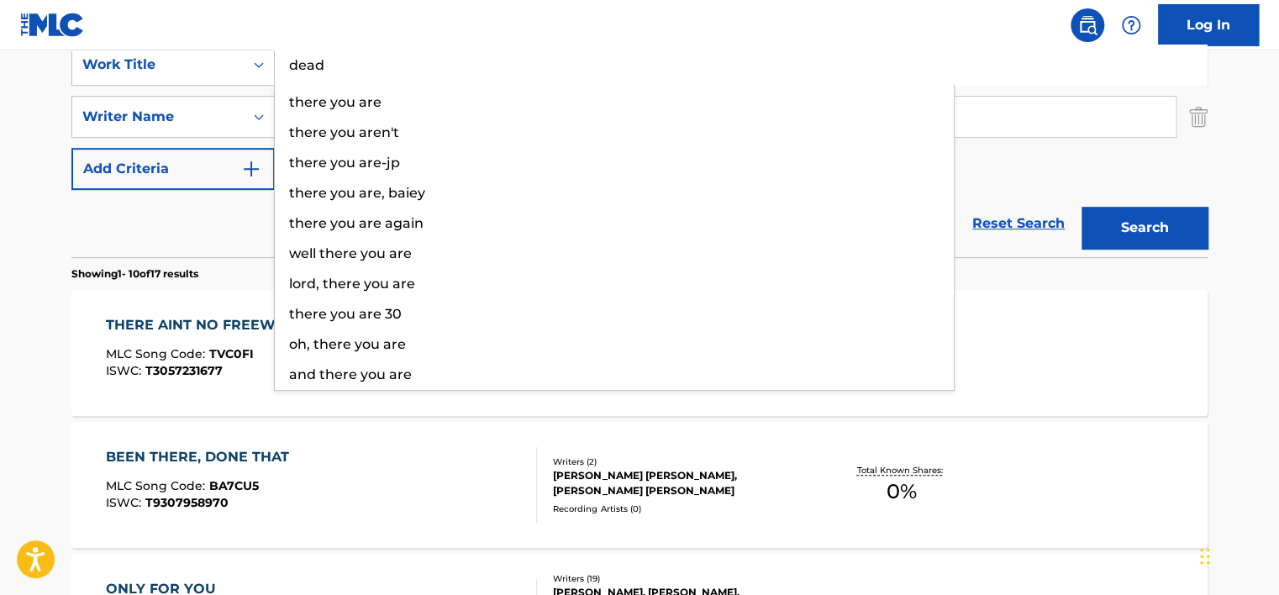
type input "dead"
click at [1168, 235] on button "Search" at bounding box center [1144, 228] width 126 height 42
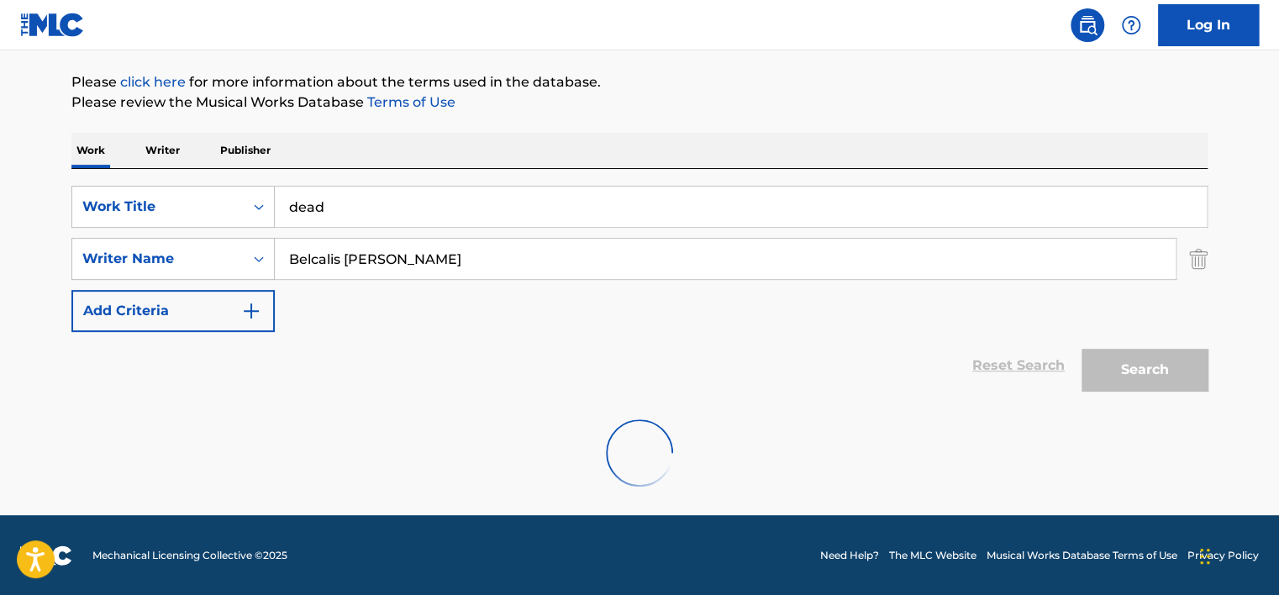
scroll to position [134, 0]
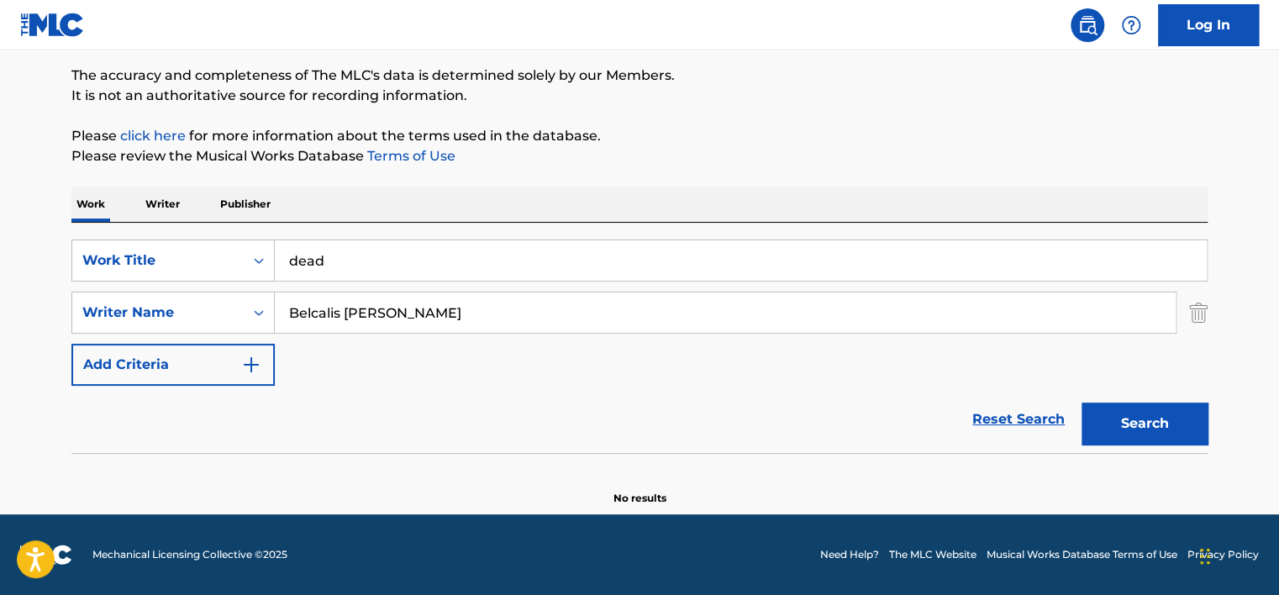
click at [371, 312] on input "Belcalis [PERSON_NAME]" at bounding box center [725, 312] width 901 height 40
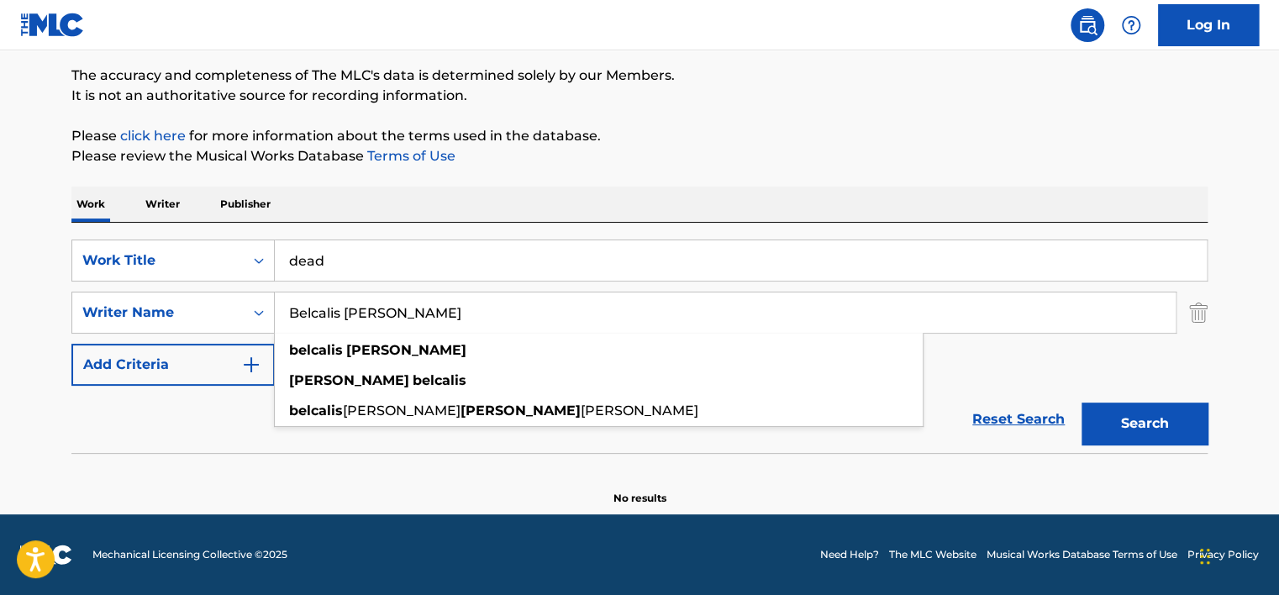
click at [371, 312] on input "Belcalis [PERSON_NAME]" at bounding box center [725, 312] width 901 height 40
paste input "n Fulle"
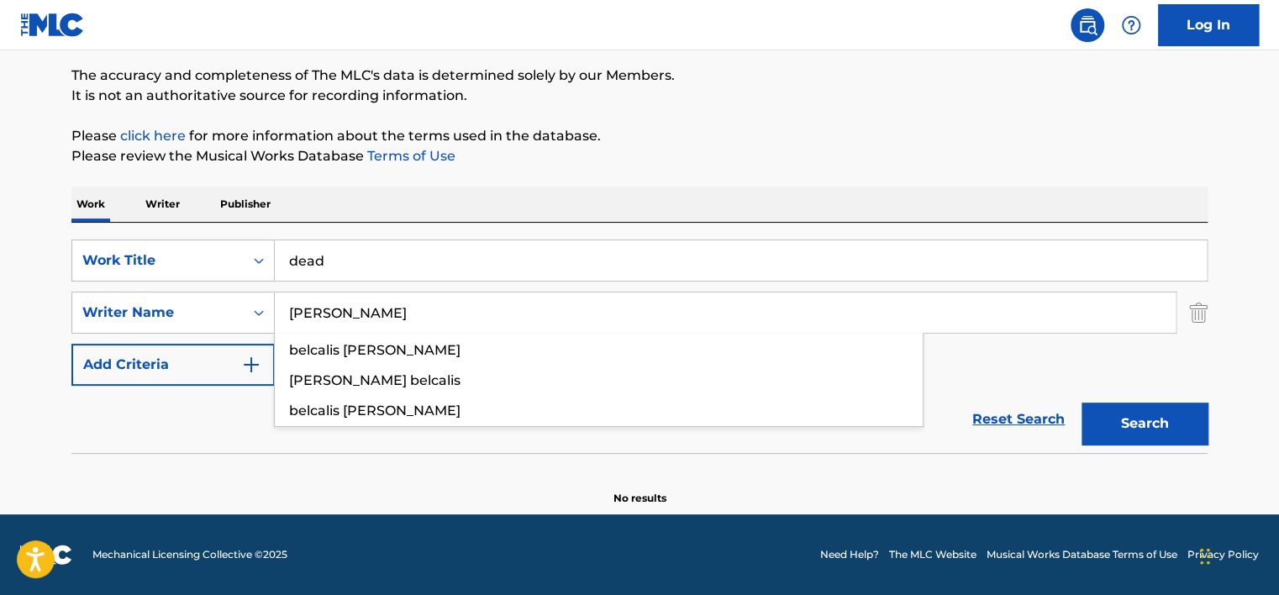
type input "[PERSON_NAME]"
click at [386, 249] on input "dead" at bounding box center [741, 260] width 932 height 40
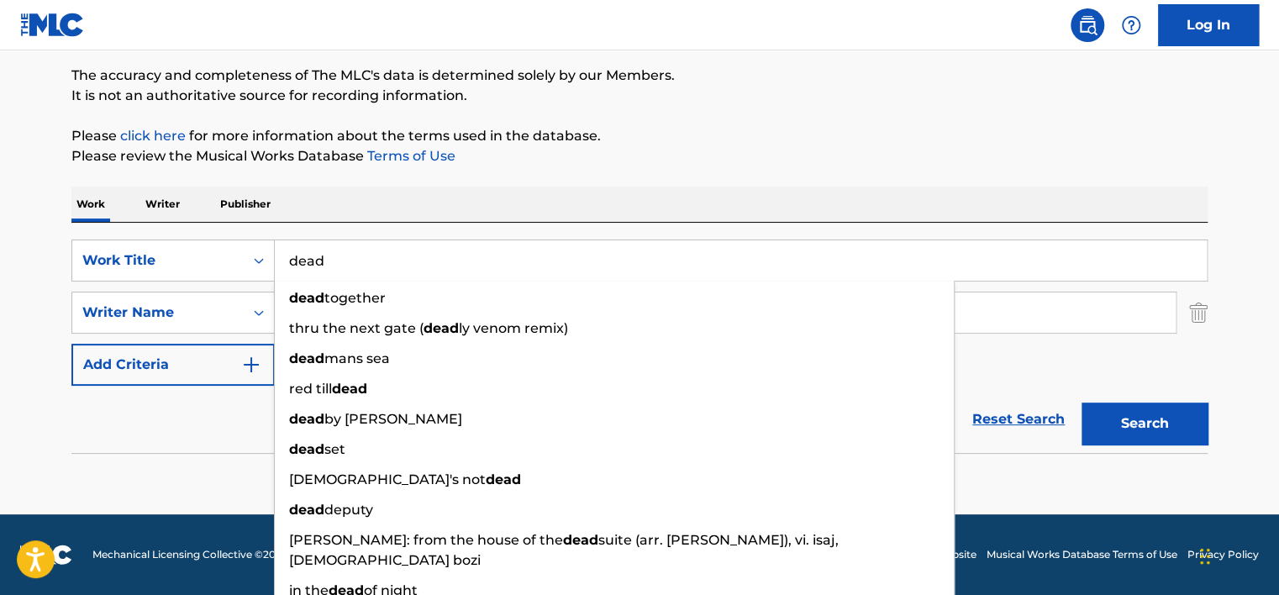
click at [386, 249] on input "dead" at bounding box center [741, 260] width 932 height 40
type input "wait"
click at [1081, 402] on button "Search" at bounding box center [1144, 423] width 126 height 42
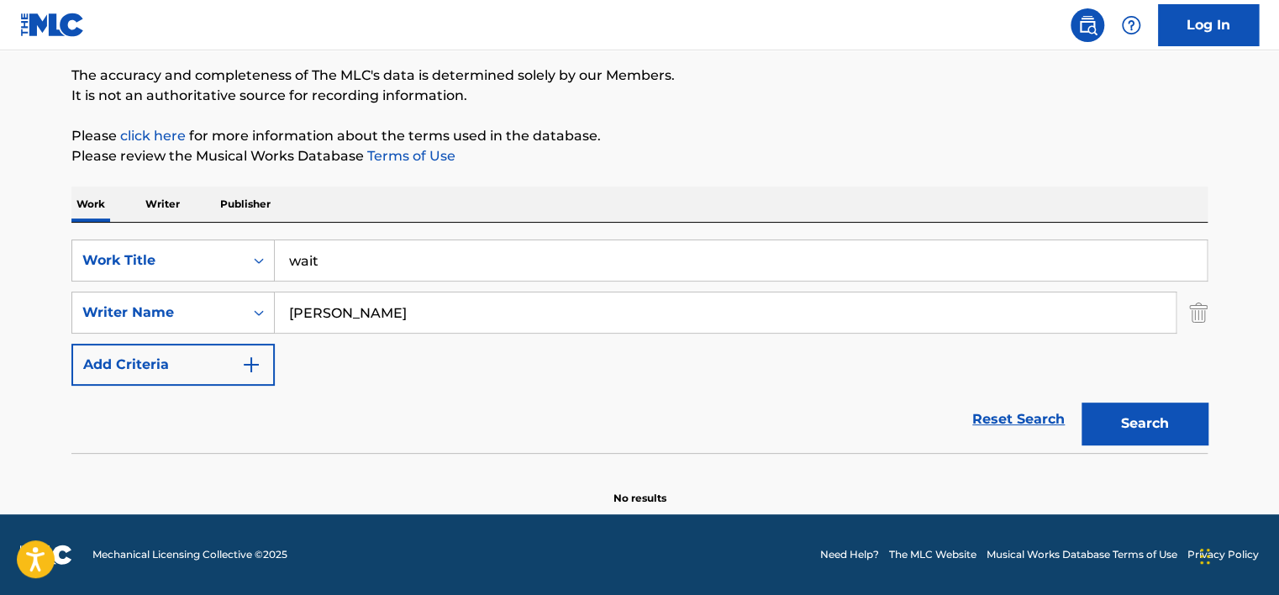
click at [362, 195] on div "Work Writer Publisher" at bounding box center [639, 203] width 1136 height 35
click at [349, 285] on div "SearchWithCriteria6255278e-c1fb-4621-84f4-963f50808225 Work Title wait SearchWi…" at bounding box center [639, 312] width 1136 height 146
click at [347, 312] on input "[PERSON_NAME]" at bounding box center [725, 312] width 901 height 40
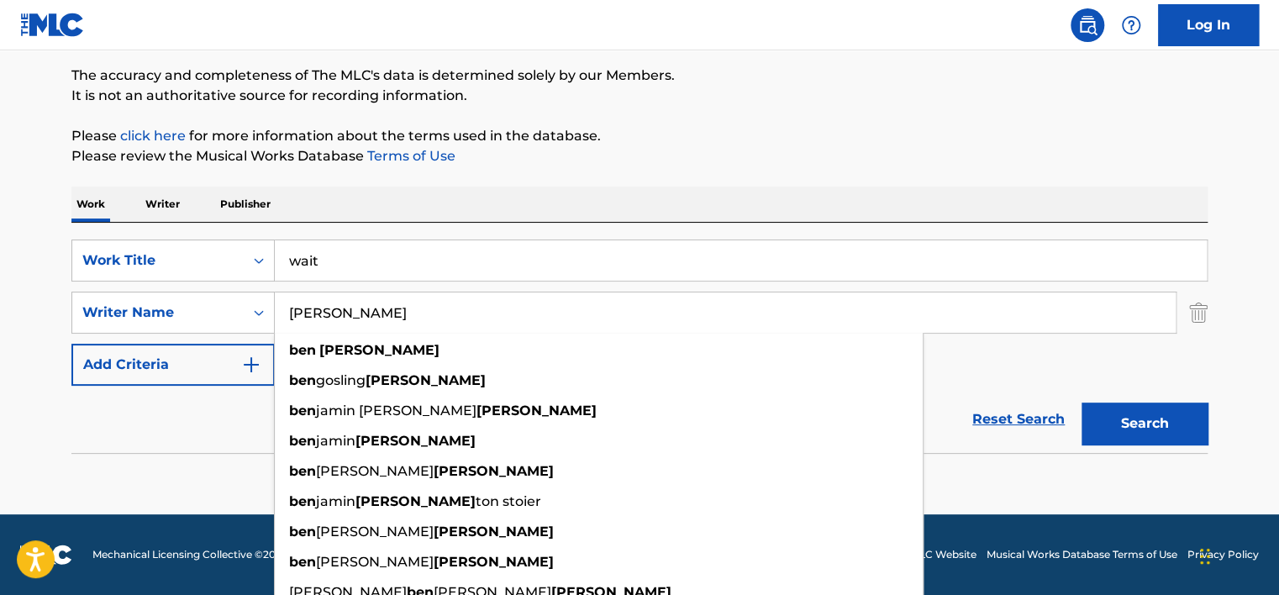
click at [347, 312] on input "[PERSON_NAME]" at bounding box center [725, 312] width 901 height 40
paste input "[PERSON_NAME]"
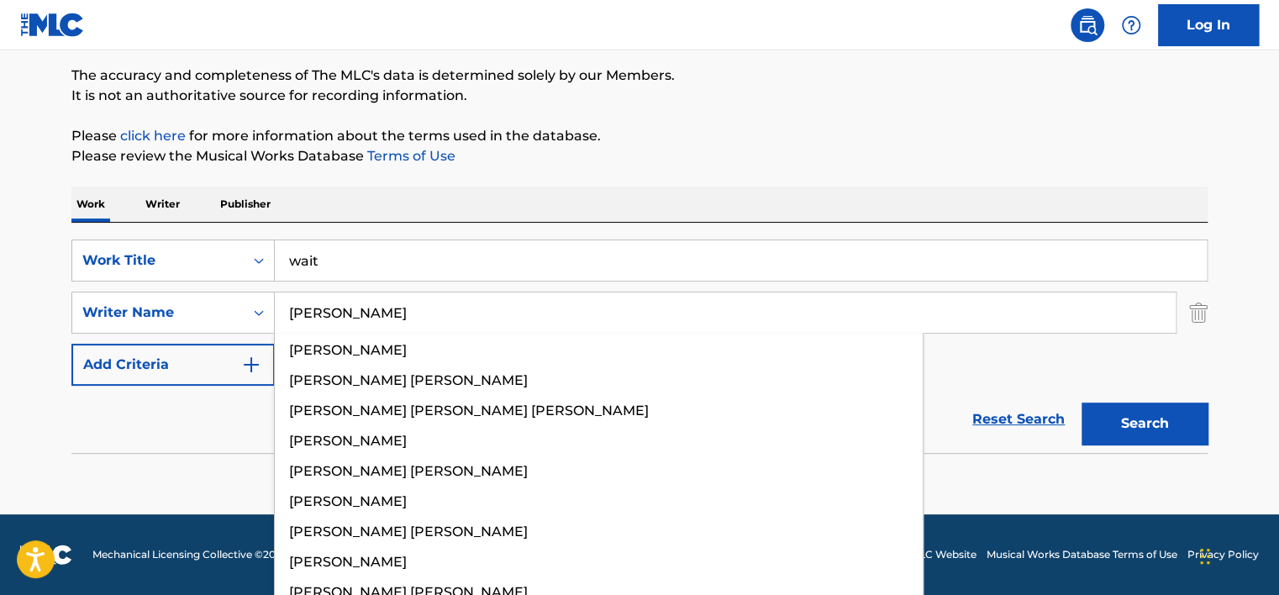
type input "[PERSON_NAME]"
click at [356, 254] on input "wait" at bounding box center [741, 260] width 932 height 40
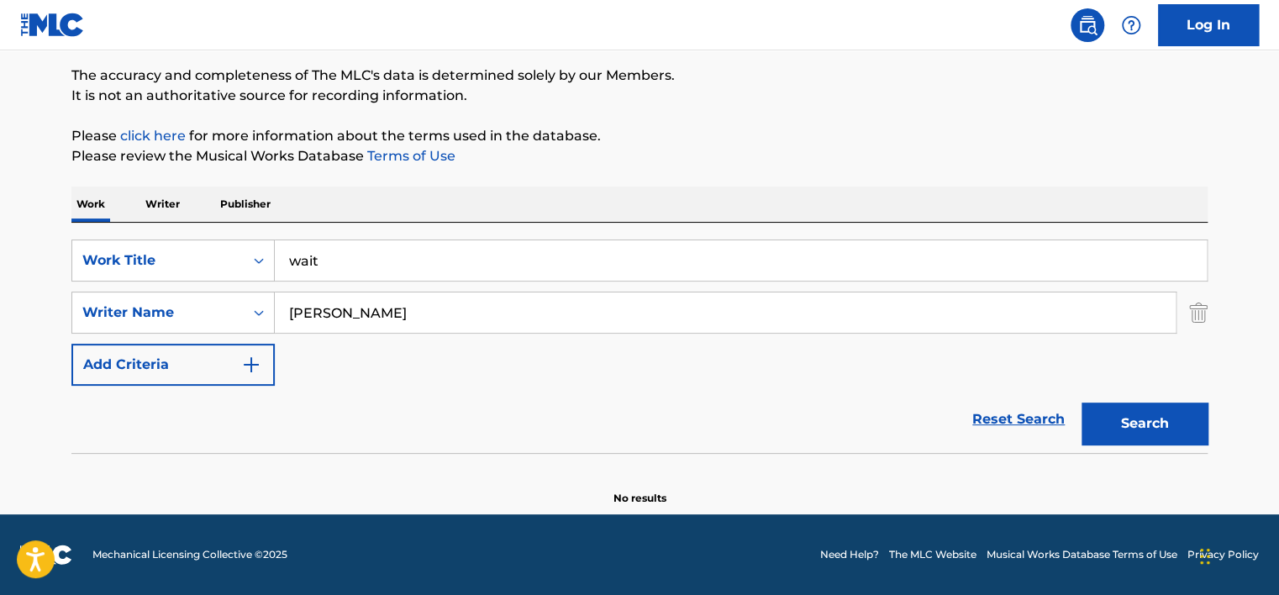
click at [356, 254] on input "wait" at bounding box center [741, 260] width 932 height 40
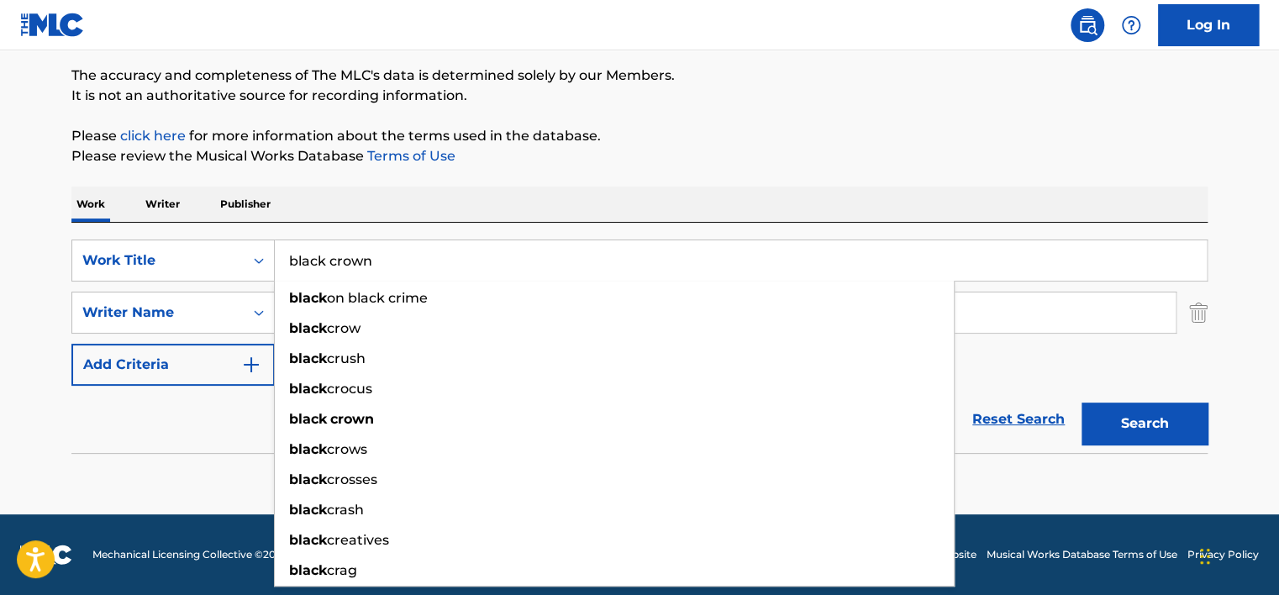
type input "black crown"
click at [1081, 402] on button "Search" at bounding box center [1144, 423] width 126 height 42
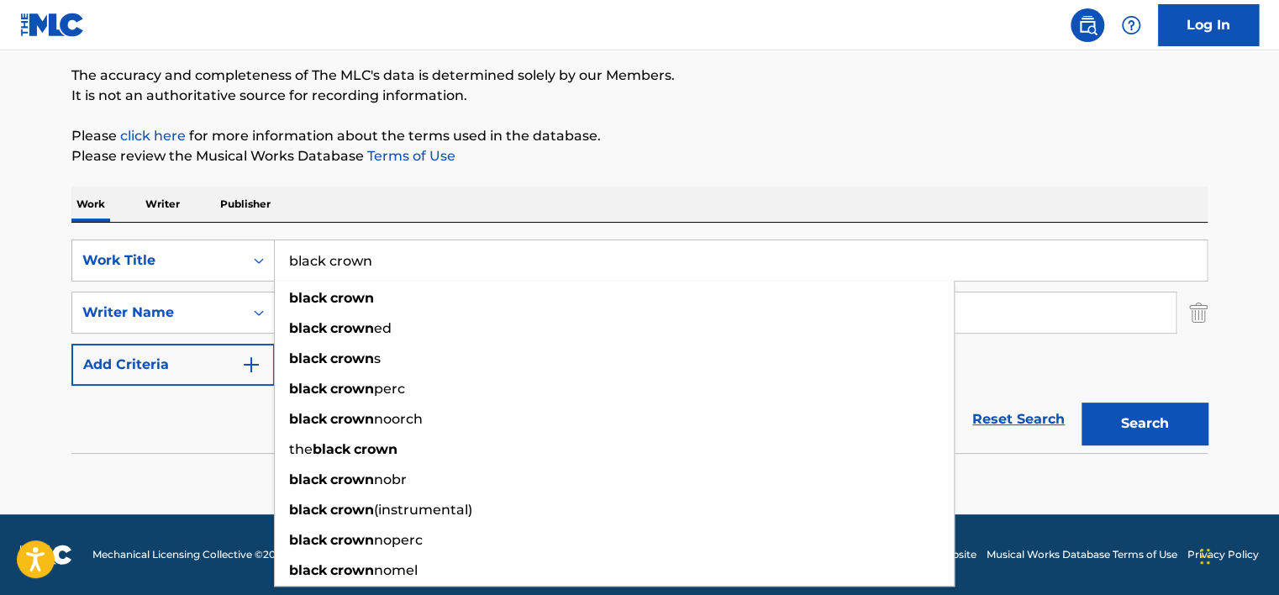
click at [762, 181] on div "The MLC Public Work Search The accuracy and completeness of The MLC's data is d…" at bounding box center [639, 232] width 1176 height 548
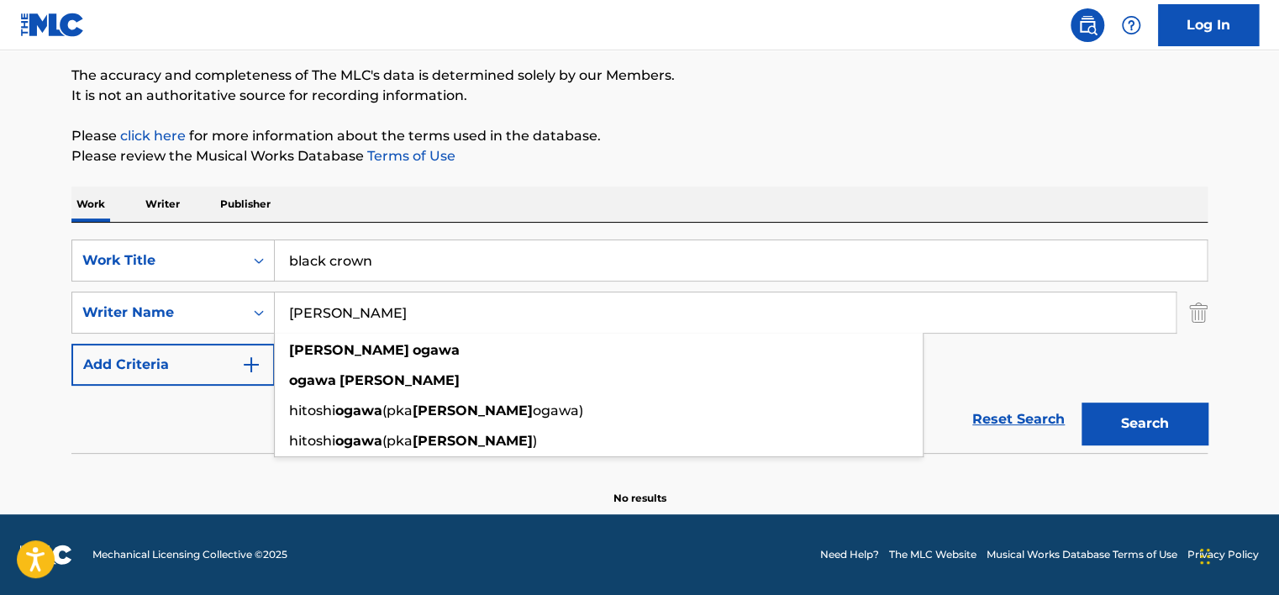
click at [373, 321] on input "[PERSON_NAME]" at bounding box center [725, 312] width 901 height 40
paste input "[PERSON_NAME]"
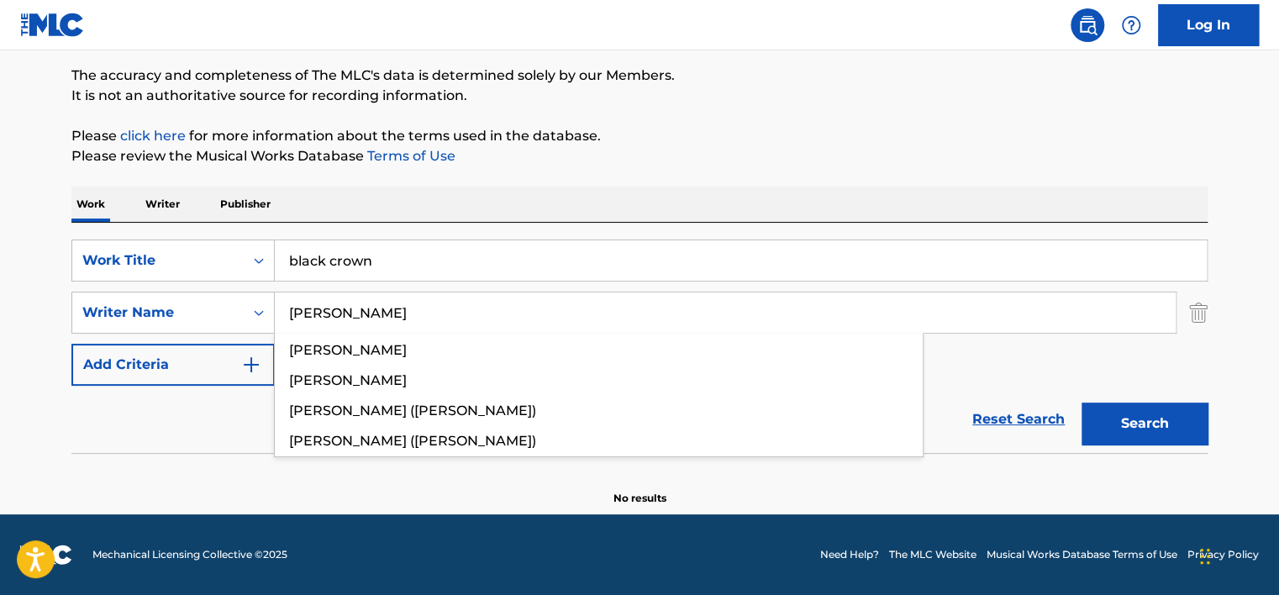
type input "[PERSON_NAME]"
click at [375, 257] on input "black crown" at bounding box center [741, 260] width 932 height 40
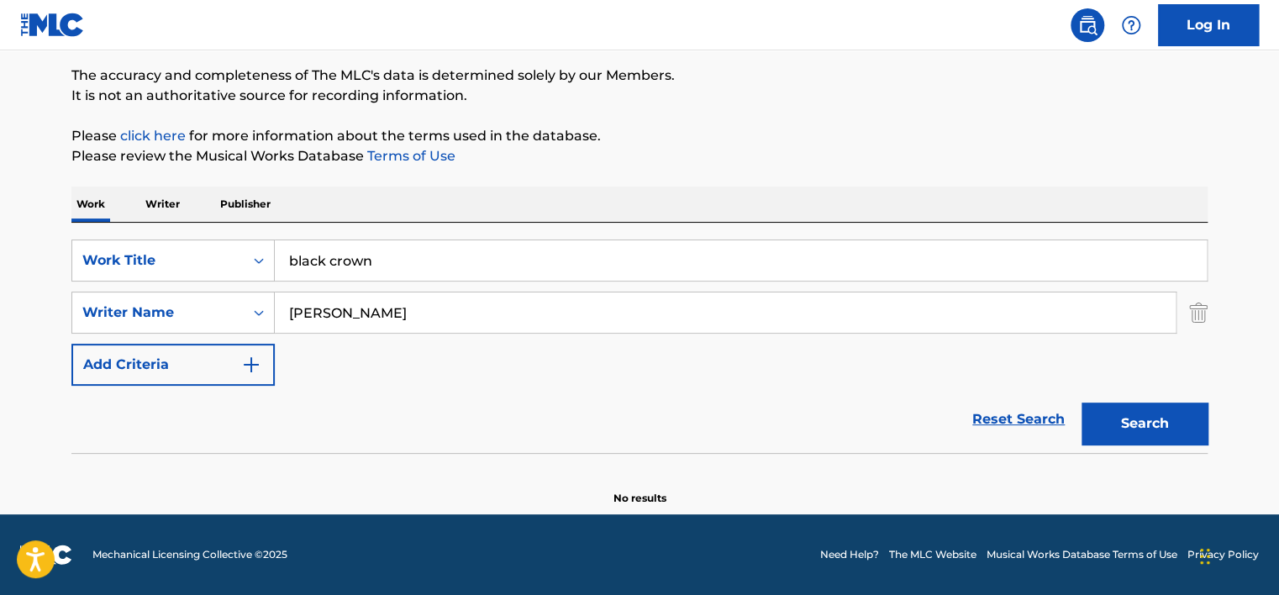
click at [375, 257] on input "black crown" at bounding box center [741, 260] width 932 height 40
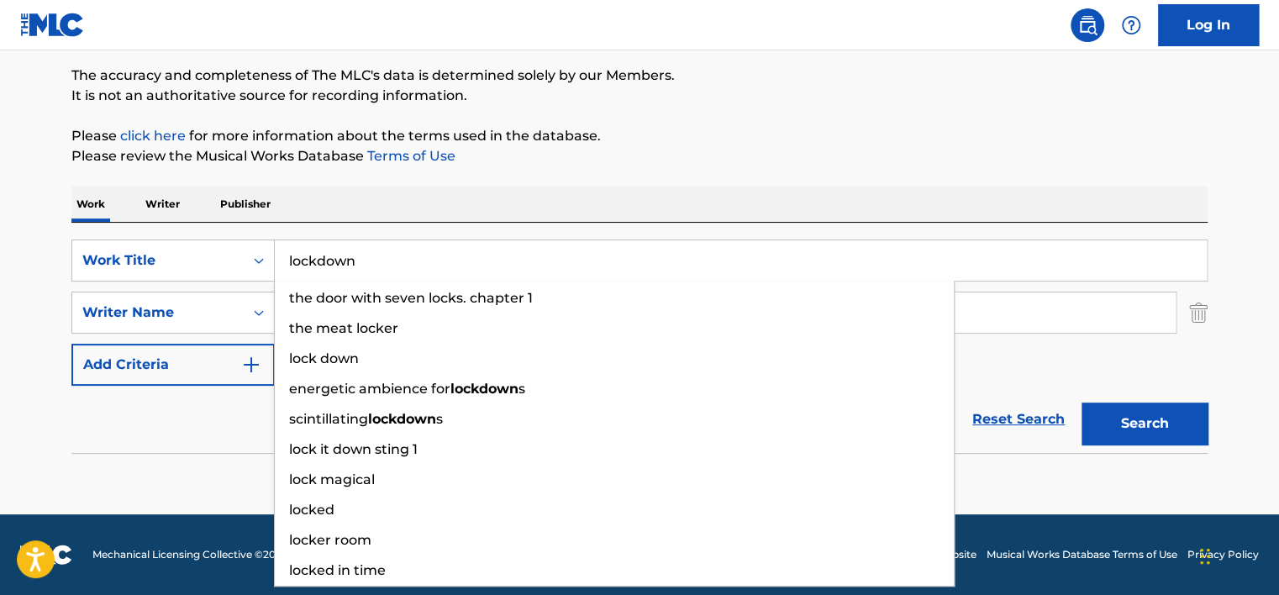
type input "lockdown"
click at [1081, 402] on button "Search" at bounding box center [1144, 423] width 126 height 42
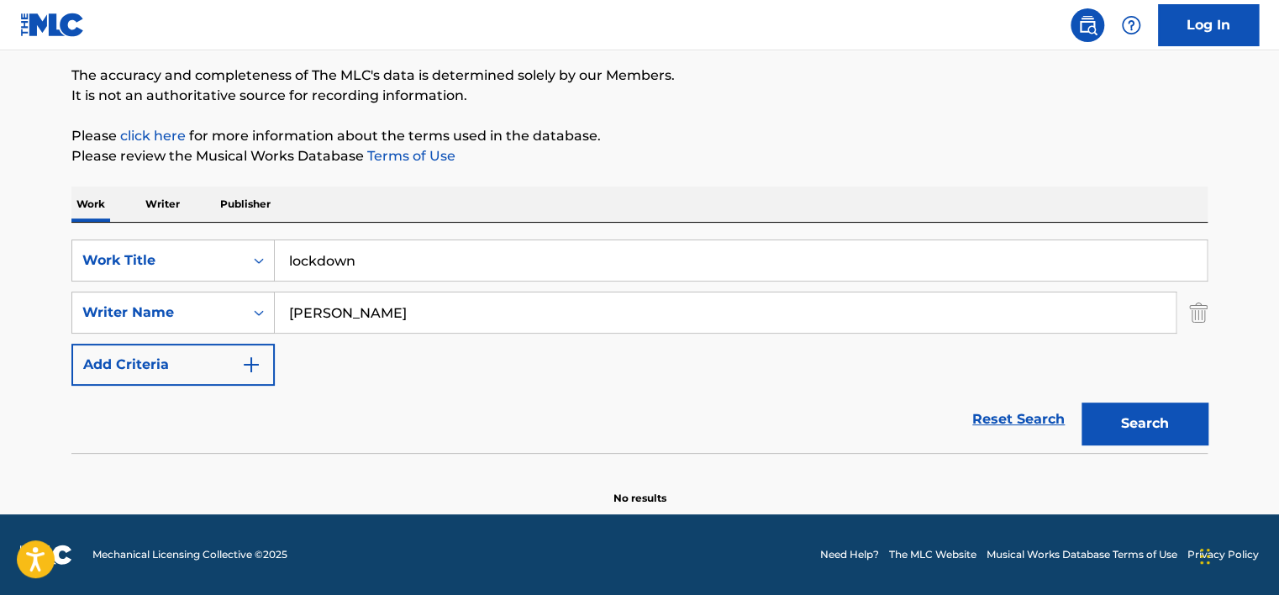
click at [307, 322] on input "[PERSON_NAME]" at bounding box center [725, 312] width 901 height 40
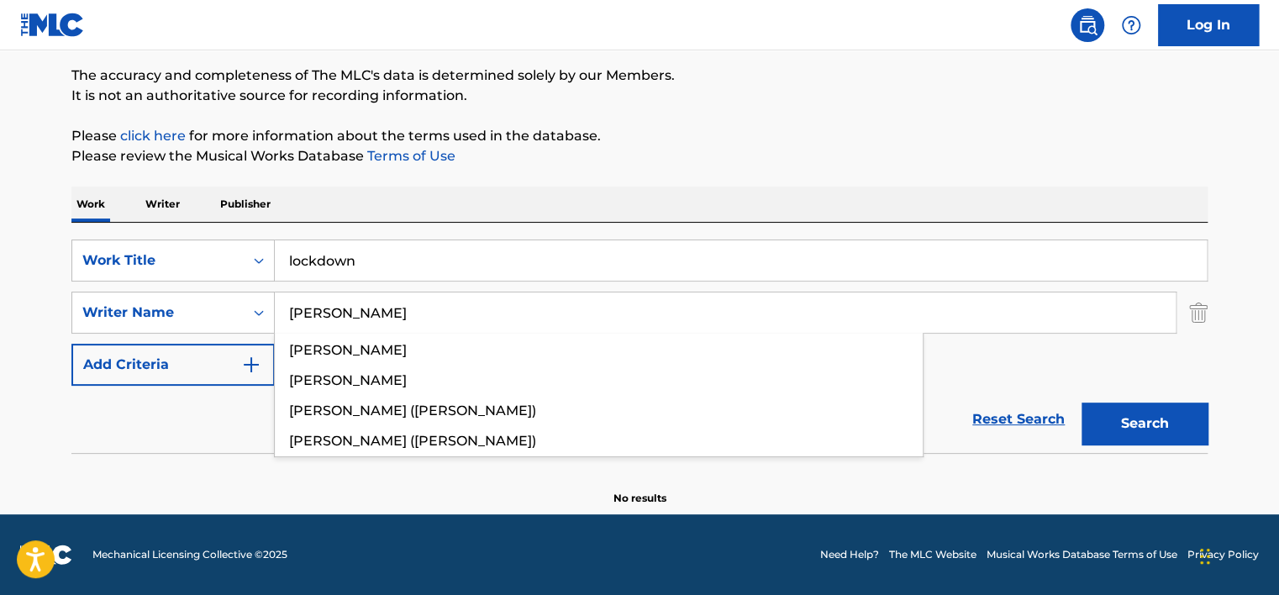
click at [307, 322] on input "[PERSON_NAME]" at bounding box center [725, 312] width 901 height 40
paste input "[PERSON_NAME]"
type input "[PERSON_NAME]"
click at [336, 255] on input "lockdown" at bounding box center [741, 260] width 932 height 40
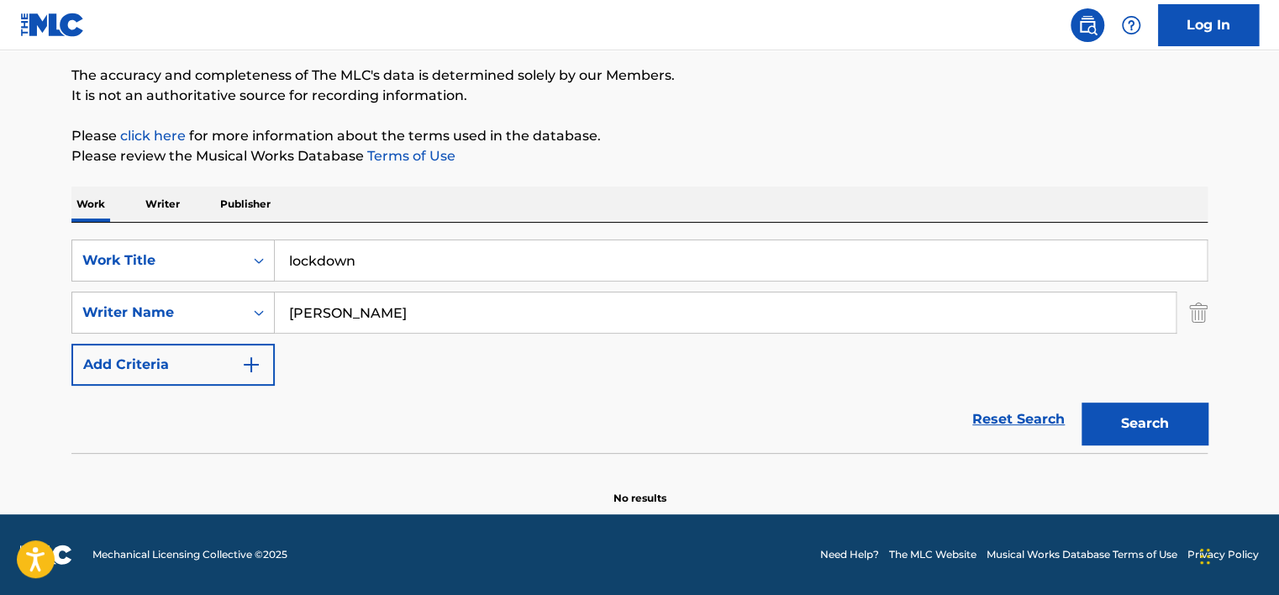
click at [336, 255] on input "lockdown" at bounding box center [741, 260] width 932 height 40
type input "long"
click at [1081, 402] on button "Search" at bounding box center [1144, 423] width 126 height 42
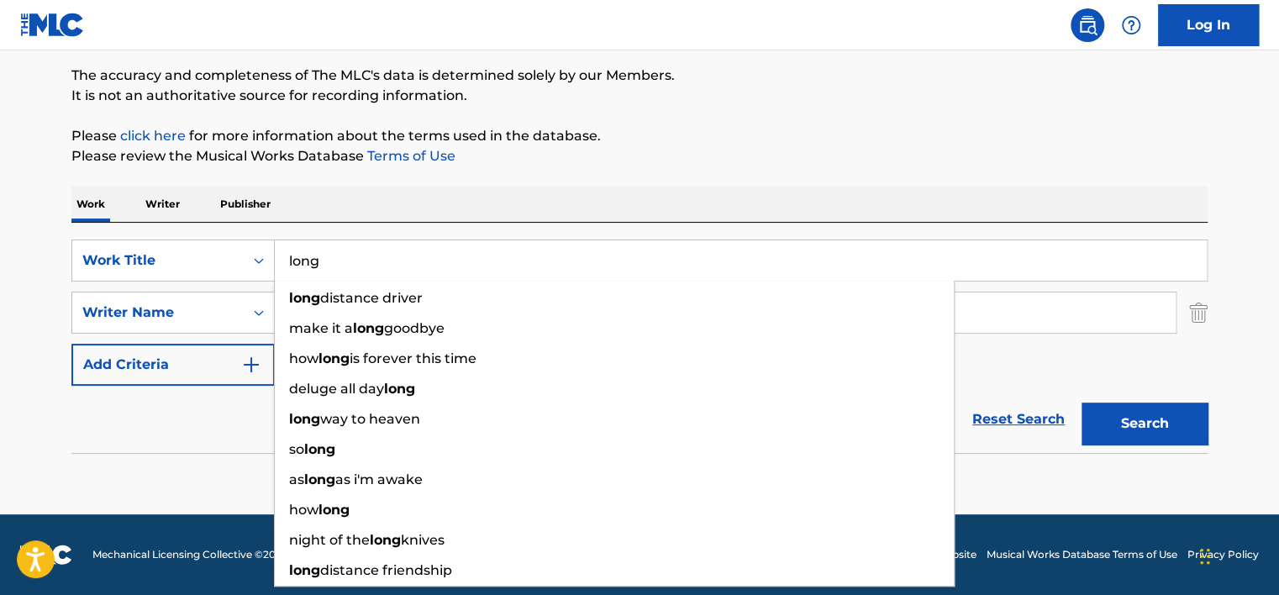
click at [507, 171] on div "The MLC Public Work Search The accuracy and completeness of The MLC's data is d…" at bounding box center [639, 232] width 1176 height 548
